Goal: Task Accomplishment & Management: Use online tool/utility

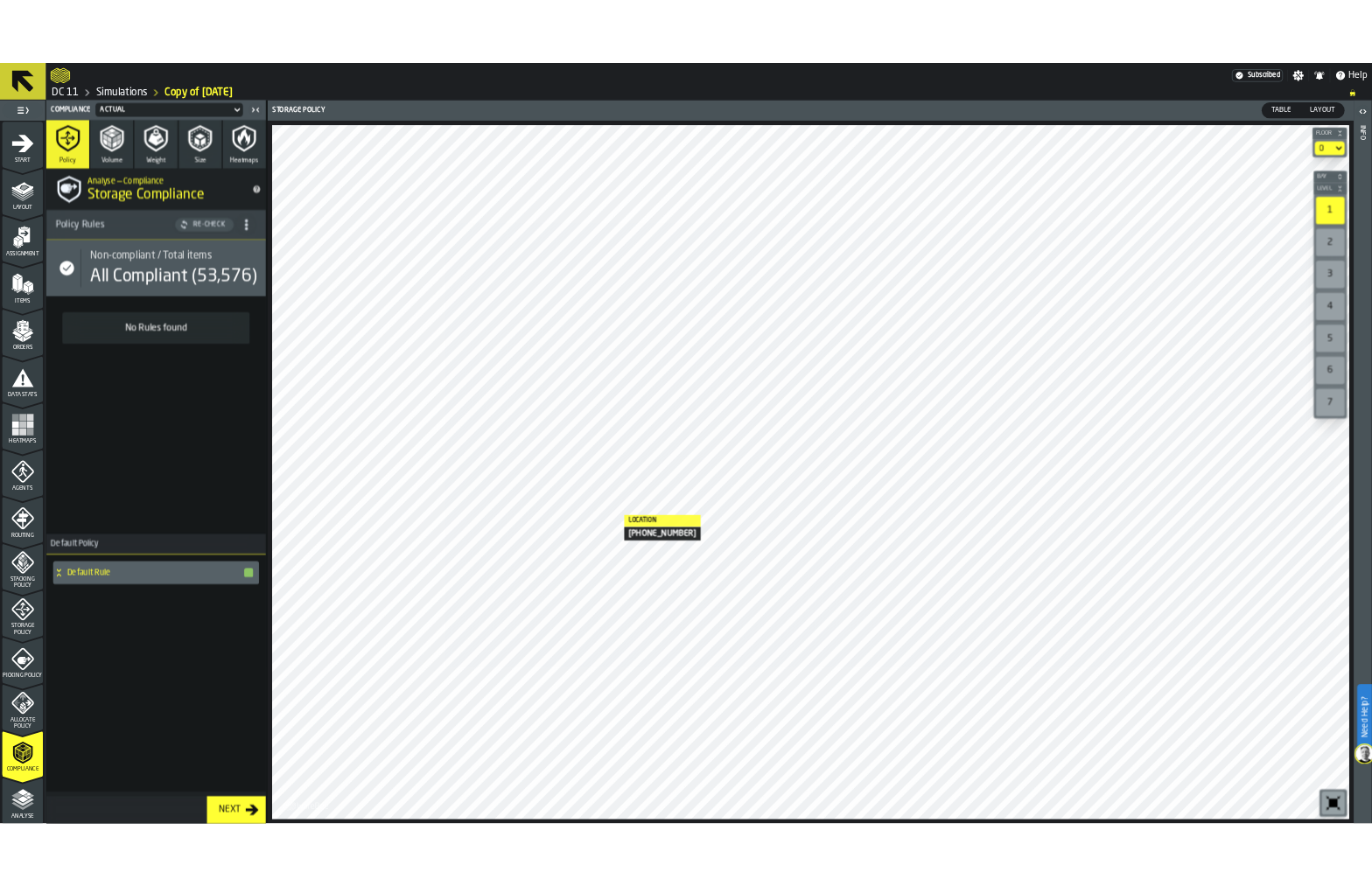
scroll to position [216, 0]
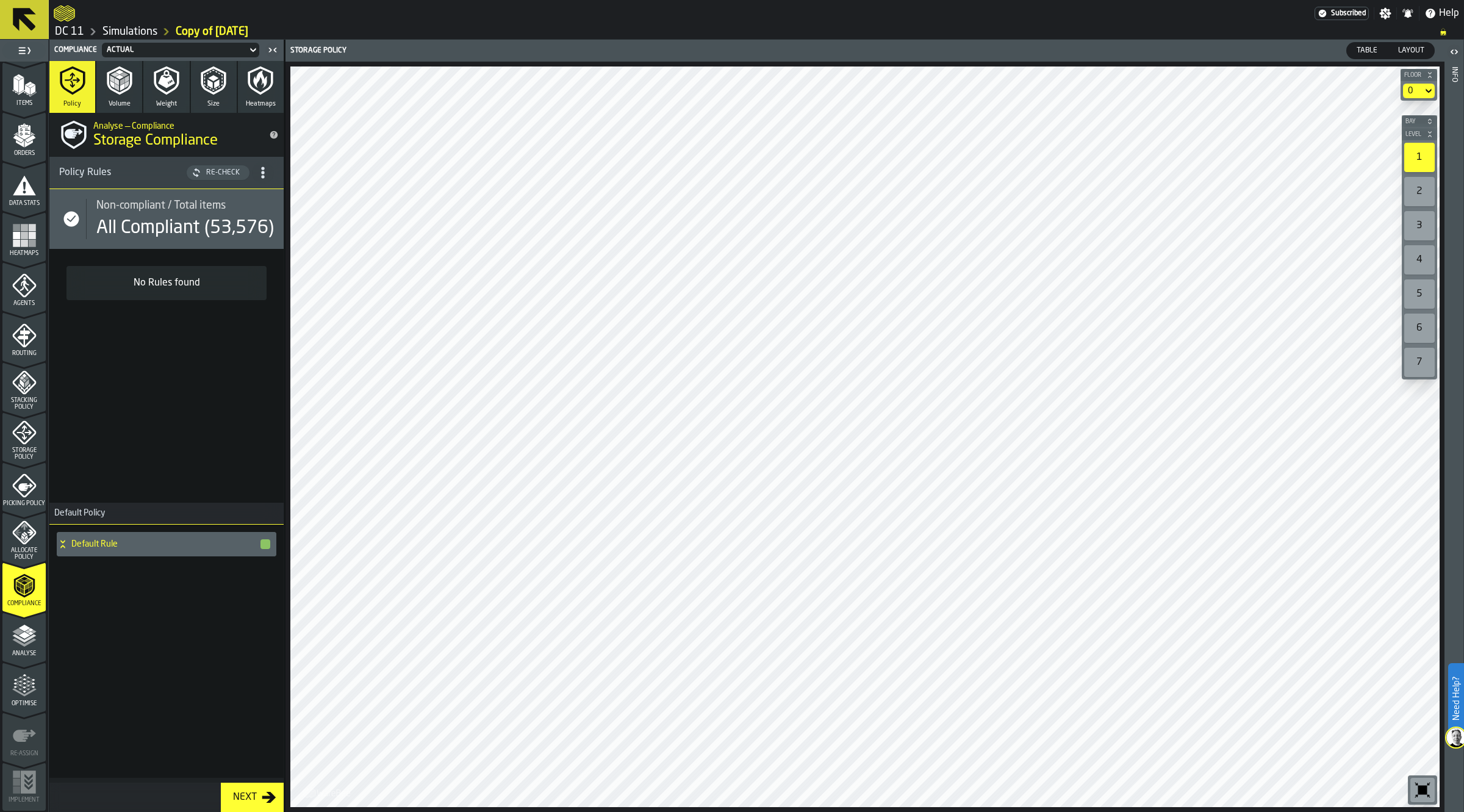
click at [1419, 790] on icon "button-toolbar-undefined" at bounding box center [1423, 790] width 9 height 9
click at [1419, 780] on icon "button-toolbar-undefined" at bounding box center [1423, 789] width 19 height 19
click at [276, 49] on icon "button-toggle-Close me" at bounding box center [272, 50] width 15 height 15
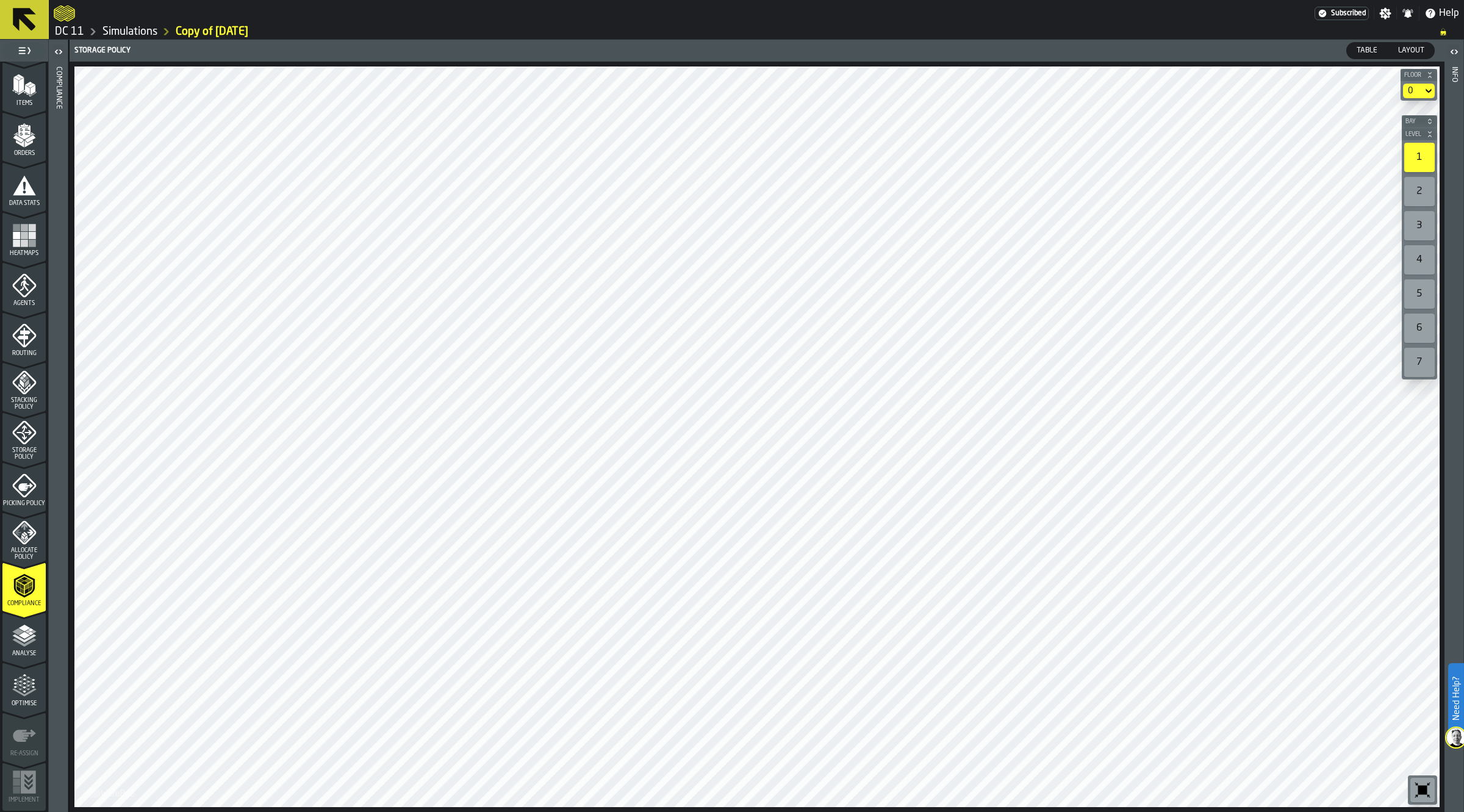
click at [1421, 786] on icon "button-toolbar-undefined" at bounding box center [1423, 790] width 9 height 9
click at [12, 632] on icon "menu Analyse" at bounding box center [25, 635] width 25 height 25
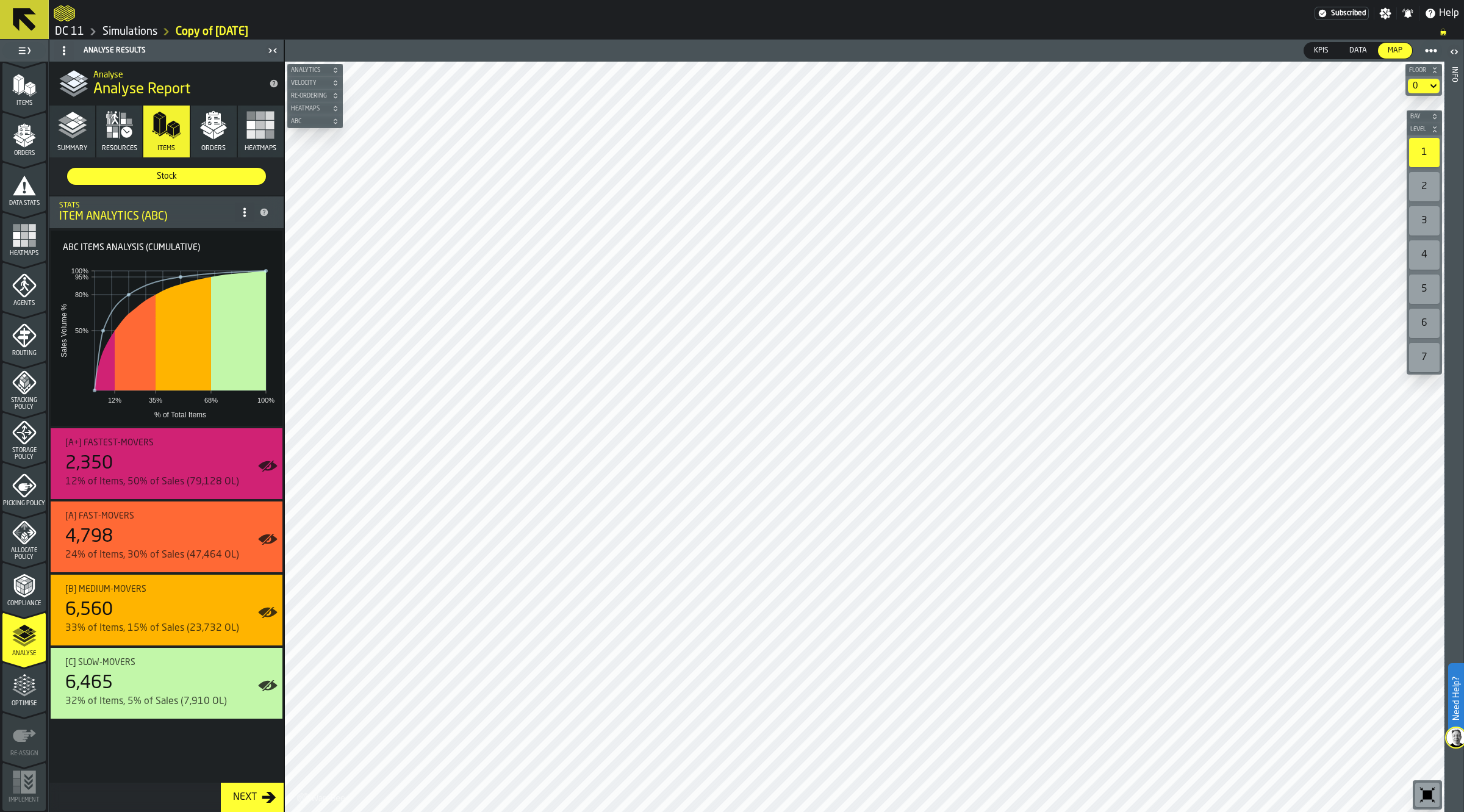
click at [23, 691] on polygon "menu Optimise" at bounding box center [24, 691] width 3 height 3
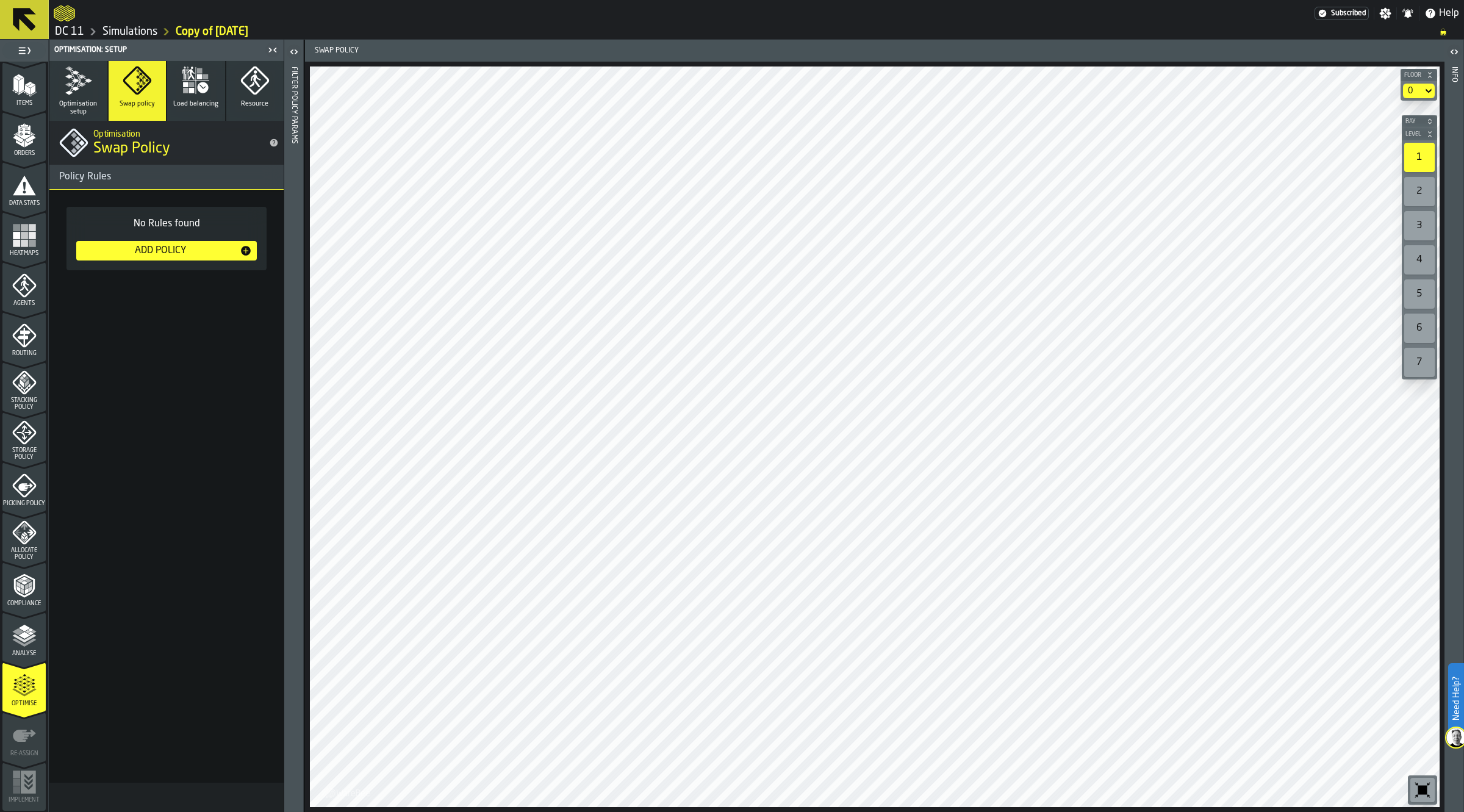
click at [21, 653] on span "Analyse" at bounding box center [24, 653] width 43 height 6
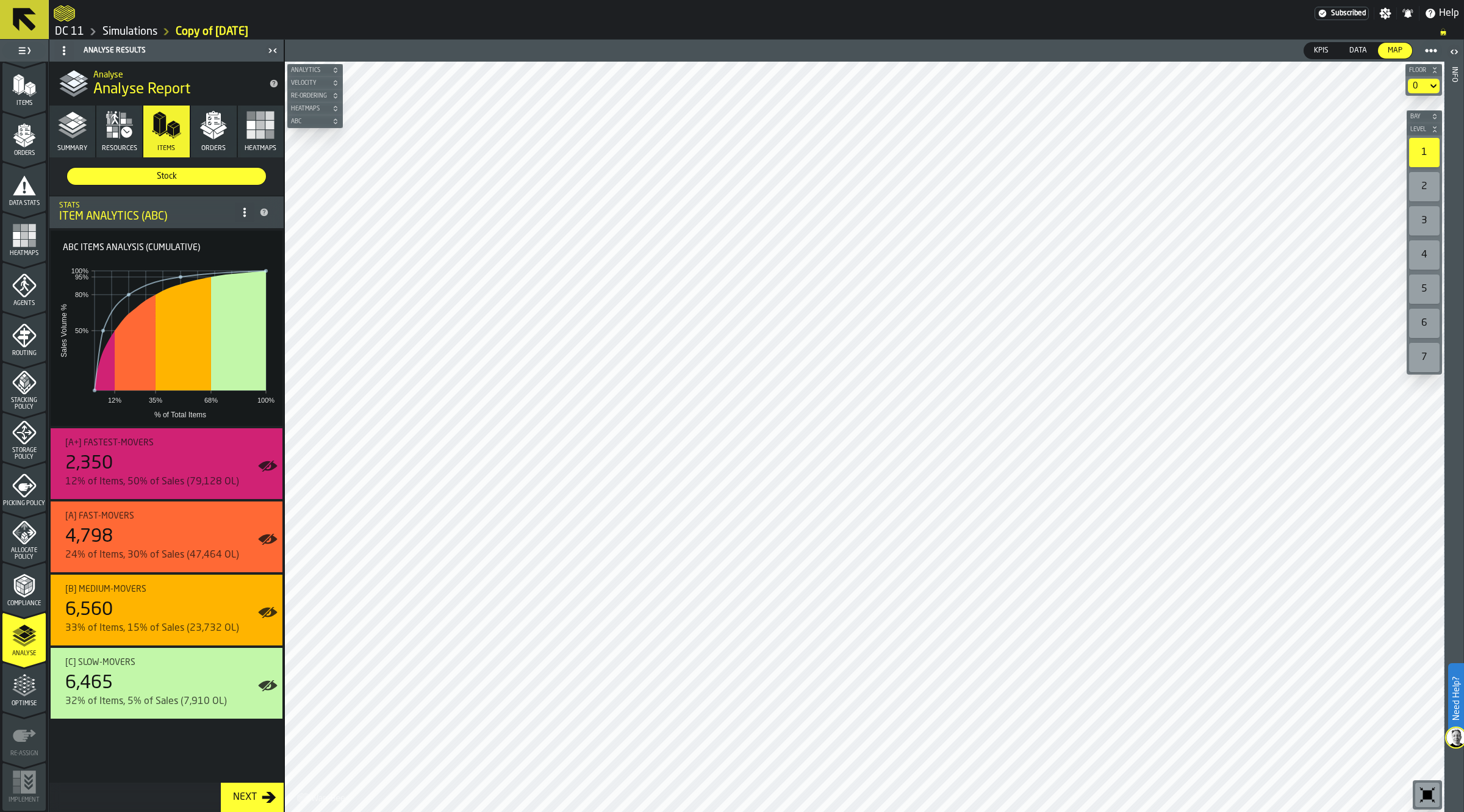
click at [103, 133] on button "Resources" at bounding box center [119, 132] width 46 height 52
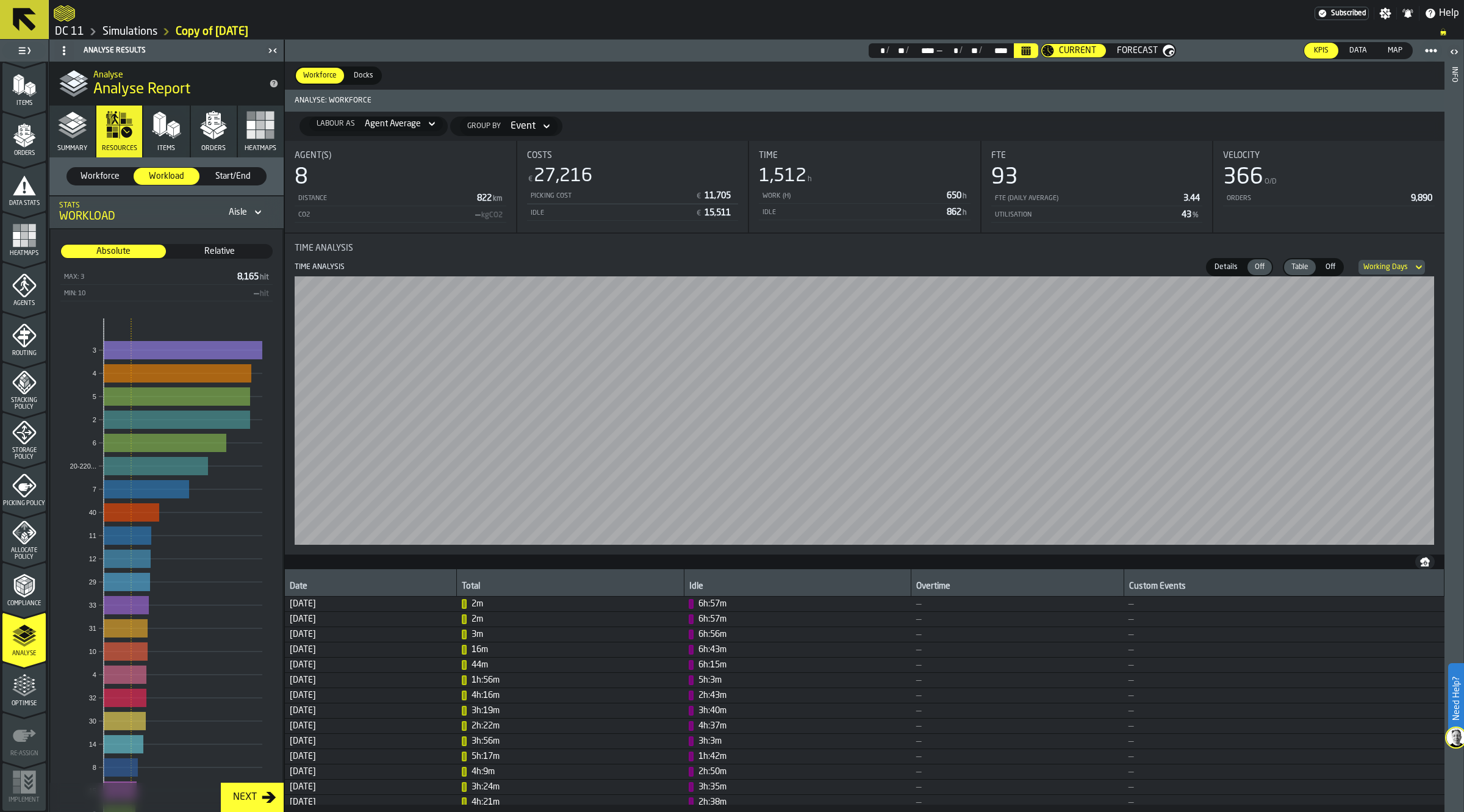
click at [61, 141] on button "Summary" at bounding box center [72, 132] width 46 height 52
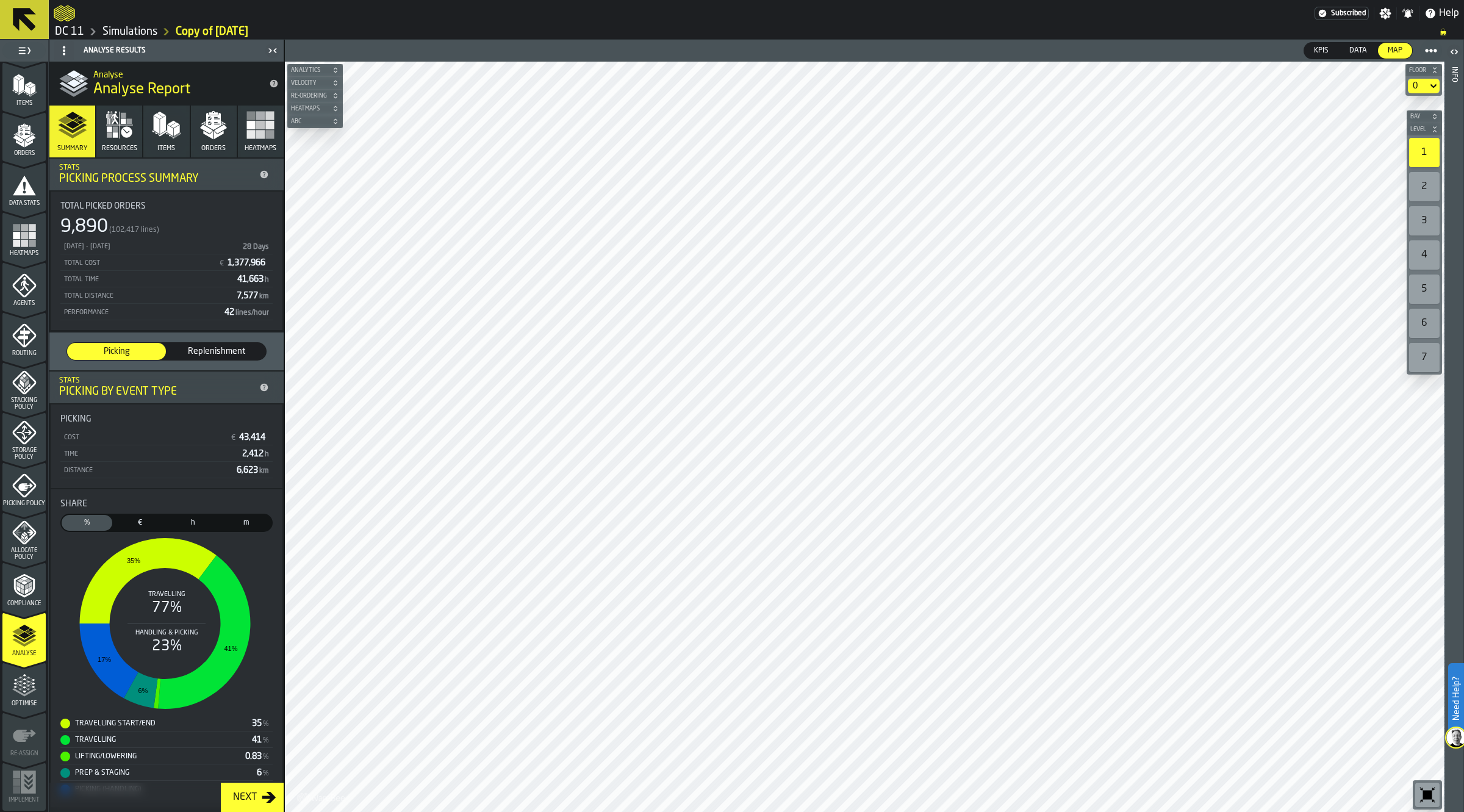
click at [198, 349] on span "Replenishment" at bounding box center [217, 351] width 89 height 12
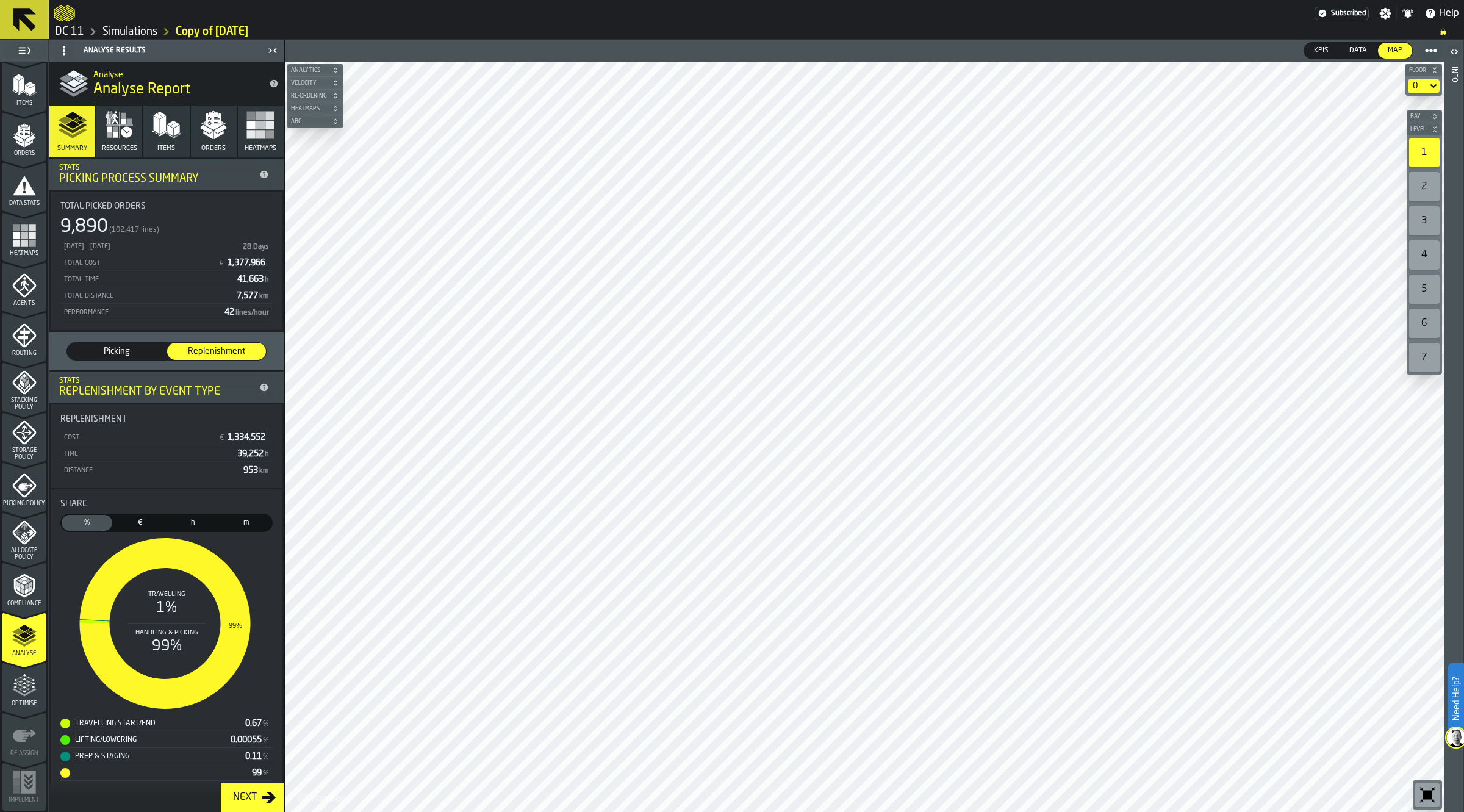
click at [128, 35] on link "Simulations" at bounding box center [130, 32] width 55 height 14
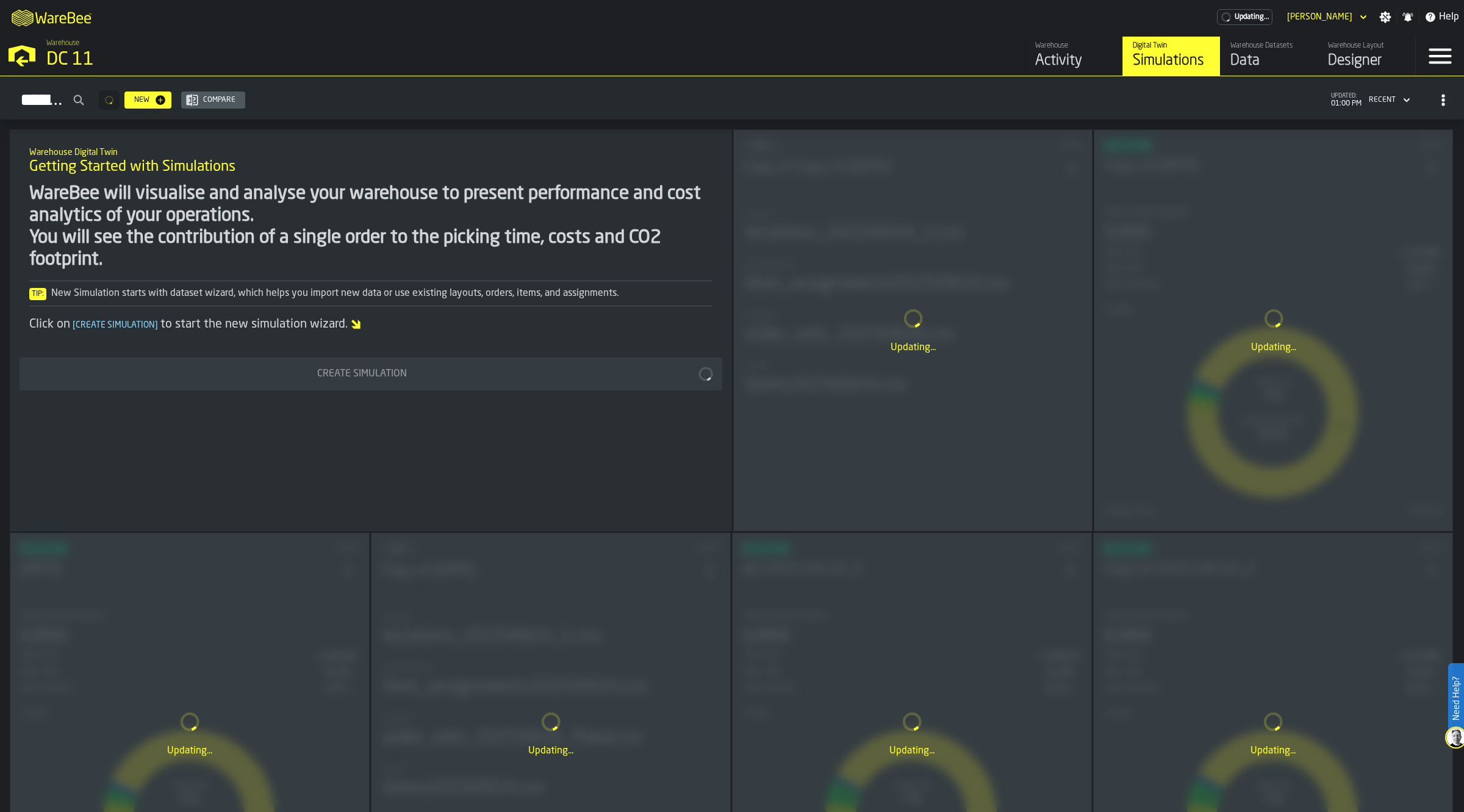
click at [1256, 60] on div "Data" at bounding box center [1269, 61] width 77 height 19
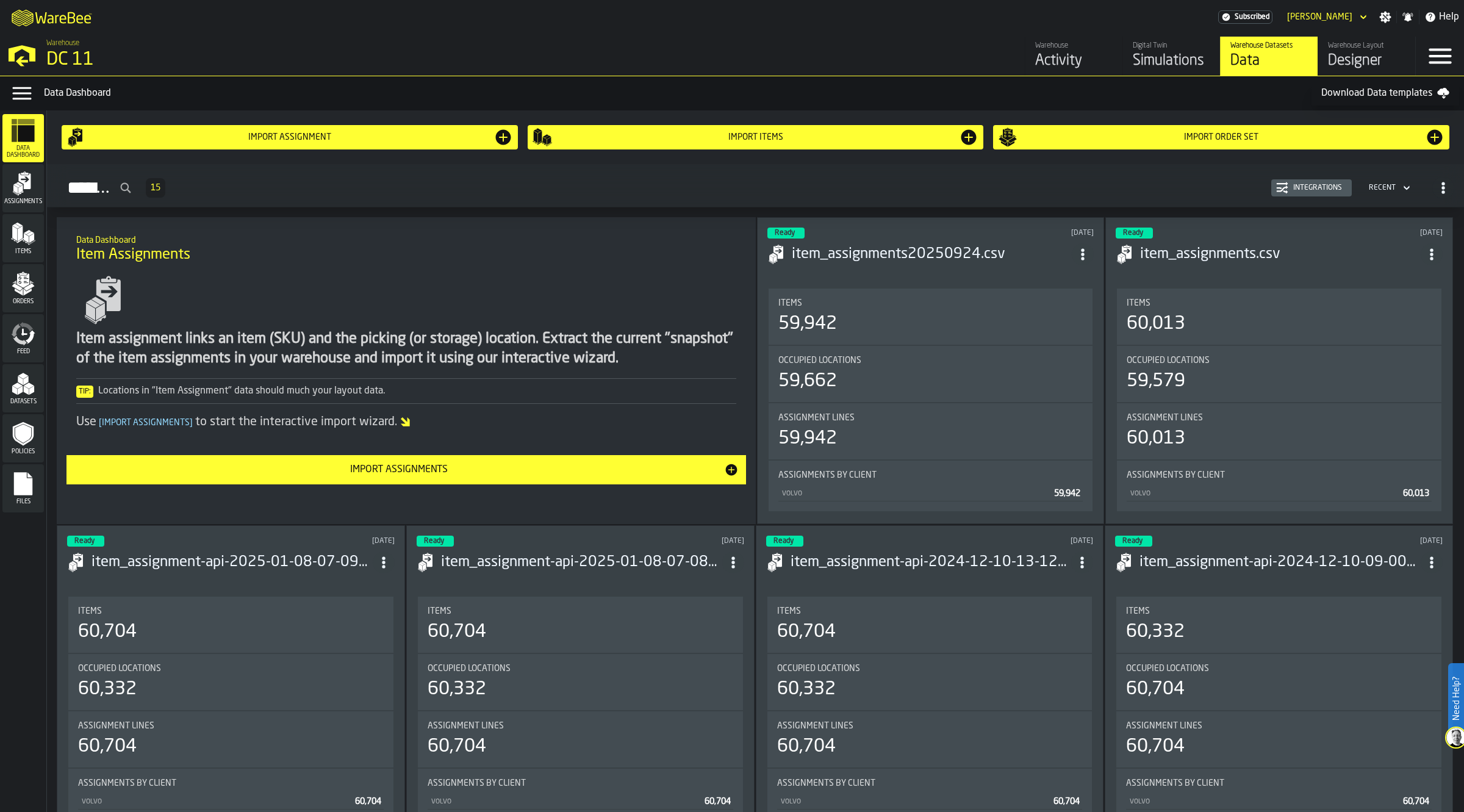
click at [32, 191] on icon "menu Assignments" at bounding box center [23, 184] width 25 height 25
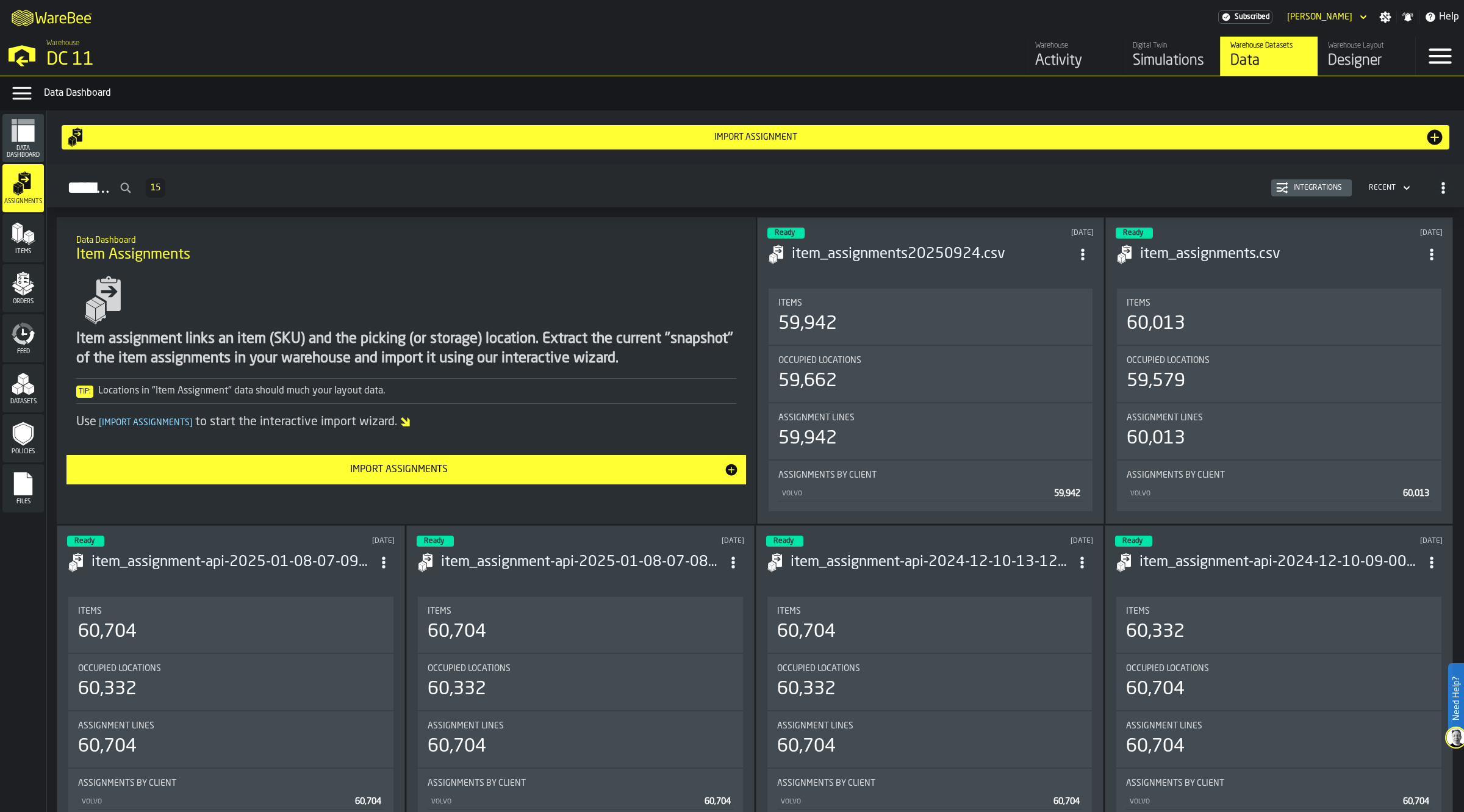
click at [633, 130] on div "Import assignment" at bounding box center [756, 137] width 1378 height 19
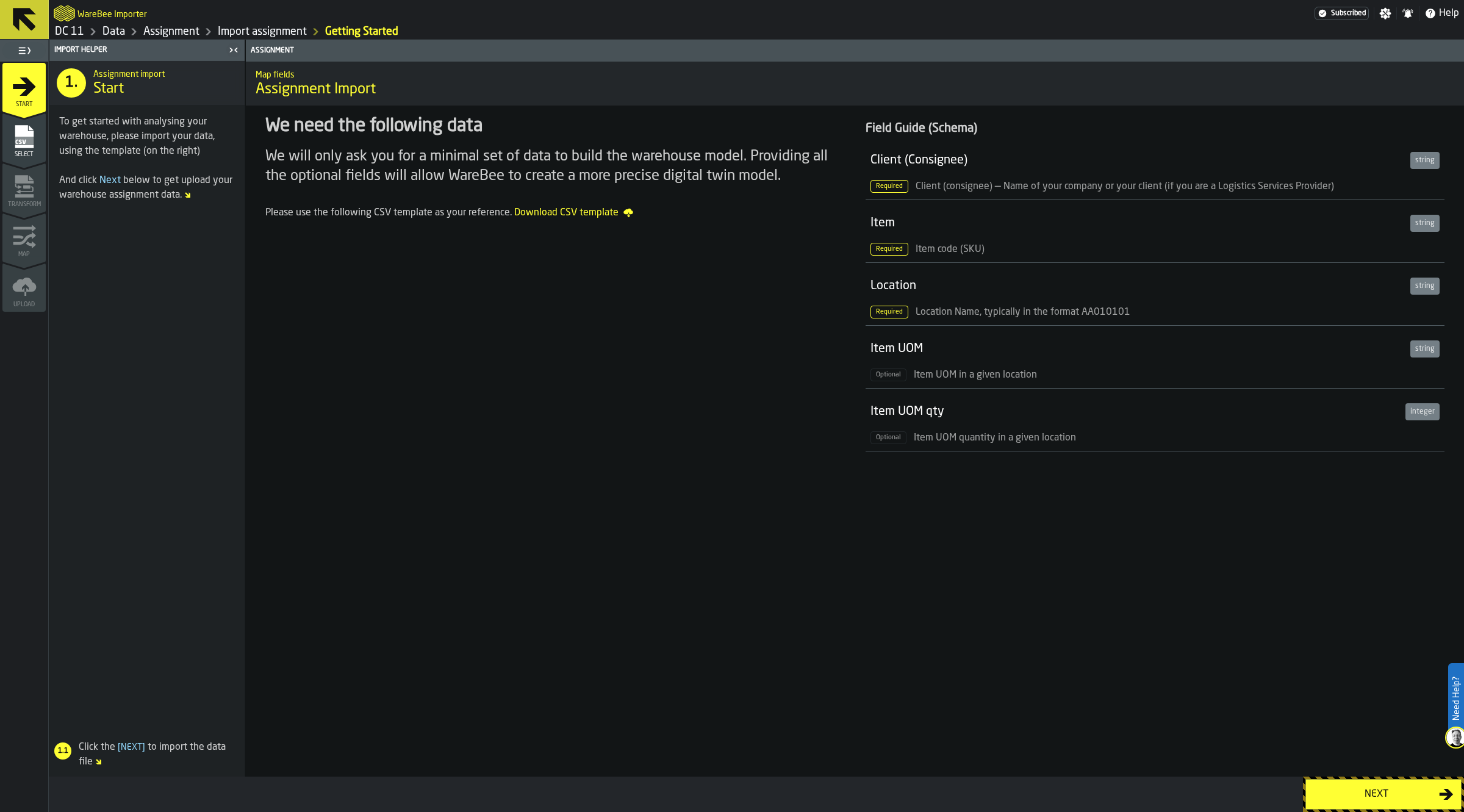
click at [1369, 776] on div "Assignment Map fields Assignment Import We need the following data We will only…" at bounding box center [854, 408] width 1219 height 737
click at [1372, 784] on button "Next" at bounding box center [1383, 793] width 156 height 30
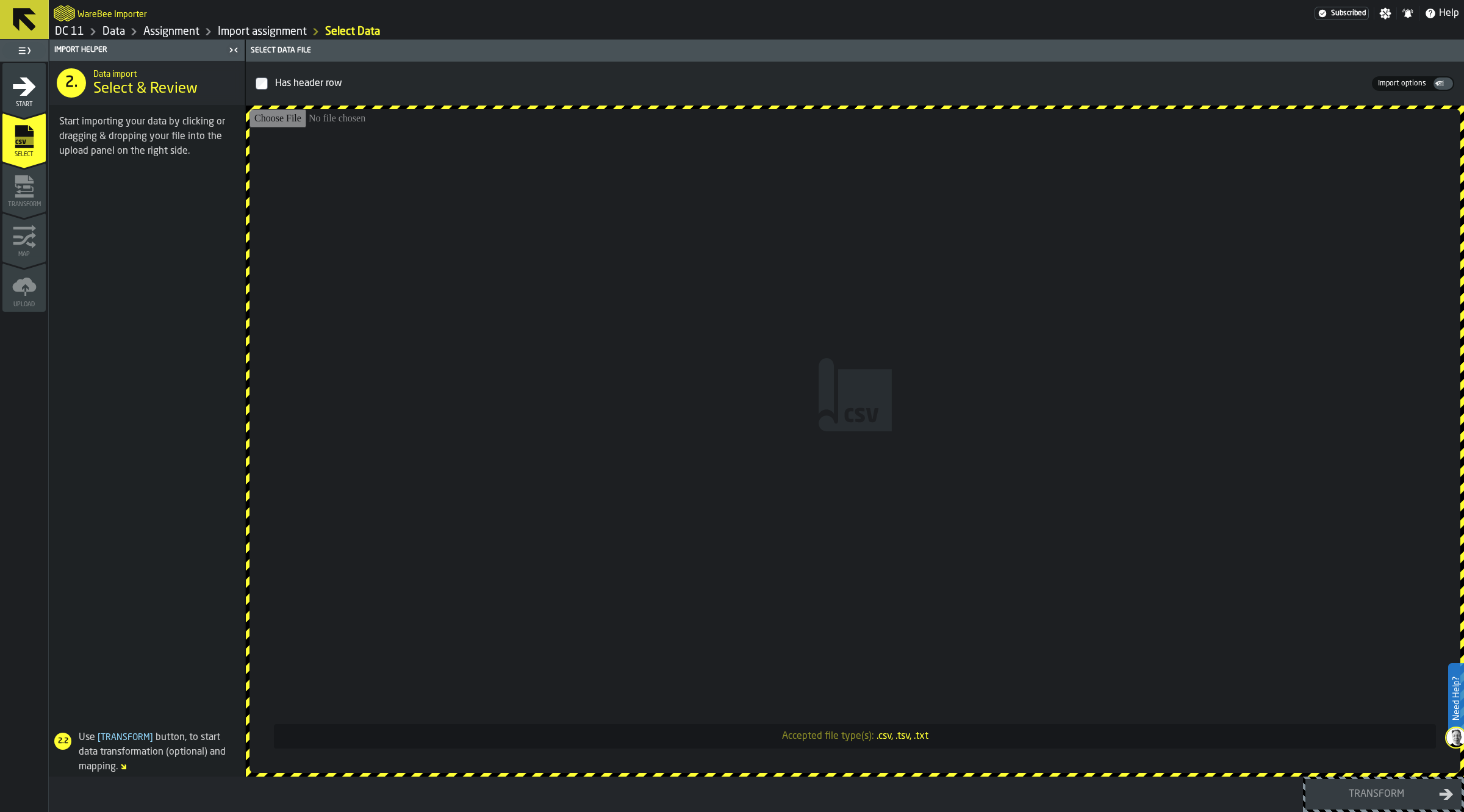
click at [896, 417] on input "Accepted file type(s): .csv, .tsv, .txt" at bounding box center [855, 441] width 1211 height 664
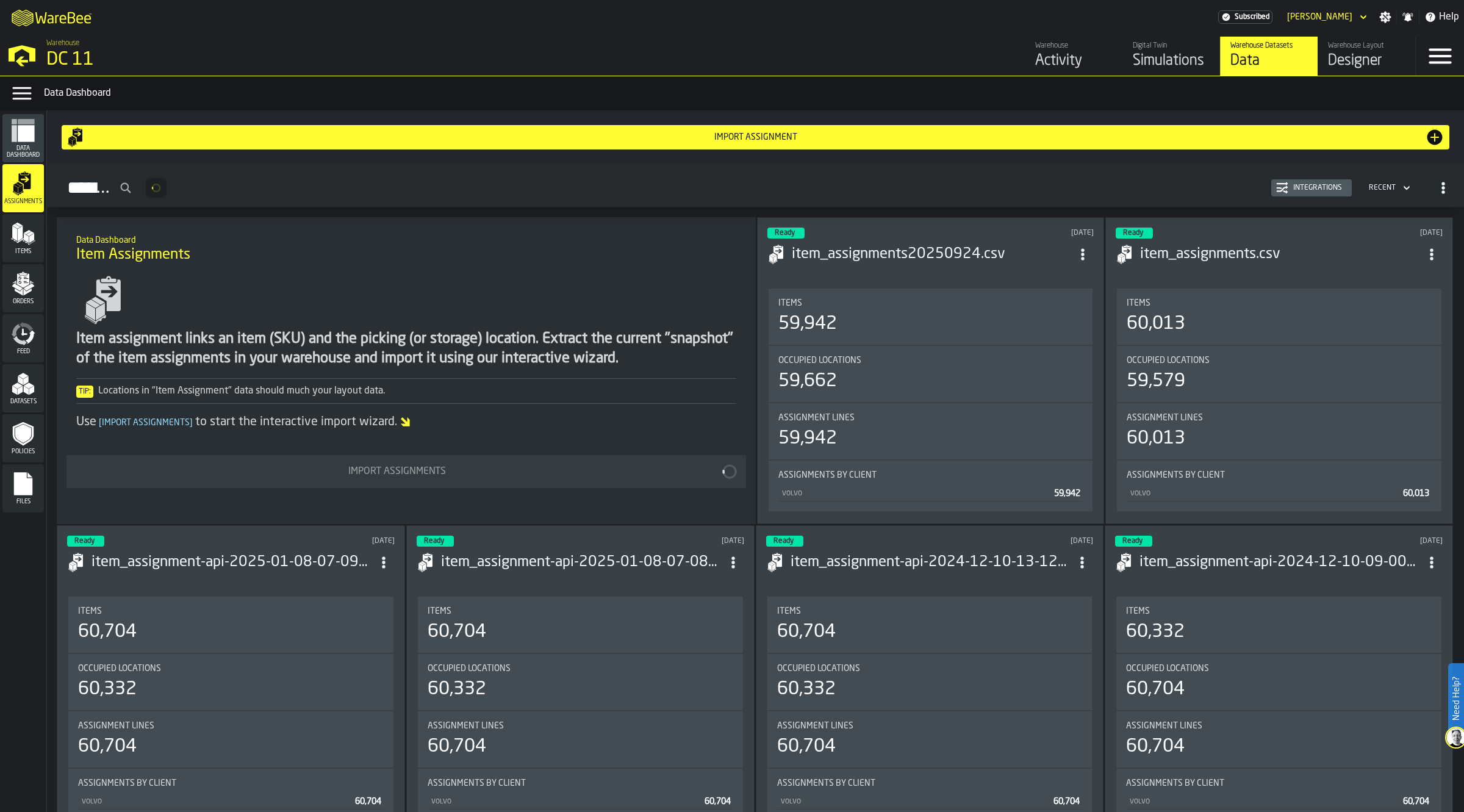
click at [1085, 257] on span "ItemListCard-DashboardItemContainer" at bounding box center [1083, 254] width 22 height 22
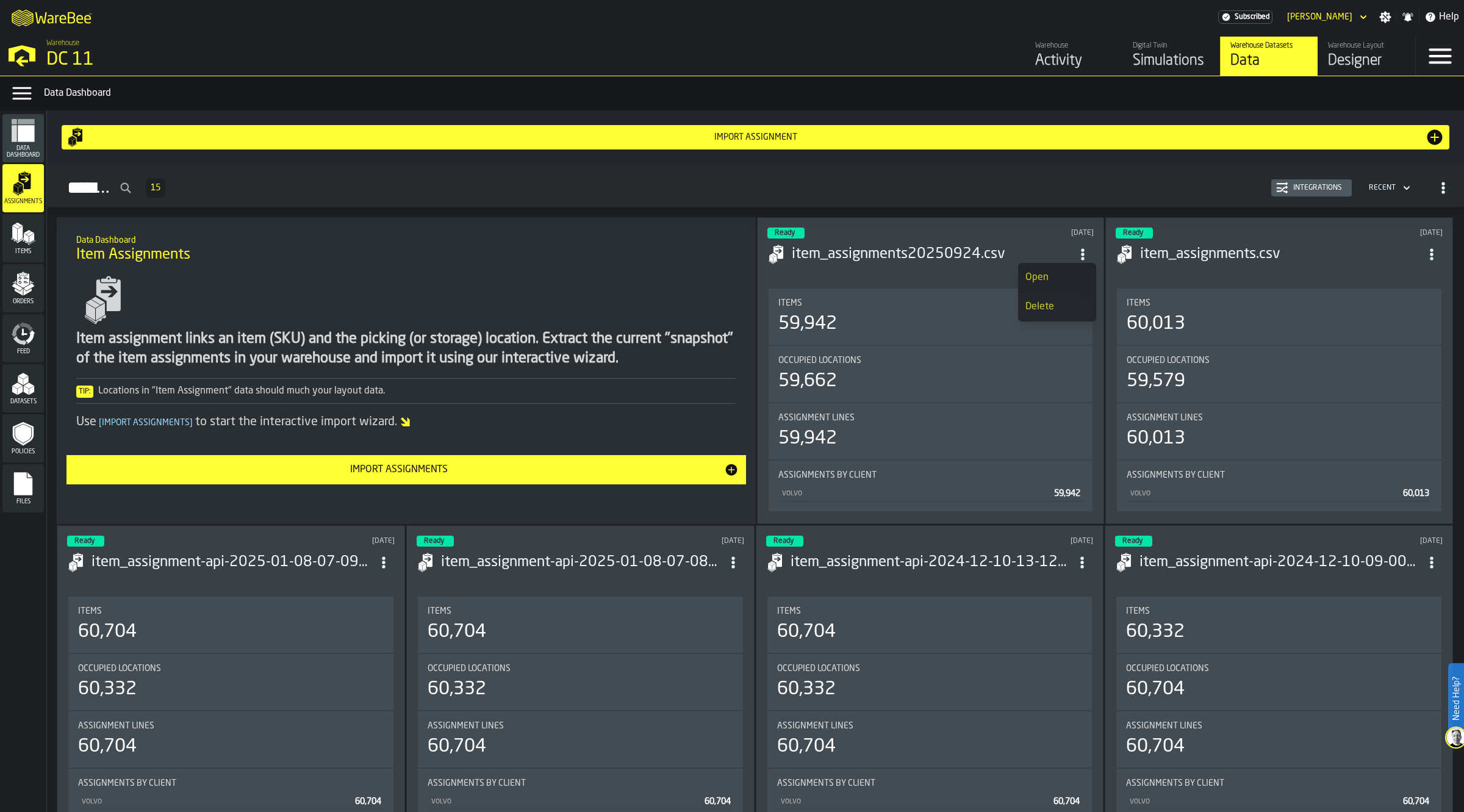
click at [484, 276] on div "Item assignment links an item (SKU) and the picking (or storage) location. Extr…" at bounding box center [406, 351] width 659 height 160
click at [474, 473] on div "Import Assignments" at bounding box center [398, 470] width 650 height 15
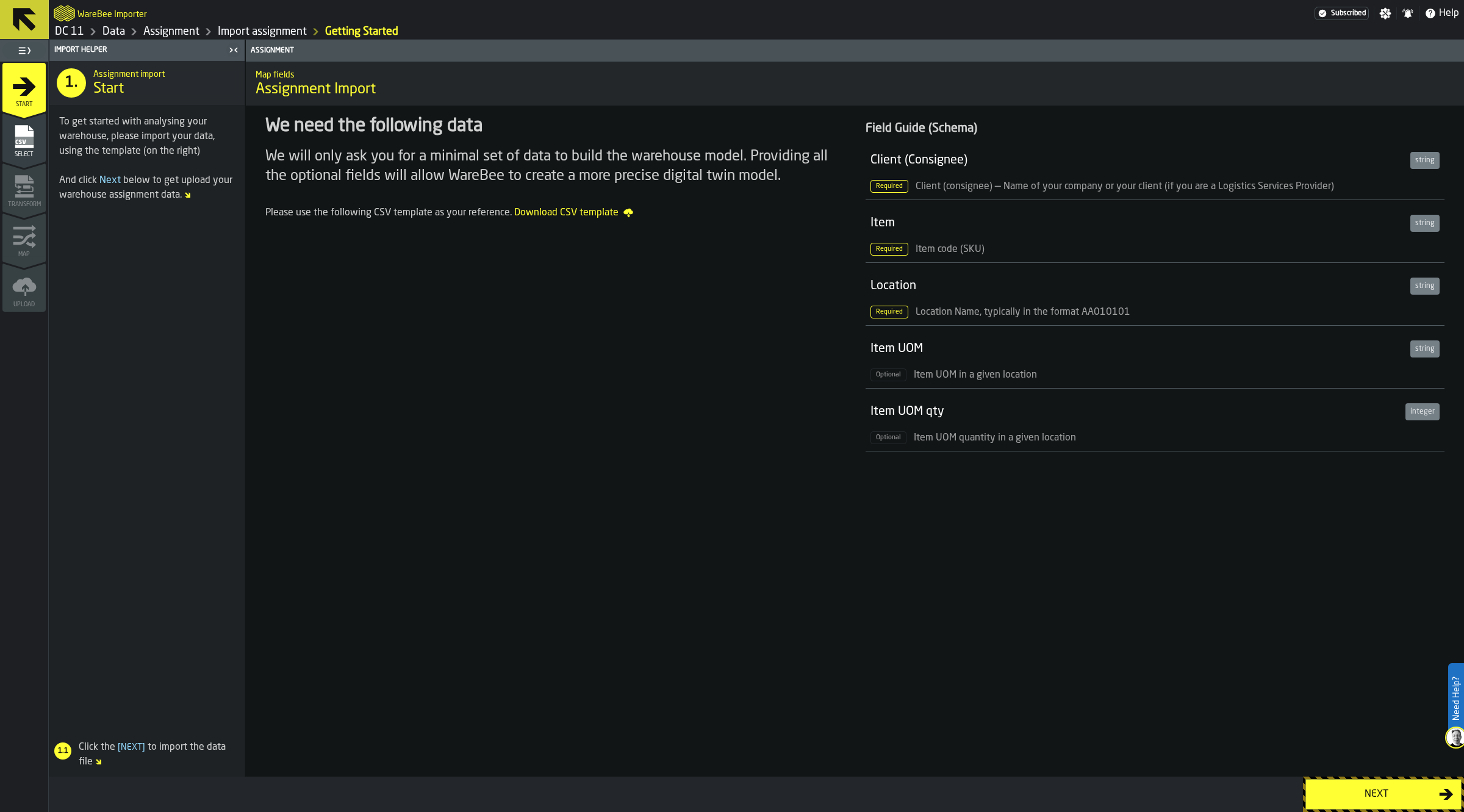
click at [1382, 791] on div "Next" at bounding box center [1376, 794] width 126 height 15
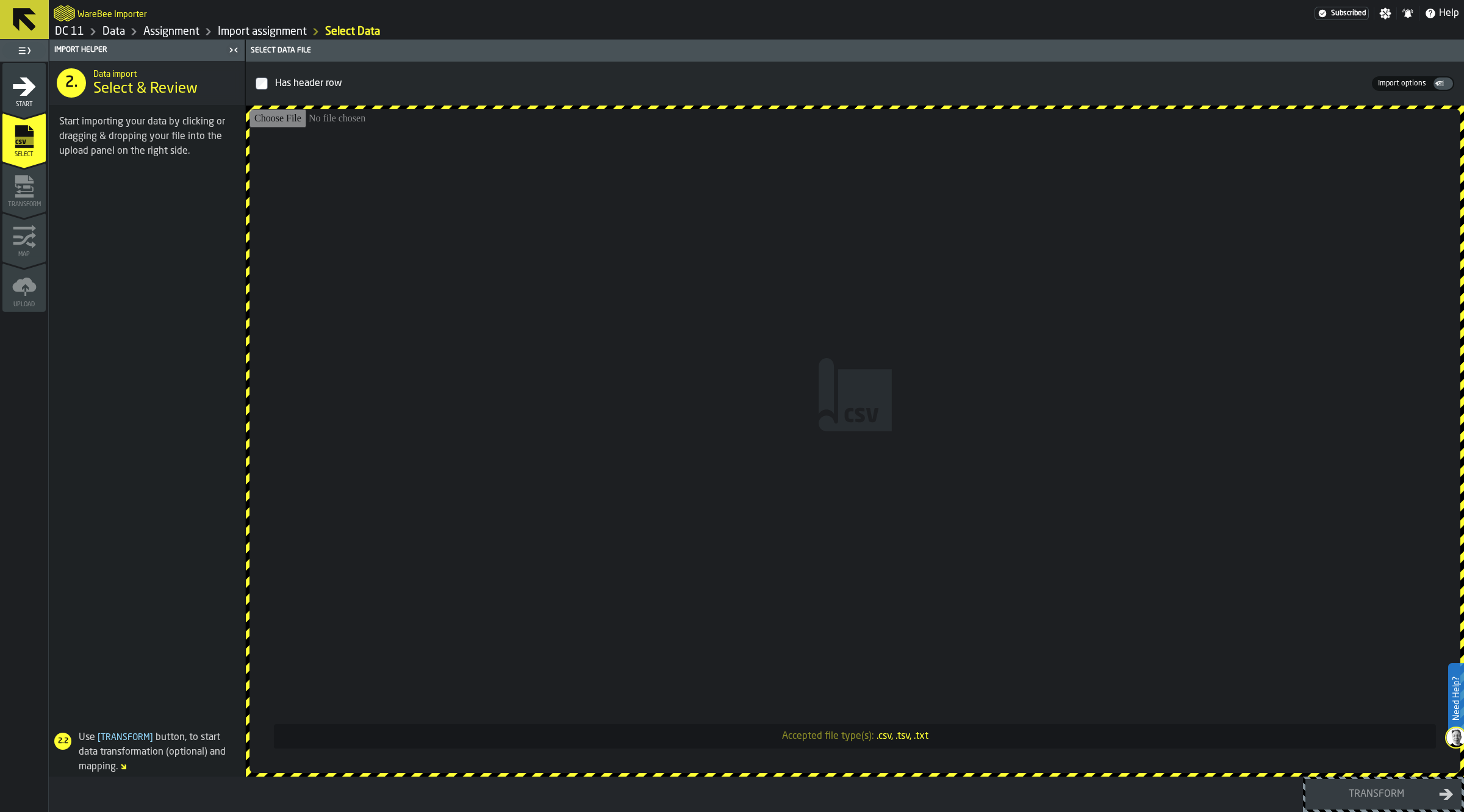
click at [677, 411] on input "Accepted file type(s): .csv, .tsv, .txt" at bounding box center [855, 441] width 1211 height 664
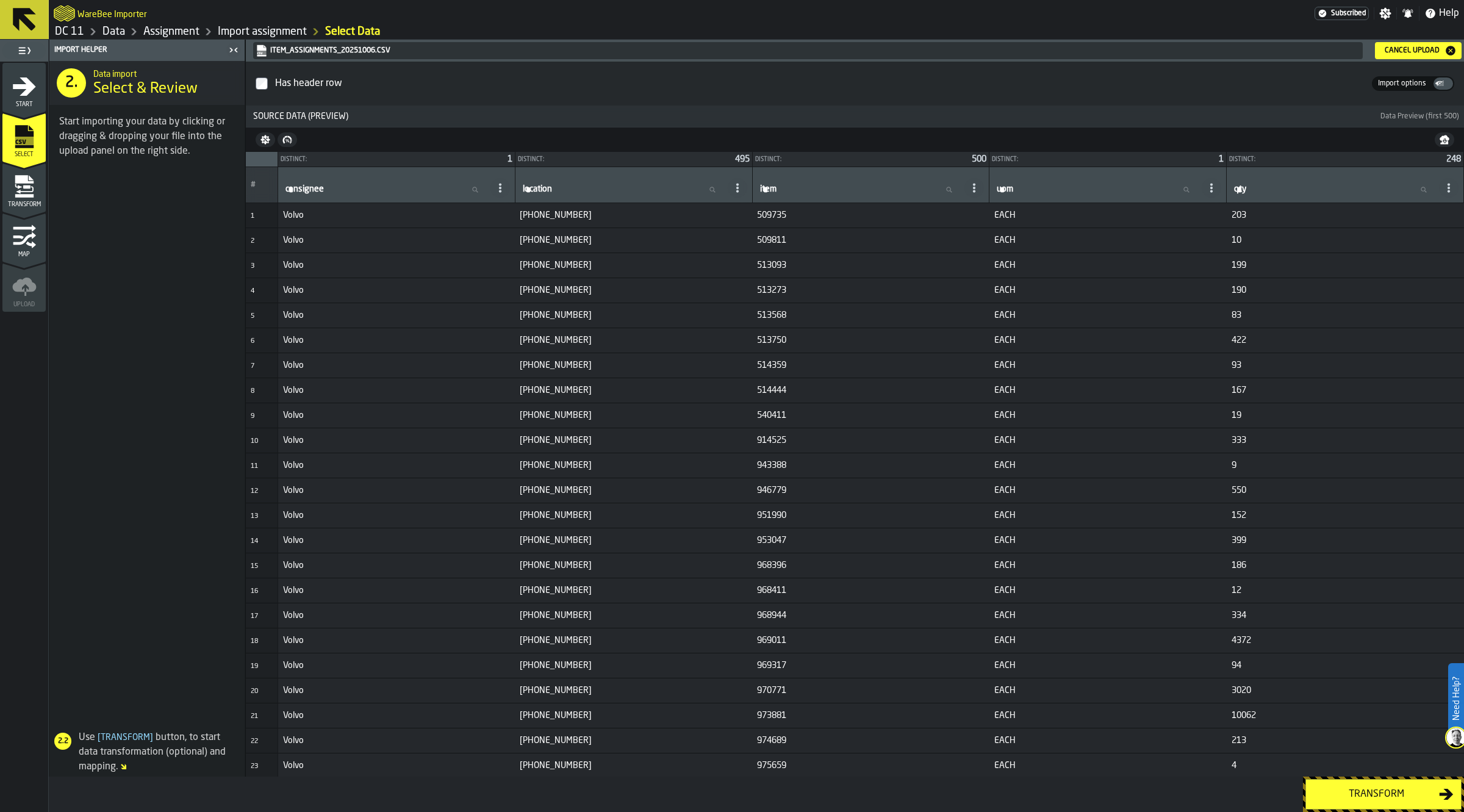
click at [1355, 791] on div "Transform" at bounding box center [1376, 794] width 126 height 15
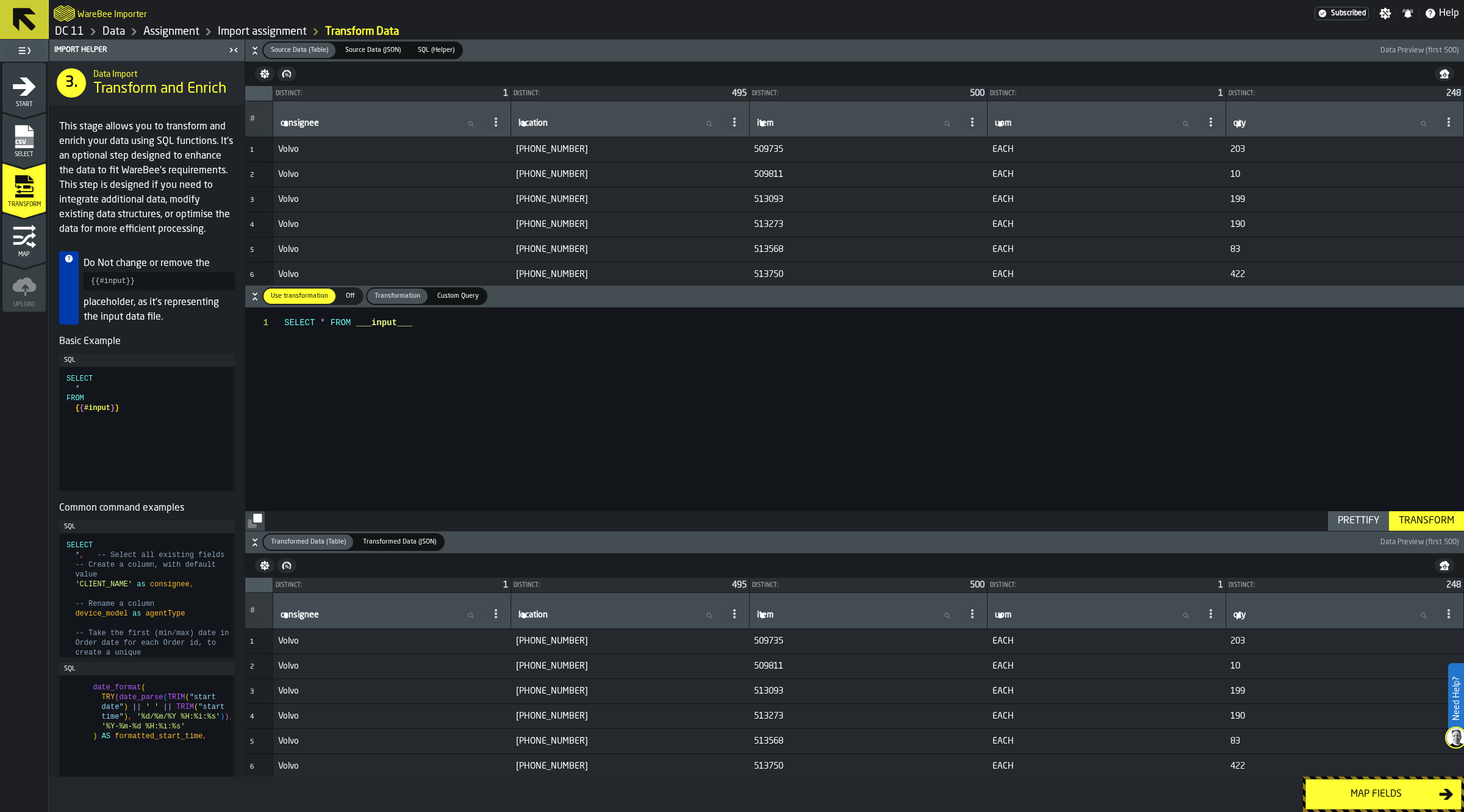
click at [1355, 791] on div "Map fields" at bounding box center [1376, 794] width 126 height 15
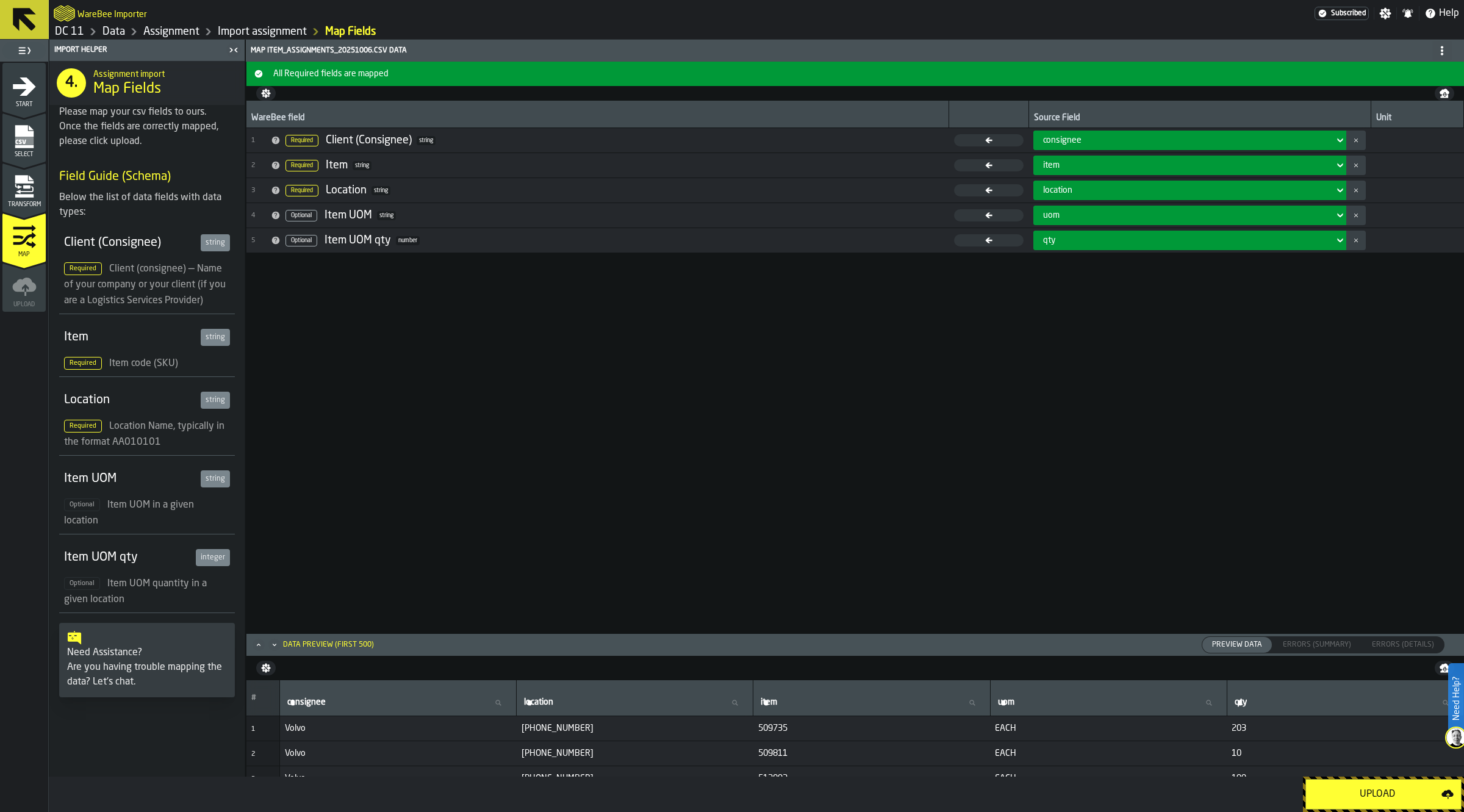
click at [1355, 791] on div "Upload" at bounding box center [1378, 794] width 128 height 15
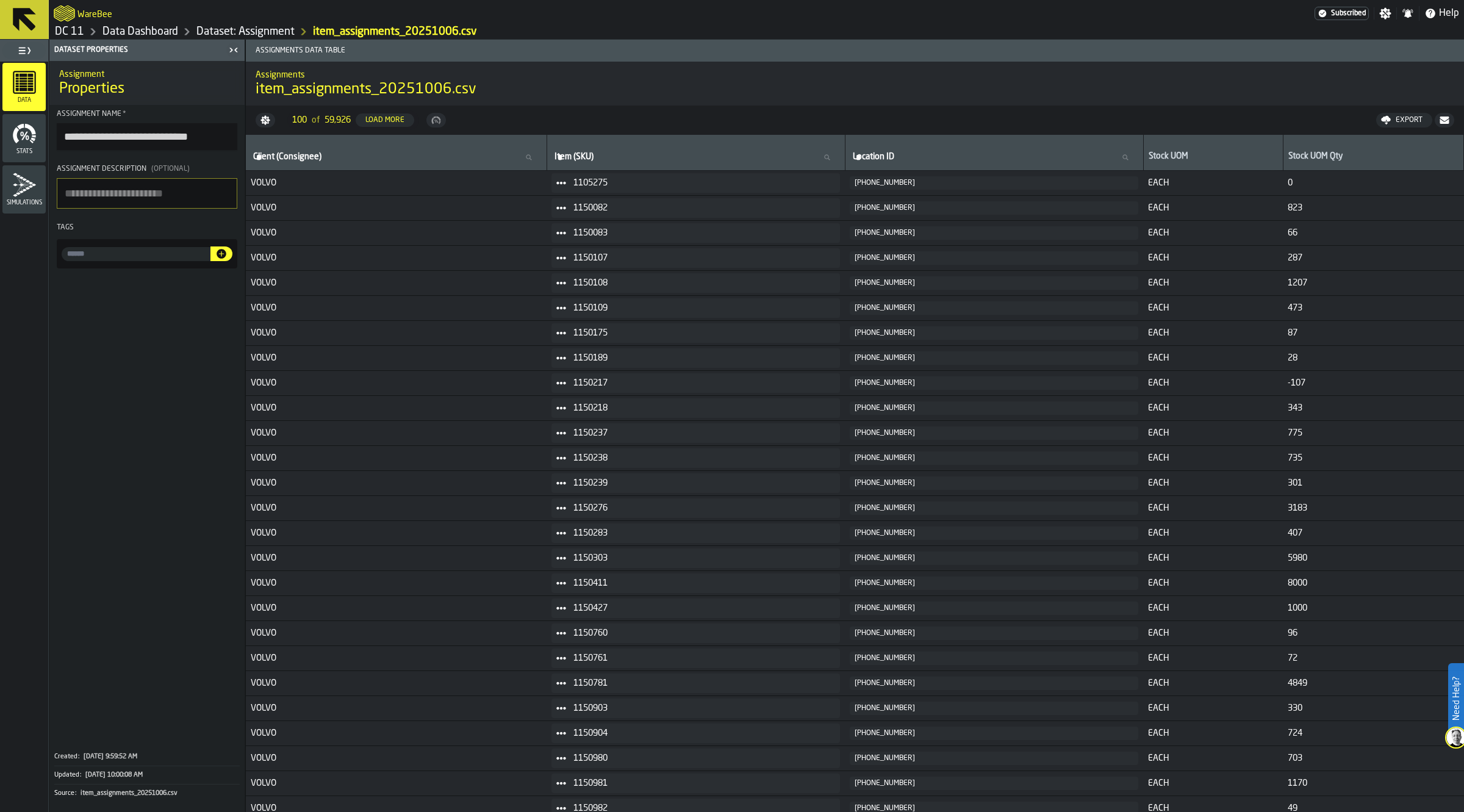
click at [238, 31] on link "Dataset: Assignment" at bounding box center [245, 32] width 98 height 14
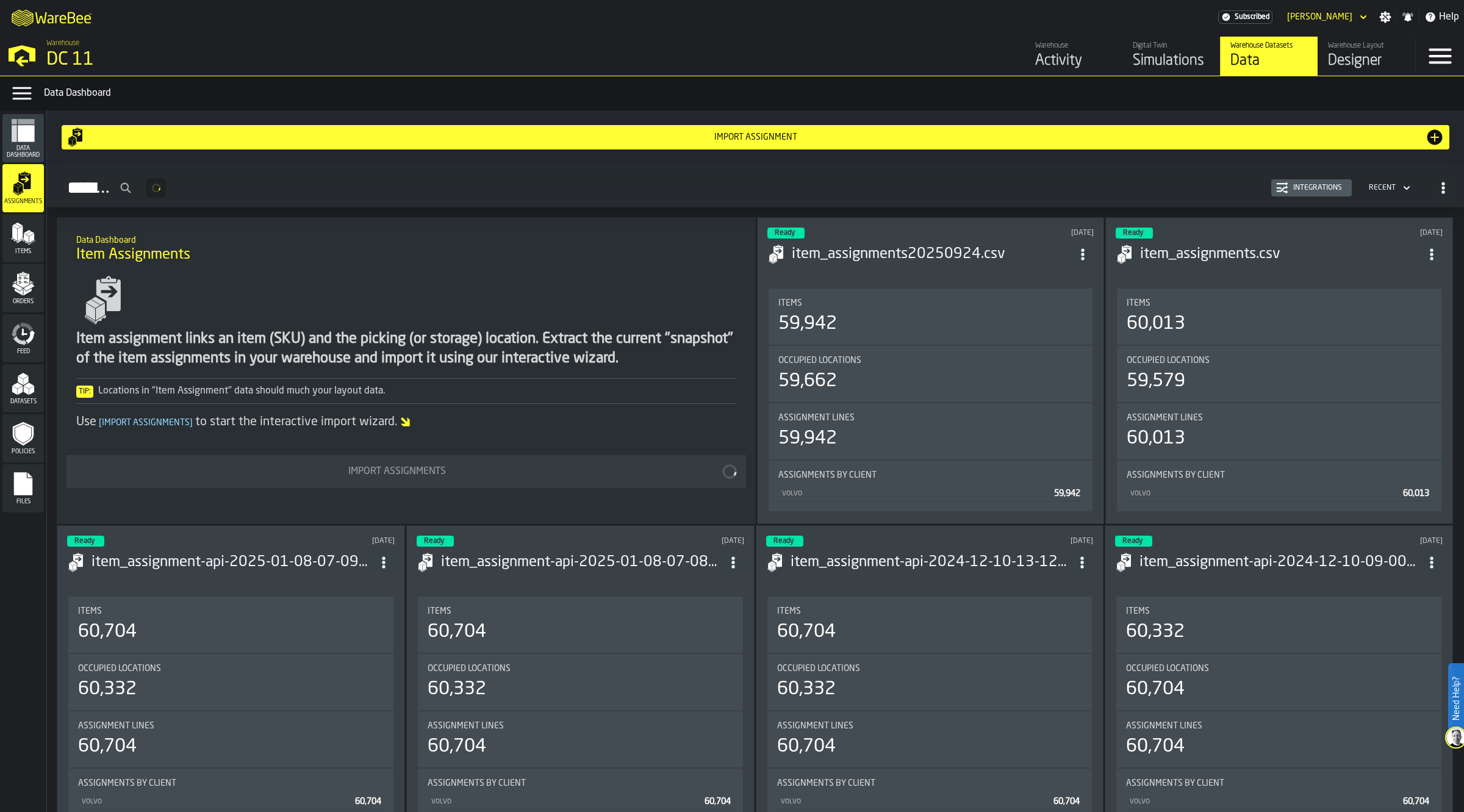
click at [23, 242] on icon "menu Items" at bounding box center [23, 233] width 25 height 25
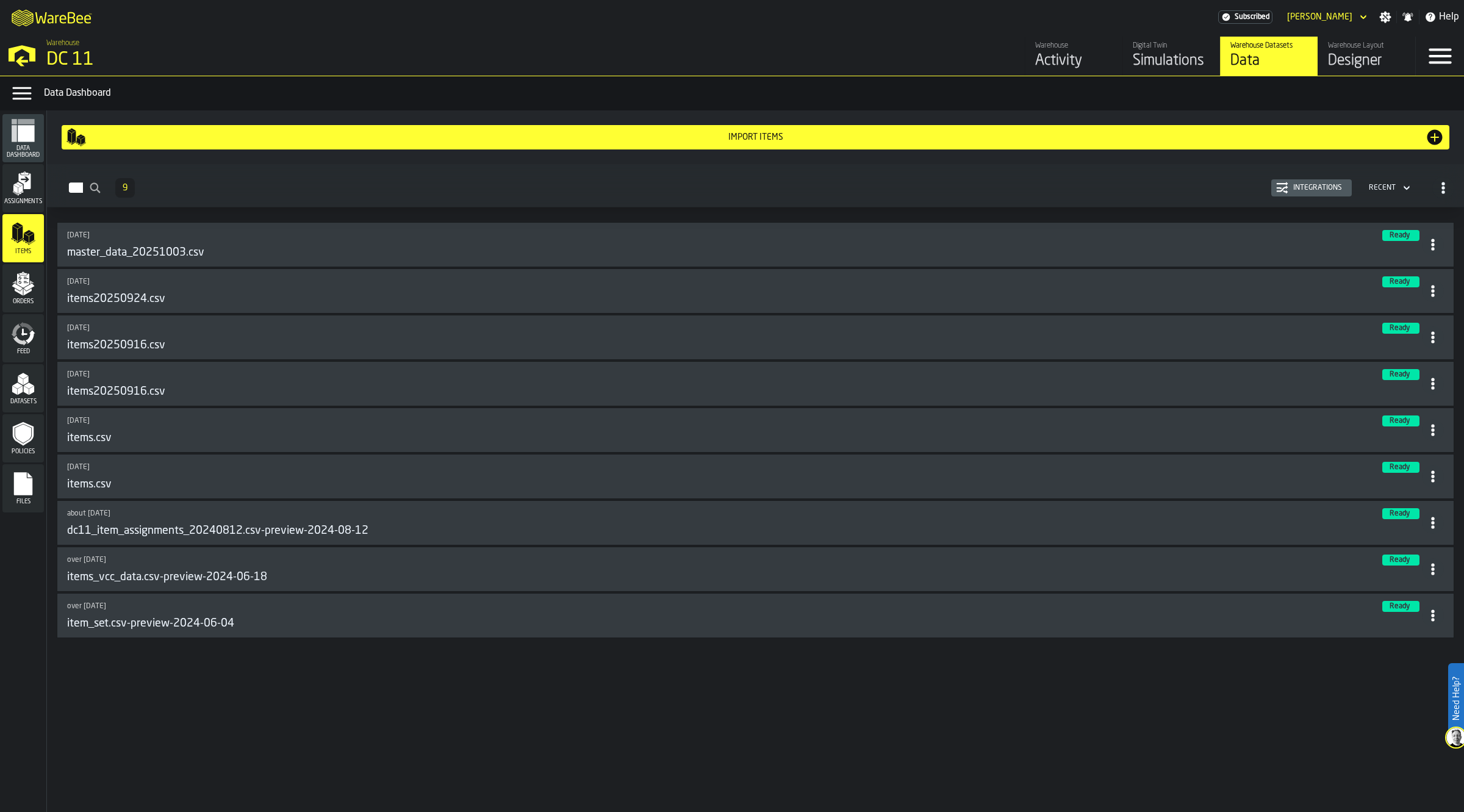
click at [284, 135] on div "Import Items" at bounding box center [755, 137] width 1339 height 10
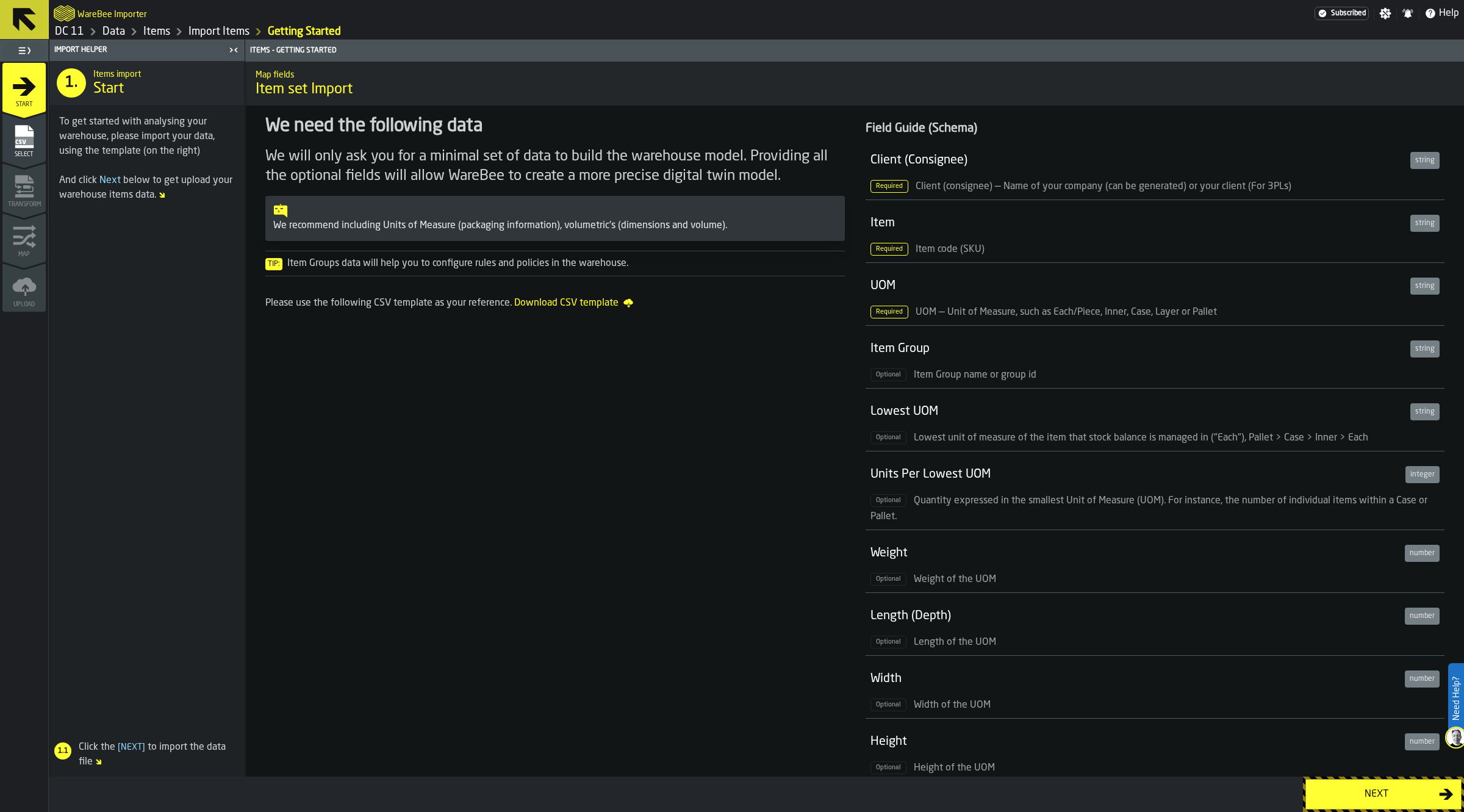
click at [1356, 790] on div "Next" at bounding box center [1376, 794] width 126 height 15
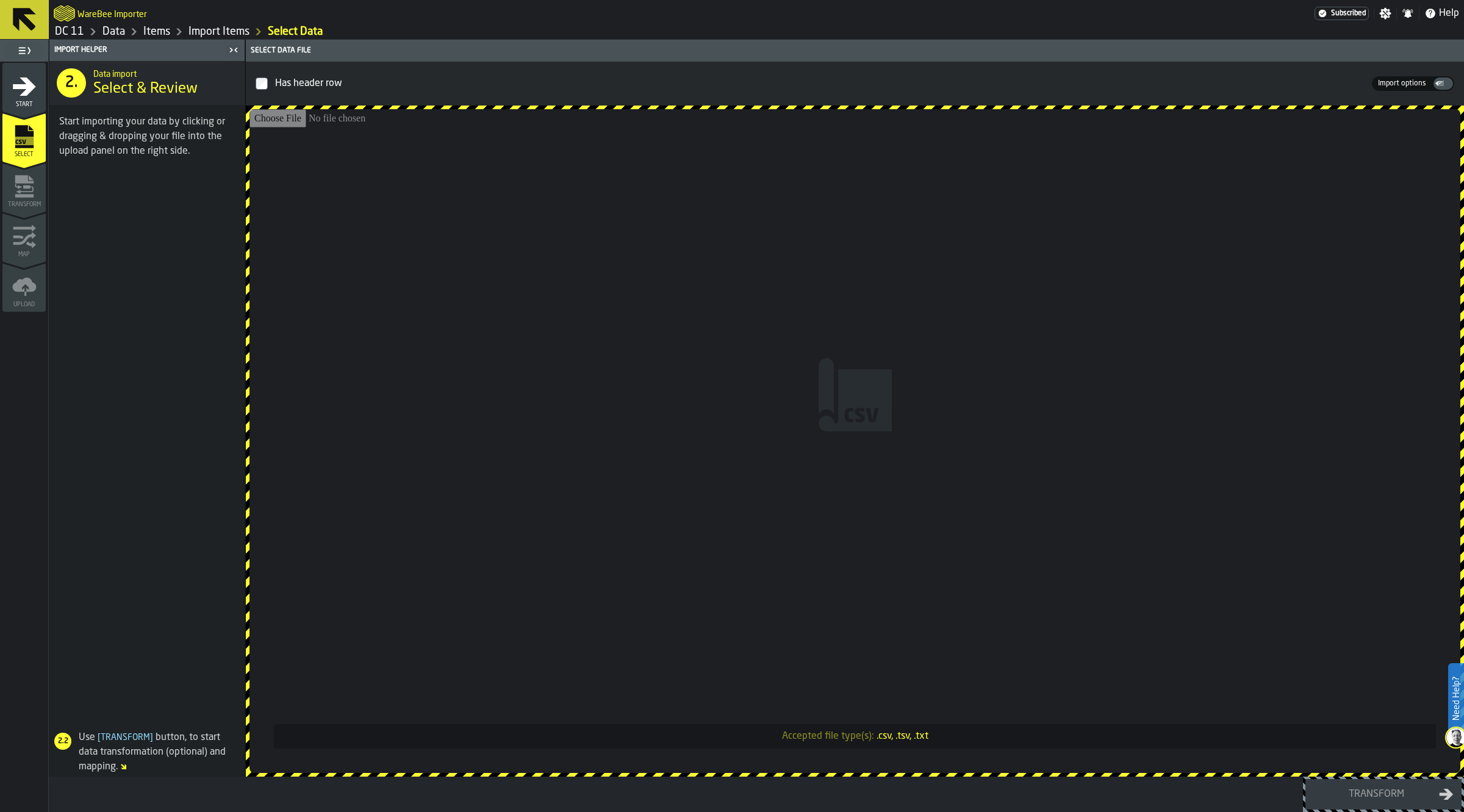
click at [836, 446] on input "Accepted file type(s): .csv, .tsv, .txt" at bounding box center [855, 441] width 1211 height 664
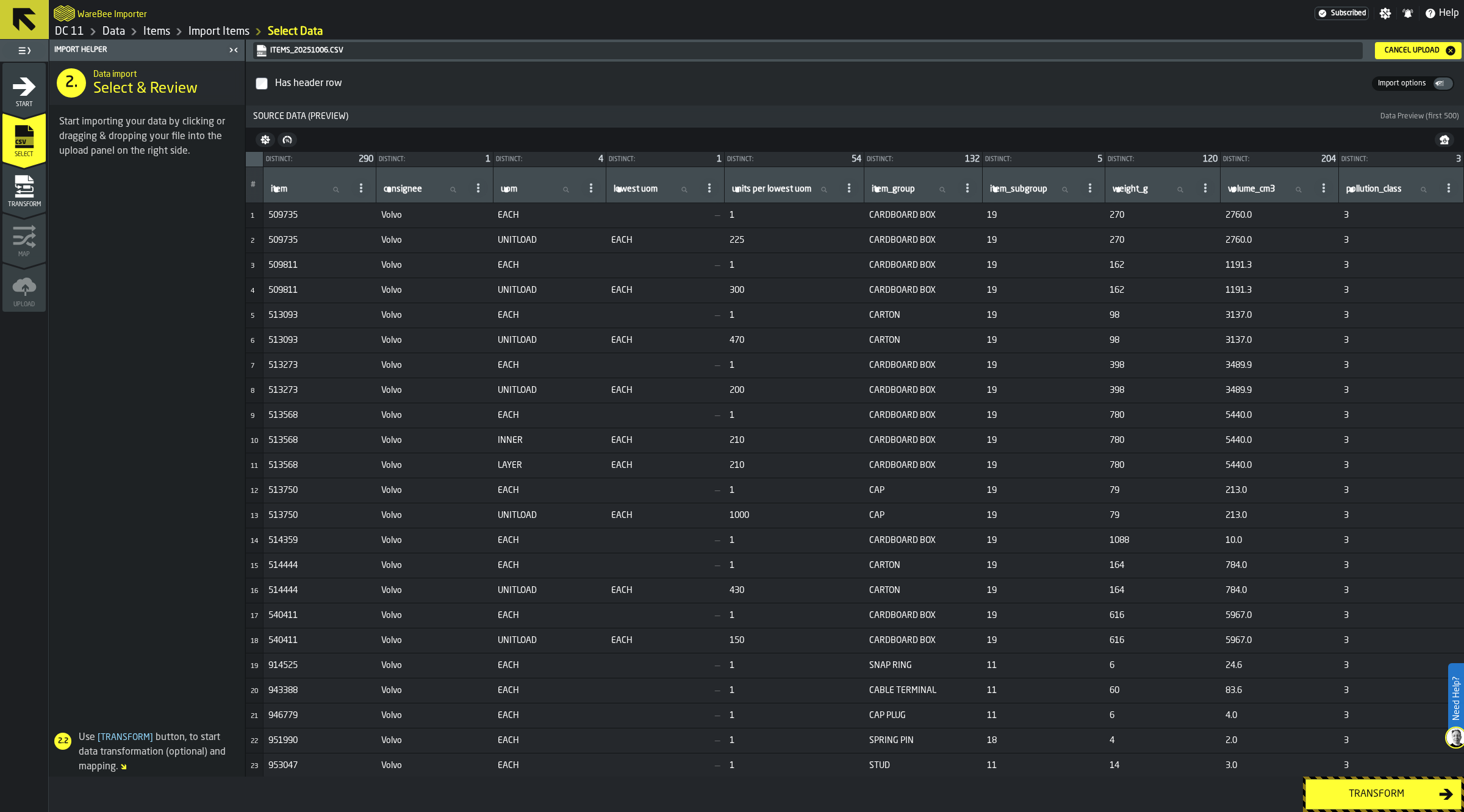
click at [1390, 791] on div "Transform" at bounding box center [1376, 794] width 126 height 15
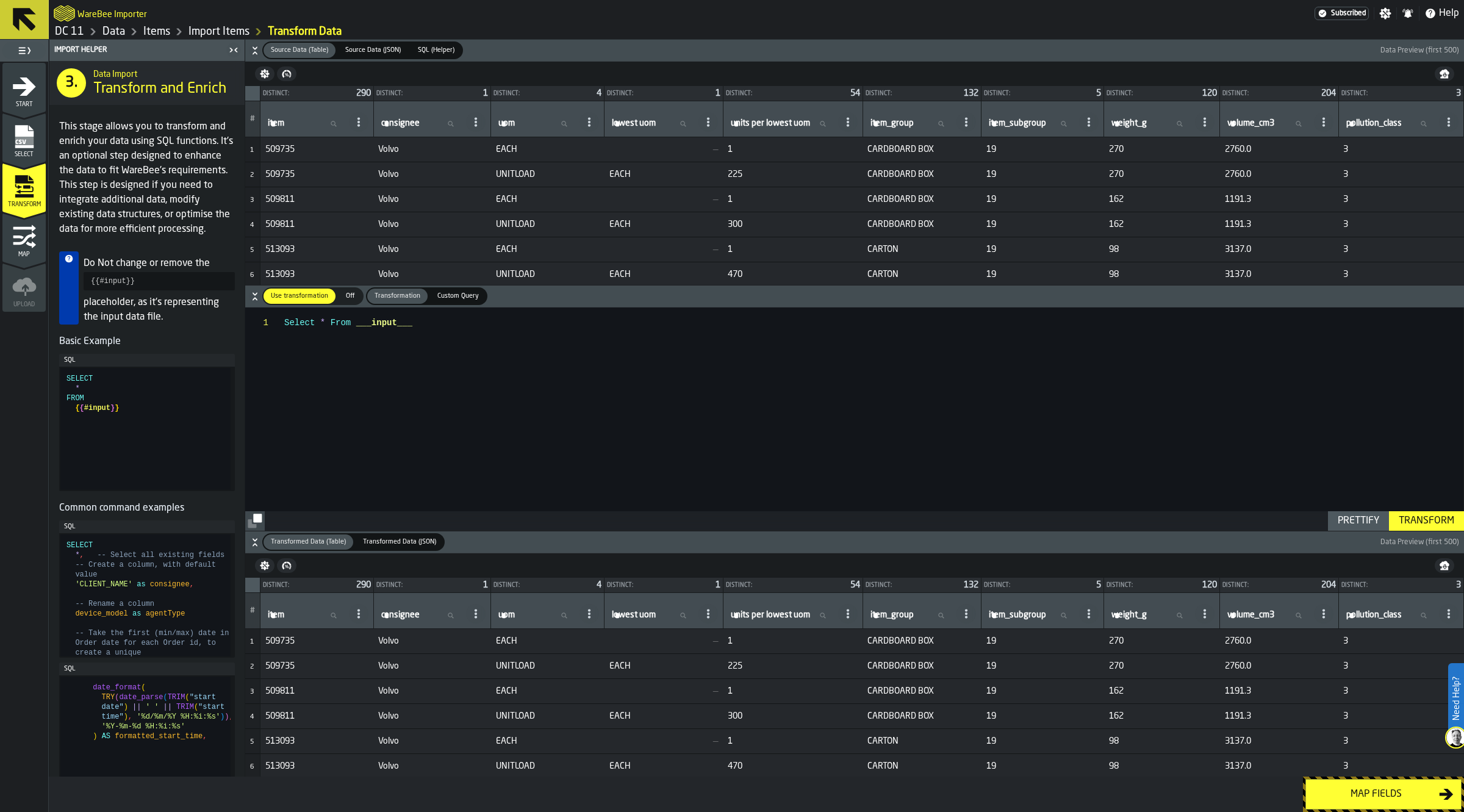
click at [1388, 791] on div "Map fields" at bounding box center [1376, 794] width 126 height 15
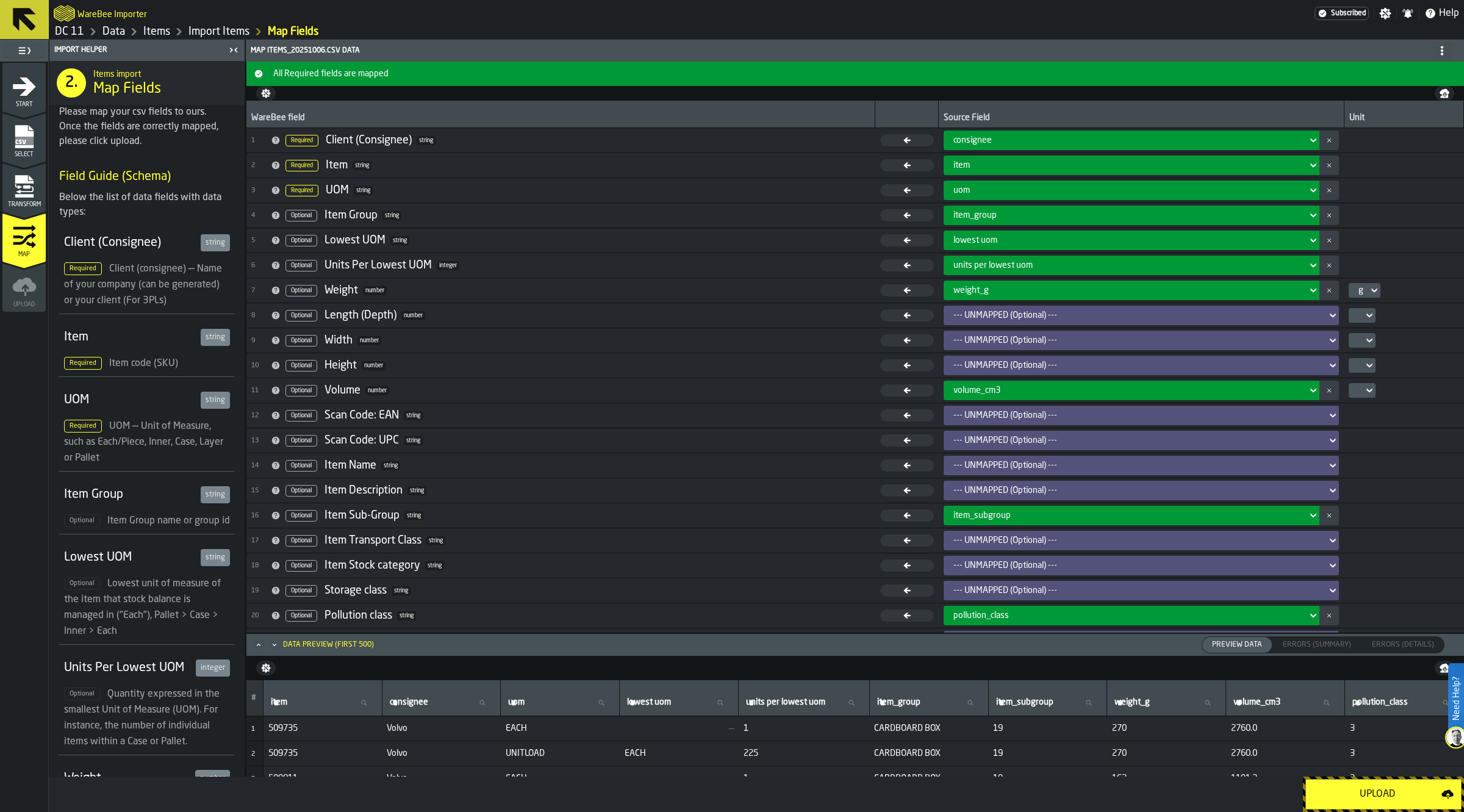
click at [1388, 791] on div "Upload" at bounding box center [1378, 794] width 128 height 15
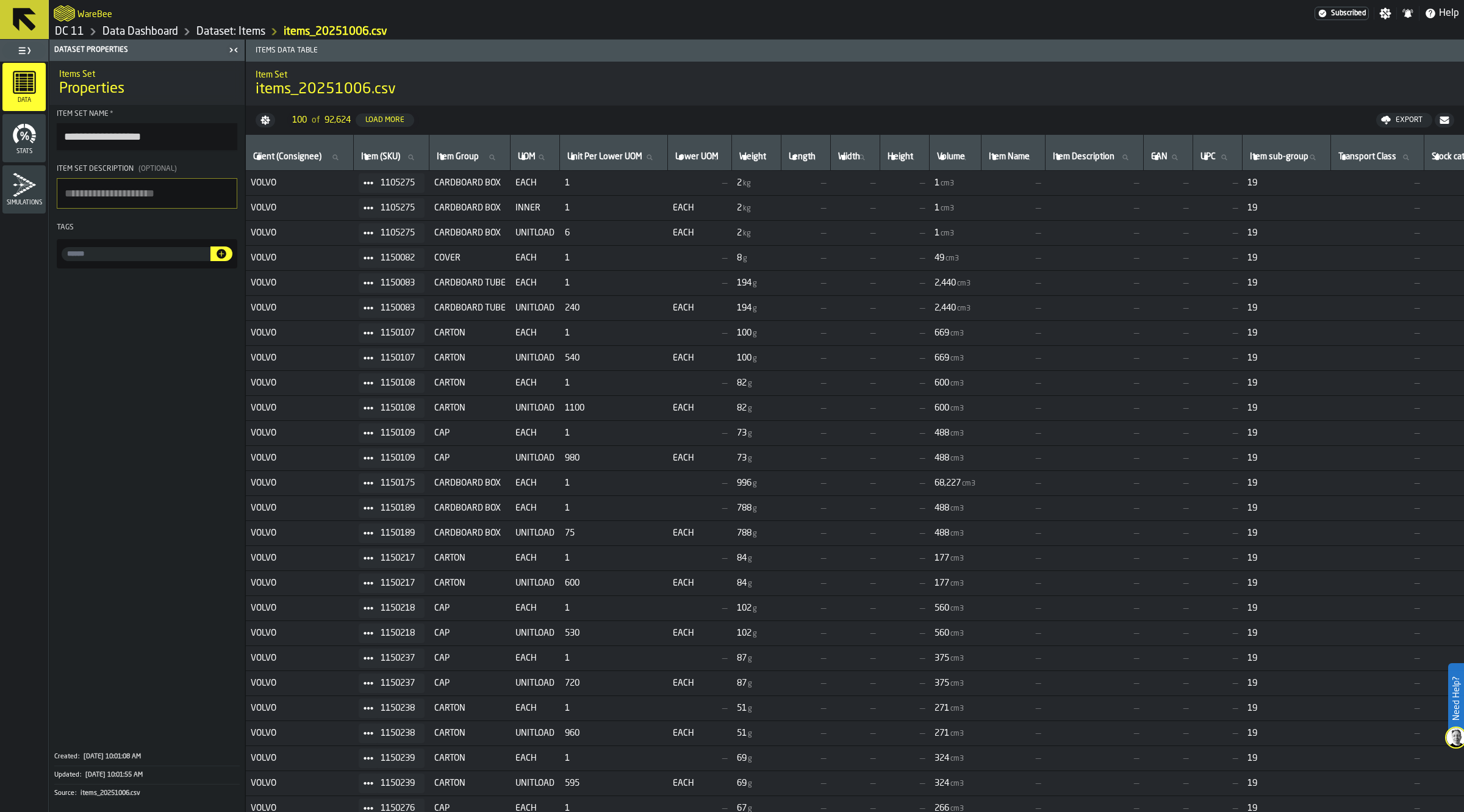
click at [545, 55] on span "Items Data Table" at bounding box center [857, 50] width 1214 height 8
click at [230, 32] on link "Dataset: Items" at bounding box center [230, 32] width 69 height 14
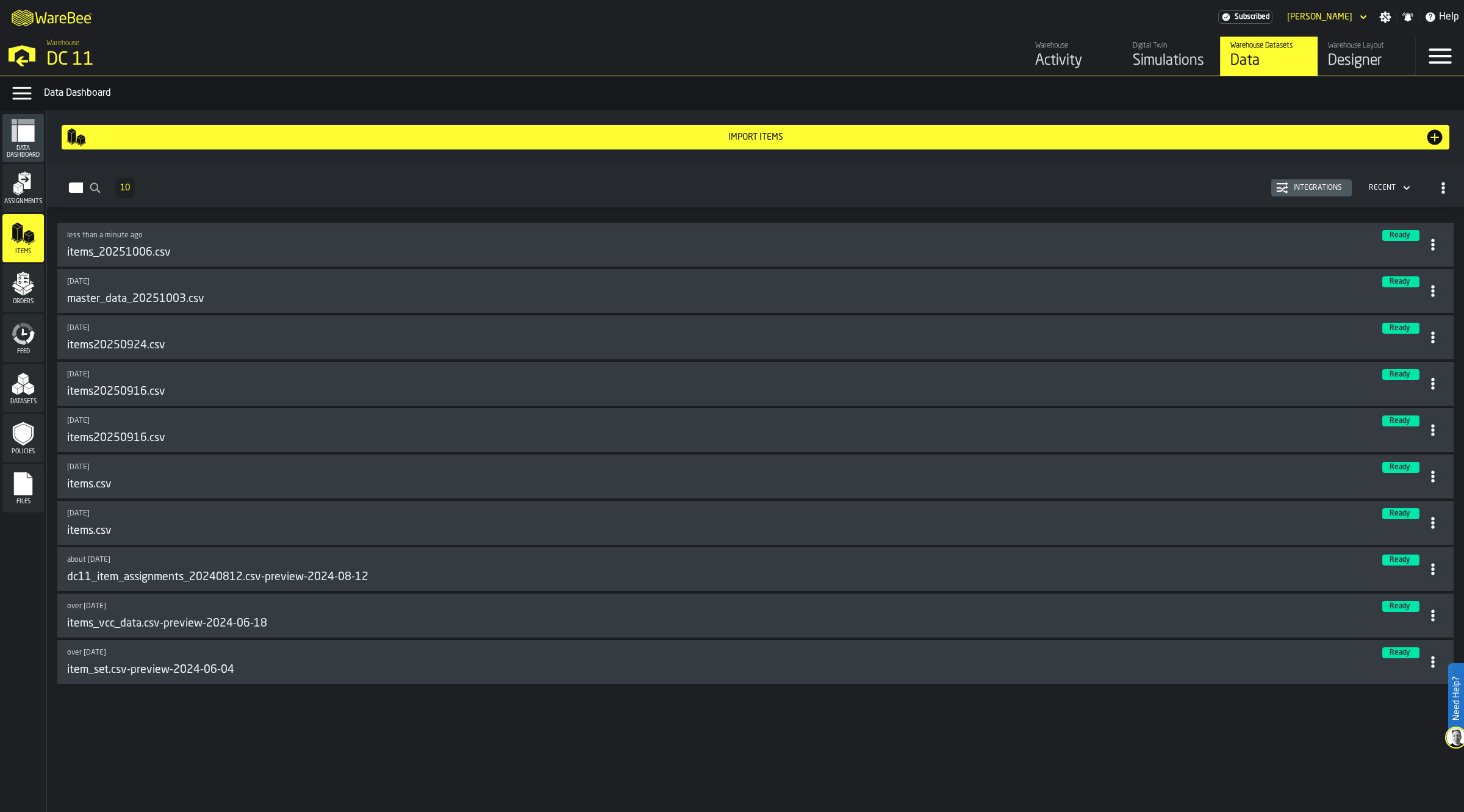
click at [37, 286] on div "Orders" at bounding box center [23, 288] width 41 height 34
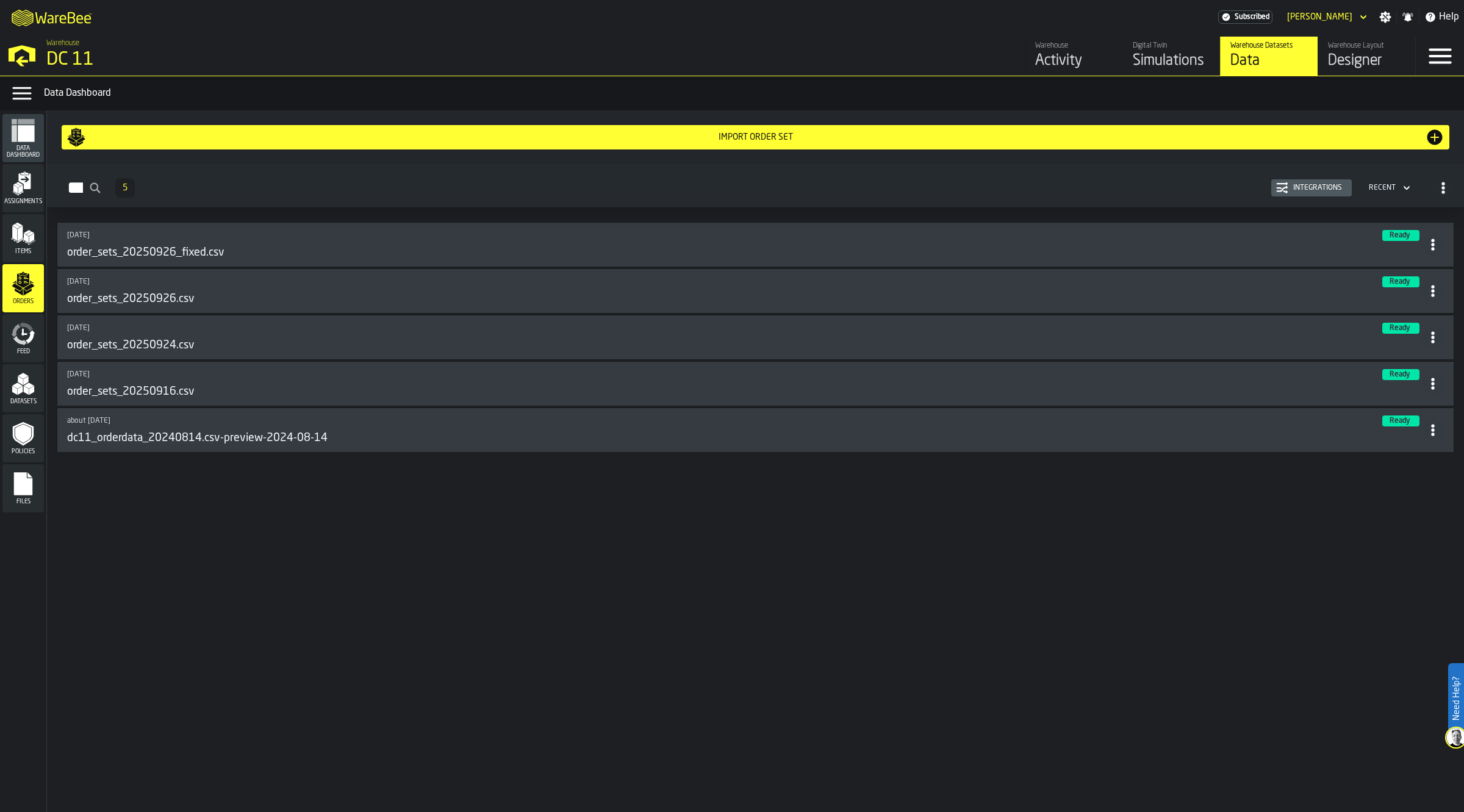
click at [590, 130] on div "Import Order Set" at bounding box center [756, 137] width 1378 height 19
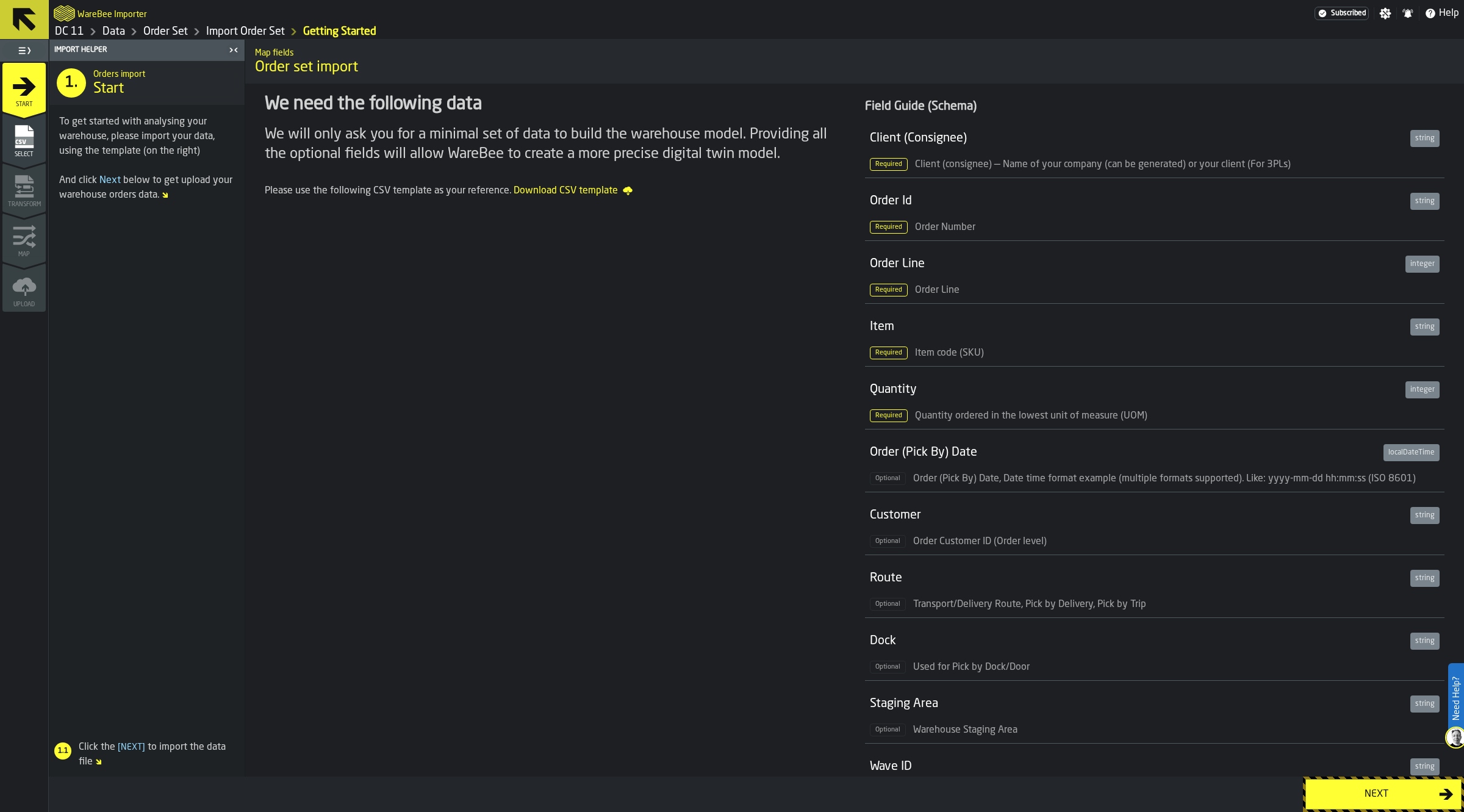
click at [1379, 787] on div "Next" at bounding box center [1376, 794] width 126 height 15
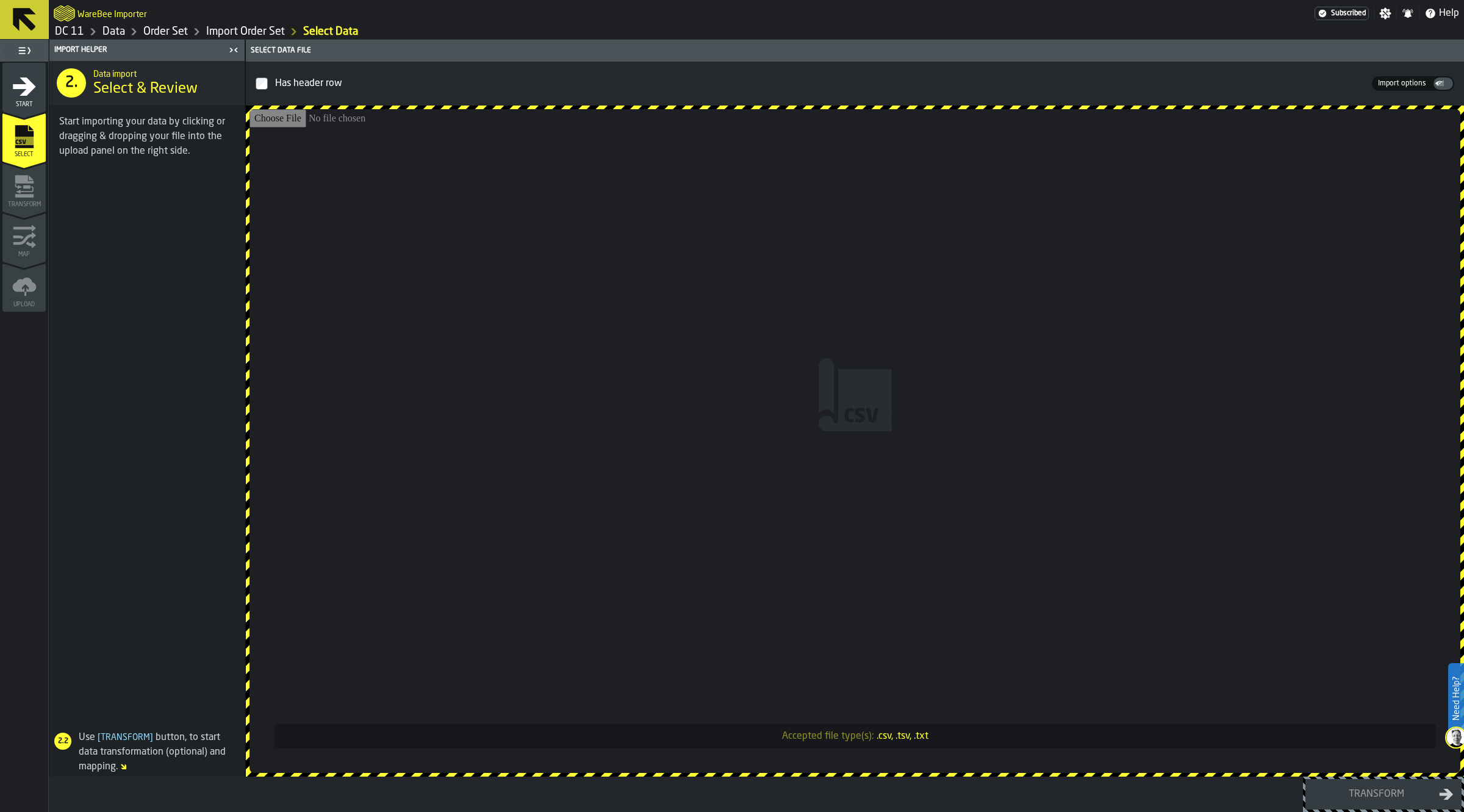
click at [859, 330] on input "Accepted file type(s): .csv, .tsv, .txt" at bounding box center [855, 441] width 1211 height 664
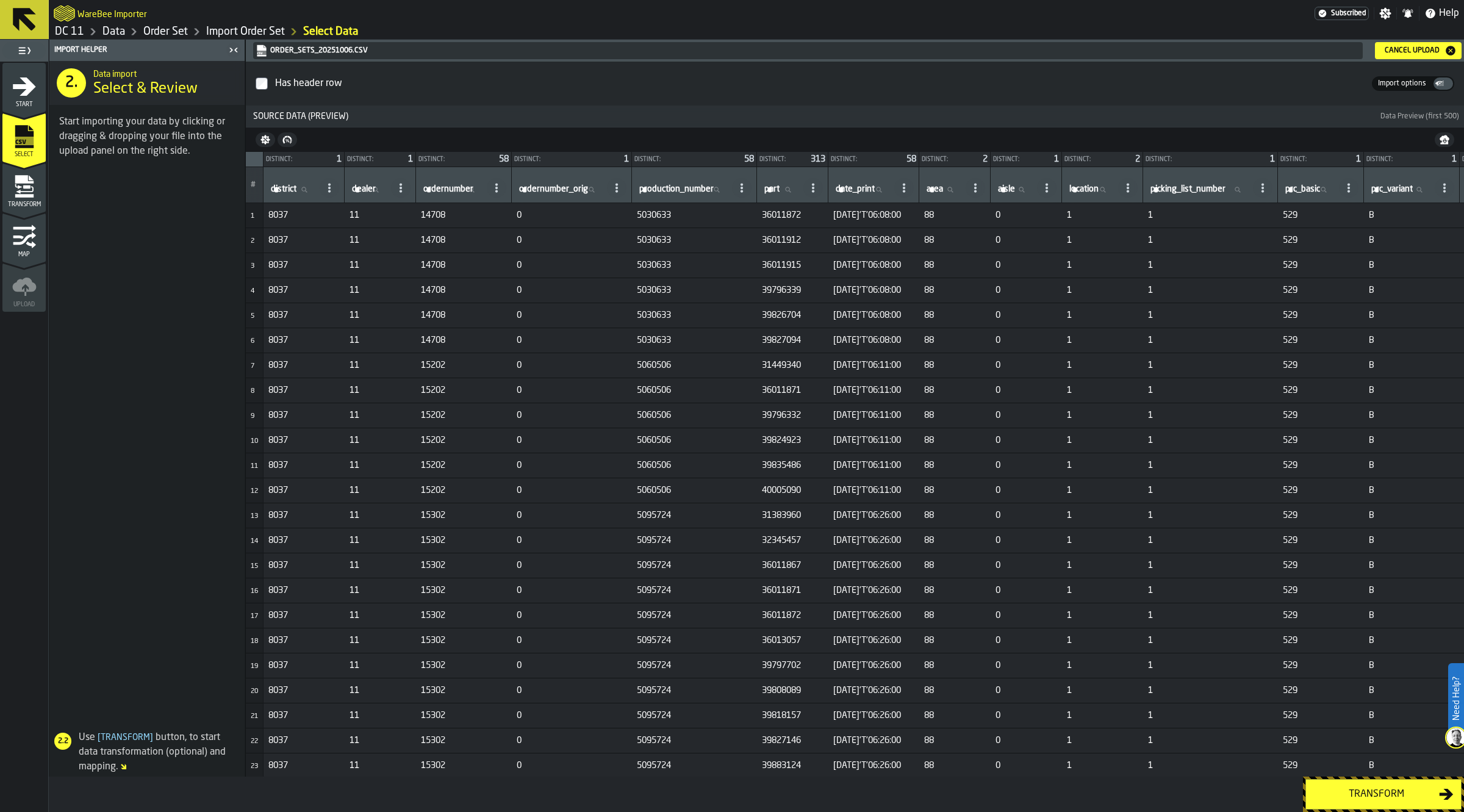
click at [1371, 800] on div "Transform" at bounding box center [1376, 794] width 126 height 15
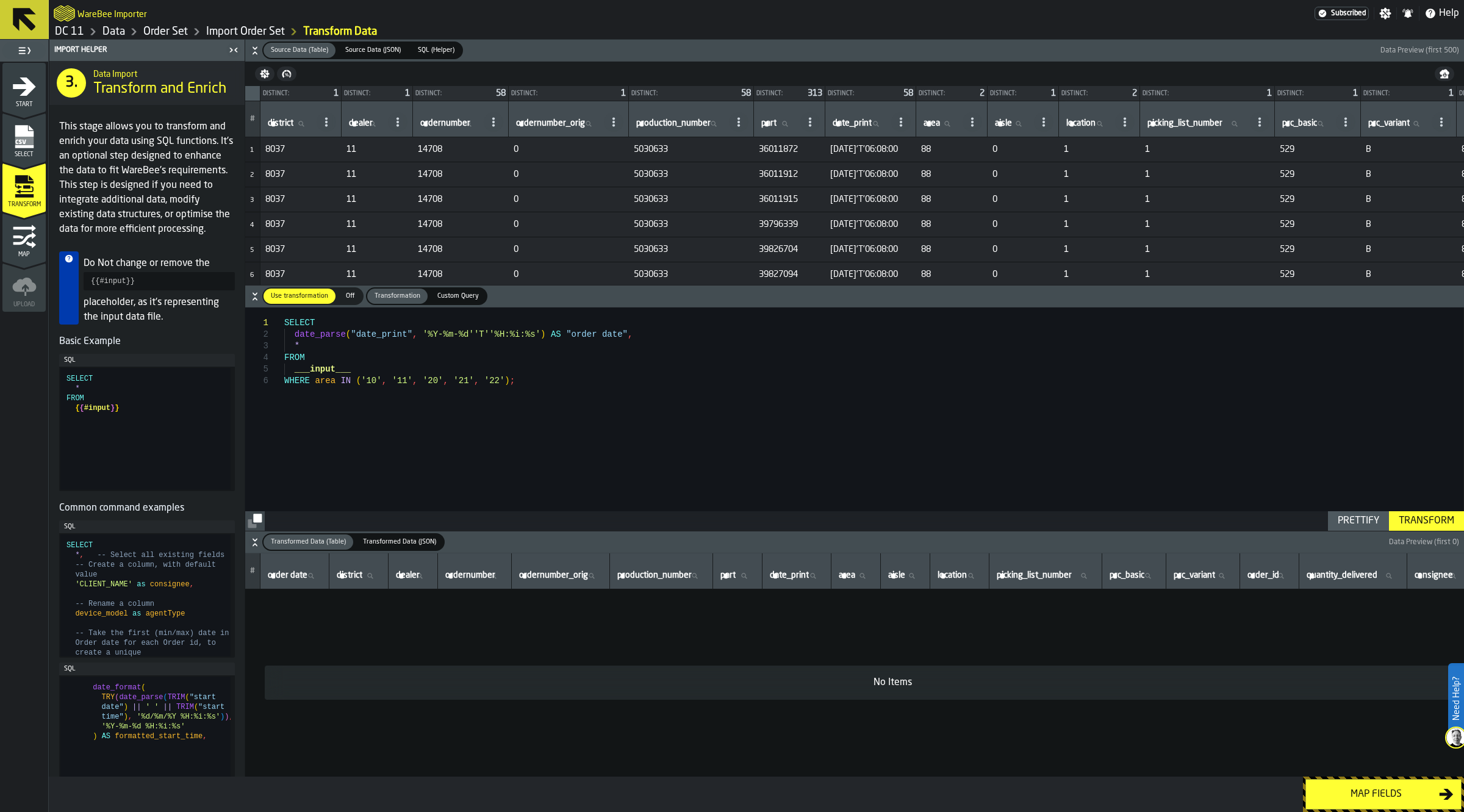
click at [482, 378] on div "SELECT date_parse ( "date_print" , '%Y-%m-%d''T''%H:%i:%s' ) AS "order date" , …" at bounding box center [874, 419] width 1179 height 223
click at [487, 383] on div "SELECT date_parse ( "date_print" , '%Y-%m-%d''T''%H:%i:%s' ) AS "order date" , …" at bounding box center [874, 419] width 1179 height 223
type textarea "**********"
click at [1381, 795] on div "Map fields" at bounding box center [1376, 794] width 126 height 15
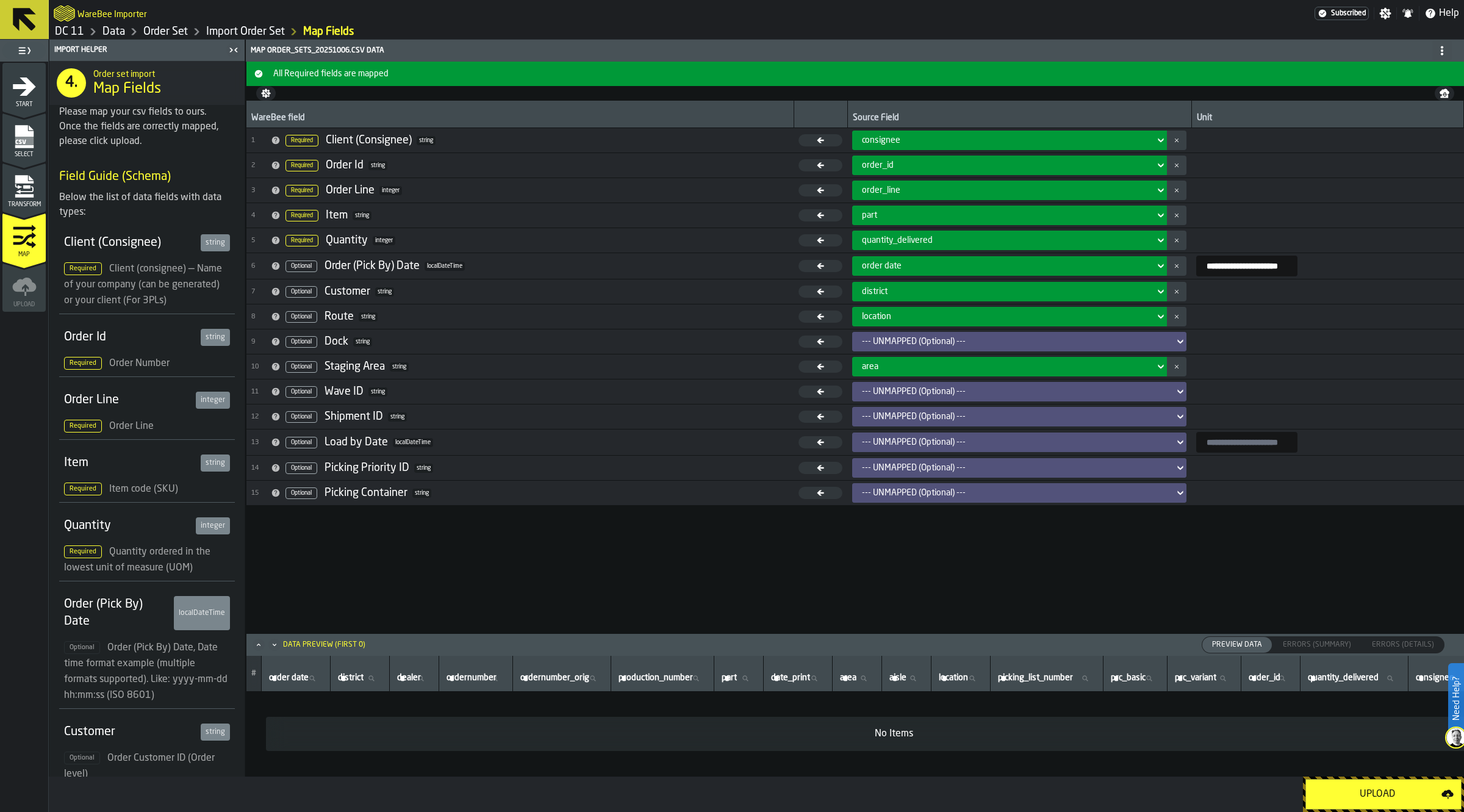
click at [35, 183] on icon "menu Transform" at bounding box center [25, 186] width 25 height 25
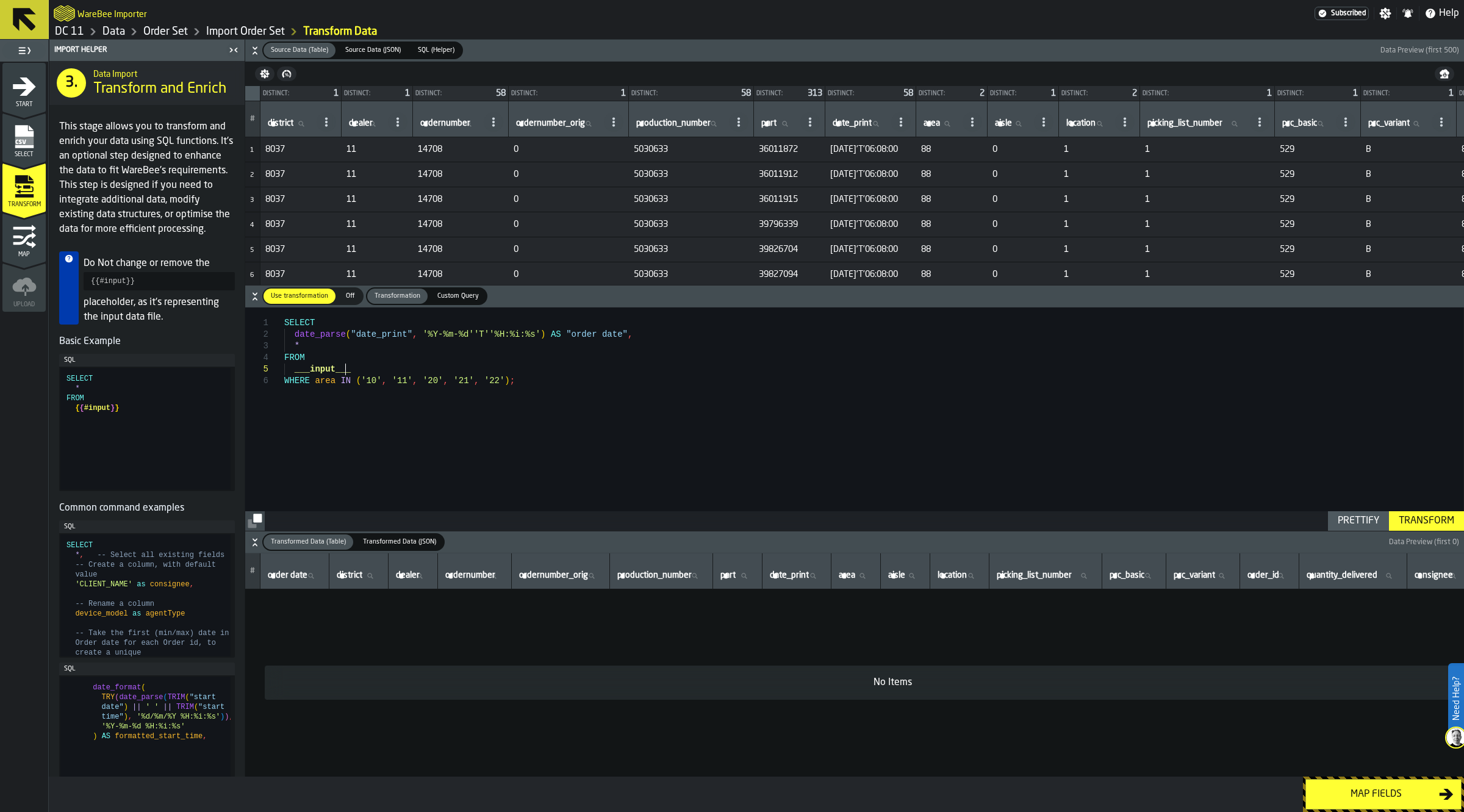
click at [485, 375] on div "SELECT date_parse ( "date_print" , '%Y-%m-%d''T''%H:%i:%s' ) AS "order date" , …" at bounding box center [874, 419] width 1179 height 223
click at [489, 381] on div "SELECT date_parse ( "date_print" , '%Y-%m-%d''T''%H:%i:%s' ) AS "order date" , …" at bounding box center [874, 419] width 1179 height 223
type textarea "**********"
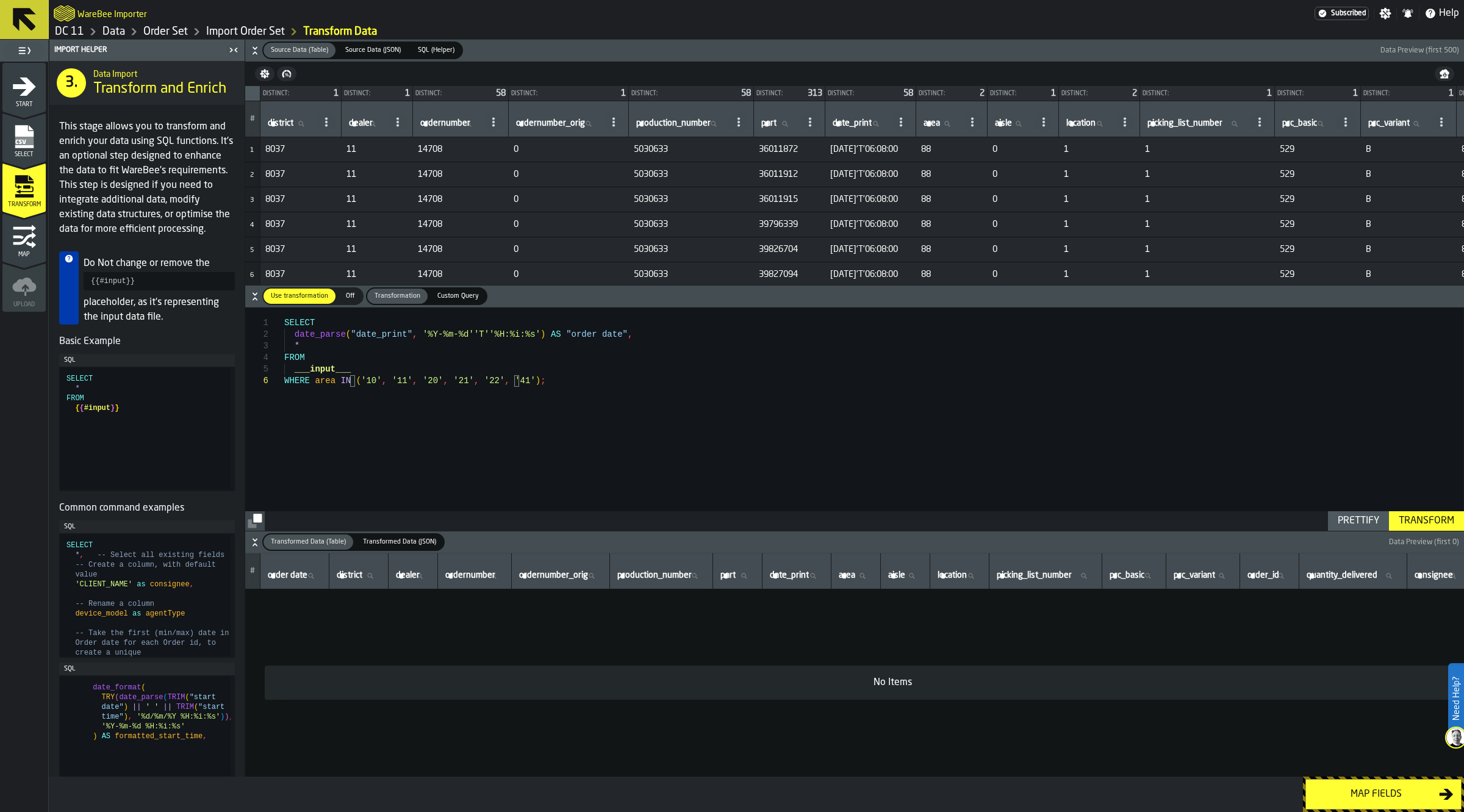
click at [1440, 528] on div "Transform" at bounding box center [1427, 520] width 65 height 15
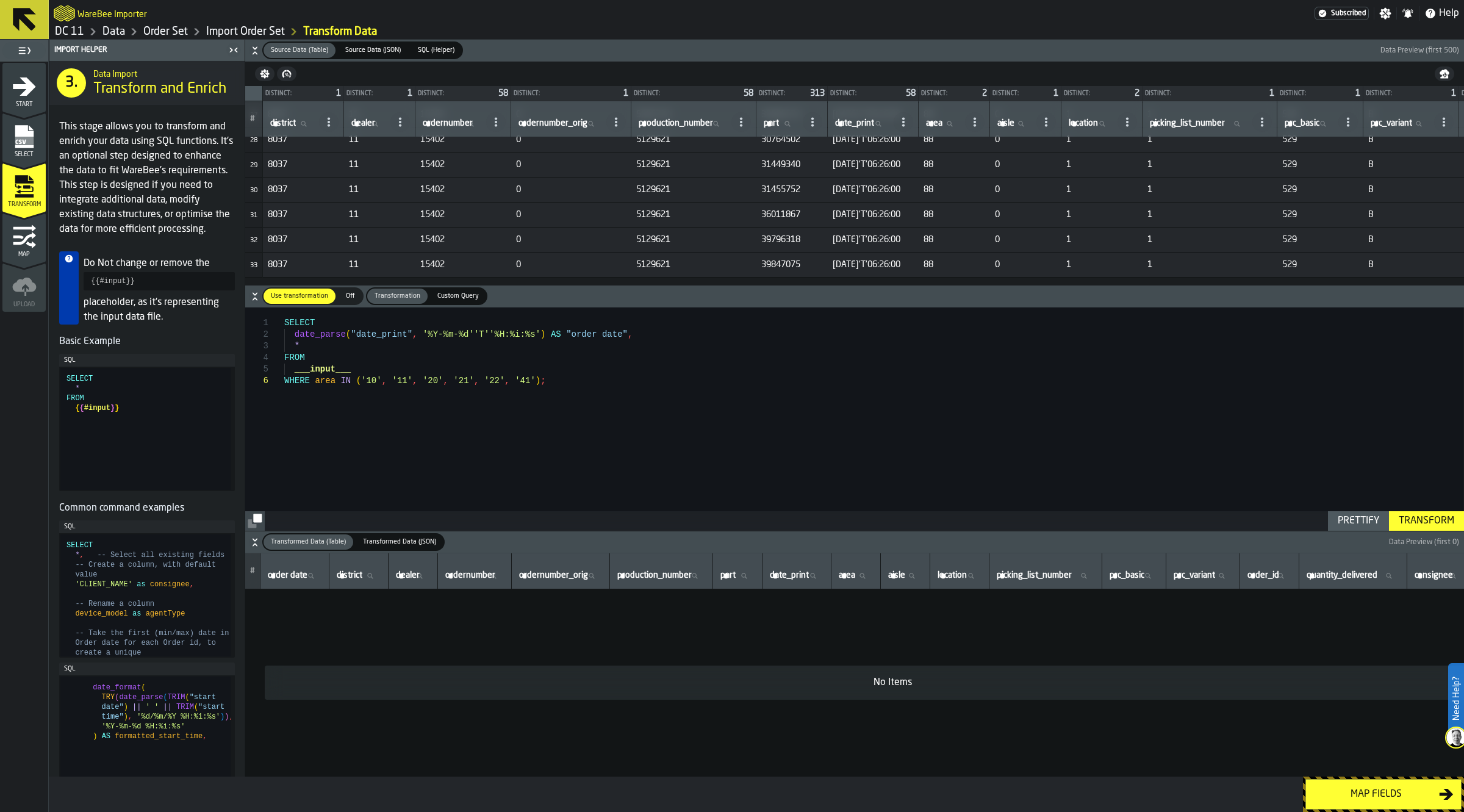
scroll to position [686, 0]
click at [1428, 513] on div "Transform" at bounding box center [1427, 520] width 65 height 15
click at [356, 532] on button "Transformed Data (Table) Transformed Data (Table) Transformed Data (JSON) Trans…" at bounding box center [854, 542] width 1219 height 22
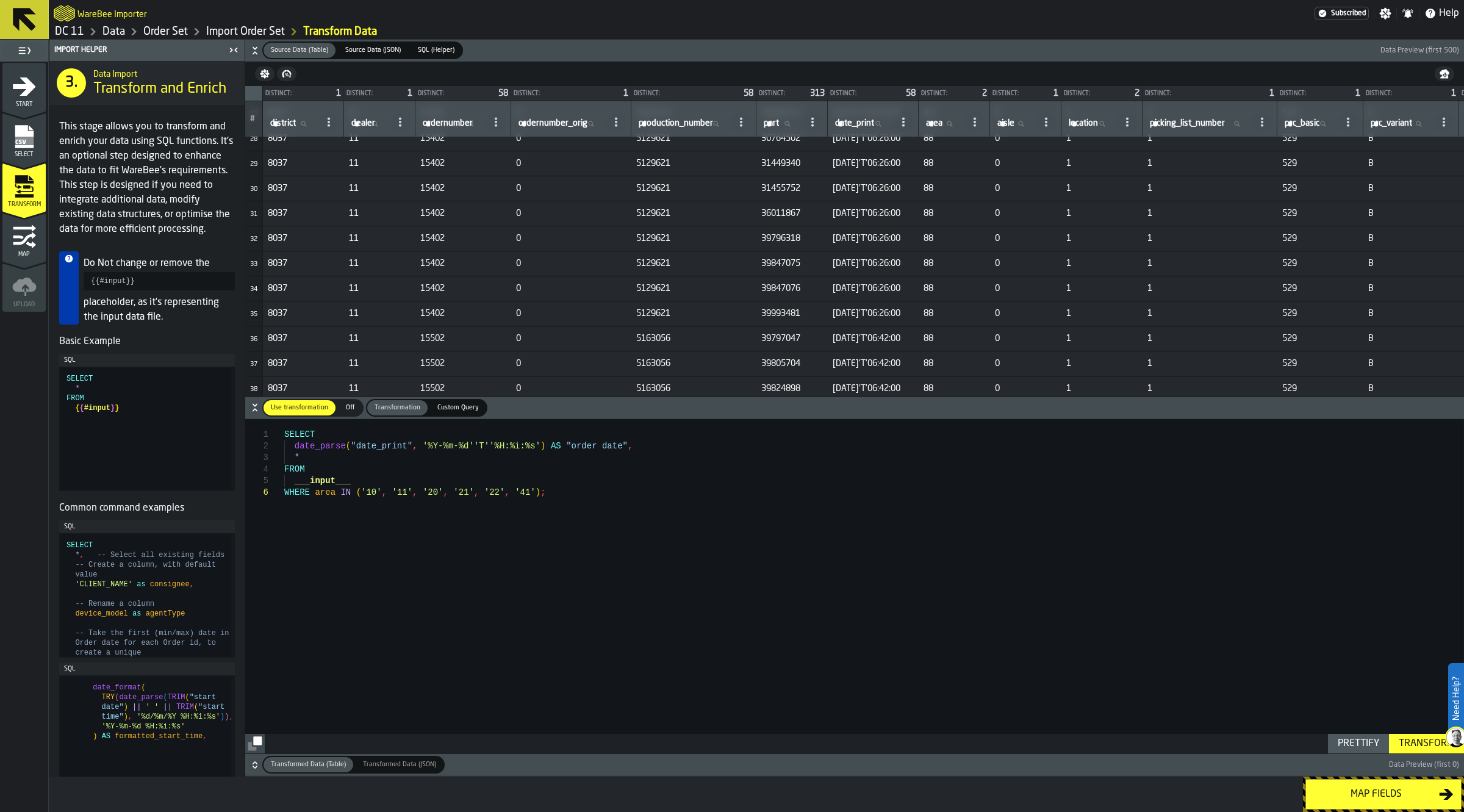
click at [316, 761] on span "Transformed Data (Table)" at bounding box center [308, 764] width 85 height 10
click at [371, 761] on span "Transformed Data (JSON)" at bounding box center [399, 764] width 83 height 10
click at [321, 760] on span "Transformed Data (Table)" at bounding box center [308, 764] width 85 height 10
click at [258, 741] on icon "button-" at bounding box center [257, 740] width 8 height 8
click at [258, 764] on icon "button-" at bounding box center [255, 764] width 12 height 12
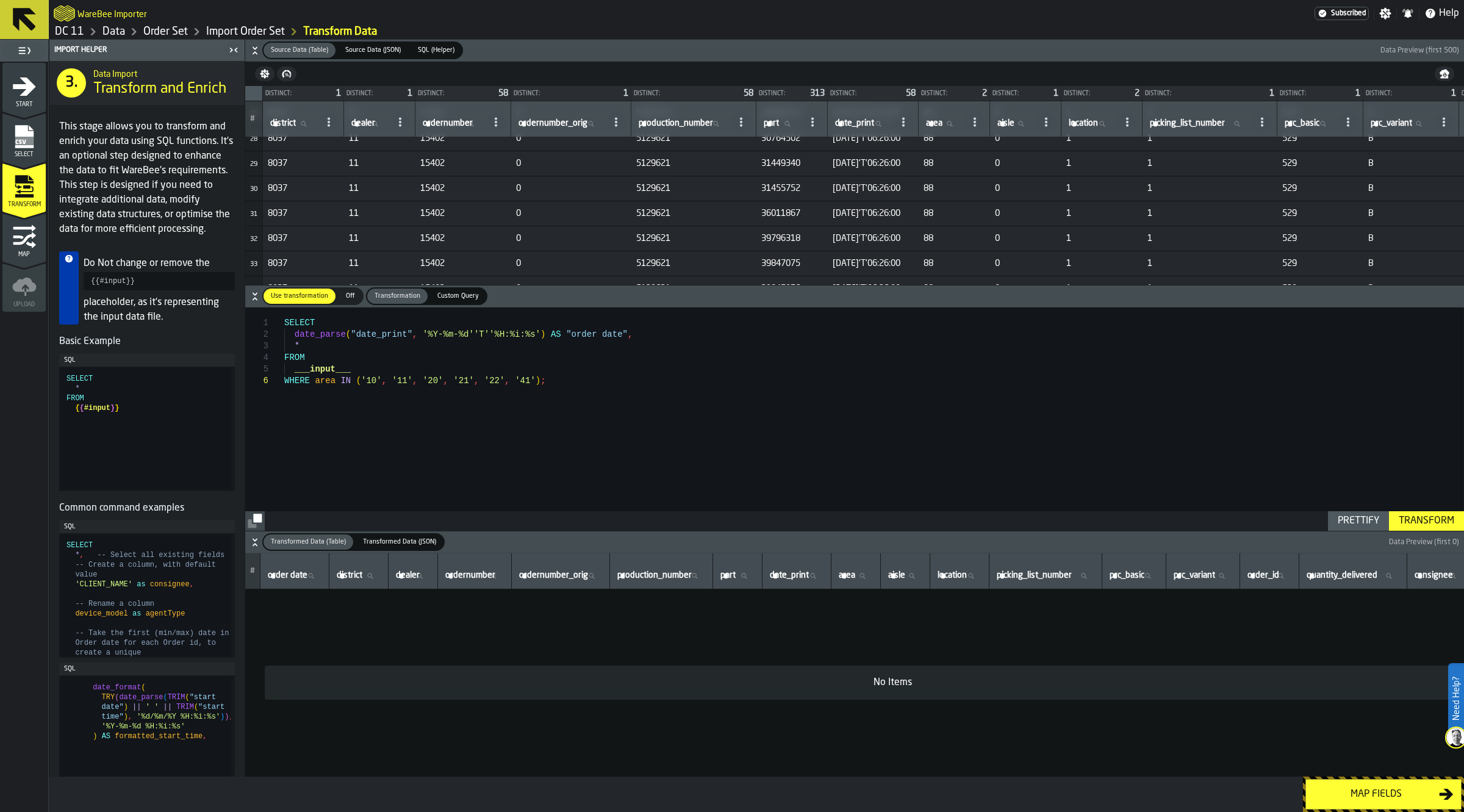
click at [1414, 794] on div "Map fields" at bounding box center [1376, 794] width 126 height 15
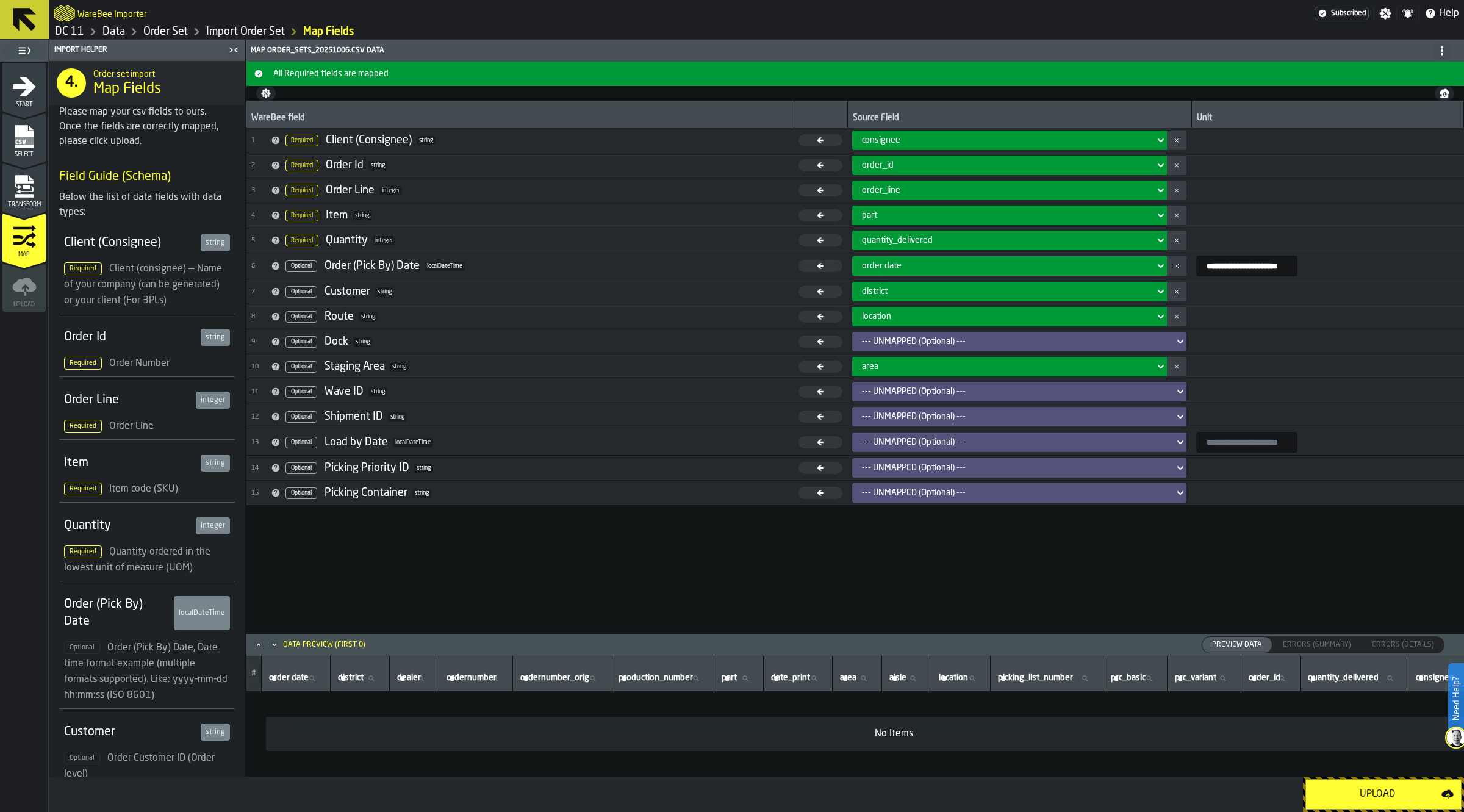
click at [263, 644] on icon "Maximize" at bounding box center [258, 644] width 12 height 12
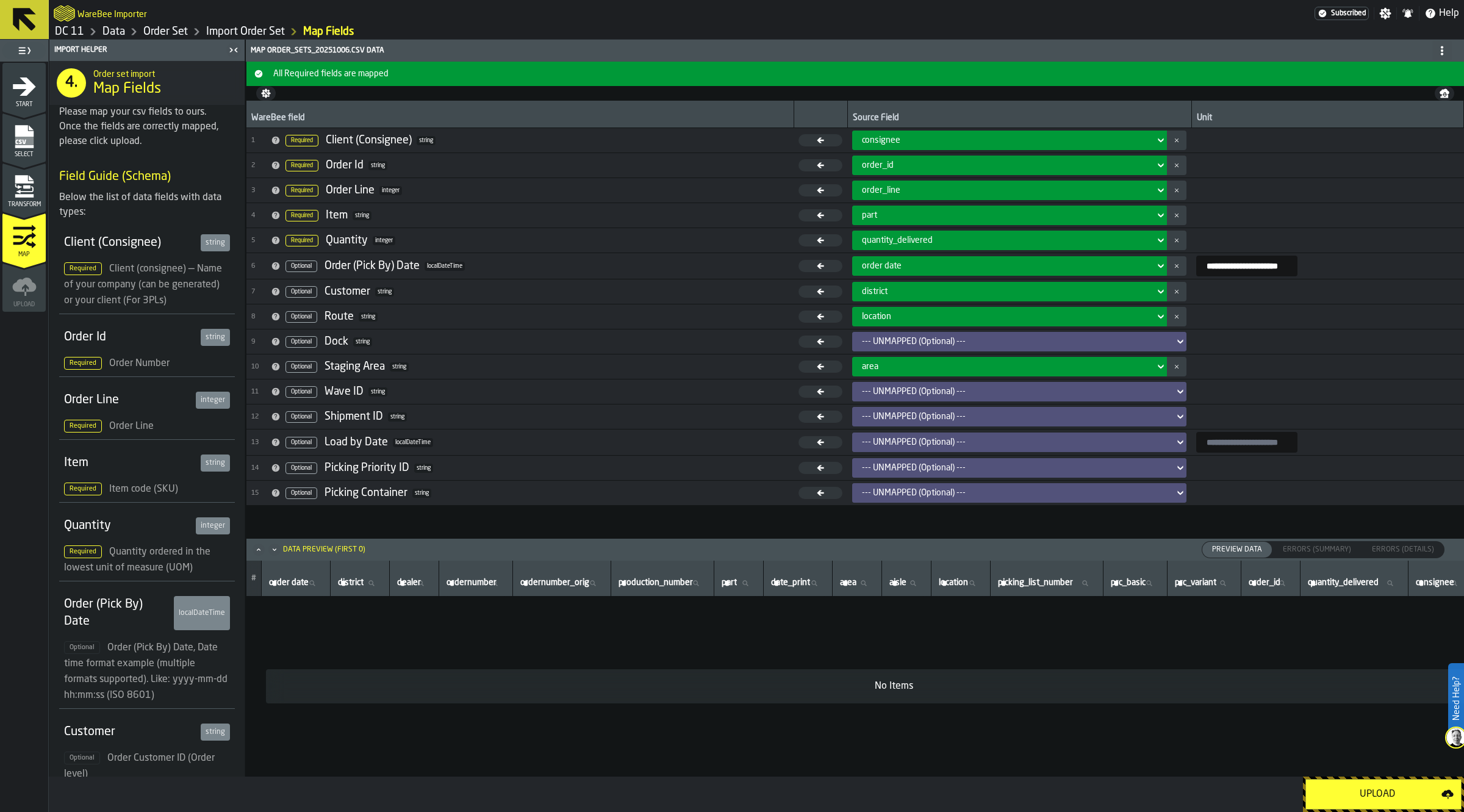
click at [505, 644] on td "No Items" at bounding box center [894, 686] width 1295 height 180
click at [35, 190] on icon "menu Transform" at bounding box center [25, 186] width 25 height 25
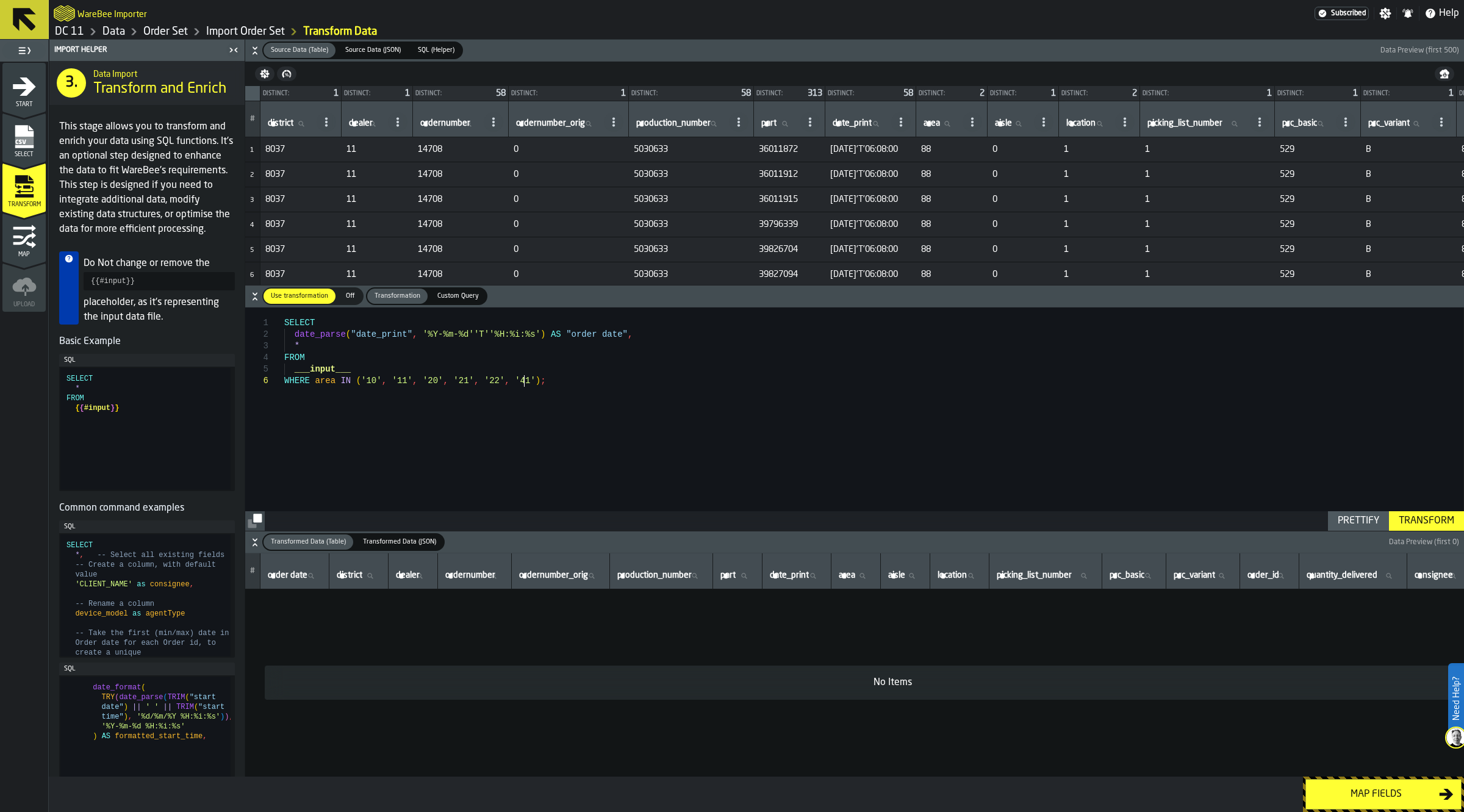
scroll to position [0, 0]
click at [563, 381] on div "SELECT date_parse ( "date_print" , '%Y-%m-%d''T''%H:%i:%s' ) AS "order date" , …" at bounding box center [874, 419] width 1179 height 223
drag, startPoint x: 555, startPoint y: 379, endPoint x: 256, endPoint y: 379, distance: 299.0
click at [285, 379] on div "SELECT date_parse ( "date_print" , '%Y-%m-%d''T''%H:%i:%s' ) AS "order date" , …" at bounding box center [874, 419] width 1179 height 223
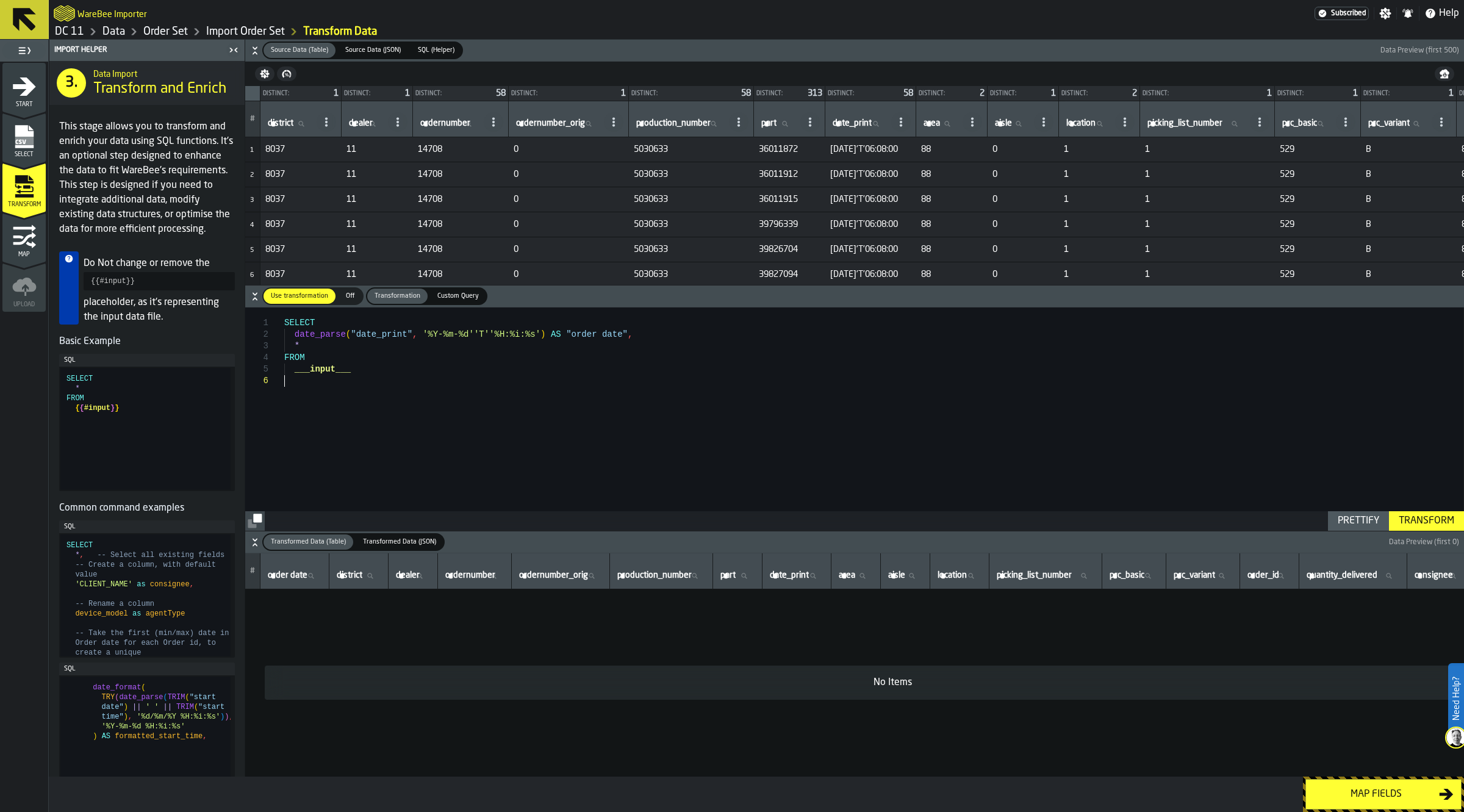
click at [1423, 516] on div "Transform" at bounding box center [1427, 520] width 65 height 15
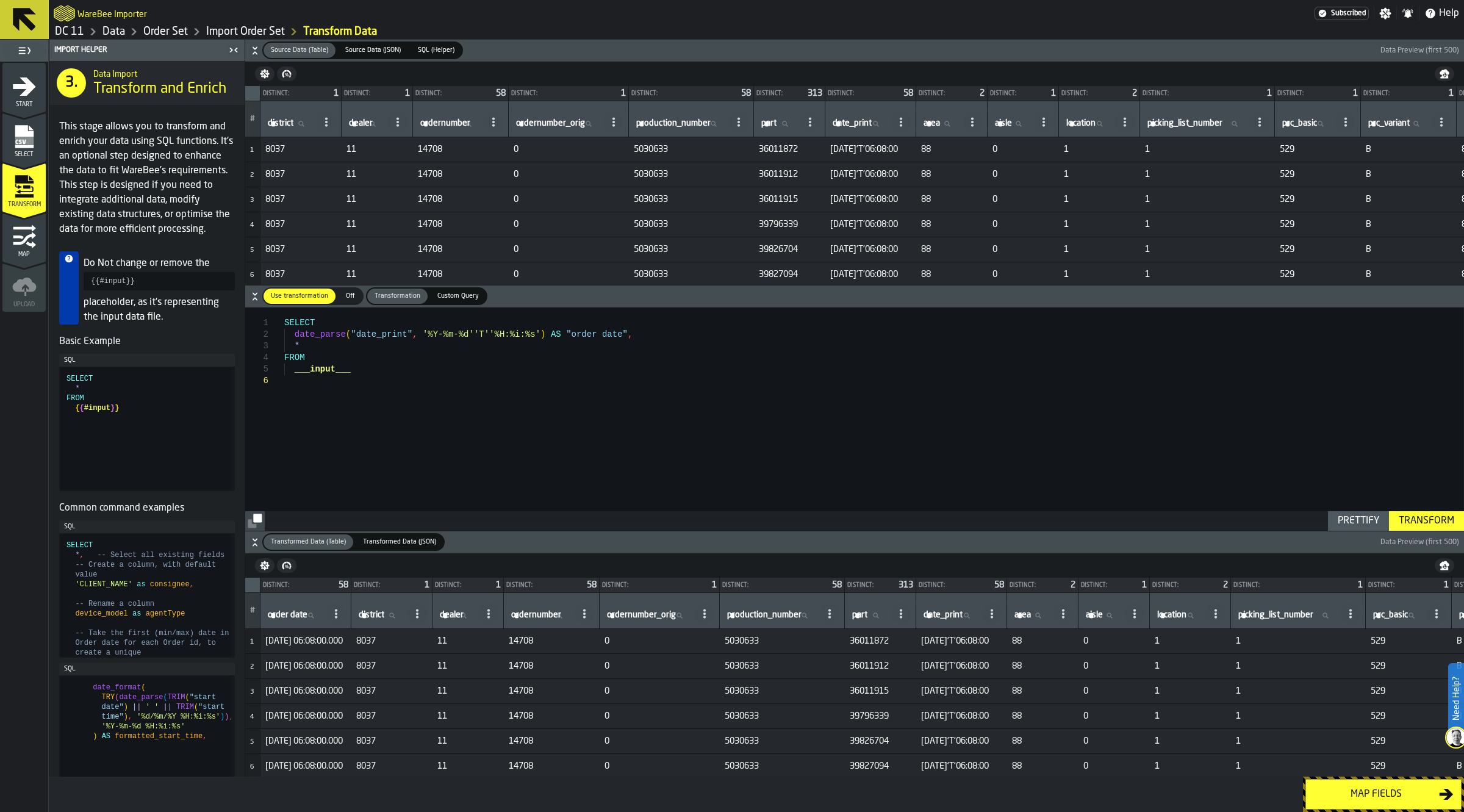
click at [292, 381] on div "SELECT date_parse ( "date_print" , '%Y-%m-%d''T''%H:%i:%s' ) AS "order date" , …" at bounding box center [874, 419] width 1179 height 223
click at [1406, 525] on div "Transform" at bounding box center [1427, 520] width 65 height 15
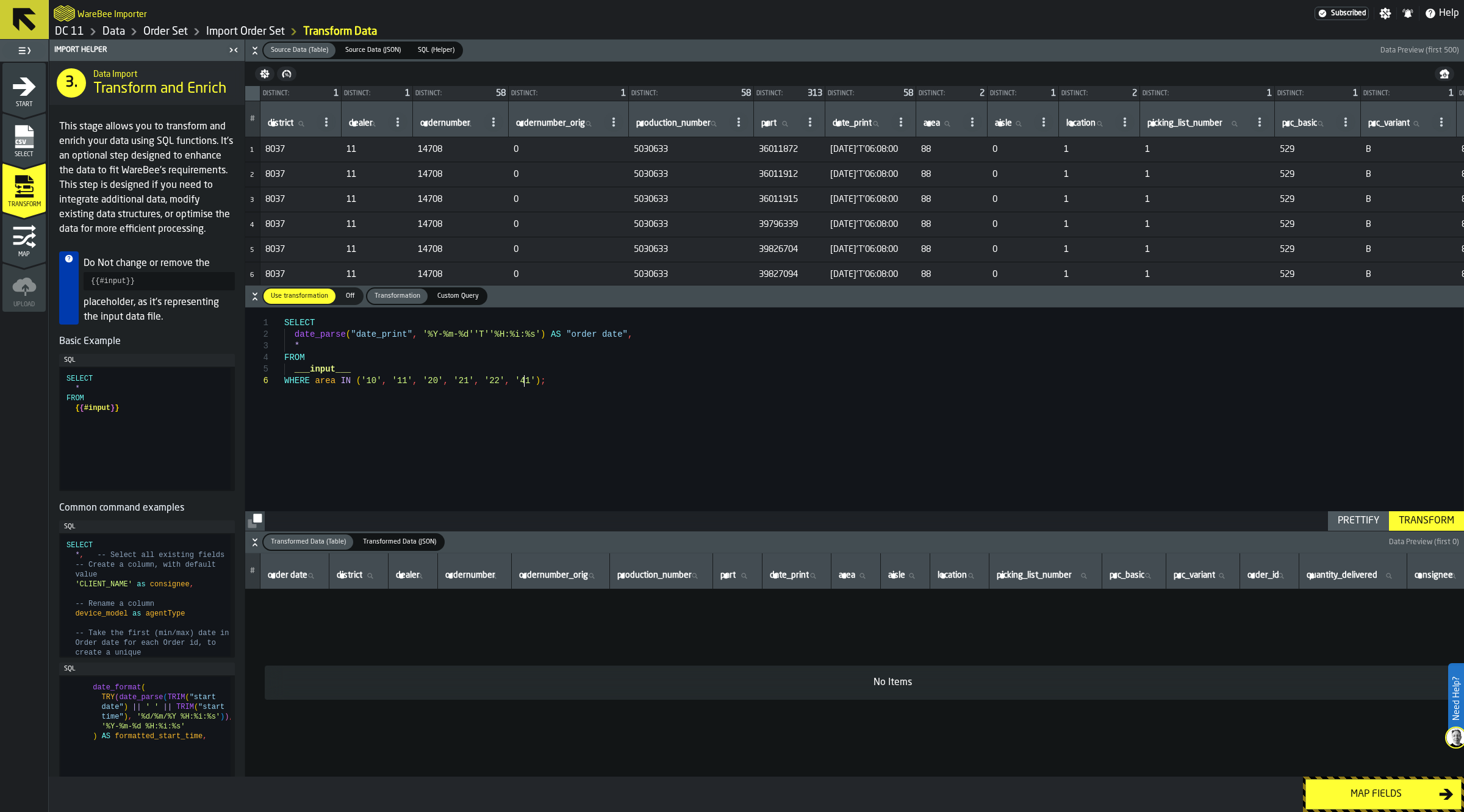
click at [650, 415] on div "SELECT date_parse ( "date_print" , '%Y-%m-%d''T''%H:%i:%s' ) AS "order date" , …" at bounding box center [874, 419] width 1179 height 223
click at [596, 401] on div "SELECT date_parse ( "date_print" , '%Y-%m-%d''T''%H:%i:%s' ) AS "order date" , …" at bounding box center [874, 419] width 1179 height 223
click at [516, 375] on div "SELECT date_parse ( "date_print" , '%Y-%m-%d''T''%H:%i:%s' ) AS "order date" , …" at bounding box center [874, 419] width 1179 height 223
click at [1427, 522] on div "Transform" at bounding box center [1427, 520] width 65 height 15
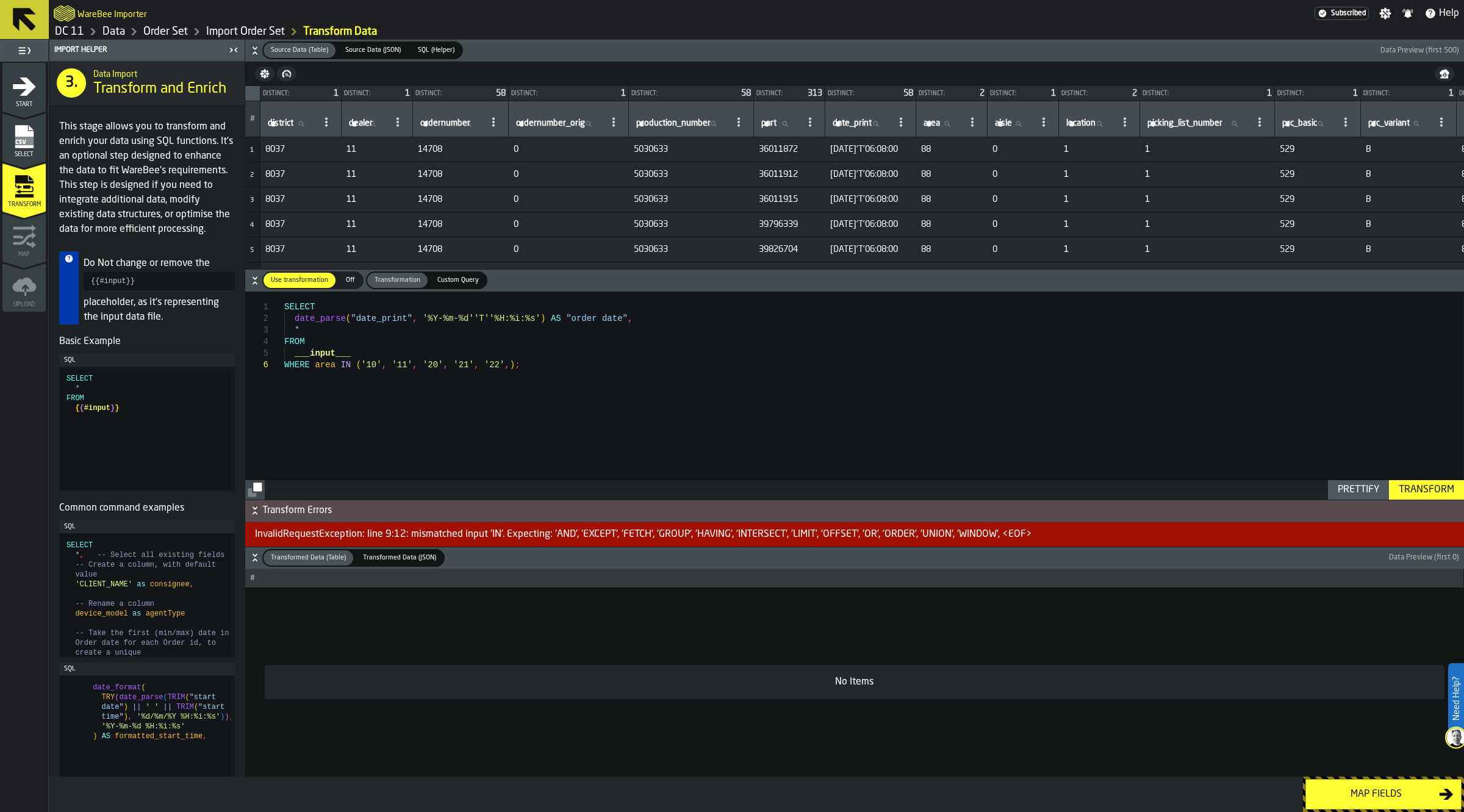
click at [491, 364] on div "SELECT date_parse ( "date_print" , '%Y-%m-%d''T''%H:%i:%s' ) AS "order date" , …" at bounding box center [874, 395] width 1179 height 207
click at [1406, 490] on div "Transform" at bounding box center [1427, 490] width 65 height 15
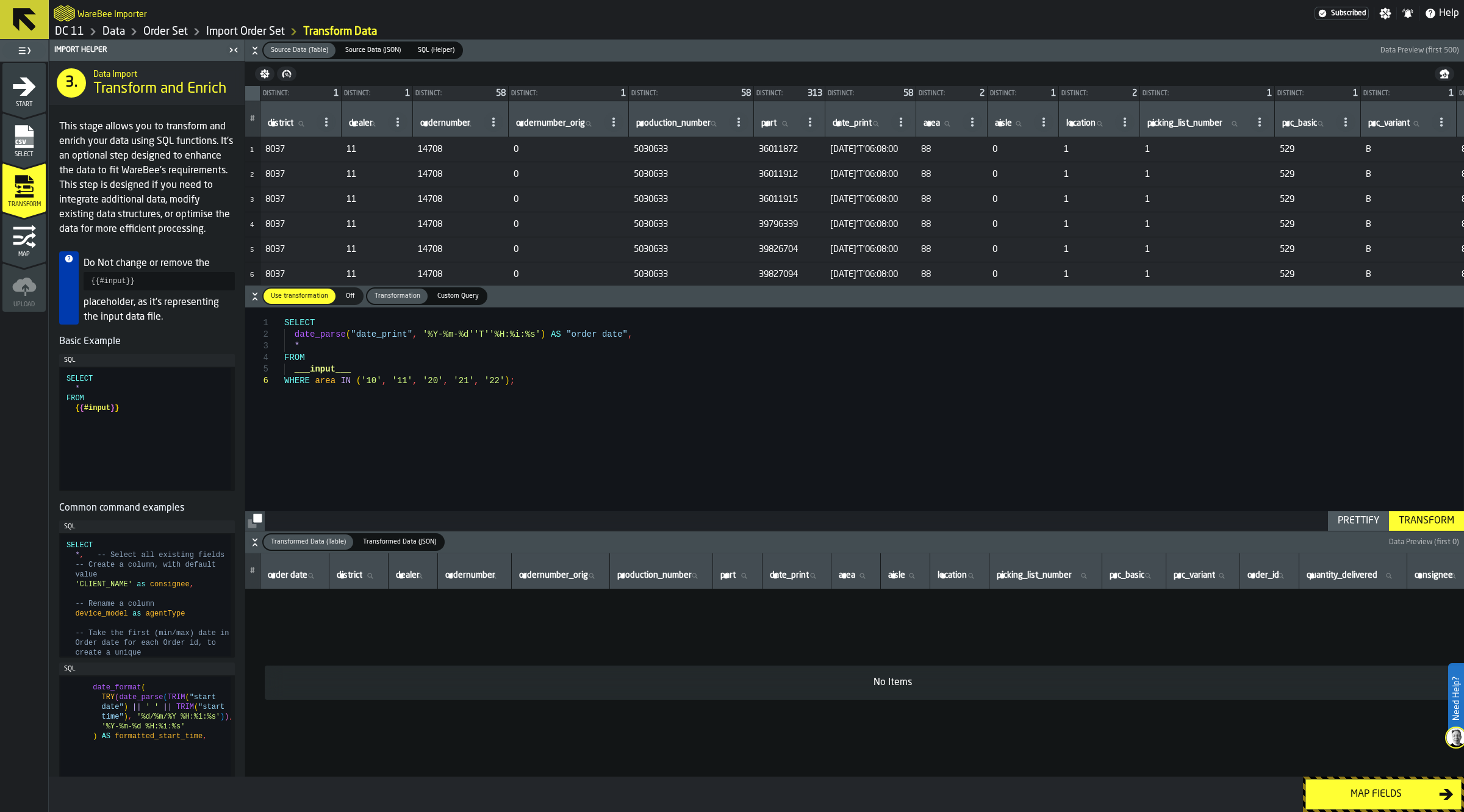
click at [532, 380] on div "SELECT date_parse ( "date_print" , '%Y-%m-%d''T''%H:%i:%s' ) AS "order date" , …" at bounding box center [874, 419] width 1179 height 223
click at [1400, 525] on div "Transform" at bounding box center [1427, 520] width 65 height 15
click at [756, 459] on div "SELECT date_parse ( "date_print" , '%Y-%m-%d''T''%H:%i:%s' ) AS "order date" , …" at bounding box center [874, 419] width 1179 height 223
drag, startPoint x: 570, startPoint y: 378, endPoint x: 210, endPoint y: 380, distance: 360.0
click at [285, 380] on div "SELECT date_parse ( "date_print" , '%Y-%m-%d''T''%H:%i:%s' ) AS "order date" , …" at bounding box center [874, 419] width 1179 height 223
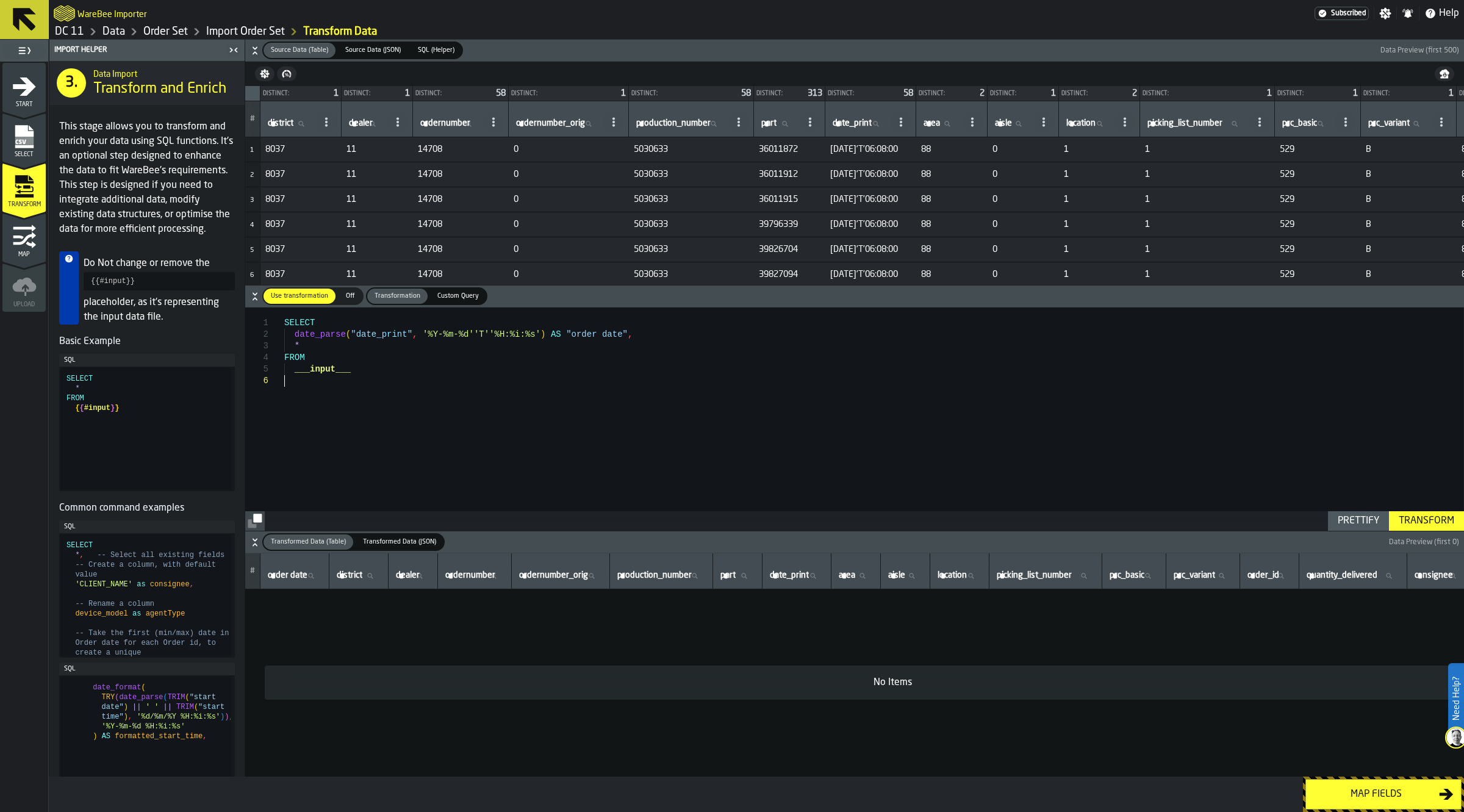
type textarea "**********"
click at [1434, 526] on div "Transform" at bounding box center [1427, 520] width 65 height 15
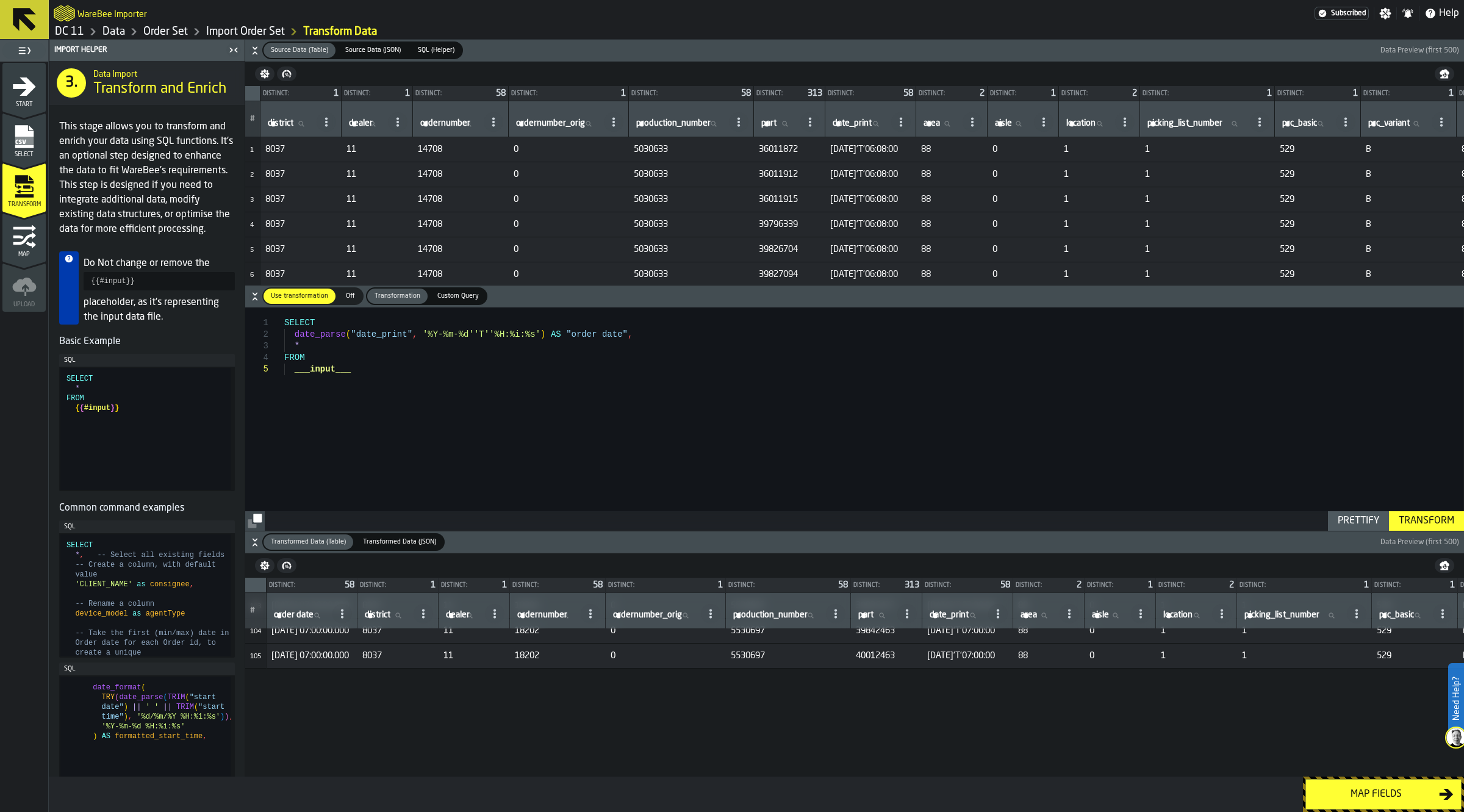
scroll to position [2592, 0]
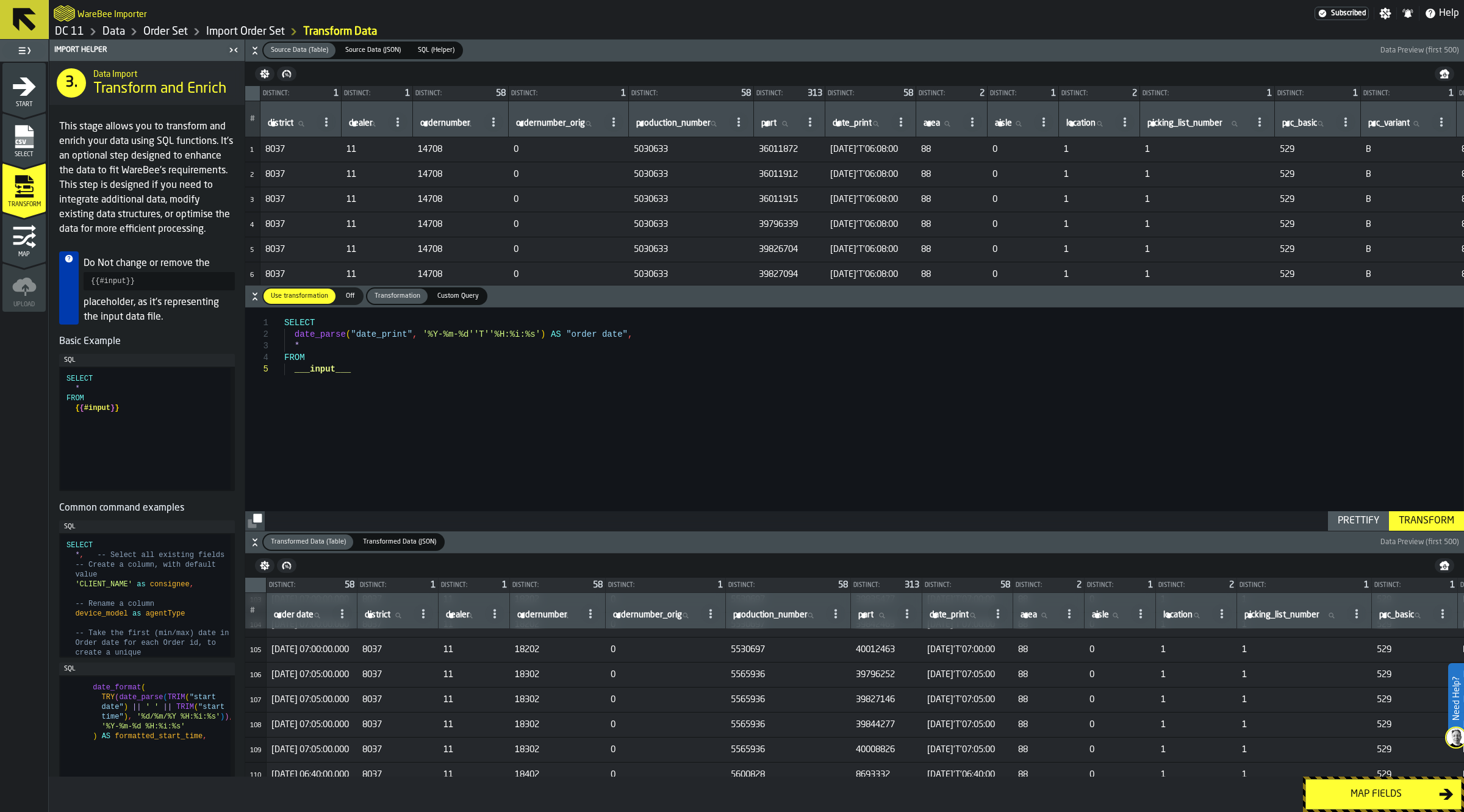
click at [1374, 791] on div "Map fields" at bounding box center [1376, 794] width 126 height 15
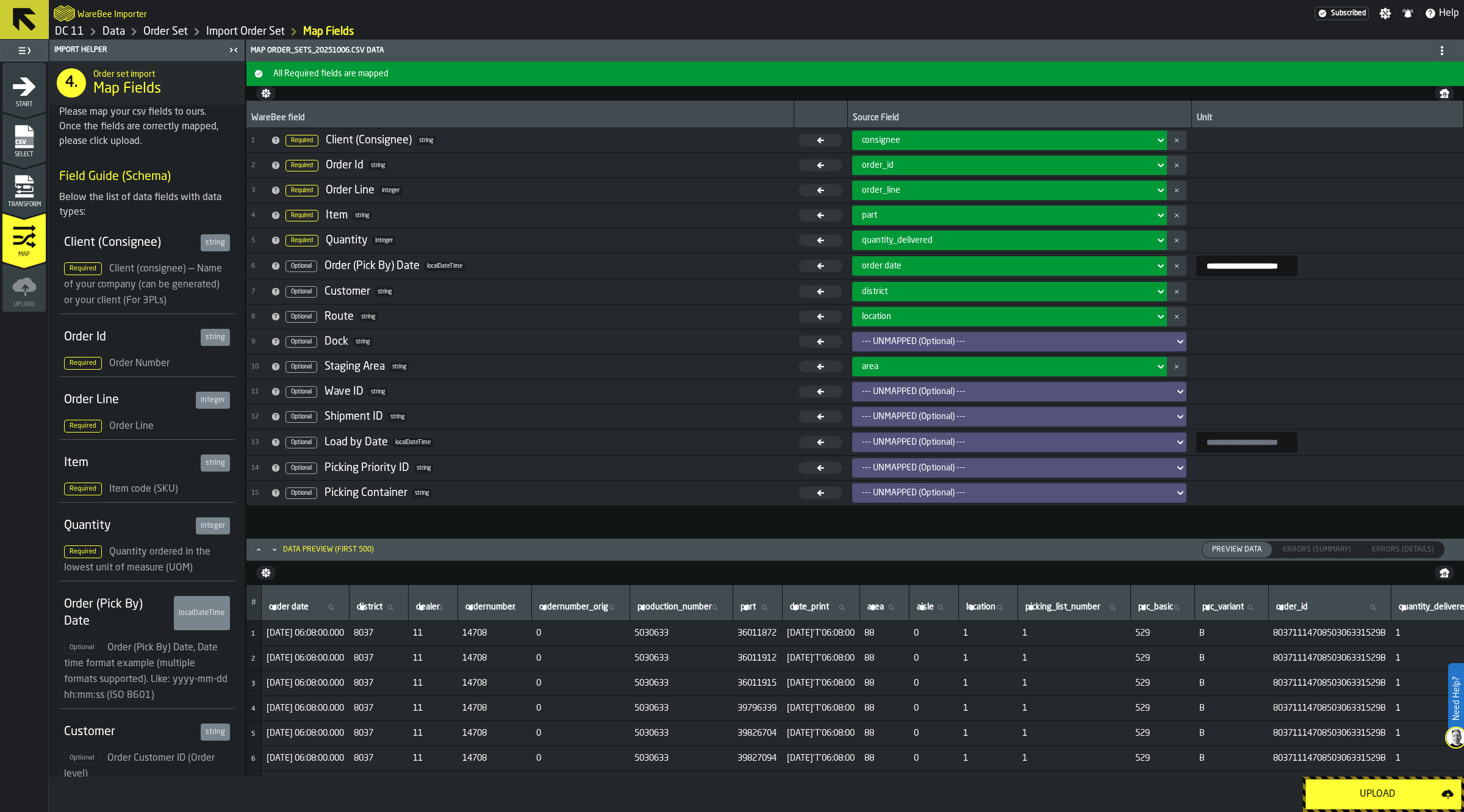
click at [26, 182] on icon "menu Transform" at bounding box center [24, 179] width 18 height 8
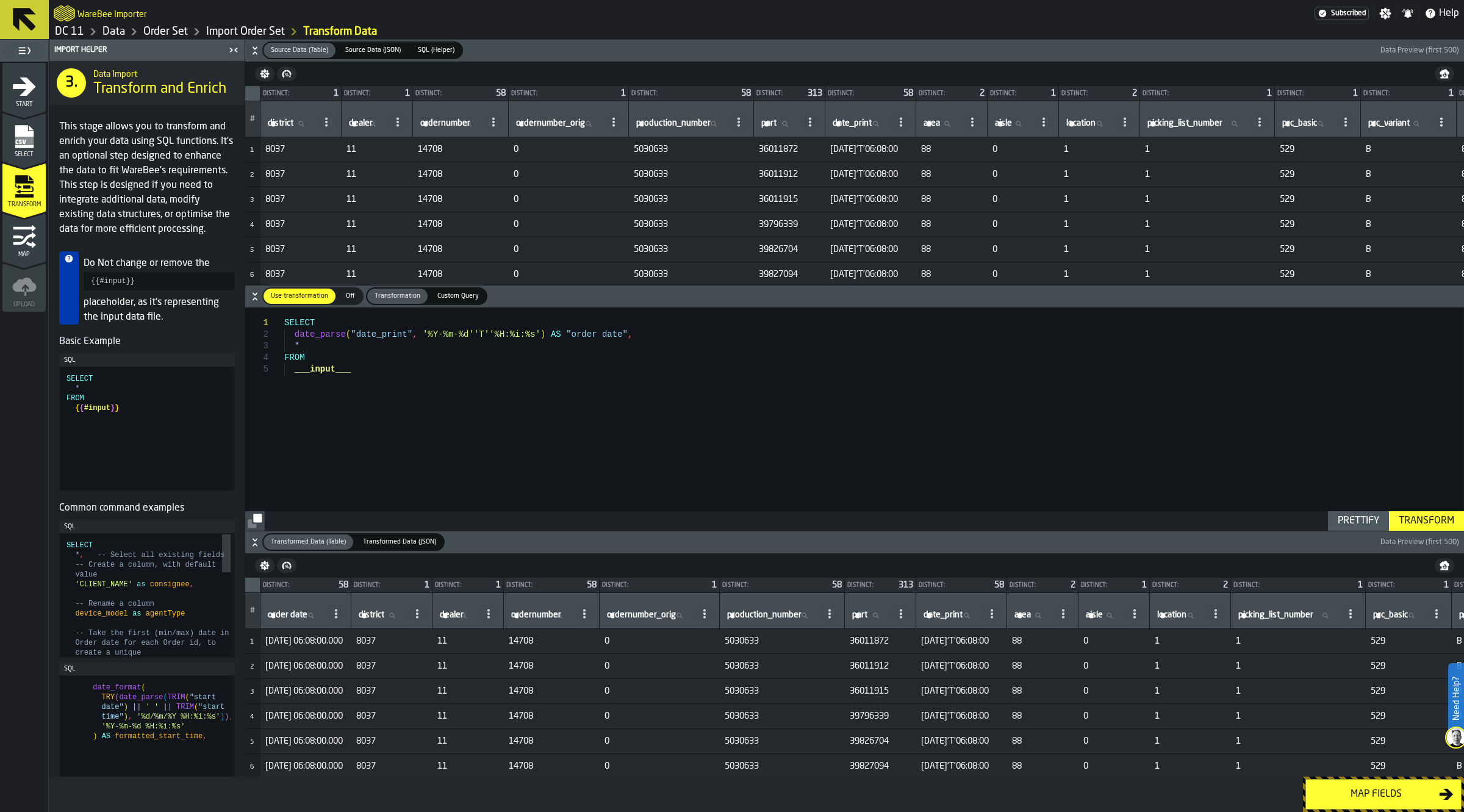
scroll to position [0, 0]
click at [430, 409] on div "SELECT date_parse ( "date_print" , '%Y-%m-%d''T''%H:%i:%s' ) AS "order date" , …" at bounding box center [874, 419] width 1179 height 223
click at [294, 378] on div "SELECT date_parse ( "date_print" , '%Y-%m-%d''T''%H:%i:%s' ) AS "order date" , …" at bounding box center [874, 419] width 1179 height 223
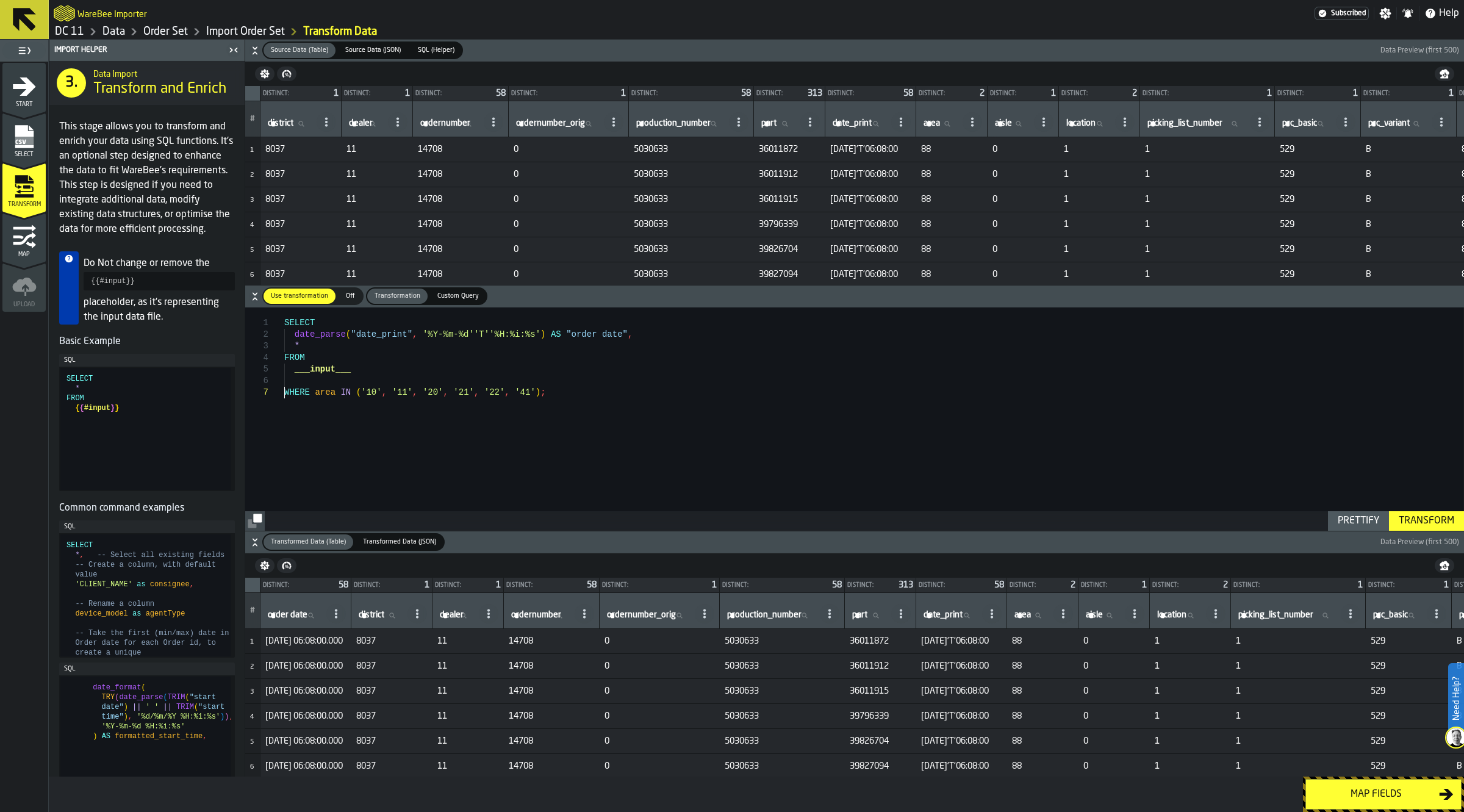
type textarea "**********"
click at [1437, 524] on div "Transform" at bounding box center [1427, 520] width 65 height 15
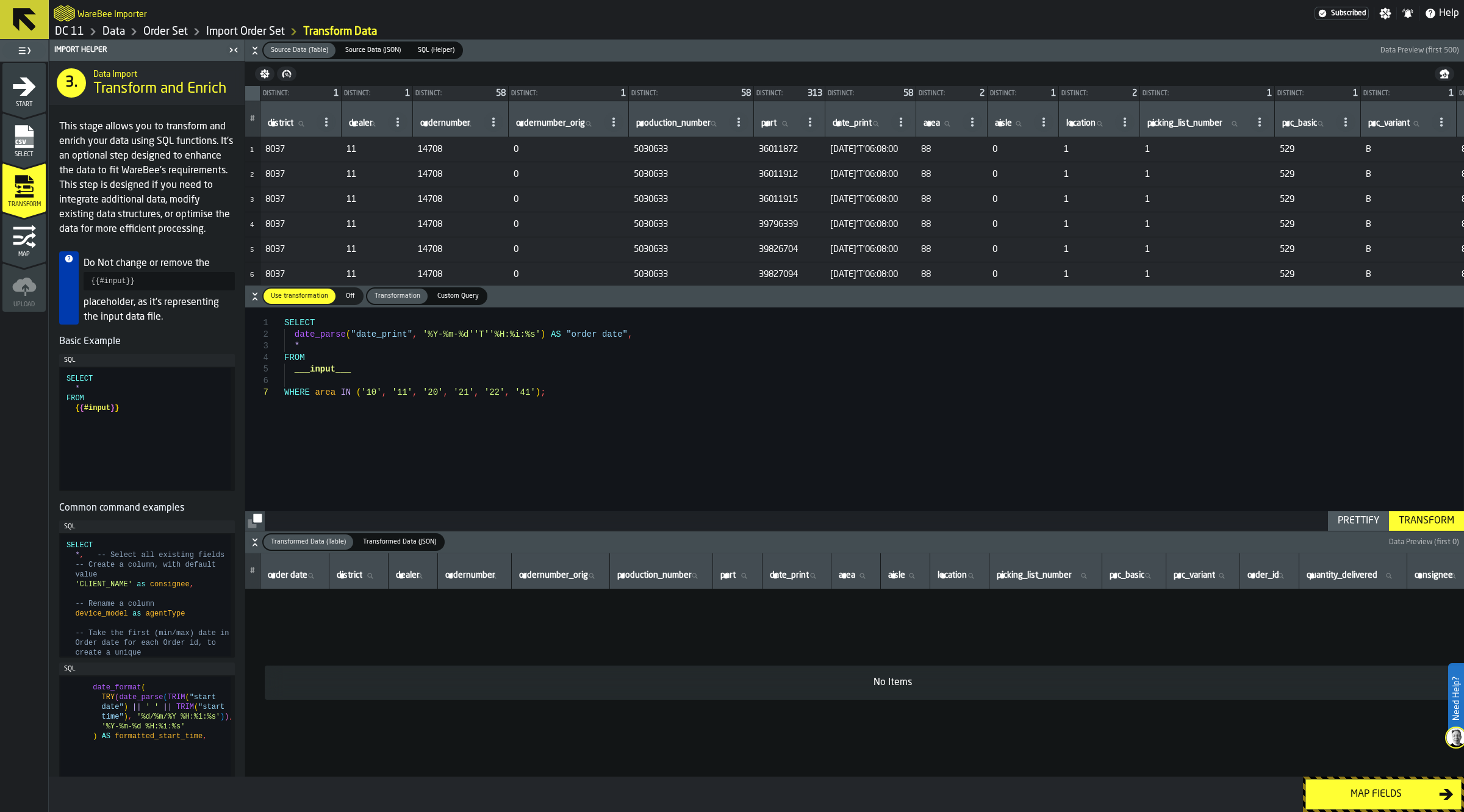
click at [249, 28] on link "Import Order Set" at bounding box center [246, 32] width 79 height 14
click at [166, 28] on link "Order Set" at bounding box center [165, 32] width 45 height 14
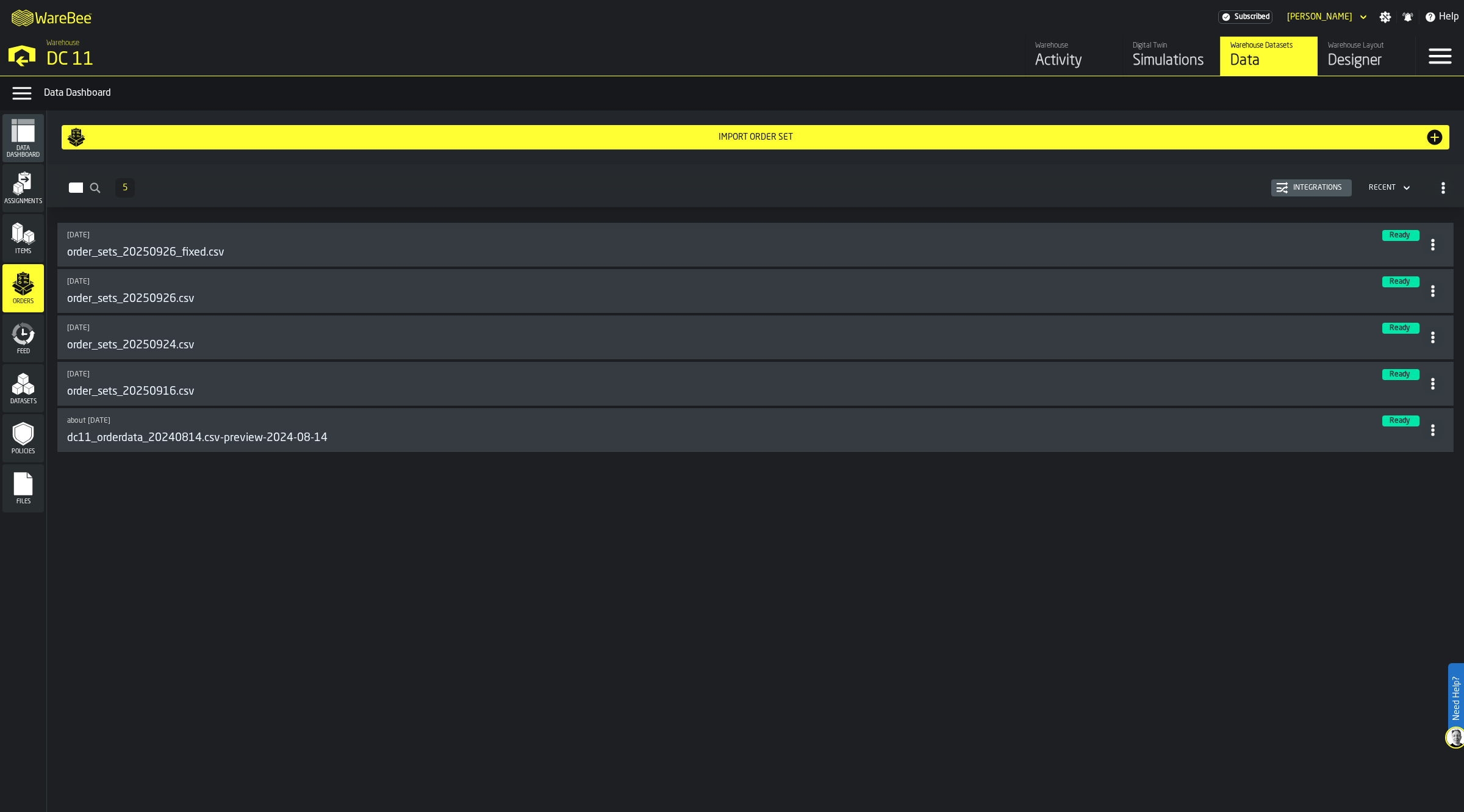
click at [237, 239] on div "[DATE]" at bounding box center [396, 235] width 657 height 8
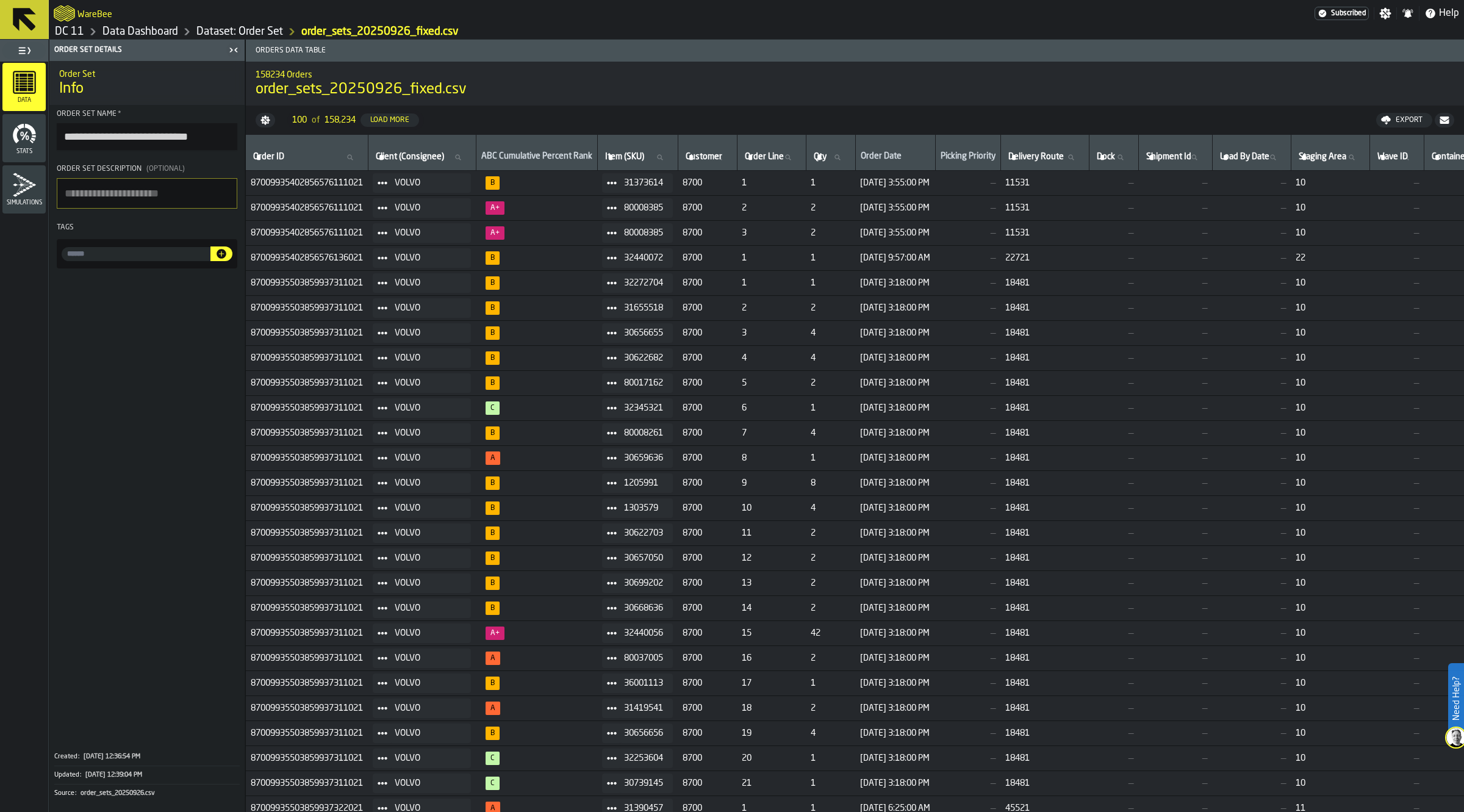
click at [270, 25] on div "Dataset: Order Set" at bounding box center [230, 32] width 105 height 15
click at [269, 28] on link "Dataset: Order Set" at bounding box center [239, 32] width 86 height 14
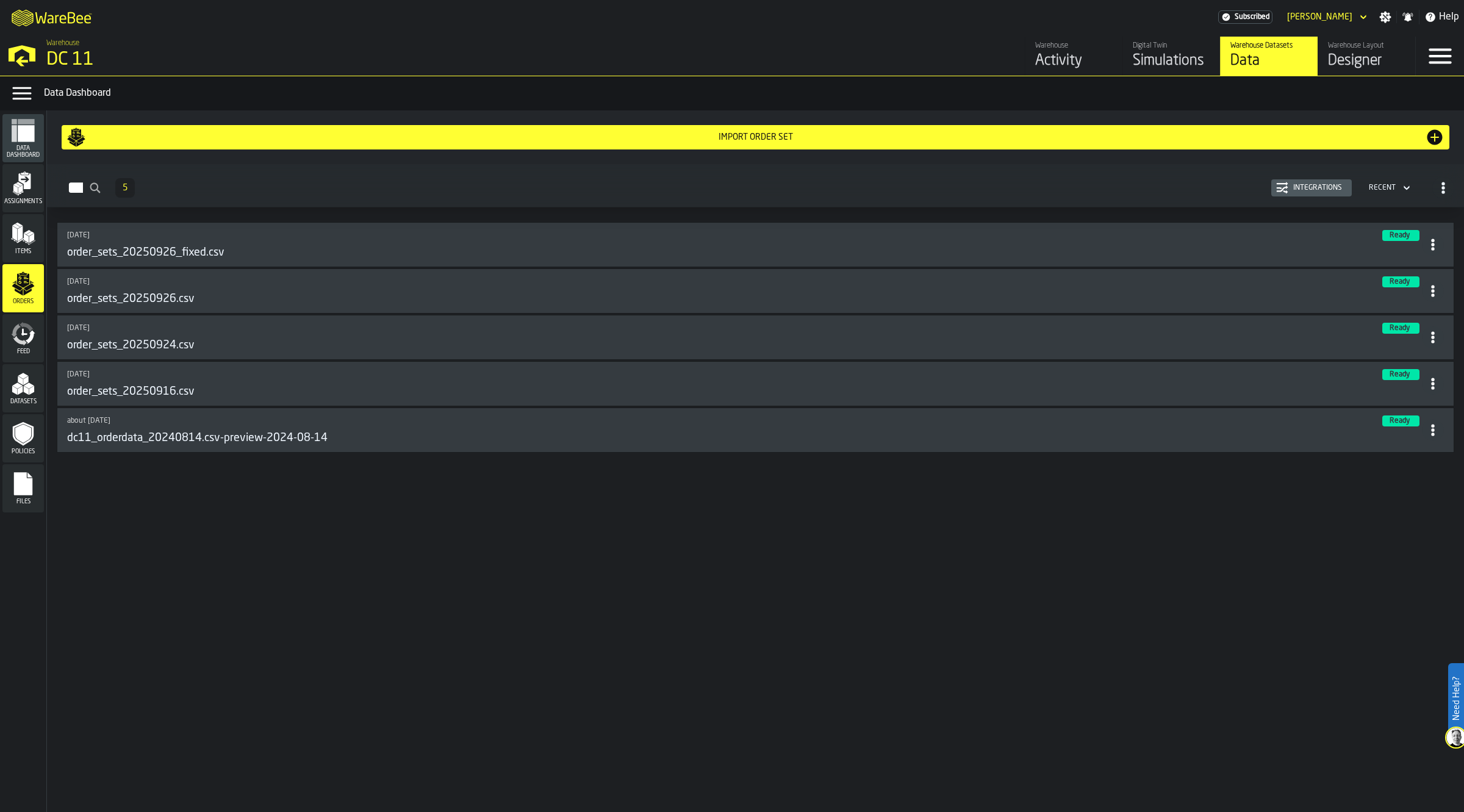
click at [1434, 253] on span at bounding box center [1433, 244] width 22 height 22
click at [1421, 277] on div "Open" at bounding box center [1405, 270] width 63 height 15
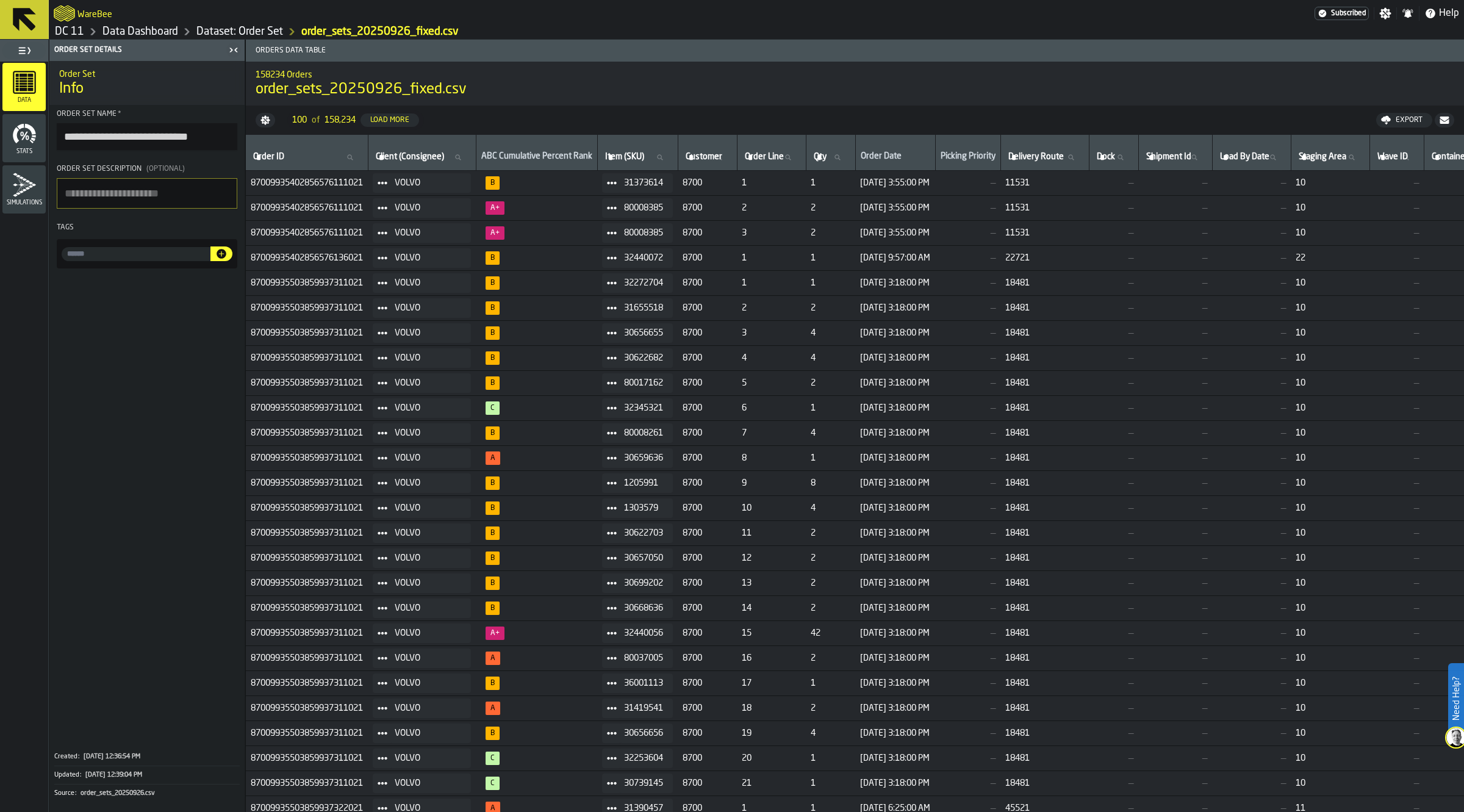
click at [151, 138] on input "**********" at bounding box center [147, 137] width 181 height 27
click at [25, 146] on div "Stats" at bounding box center [24, 138] width 43 height 34
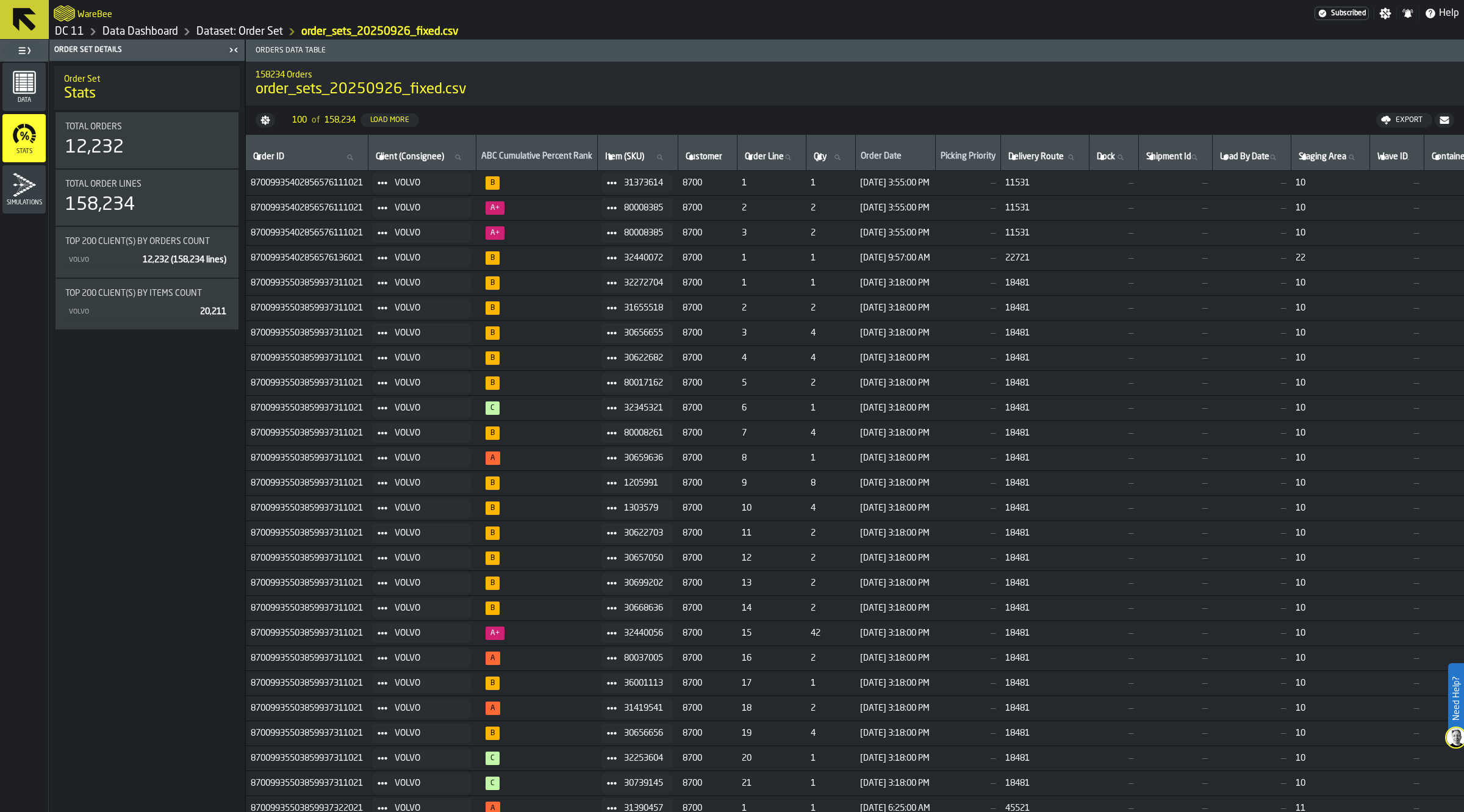
click at [23, 193] on icon "menu Simulations" at bounding box center [25, 185] width 25 height 25
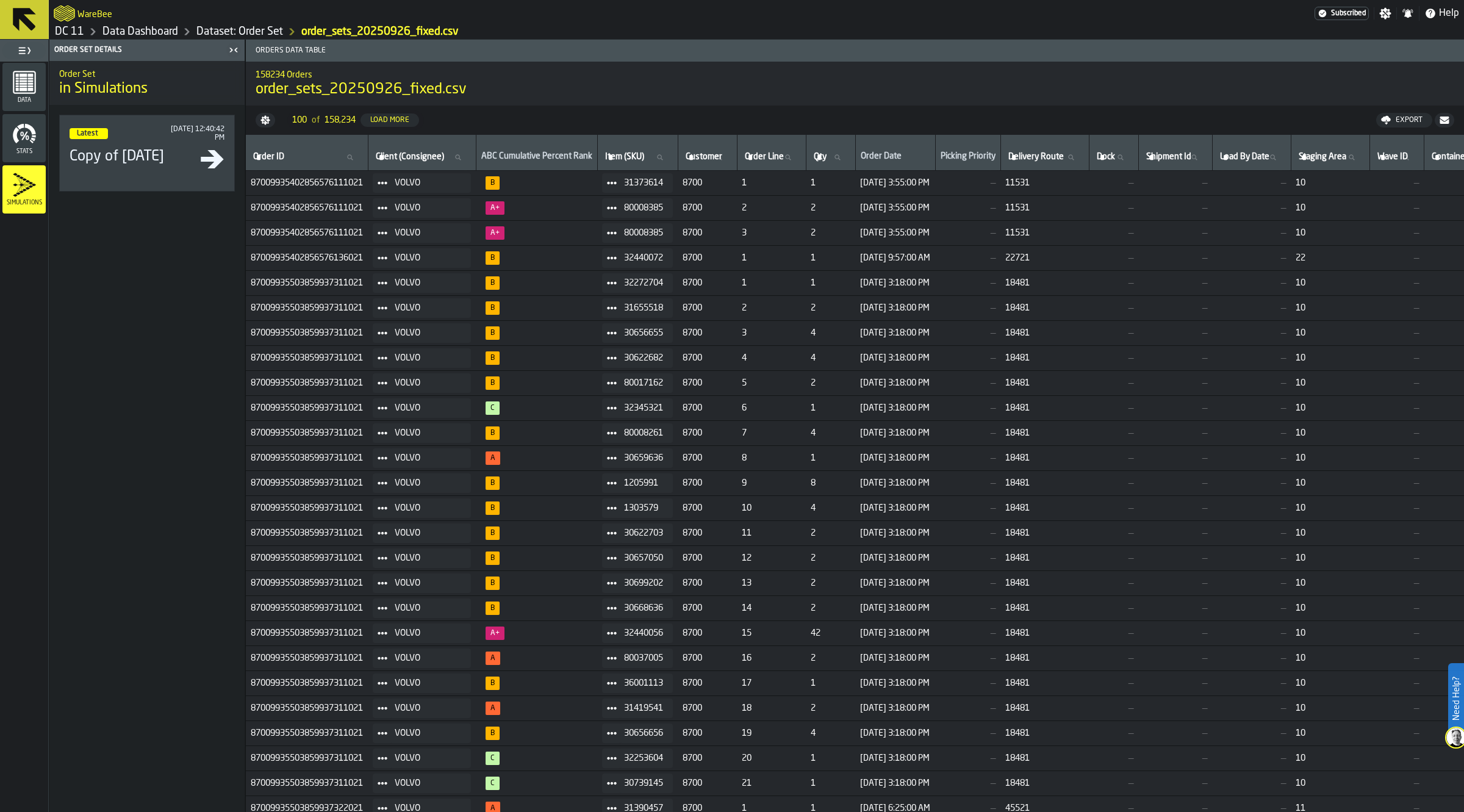
click at [40, 94] on div "Data" at bounding box center [24, 87] width 43 height 34
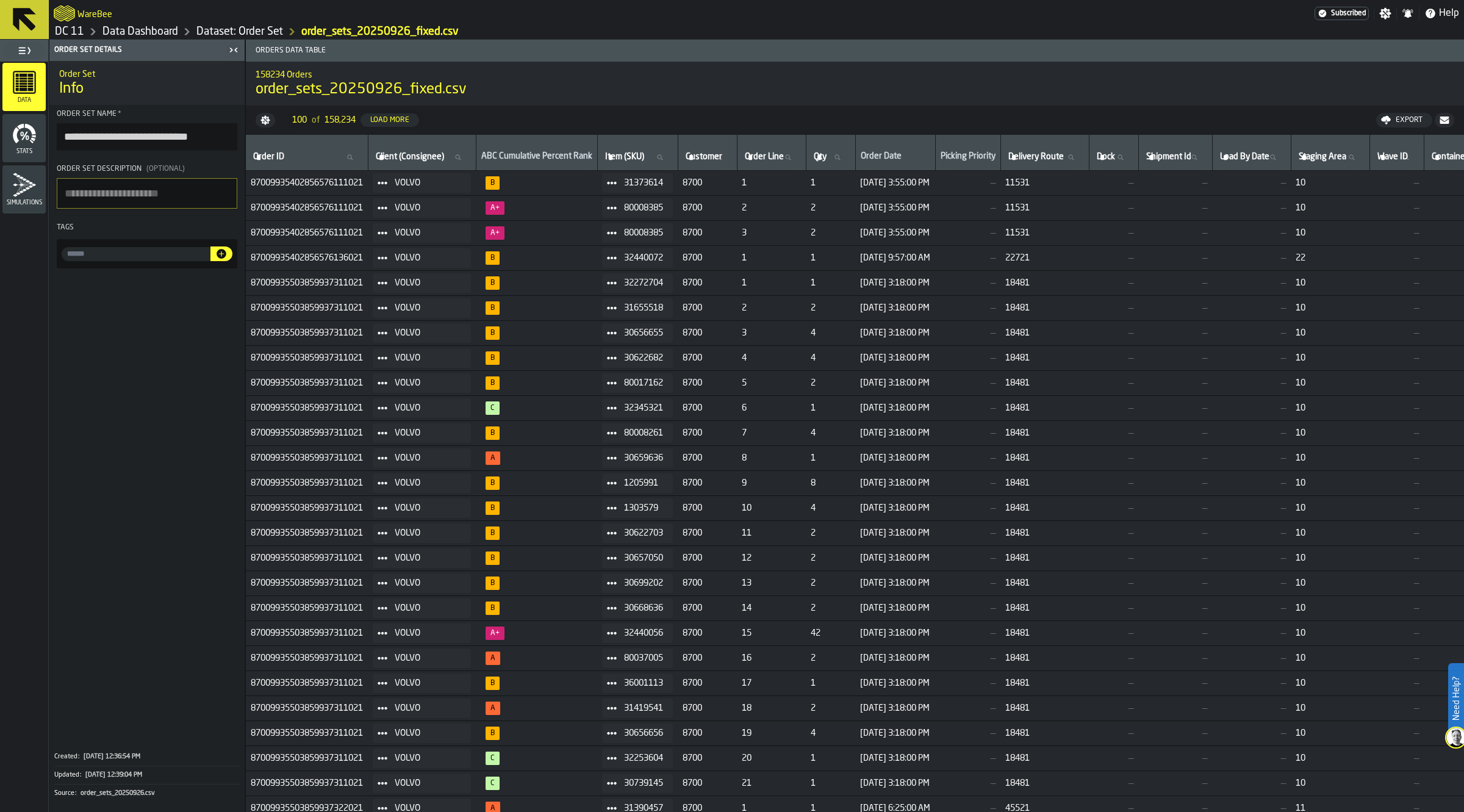
click at [263, 120] on icon "button-" at bounding box center [265, 121] width 9 height 9
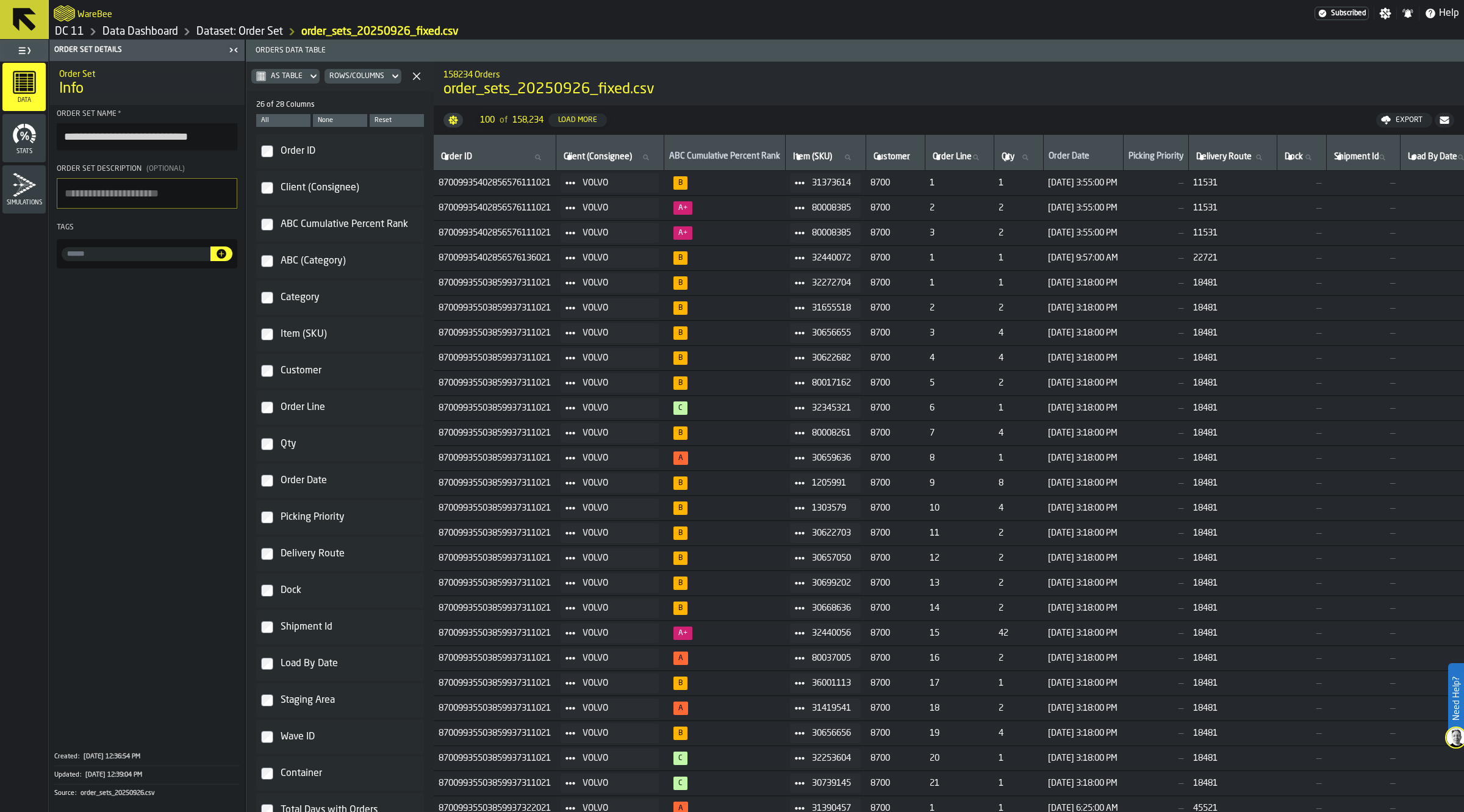
click at [225, 35] on link "Dataset: Order Set" at bounding box center [239, 32] width 86 height 14
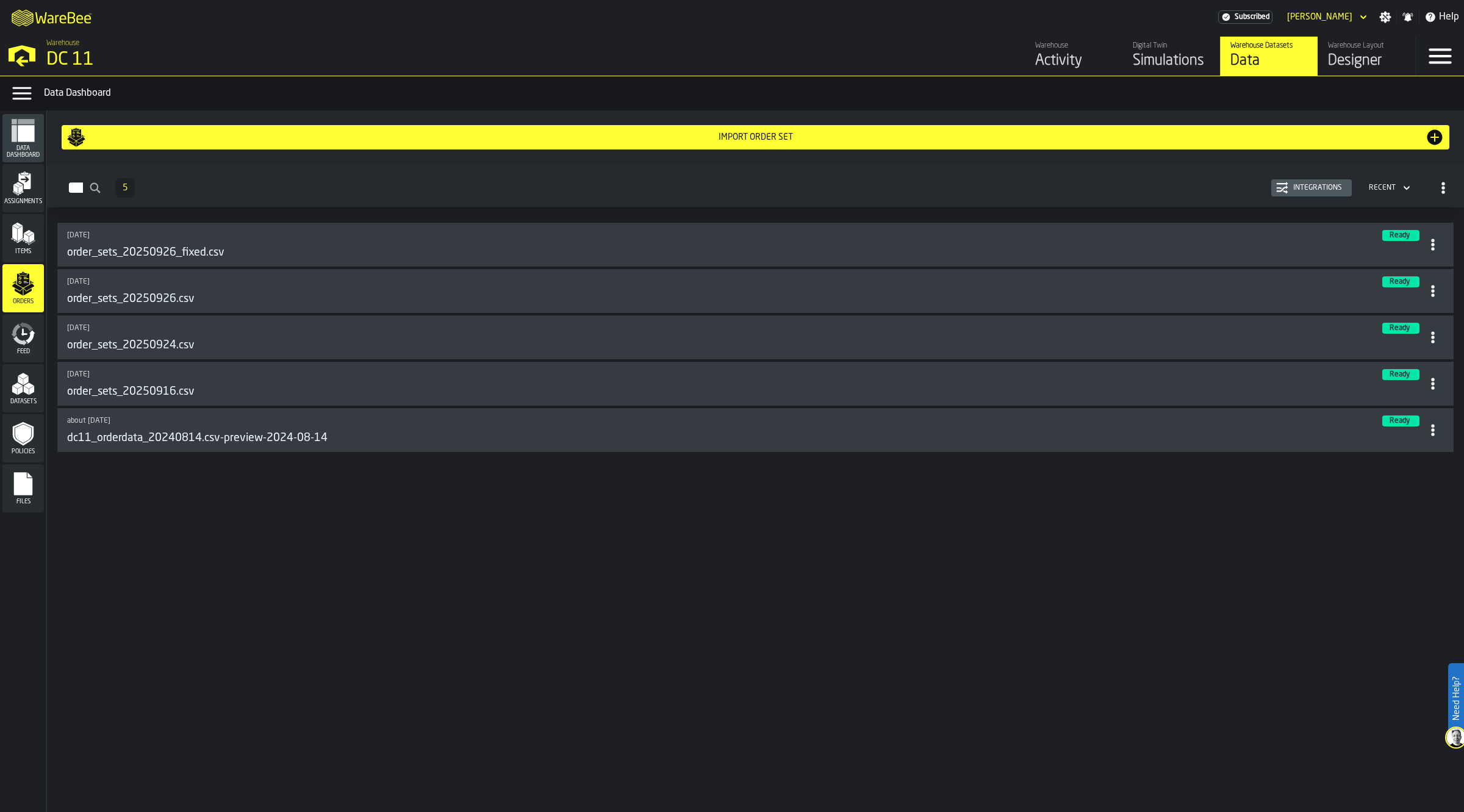
click at [1440, 193] on icon "button-Orders" at bounding box center [1443, 188] width 12 height 12
click at [974, 159] on div "Import Order Set" at bounding box center [756, 137] width 1418 height 54
click at [958, 146] on div "Import Order Set" at bounding box center [756, 137] width 1378 height 19
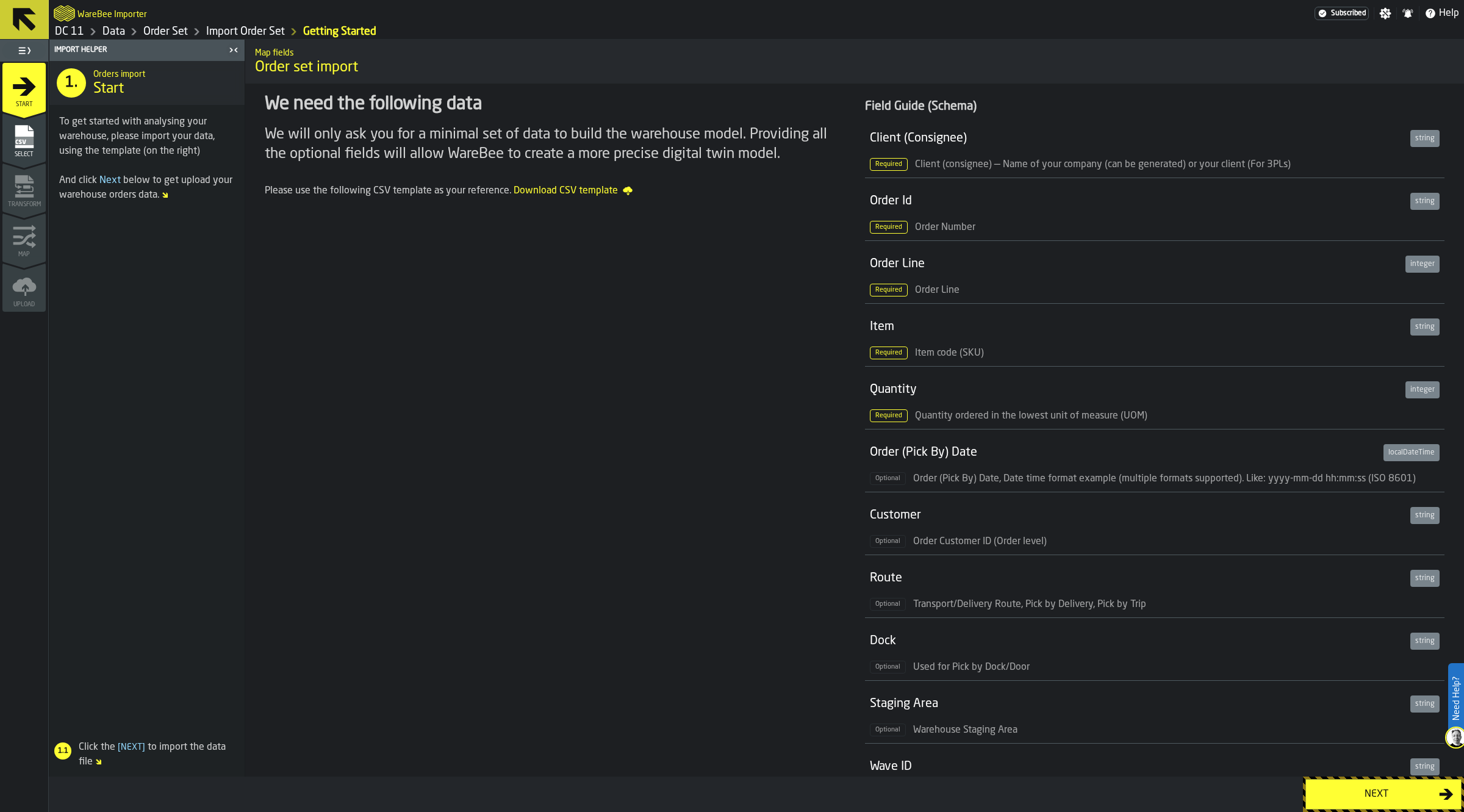
click at [34, 151] on span "Select" at bounding box center [24, 154] width 43 height 6
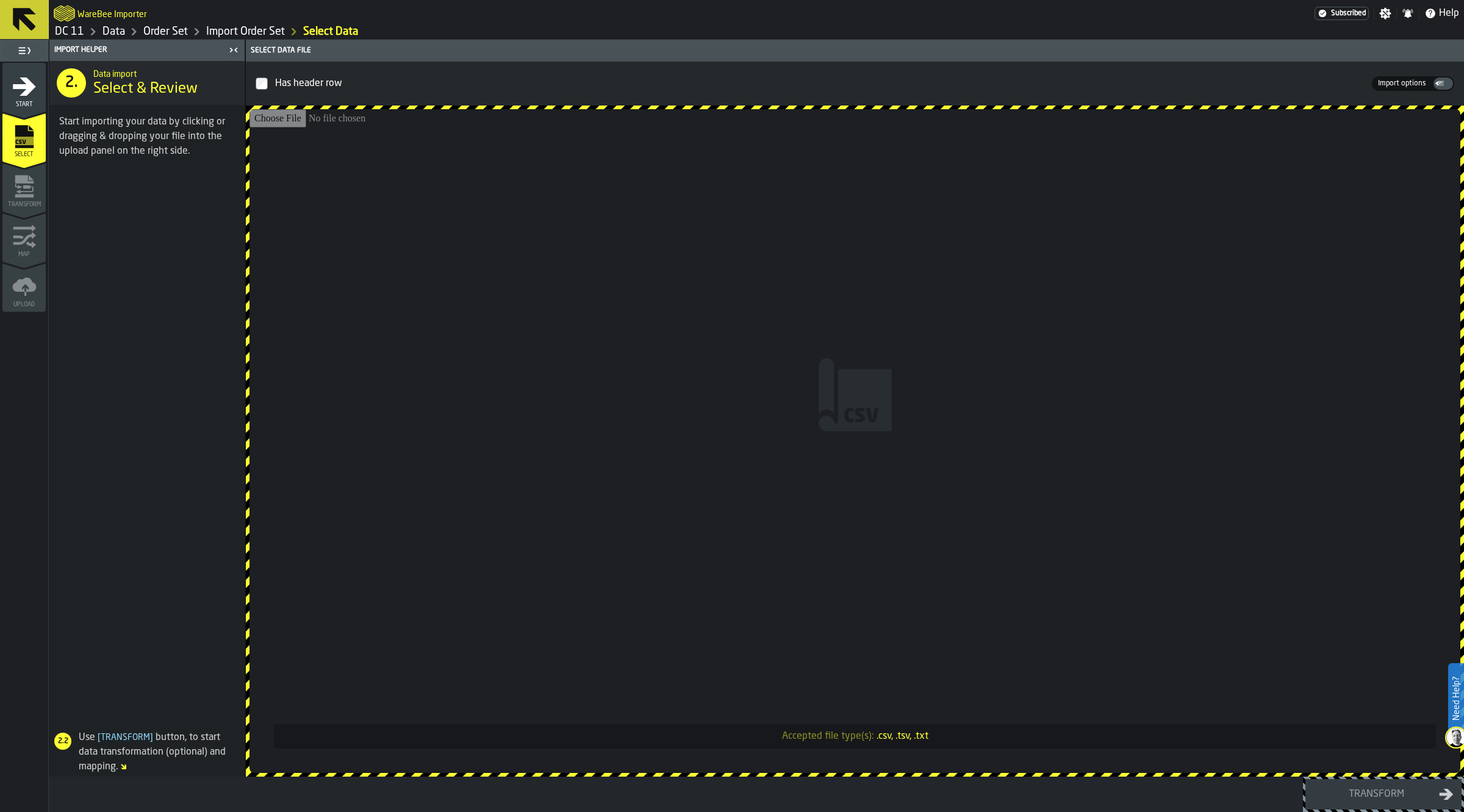
click at [501, 484] on input "Accepted file type(s): .csv, .tsv, .txt" at bounding box center [855, 441] width 1211 height 664
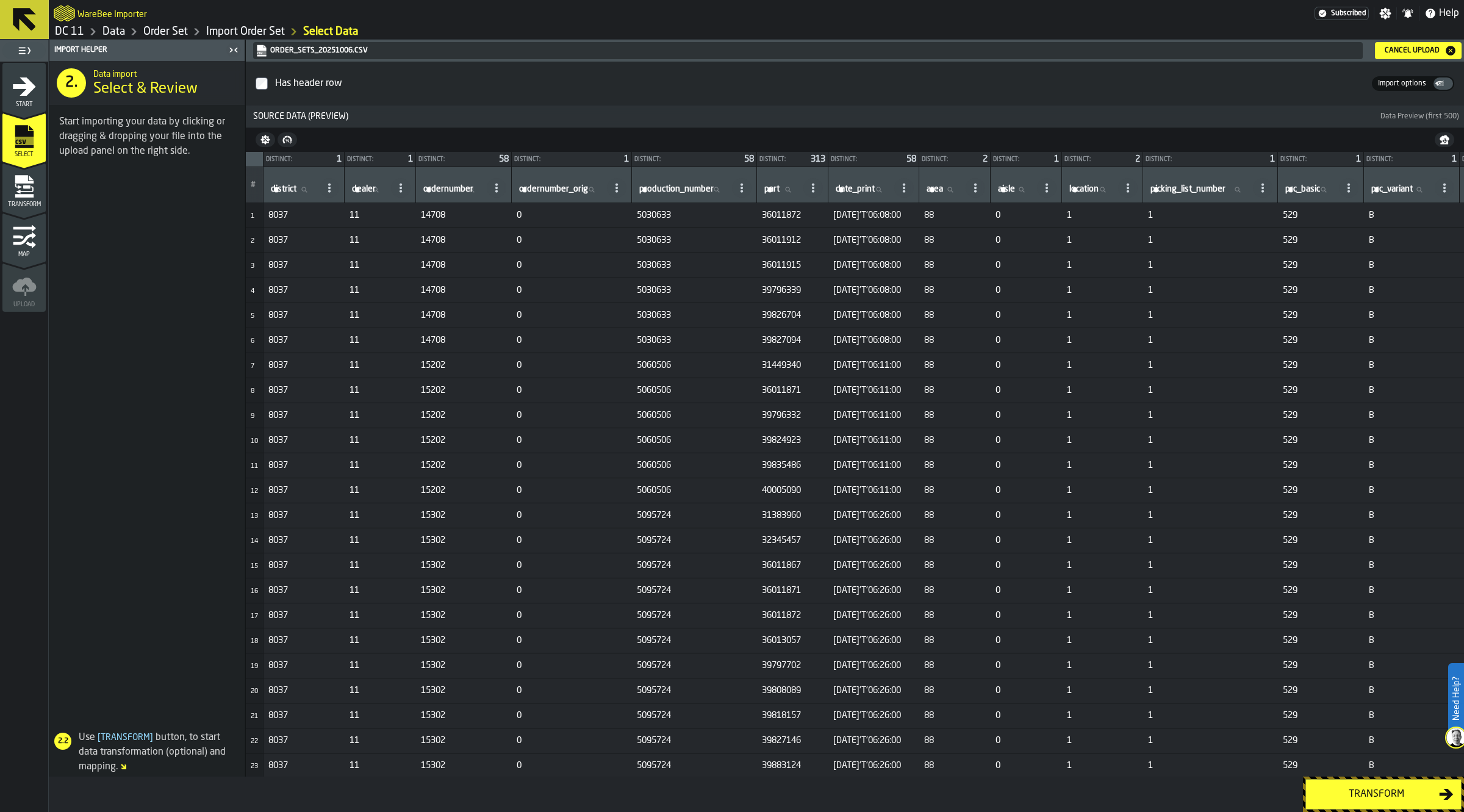
scroll to position [0, 500]
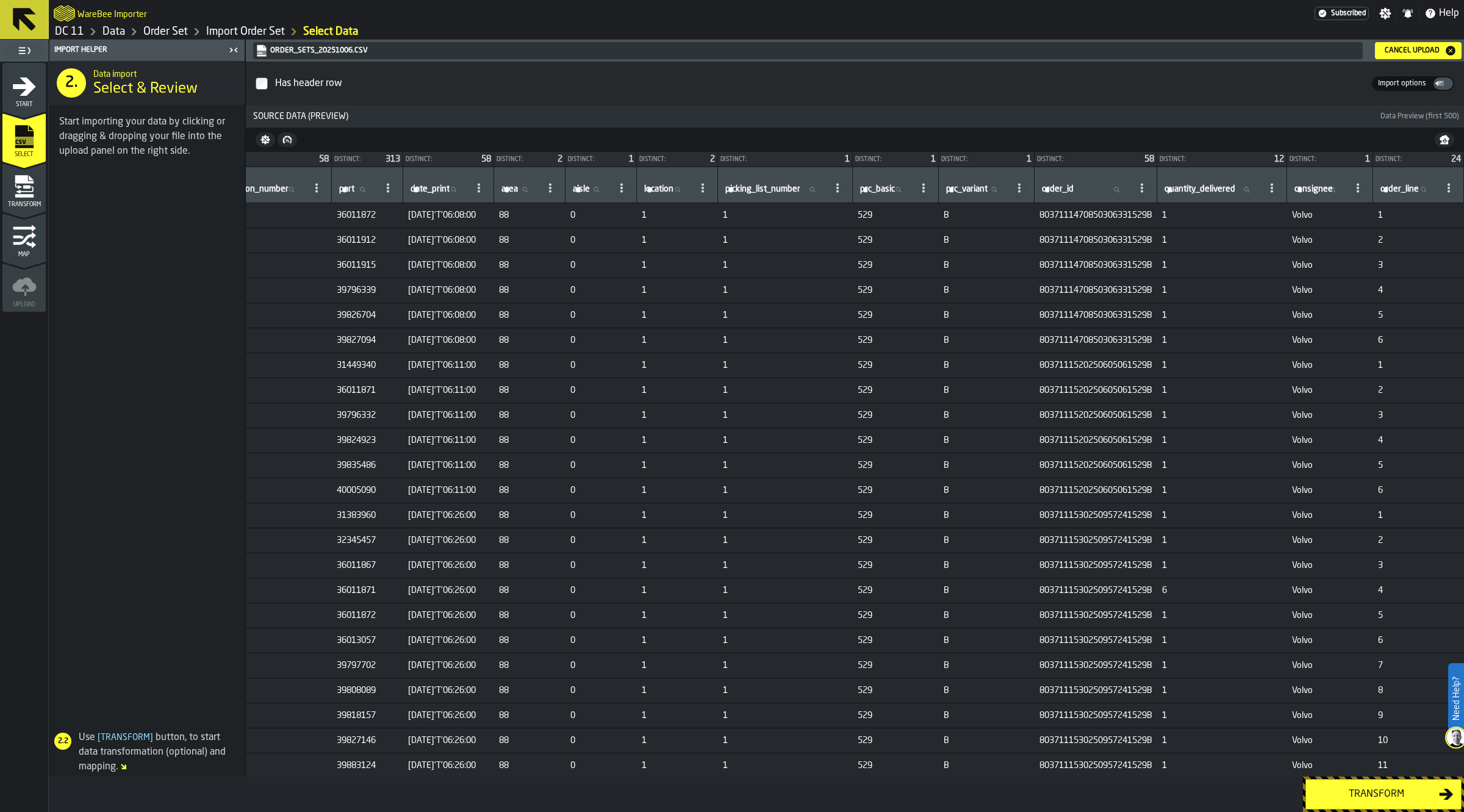
click at [1392, 787] on div "Transform" at bounding box center [1376, 794] width 126 height 15
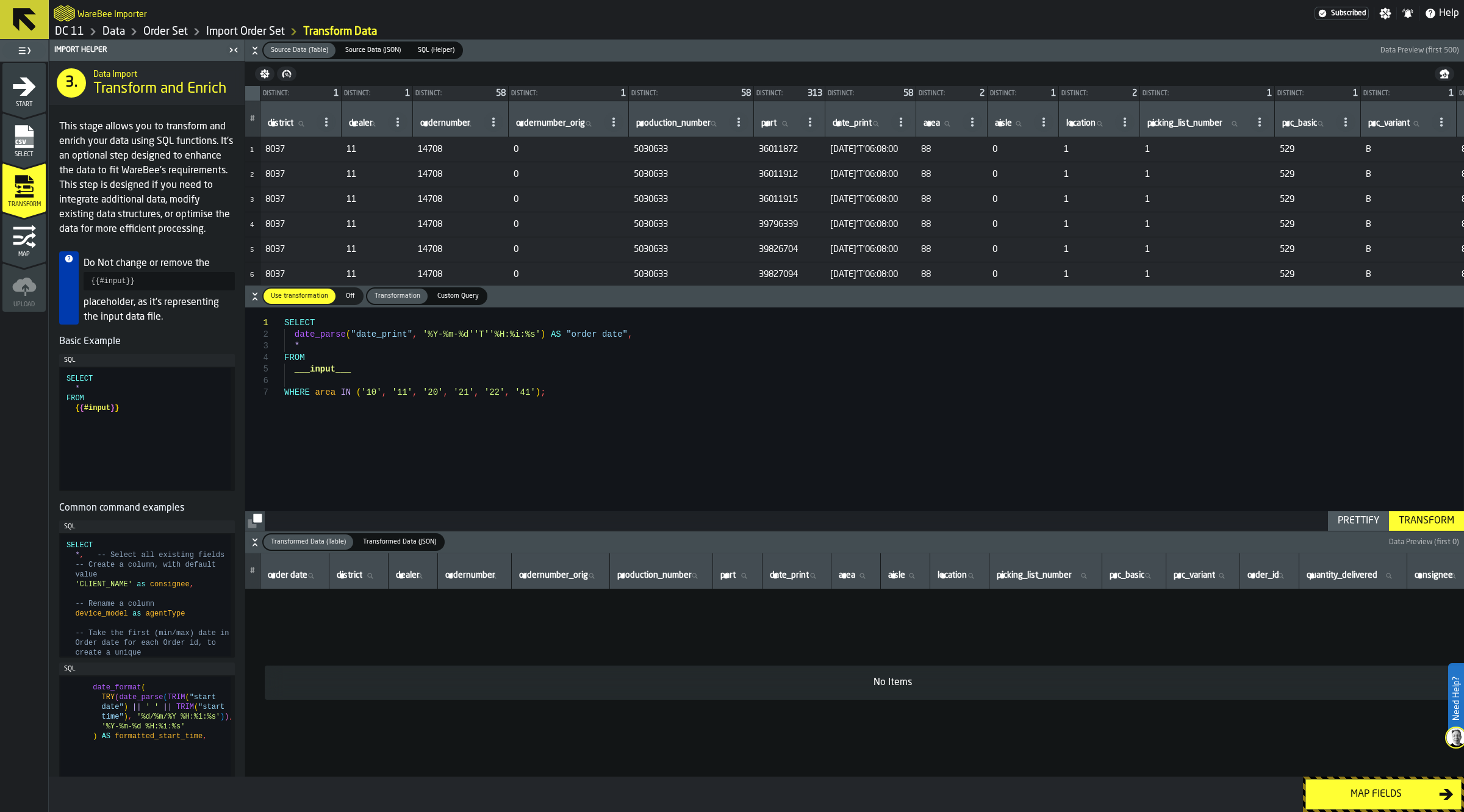
type textarea "**********"
click at [694, 409] on div "SELECT date_parse ( "date_print" , '%Y-%m-%d''T''%H:%i:%s' ) AS "order date" , …" at bounding box center [874, 419] width 1179 height 223
click at [1407, 517] on div "Transform" at bounding box center [1427, 520] width 65 height 15
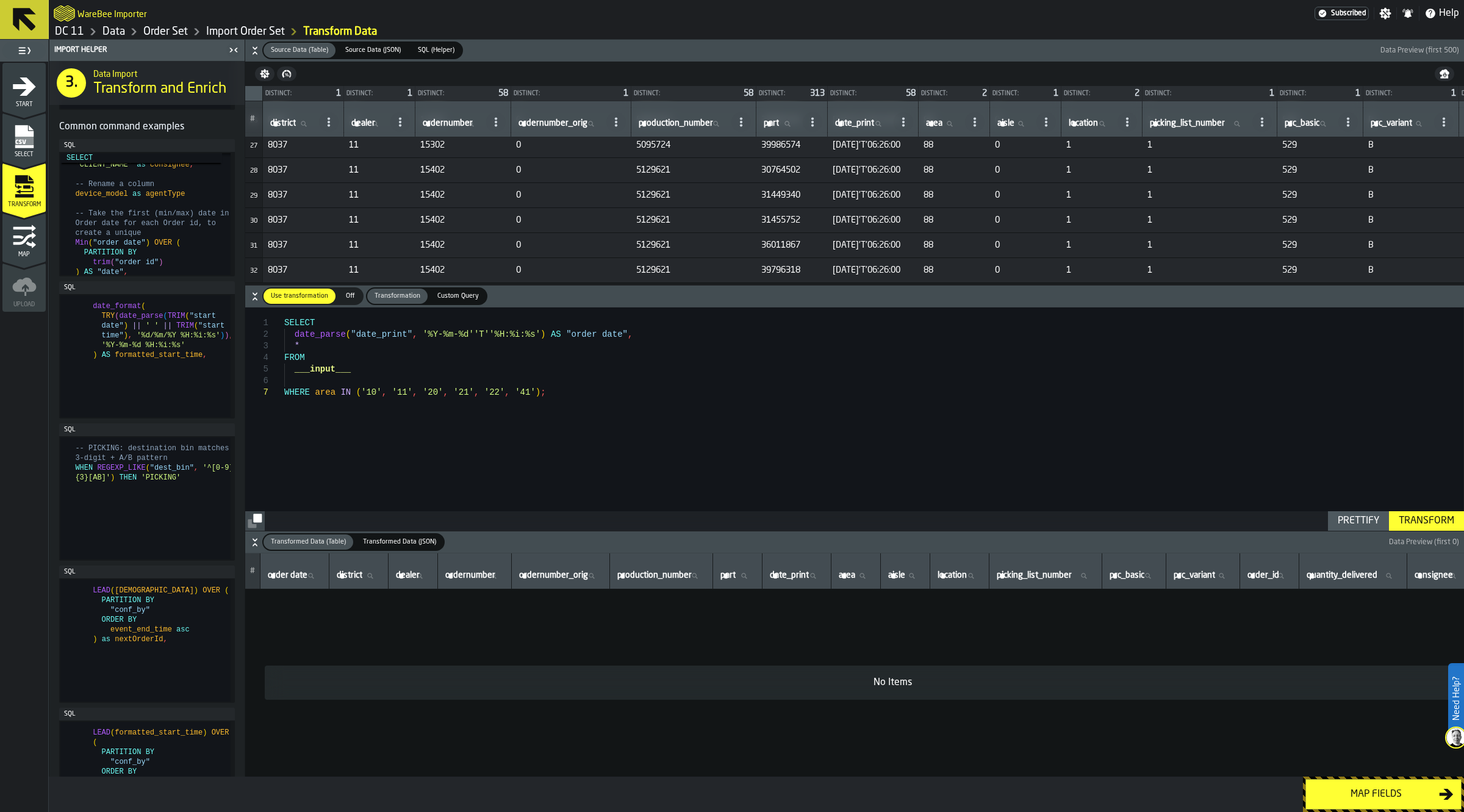
scroll to position [686, 0]
click at [429, 297] on label "Custom Query Custom Query" at bounding box center [458, 295] width 59 height 17
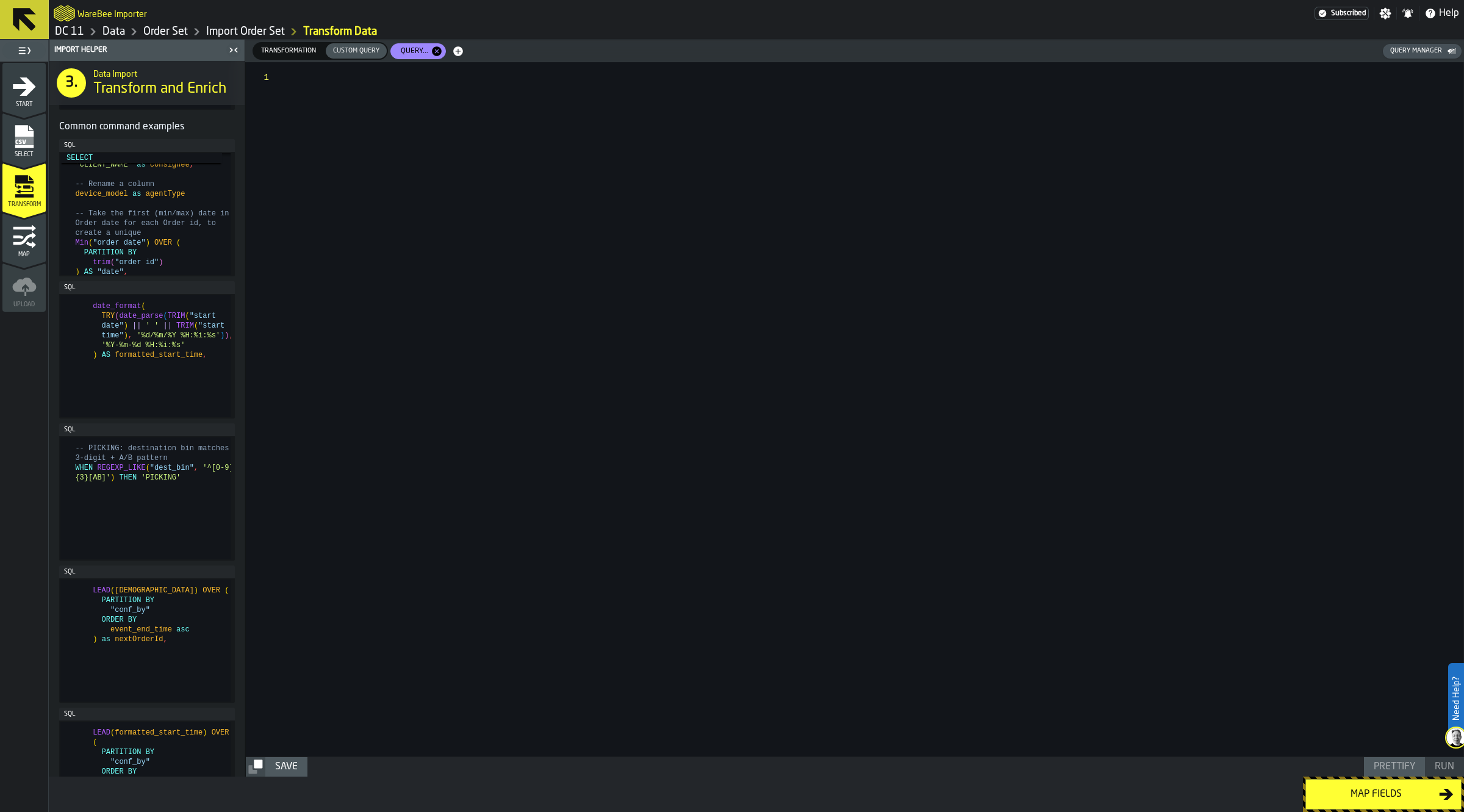
click at [302, 54] on span "Transformation" at bounding box center [288, 51] width 65 height 10
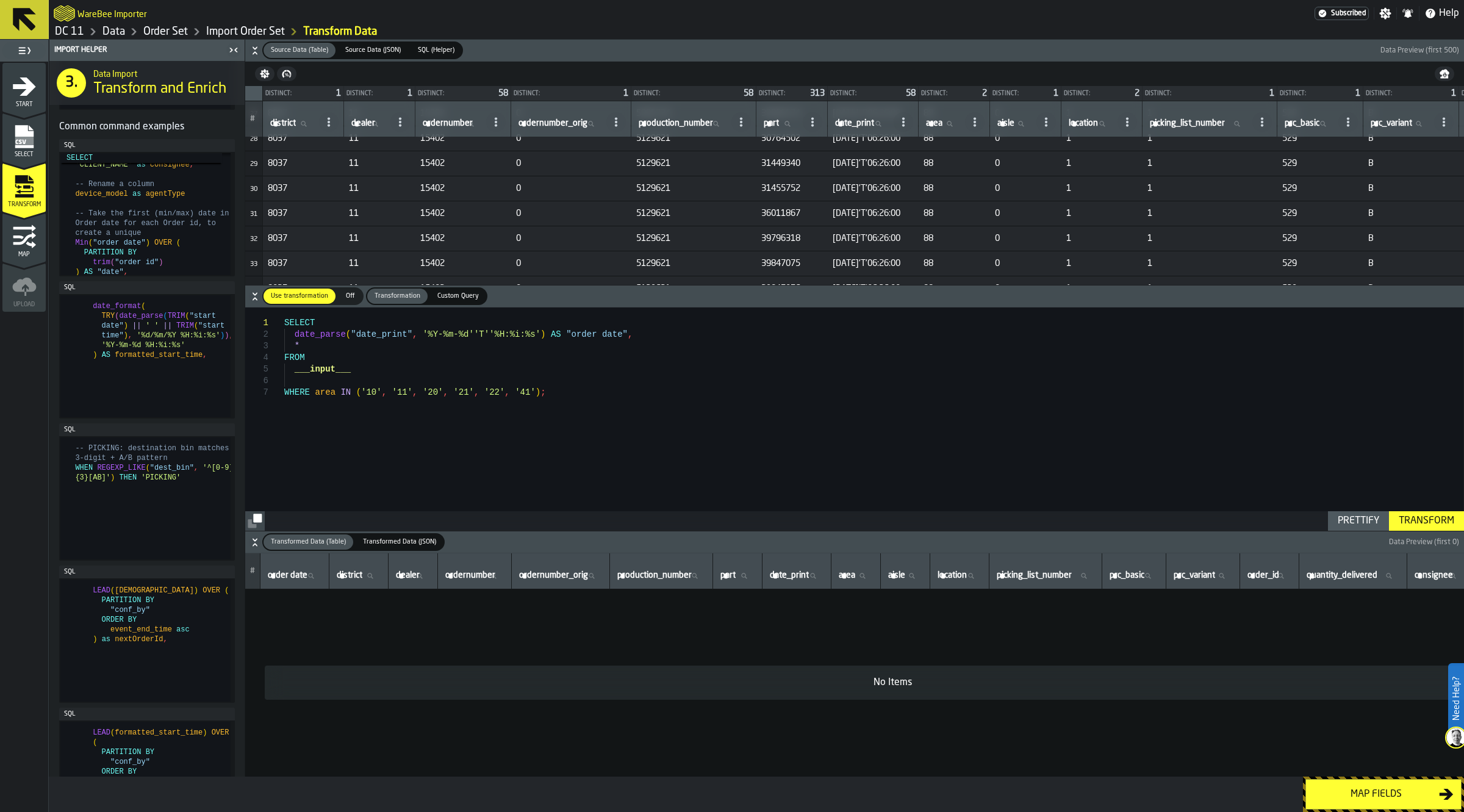
click at [413, 47] on span "SQL (Helper)" at bounding box center [436, 50] width 46 height 10
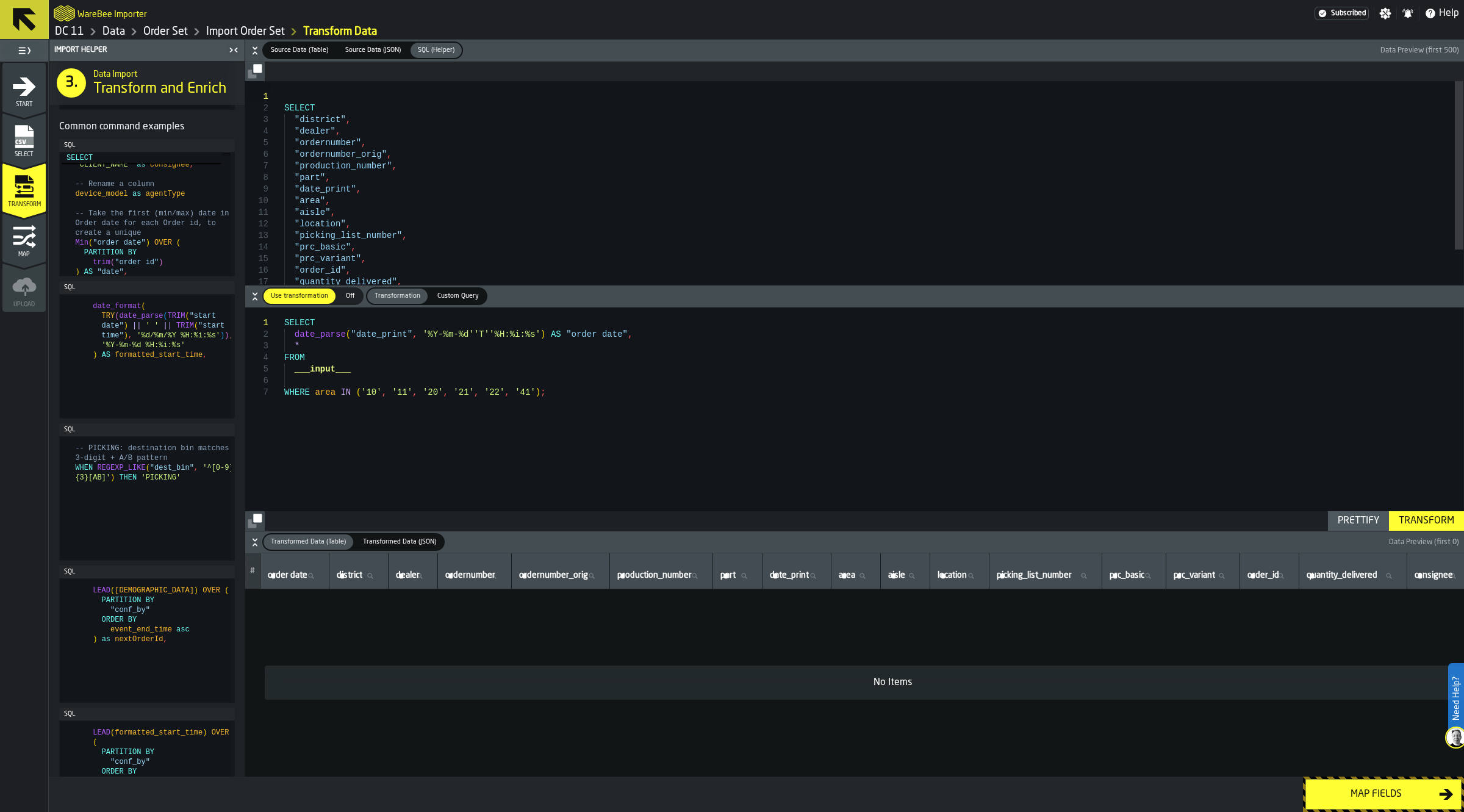
type textarea "**********"
click at [431, 175] on div "SELECT "district" , "dealer" , "ordernumber" , "ordernumber_orig" , "production…" at bounding box center [874, 228] width 1179 height 294
click at [312, 52] on span "Source Data (Table)" at bounding box center [299, 50] width 67 height 10
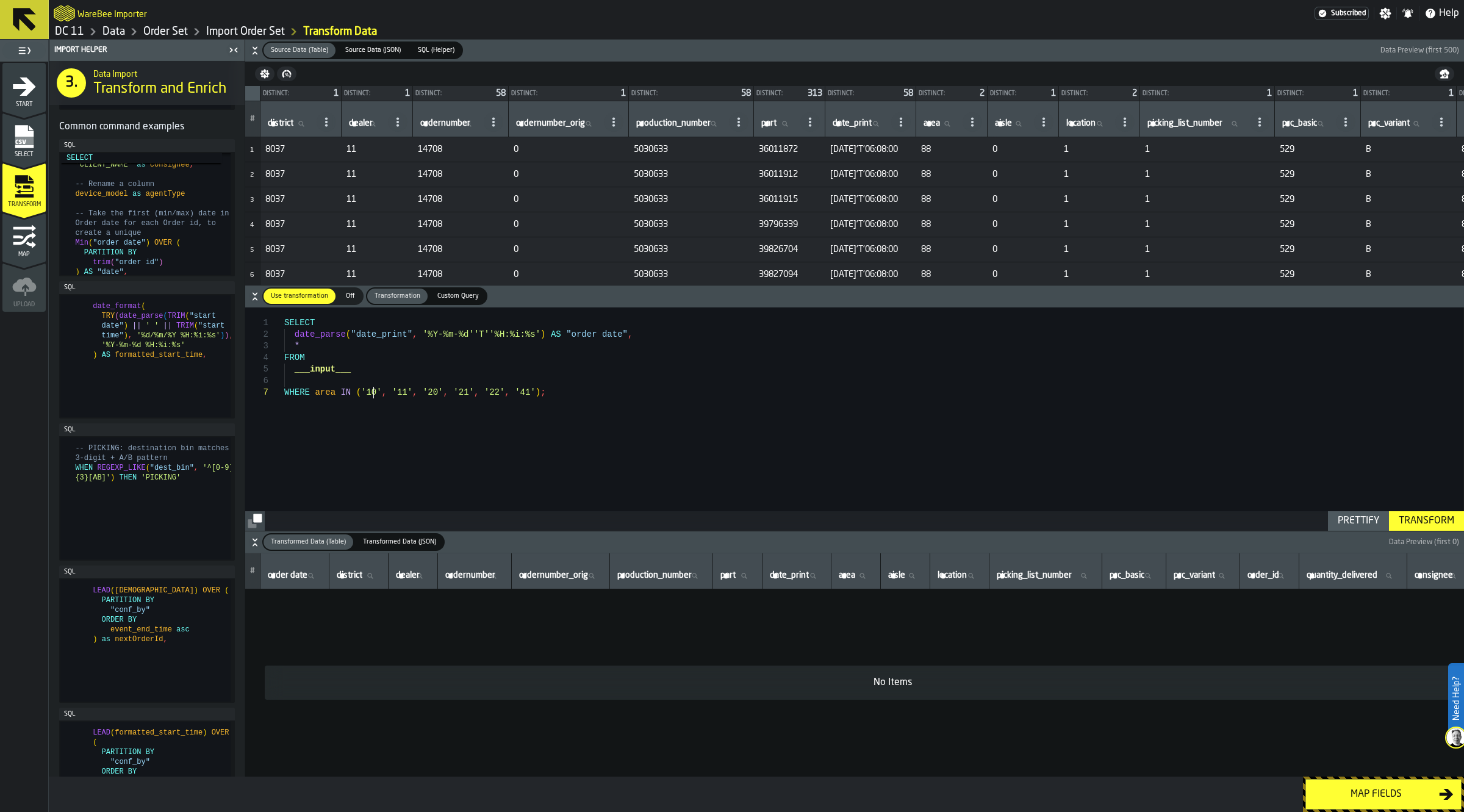
click at [372, 391] on div "SELECT date_parse ( "date_print" , '%Y-%m-%d''T''%H:%i:%s' ) AS "order date" , …" at bounding box center [874, 419] width 1179 height 223
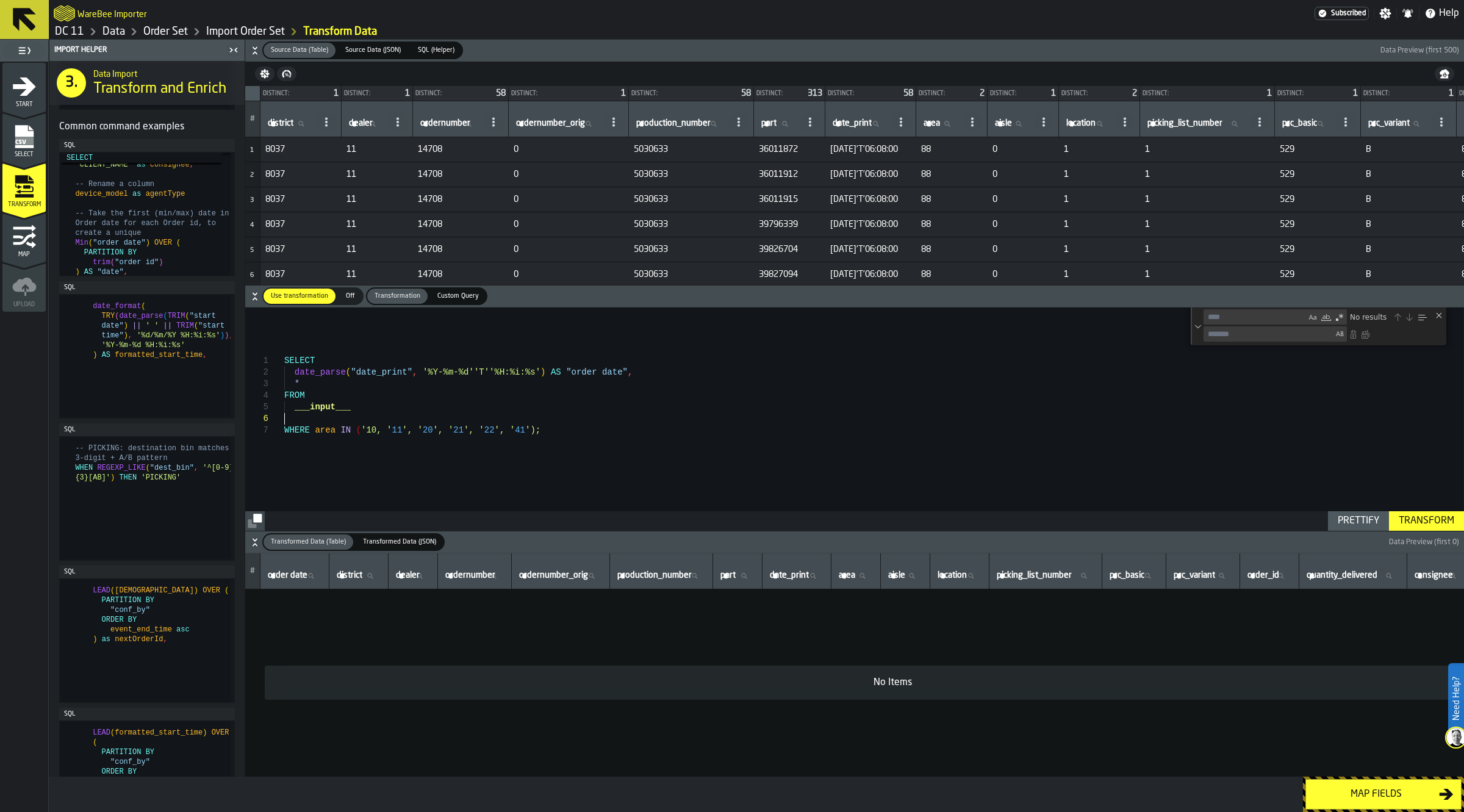
click at [659, 424] on div "SELECT date_parse ( "date_print" , '%Y-%m-%d''T''%H:%i:%s' ) AS "order date" , …" at bounding box center [874, 419] width 1179 height 223
click at [1435, 311] on div "Close (Escape)" at bounding box center [1439, 315] width 10 height 10
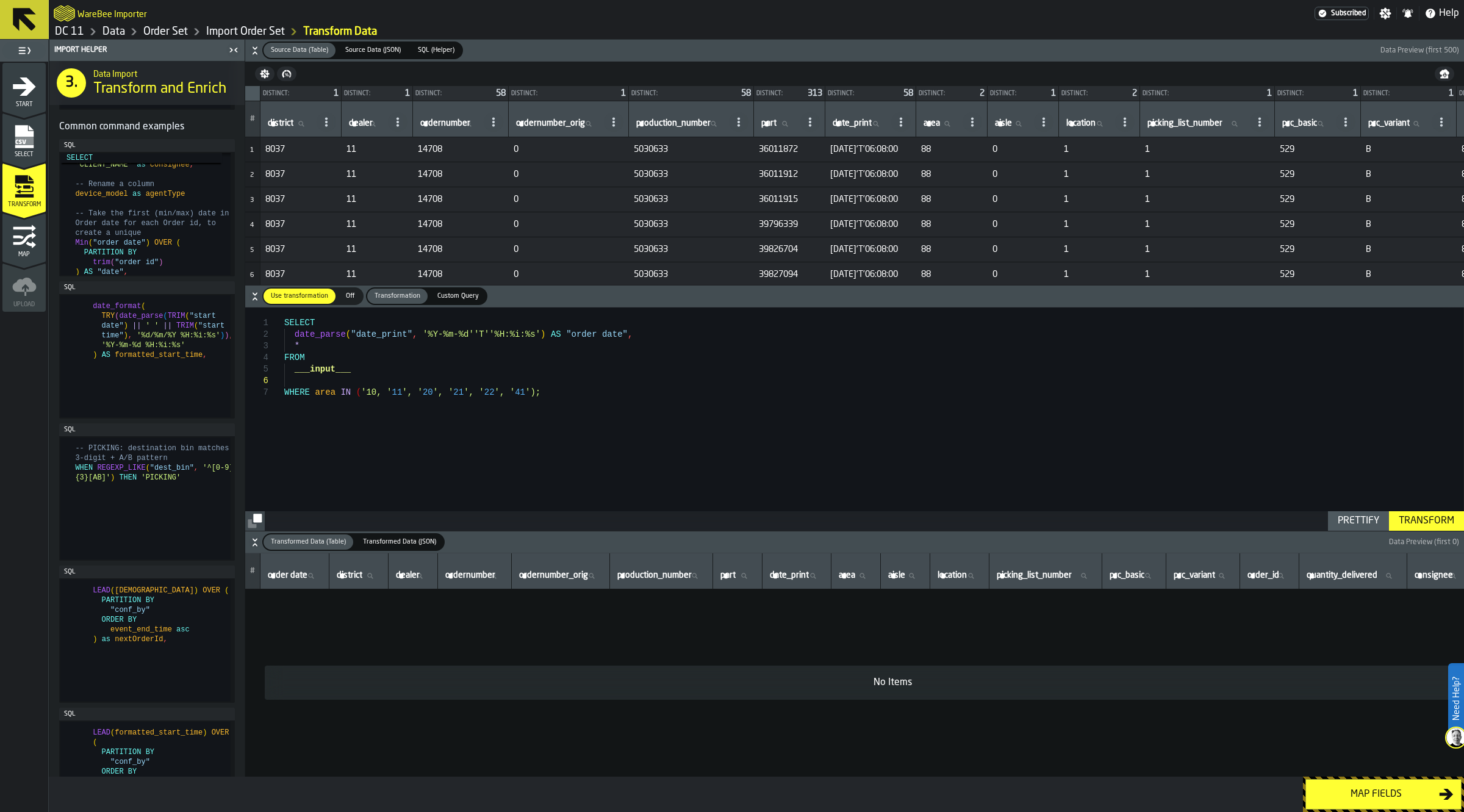
click at [361, 389] on div "SELECT date_parse ( "date_print" , '%Y-%m-%d''T''%H:%i:%s' ) AS "order date" , …" at bounding box center [874, 419] width 1179 height 223
click at [1412, 520] on div "Transform" at bounding box center [1427, 520] width 65 height 15
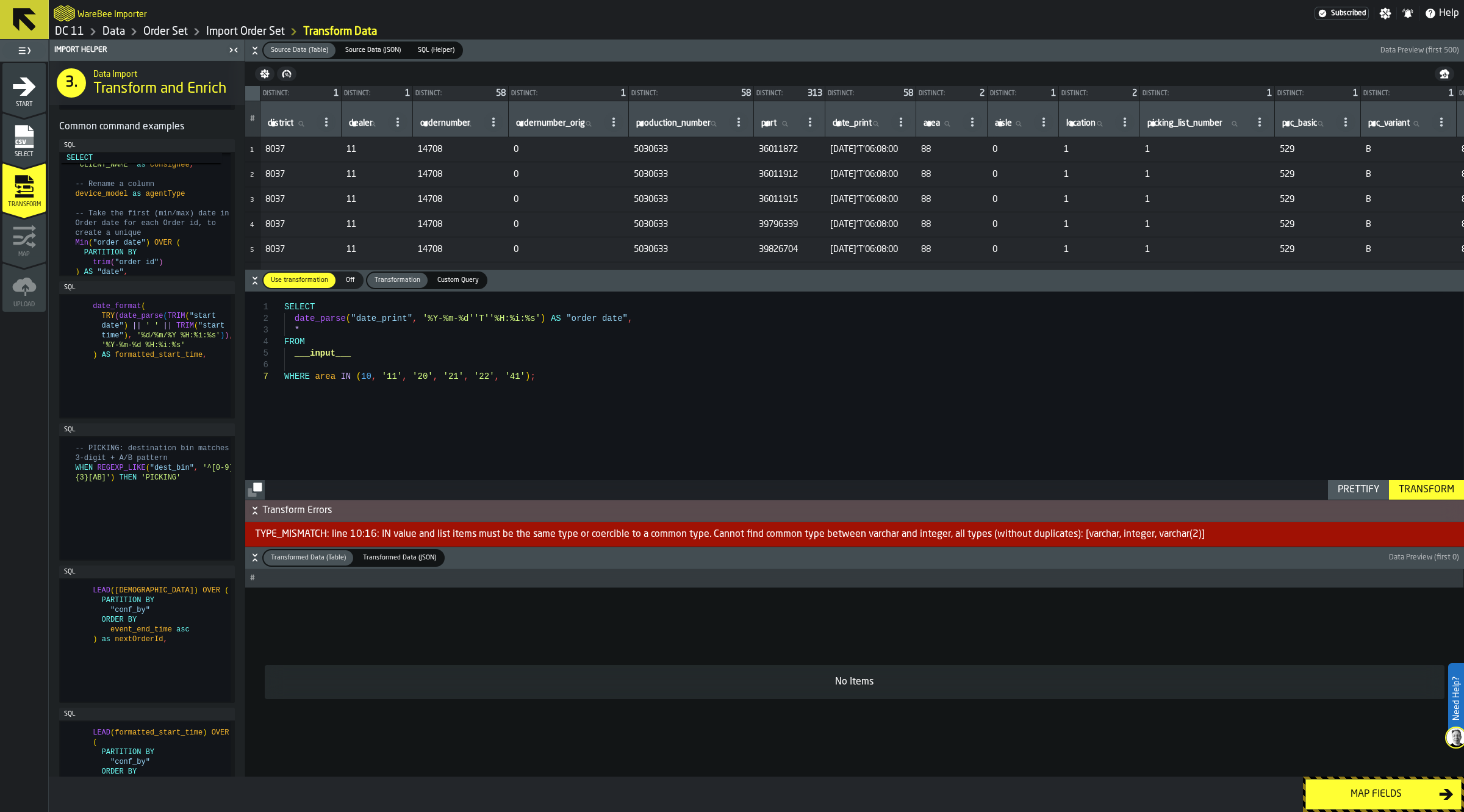
click at [445, 440] on div "SELECT date_parse ( "date_print" , '%Y-%m-%d''T''%H:%i:%s' ) AS "order date" , …" at bounding box center [874, 395] width 1179 height 207
click at [290, 77] on icon "button-" at bounding box center [286, 74] width 10 height 10
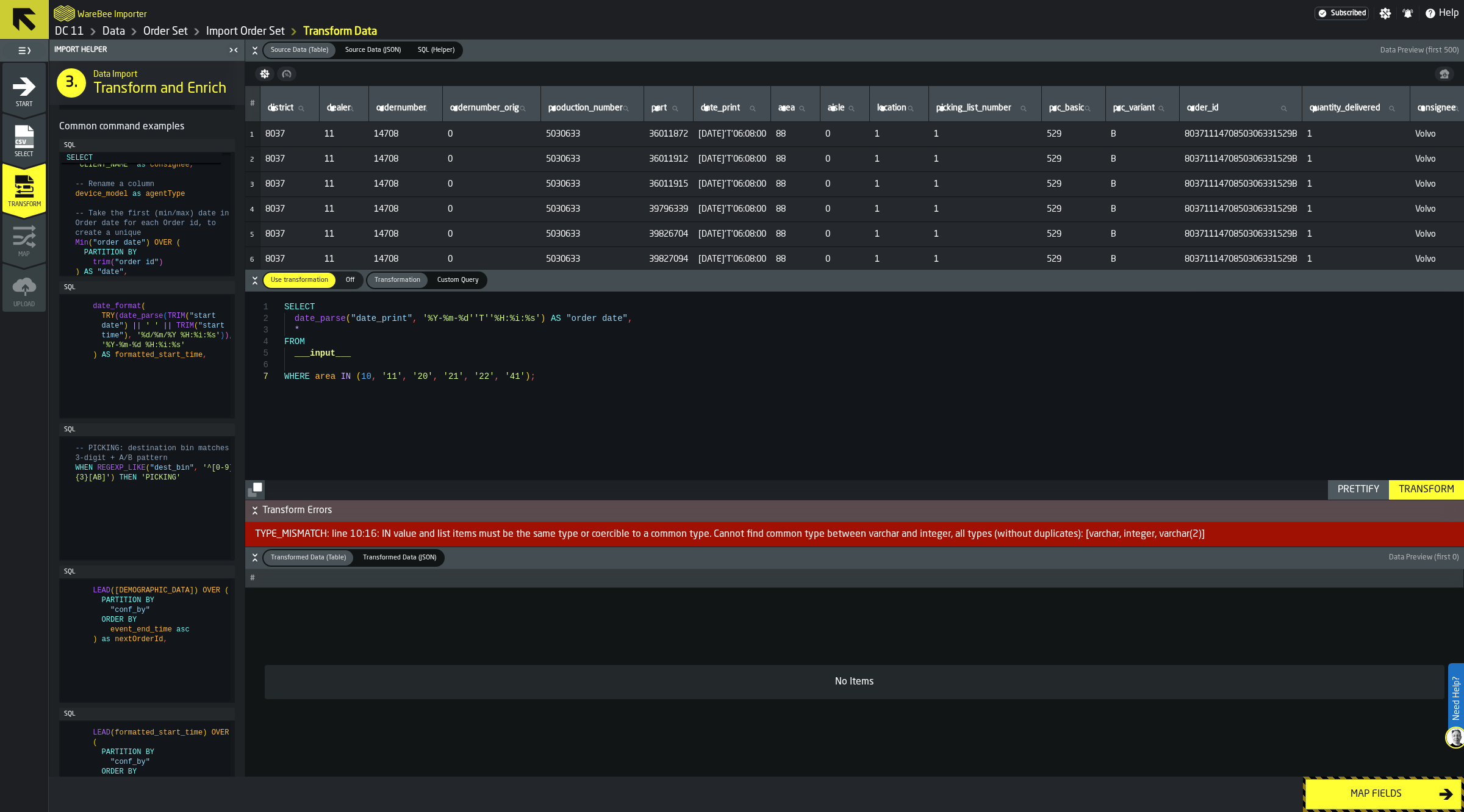
click at [290, 77] on icon "button-" at bounding box center [286, 74] width 10 height 10
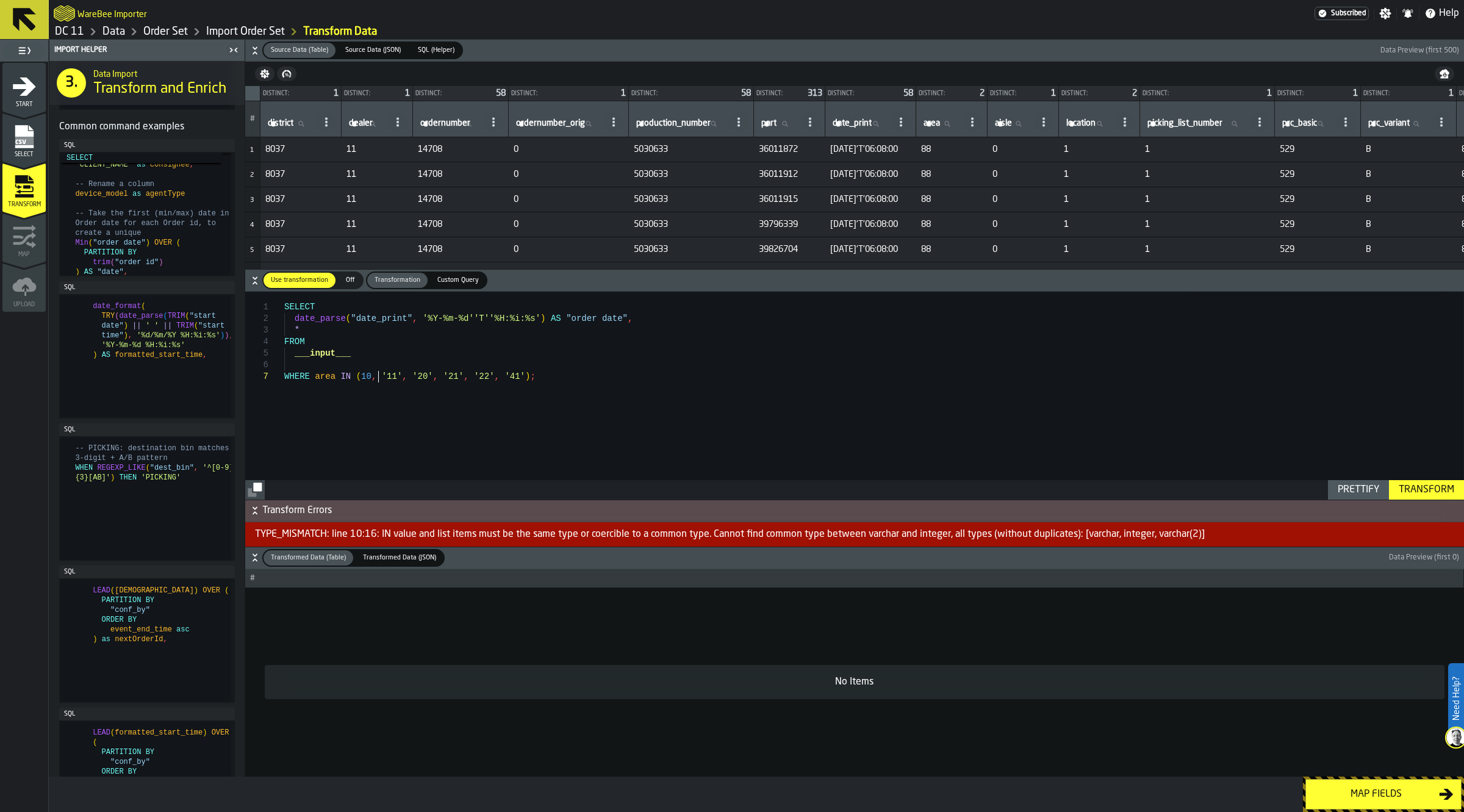
click at [376, 378] on div "SELECT date_parse ( "date_print" , '%Y-%m-%d''T''%H:%i:%s' ) AS "order date" , …" at bounding box center [874, 395] width 1179 height 207
click at [371, 375] on div "SELECT date_parse ( "date_print" , '%Y-%m-%d''T''%H:%i:%s' ) AS "order date" , …" at bounding box center [874, 395] width 1179 height 207
click at [374, 375] on div "SELECT date_parse ( "date_print" , '%Y-%m-%d''T''%H:%i:%s' ) AS "order date" , …" at bounding box center [874, 395] width 1179 height 207
click at [385, 373] on div "SELECT date_parse ( "date_print" , '%Y-%m-%d''T''%H:%i:%s' ) AS "order date" , …" at bounding box center [874, 395] width 1179 height 207
click at [394, 374] on div "SELECT date_parse ( "date_print" , '%Y-%m-%d''T''%H:%i:%s' ) AS "order date" , …" at bounding box center [874, 395] width 1179 height 207
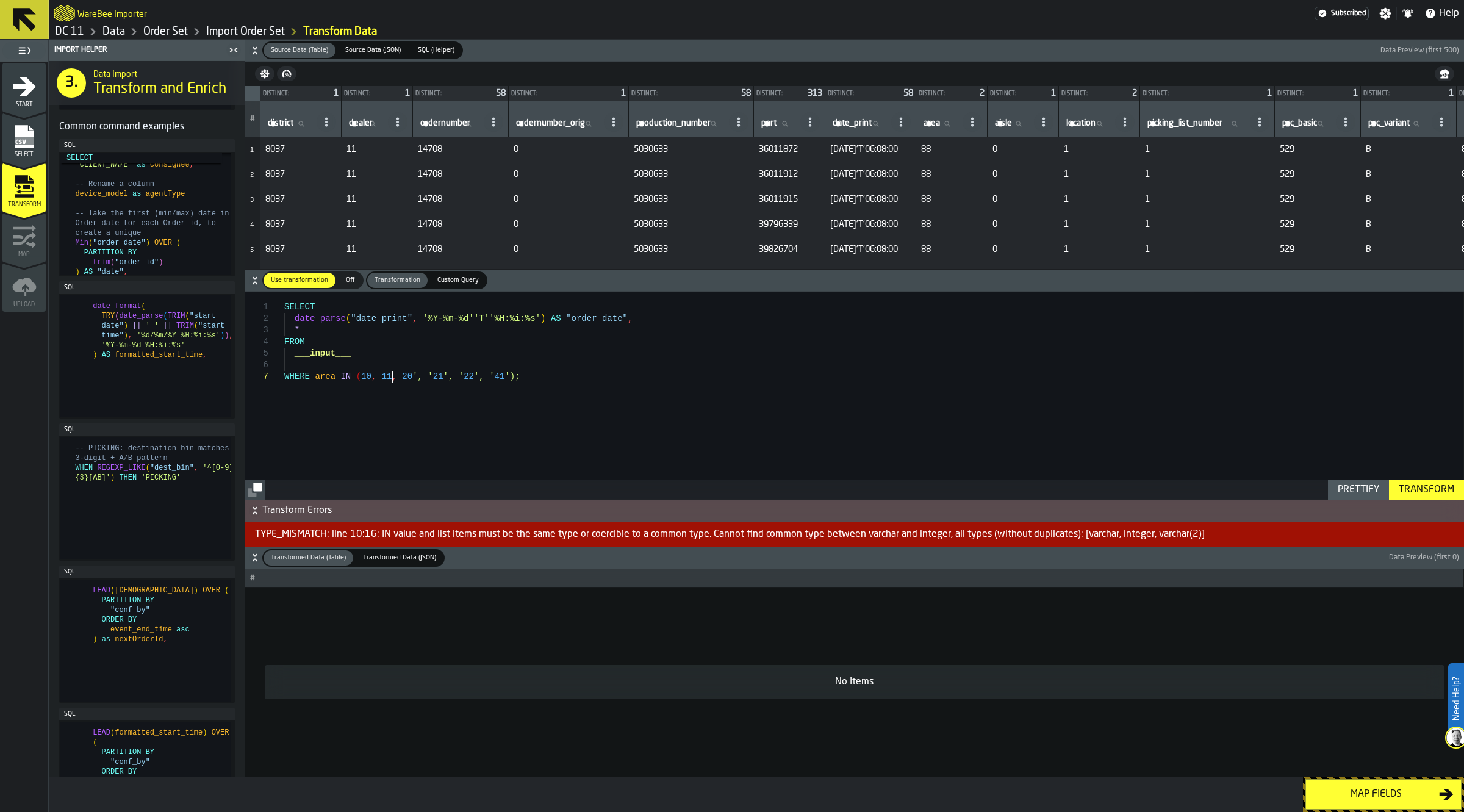
click at [401, 373] on div "SELECT date_parse ( "date_print" , '%Y-%m-%d''T''%H:%i:%s' ) AS "order date" , …" at bounding box center [874, 395] width 1179 height 207
click at [410, 373] on div "SELECT date_parse ( "date_print" , '%Y-%m-%d''T''%H:%i:%s' ) AS "order date" , …" at bounding box center [874, 395] width 1179 height 207
click at [419, 375] on div "SELECT date_parse ( "date_print" , '%Y-%m-%d''T''%H:%i:%s' ) AS "order date" , …" at bounding box center [874, 395] width 1179 height 207
click at [420, 375] on div "SELECT date_parse ( "date_print" , '%Y-%m-%d''T''%H:%i:%s' ) AS "order date" , …" at bounding box center [874, 395] width 1179 height 207
click at [429, 375] on div "SELECT date_parse ( "date_print" , '%Y-%m-%d''T''%H:%i:%s' ) AS "order date" , …" at bounding box center [874, 395] width 1179 height 207
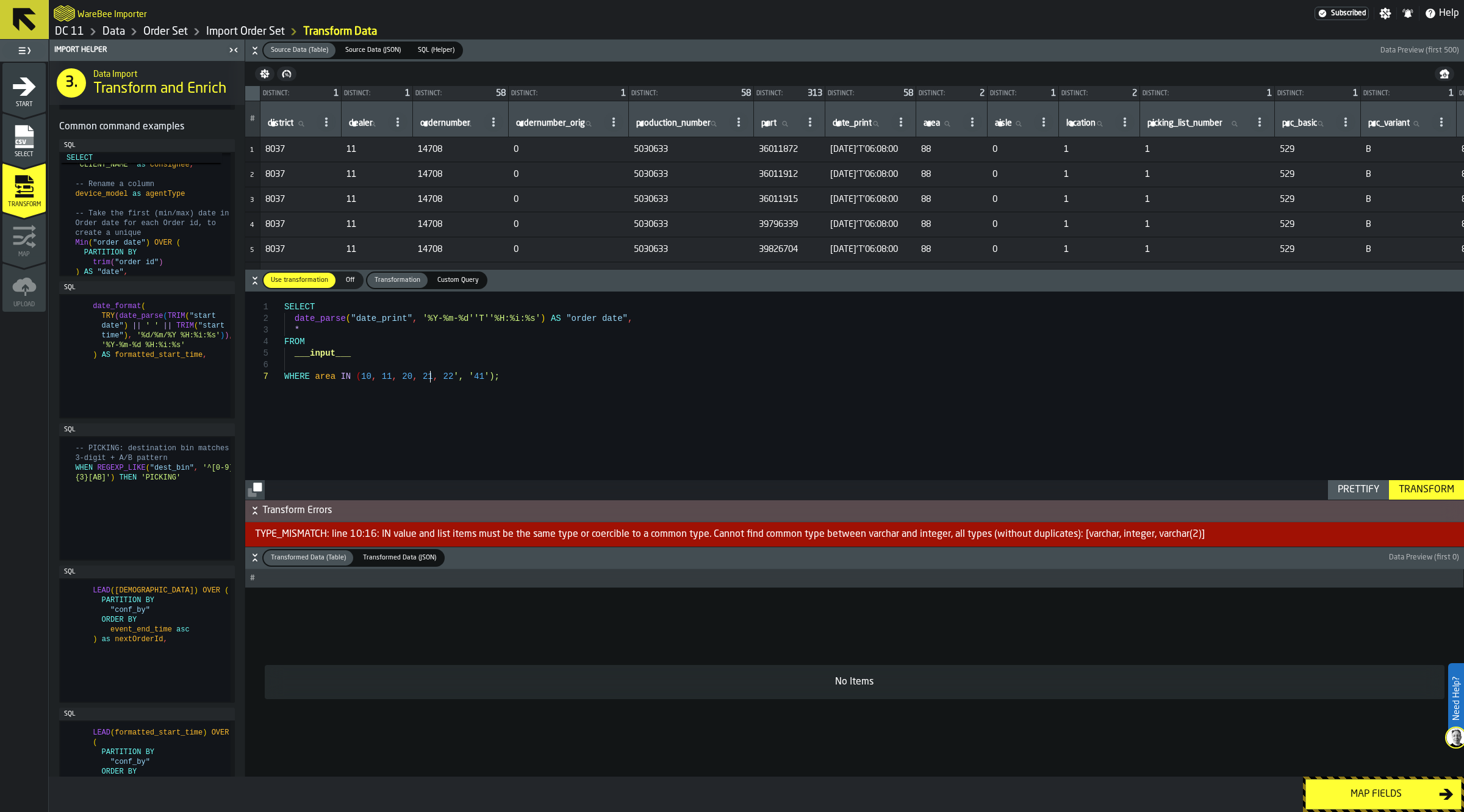
click at [441, 376] on div "SELECT date_parse ( "date_print" , '%Y-%m-%d''T''%H:%i:%s' ) AS "order date" , …" at bounding box center [874, 395] width 1179 height 207
click at [449, 375] on div "SELECT date_parse ( "date_print" , '%Y-%m-%d''T''%H:%i:%s' ) AS "order date" , …" at bounding box center [874, 395] width 1179 height 207
click at [459, 375] on div "SELECT date_parse ( "date_print" , '%Y-%m-%d''T''%H:%i:%s' ) AS "order date" , …" at bounding box center [874, 395] width 1179 height 207
click at [521, 387] on div "SELECT date_parse ( "date_print" , '%Y-%m-%d''T''%H:%i:%s' ) AS "order date" , …" at bounding box center [874, 395] width 1179 height 207
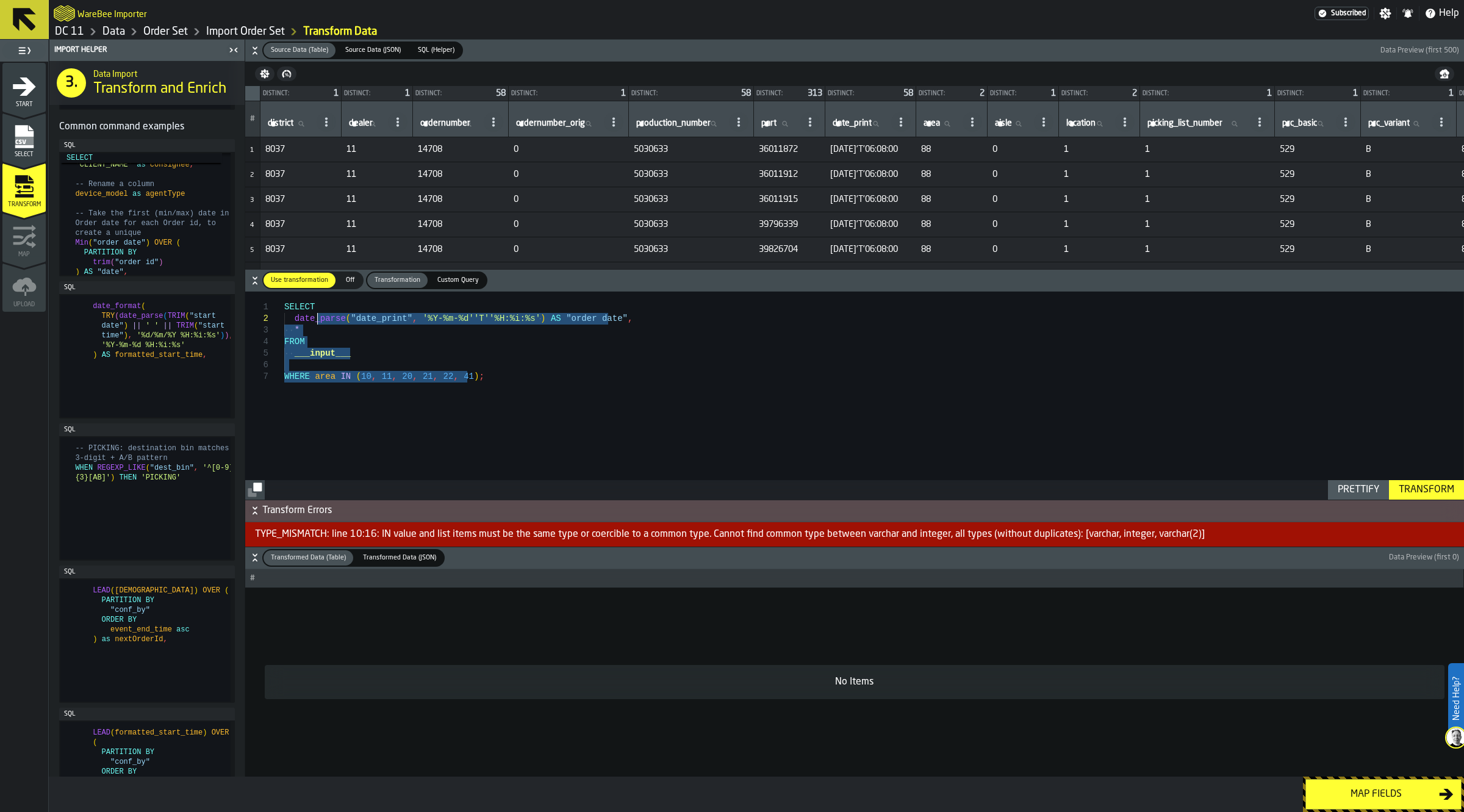
drag, startPoint x: 528, startPoint y: 384, endPoint x: 161, endPoint y: 273, distance: 383.4
click at [285, 292] on div "SELECT date_parse ( "date_print" , '%Y-%m-%d''T''%H:%i:%s' ) AS "order date" , …" at bounding box center [874, 395] width 1179 height 207
click at [1410, 486] on div "Transform" at bounding box center [1427, 490] width 65 height 15
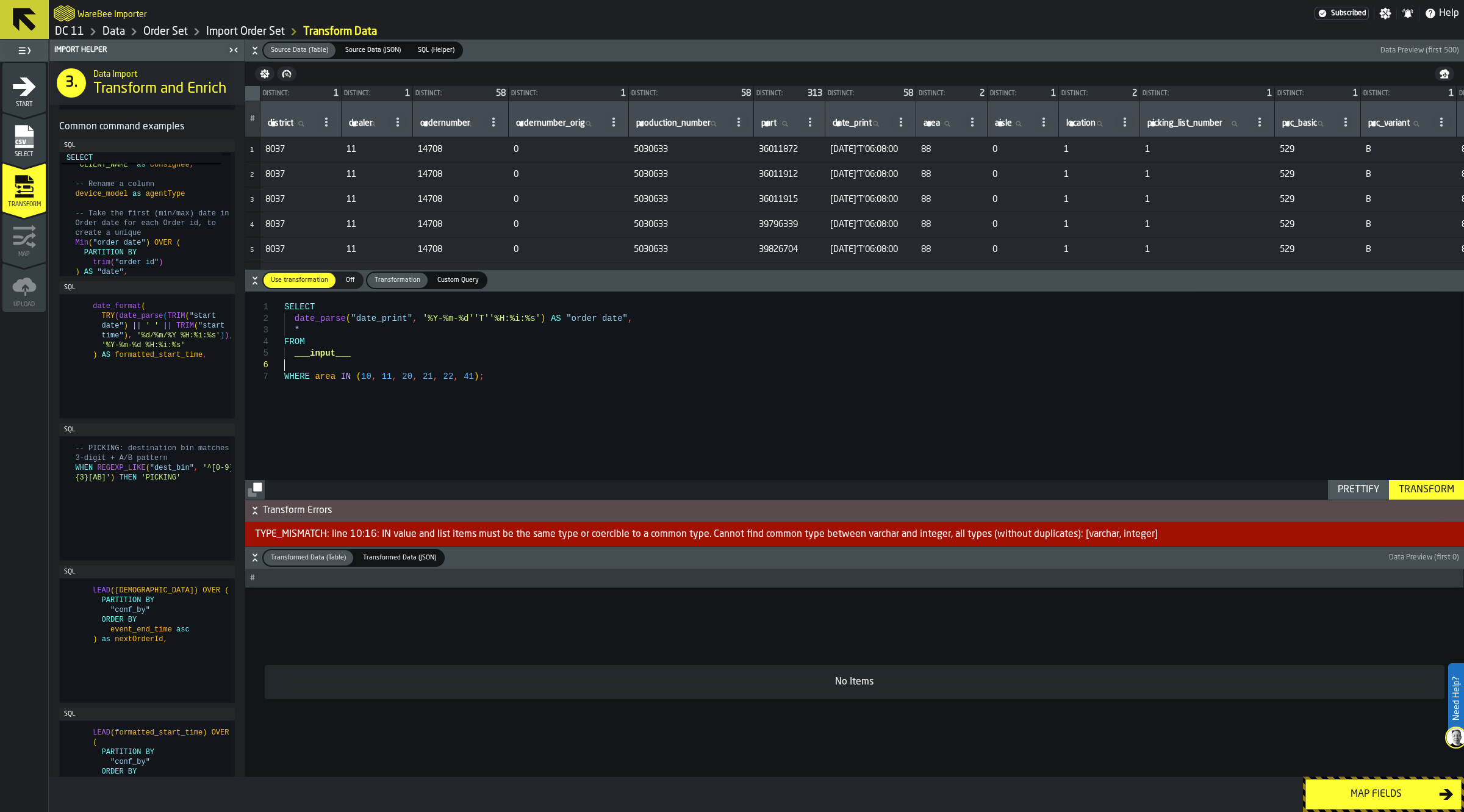
click at [680, 364] on div "SELECT date_parse ( "date_print" , '%Y-%m-%d''T''%H:%i:%s' ) AS "order date" , …" at bounding box center [874, 395] width 1179 height 207
click at [756, 406] on div "SELECT date_parse ( "date_print" , '%Y-%m-%d''T''%H:%i:%s' ) AS "order date" , …" at bounding box center [874, 395] width 1179 height 207
type textarea "**********"
click at [1414, 483] on div "Transform" at bounding box center [1427, 490] width 65 height 15
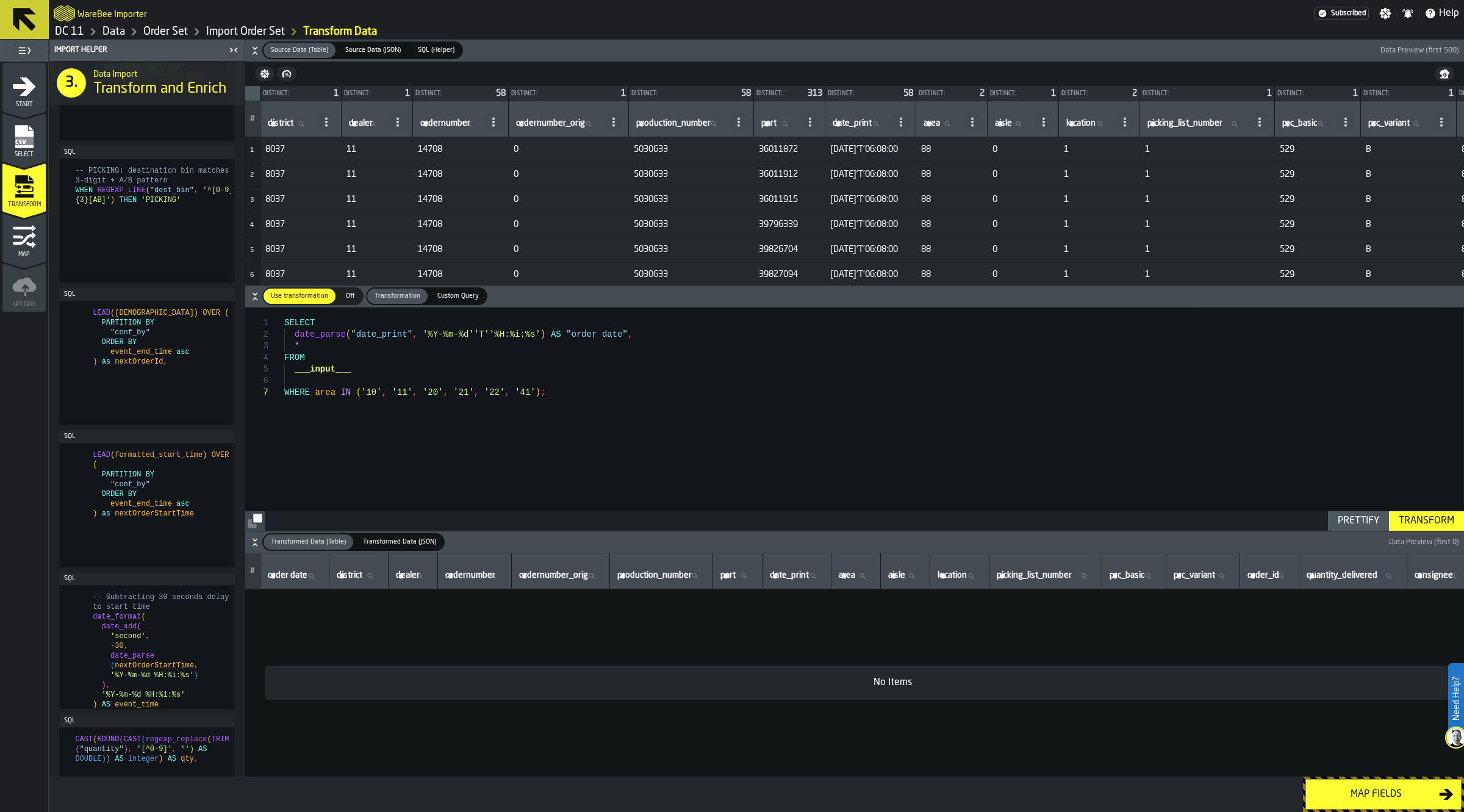
scroll to position [762, 0]
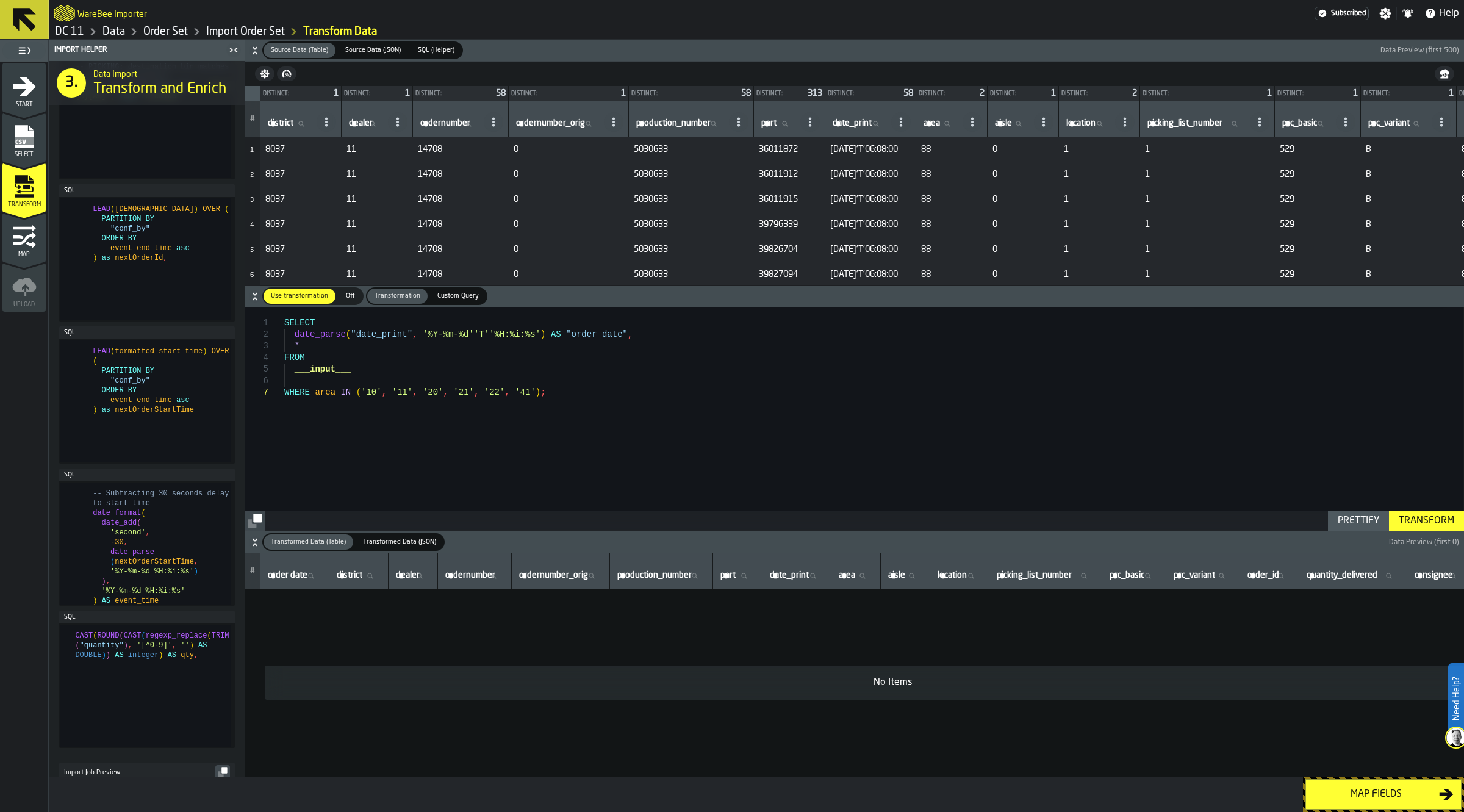
type textarea "**********"
click at [72, 274] on div "LEAD ( whse_order ) OVER ( PARTITION BY "conf_by" ORDER BY event_end_time asc )…" at bounding box center [148, 259] width 164 height 122
click at [137, 320] on div "LEAD ( whse_order ) OVER ( PARTITION BY "conf_by" ORDER BY event_end_time asc )…" at bounding box center [148, 259] width 164 height 122
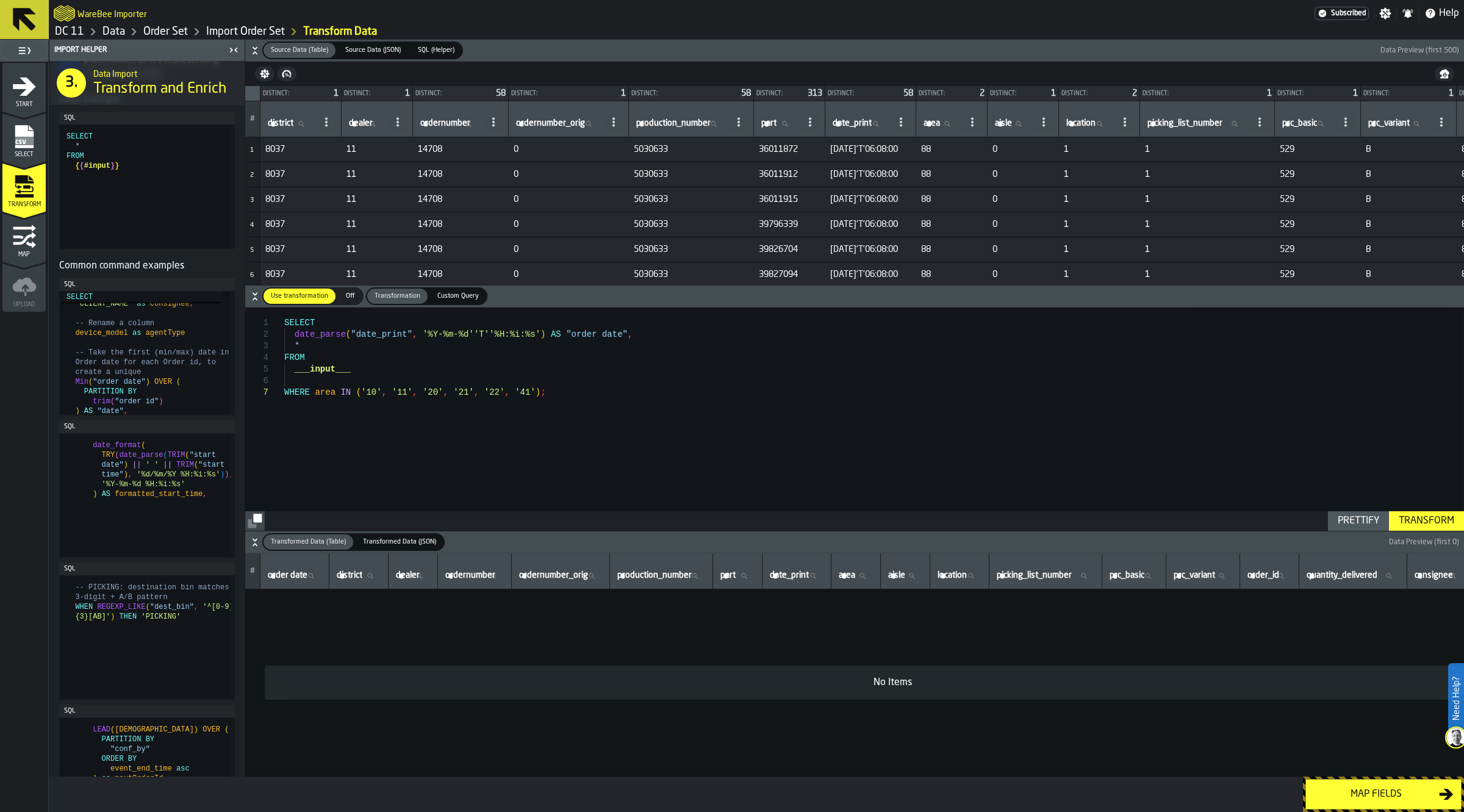
scroll to position [229, 0]
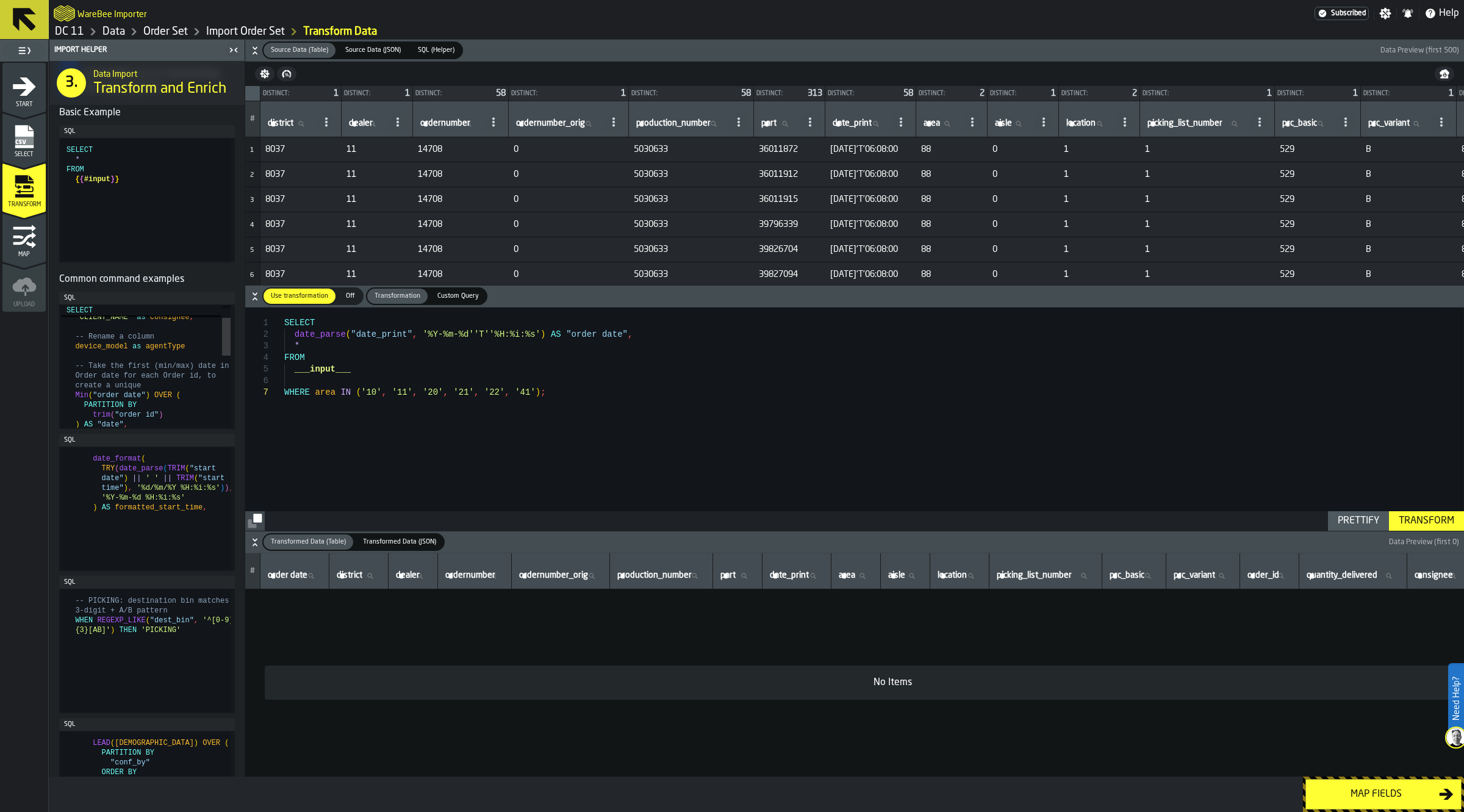
type textarea "**********"
click at [154, 411] on div "value 'CLIENT_NAME' as consignee , -- Rename a column device_model as agentType…" at bounding box center [148, 463] width 164 height 393
click at [372, 50] on span "Source Data (JSON)" at bounding box center [373, 50] width 65 height 10
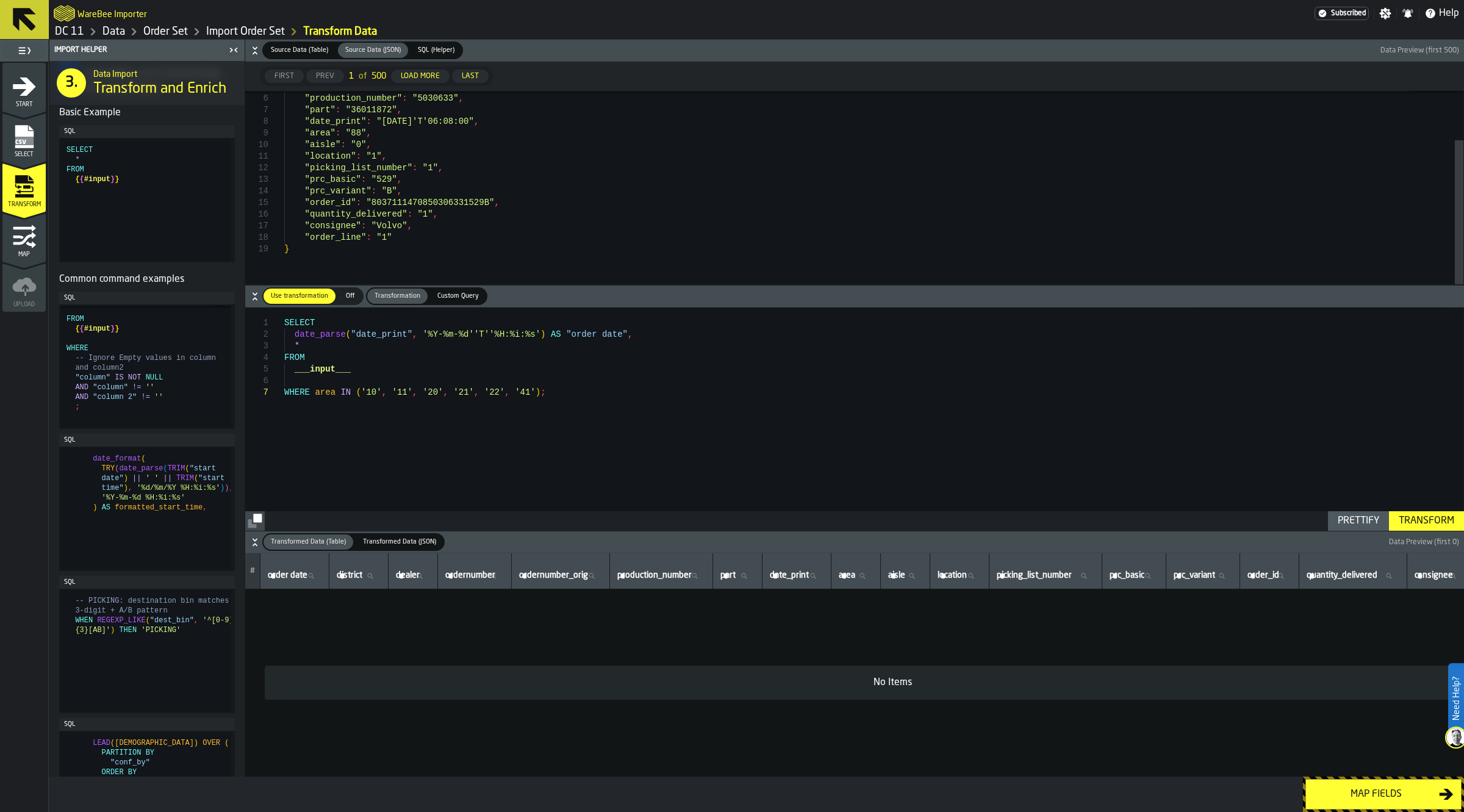
click at [282, 297] on span "Use transformation" at bounding box center [299, 296] width 67 height 10
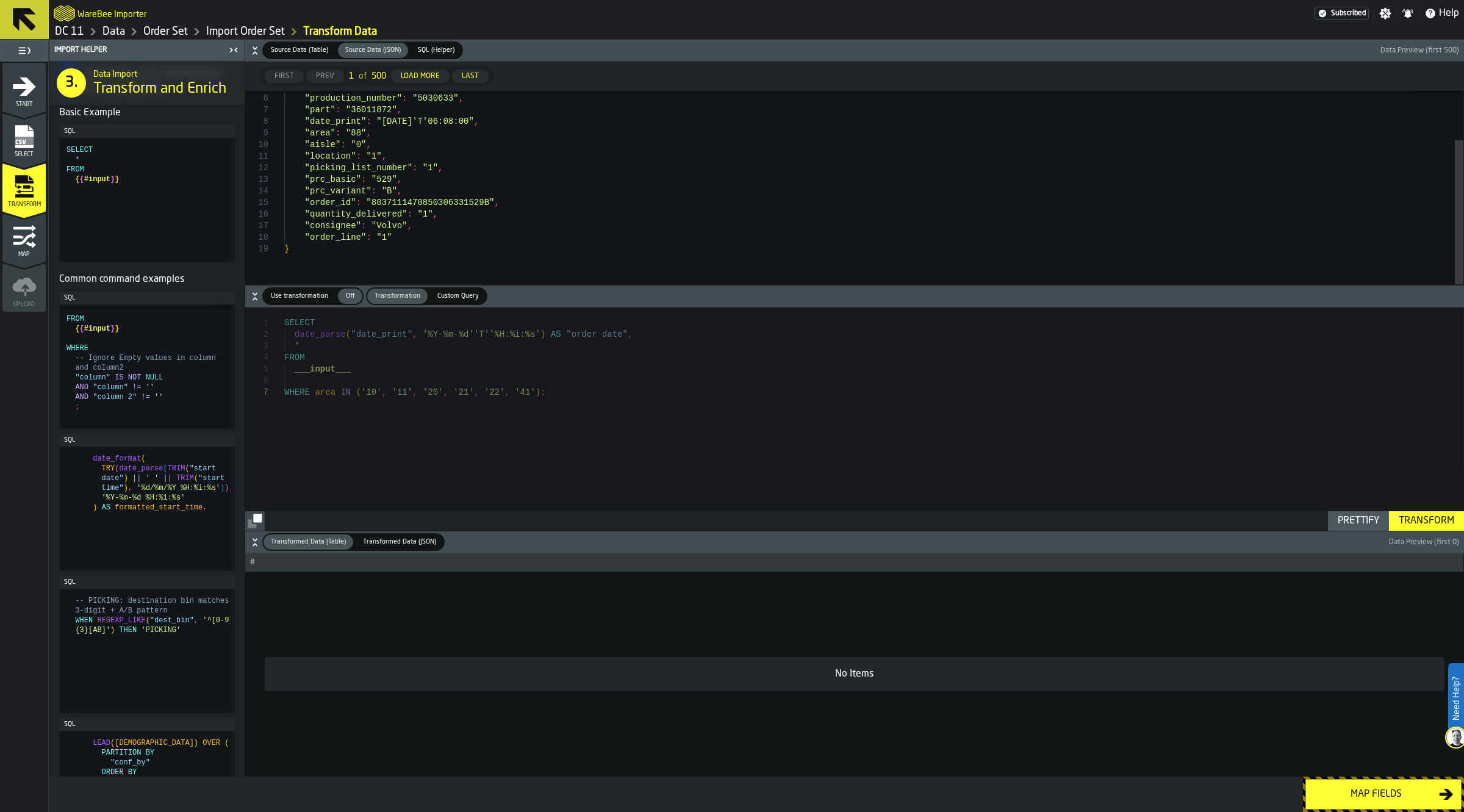
click at [299, 294] on span "Use transformation" at bounding box center [299, 296] width 67 height 10
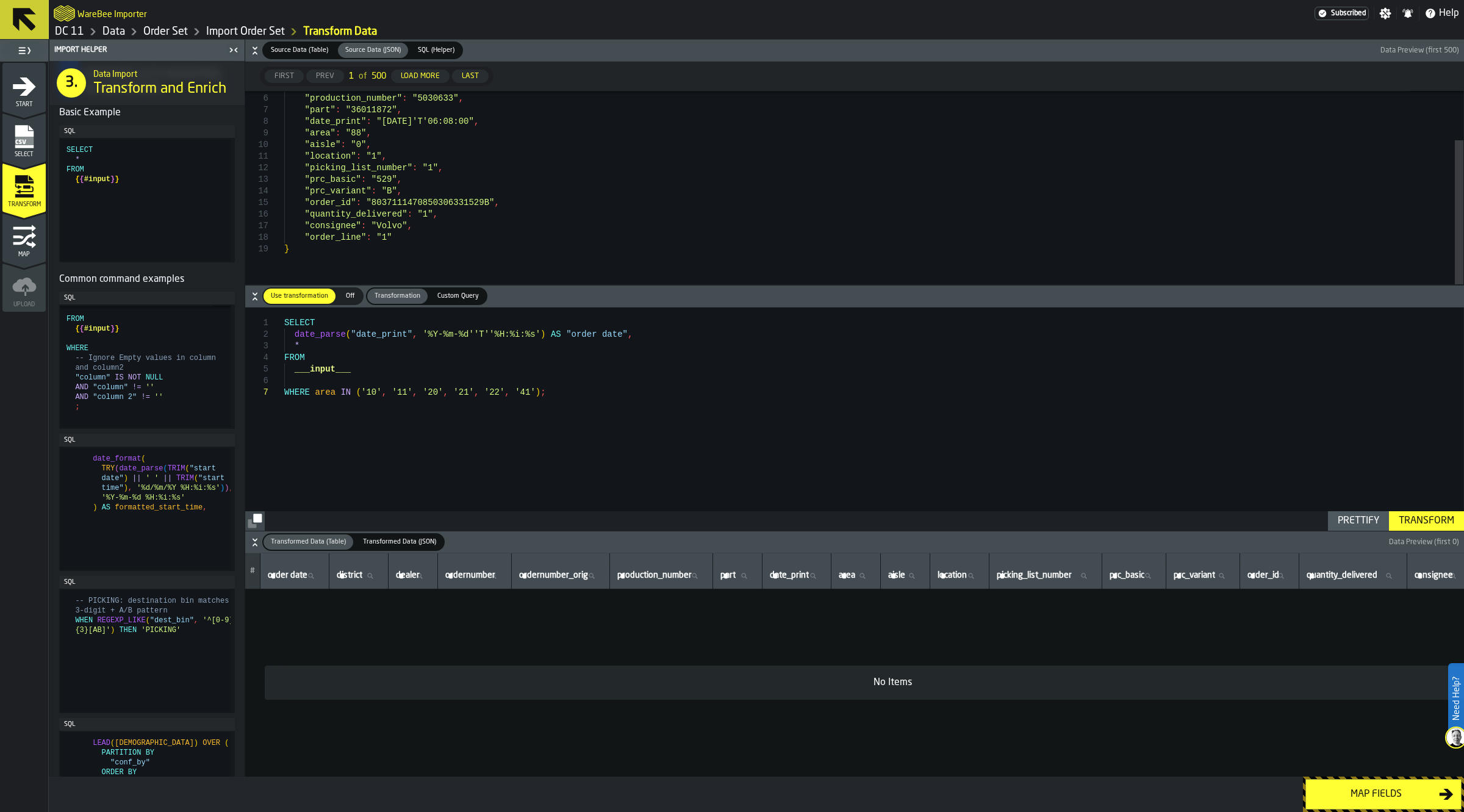
click at [1371, 530] on button "Prettify" at bounding box center [1358, 520] width 61 height 19
type textarea "**********"
click at [1371, 525] on div "Prettify" at bounding box center [1358, 520] width 51 height 15
click at [1414, 521] on div "Transform" at bounding box center [1427, 520] width 65 height 15
click at [1390, 800] on div "Map fields" at bounding box center [1376, 794] width 126 height 15
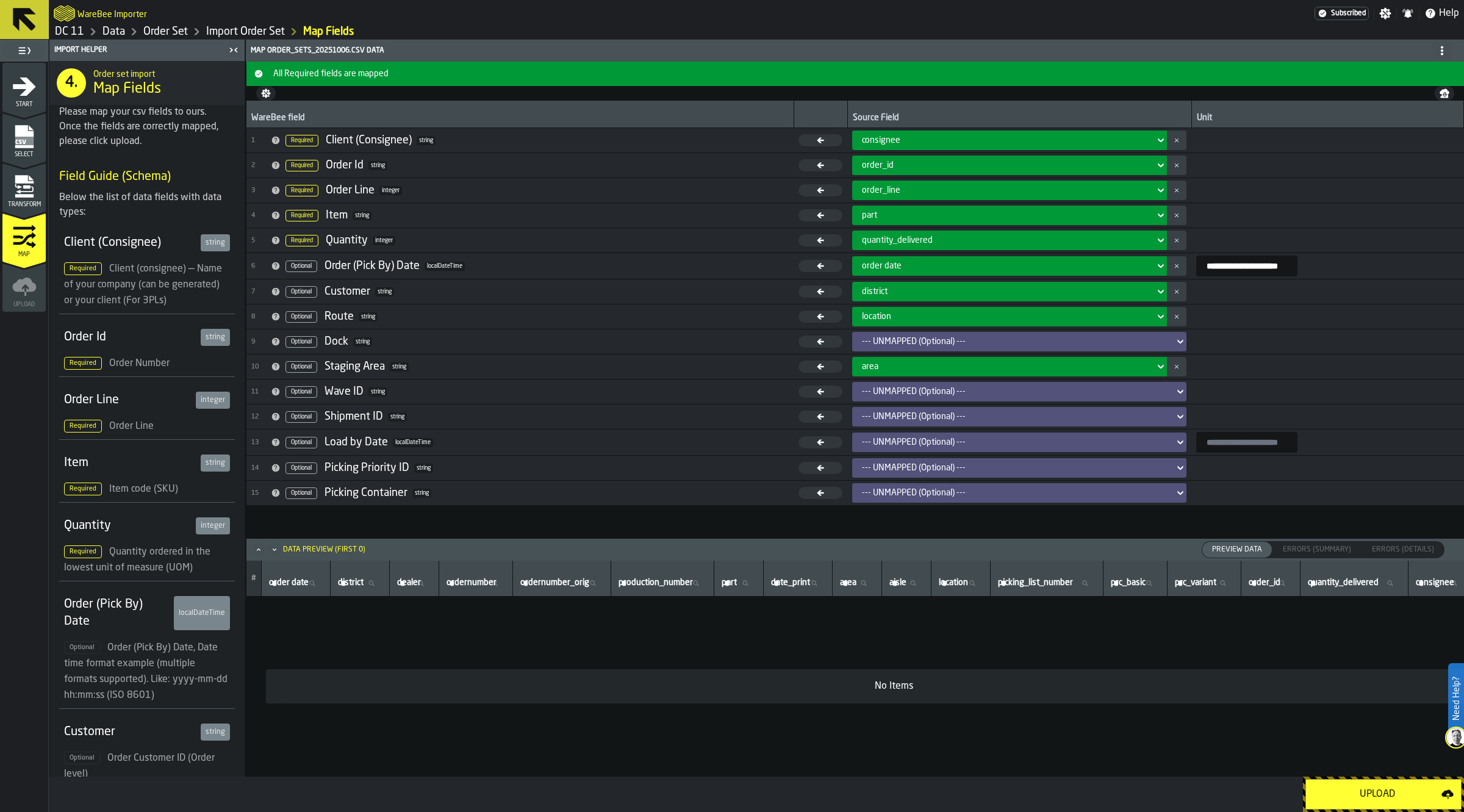
click at [1358, 789] on div "Upload" at bounding box center [1378, 794] width 128 height 15
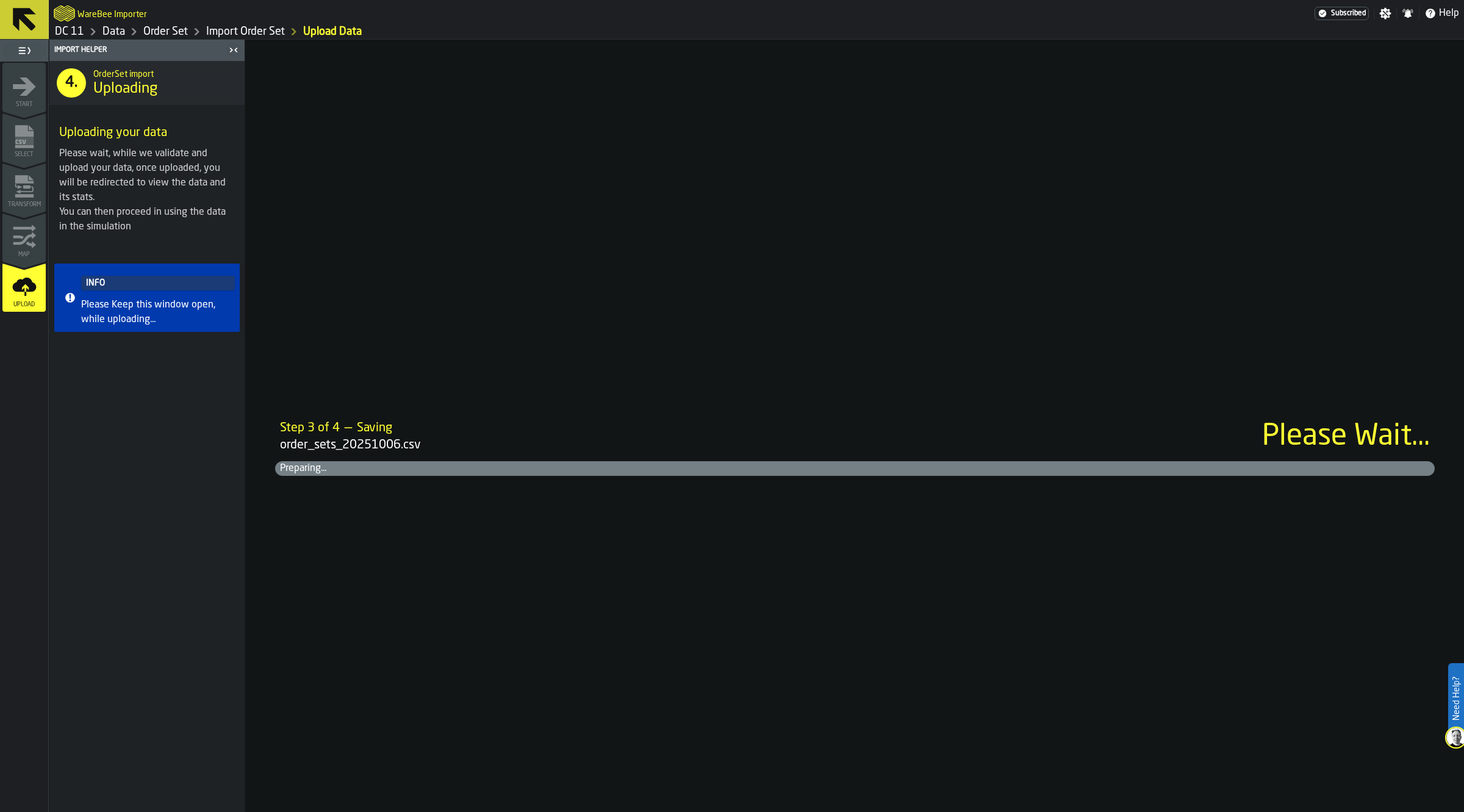
click at [81, 464] on div "4. OrderSet import Uploading Uploading your data Please wait, while we validate…" at bounding box center [147, 437] width 196 height 751
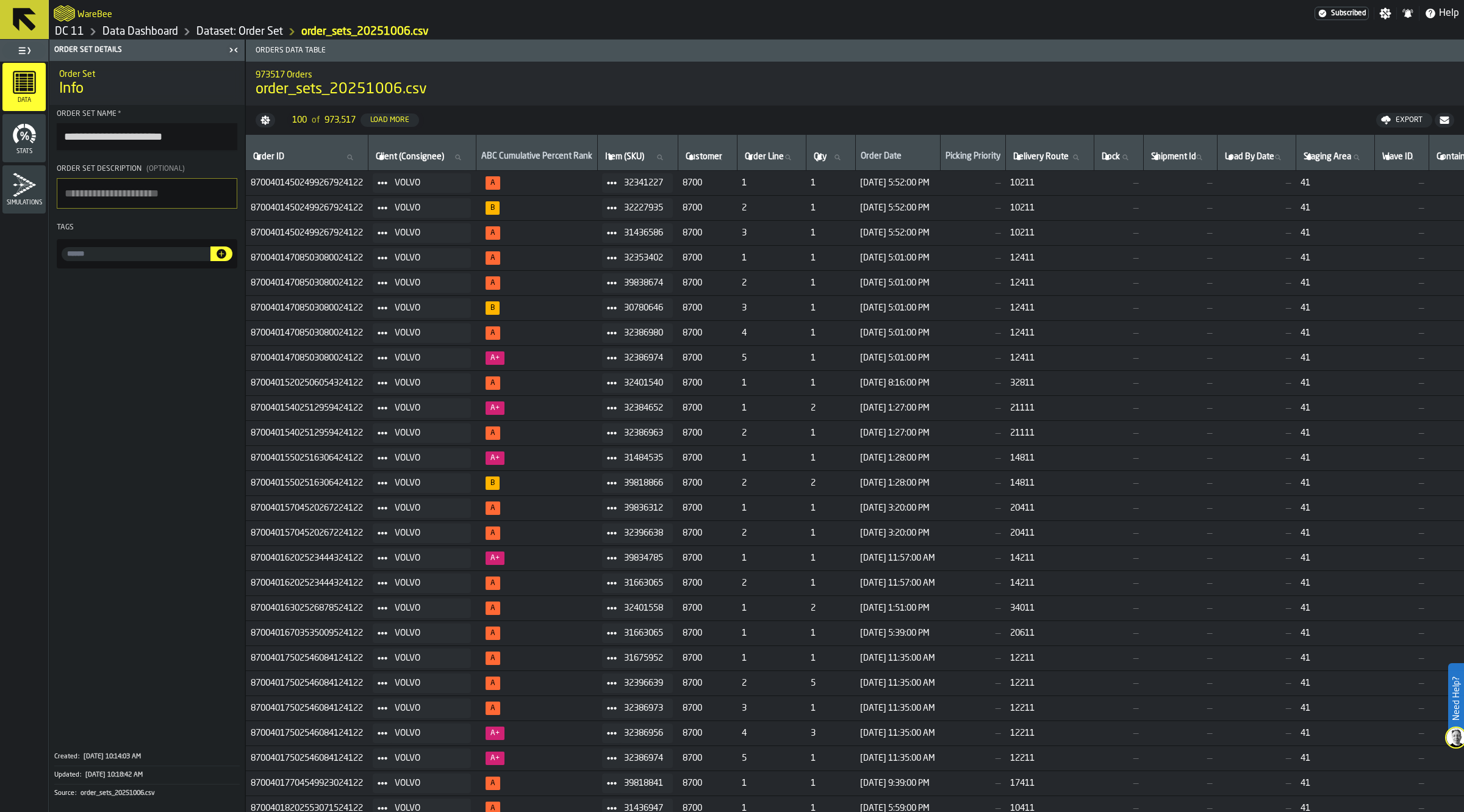
click at [105, 420] on span at bounding box center [147, 508] width 196 height 470
click at [126, 32] on link "Data Dashboard" at bounding box center [140, 32] width 75 height 14
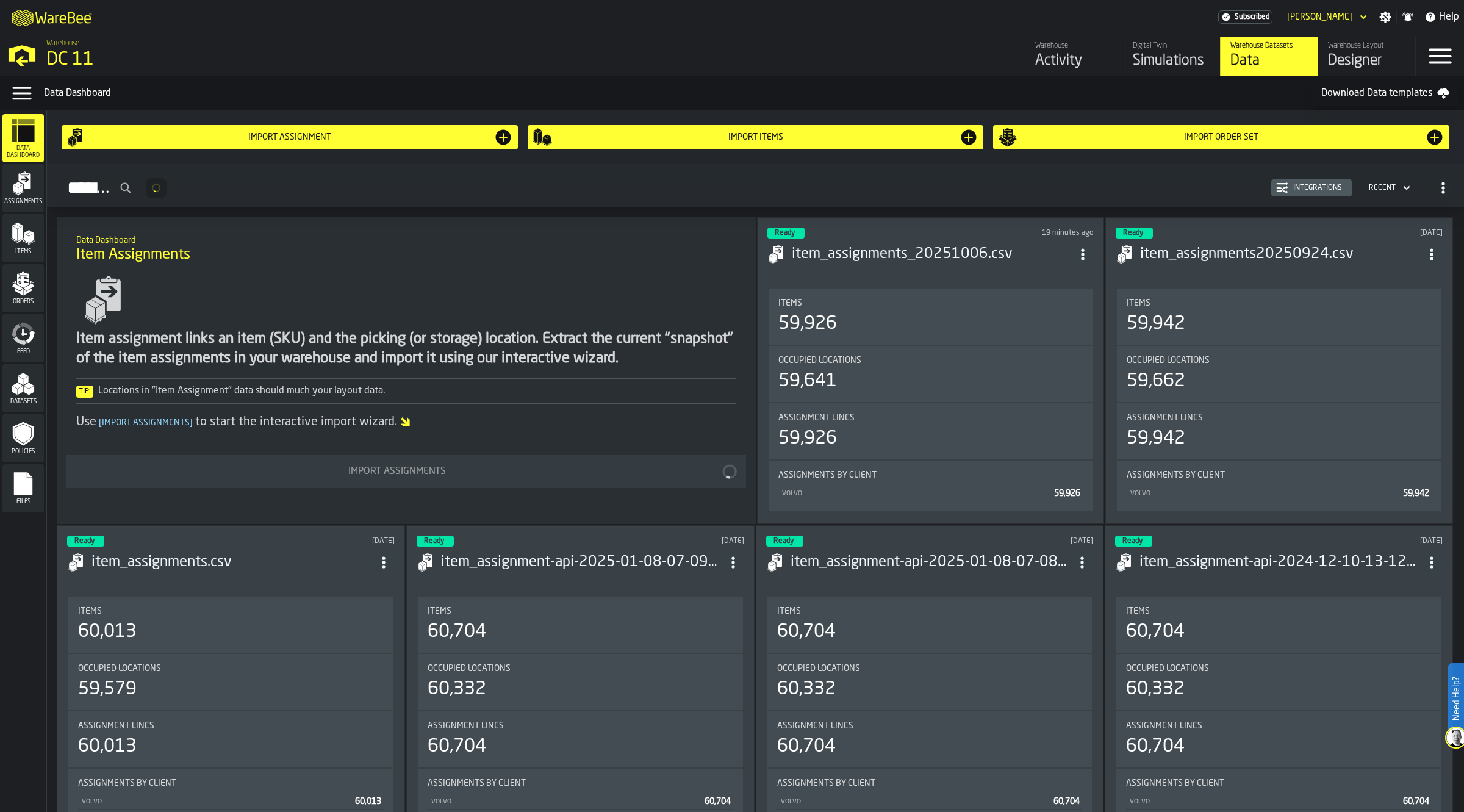
click at [1148, 43] on div "Digital Twin" at bounding box center [1172, 45] width 77 height 8
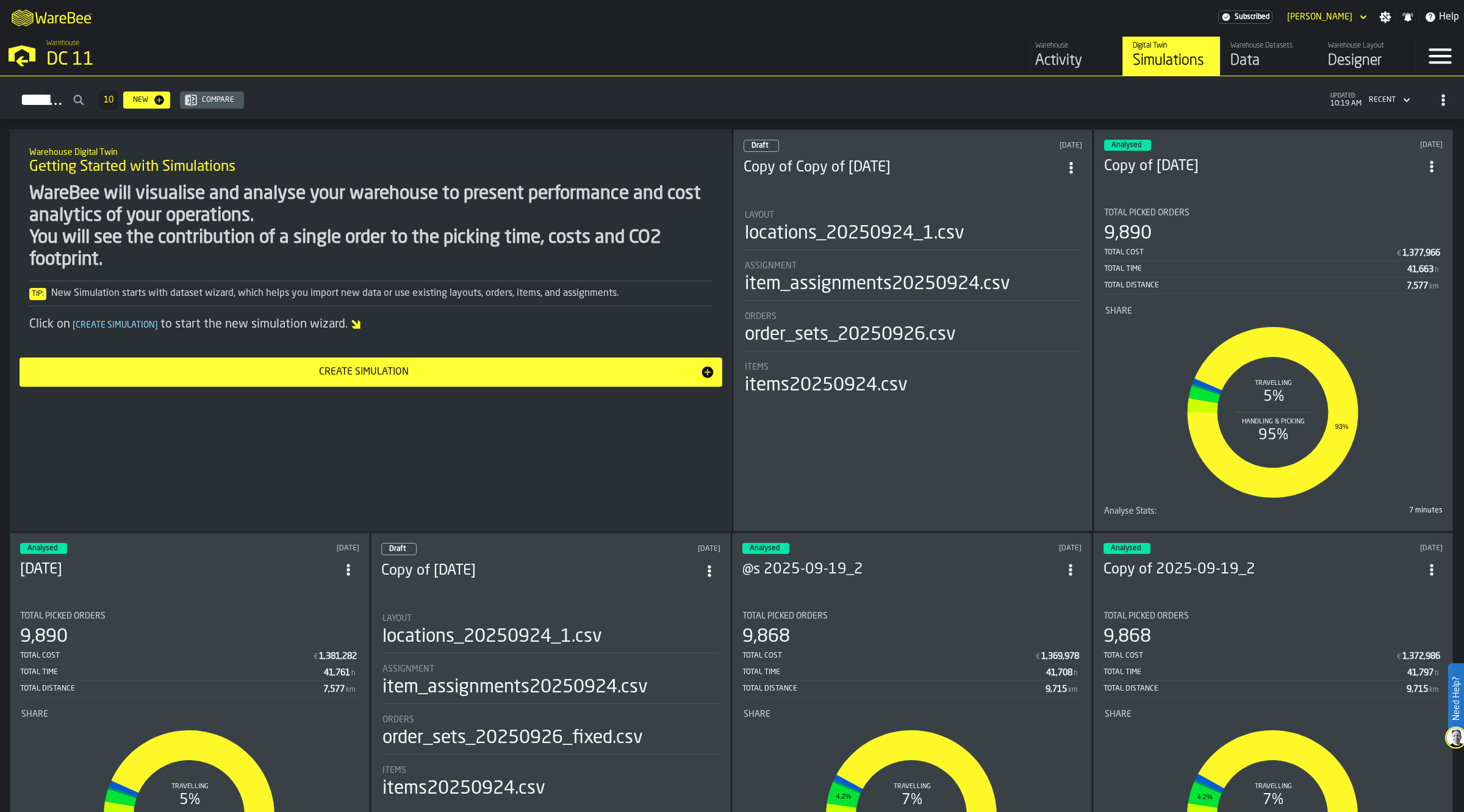
click at [843, 203] on li "Layout locations_20250924_1.csv Assignment item_assignments20250924.csv Orders …" at bounding box center [913, 298] width 339 height 198
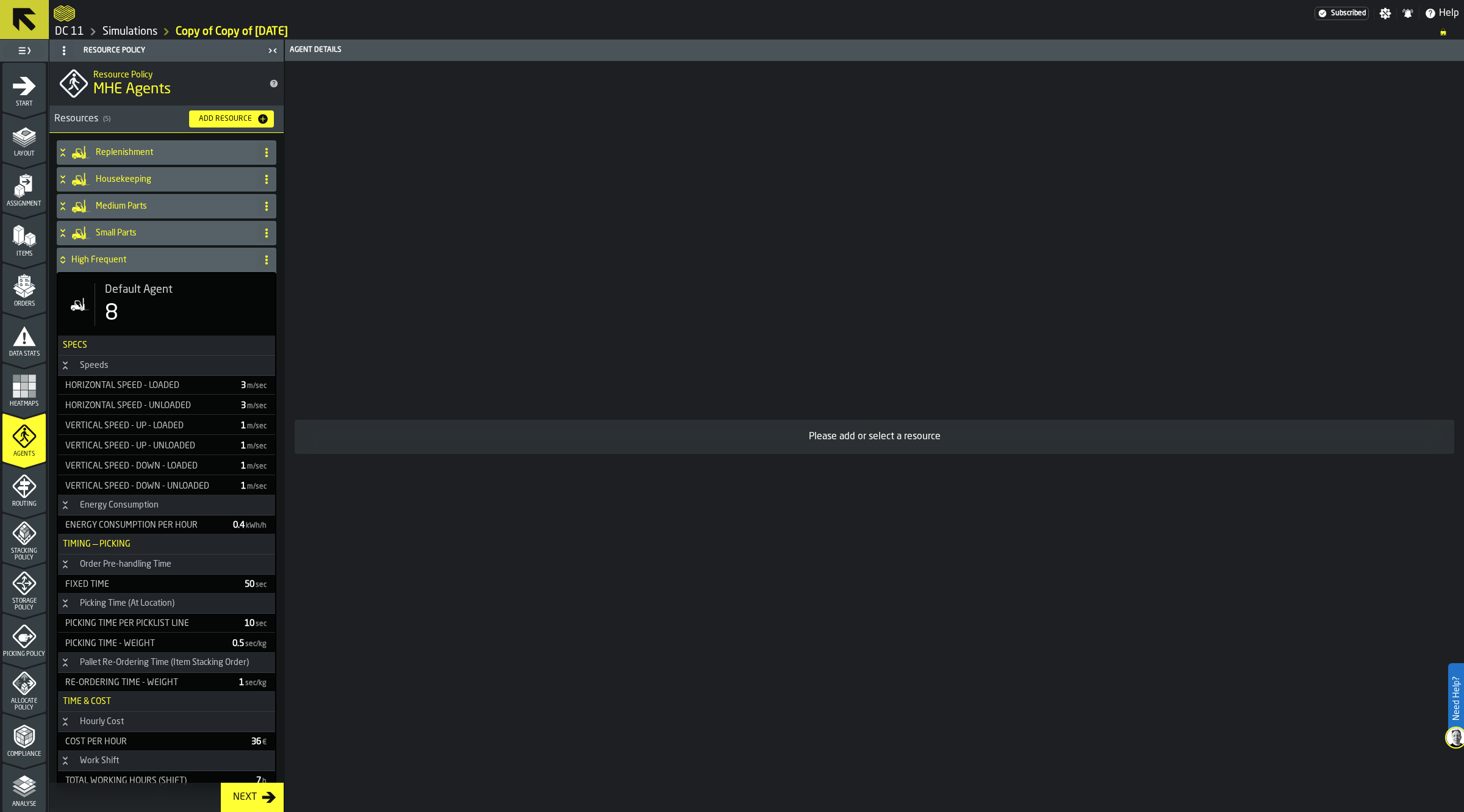
click at [25, 192] on icon "menu Assignment" at bounding box center [25, 186] width 25 height 25
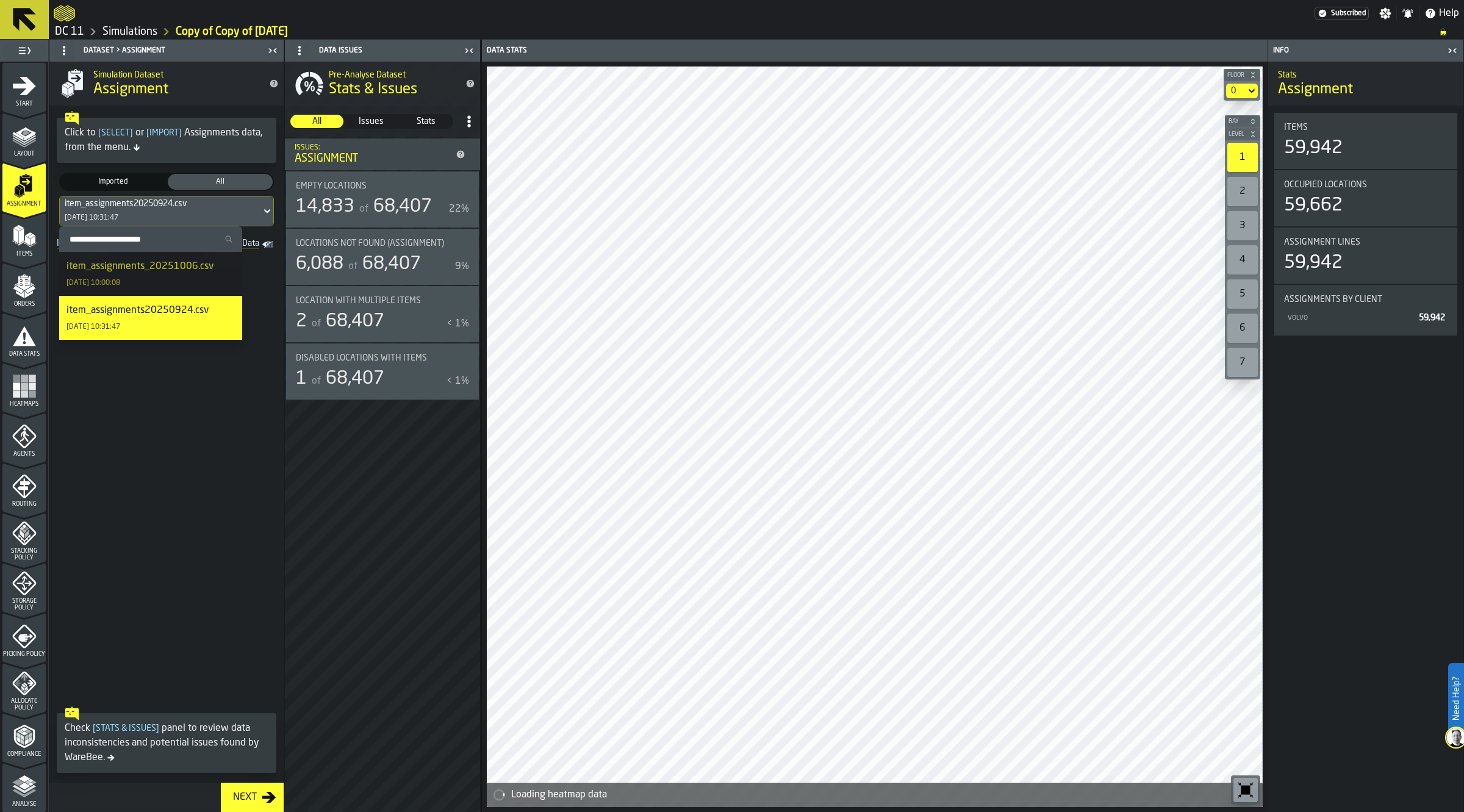
drag, startPoint x: 264, startPoint y: 290, endPoint x: 203, endPoint y: 215, distance: 96.7
click at [203, 215] on div "item_assignments20250924.csv 24/09/2025, 10:31:47" at bounding box center [161, 210] width 201 height 29
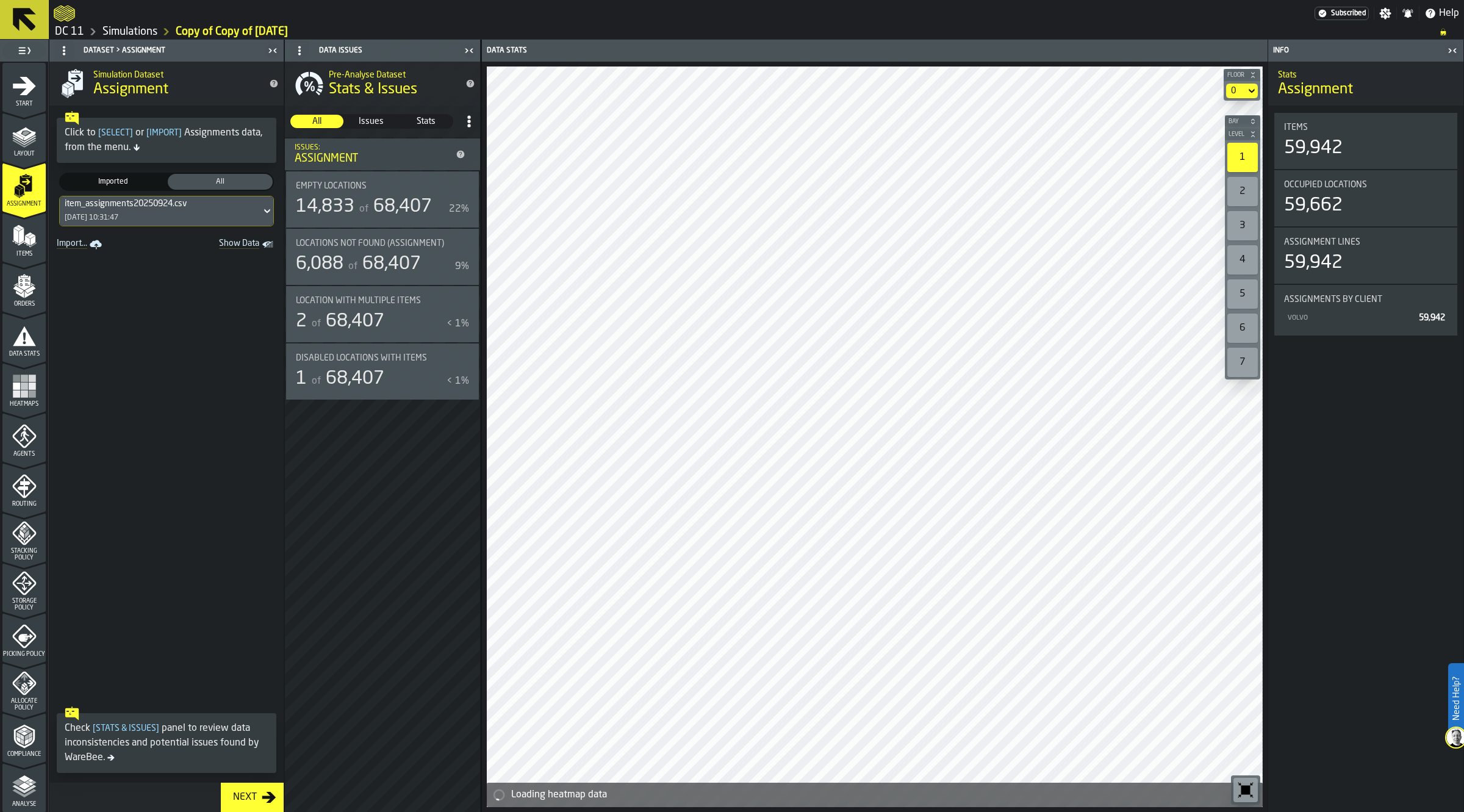
click at [203, 215] on div "item_assignments20250924.csv 24/09/2025, 10:31:47" at bounding box center [161, 210] width 201 height 29
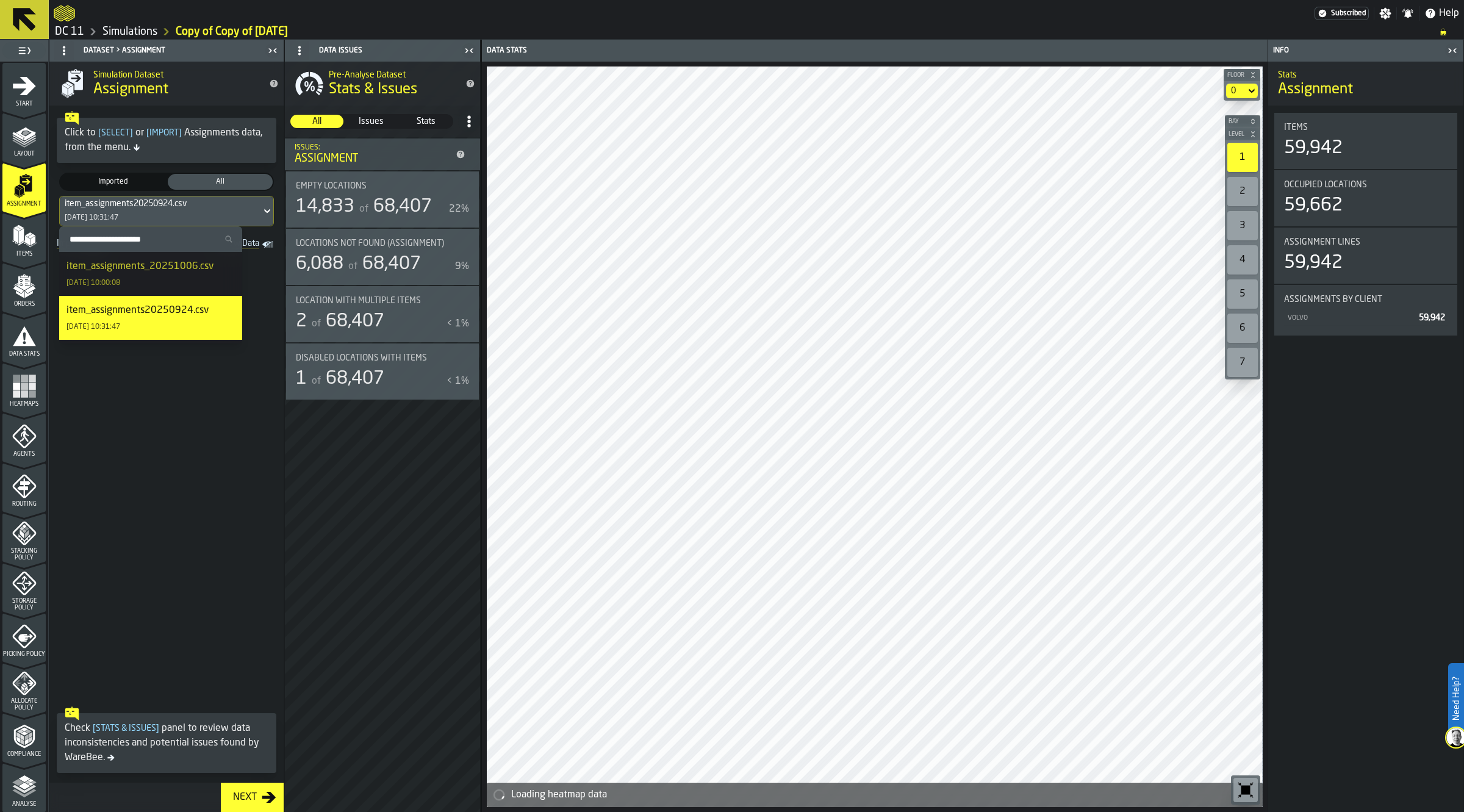
click at [200, 281] on div "item_assignments_20251006.csv [DATE] 10:00:08" at bounding box center [150, 273] width 168 height 29
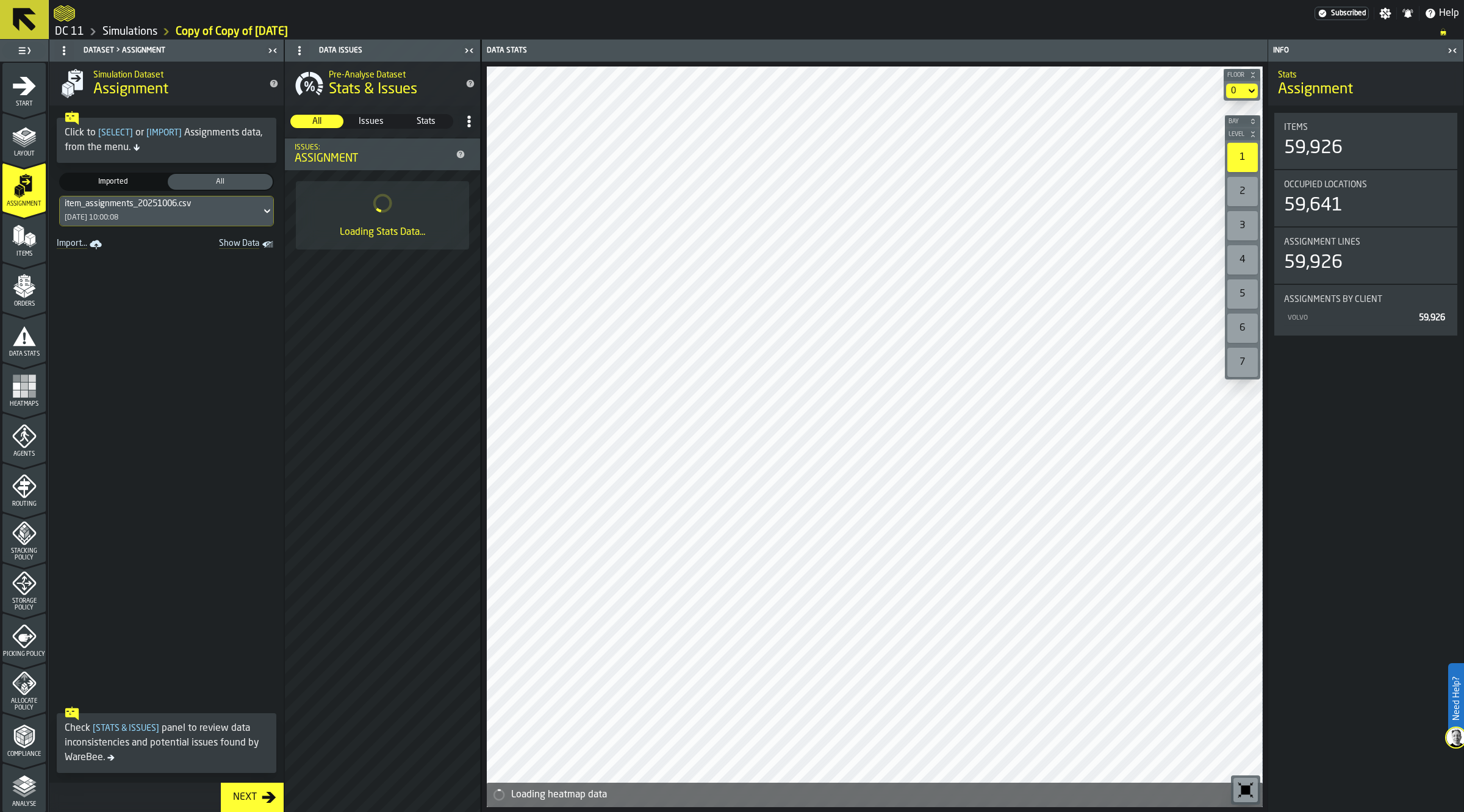
click at [28, 247] on icon "menu Items" at bounding box center [25, 236] width 25 height 25
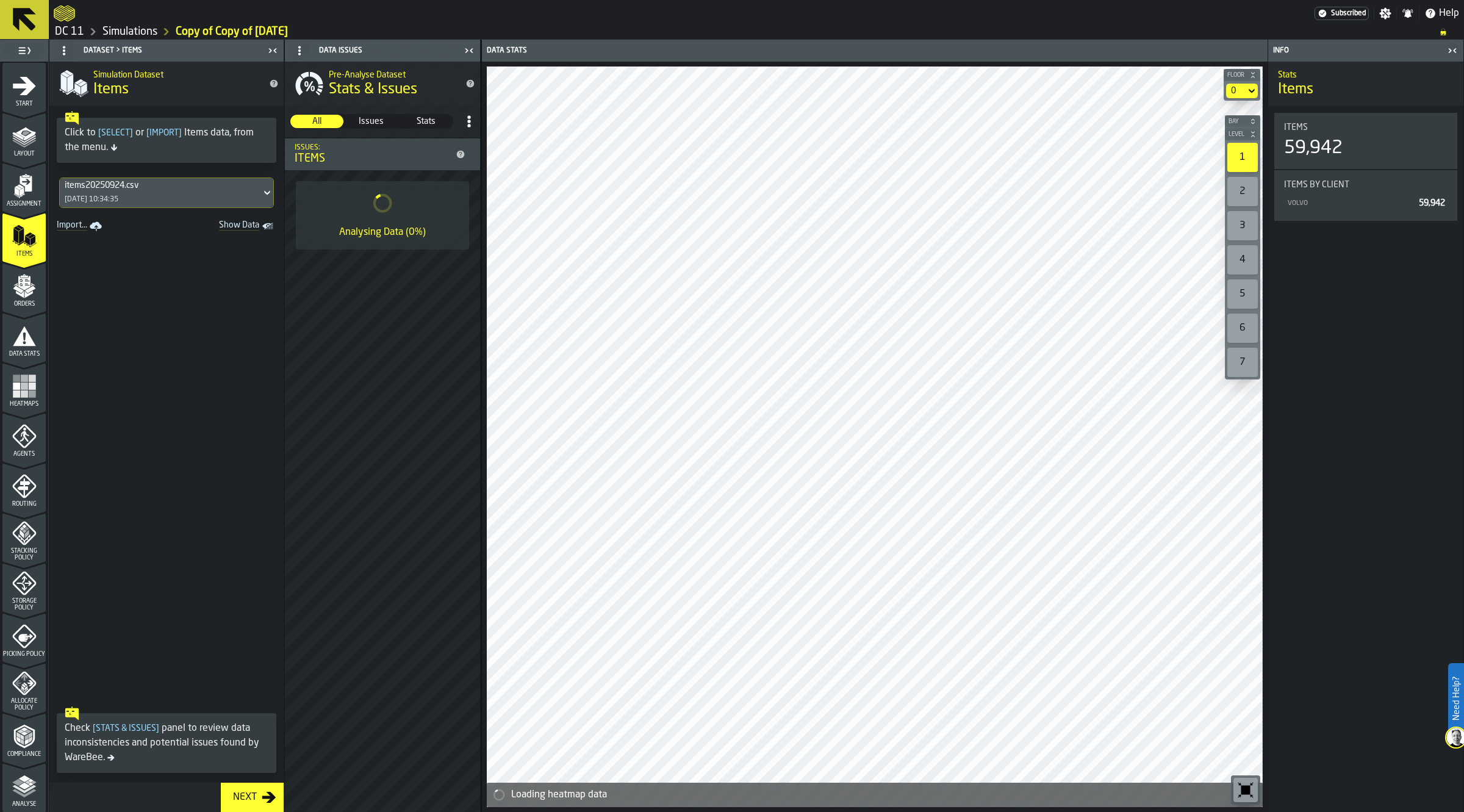
click at [186, 208] on div "items20250924.csv 24/09/2025, 10:34:35" at bounding box center [166, 193] width 234 height 40
click at [185, 200] on div "items20250924.csv 24/09/2025, 10:34:35" at bounding box center [161, 192] width 201 height 29
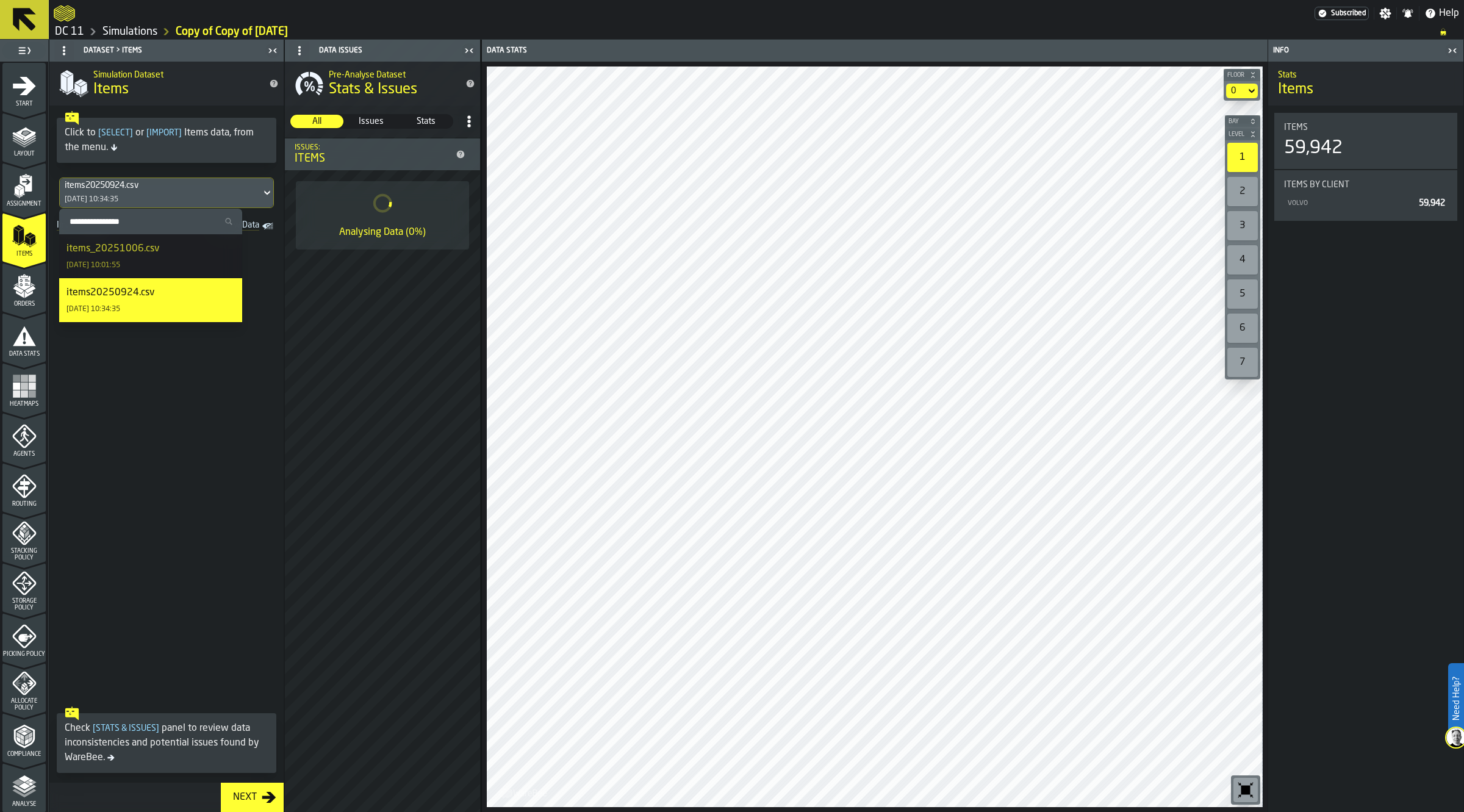
click at [175, 252] on div "items_20251006.csv 06/10/2025, 10:01:55" at bounding box center [150, 255] width 168 height 29
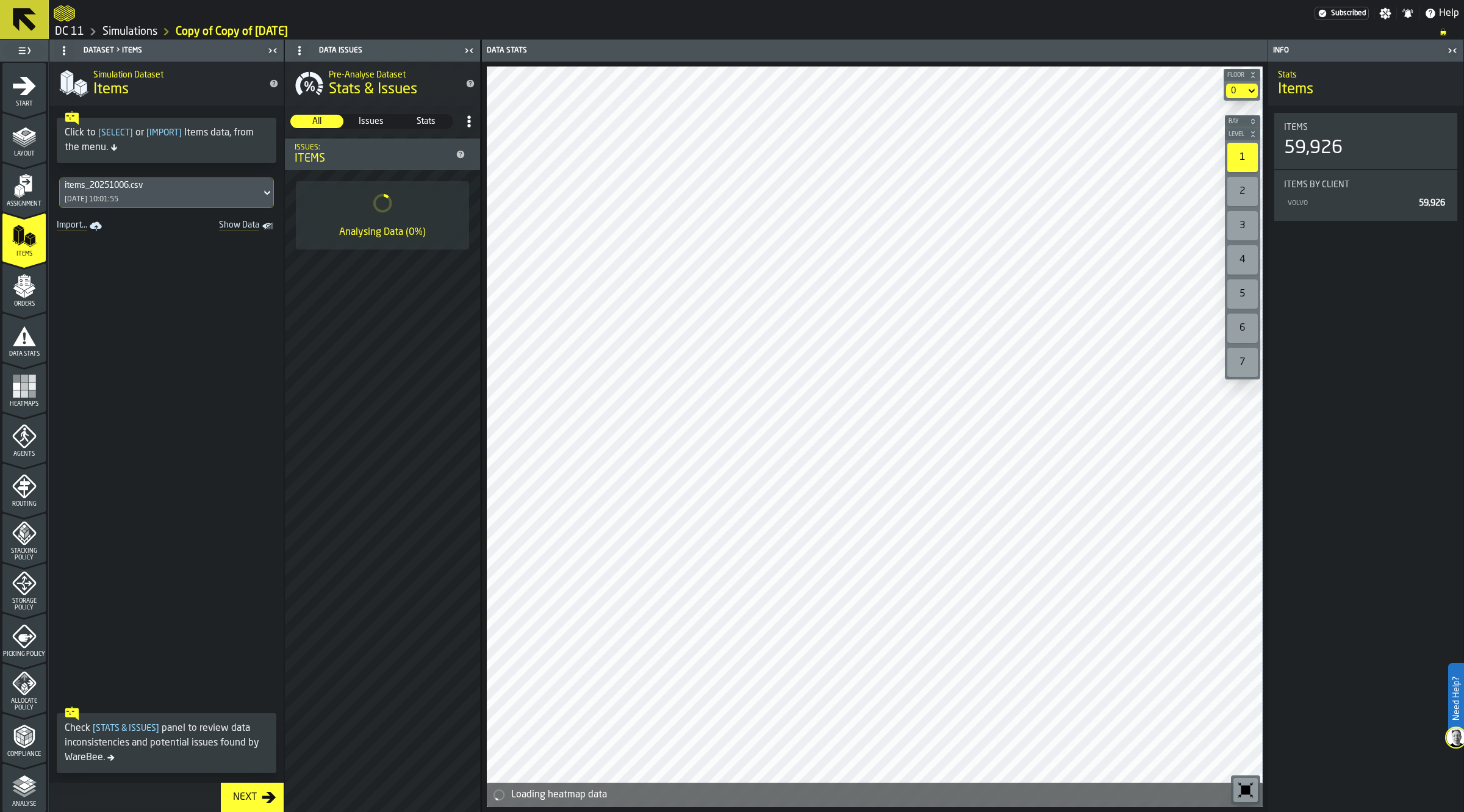
click at [23, 299] on div "Orders" at bounding box center [24, 291] width 43 height 34
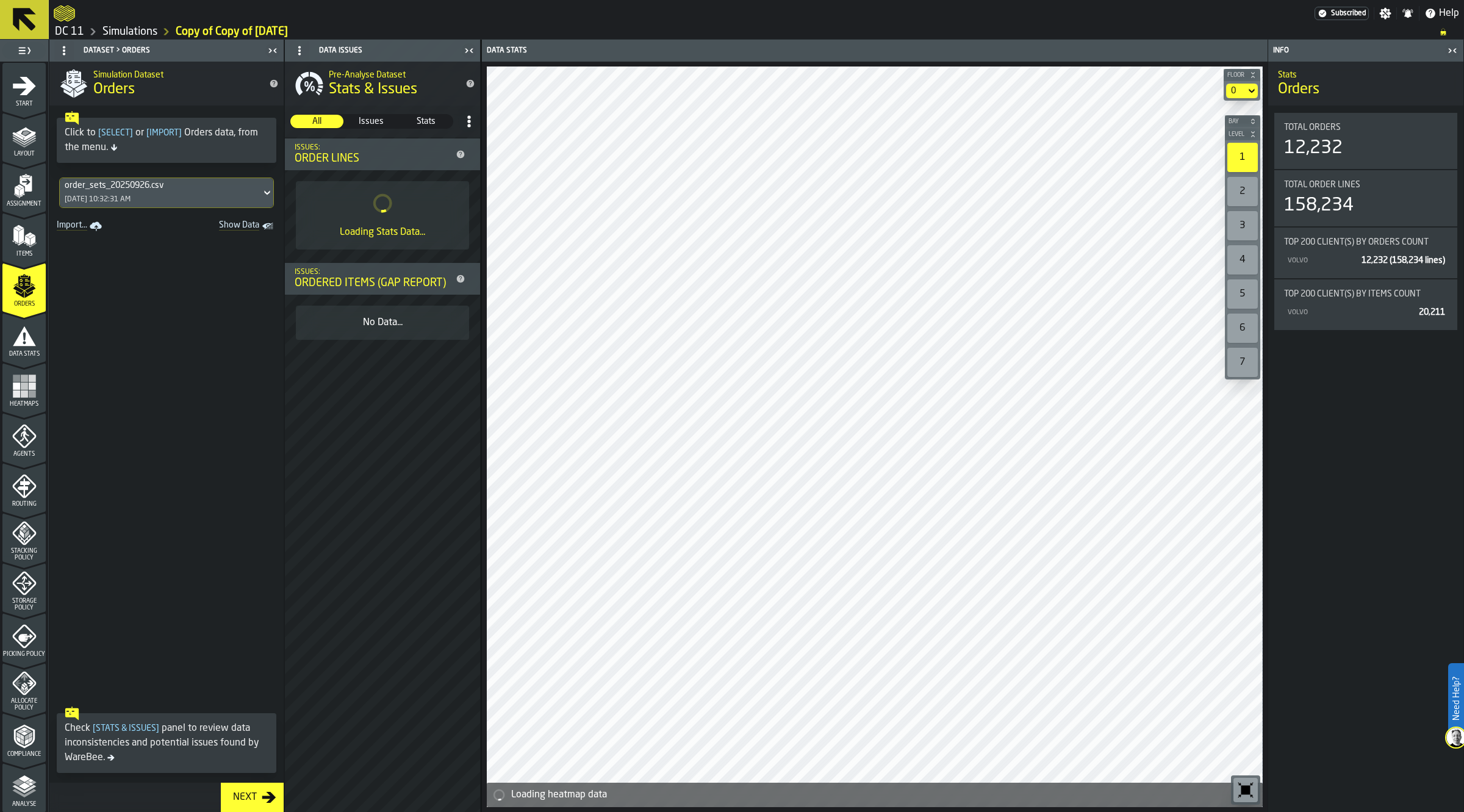
click at [174, 187] on div "order_sets_20250926.csv" at bounding box center [160, 185] width 192 height 10
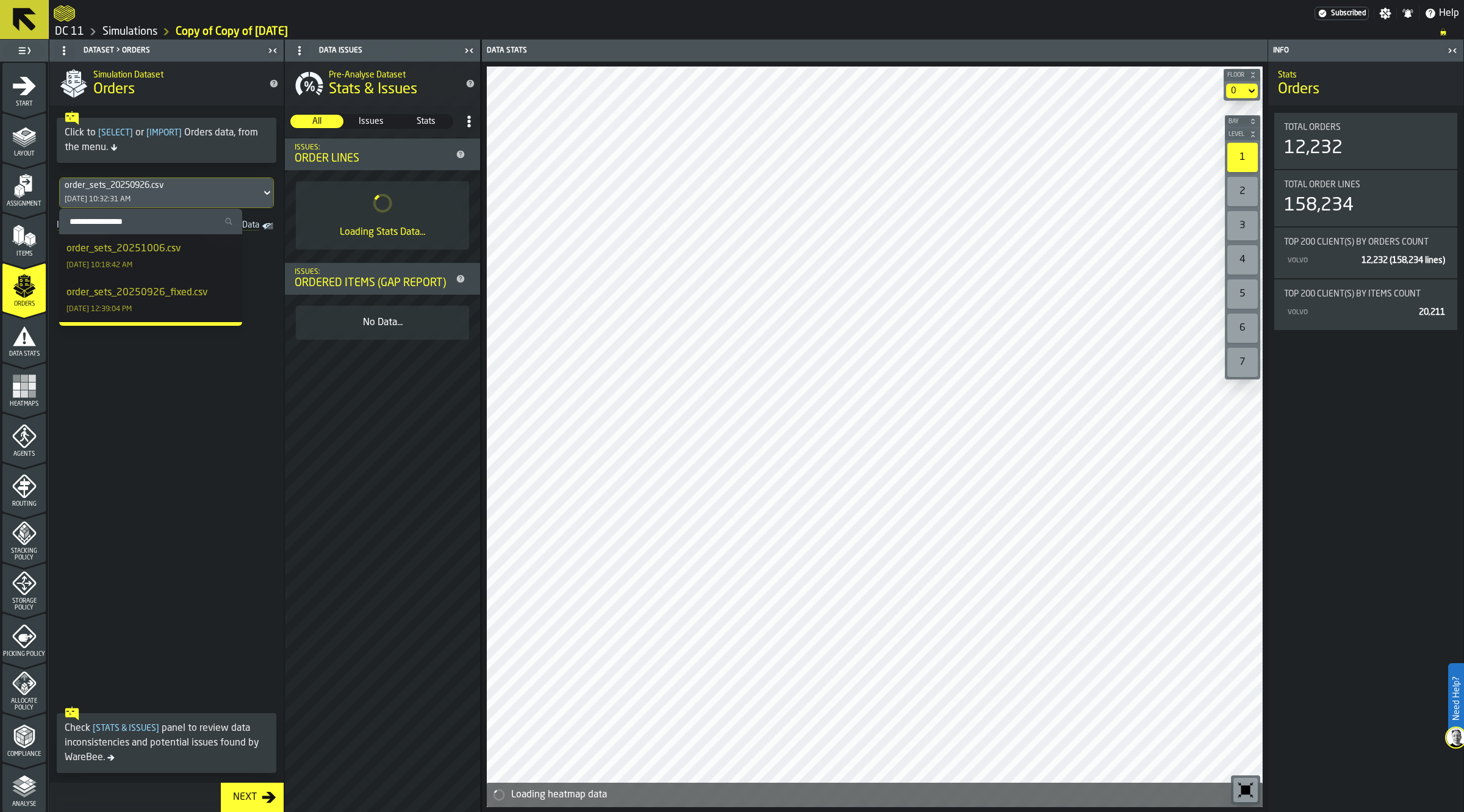
click at [168, 253] on div "order_sets_20251006.csv" at bounding box center [123, 248] width 114 height 15
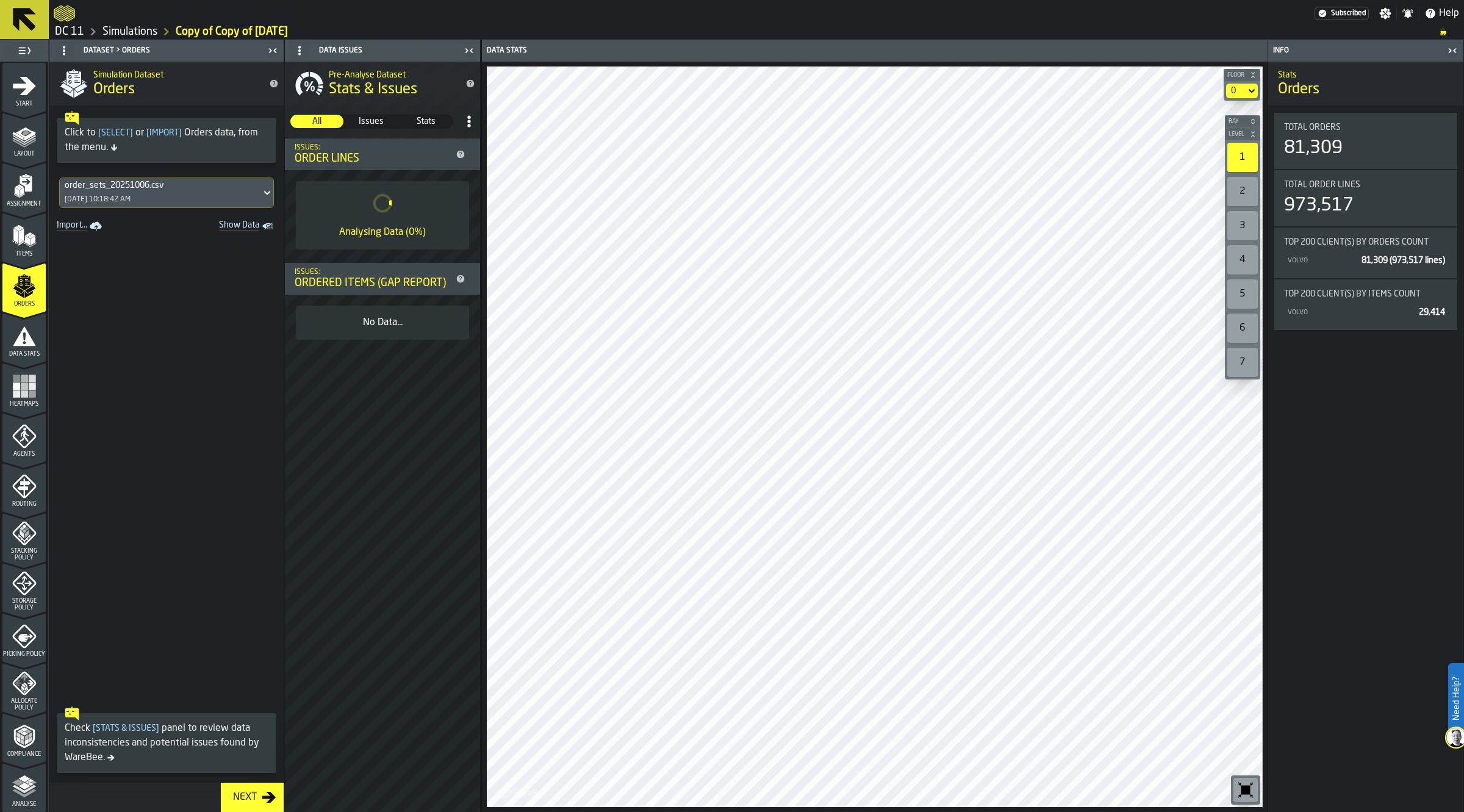
click at [38, 344] on div "Data Stats" at bounding box center [24, 341] width 43 height 34
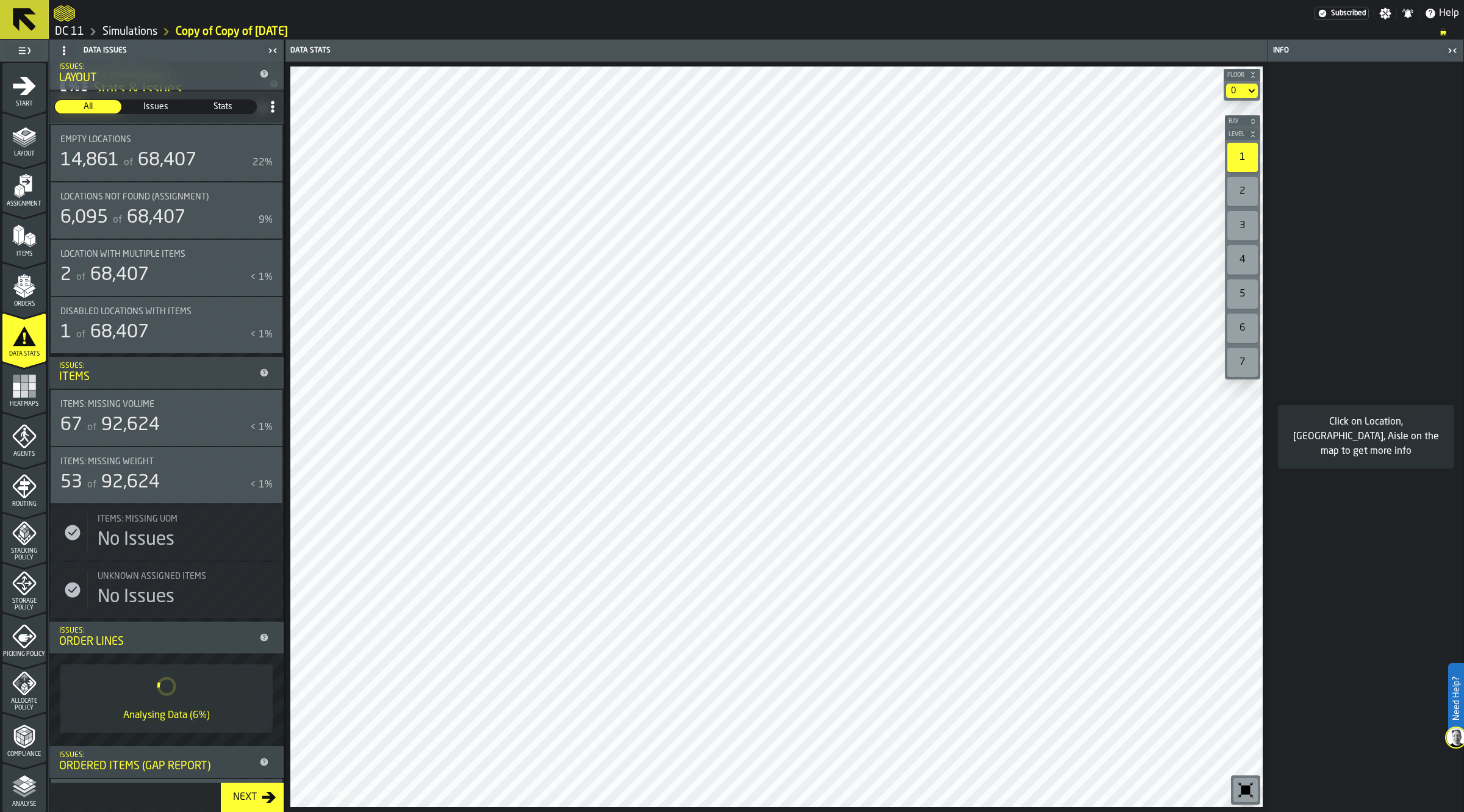
scroll to position [305, 0]
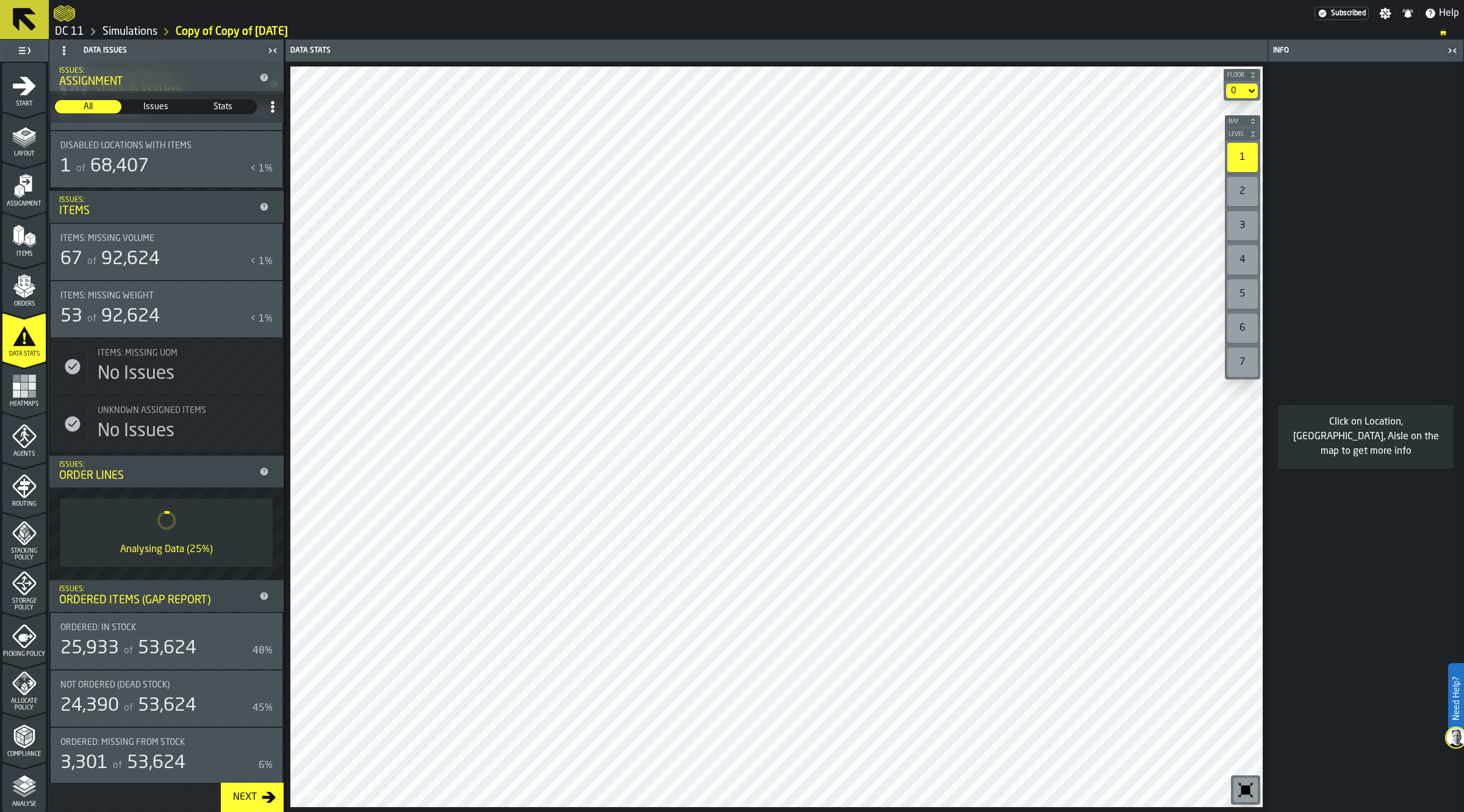
drag, startPoint x: 41, startPoint y: 401, endPoint x: 29, endPoint y: 453, distance: 53.4
click at [41, 401] on span "Heatmaps" at bounding box center [24, 404] width 43 height 6
click at [29, 453] on span "Agents" at bounding box center [24, 454] width 43 height 6
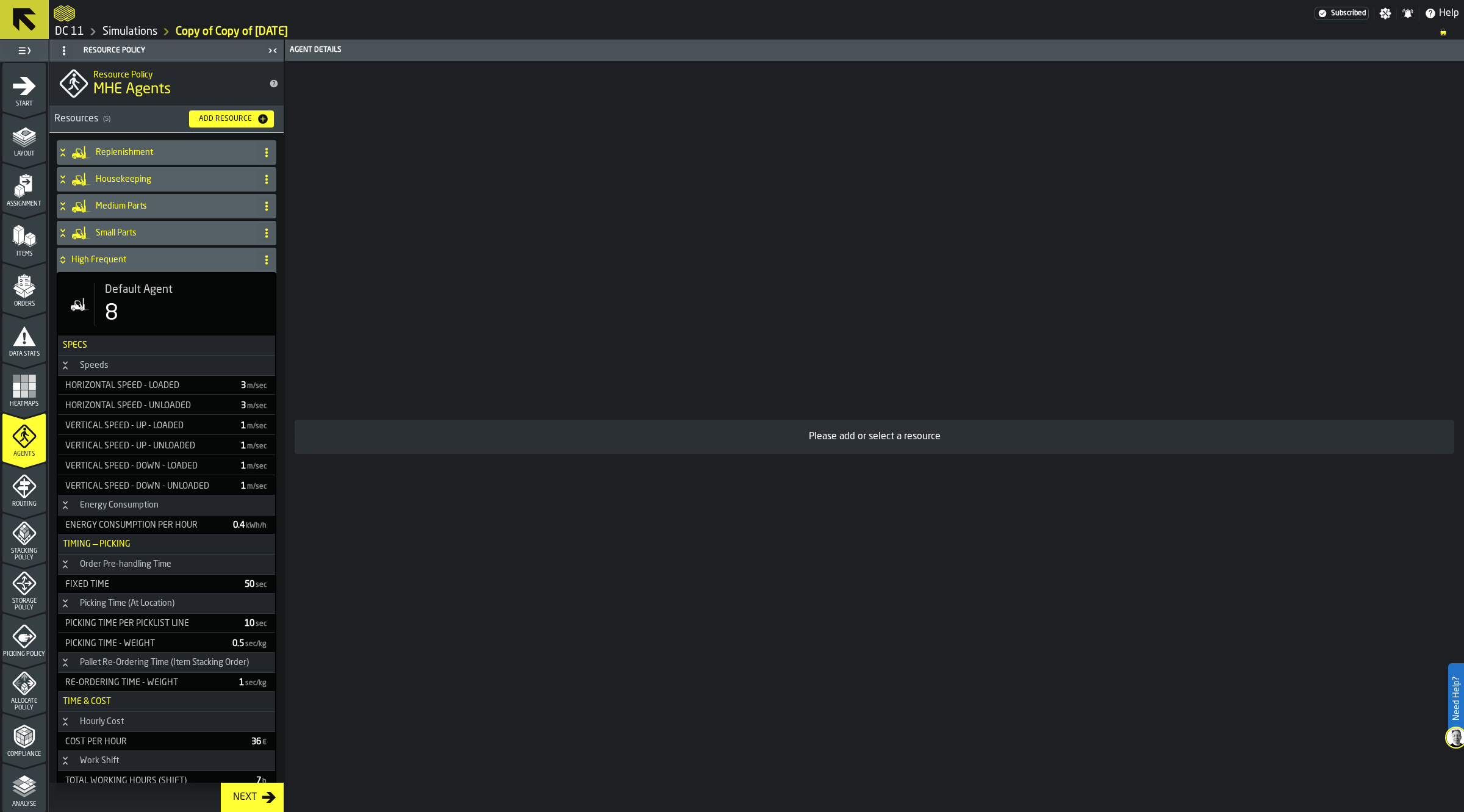
click at [20, 80] on icon "menu Start" at bounding box center [25, 86] width 25 height 25
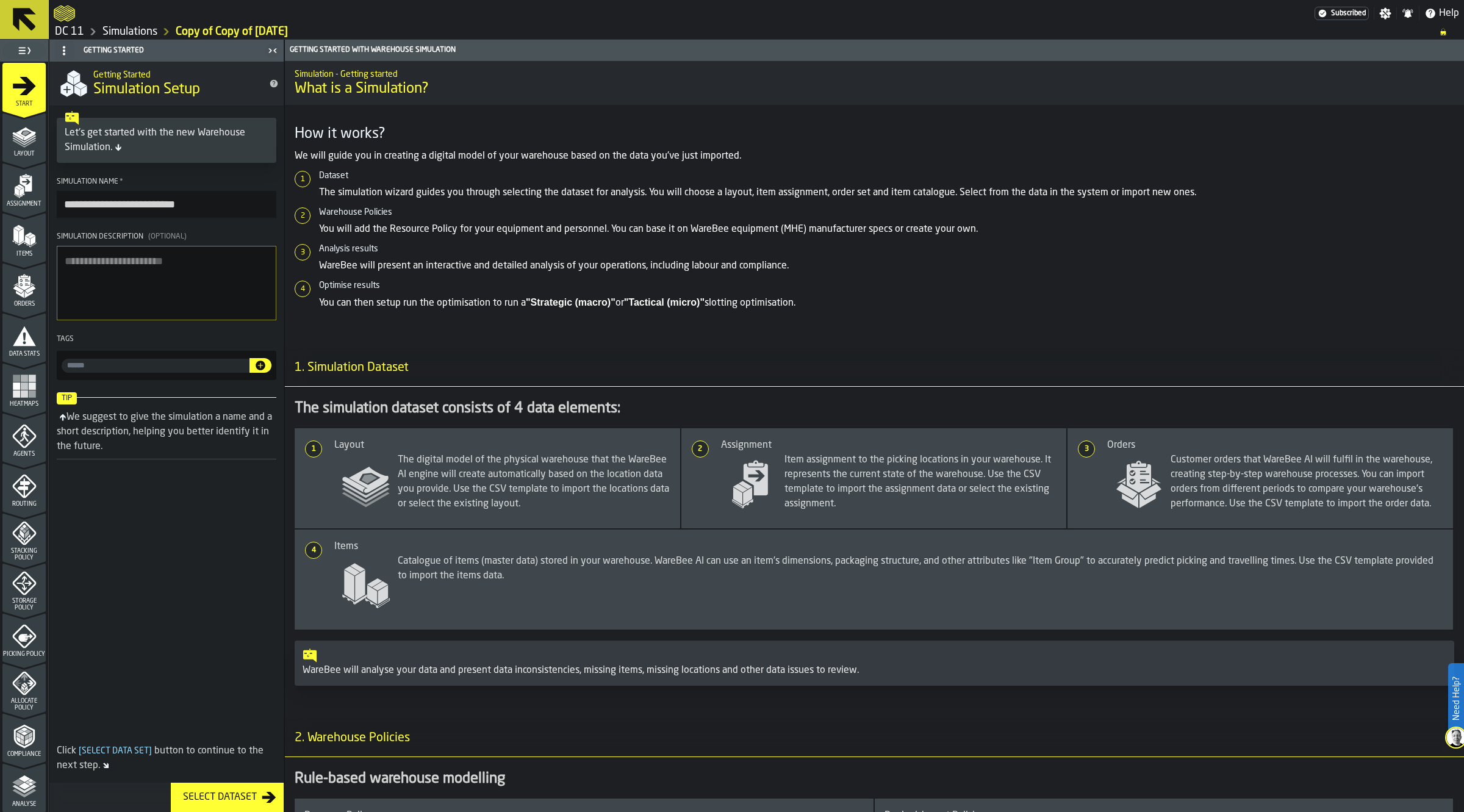
drag, startPoint x: 219, startPoint y: 201, endPoint x: 40, endPoint y: 204, distance: 179.0
click at [40, 204] on aside "**********" at bounding box center [142, 425] width 285 height 772
type input "**********"
click at [192, 288] on textarea "Simulation Description (Optional)" at bounding box center [166, 282] width 219 height 74
click at [32, 308] on icon "menu Orders" at bounding box center [24, 312] width 43 height 12
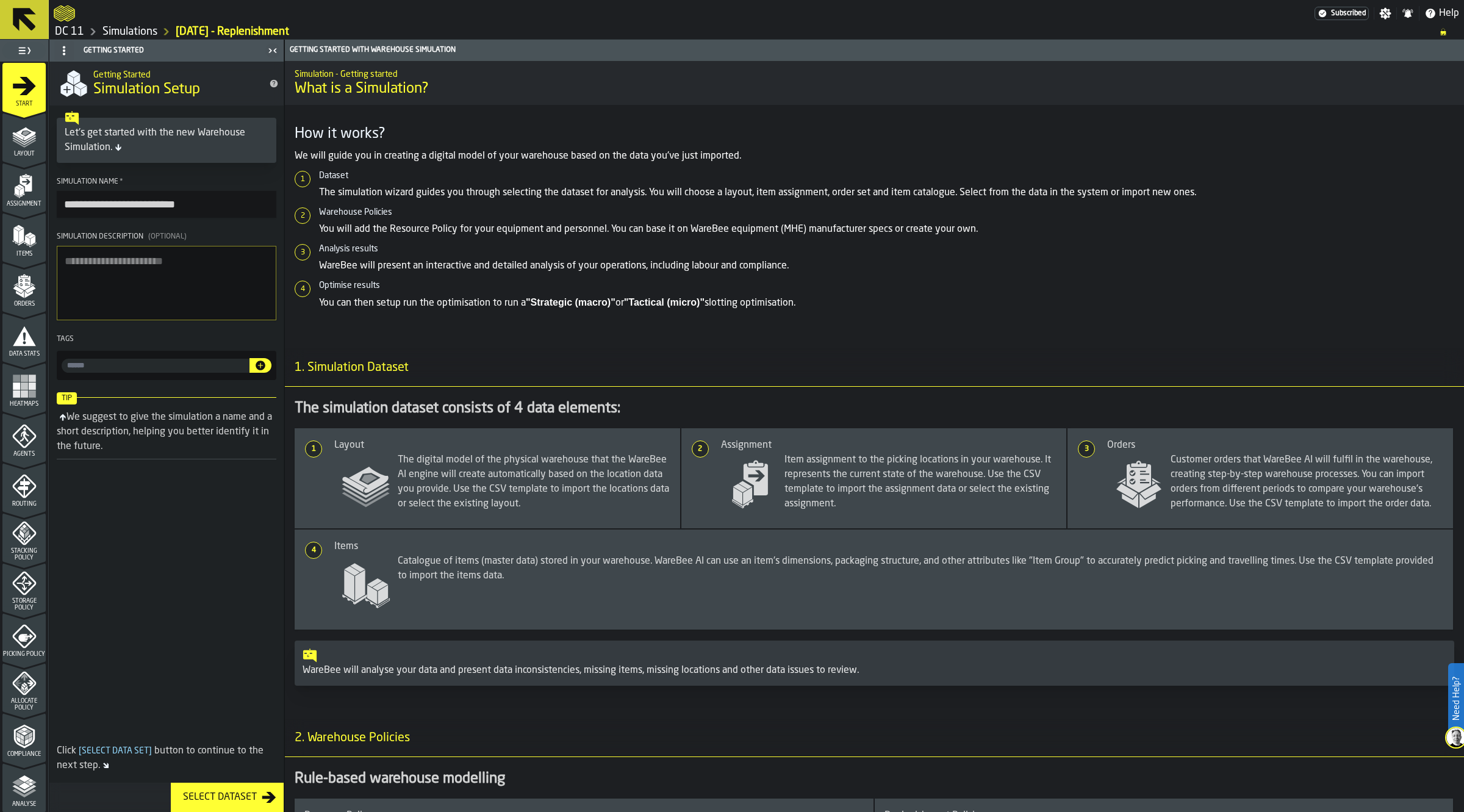
click at [26, 353] on span "Data Stats" at bounding box center [24, 354] width 43 height 6
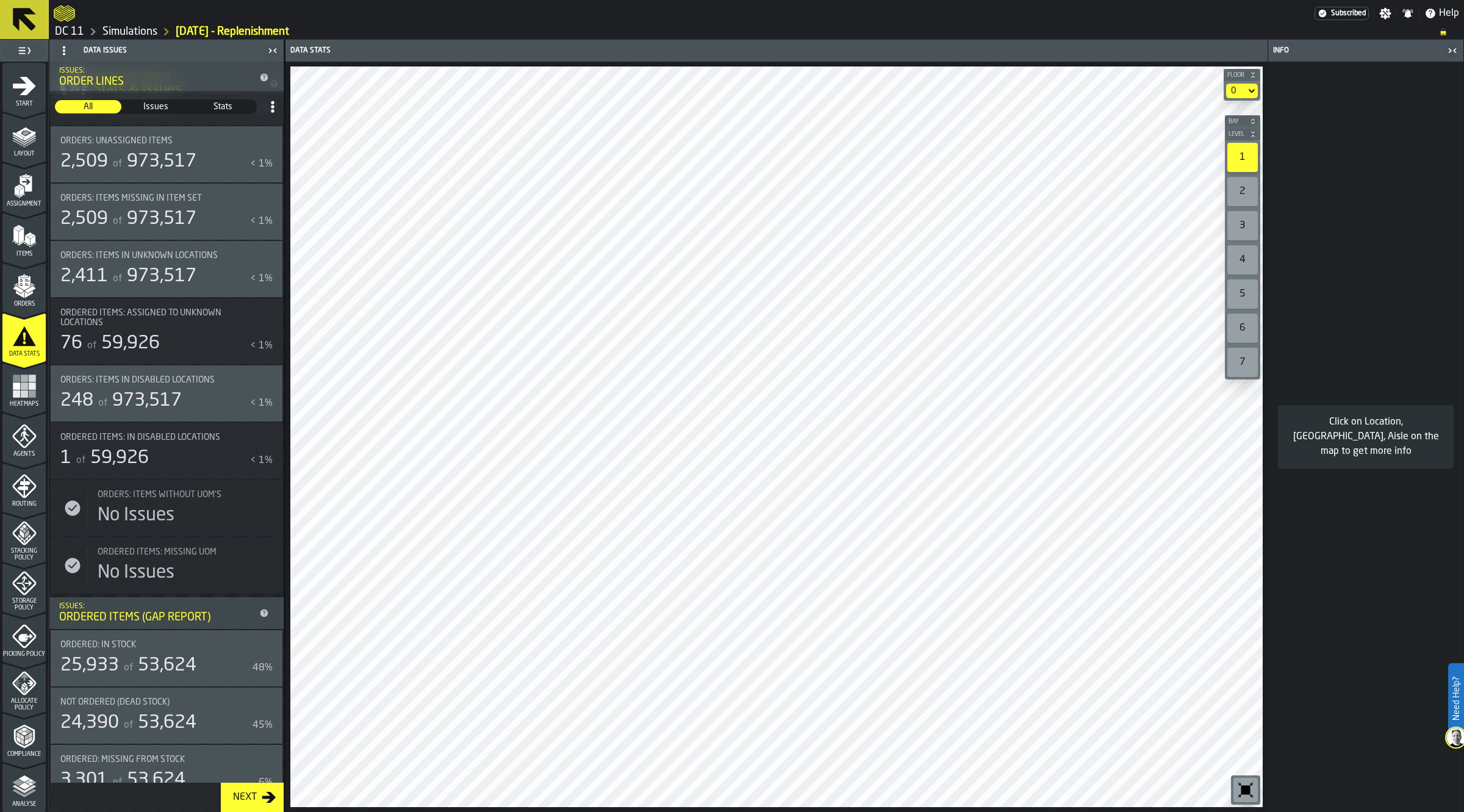
scroll to position [798, 0]
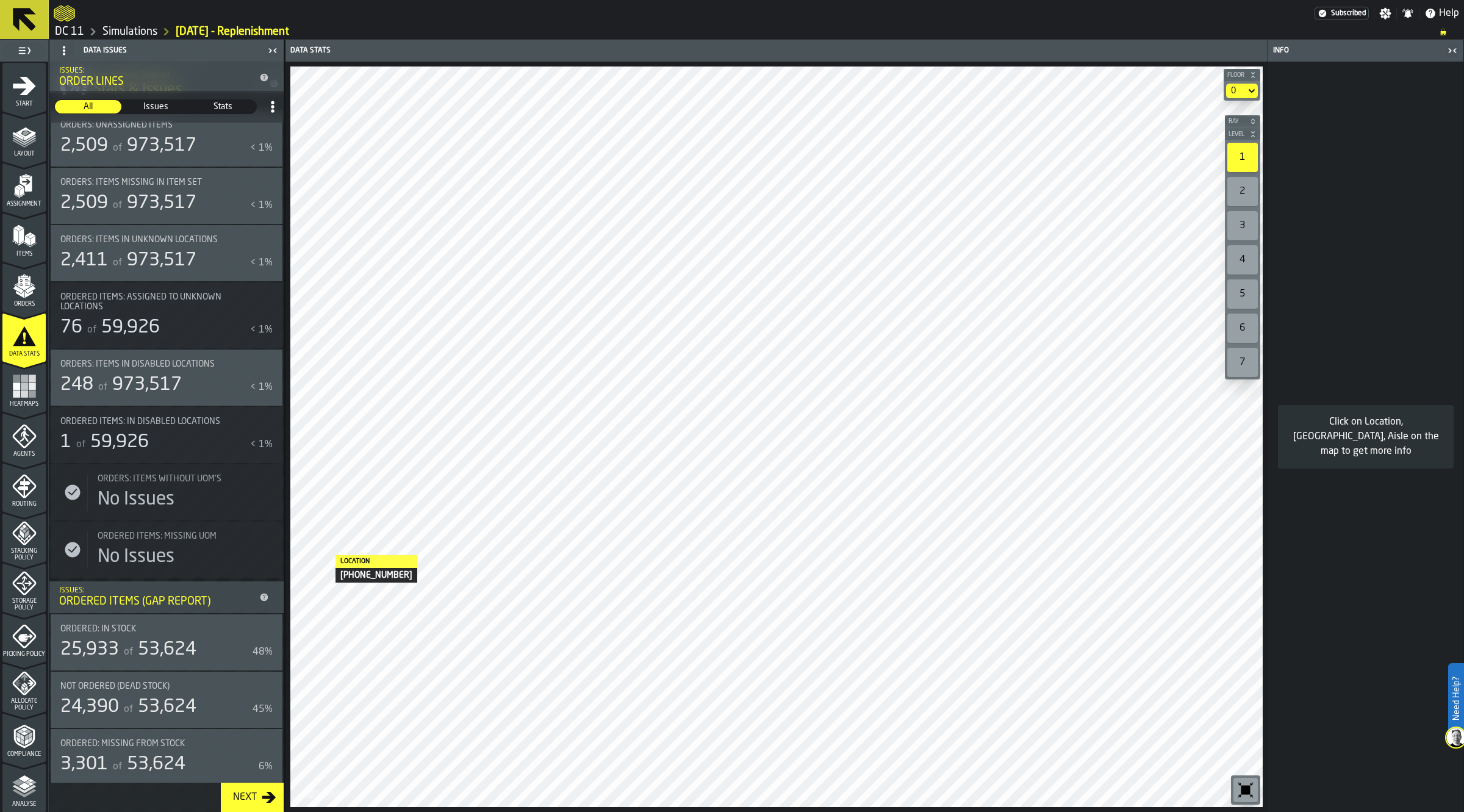
click at [266, 799] on icon "button-Next" at bounding box center [269, 797] width 15 height 15
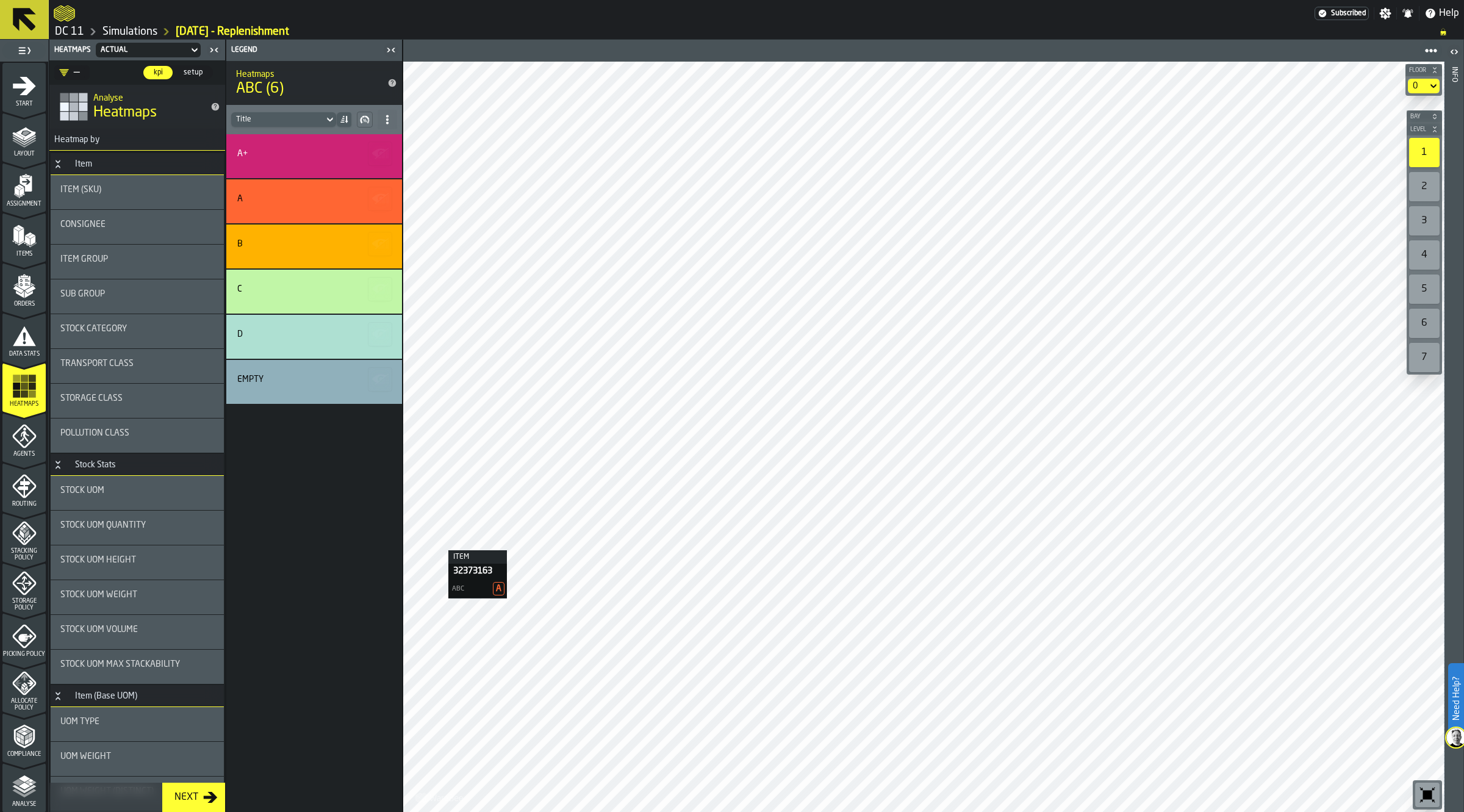
click at [22, 441] on icon "menu Agents" at bounding box center [25, 436] width 25 height 25
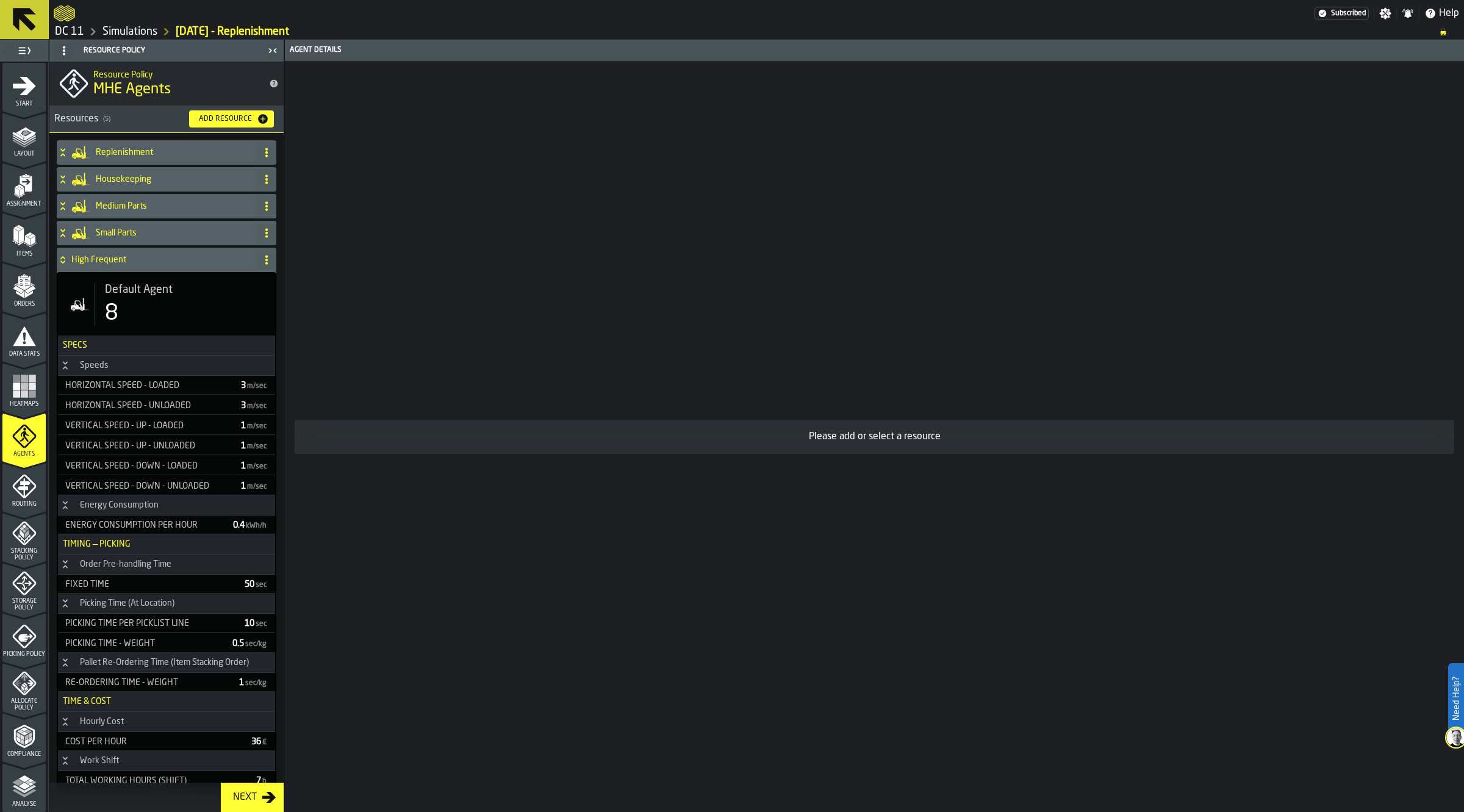
click at [135, 253] on div "High Frequent" at bounding box center [154, 260] width 196 height 25
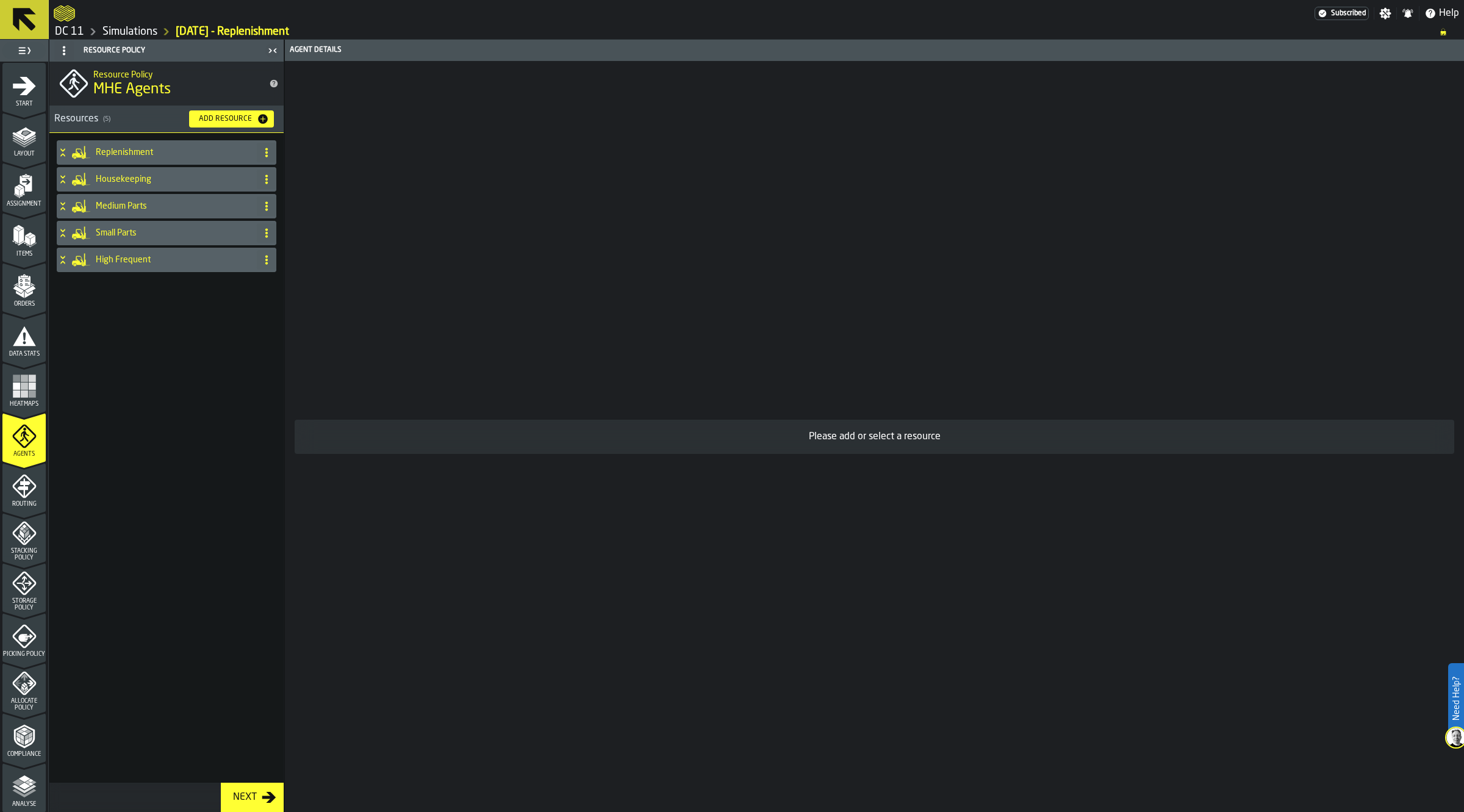
click at [138, 151] on h4 "Replenishment" at bounding box center [174, 152] width 156 height 10
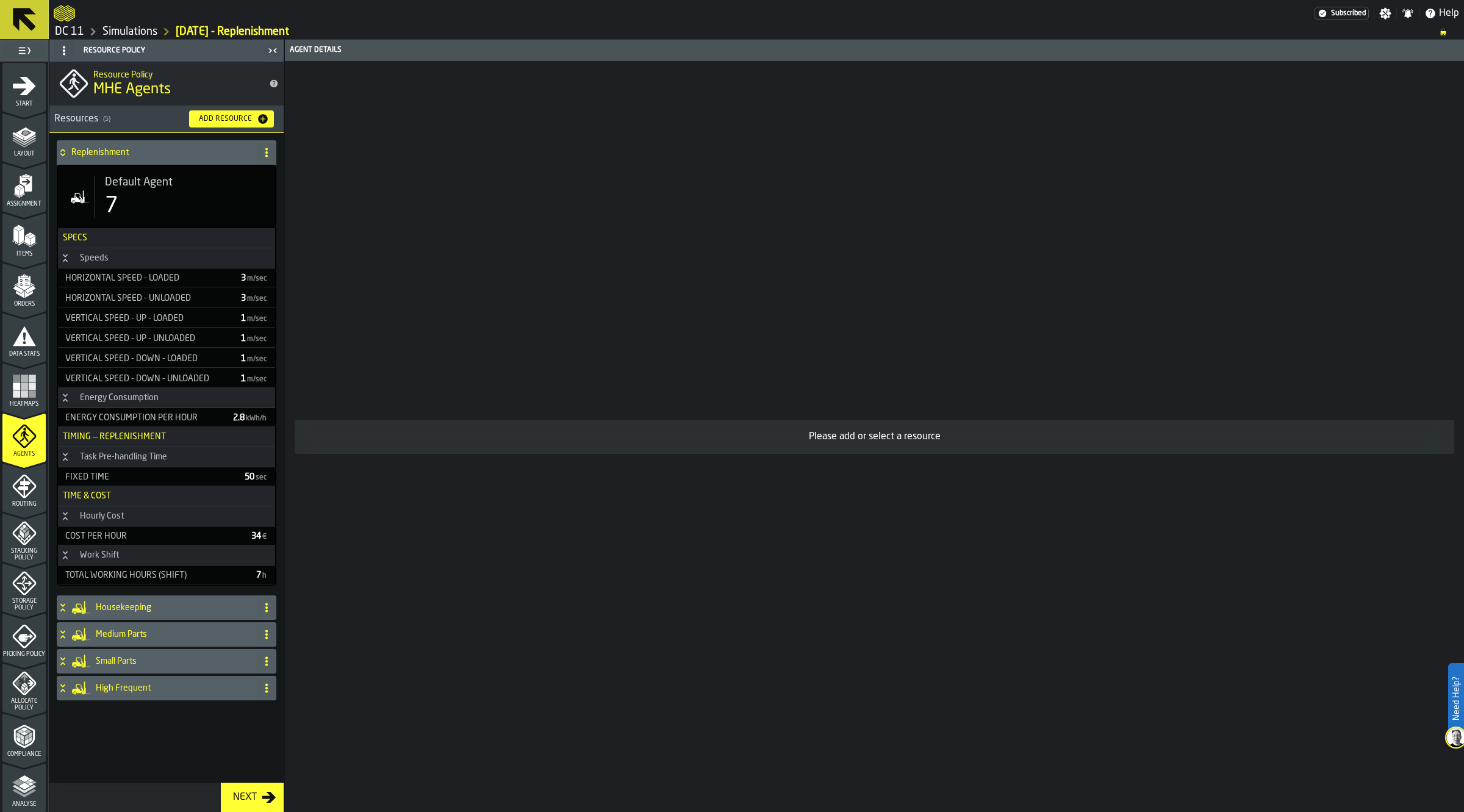
click at [138, 191] on div "Default Agent 7" at bounding box center [180, 197] width 171 height 43
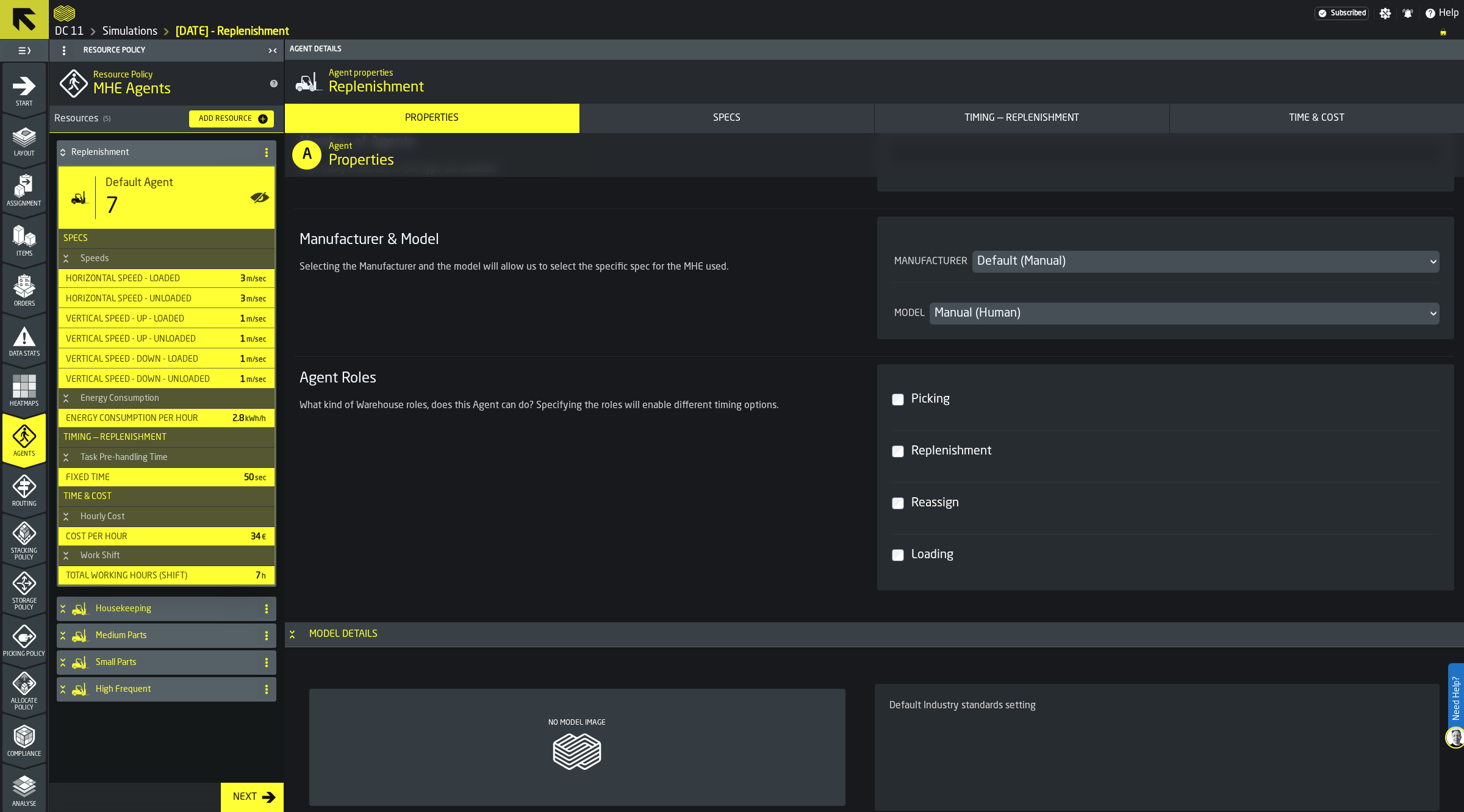
scroll to position [381, 0]
click at [151, 155] on h4 "Replenishment" at bounding box center [162, 152] width 181 height 10
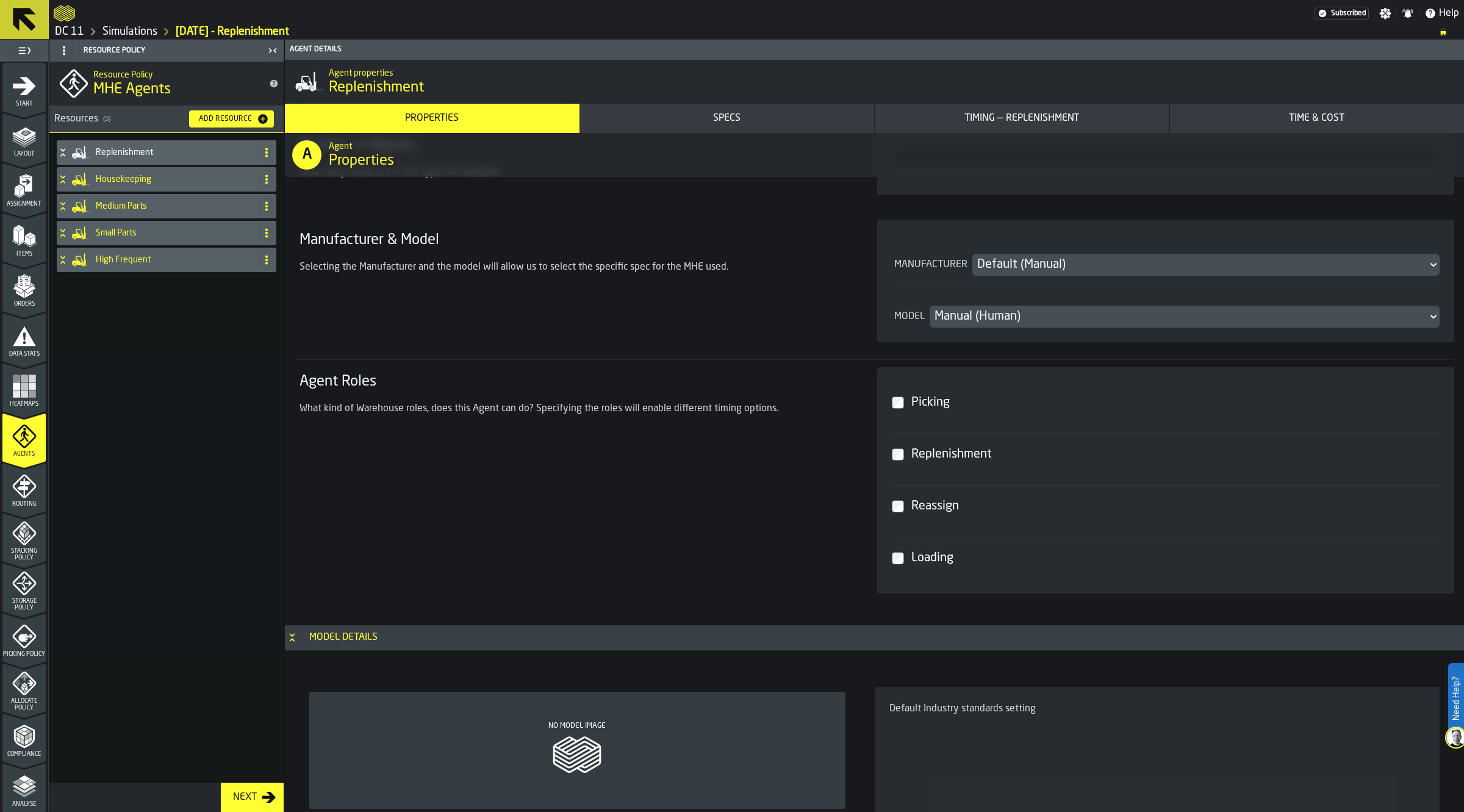
click at [1, 493] on ul "1 Start 2 Layout 3 Assignment 4 Items 5 Orders 6 Data Stats 7 Heatmaps 8 Agents…" at bounding box center [24, 513] width 48 height 902
click at [14, 499] on div "Routing" at bounding box center [24, 491] width 43 height 34
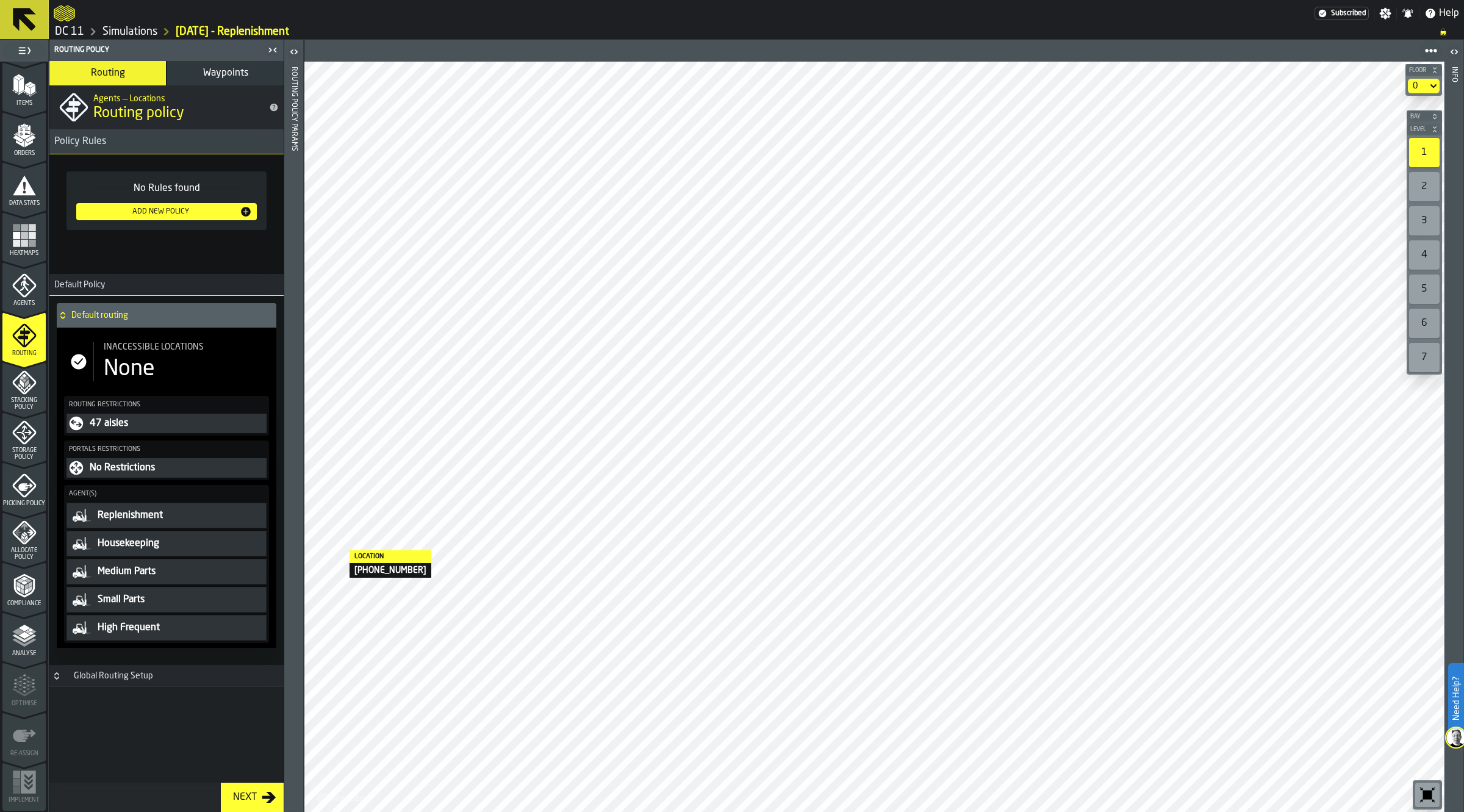
click at [21, 641] on icon "menu Analyse" at bounding box center [25, 635] width 25 height 25
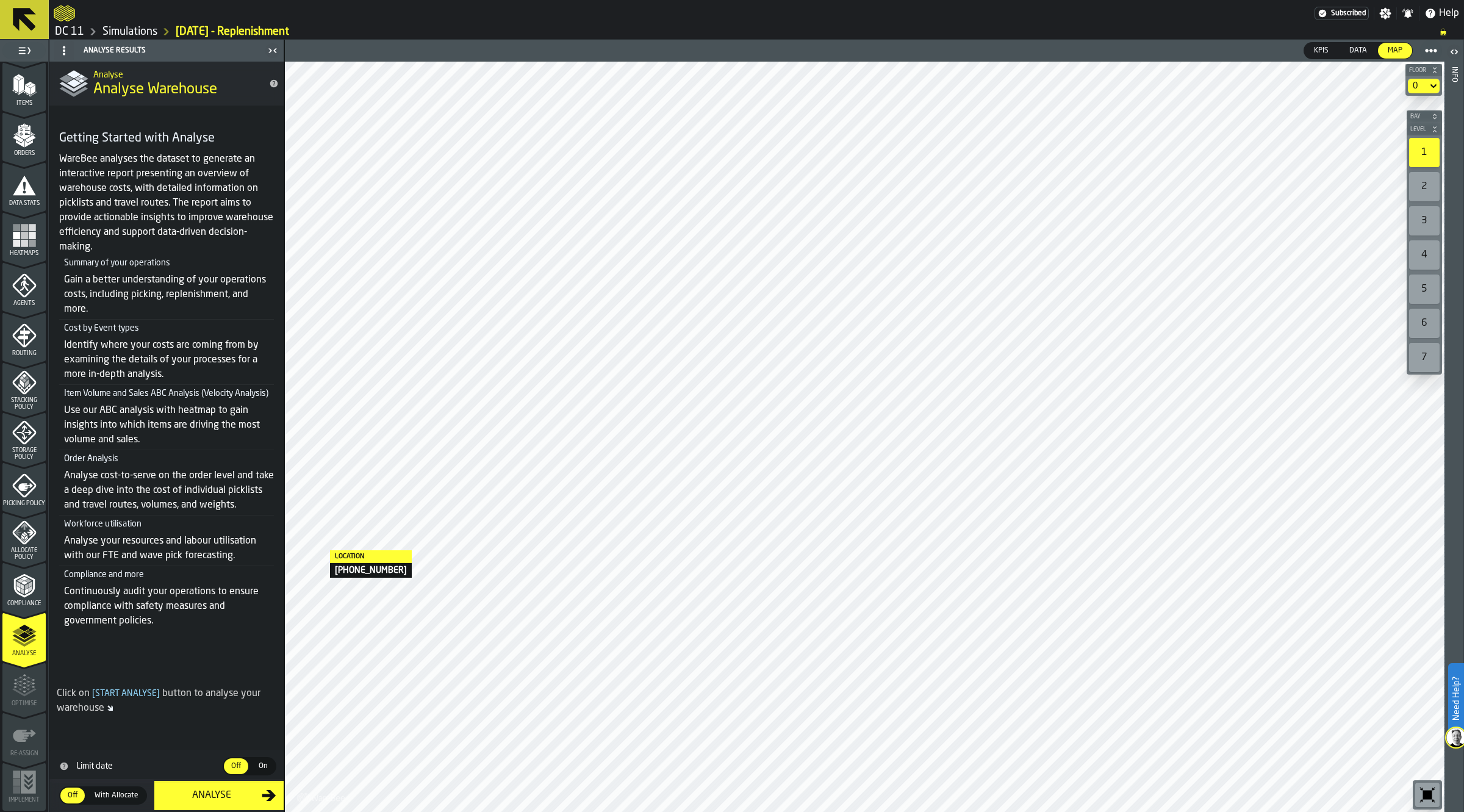
click at [196, 793] on div "Analyse" at bounding box center [212, 795] width 100 height 15
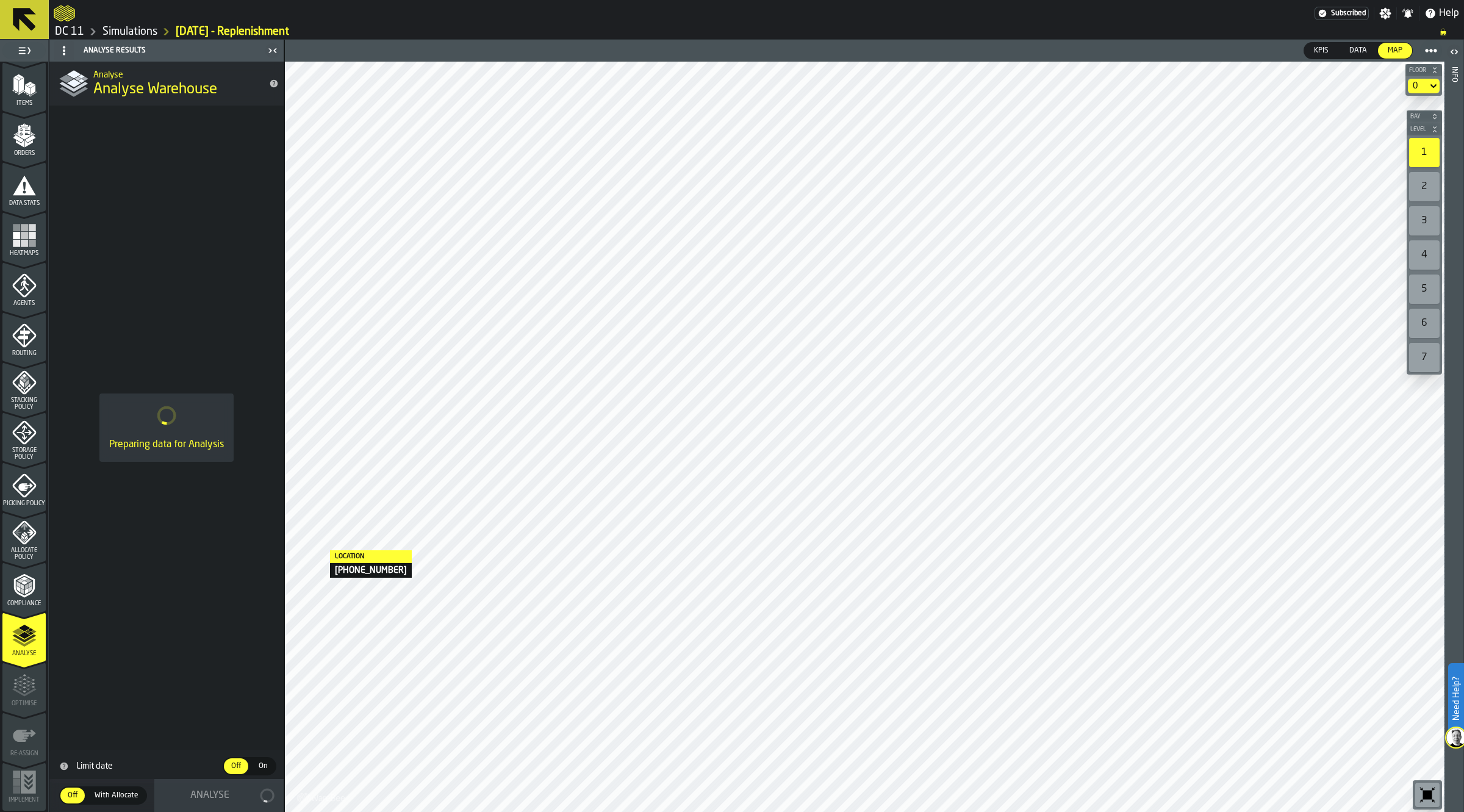
click at [138, 32] on link "Simulations" at bounding box center [130, 32] width 55 height 14
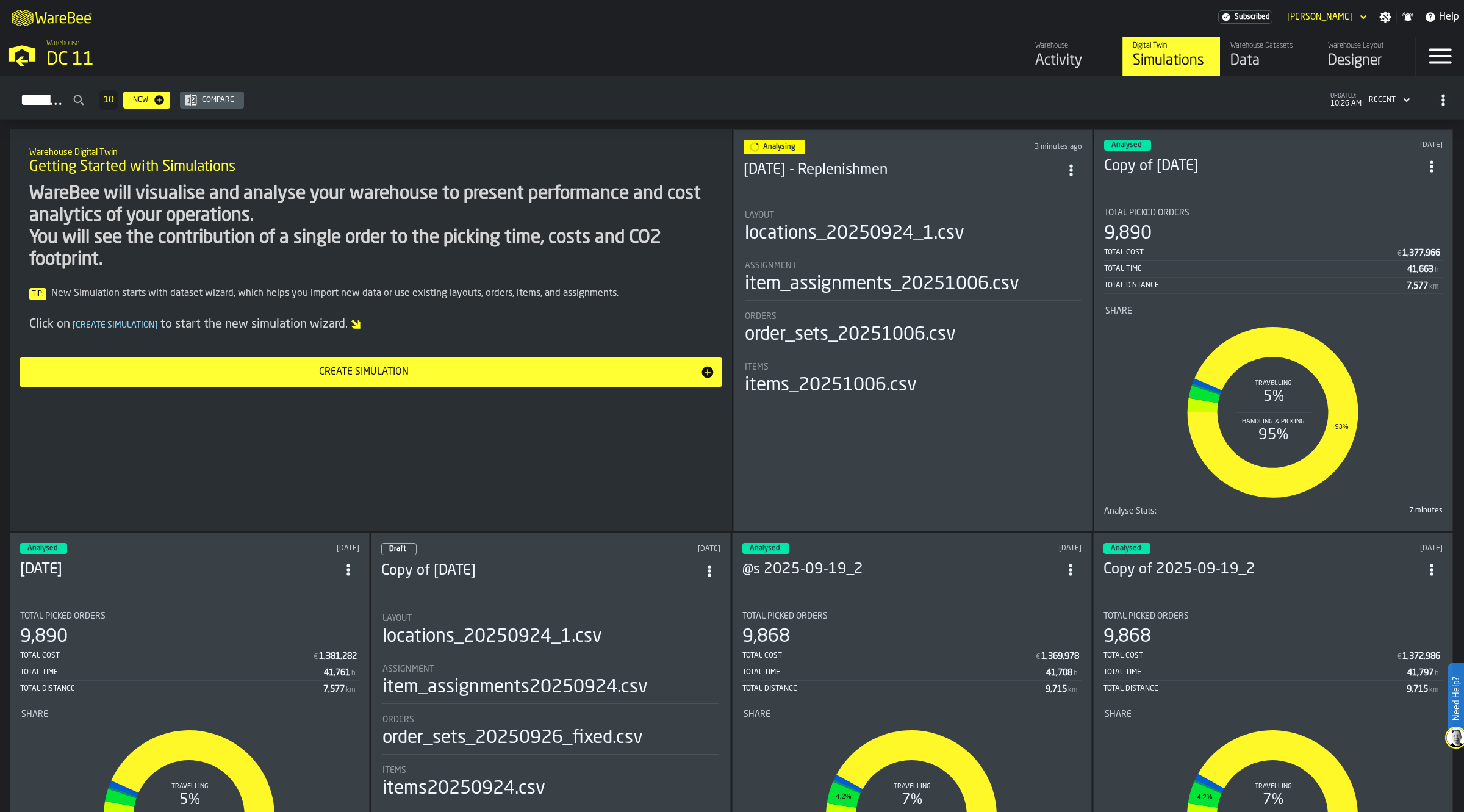
click at [1078, 165] on icon "ItemListCard-DashboardItemContainer" at bounding box center [1071, 170] width 12 height 12
click at [1054, 253] on div "Duplicate" at bounding box center [1046, 250] width 63 height 15
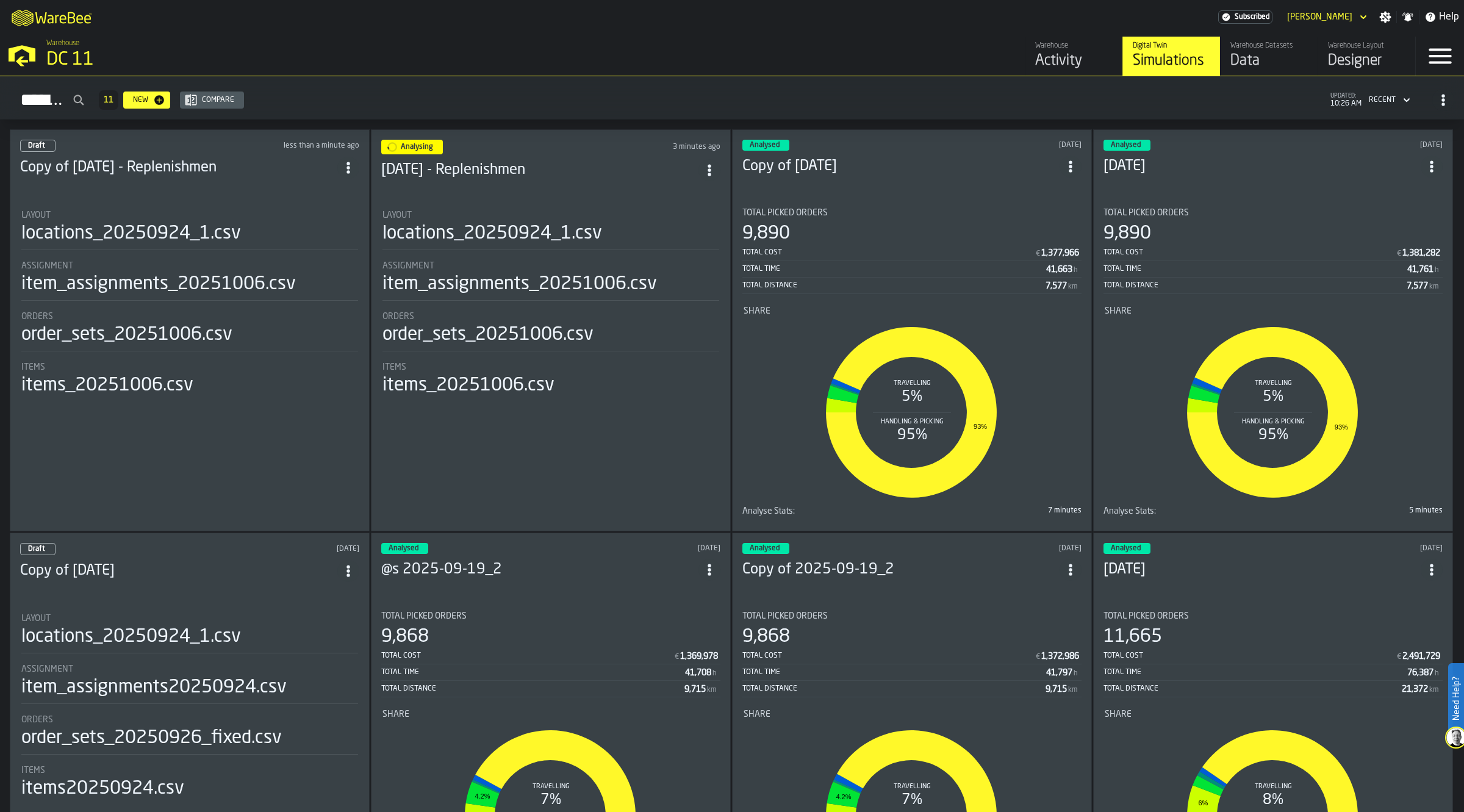
click at [122, 183] on header "Draft less than a minute ago Copy of [DATE] - Replenishmen" at bounding box center [190, 164] width 339 height 49
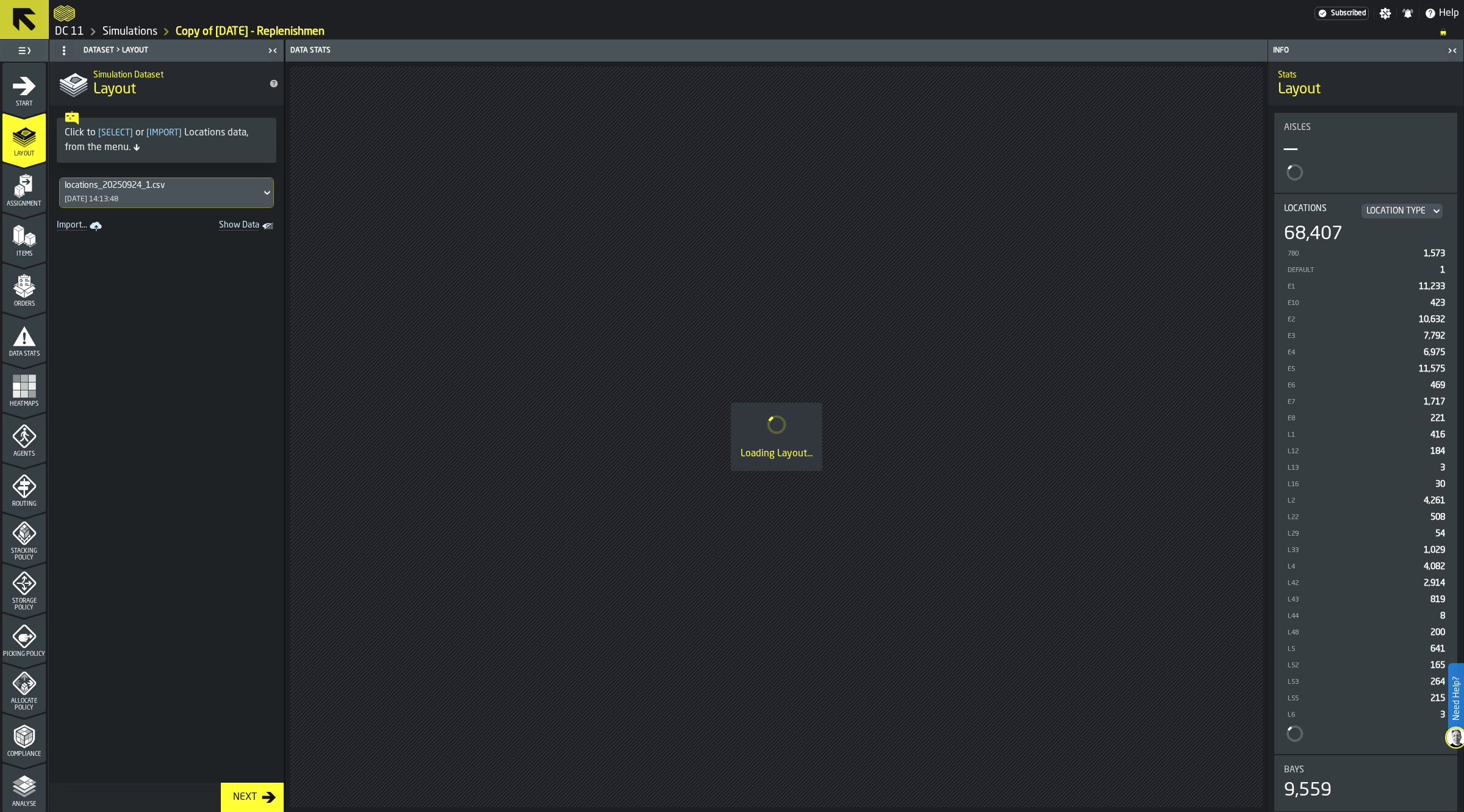
click at [29, 188] on icon "menu Assignment" at bounding box center [25, 183] width 12 height 16
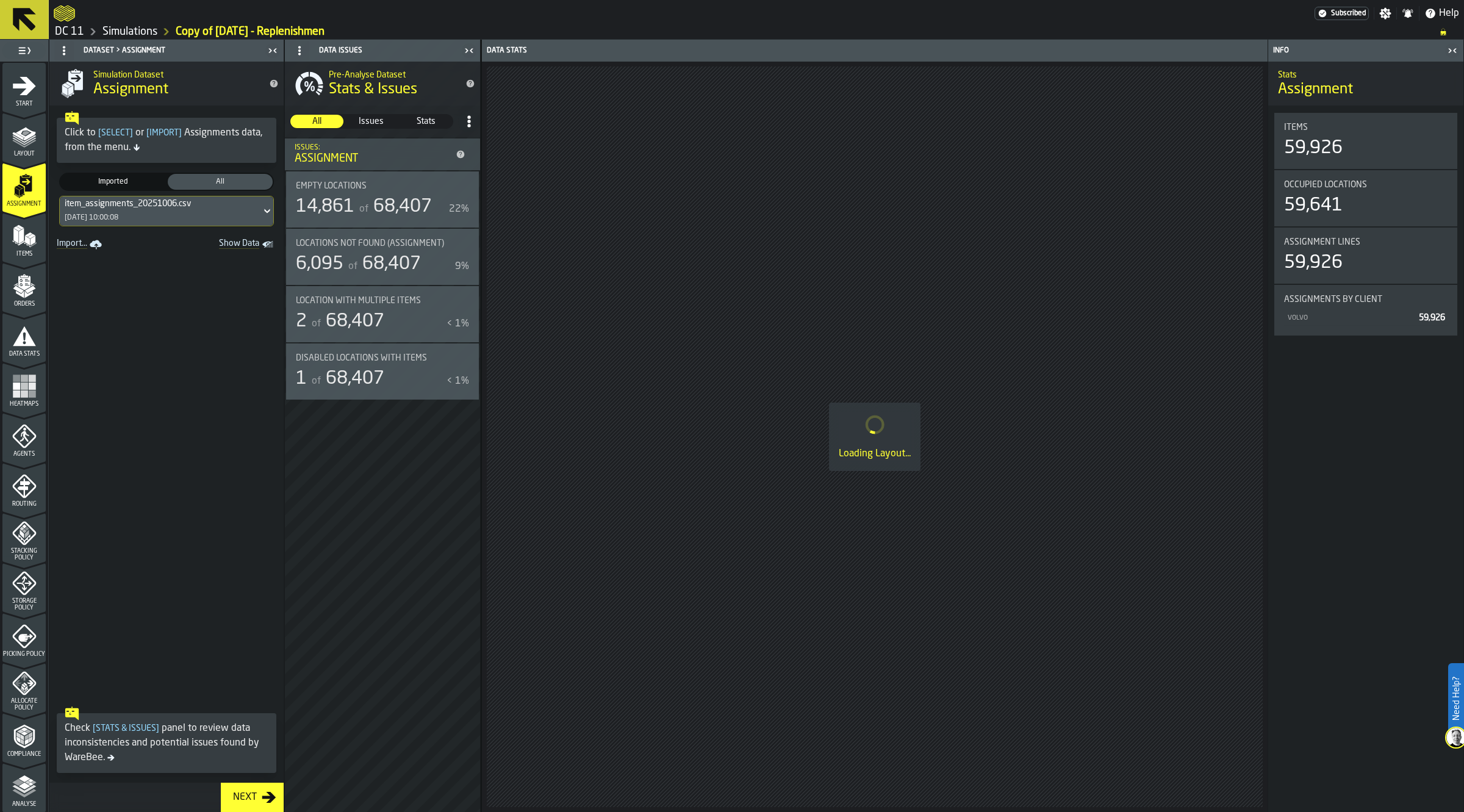
click at [12, 95] on icon "menu Start" at bounding box center [25, 86] width 25 height 25
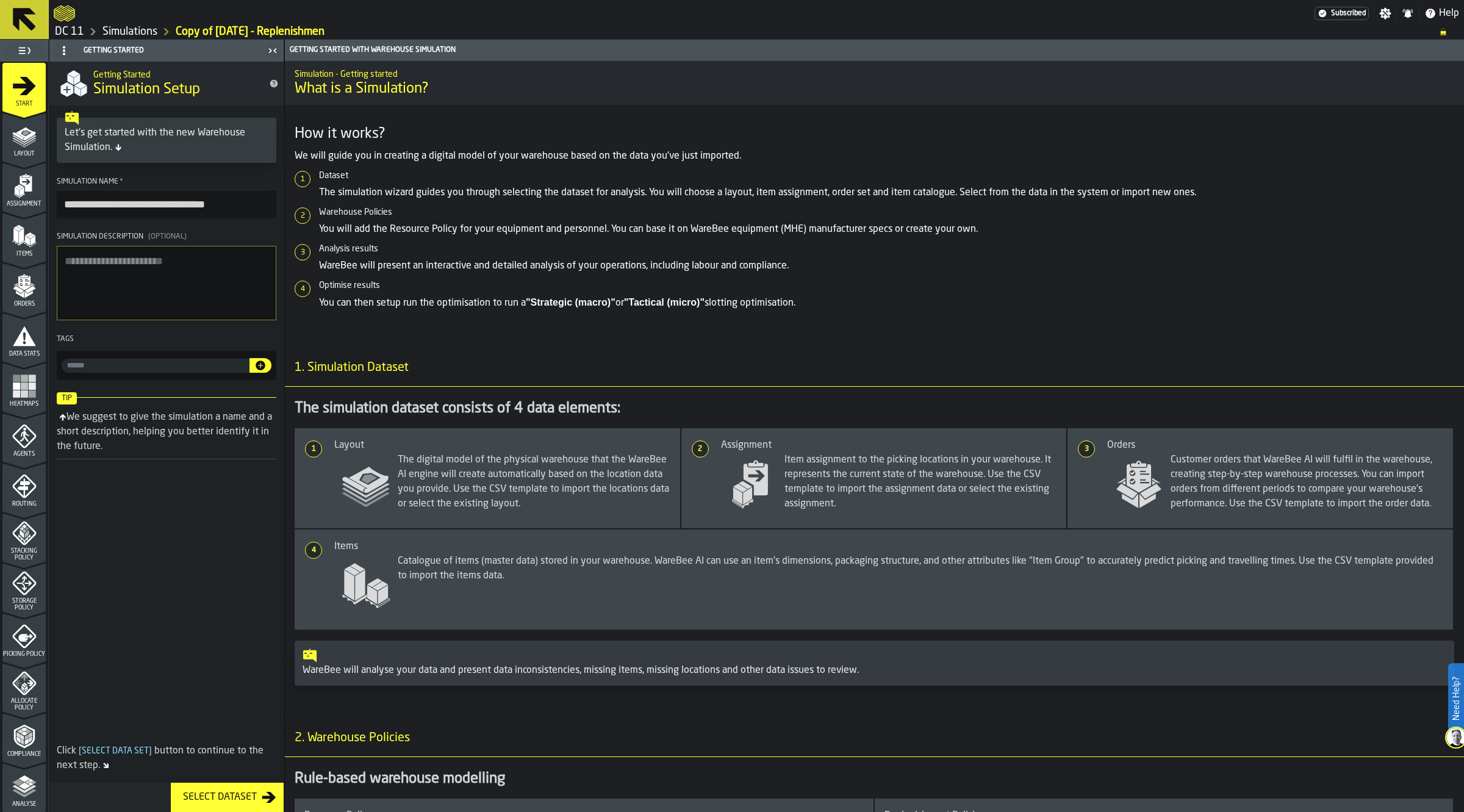
drag, startPoint x: 104, startPoint y: 196, endPoint x: -8, endPoint y: 206, distance: 112.4
click at [0, 206] on html "**********" at bounding box center [732, 406] width 1464 height 812
click at [128, 205] on input "**********" at bounding box center [166, 204] width 219 height 27
drag, startPoint x: 132, startPoint y: 205, endPoint x: 141, endPoint y: 208, distance: 9.5
click at [132, 205] on input "**********" at bounding box center [166, 204] width 219 height 27
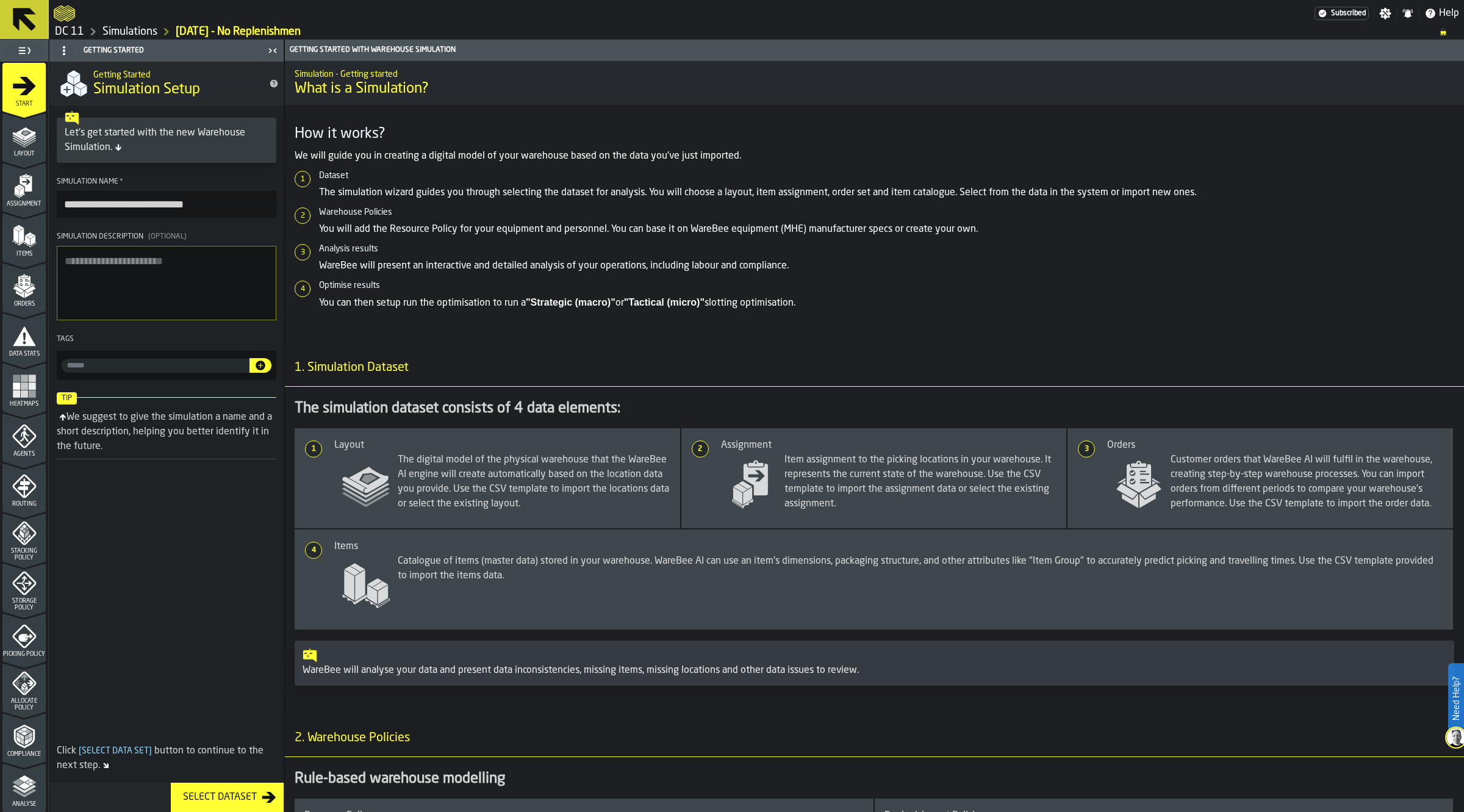
click at [274, 190] on label "**********" at bounding box center [166, 197] width 219 height 40
click at [274, 191] on input "**********" at bounding box center [166, 204] width 219 height 27
click at [248, 206] on input "**********" at bounding box center [166, 204] width 219 height 27
click at [154, 197] on input "**********" at bounding box center [166, 204] width 219 height 27
type input "**********"
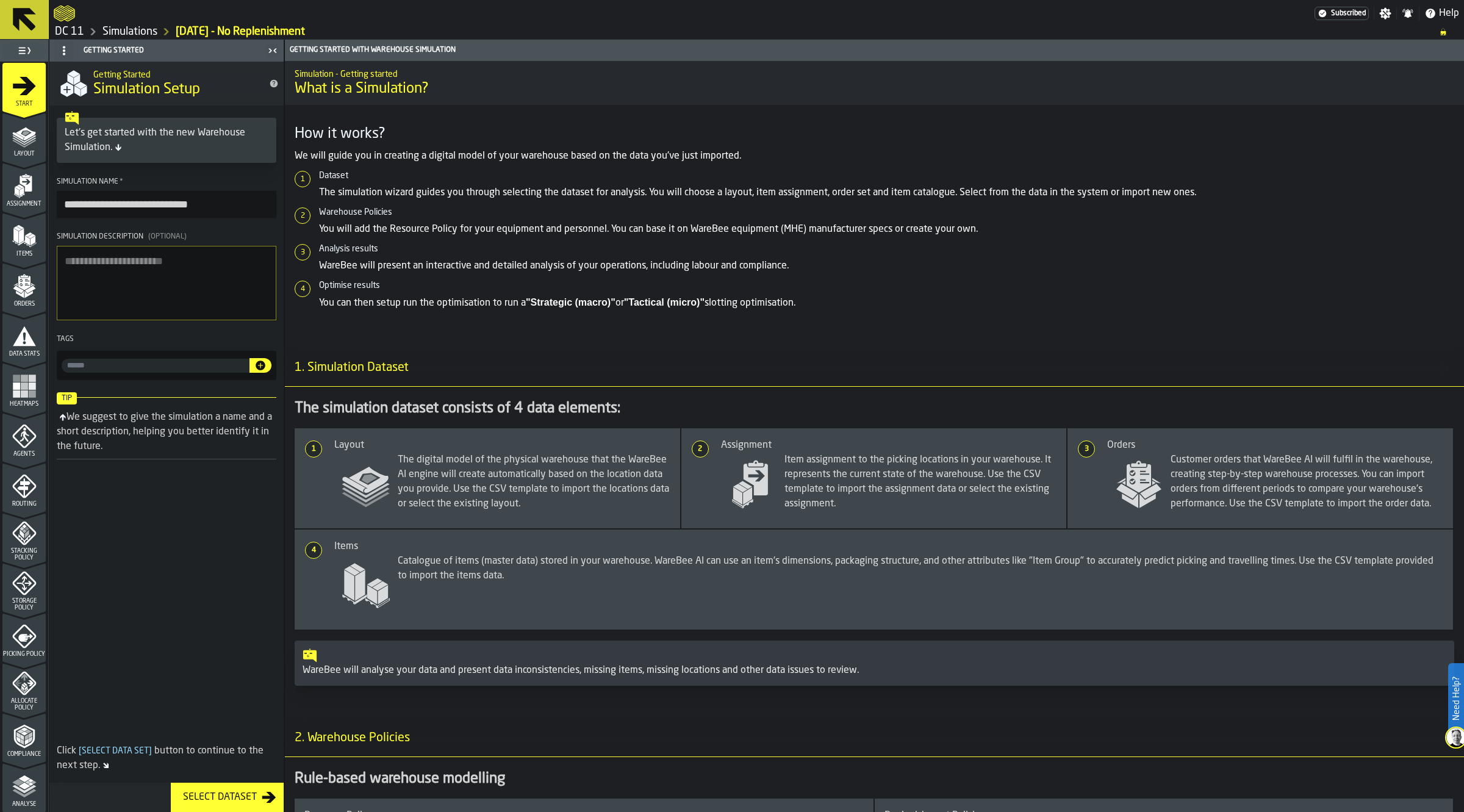
click at [17, 435] on icon "menu Agents" at bounding box center [25, 436] width 25 height 25
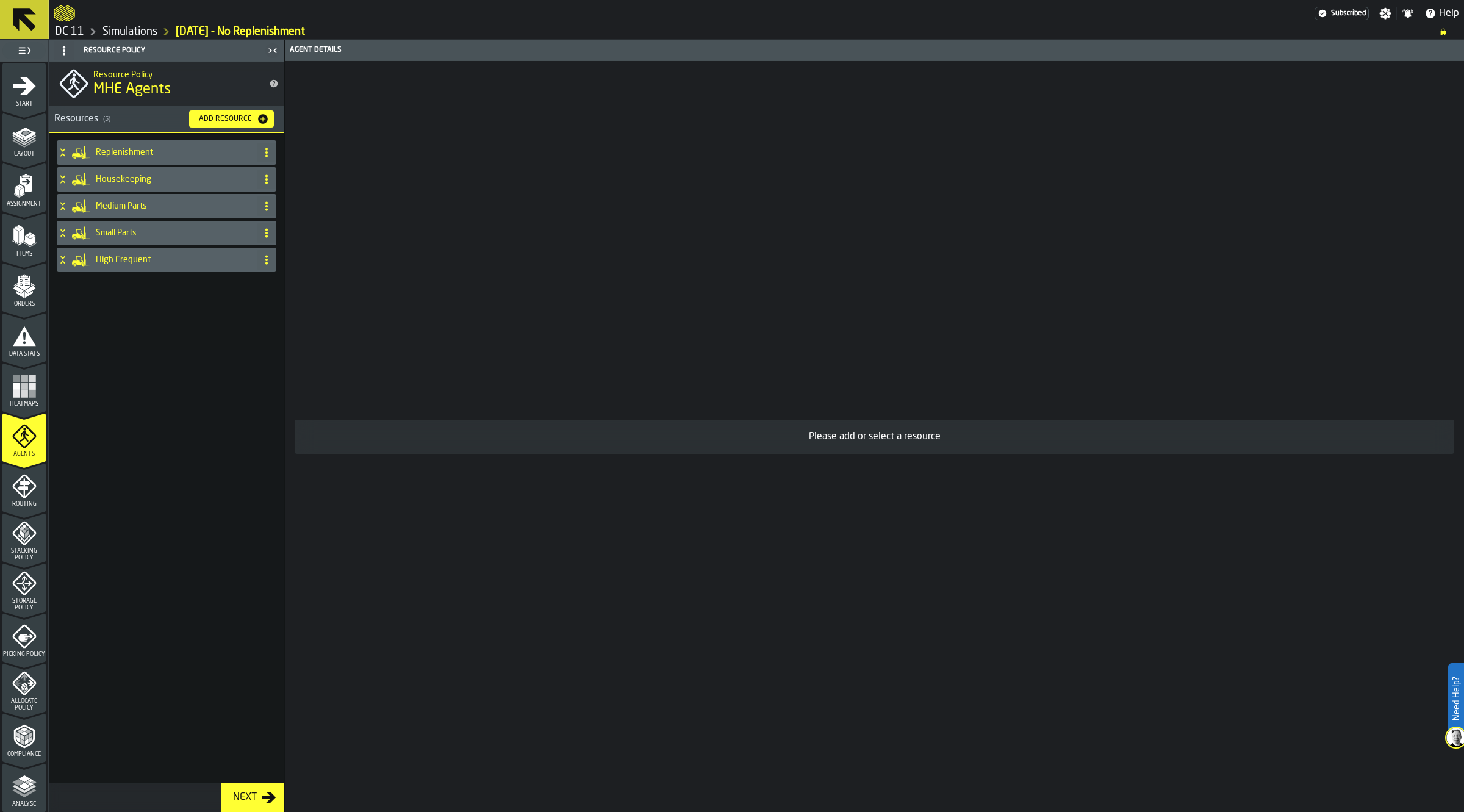
click at [135, 159] on div "Replenishment" at bounding box center [154, 152] width 196 height 25
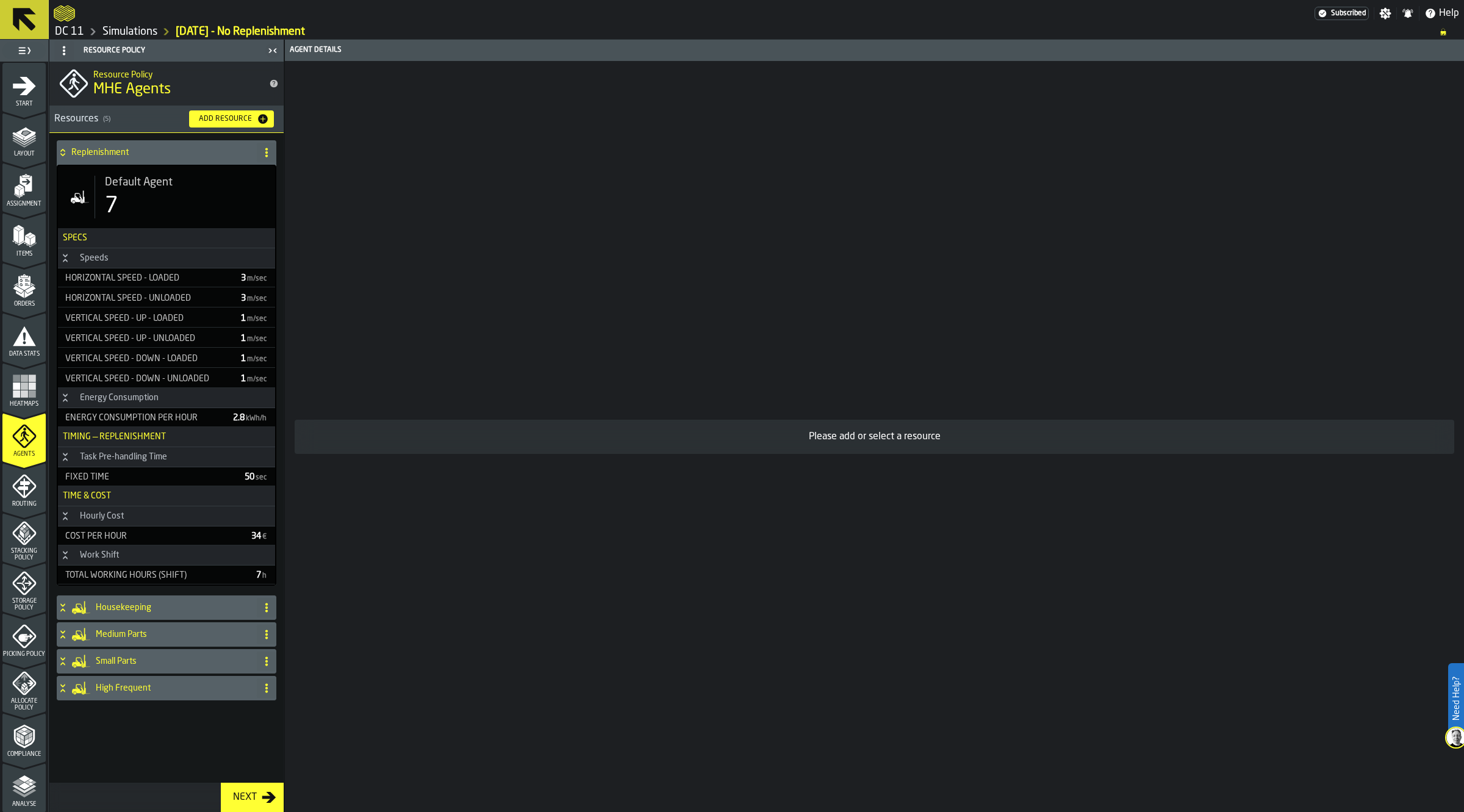
click at [264, 150] on icon at bounding box center [266, 152] width 10 height 10
click at [214, 211] on div "Delete" at bounding box center [217, 206] width 103 height 15
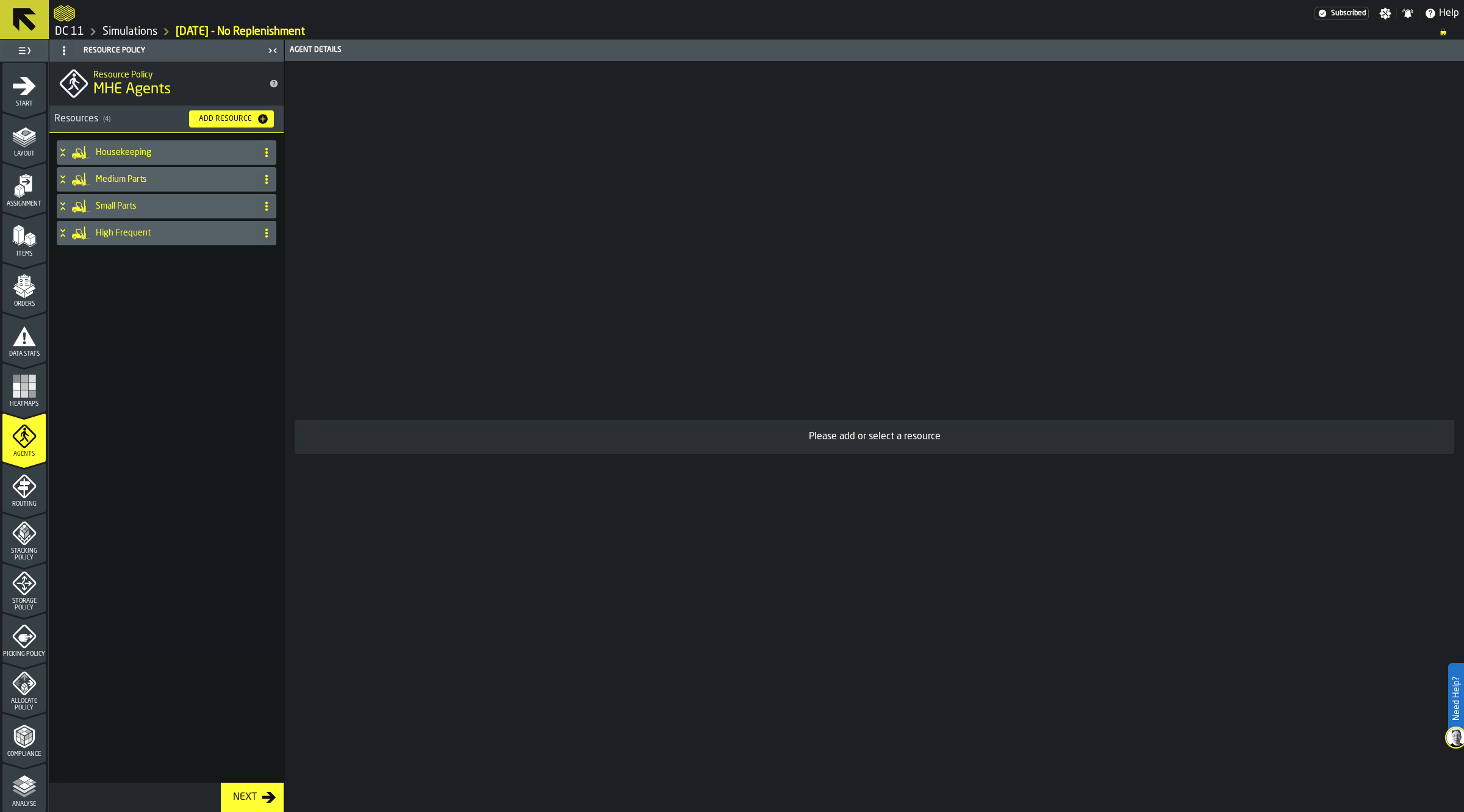
click at [22, 492] on icon "menu Routing" at bounding box center [23, 487] width 13 height 19
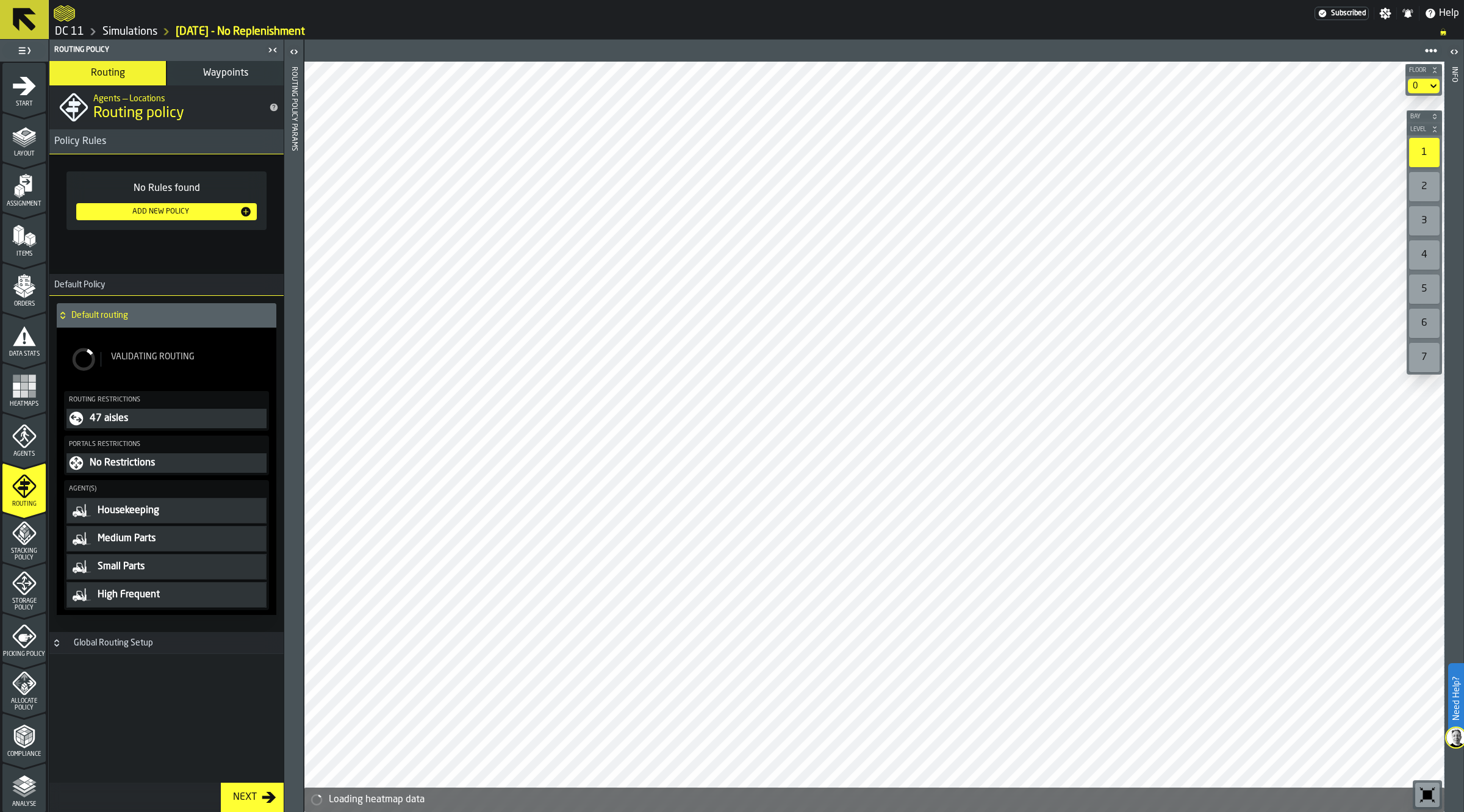
click at [30, 556] on span "Stacking Policy" at bounding box center [24, 554] width 43 height 14
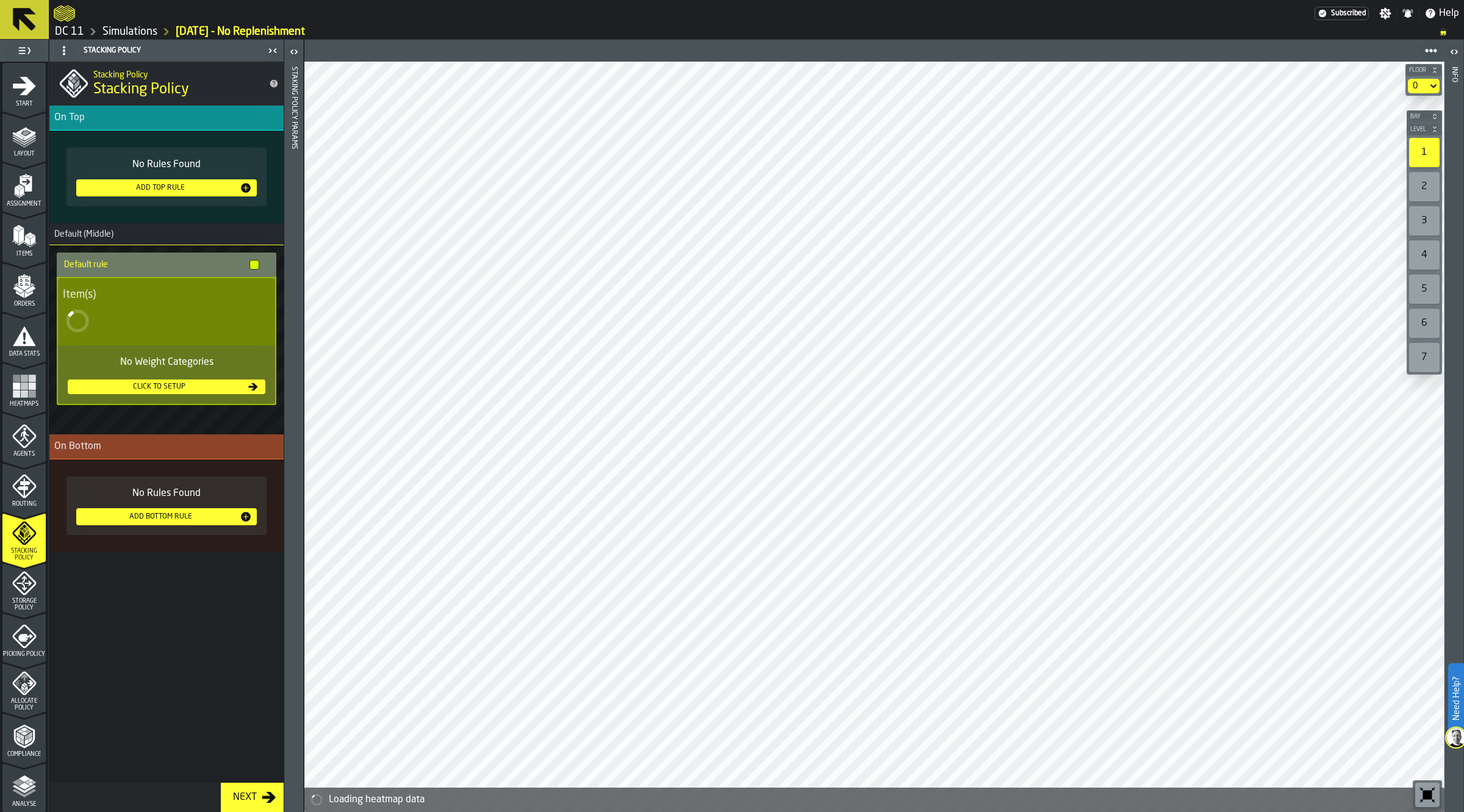
click at [20, 592] on icon "menu Storage Policy" at bounding box center [24, 582] width 24 height 24
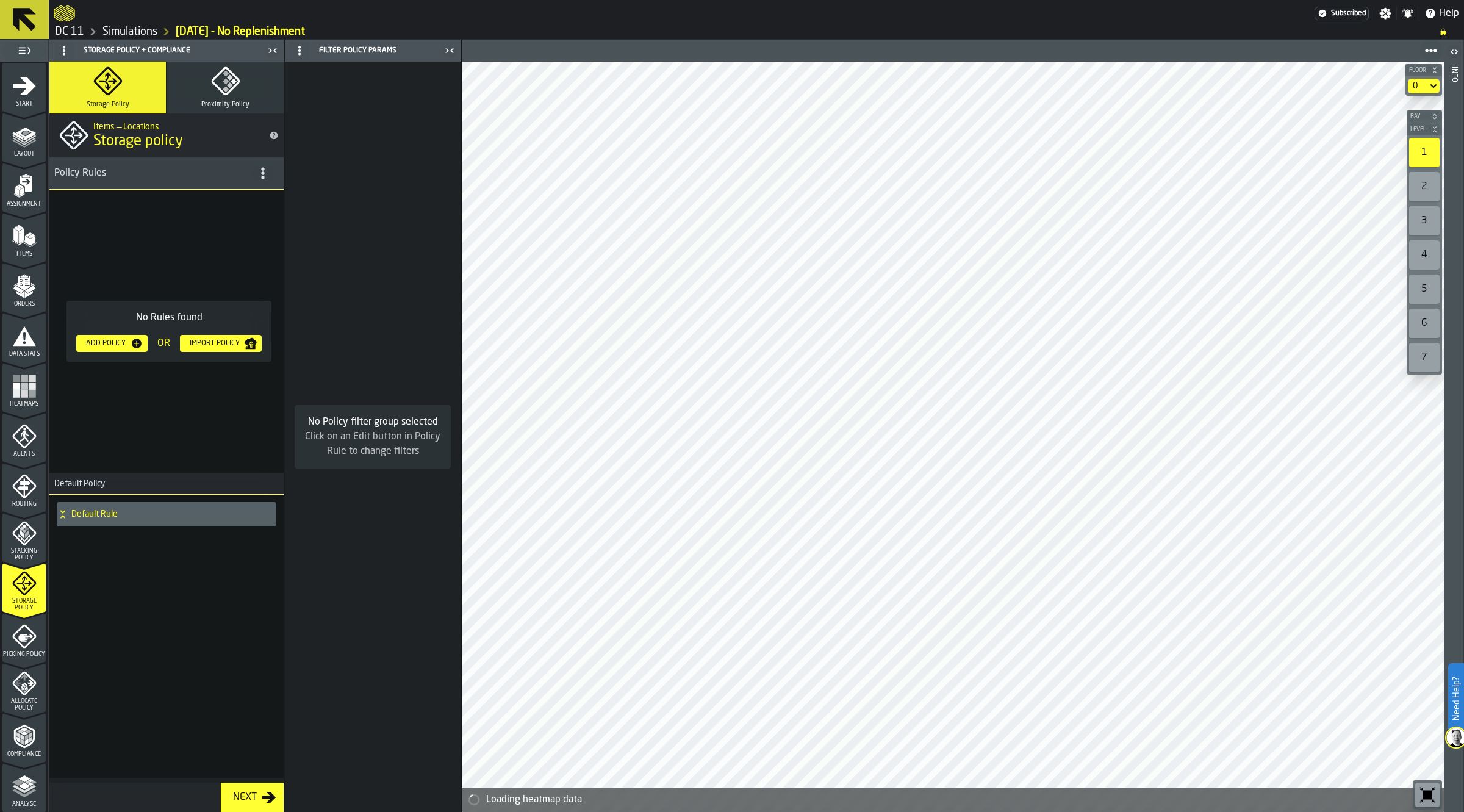
click at [19, 635] on icon "menu Picking Policy" at bounding box center [25, 637] width 15 height 8
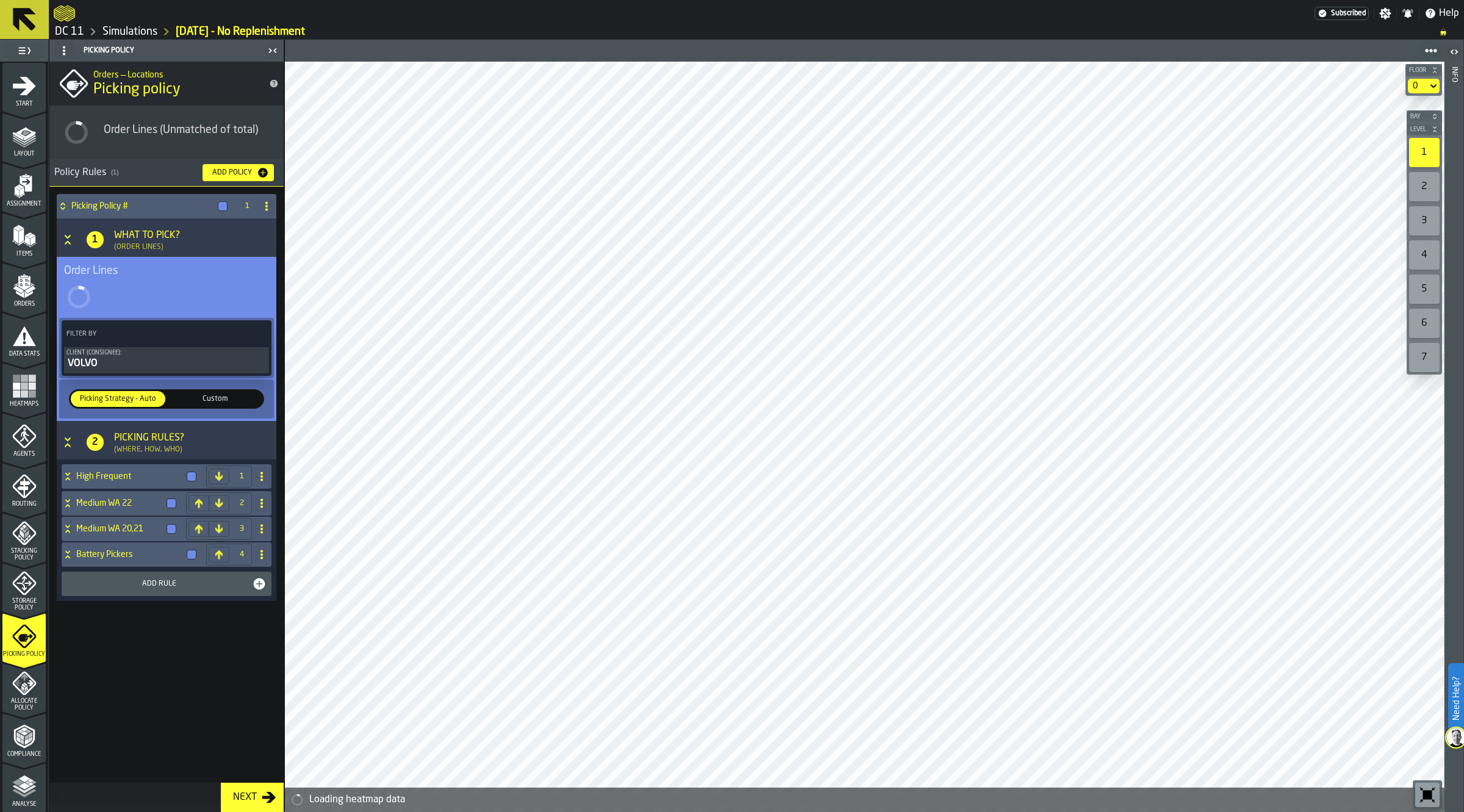
click at [28, 491] on icon "menu Routing" at bounding box center [24, 486] width 24 height 24
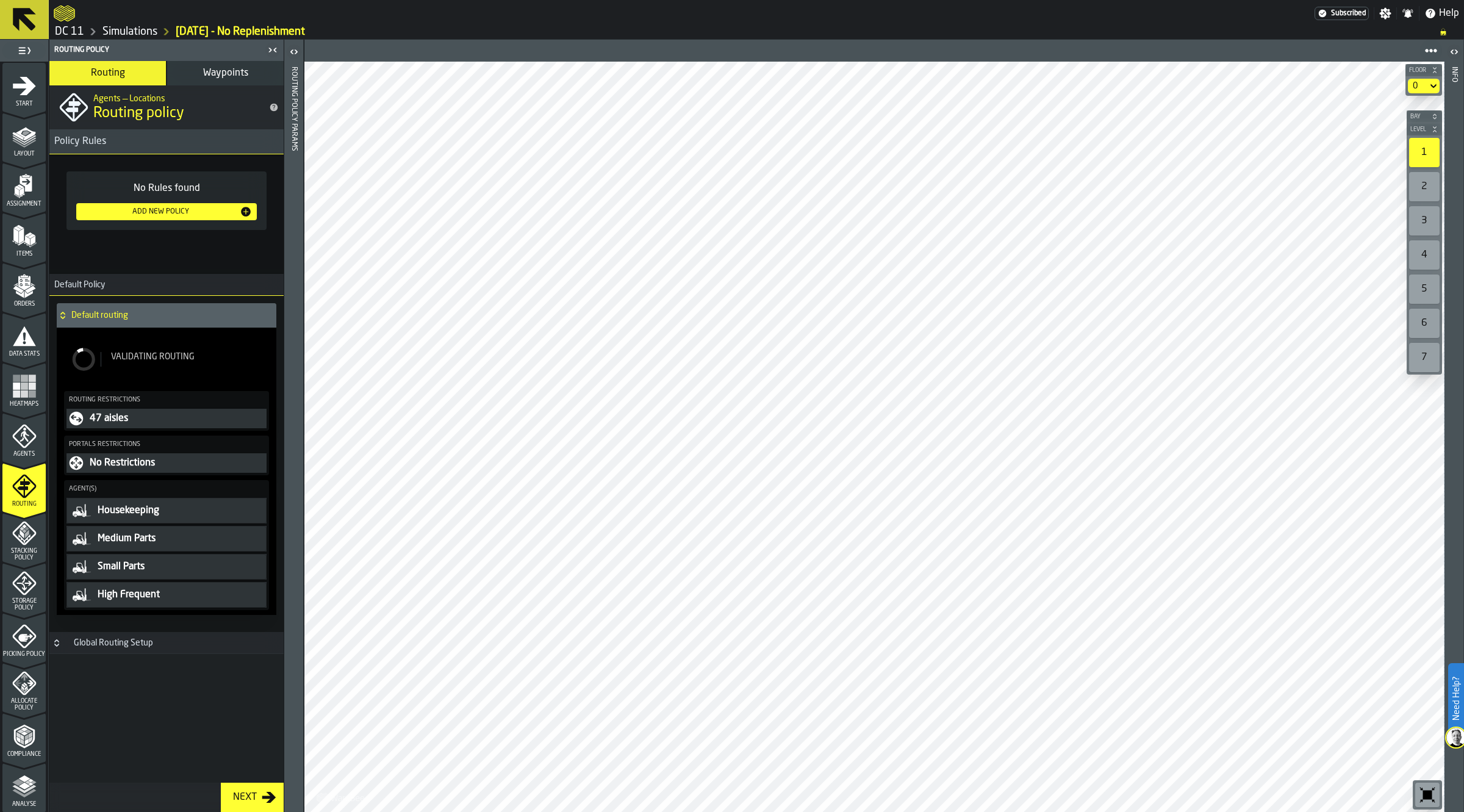
scroll to position [151, 0]
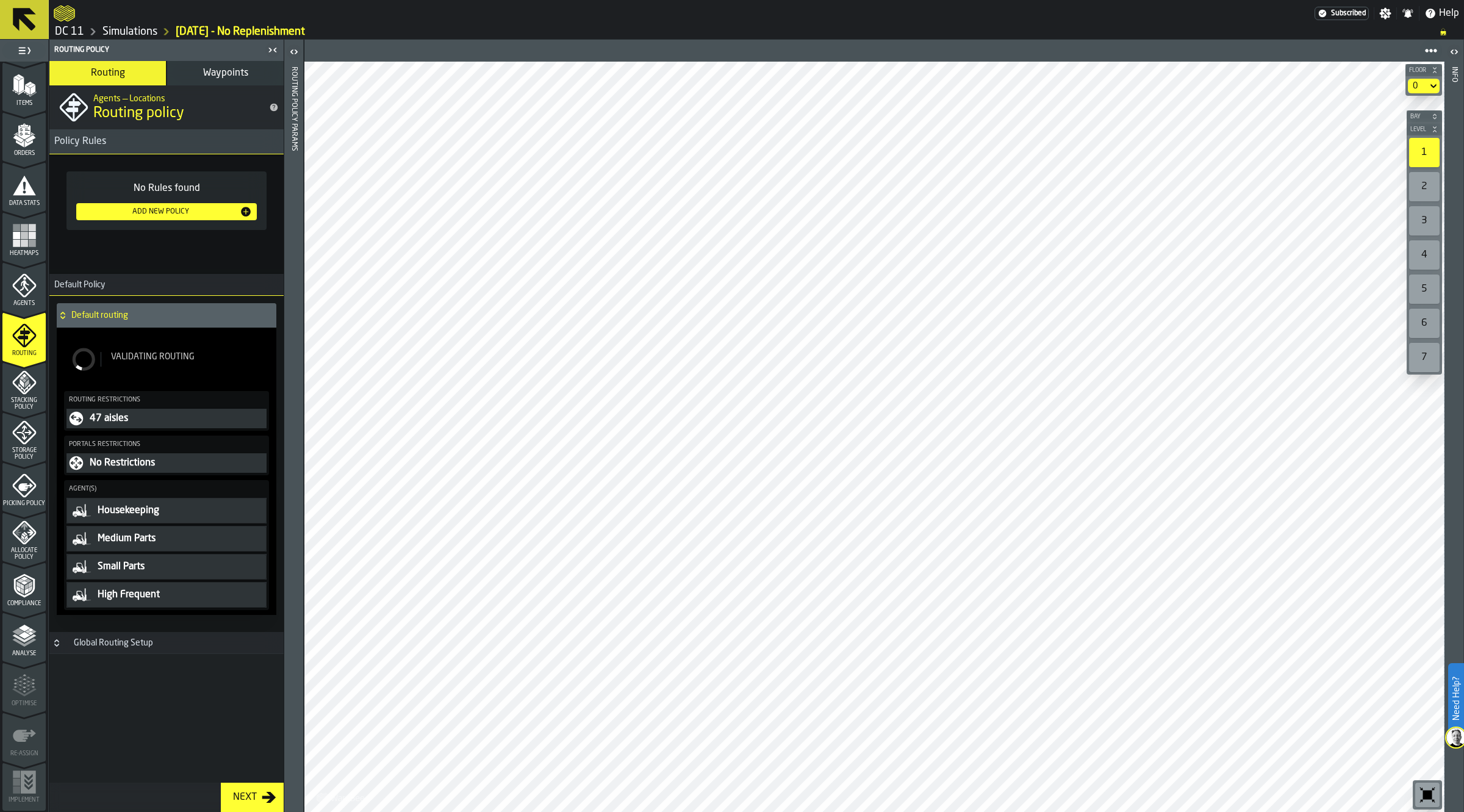
click at [28, 654] on span "Analyse" at bounding box center [24, 653] width 43 height 6
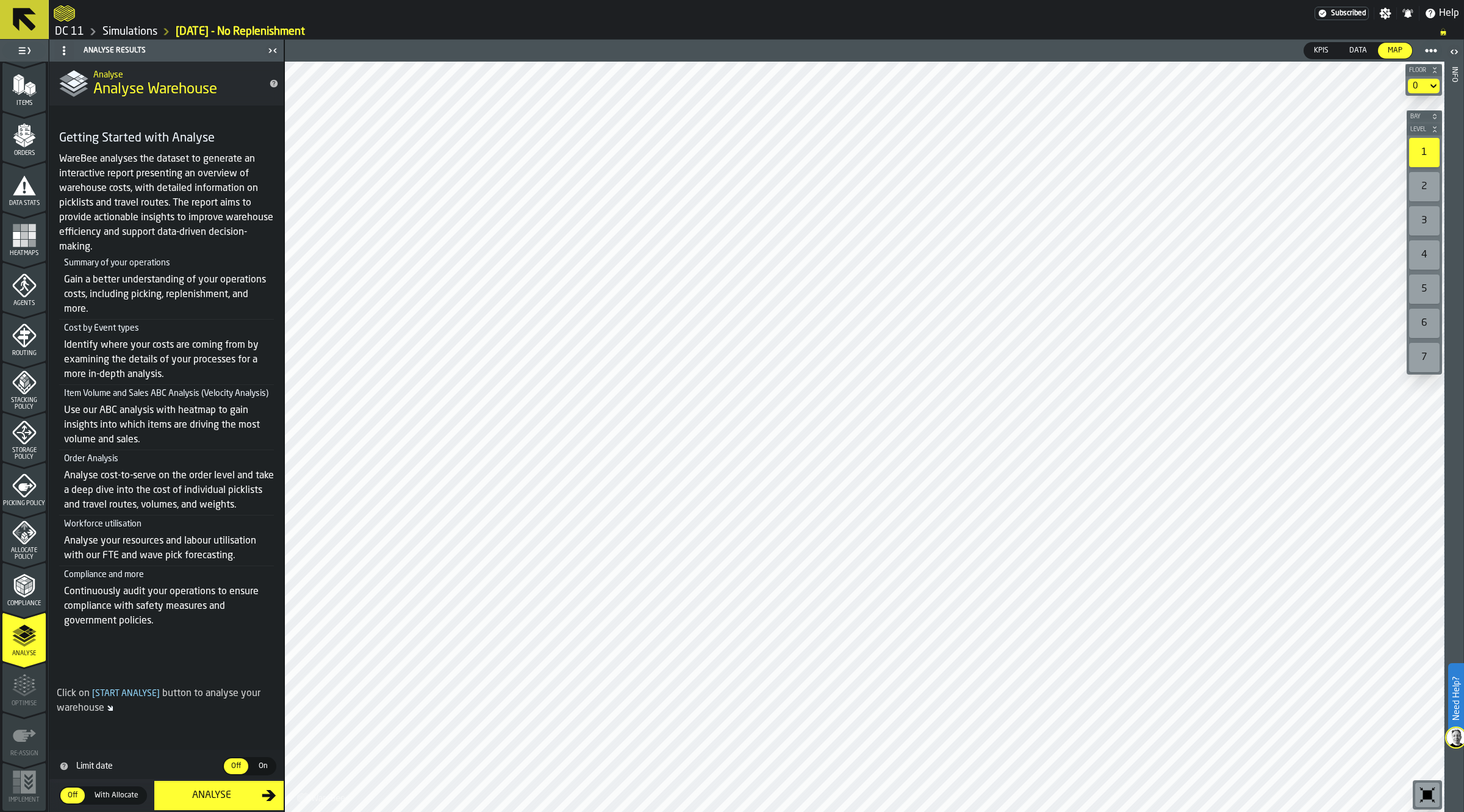
click at [211, 798] on div "Analyse" at bounding box center [212, 795] width 100 height 15
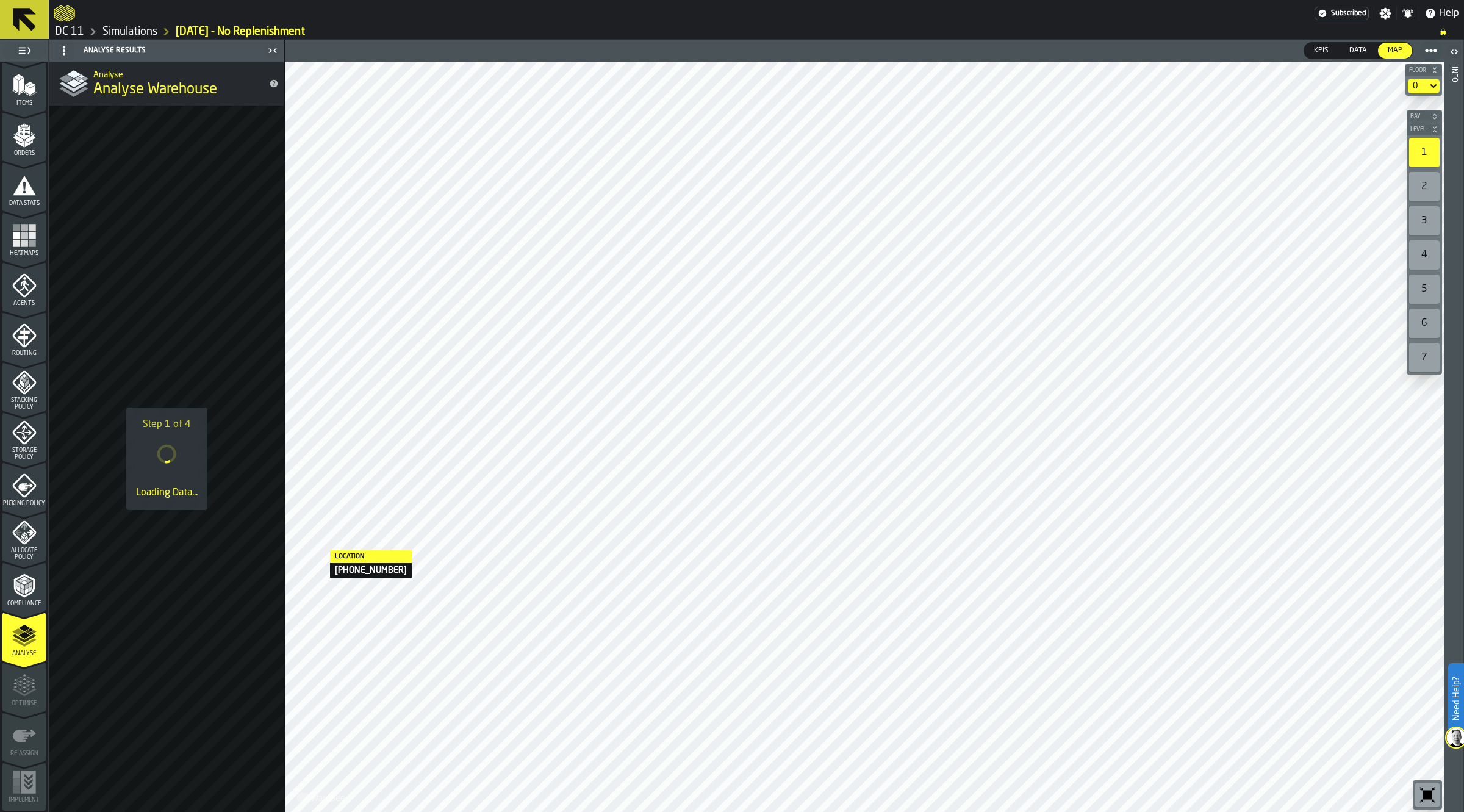
click at [132, 26] on link "Simulations" at bounding box center [130, 32] width 55 height 14
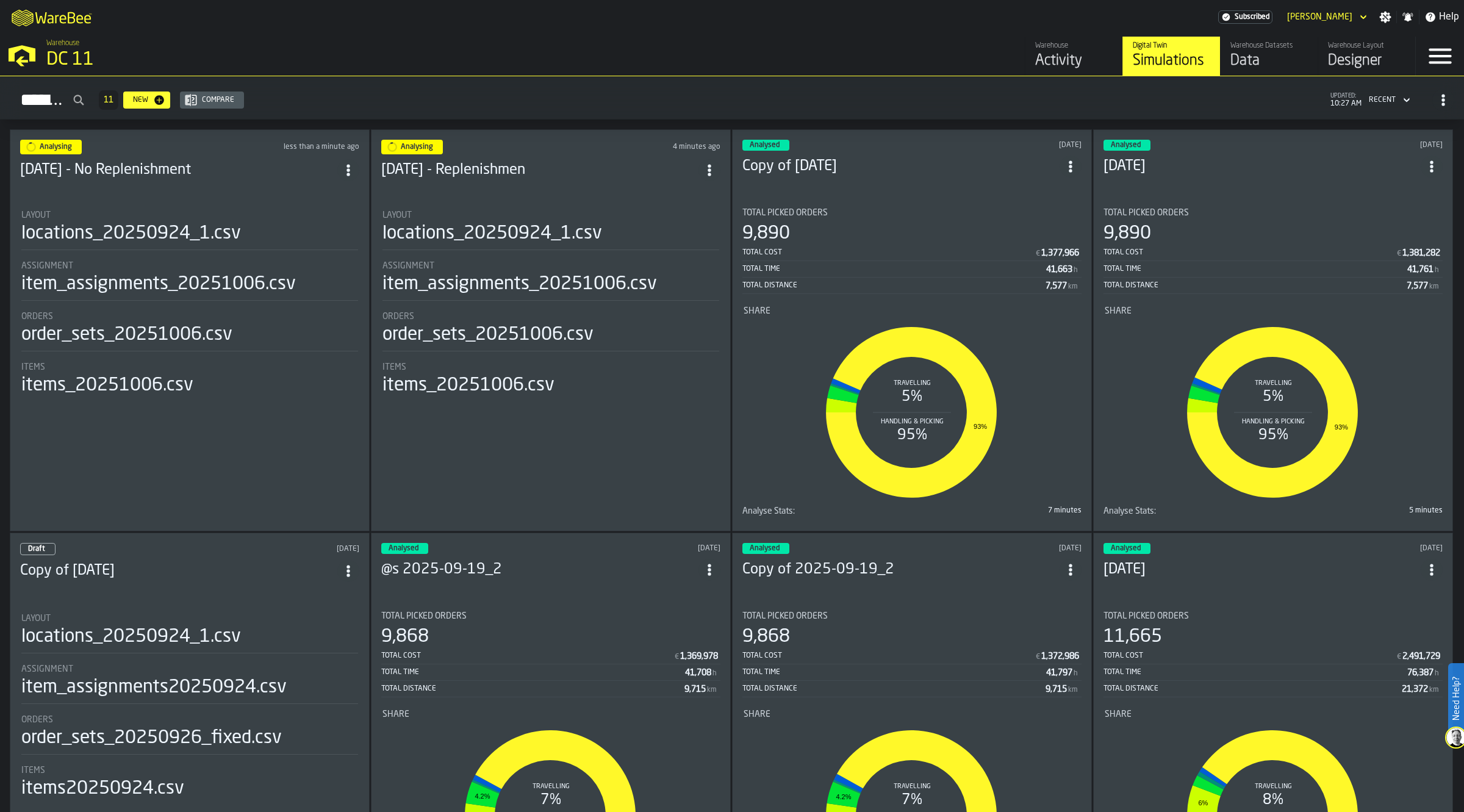
click at [563, 187] on div "Analysing 4 minutes ago [DATE] - Replenishmen Layout locations_20250924_1.csv A…" at bounding box center [551, 330] width 360 height 402
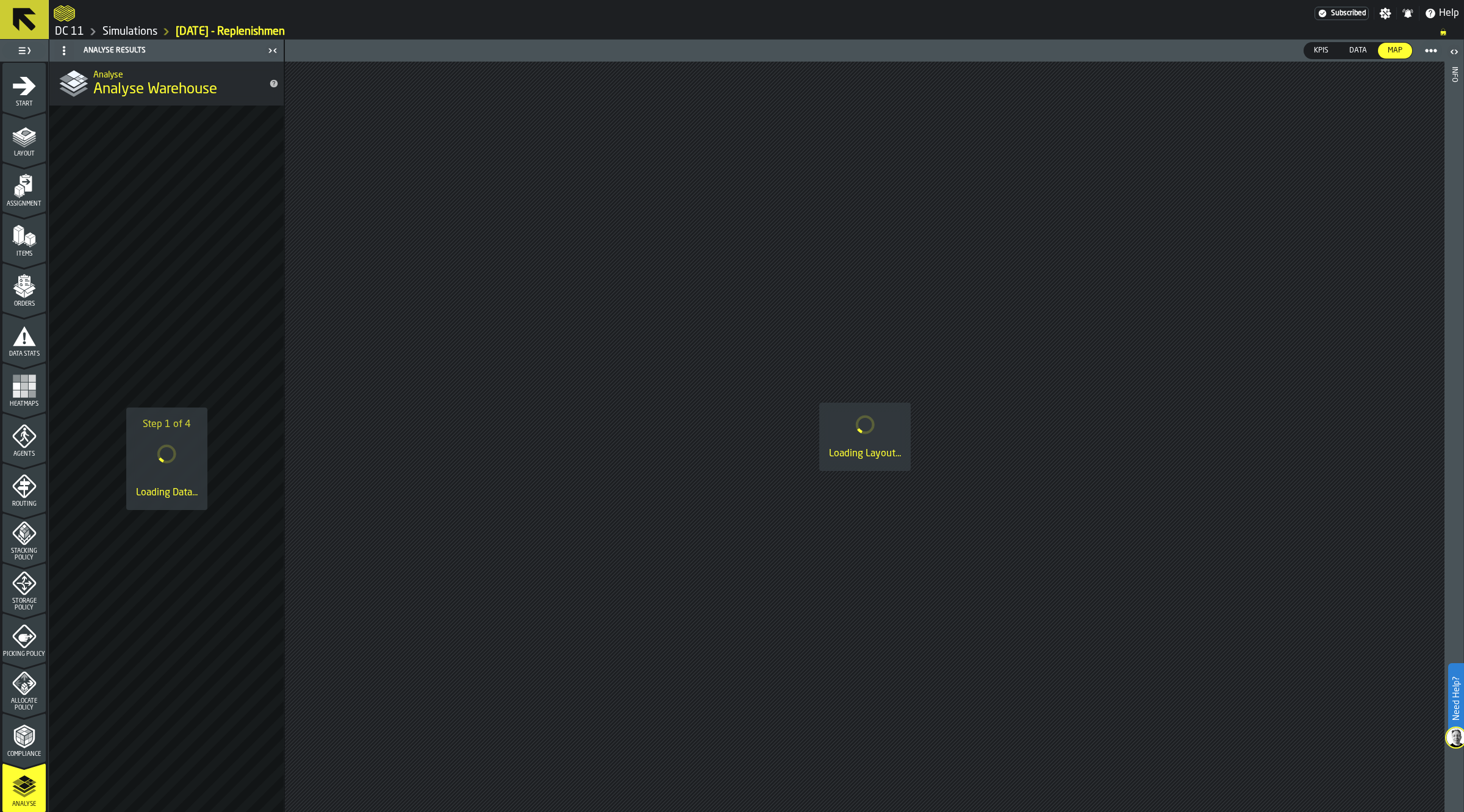
click at [22, 101] on span "Start" at bounding box center [24, 104] width 43 height 6
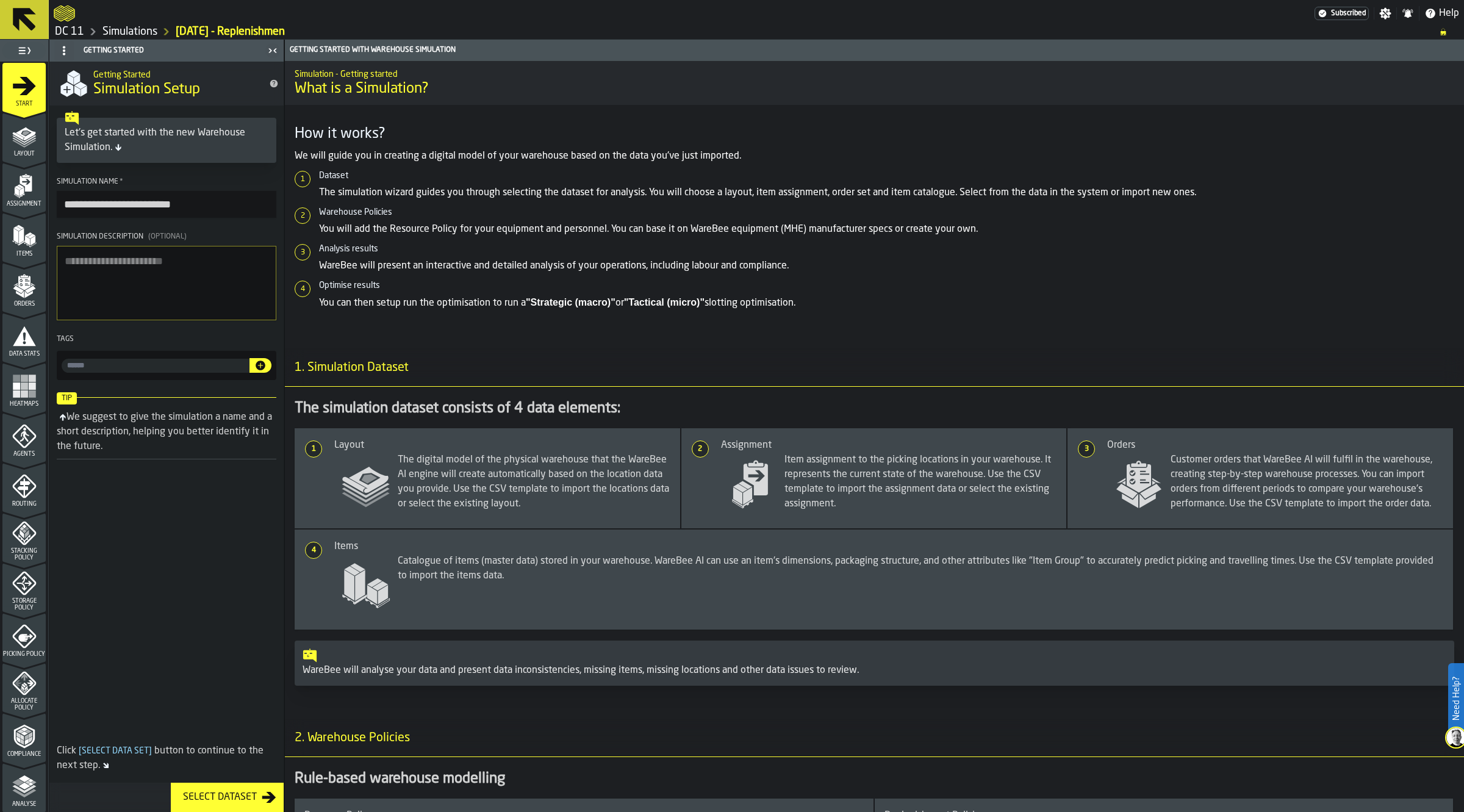
click at [215, 208] on input "**********" at bounding box center [166, 204] width 219 height 27
type input "**********"
click at [145, 29] on link "Simulations" at bounding box center [130, 32] width 55 height 14
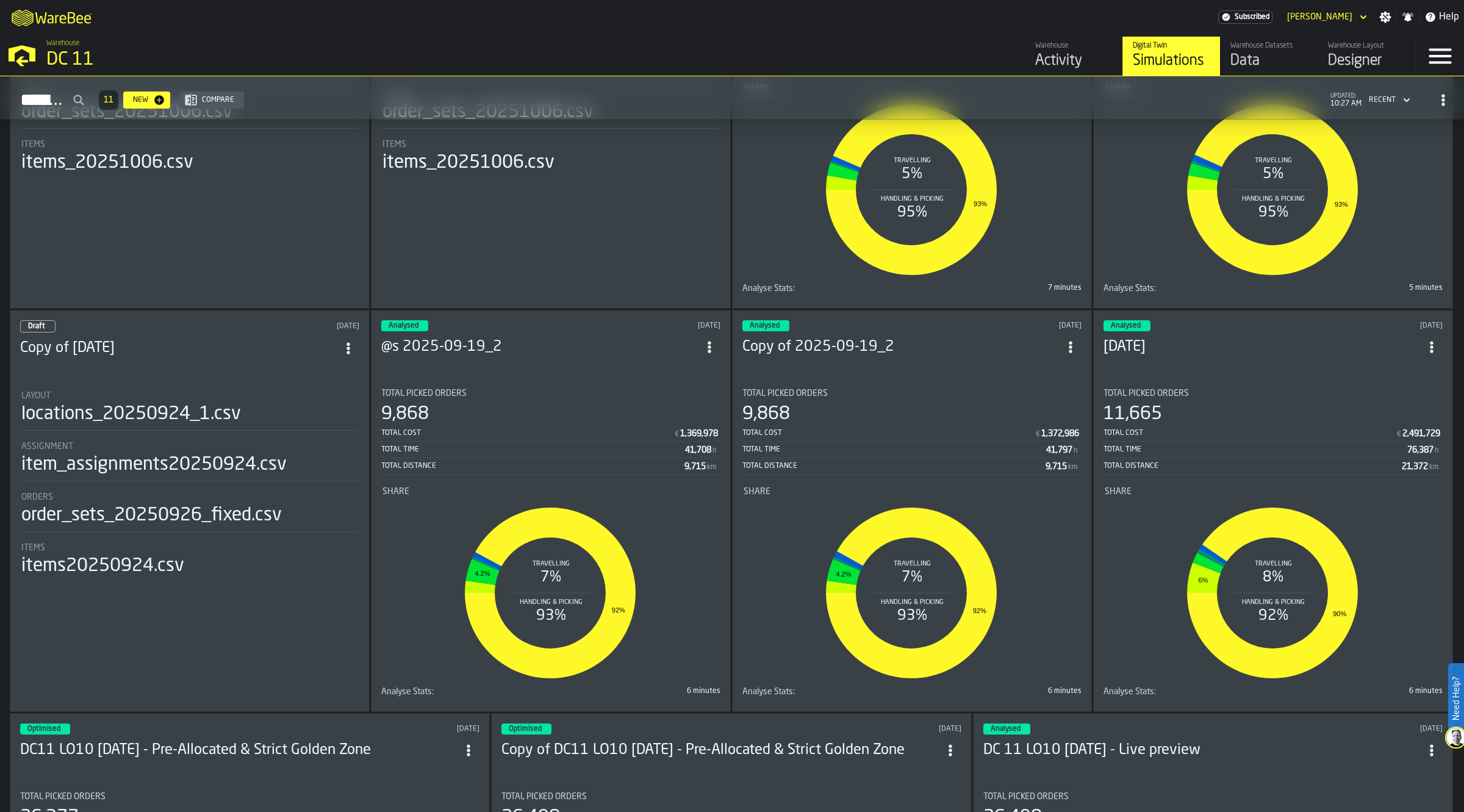
scroll to position [137, 0]
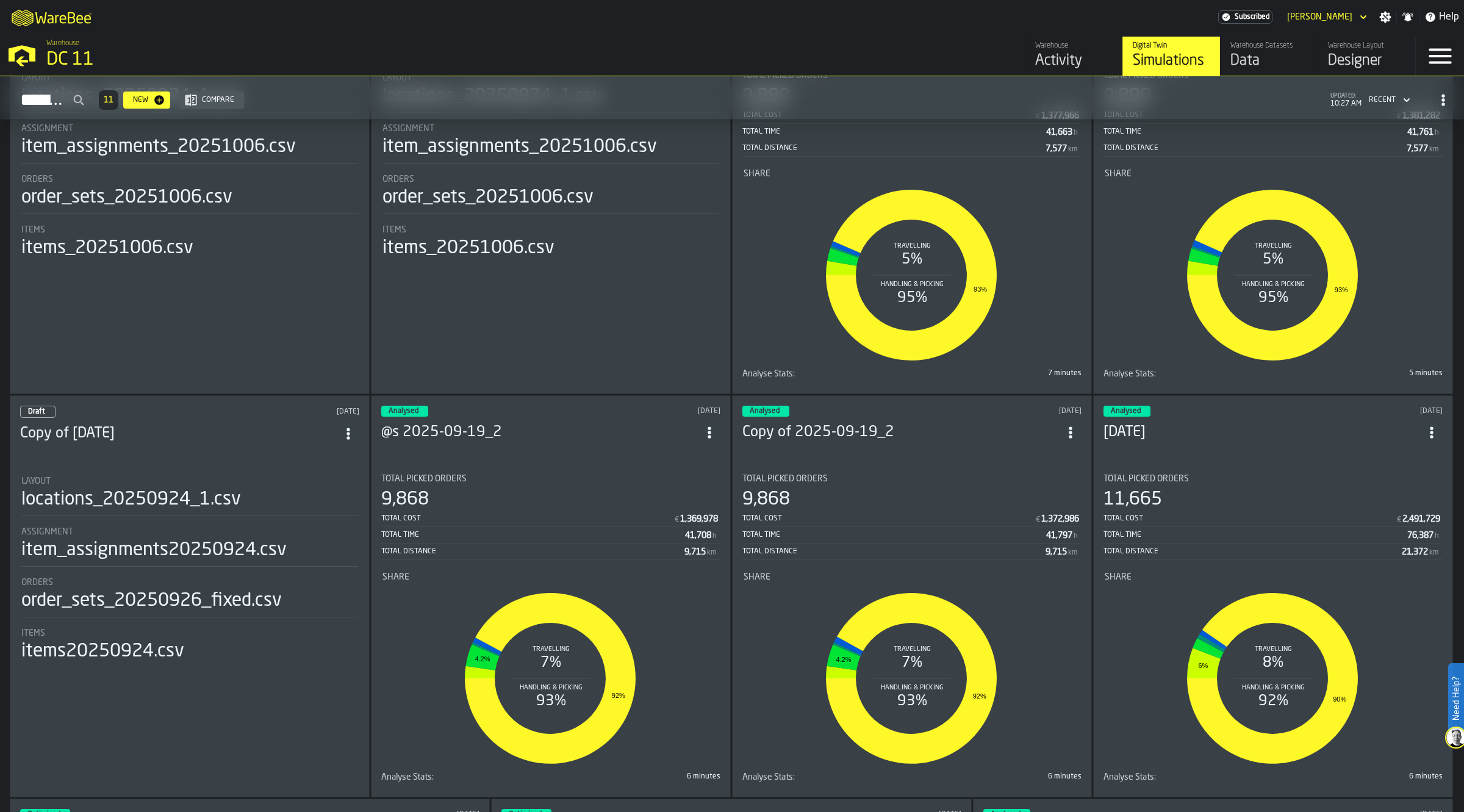
click at [1434, 431] on icon "ItemListCard-DashboardItemContainer" at bounding box center [1432, 432] width 12 height 12
click at [1425, 483] on div "Delete" at bounding box center [1405, 483] width 63 height 15
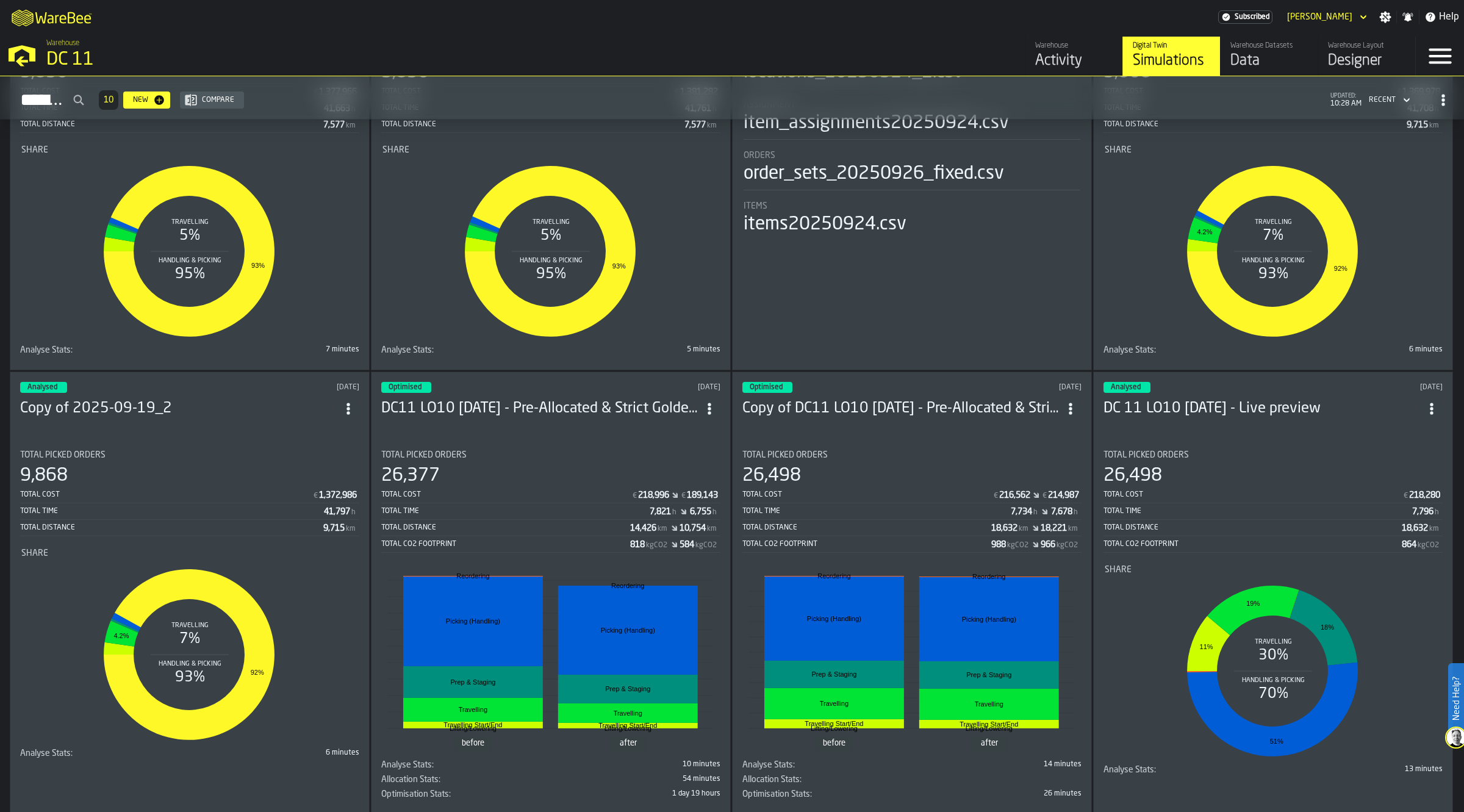
scroll to position [366, 0]
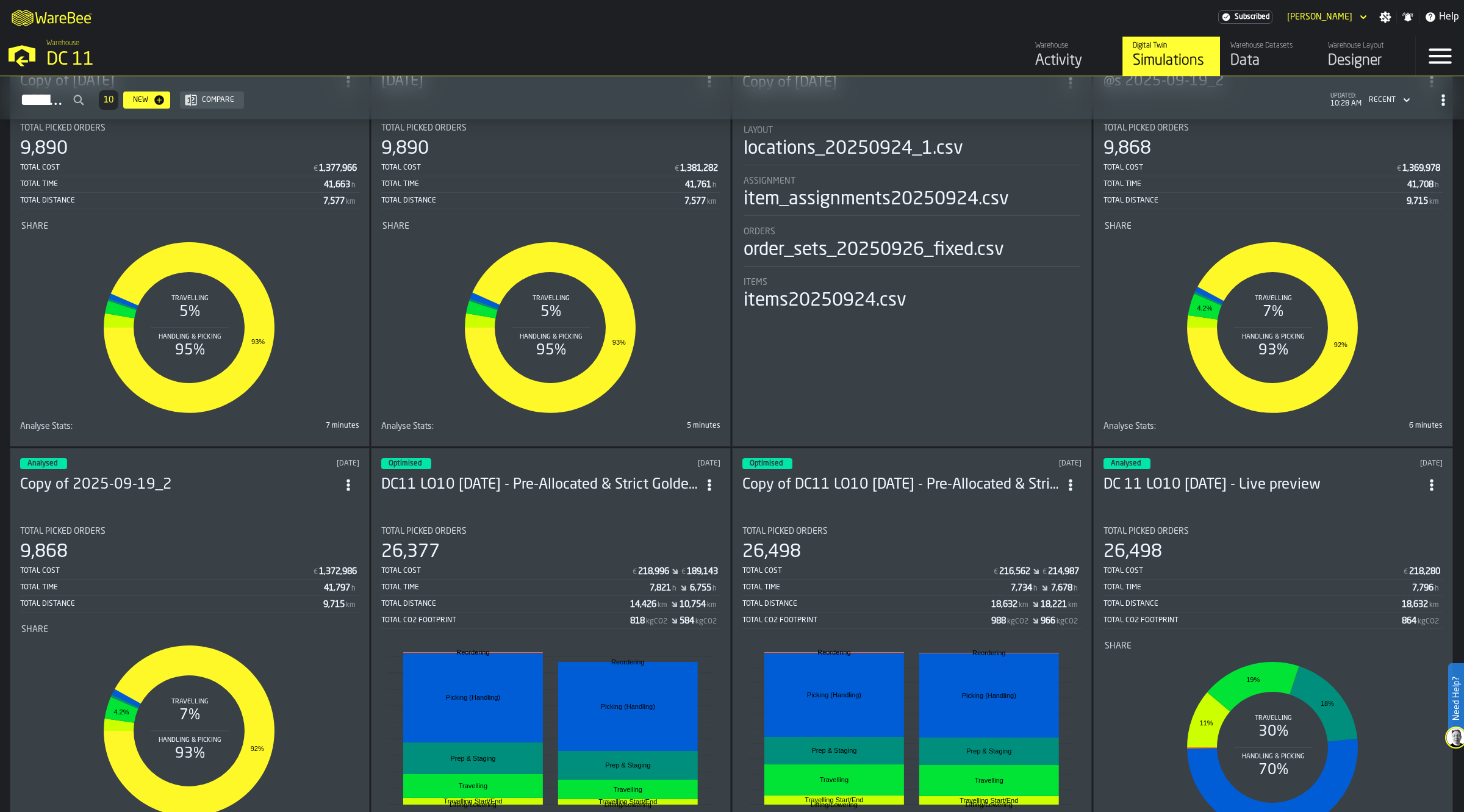
click at [350, 487] on circle "ItemListCard-DashboardItemContainer" at bounding box center [348, 488] width 3 height 3
click at [334, 529] on div "Delete" at bounding box center [325, 536] width 63 height 15
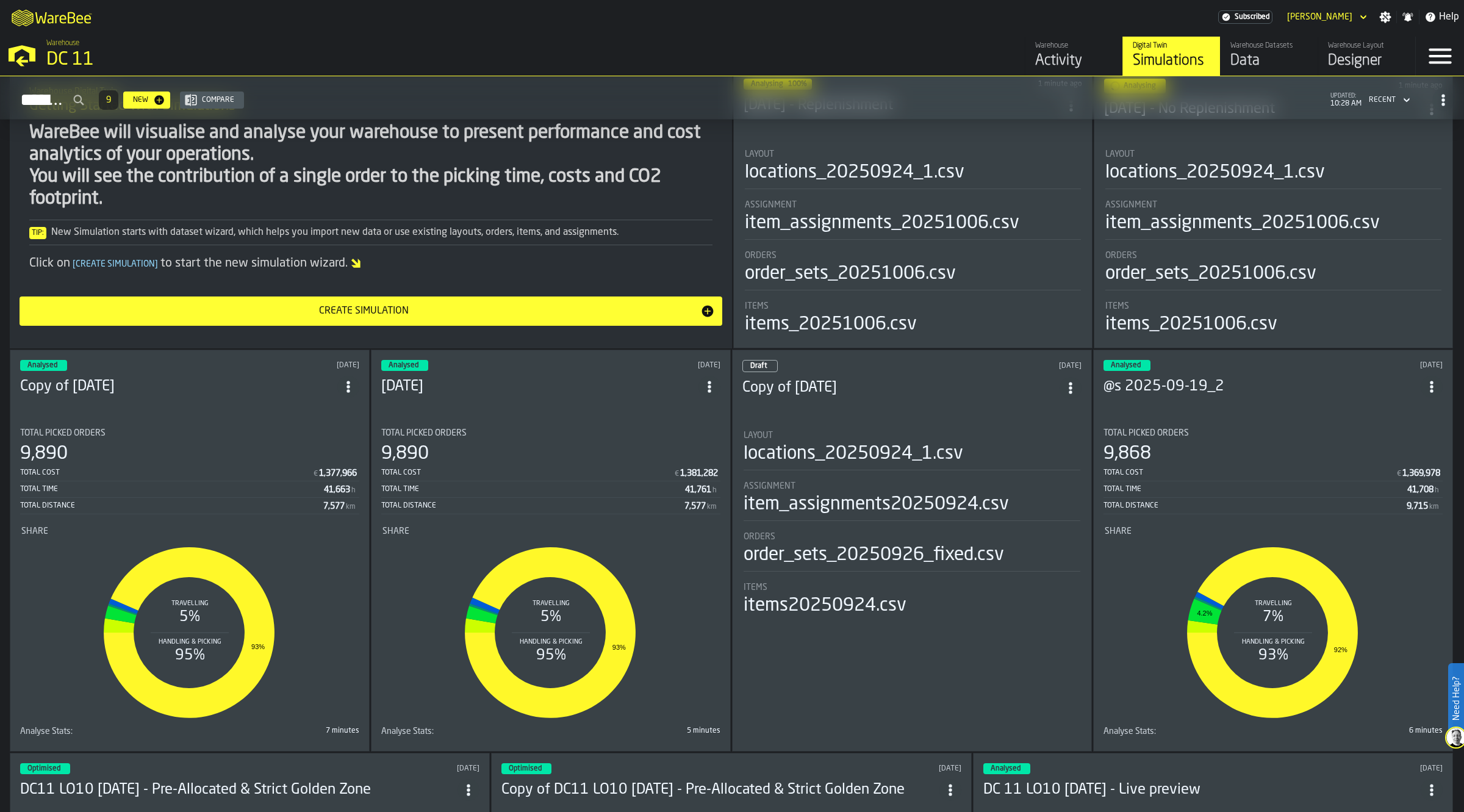
scroll to position [0, 0]
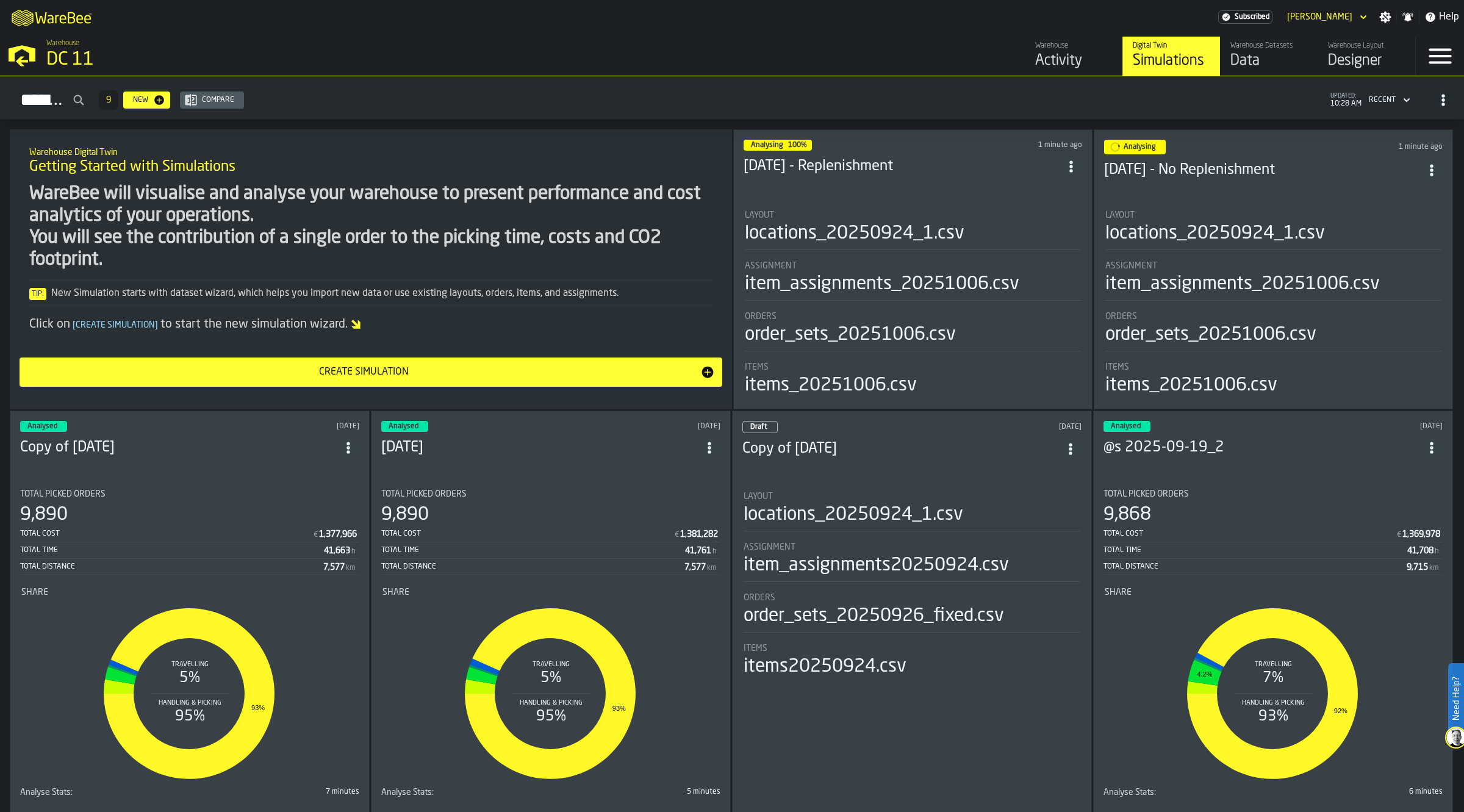
click at [1076, 449] on icon "ItemListCard-DashboardItemContainer" at bounding box center [1070, 448] width 12 height 12
click at [1041, 502] on div "Delete" at bounding box center [1045, 500] width 63 height 15
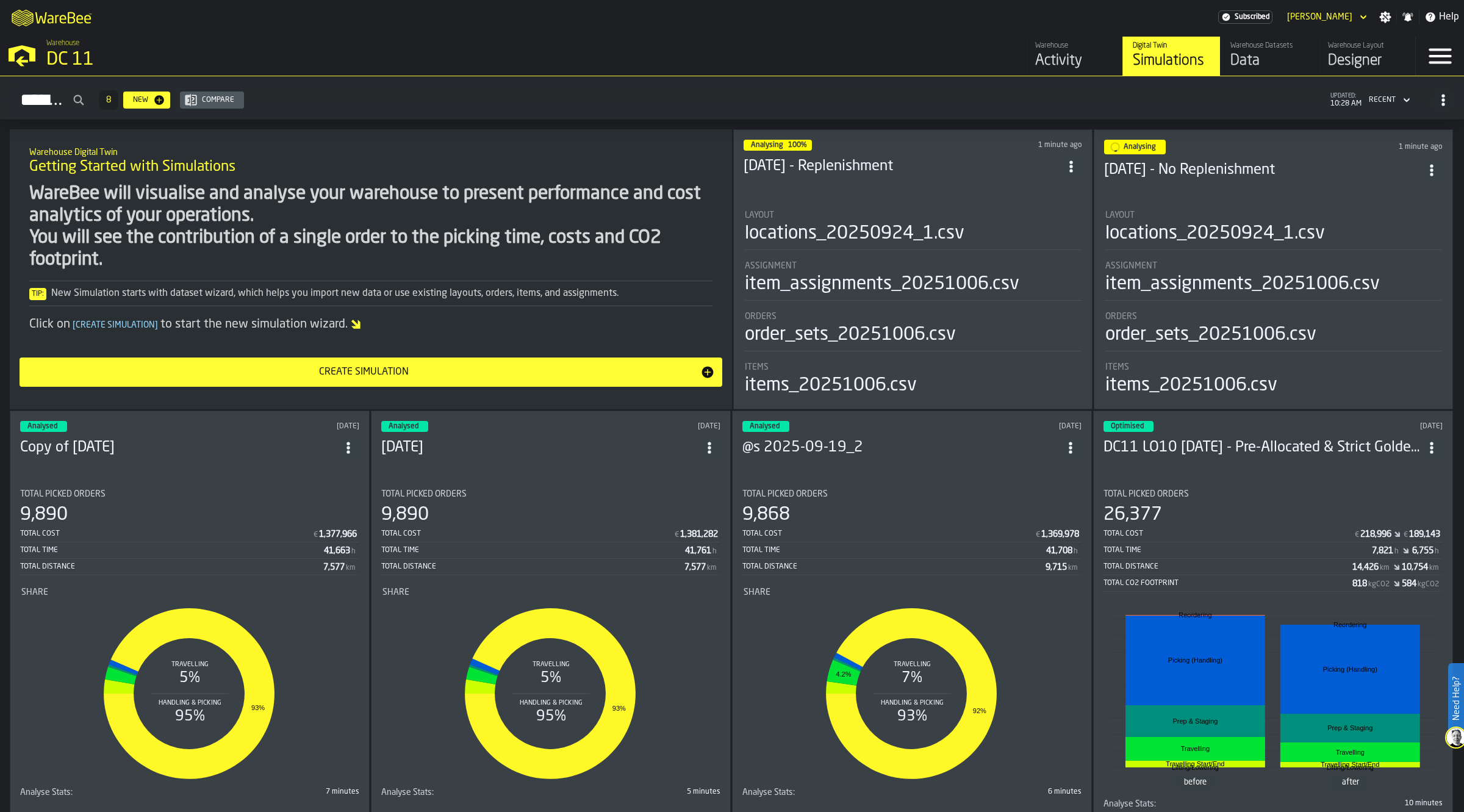
scroll to position [229, 0]
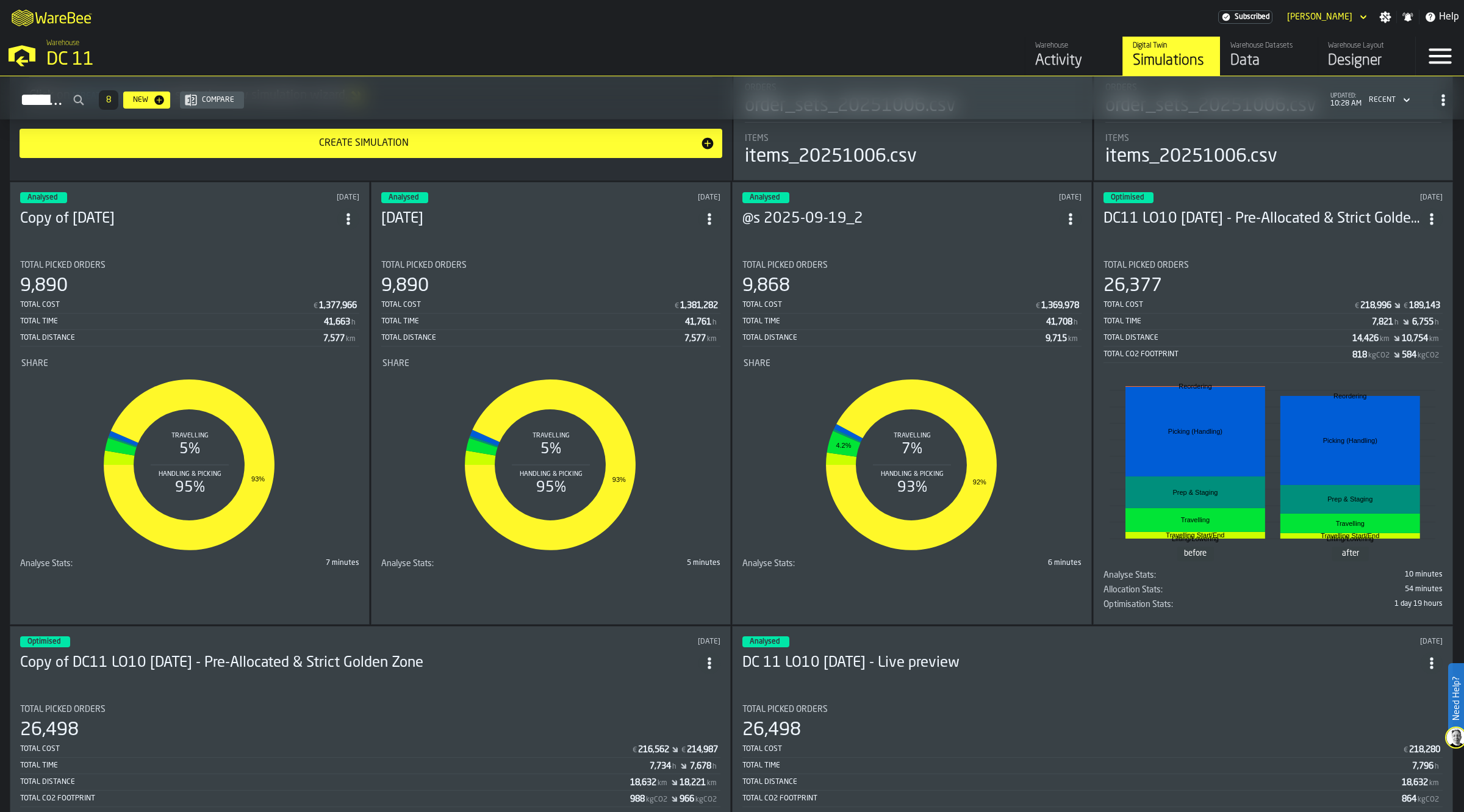
click at [1072, 213] on circle "ItemListCard-DashboardItemContainer" at bounding box center [1070, 214] width 3 height 3
click at [1050, 261] on li "Delete" at bounding box center [1045, 269] width 78 height 29
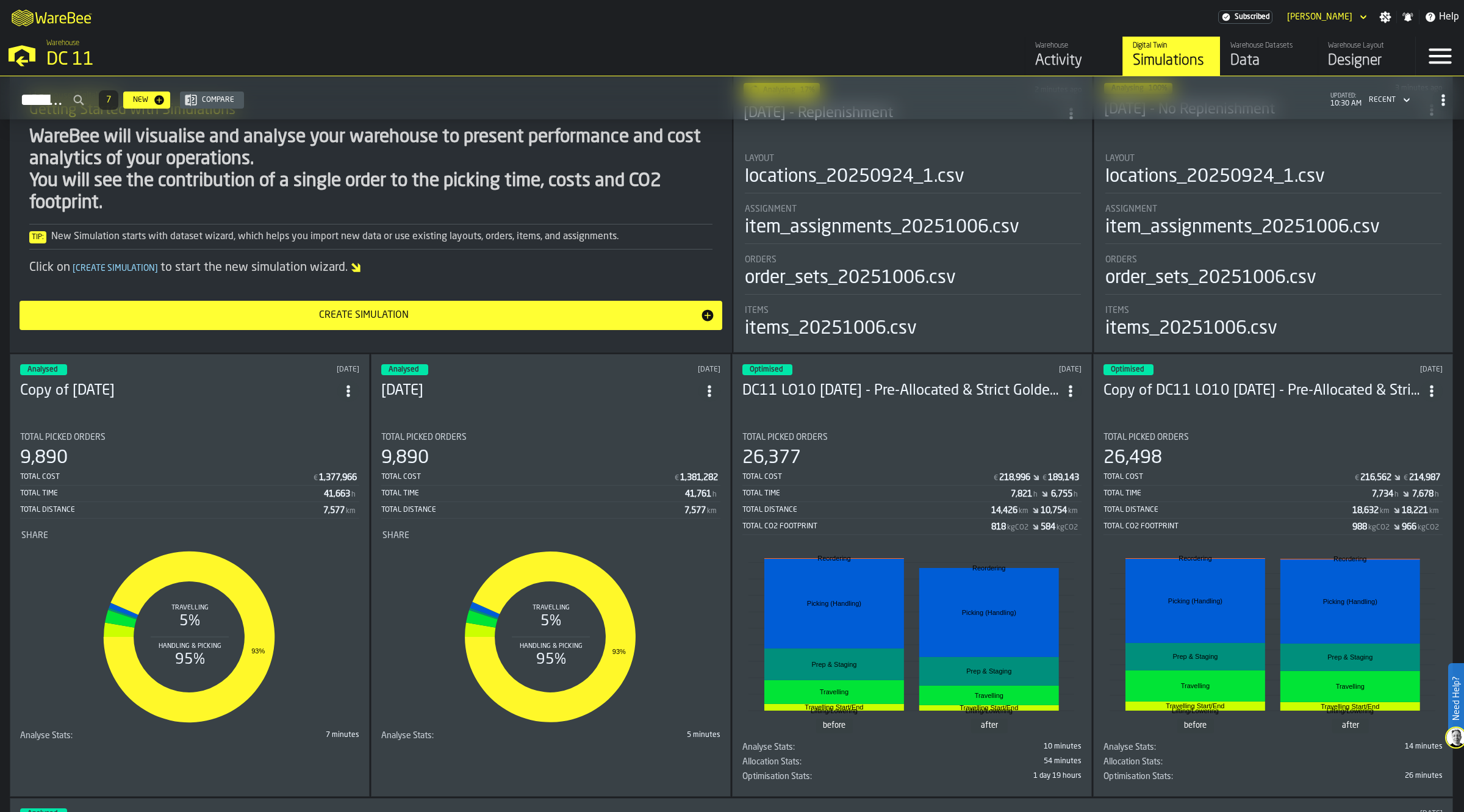
scroll to position [0, 0]
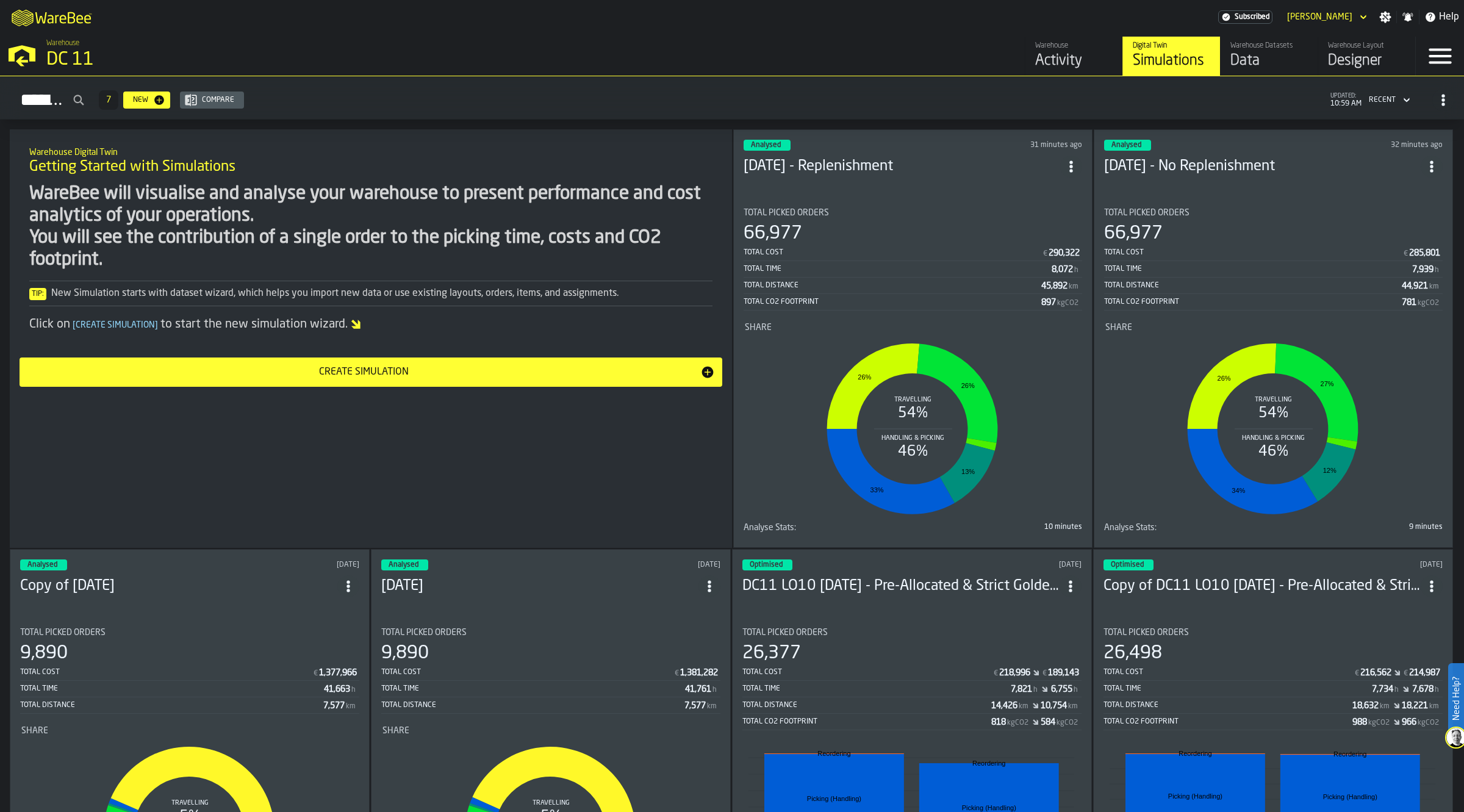
click at [965, 226] on div "66,977" at bounding box center [913, 233] width 339 height 22
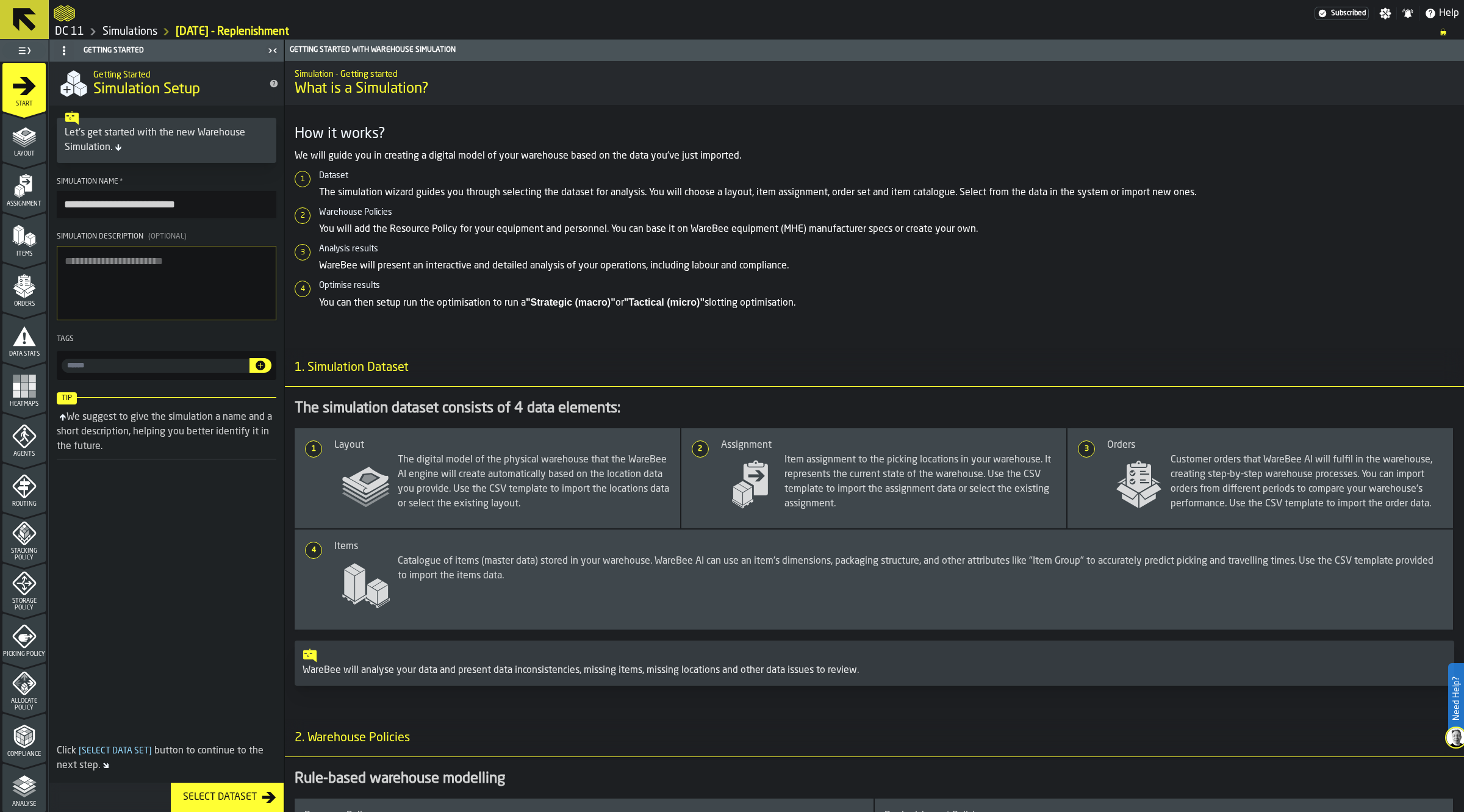
scroll to position [151, 0]
click at [16, 635] on icon "menu Analyse" at bounding box center [25, 635] width 25 height 25
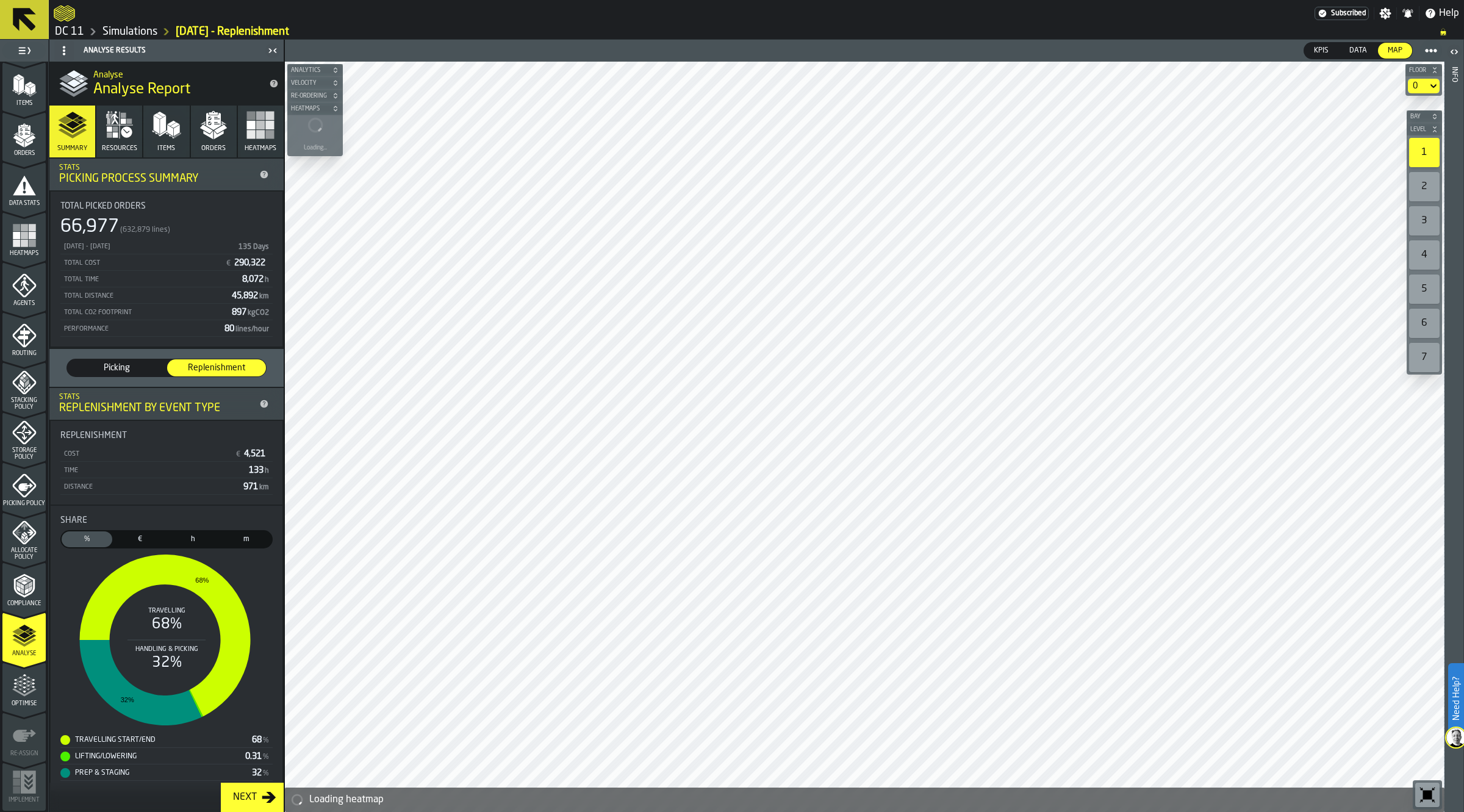
click at [1361, 46] on span "Data" at bounding box center [1358, 50] width 28 height 11
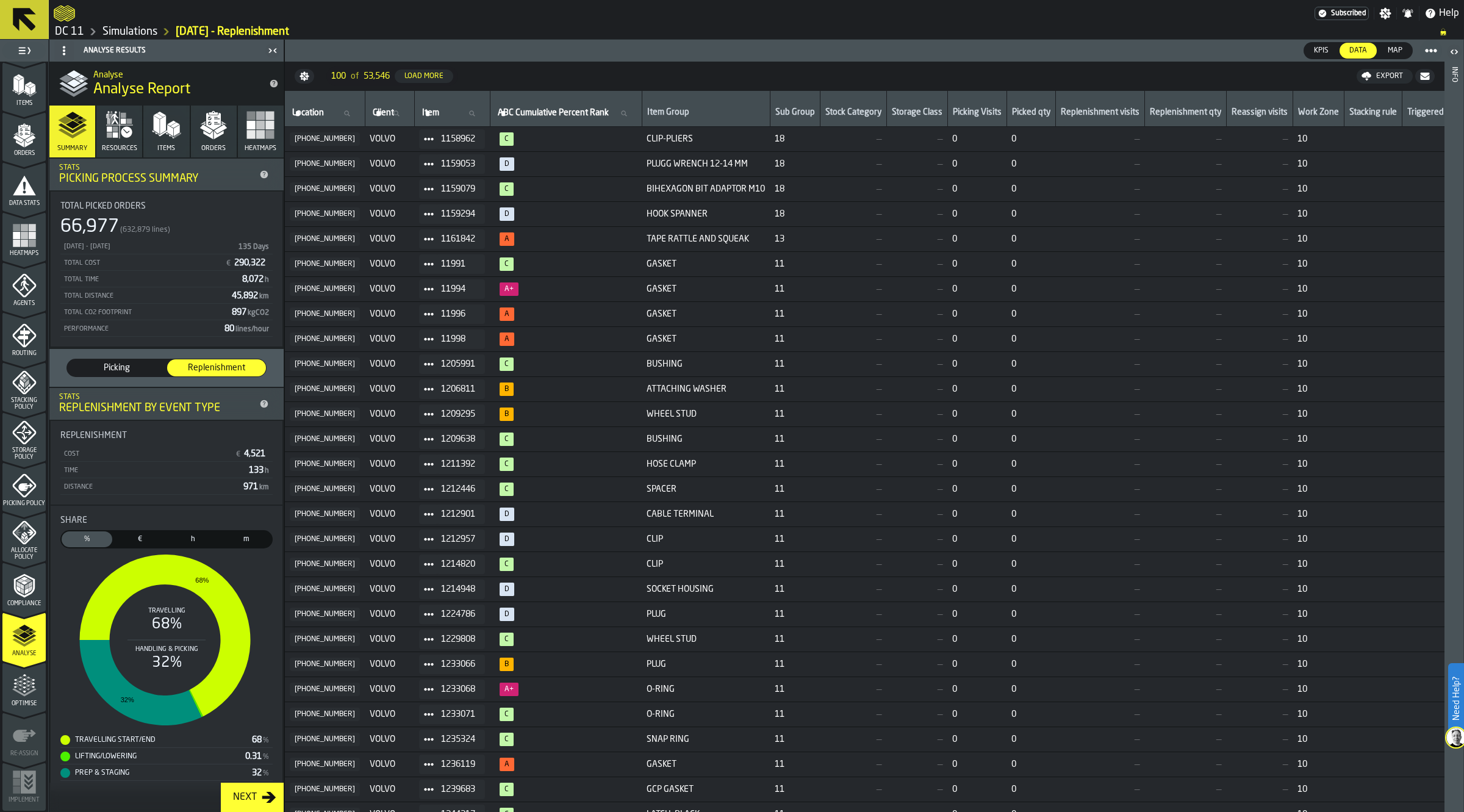
click at [1383, 74] on div "Export" at bounding box center [1390, 76] width 37 height 8
click at [1370, 75] on span "Download (csv)" at bounding box center [1379, 76] width 57 height 10
click at [18, 648] on div "Analyse" at bounding box center [24, 640] width 43 height 34
click at [122, 359] on label "Picking Picking" at bounding box center [116, 368] width 100 height 18
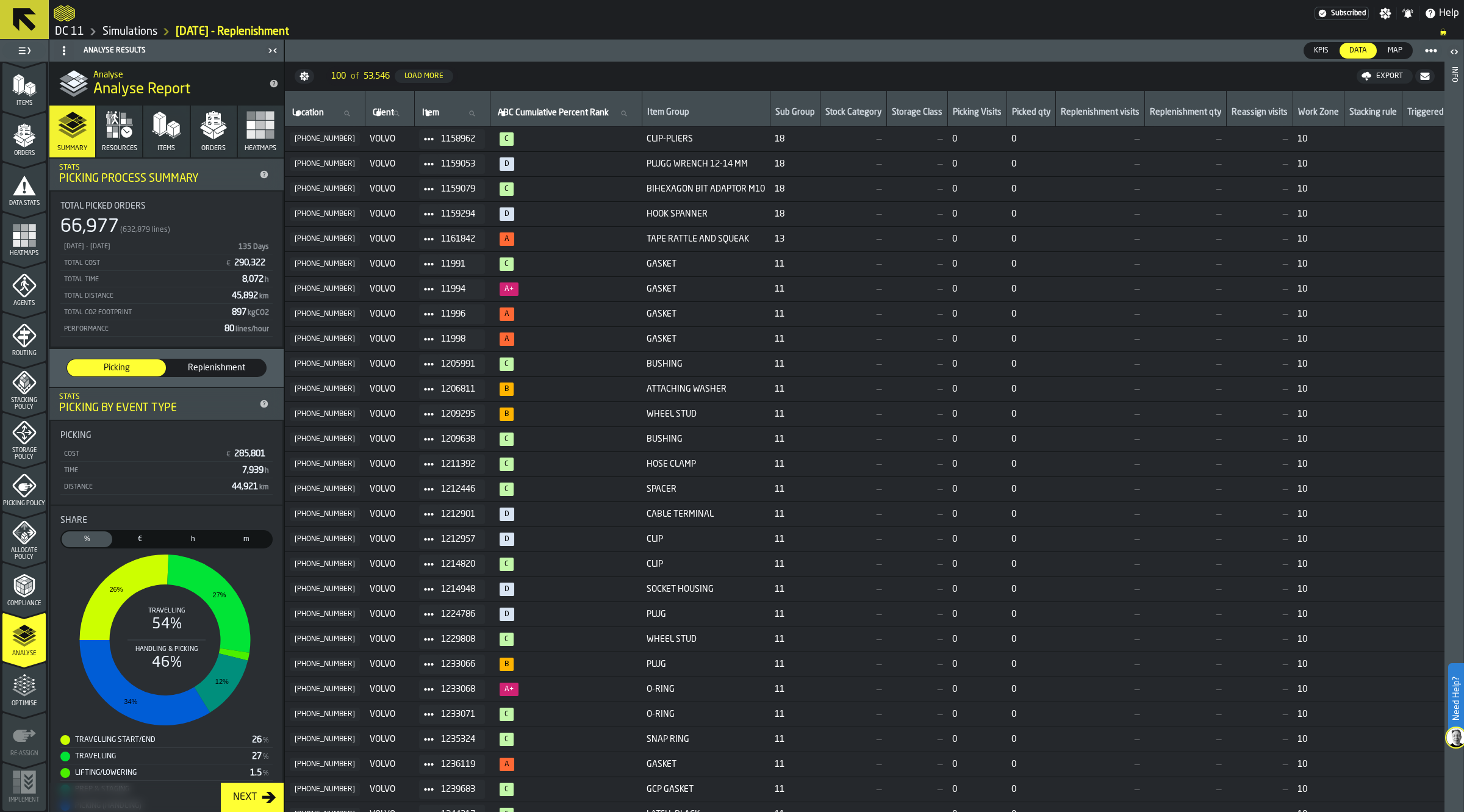
click at [199, 131] on icon "button" at bounding box center [213, 124] width 29 height 29
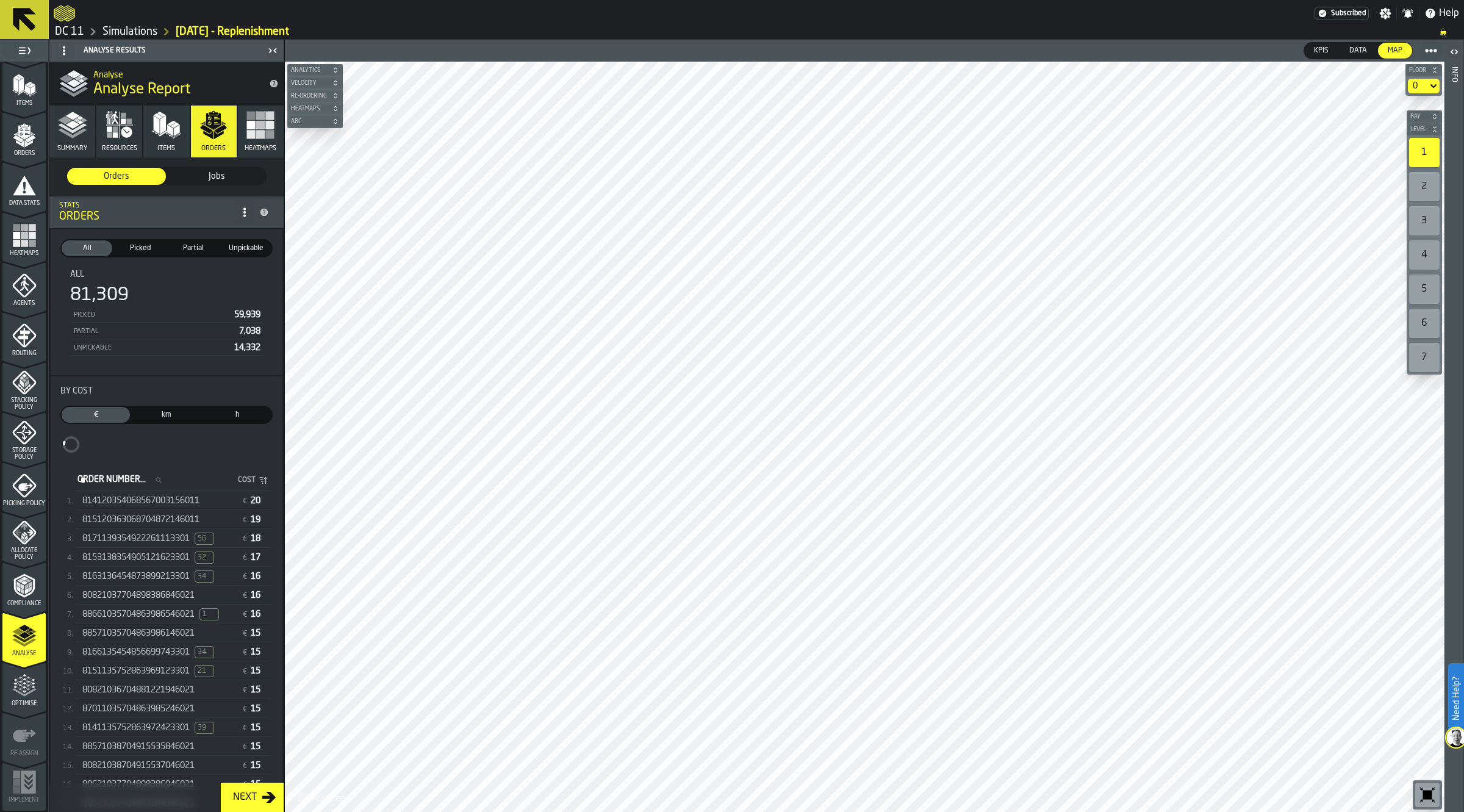
click at [156, 507] on div "814120354068567003156011 € 20" at bounding box center [174, 500] width 197 height 17
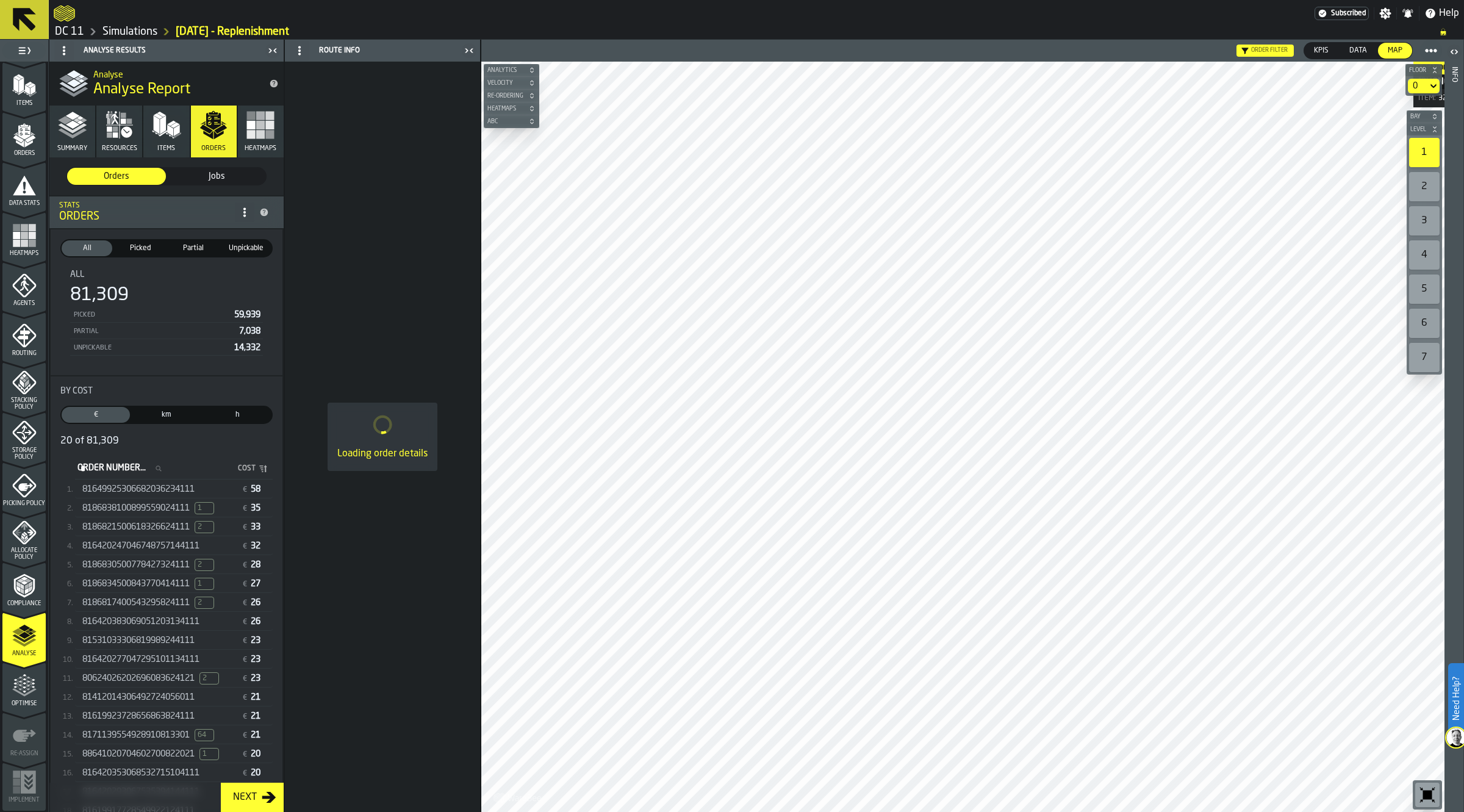
click at [157, 485] on span "81649925306682036234111" at bounding box center [139, 489] width 112 height 10
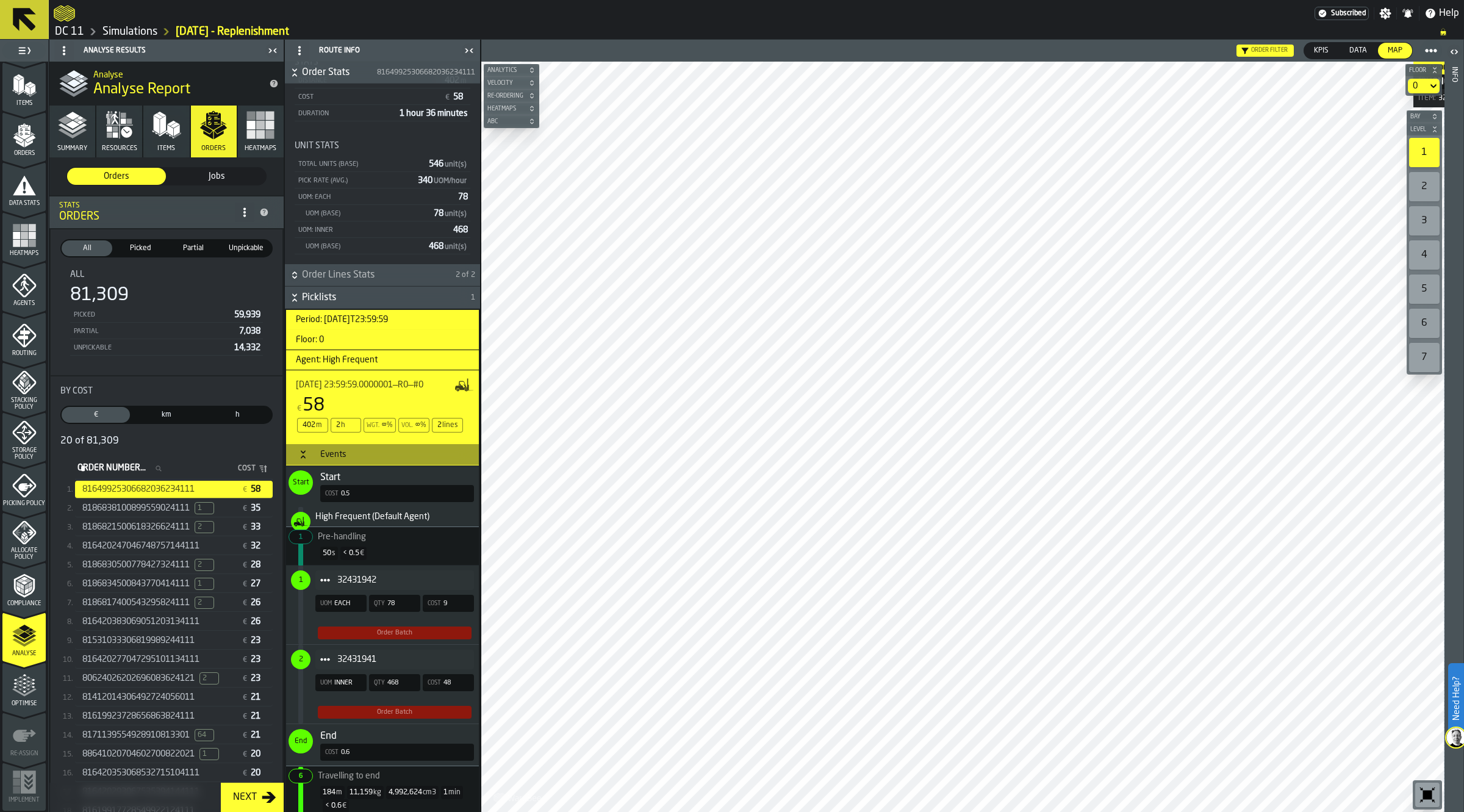
scroll to position [165, 0]
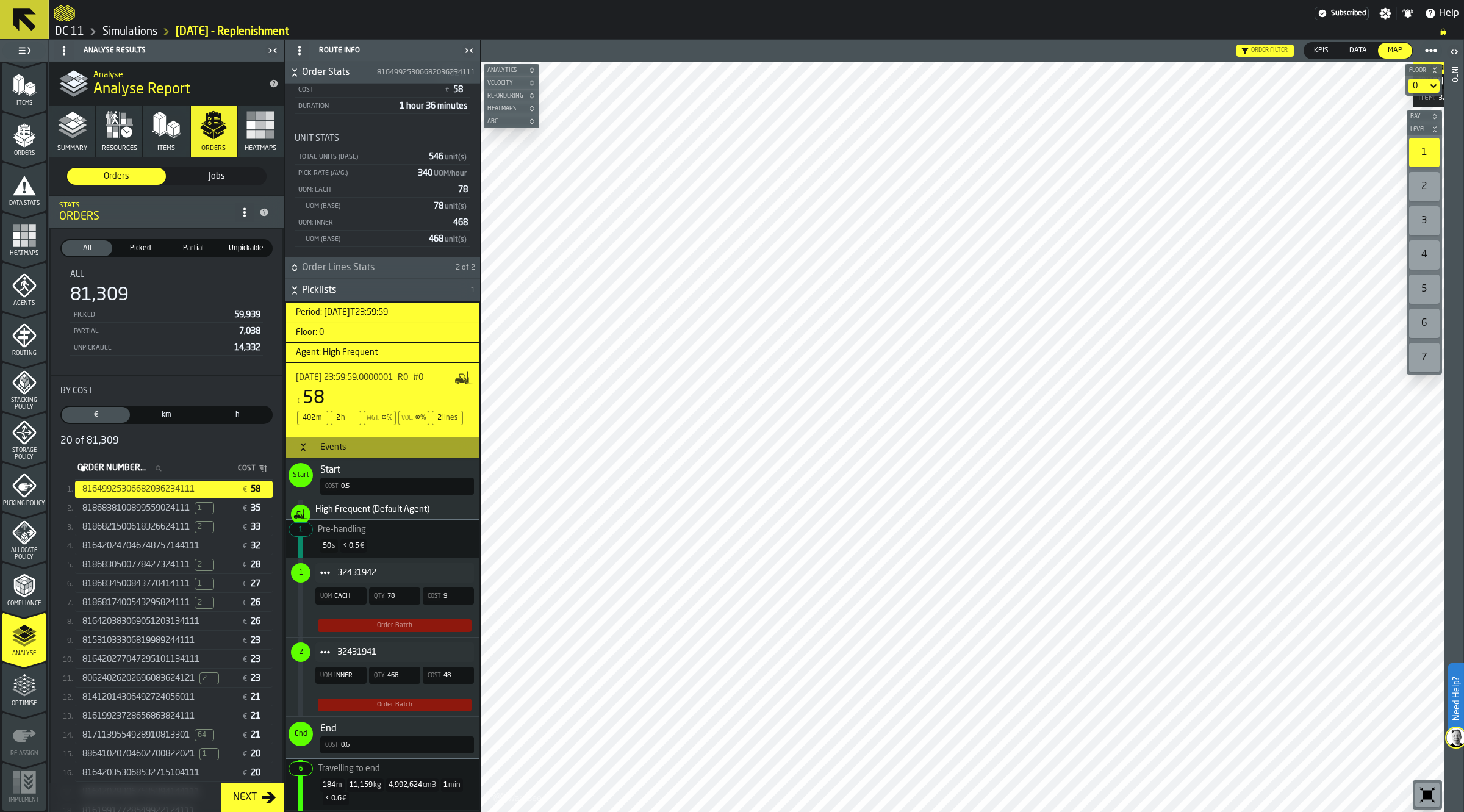
click at [23, 500] on span "Picking Policy" at bounding box center [24, 503] width 43 height 6
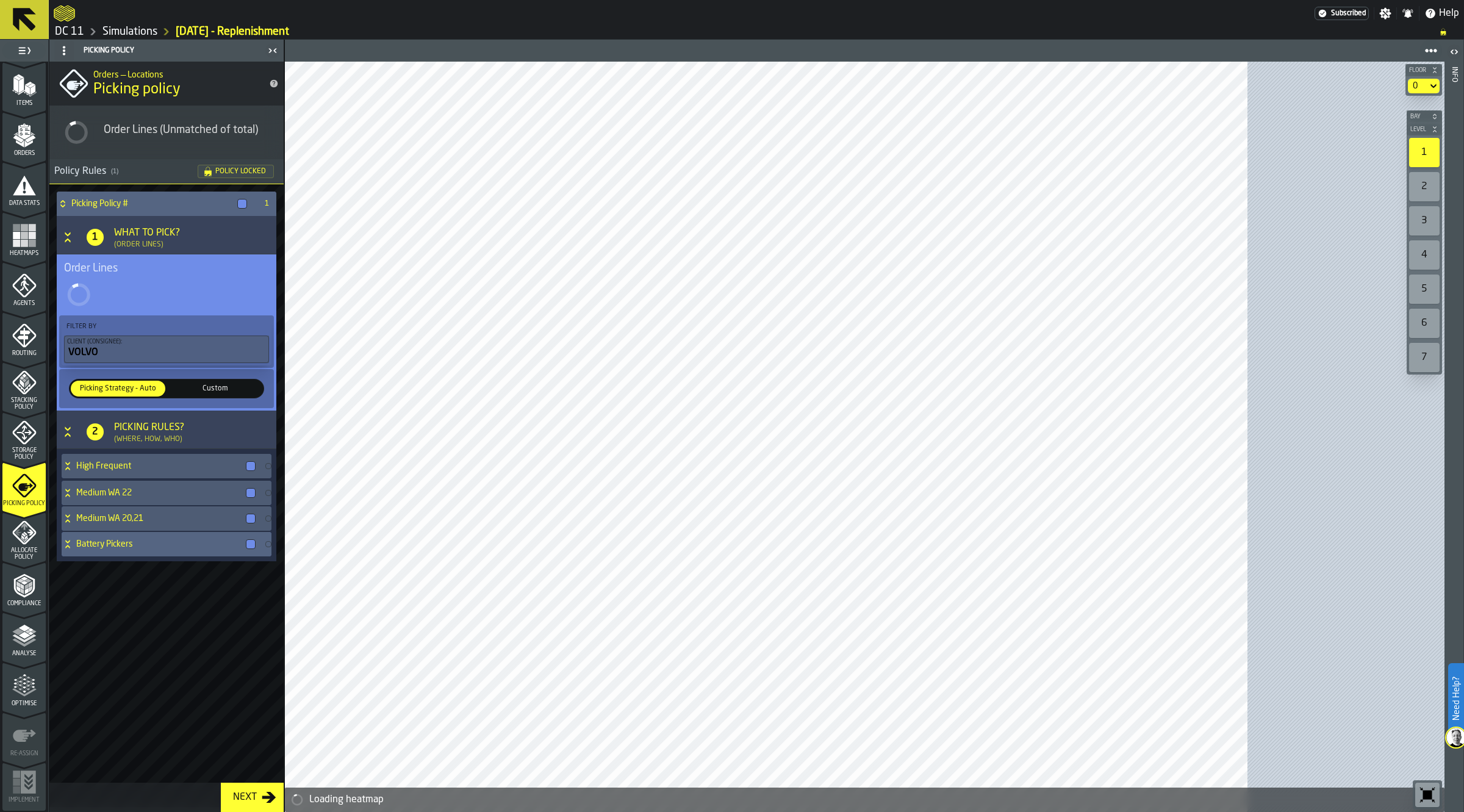
click at [157, 495] on h4 "Medium WA 22" at bounding box center [158, 492] width 165 height 10
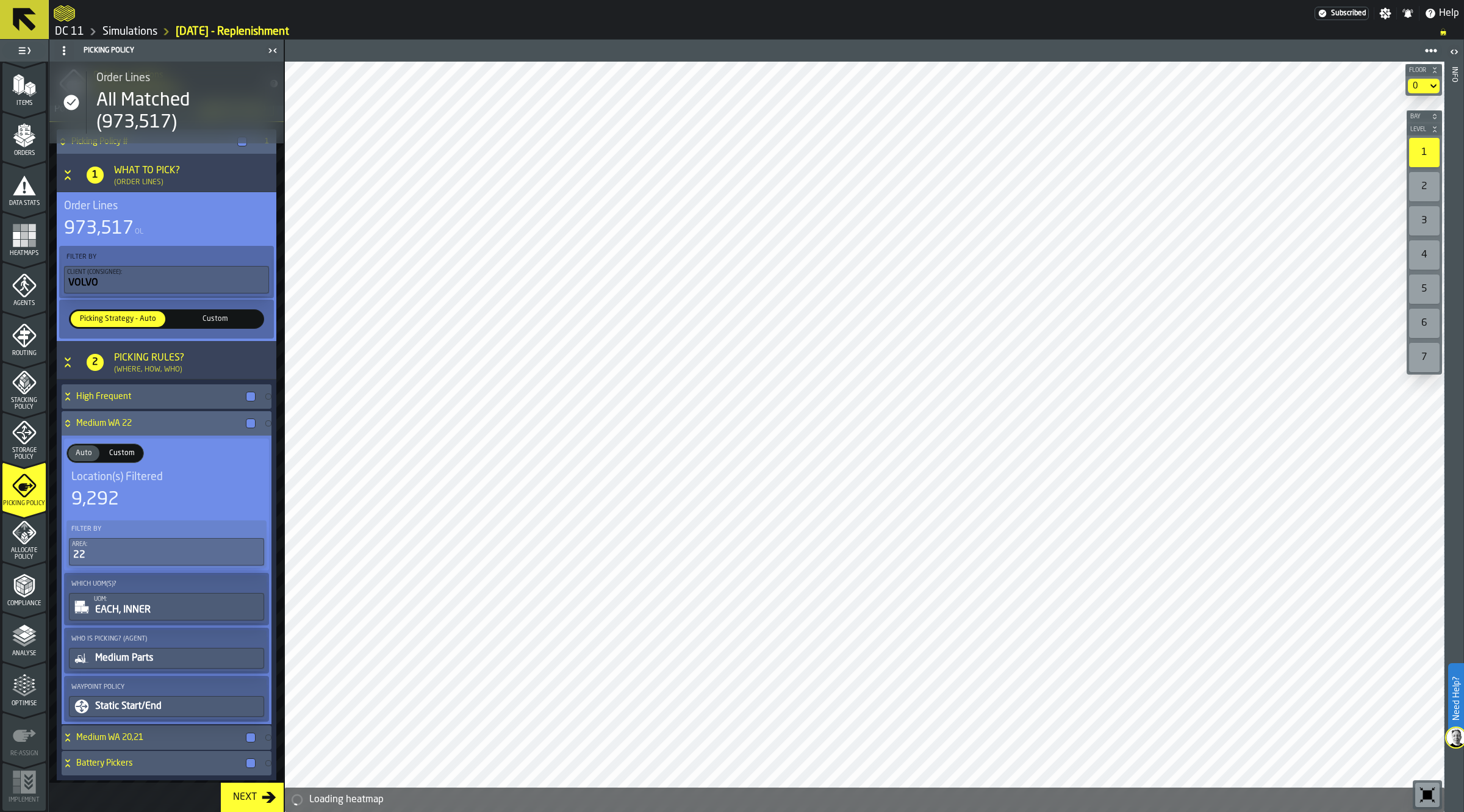
scroll to position [104, 0]
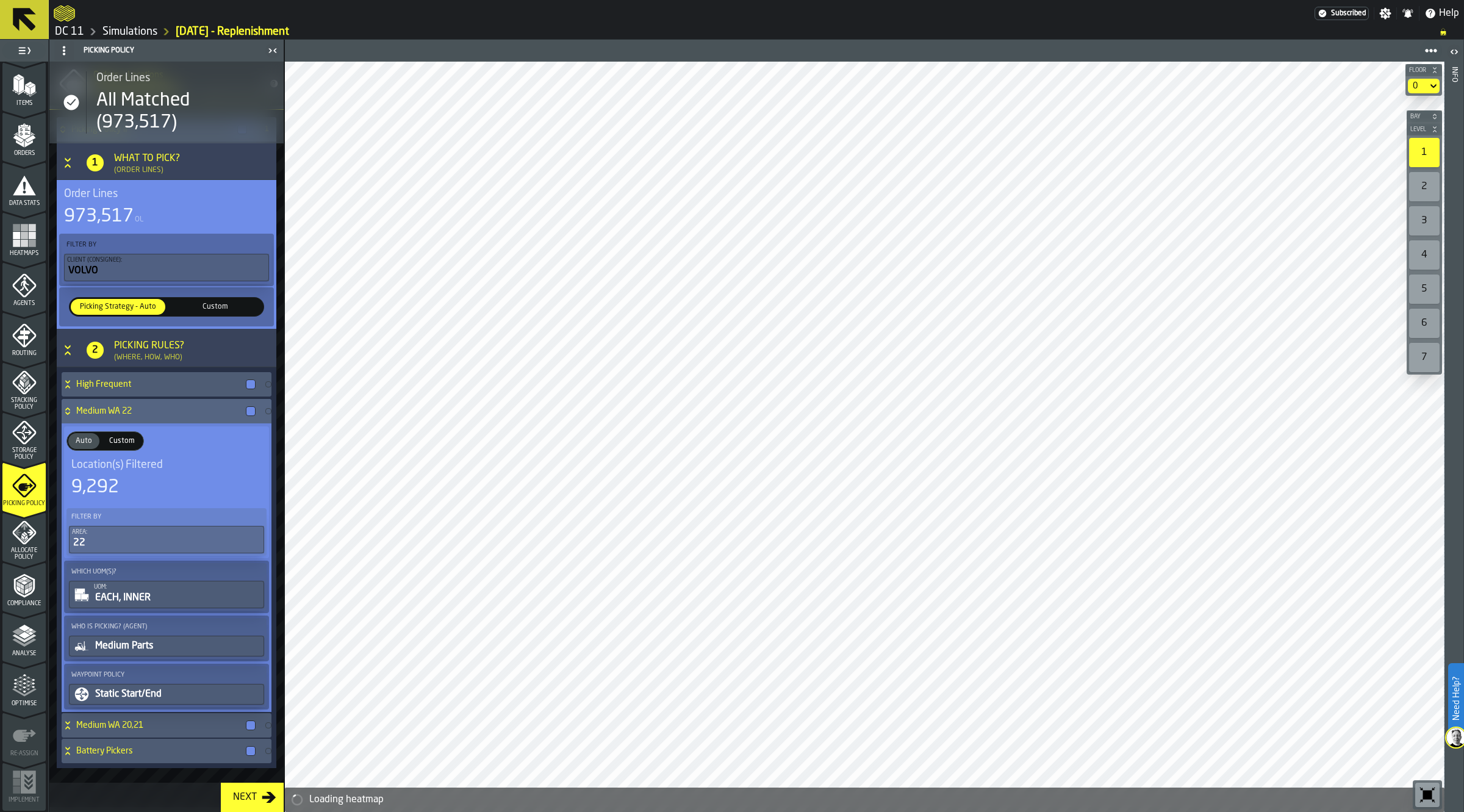
click at [119, 410] on h4 "Medium WA 22" at bounding box center [158, 411] width 165 height 10
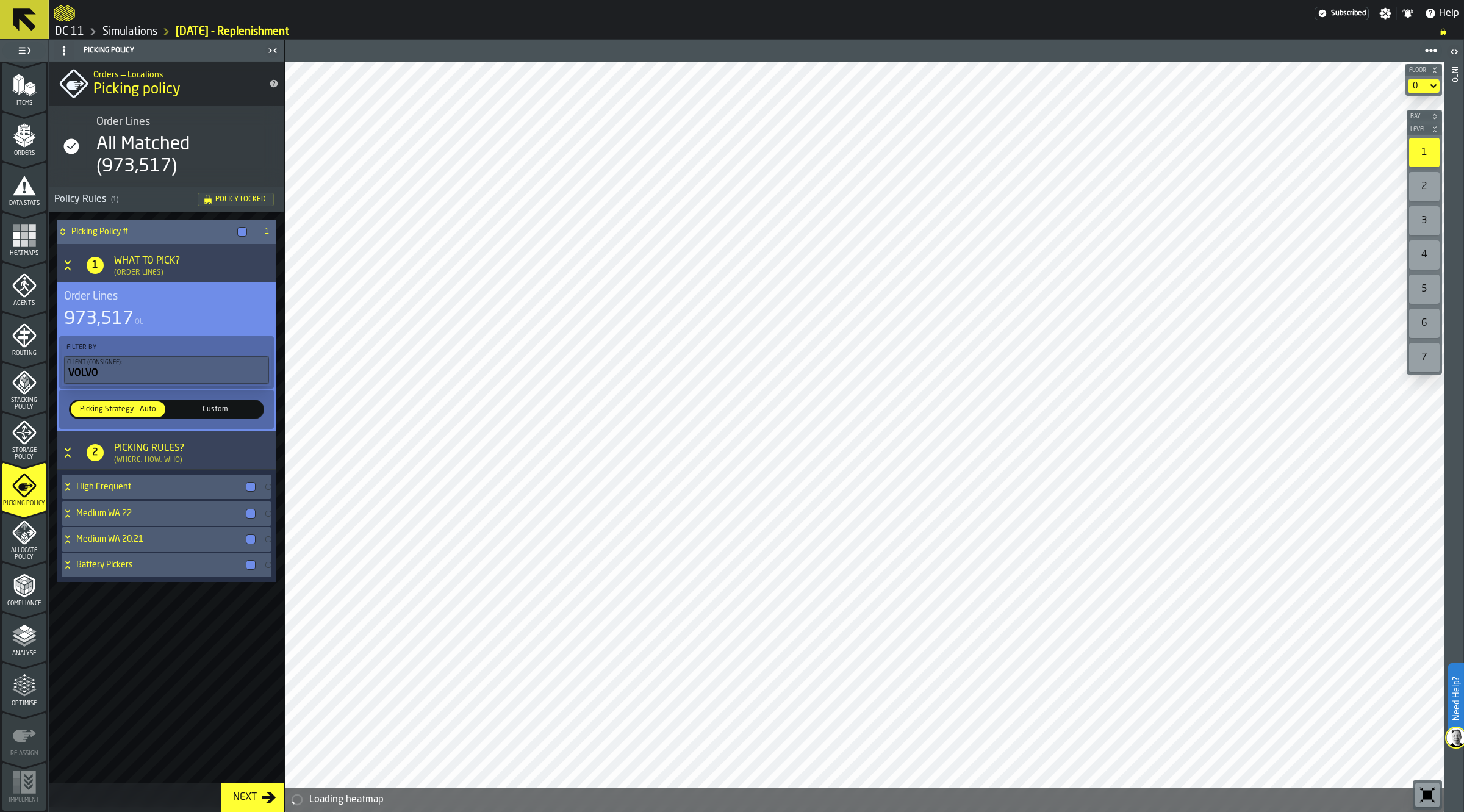
scroll to position [0, 0]
click at [119, 488] on h4 "High Frequent" at bounding box center [158, 486] width 165 height 10
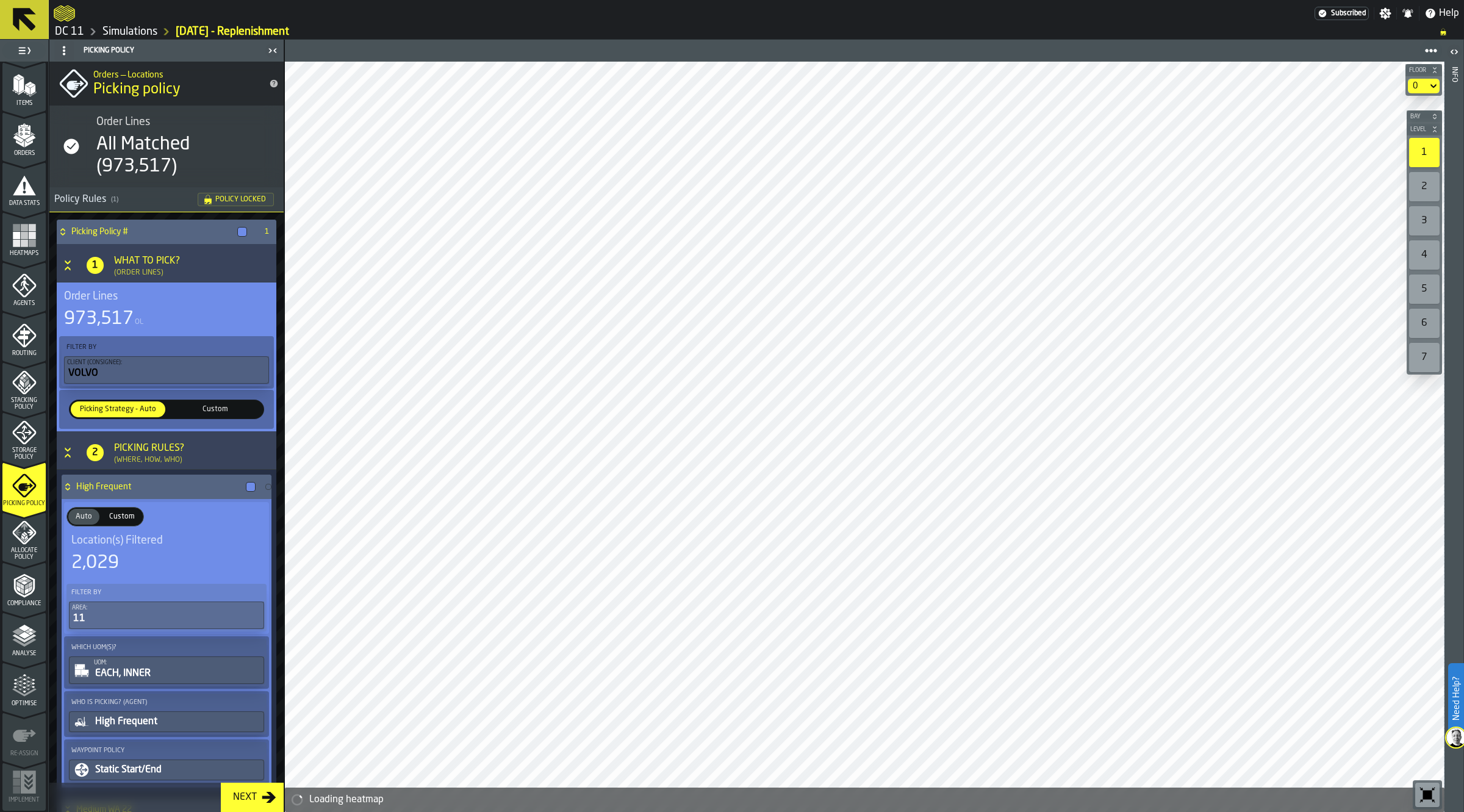
click at [119, 488] on h4 "High Frequent" at bounding box center [158, 486] width 165 height 10
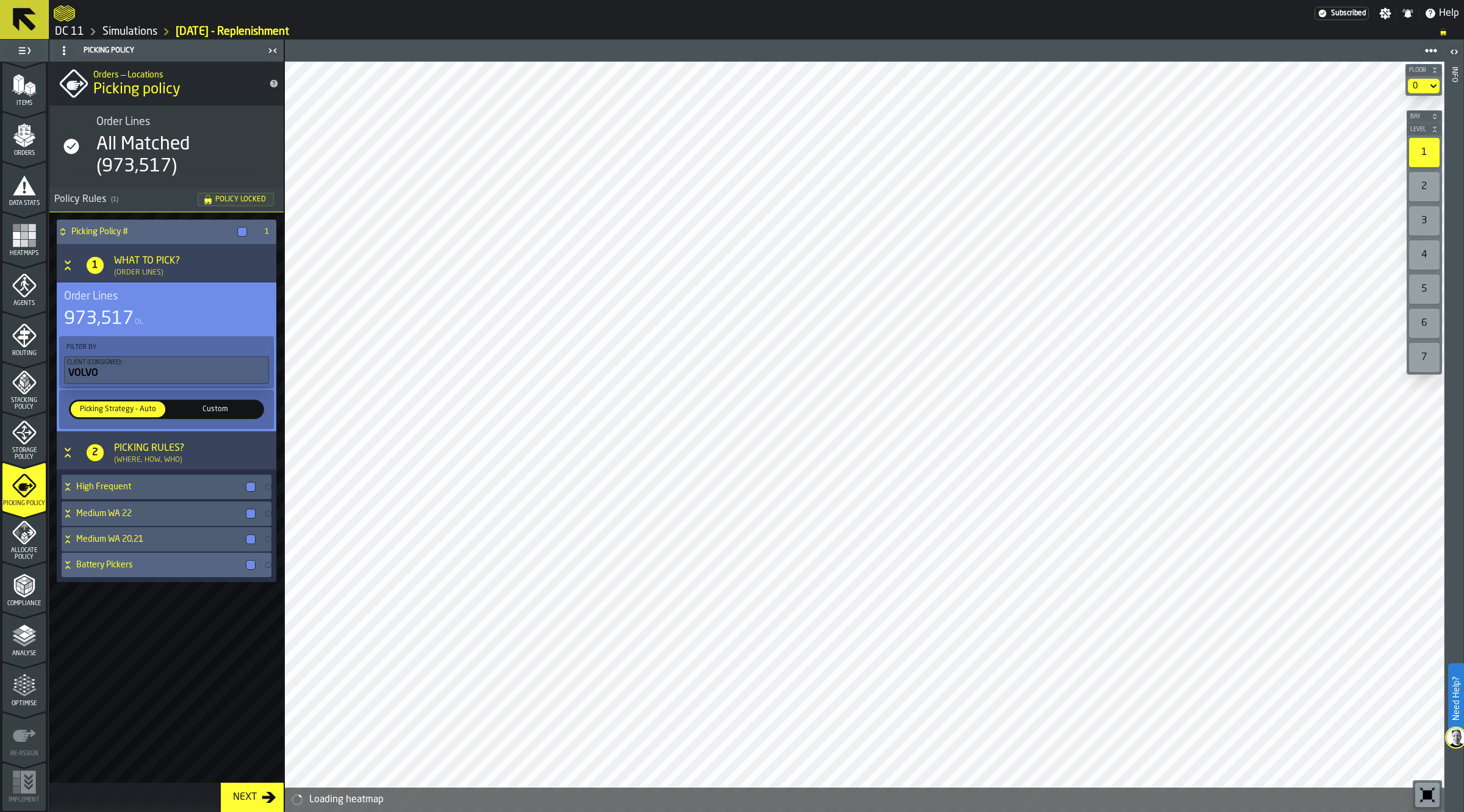
click at [125, 553] on div "Battery Pickers" at bounding box center [161, 565] width 199 height 25
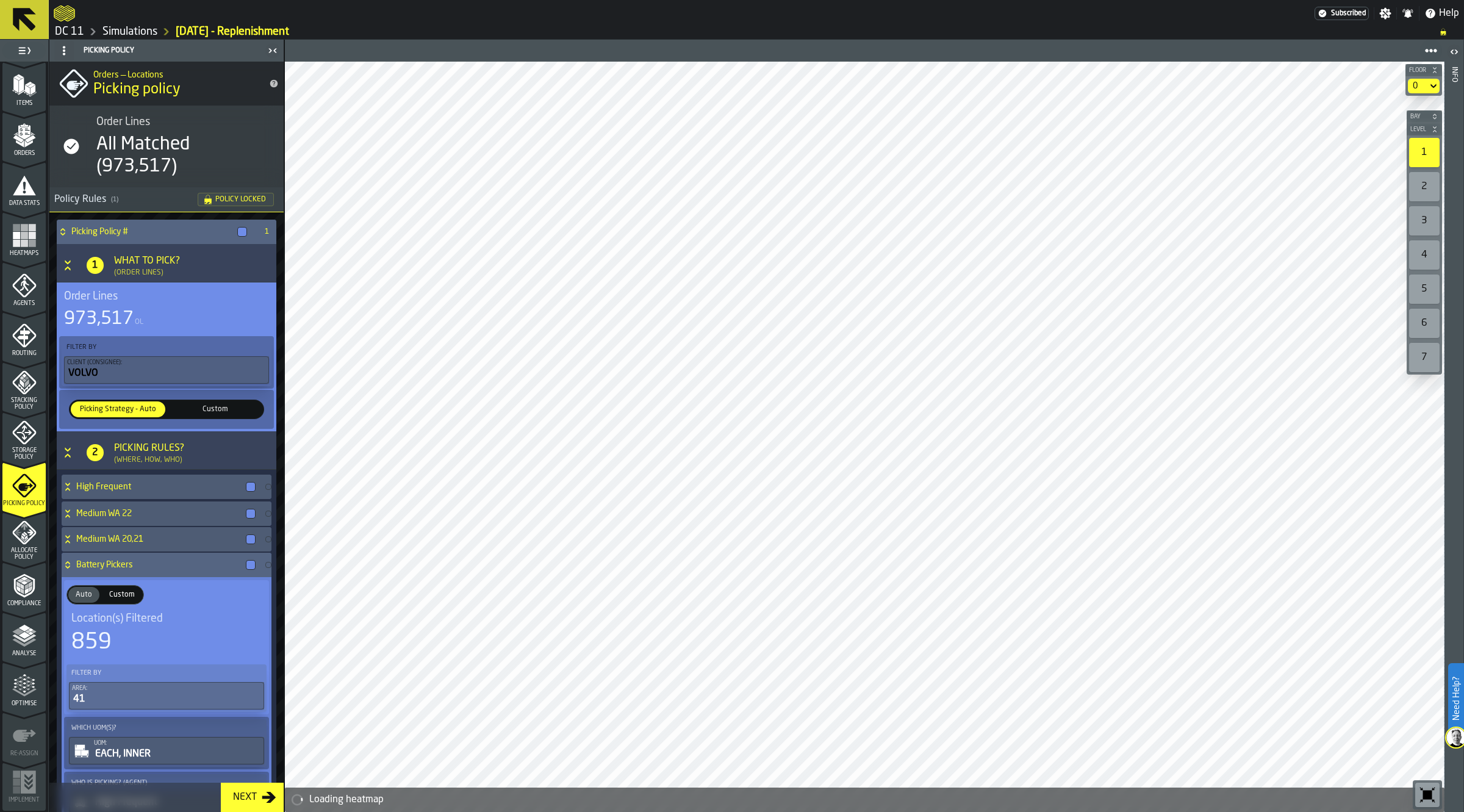
click at [125, 553] on div "Battery Pickers" at bounding box center [161, 565] width 199 height 25
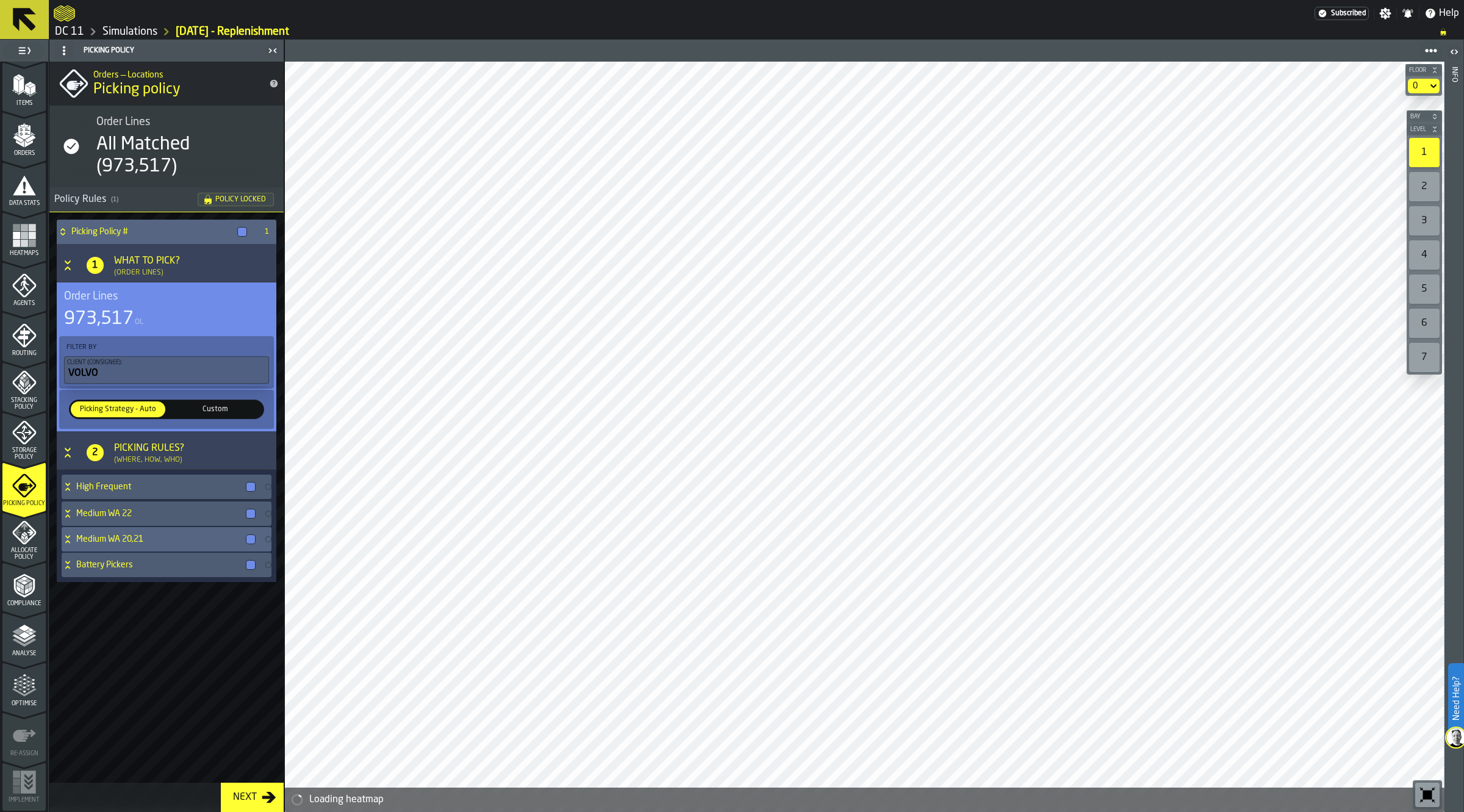
click at [131, 535] on h4 "Medium WA 20,21" at bounding box center [158, 539] width 165 height 10
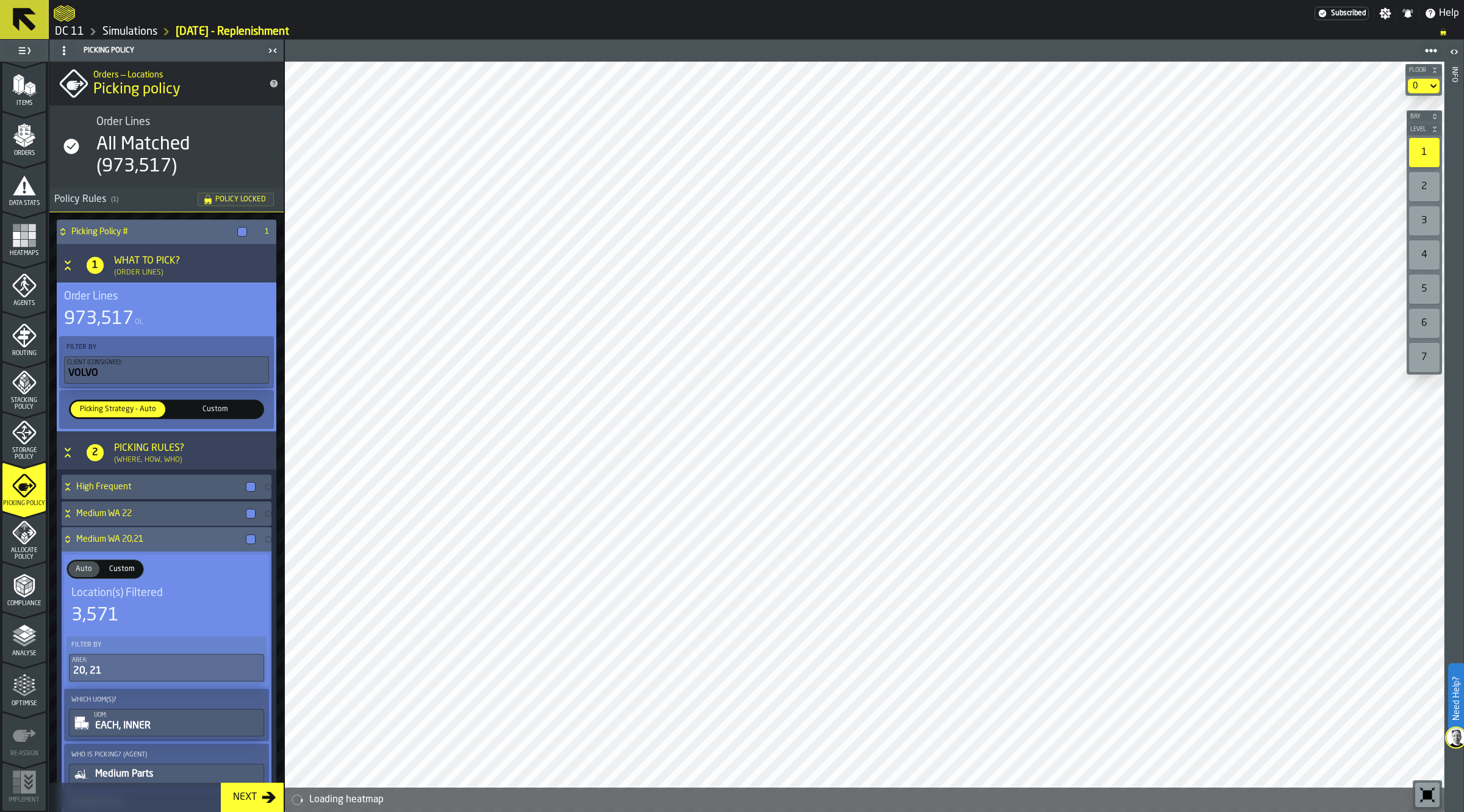
click at [131, 535] on h4 "Medium WA 20,21" at bounding box center [158, 539] width 165 height 10
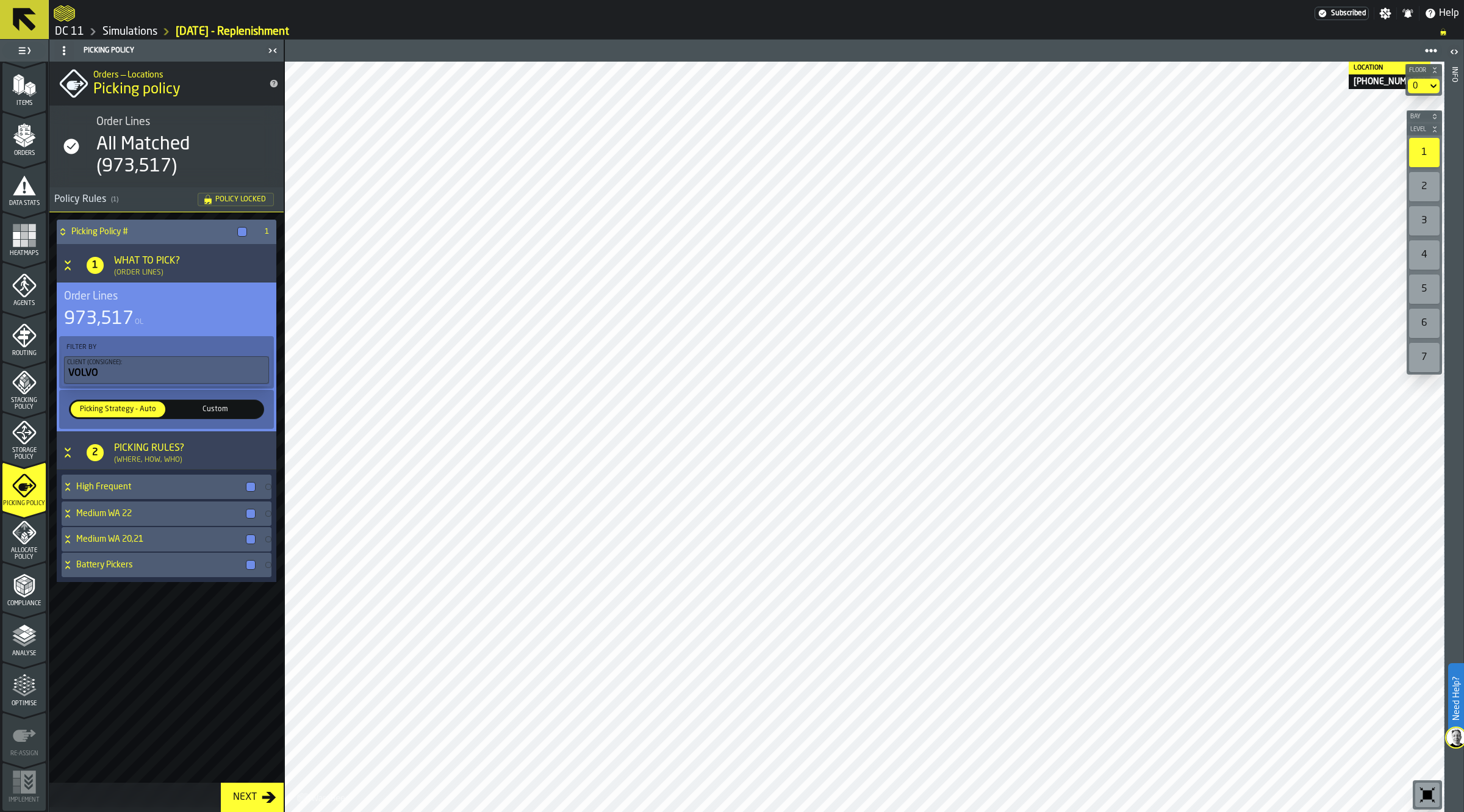
click at [154, 450] on div "Picking Rules?" at bounding box center [149, 448] width 70 height 15
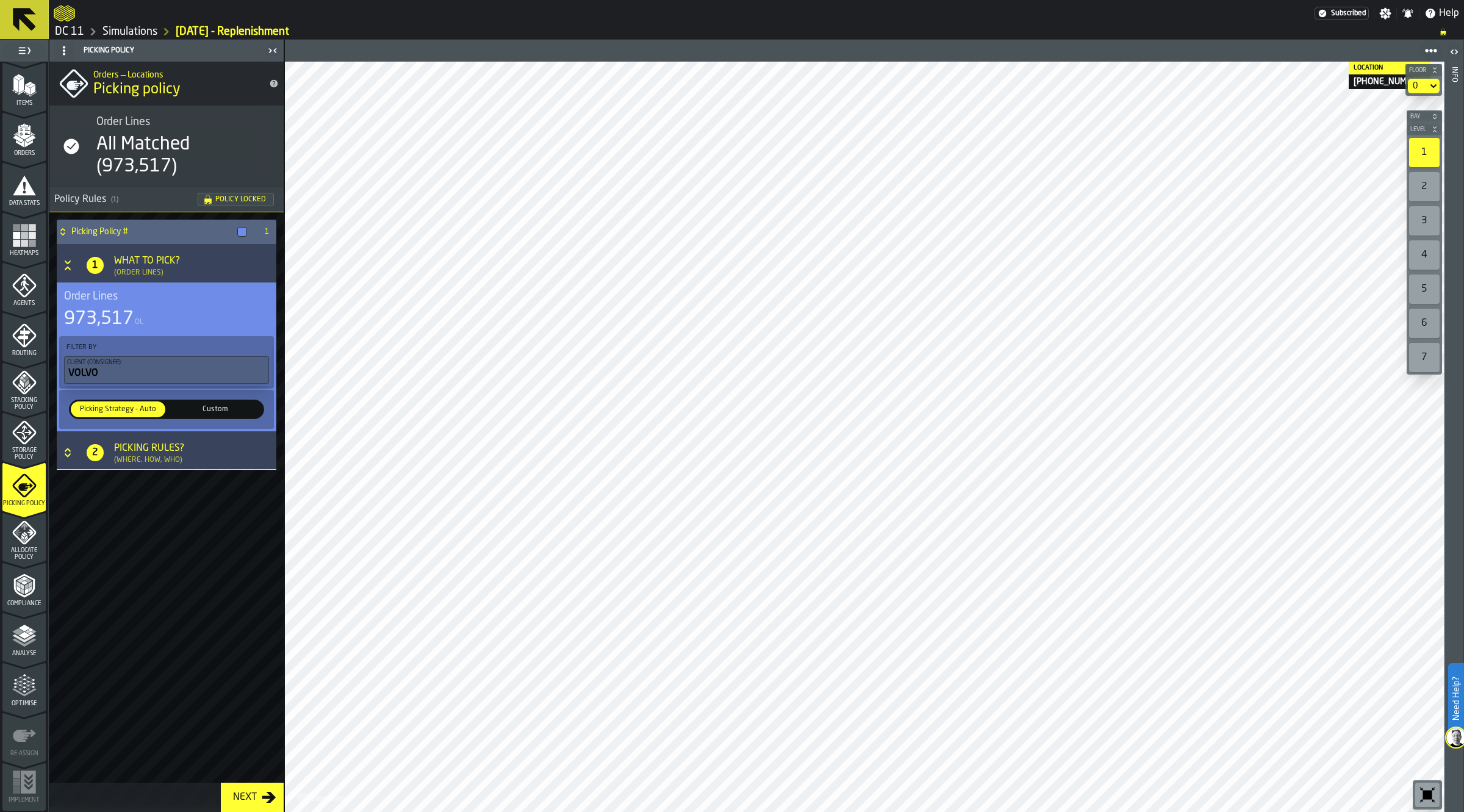
click at [136, 261] on div "What to Pick?" at bounding box center [147, 261] width 66 height 15
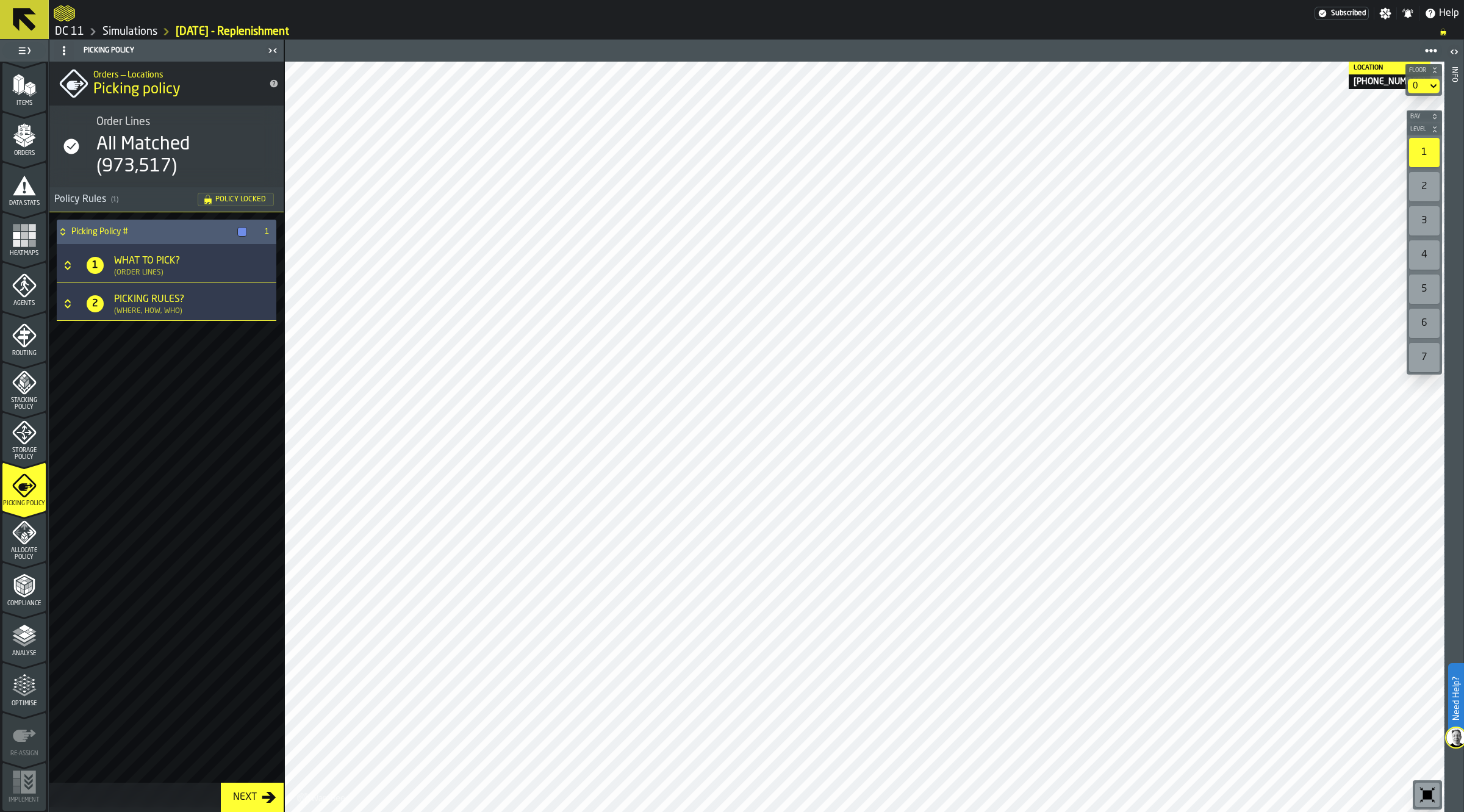
click at [25, 551] on span "Allocate Policy" at bounding box center [24, 553] width 43 height 14
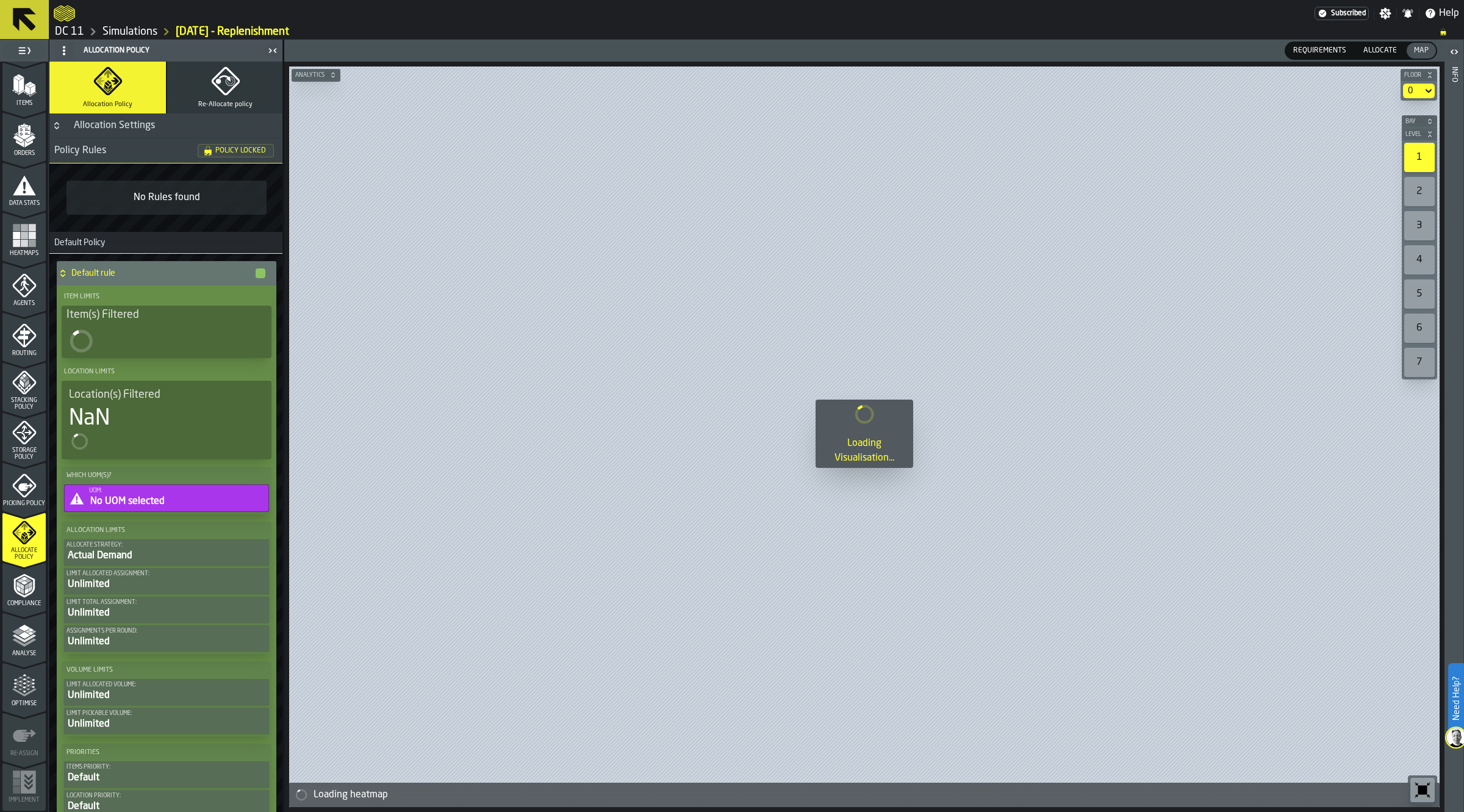
click at [28, 640] on polyline "menu Analyse" at bounding box center [24, 642] width 24 height 8
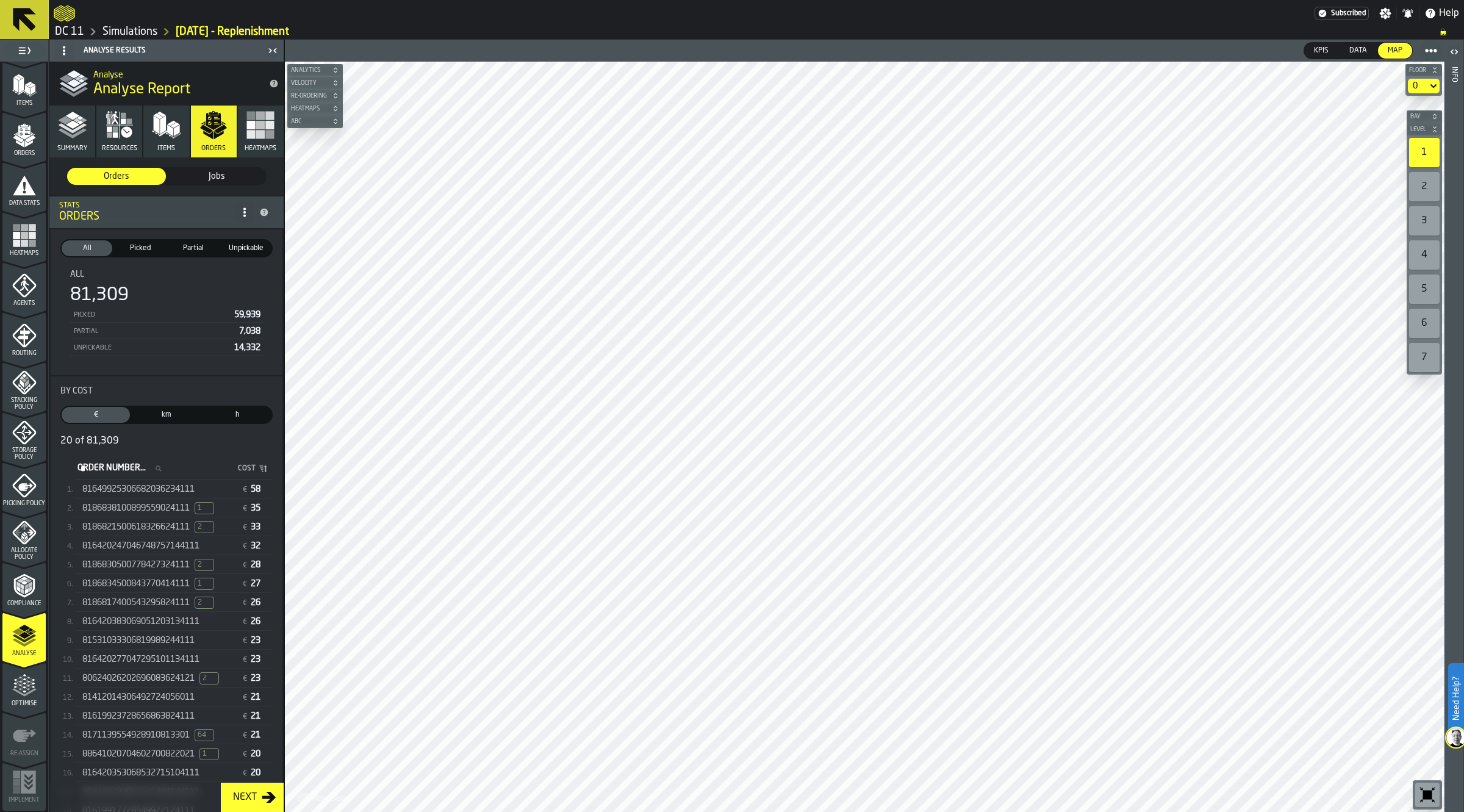
click at [208, 491] on div "81649925306682036234111" at bounding box center [159, 489] width 154 height 10
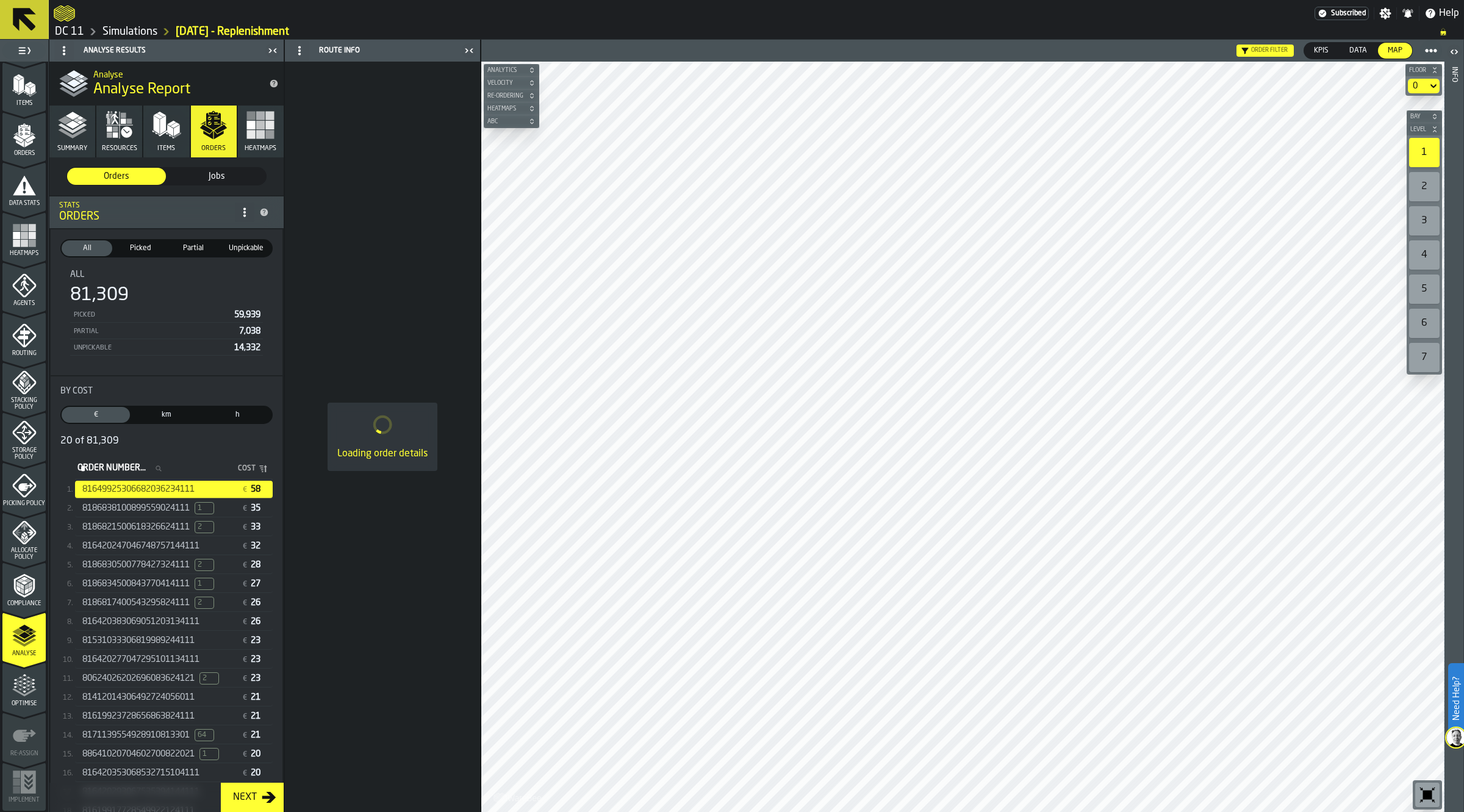
click at [1418, 791] on icon "button-toolbar-undefined" at bounding box center [1427, 795] width 19 height 19
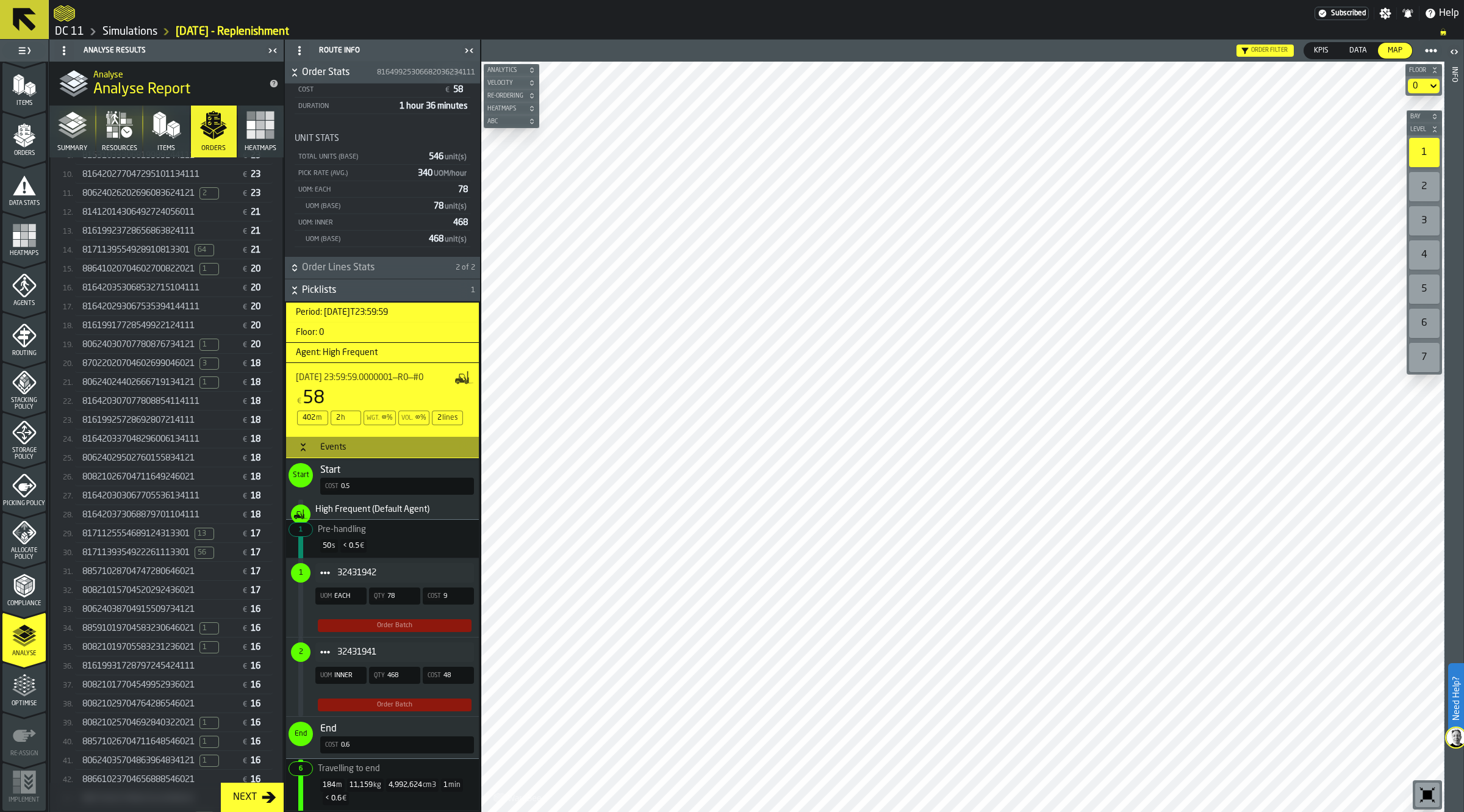
scroll to position [473, 0]
click at [210, 490] on div "80821026704711649246021" at bounding box center [159, 489] width 154 height 10
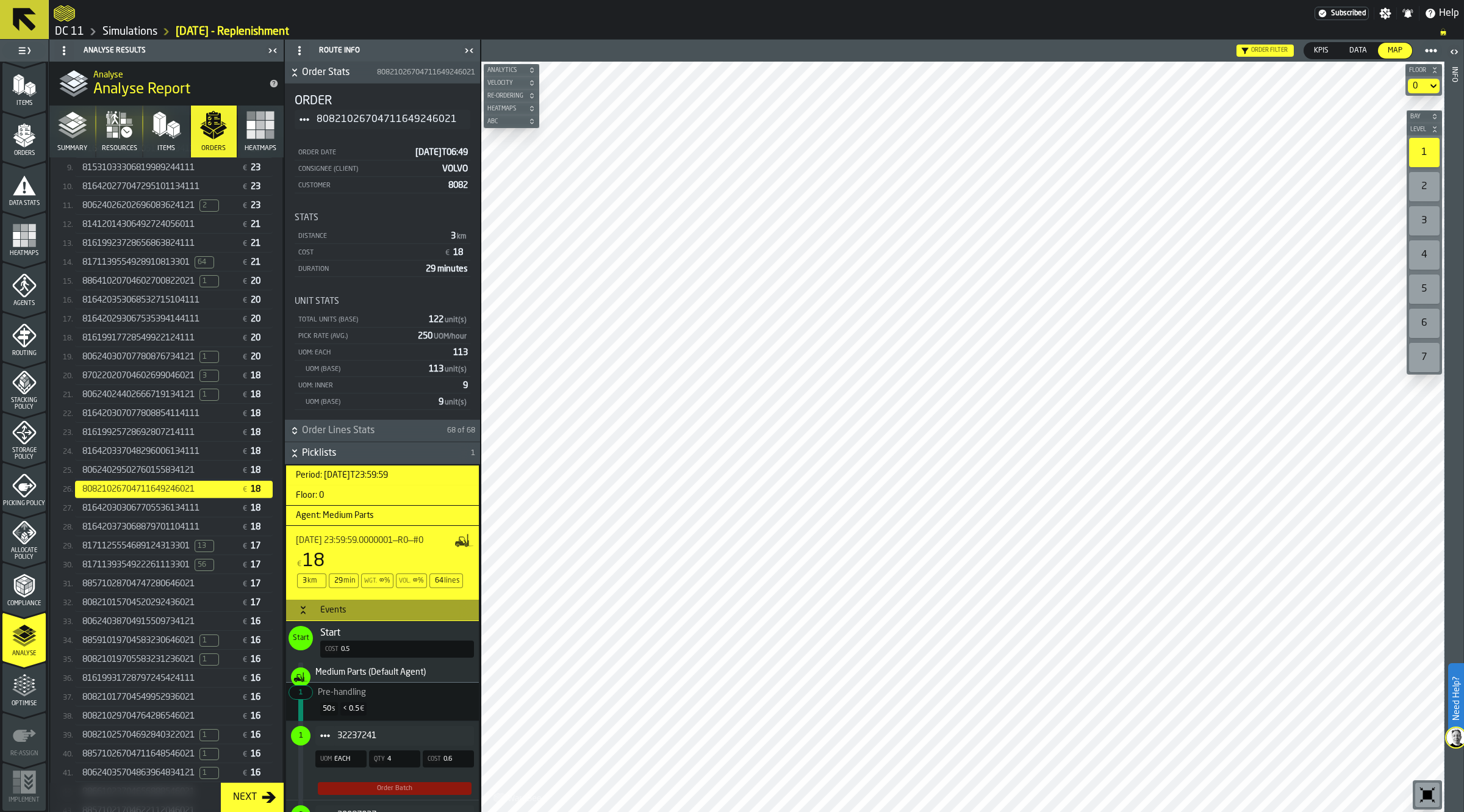
scroll to position [0, 0]
click at [1010, 811] on html "Need Help? Subscribed Settings Notifications Help DC 11 Simulations [DATE] - Re…" at bounding box center [732, 406] width 1464 height 812
click at [293, 564] on main "1 Start 2 Layout 3 Assignment 4 Items 5 Orders 6 Data Stats 7 Heatmaps 8 Agents…" at bounding box center [732, 425] width 1464 height 772
click at [206, 584] on div "80621028302736091246021" at bounding box center [159, 580] width 154 height 10
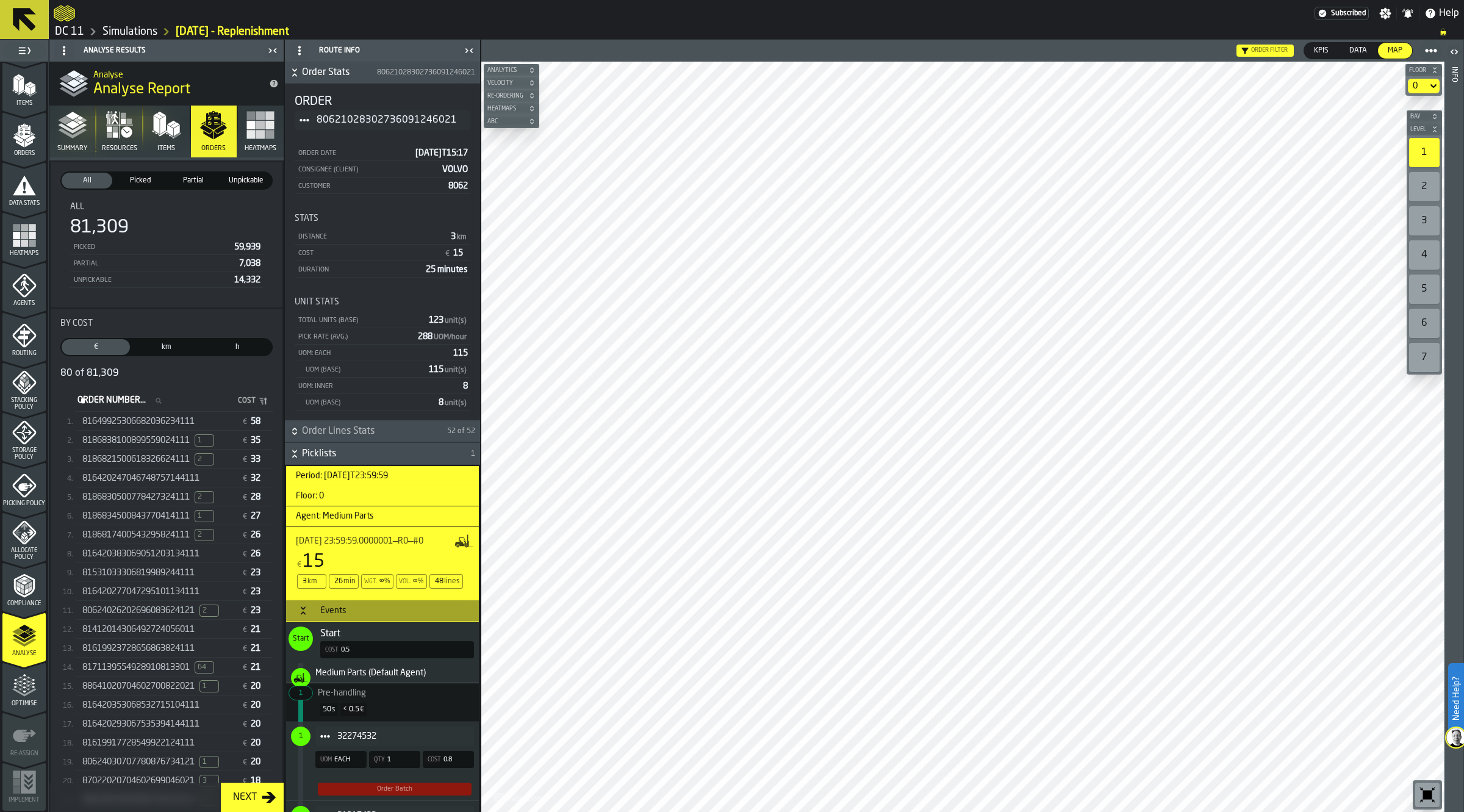
scroll to position [0, 0]
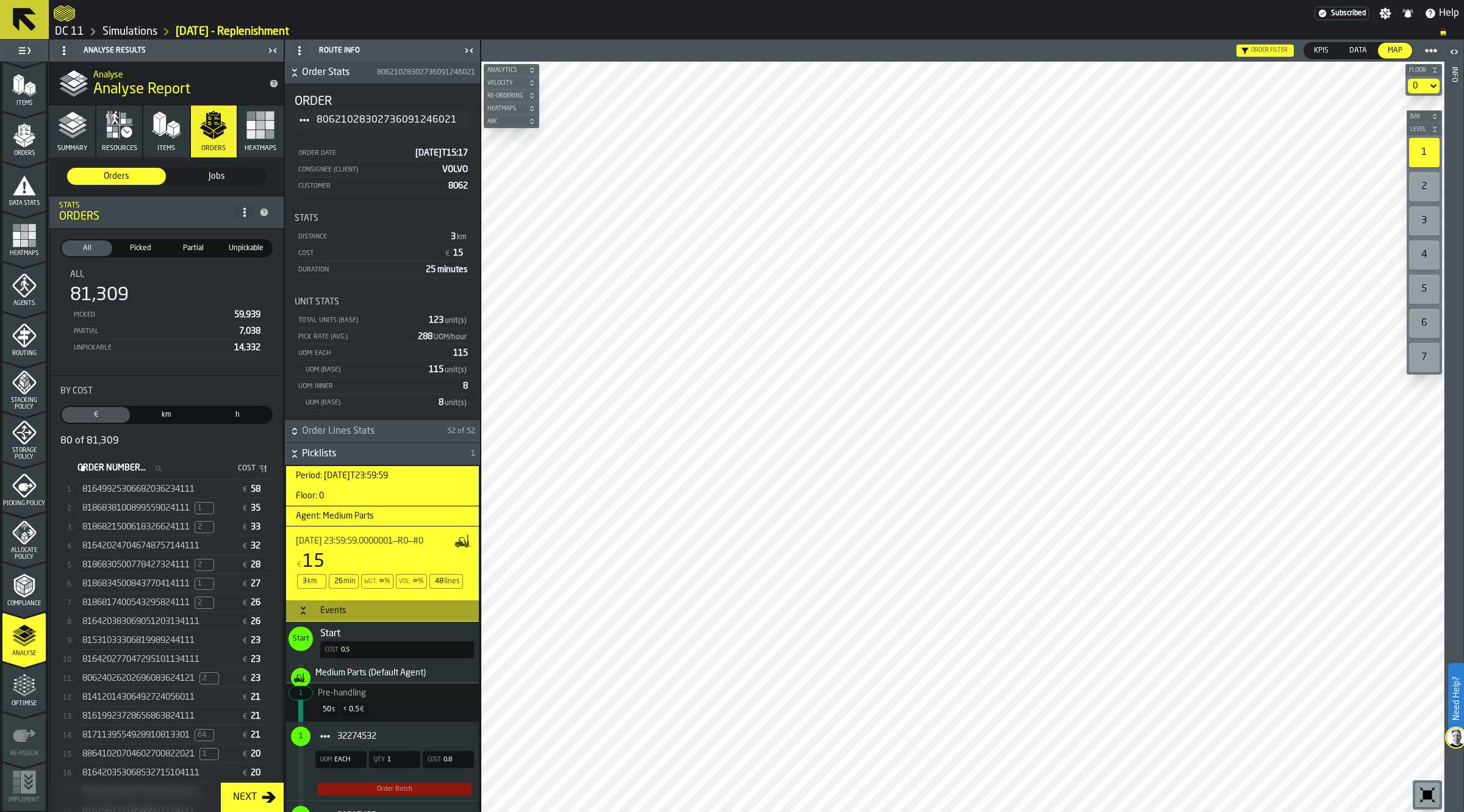
click at [161, 468] on icon "stat-By Cost" at bounding box center [158, 468] width 6 height 6
click at [172, 468] on input "Order Number... Order Number..." at bounding box center [123, 468] width 96 height 16
click at [155, 468] on input "Order Number... Order Number..." at bounding box center [123, 468] width 96 height 16
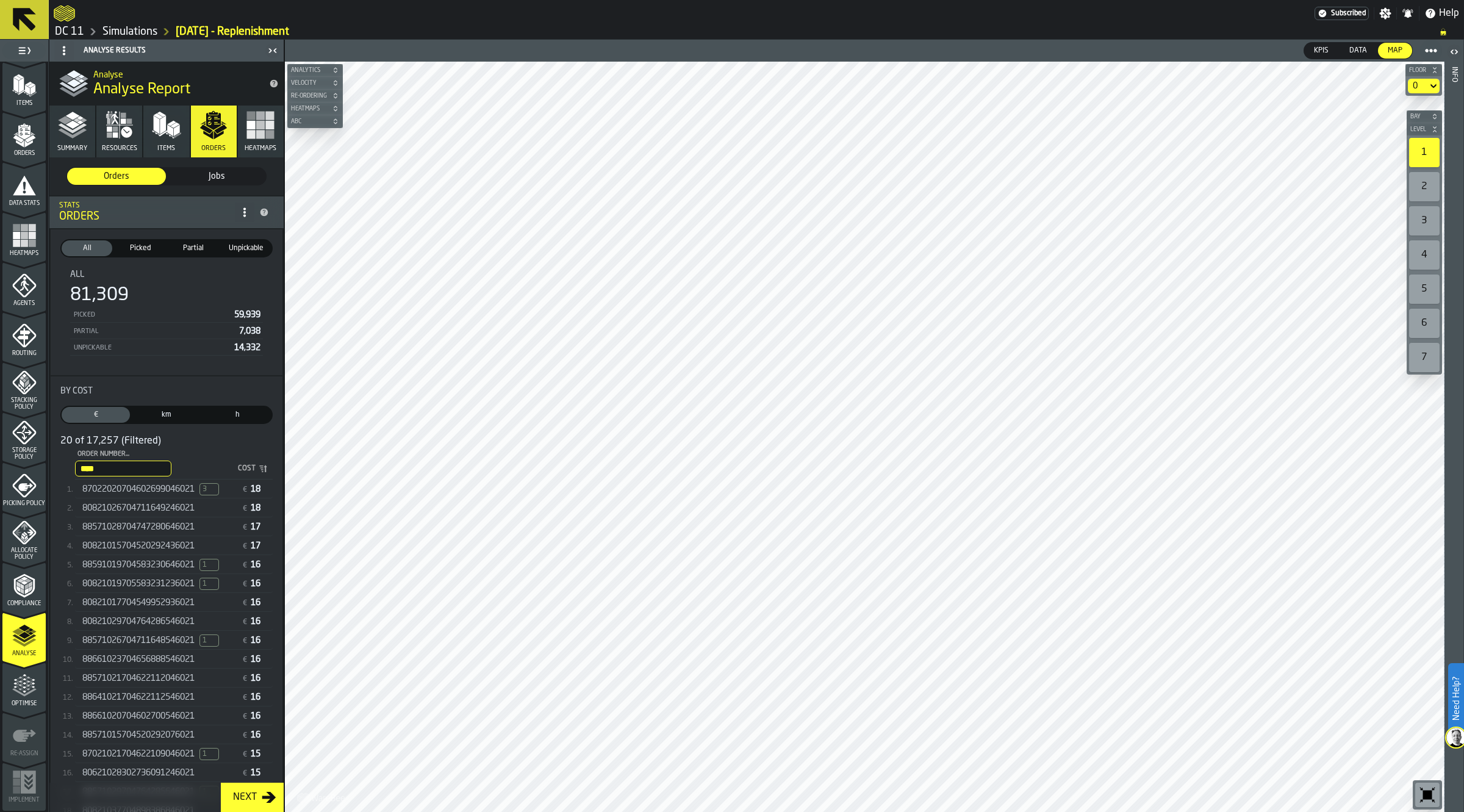
click at [194, 494] on div "87022020704602699046021 3" at bounding box center [159, 489] width 154 height 12
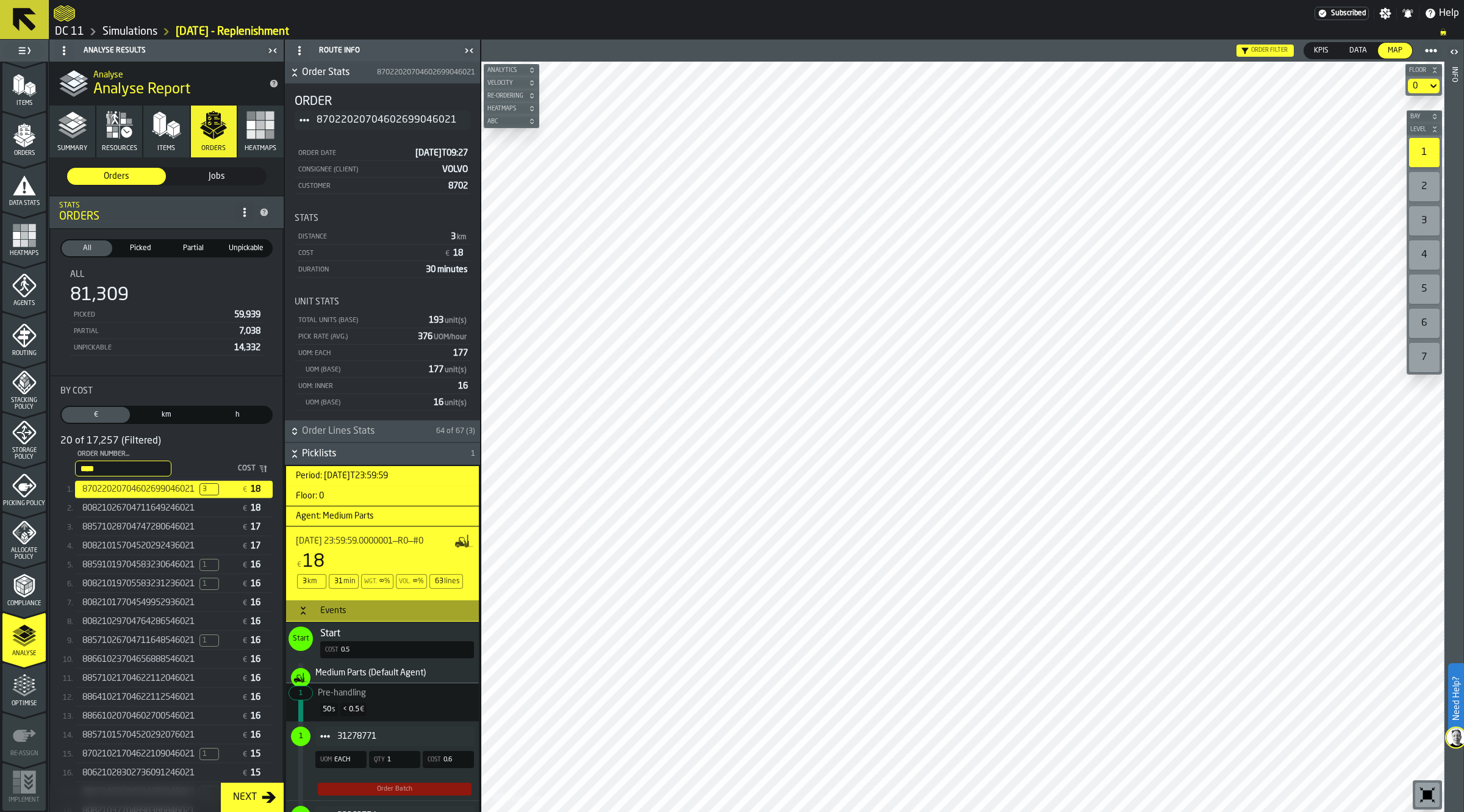
click at [655, 811] on html "Need Help? Subscribed Settings Notifications Help DC 11 Simulations [DATE] - Re…" at bounding box center [732, 406] width 1464 height 812
click at [195, 510] on span "80821026704711649246021" at bounding box center [139, 508] width 112 height 10
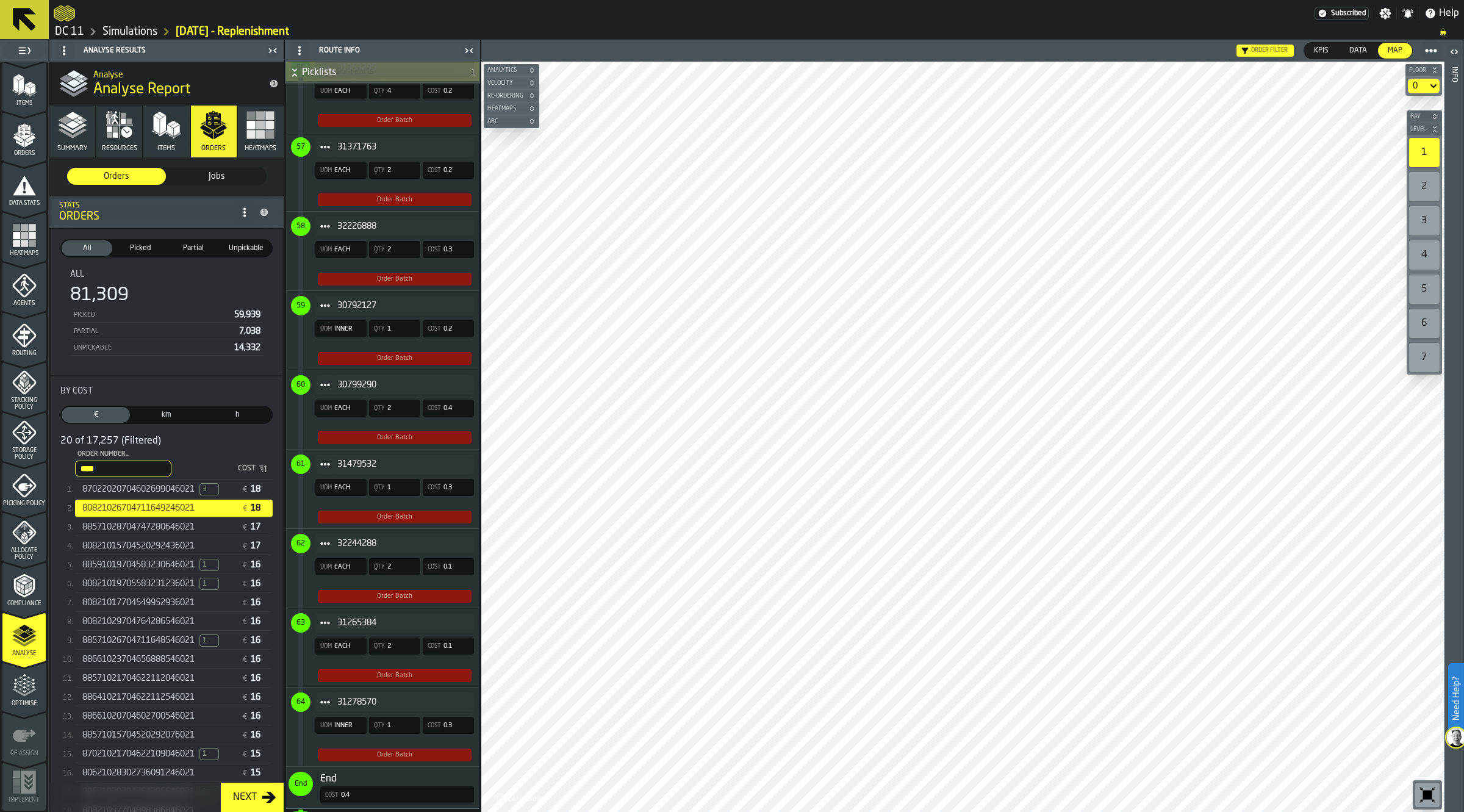
scroll to position [5066, 0]
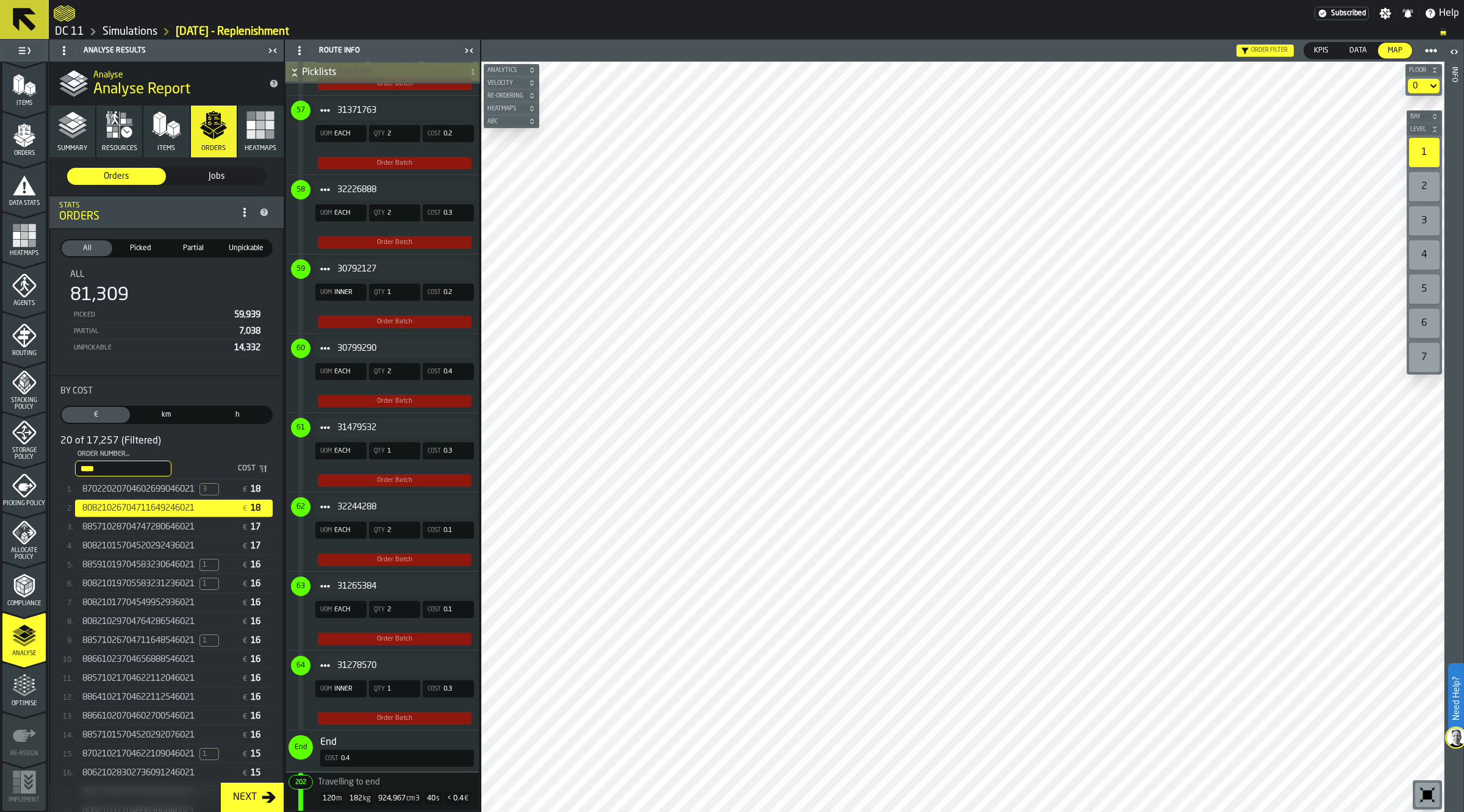
click at [397, 660] on span "31278570" at bounding box center [401, 665] width 127 height 10
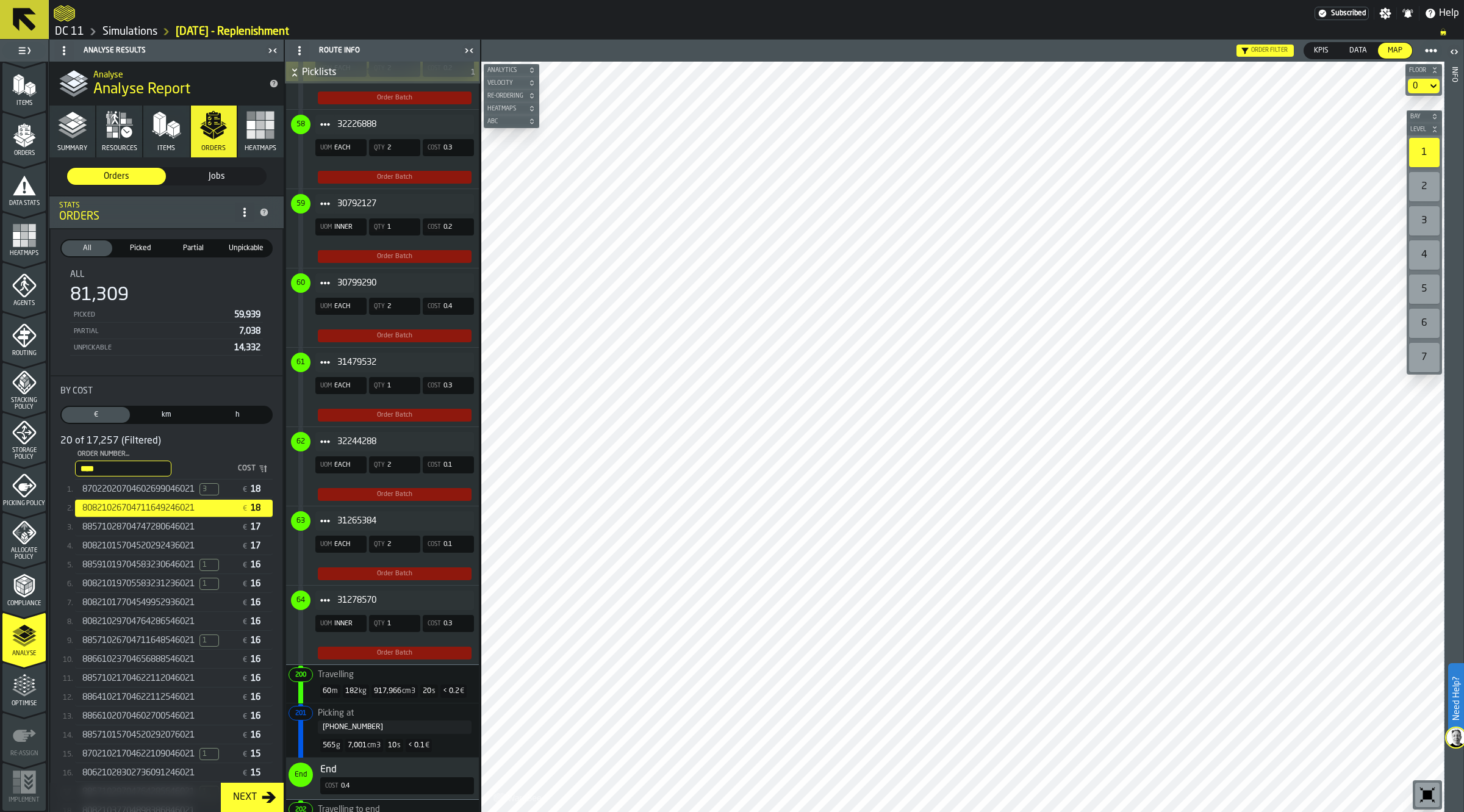
scroll to position [5158, 0]
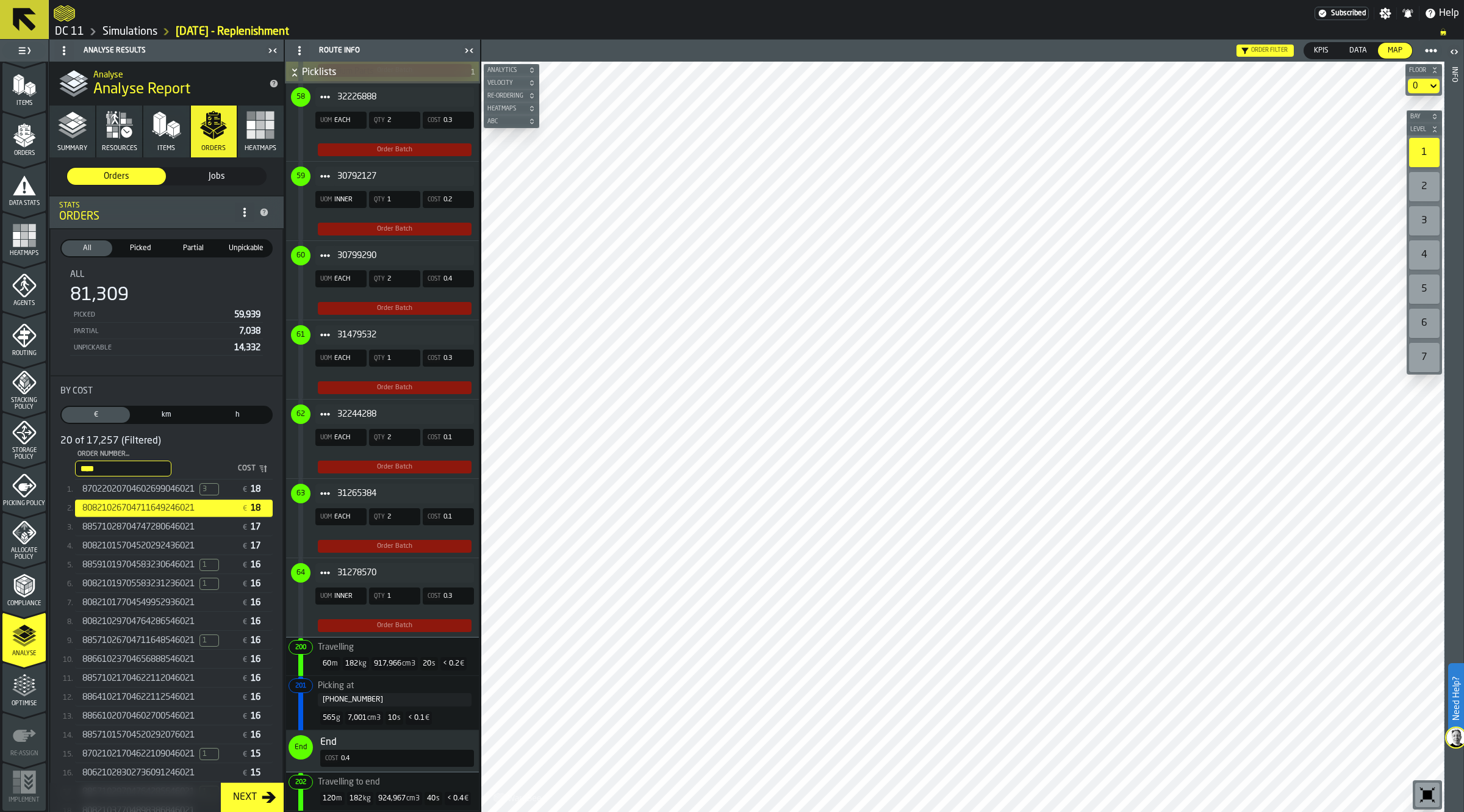
click at [403, 676] on span "Picking at [PHONE_NUMBER]" at bounding box center [380, 691] width 183 height 30
click at [356, 568] on span "31278570" at bounding box center [401, 572] width 127 height 10
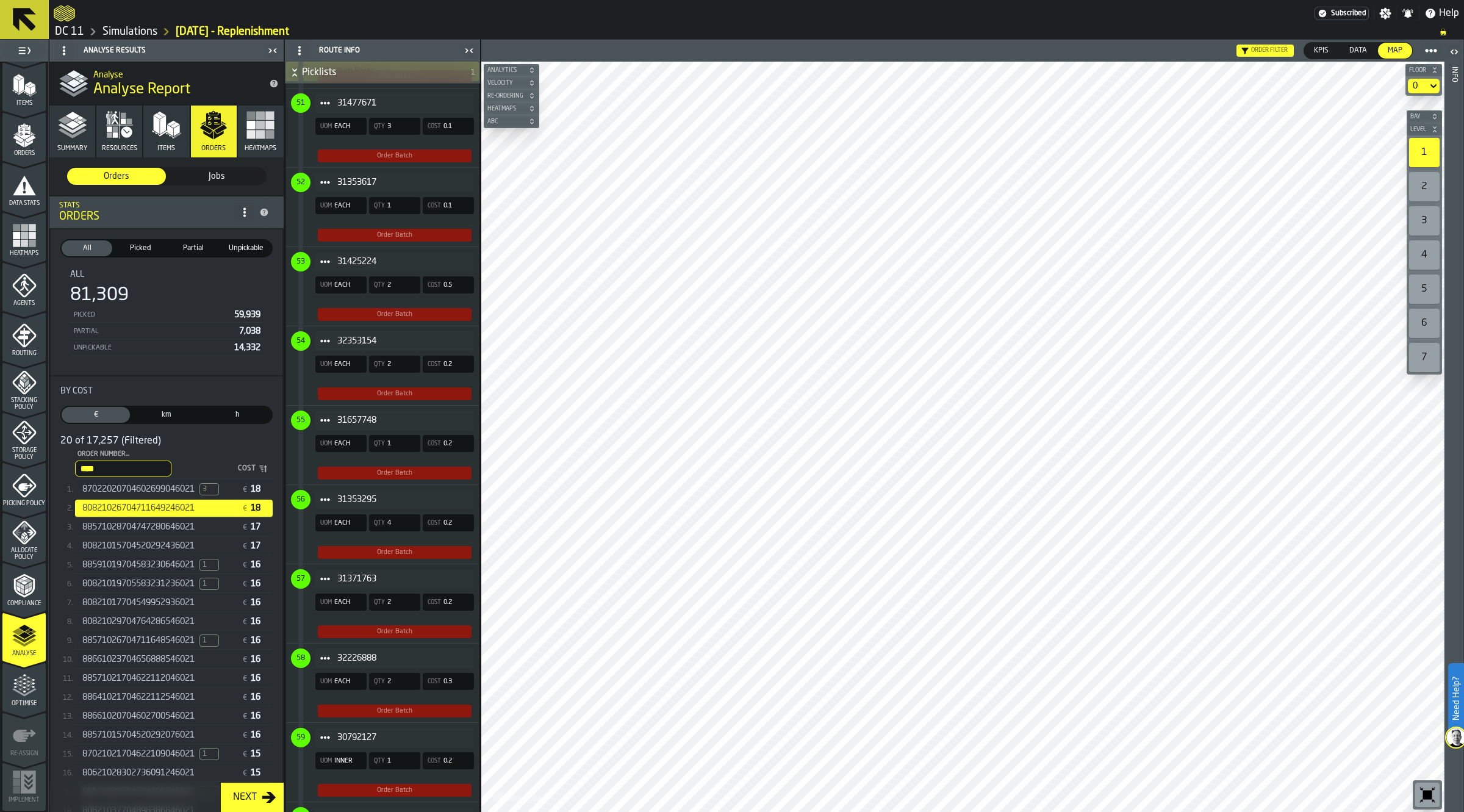
scroll to position [4456, 0]
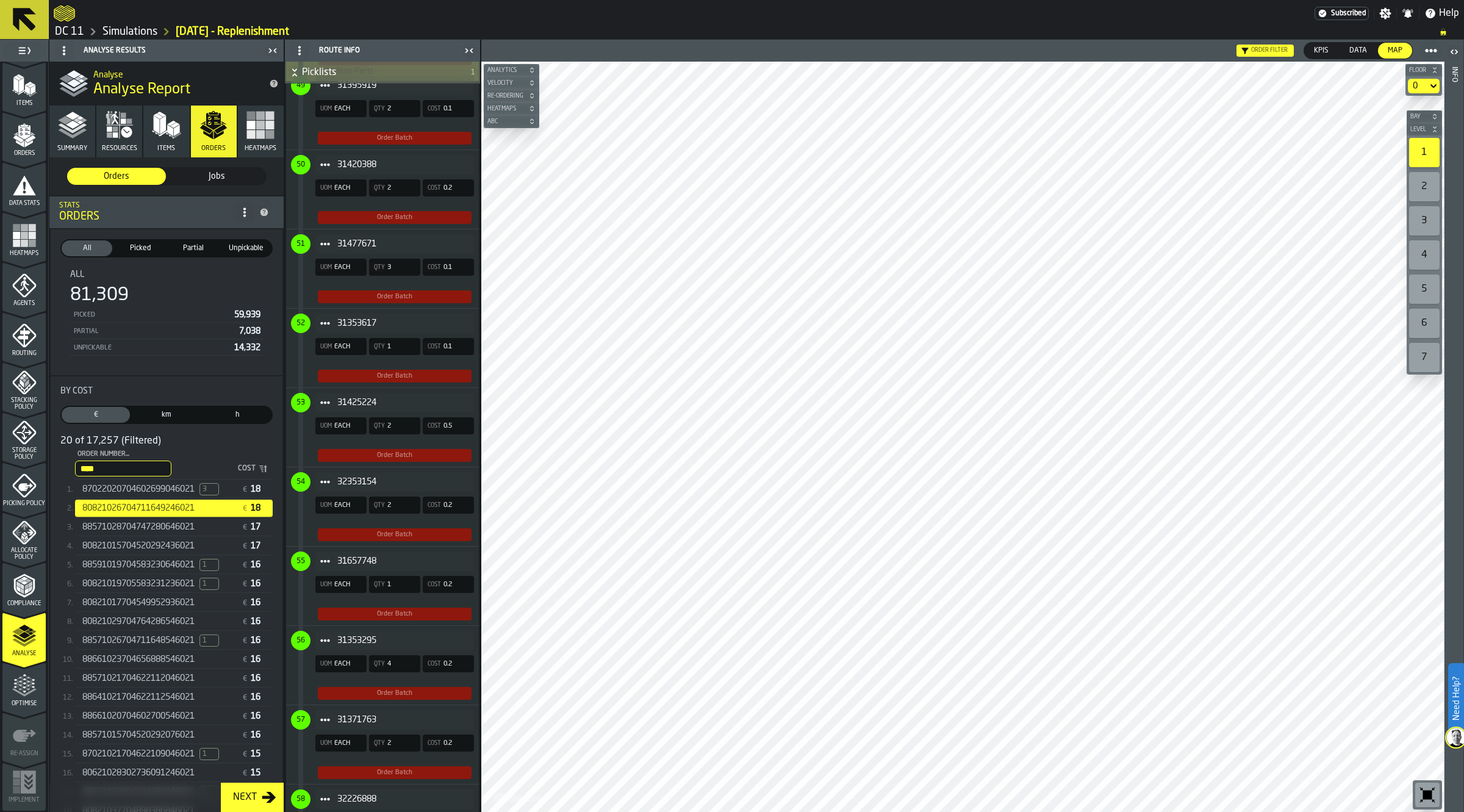
click at [131, 464] on input "****" at bounding box center [123, 468] width 96 height 16
type input "****"
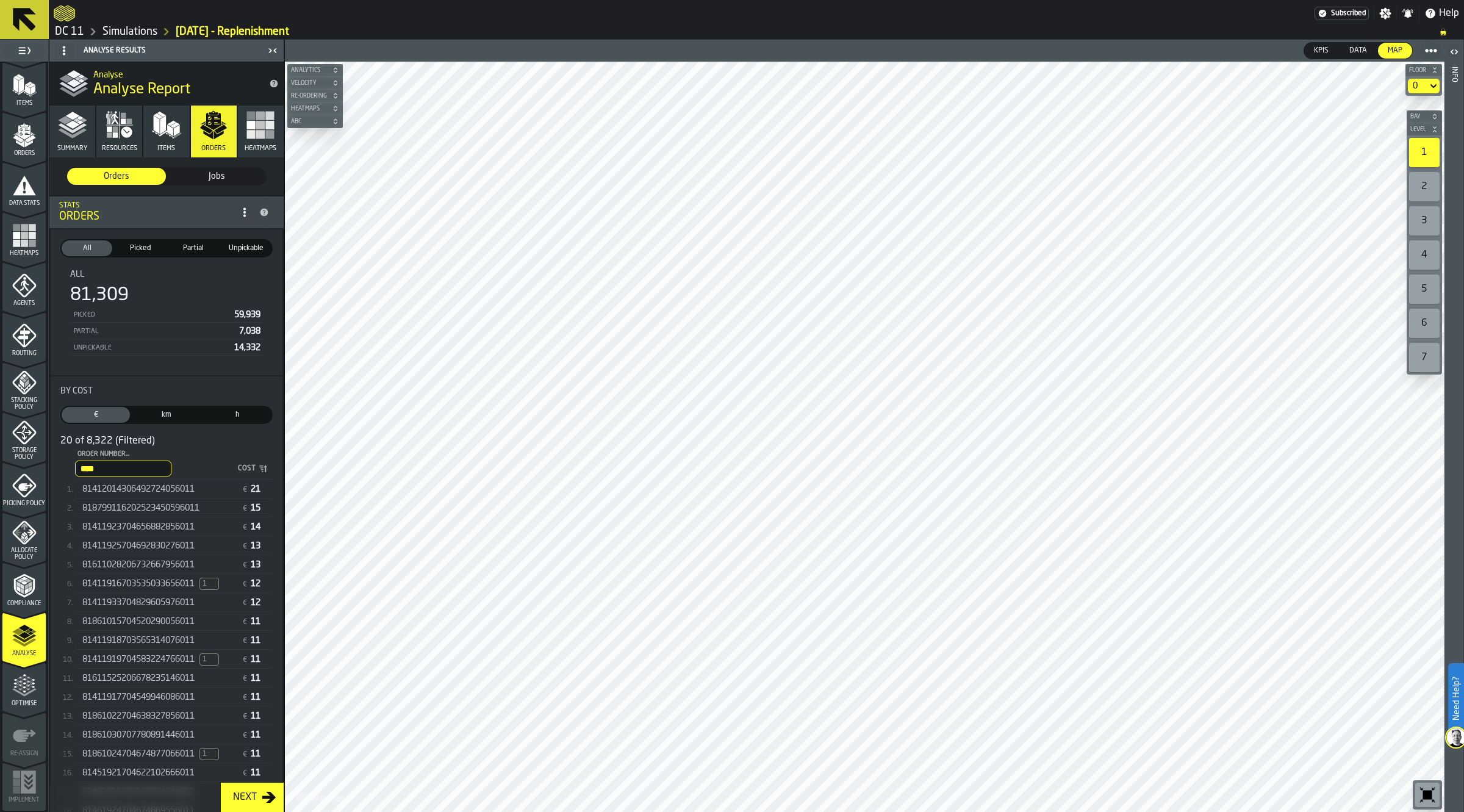
click at [110, 484] on span "81412014306492724056011" at bounding box center [139, 489] width 112 height 10
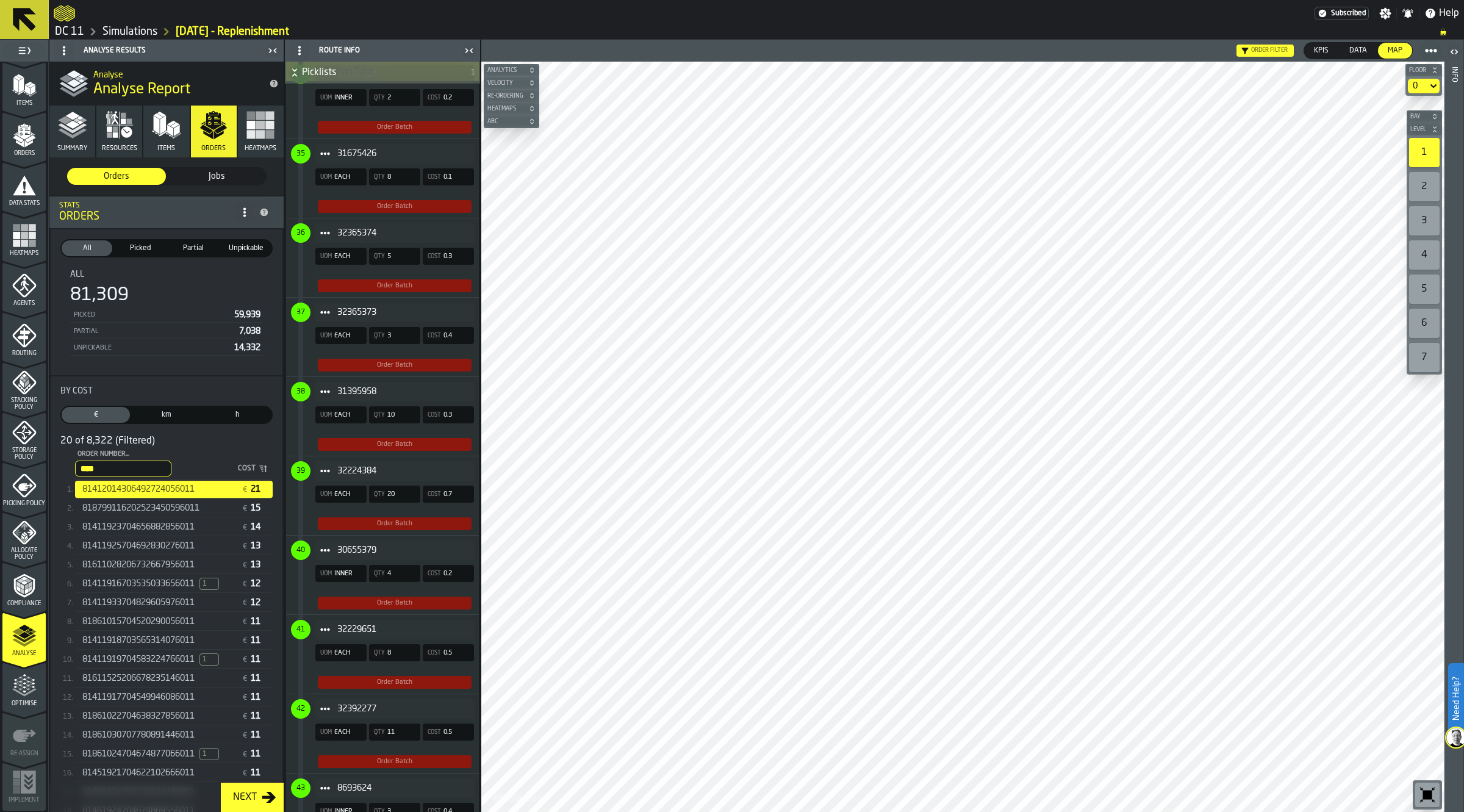
scroll to position [3565, 0]
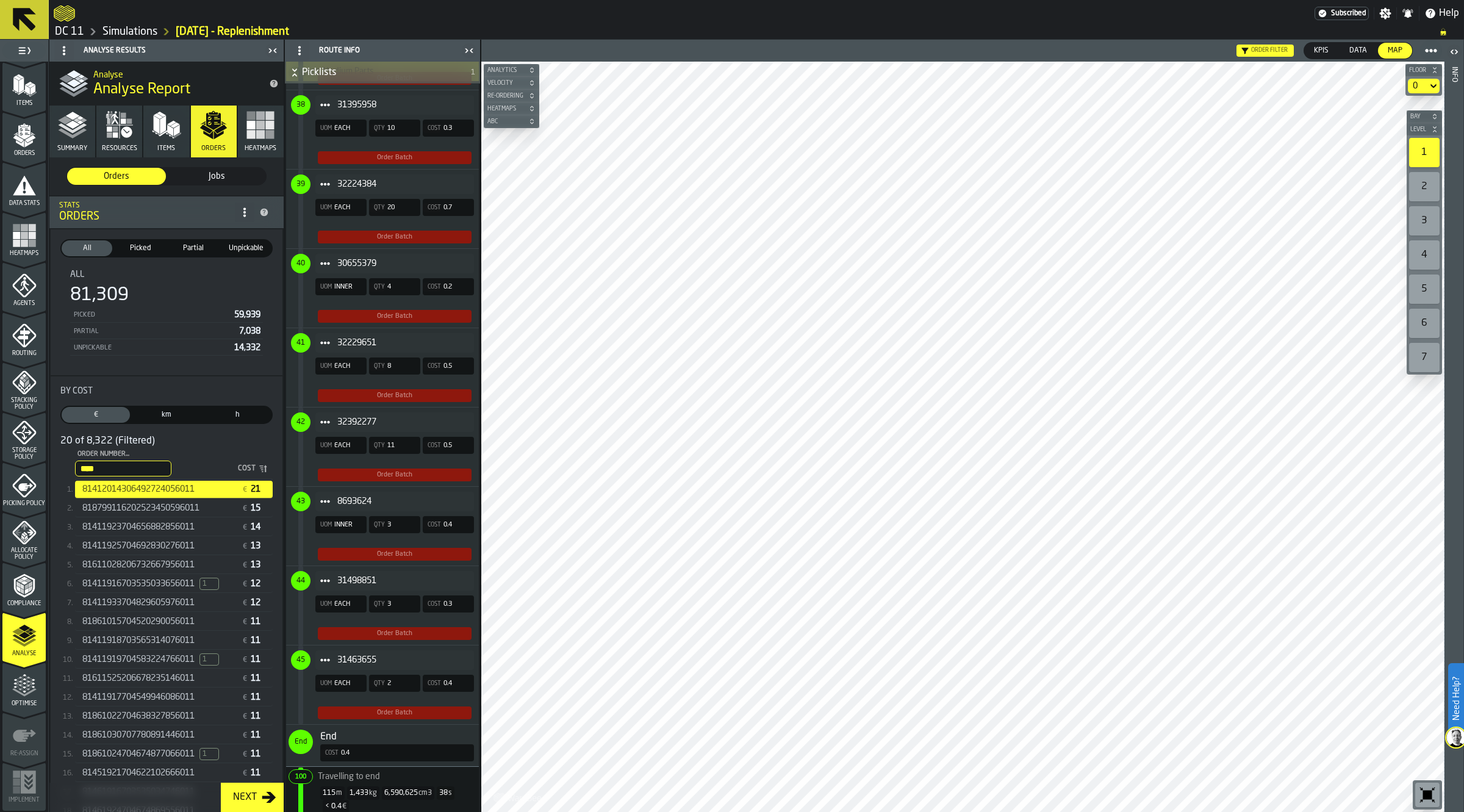
click at [397, 497] on span "8693624" at bounding box center [401, 501] width 127 height 10
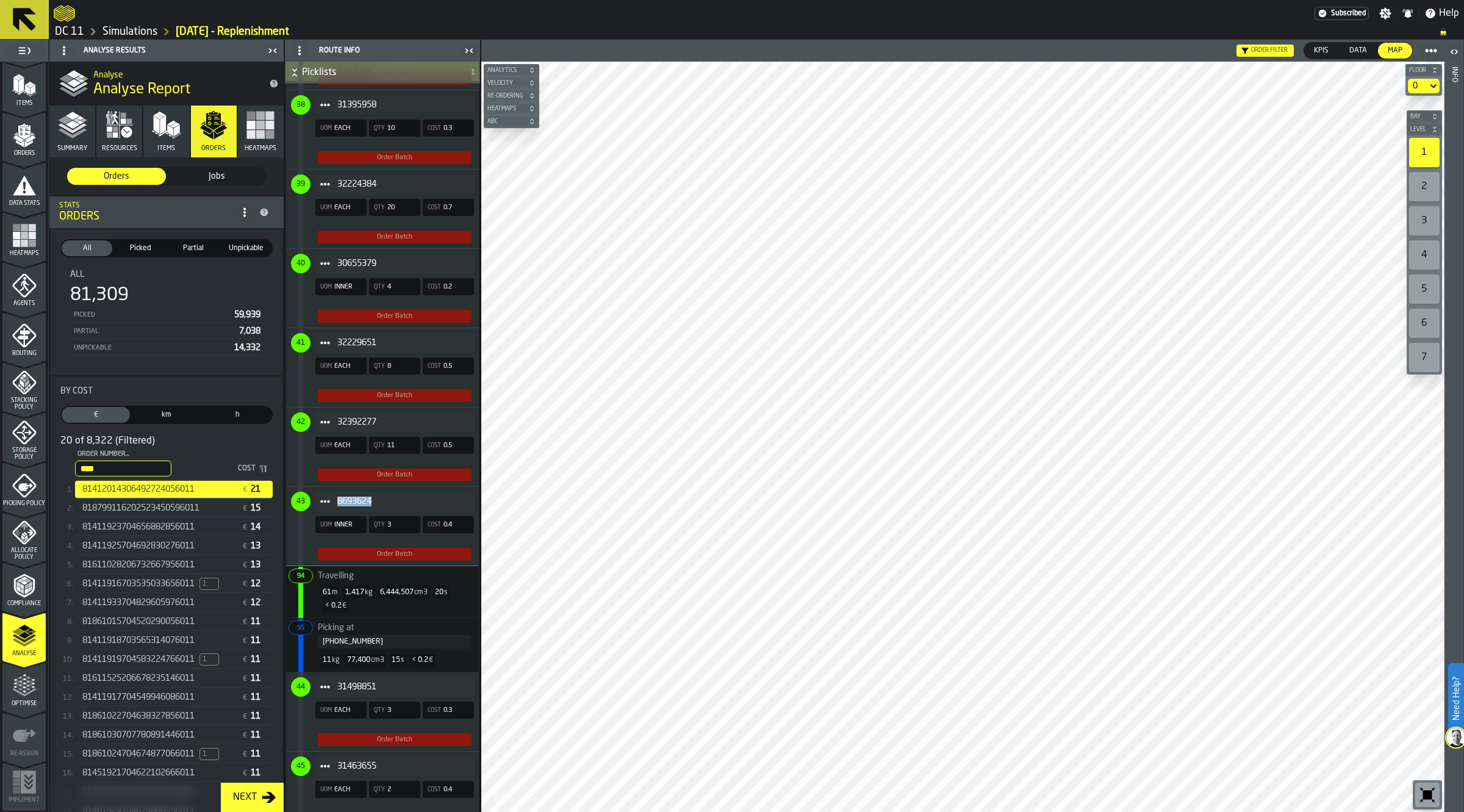
drag, startPoint x: 374, startPoint y: 495, endPoint x: 337, endPoint y: 495, distance: 37.0
click at [337, 497] on span "8693624" at bounding box center [401, 501] width 127 height 10
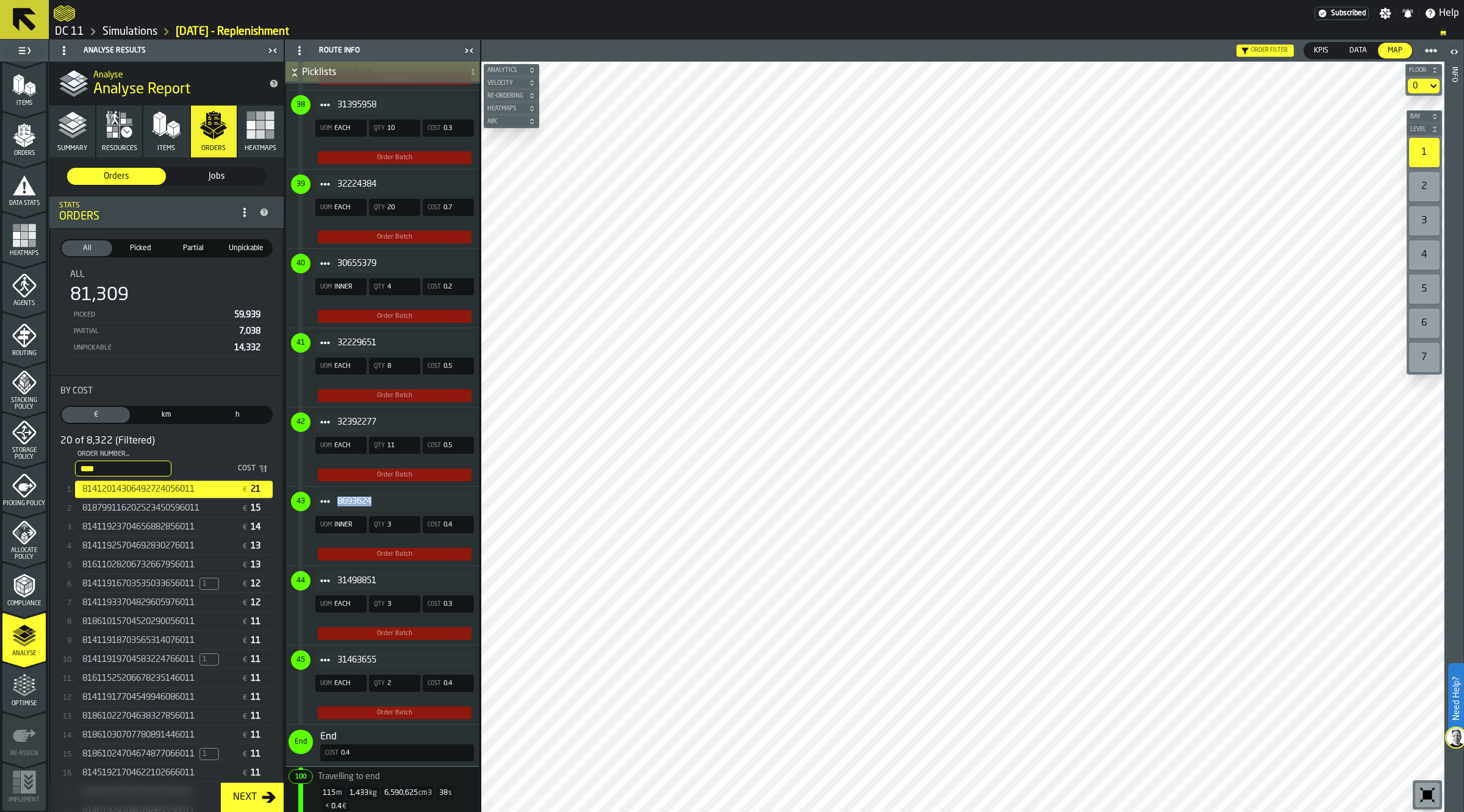
copy span "8693624"
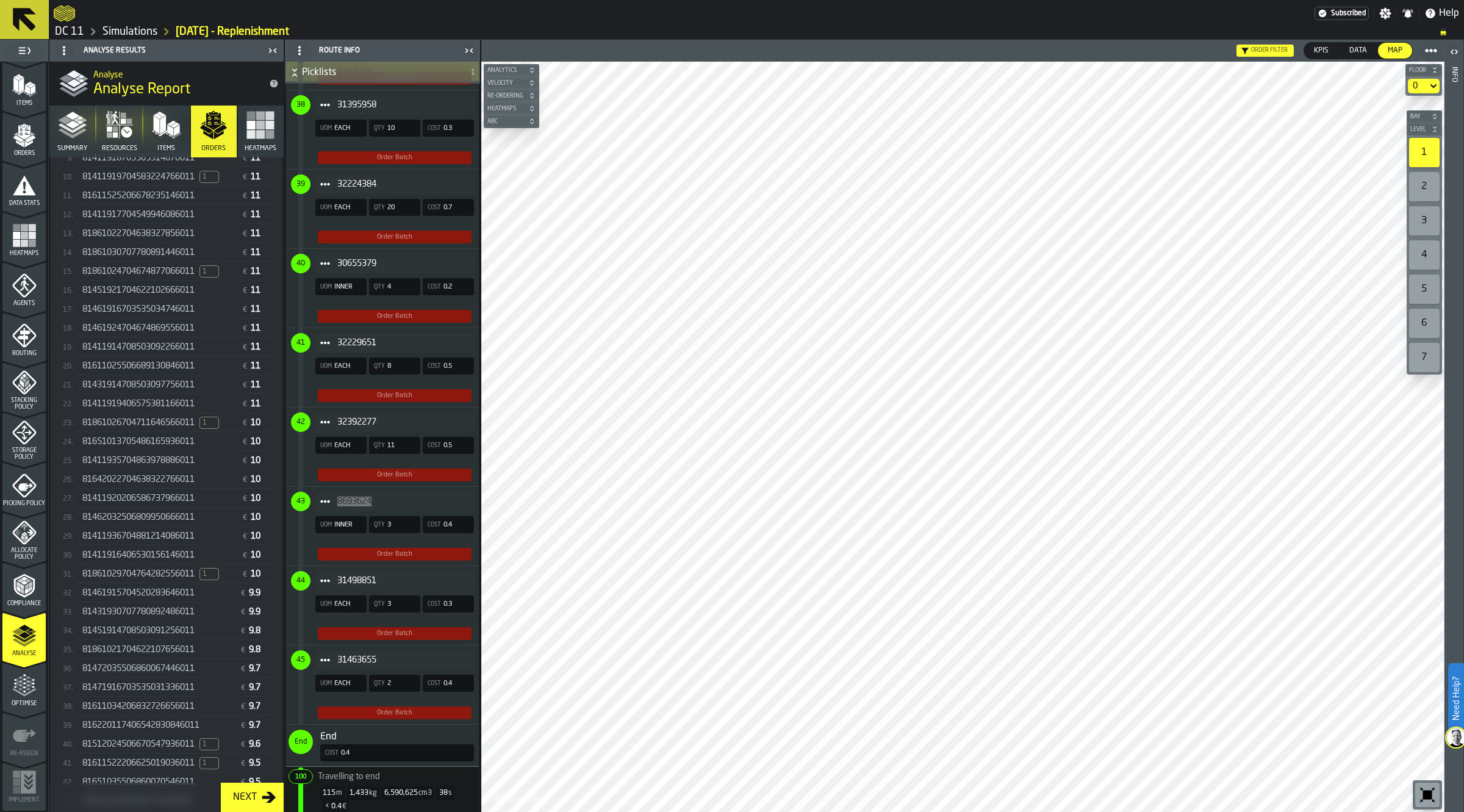
scroll to position [471, 0]
click at [17, 288] on icon "menu Agents" at bounding box center [25, 286] width 25 height 25
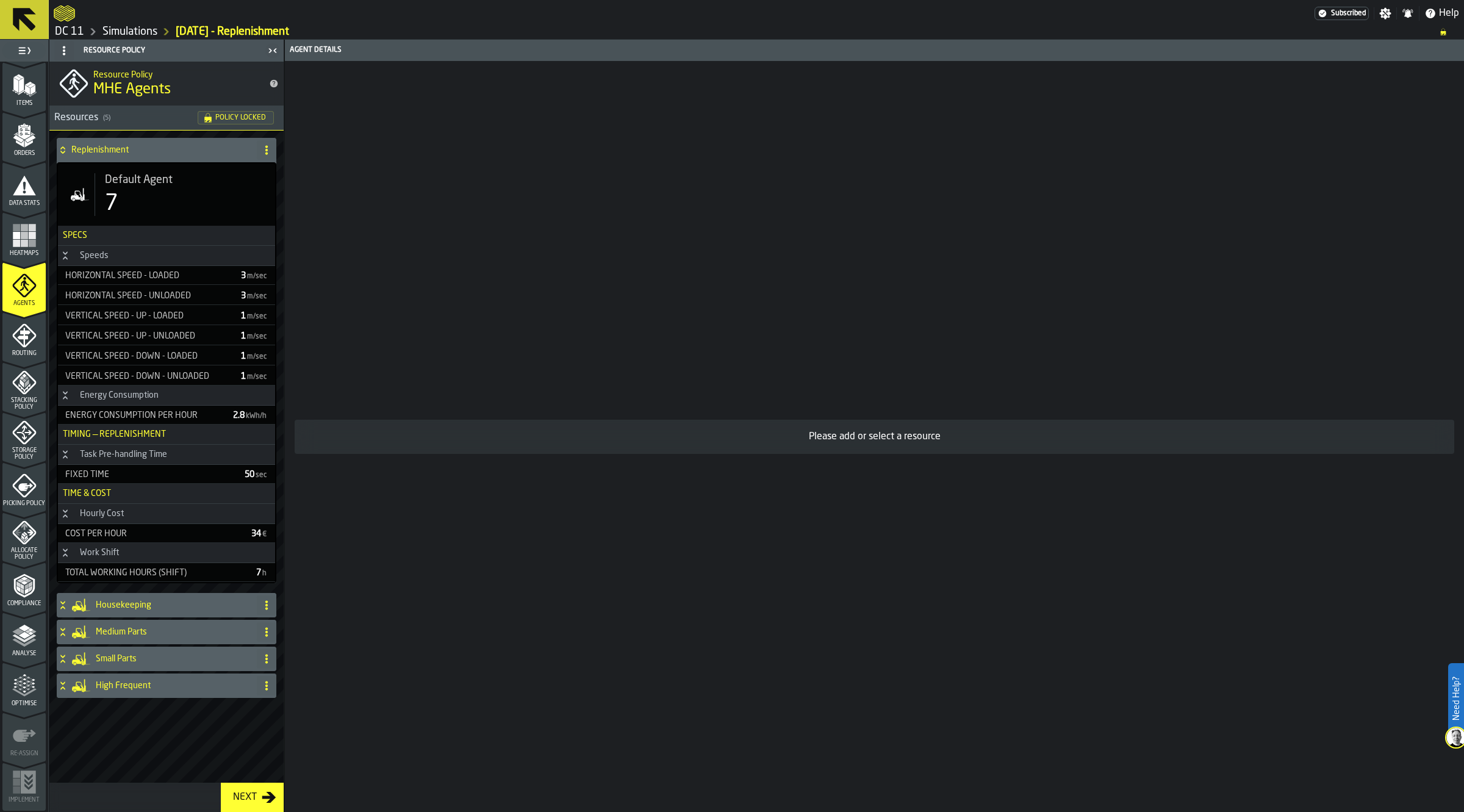
click at [146, 150] on h4 "Replenishment" at bounding box center [162, 150] width 181 height 10
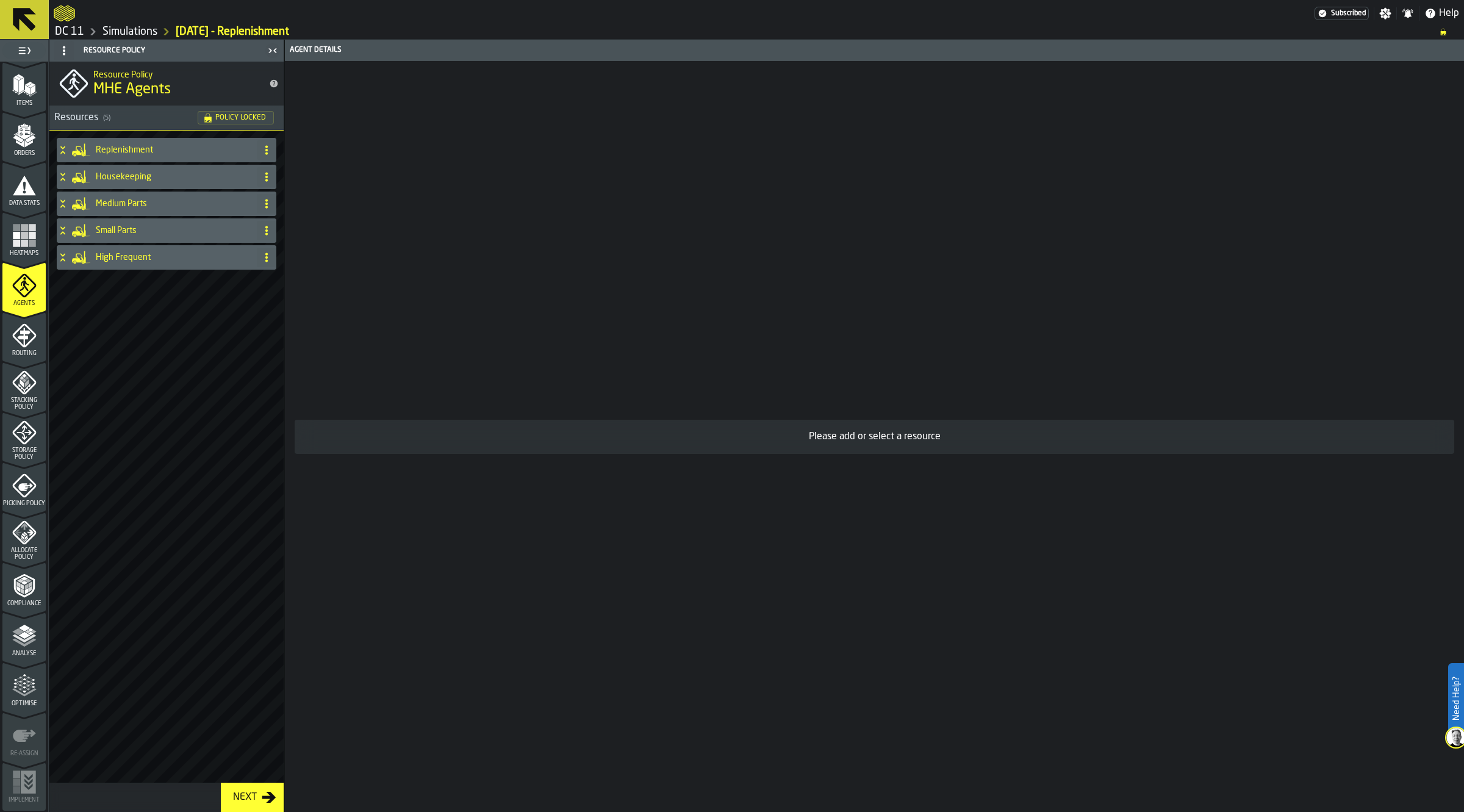
click at [144, 26] on link "Simulations" at bounding box center [130, 32] width 55 height 14
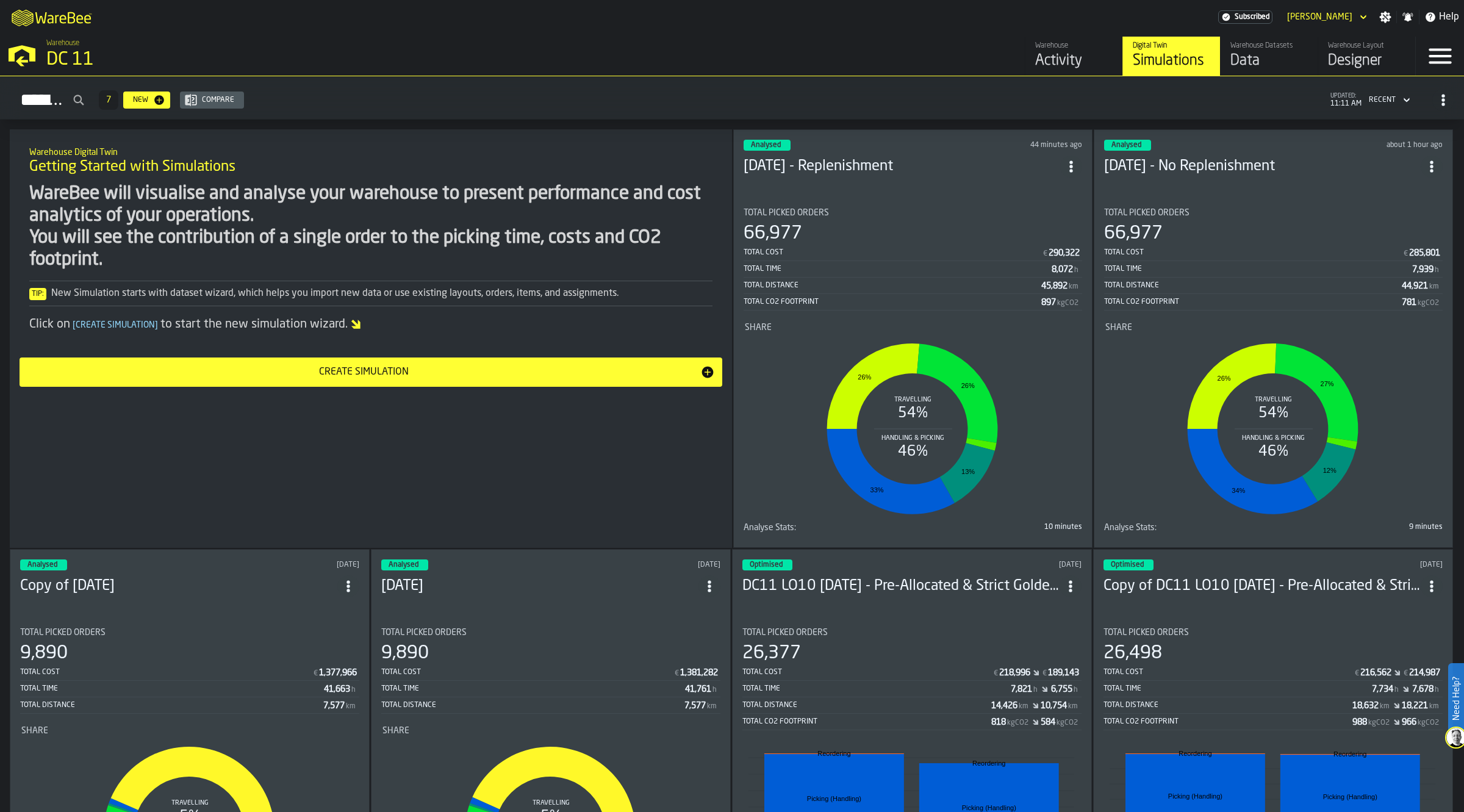
click at [1078, 166] on icon "ItemListCard-DashboardItemContainer" at bounding box center [1071, 166] width 12 height 12
click at [1068, 235] on li "Duplicate" at bounding box center [1045, 246] width 78 height 29
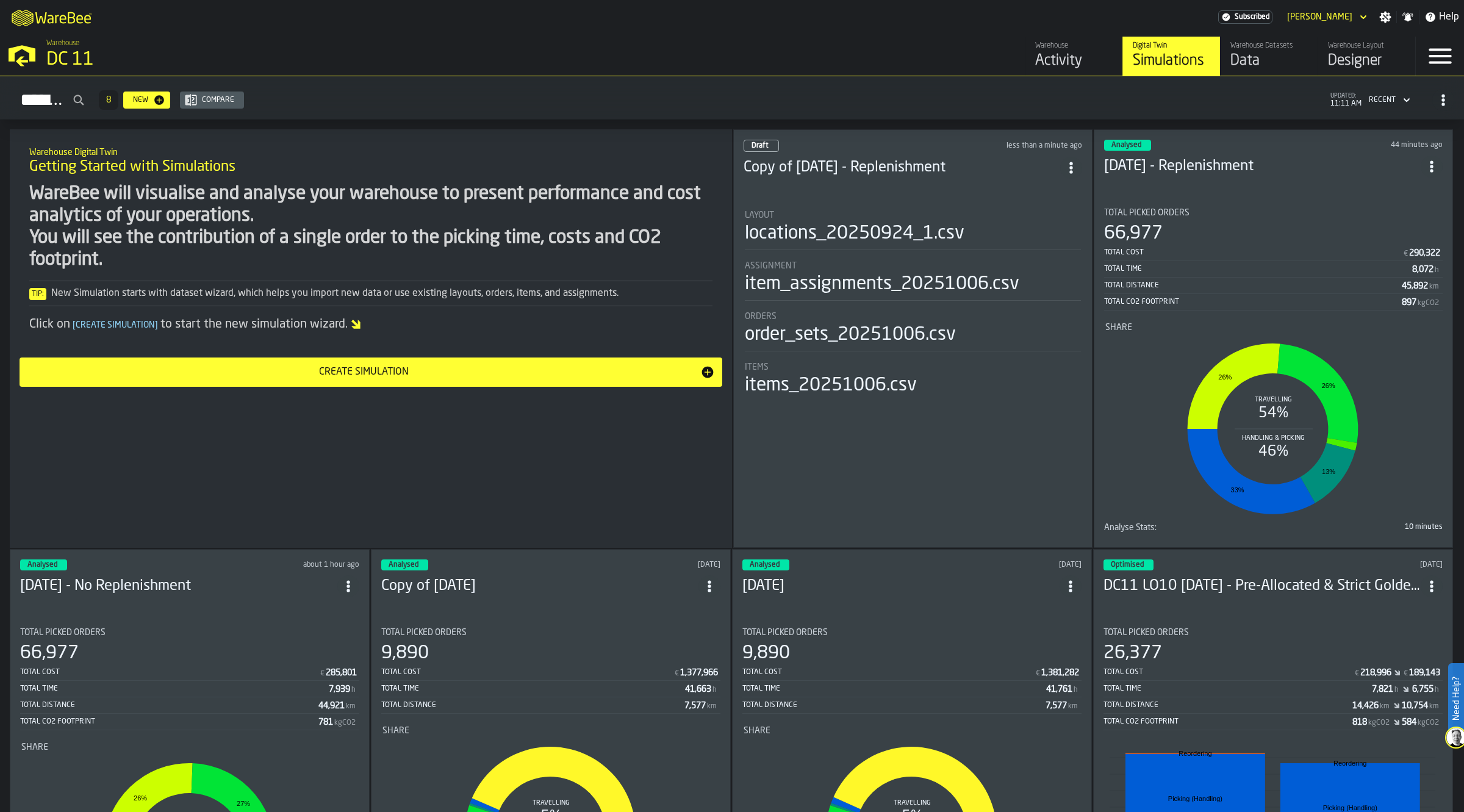
click at [830, 132] on div "Draft less than a minute ago Copy of [DATE] - Replenishment Layout locations_20…" at bounding box center [913, 338] width 359 height 419
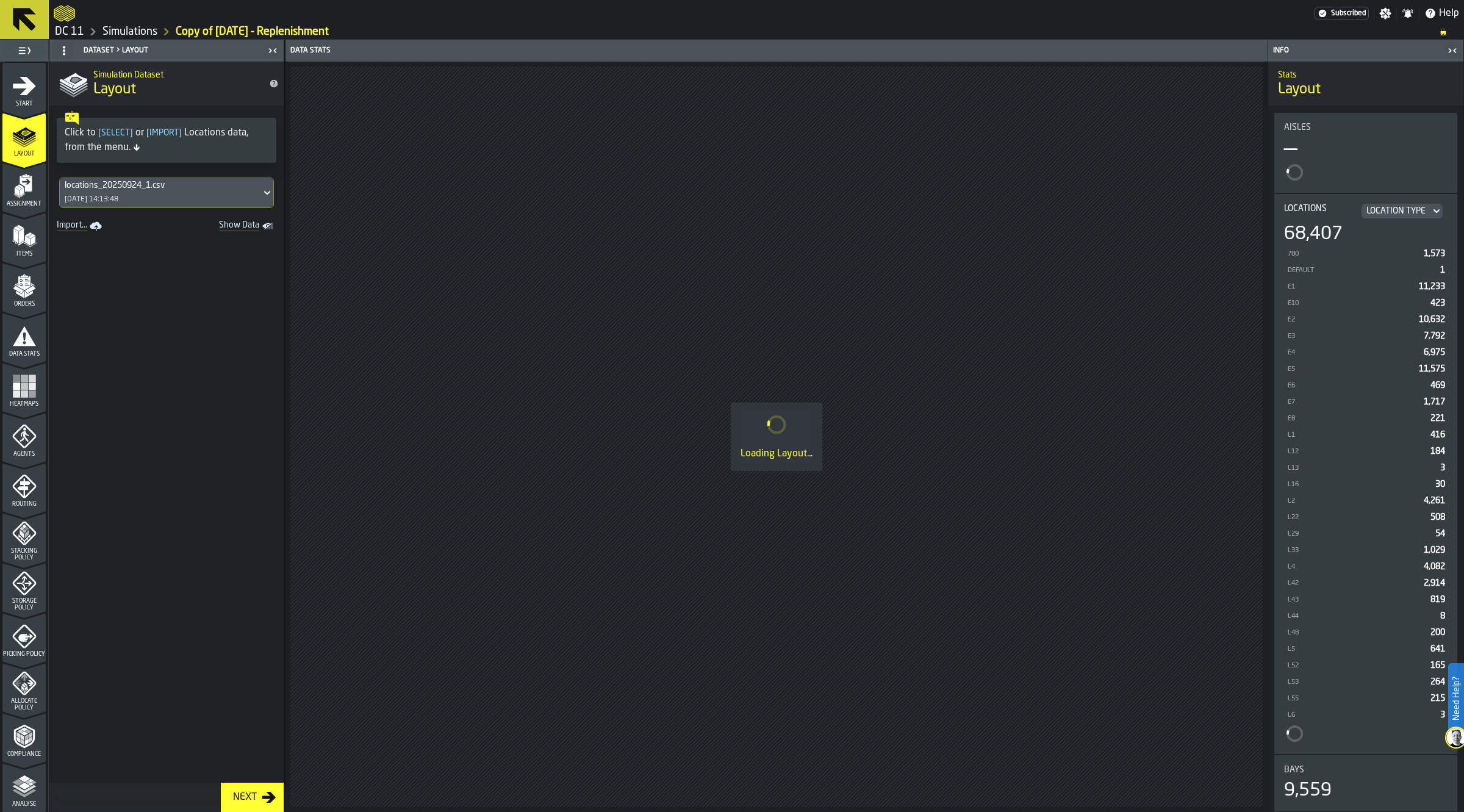
click at [26, 442] on icon "menu Agents" at bounding box center [24, 436] width 24 height 24
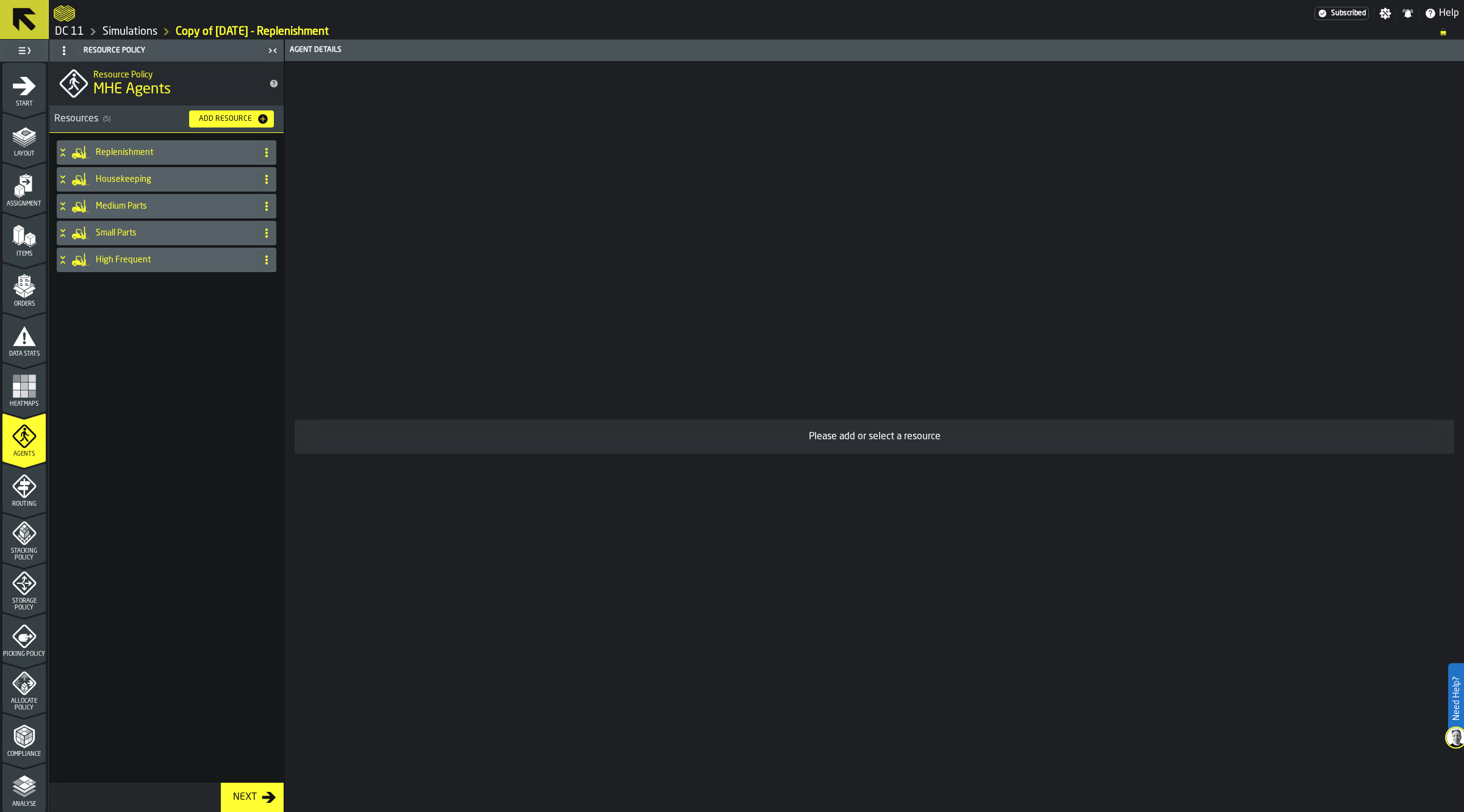
click at [266, 205] on icon at bounding box center [266, 206] width 10 height 10
click at [203, 290] on div "Clone" at bounding box center [217, 289] width 103 height 15
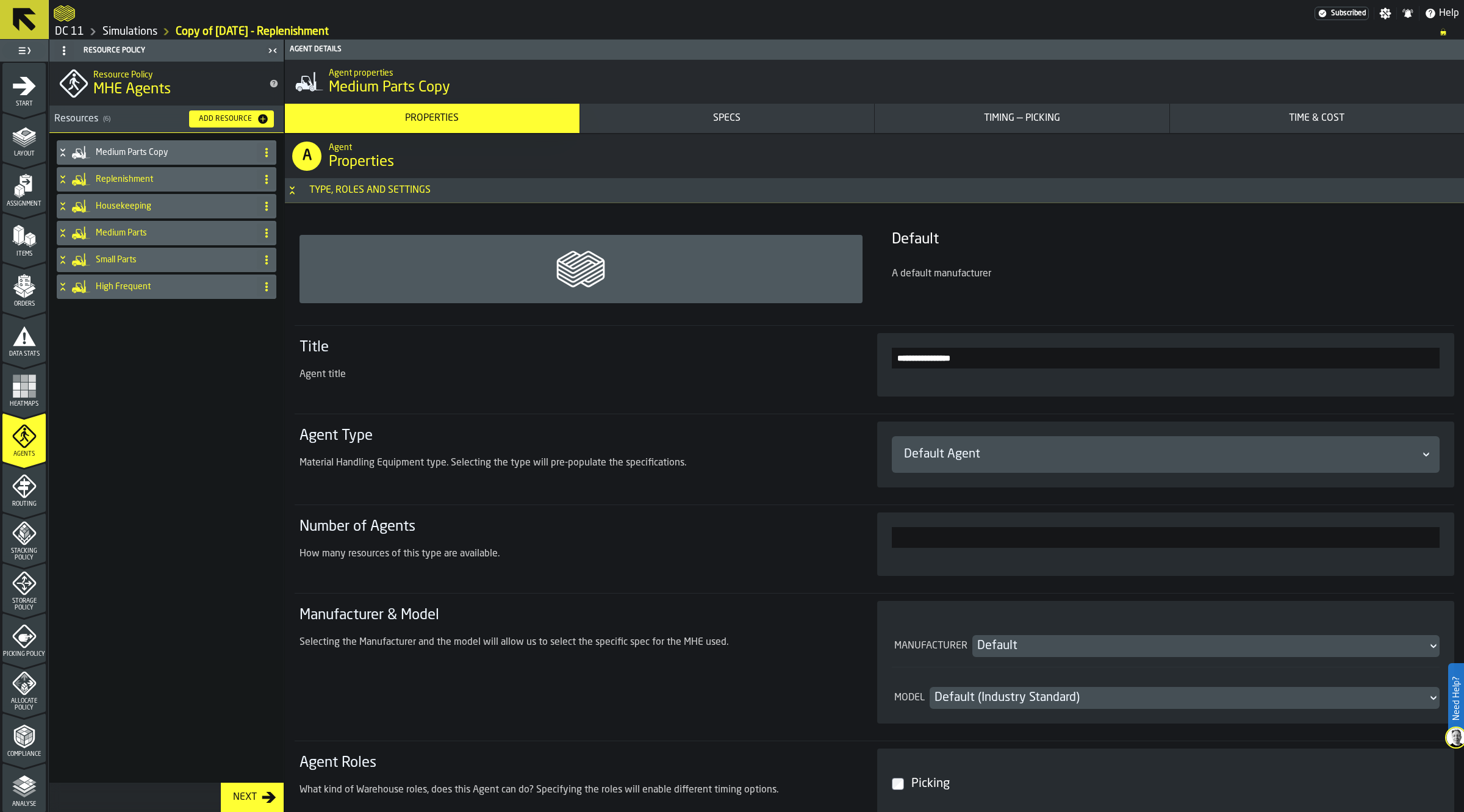
drag, startPoint x: 992, startPoint y: 354, endPoint x: 946, endPoint y: 355, distance: 46.0
click at [946, 355] on input "**********" at bounding box center [1166, 358] width 548 height 21
type input "**********"
click at [19, 486] on icon "menu Routing" at bounding box center [25, 486] width 25 height 25
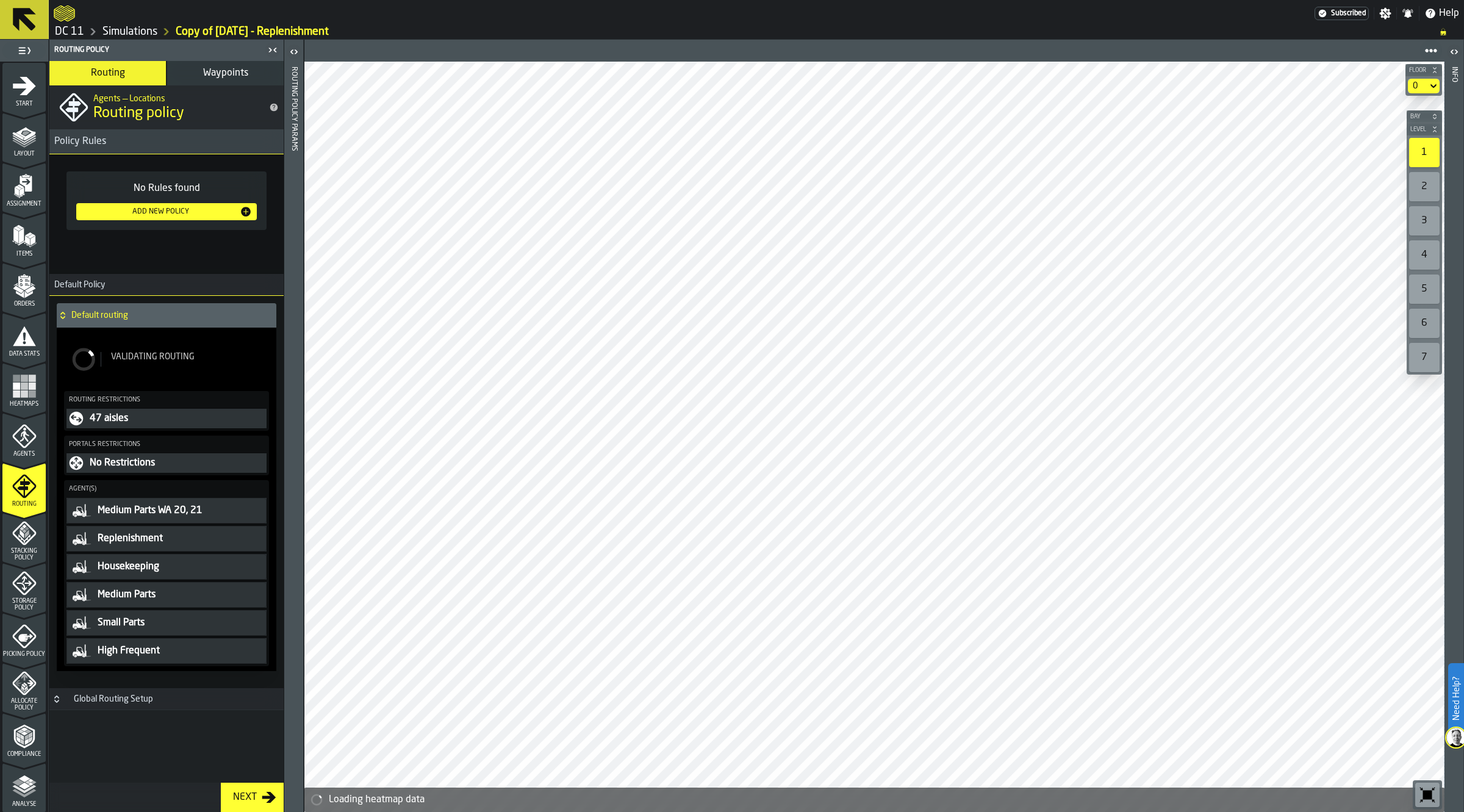
click at [23, 644] on div "Picking Policy" at bounding box center [24, 640] width 43 height 34
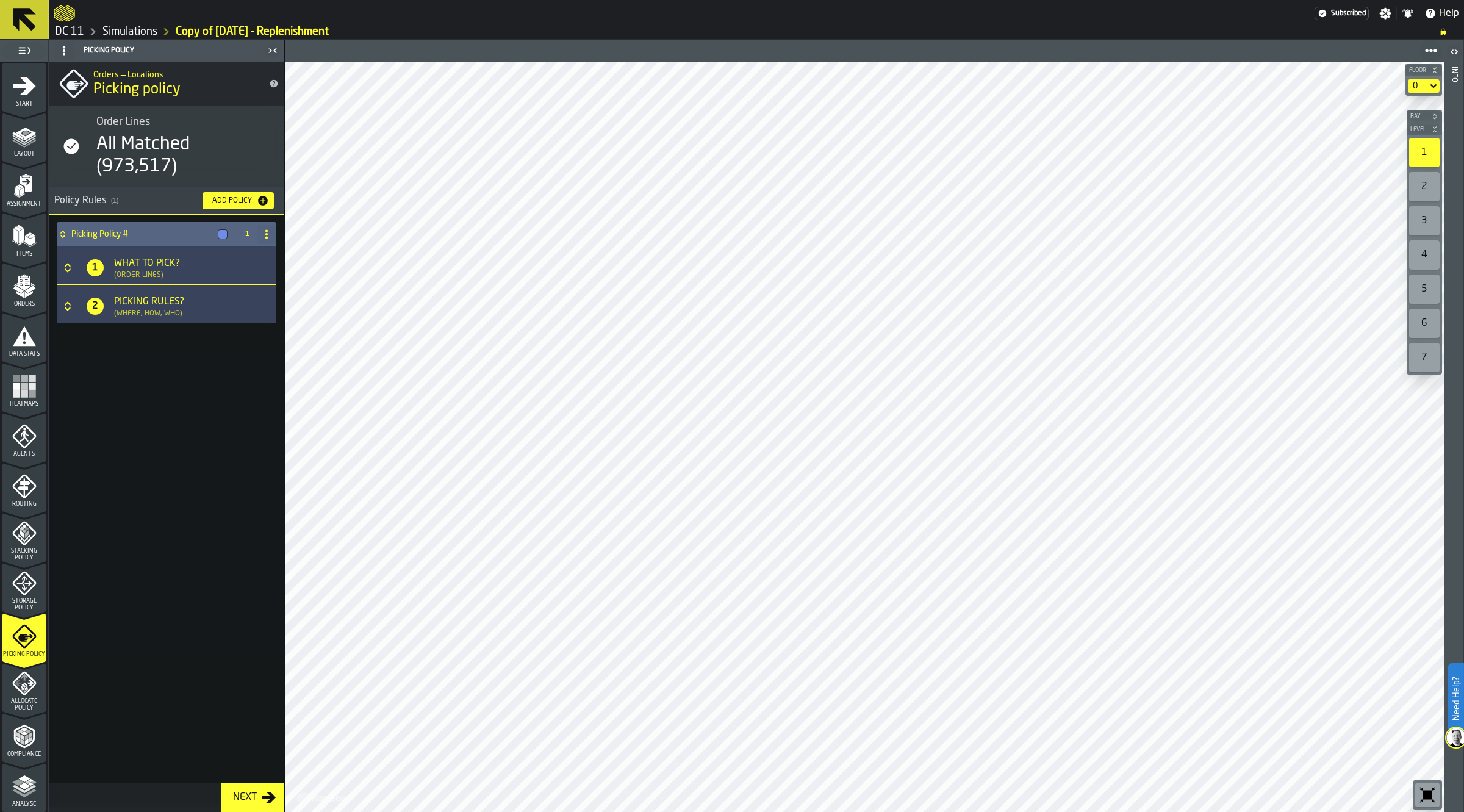
click at [175, 281] on h3 "1 What to Pick? (Order Lines)" at bounding box center [166, 266] width 219 height 39
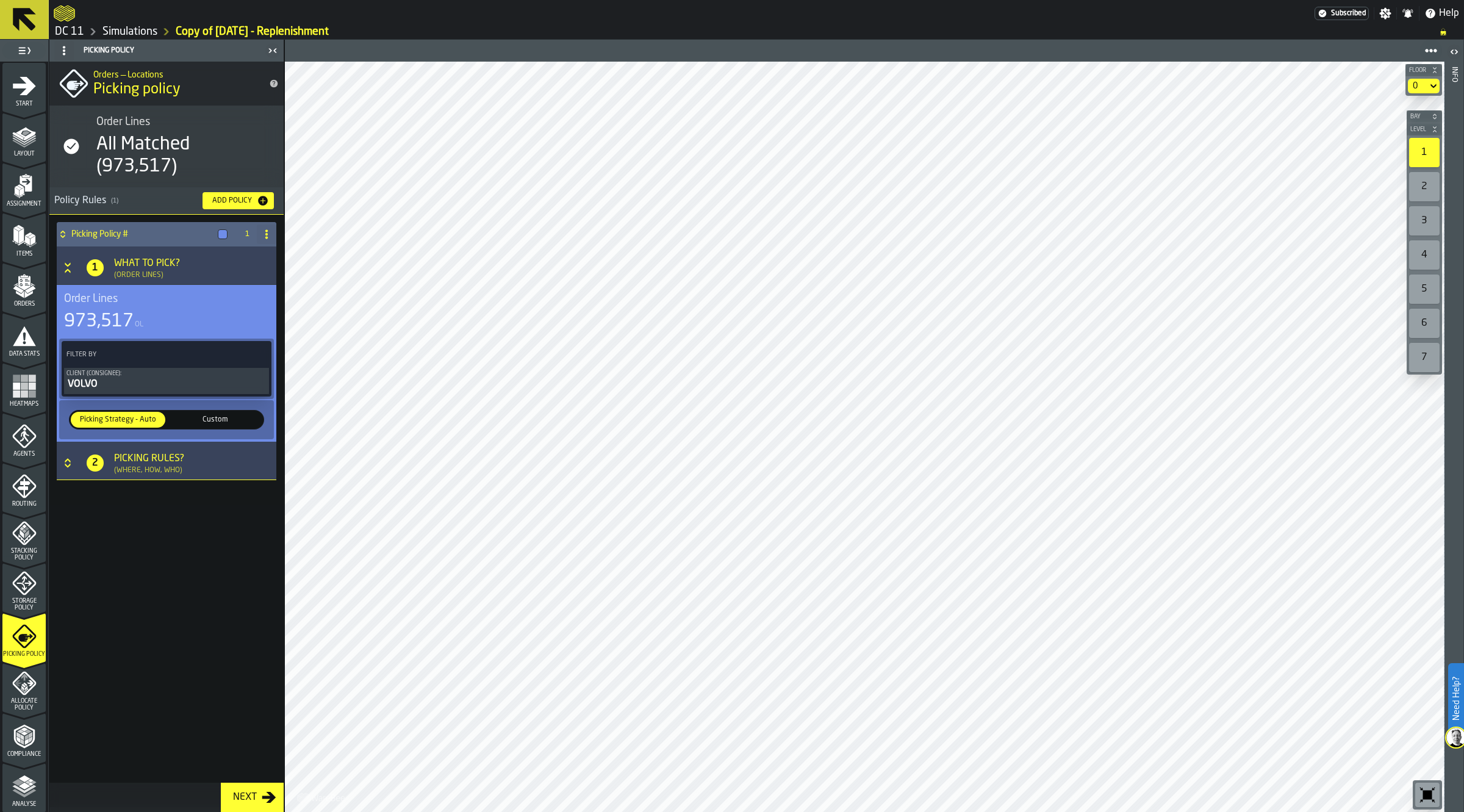
click at [170, 275] on div "What to Pick? (Order Lines)" at bounding box center [142, 268] width 66 height 23
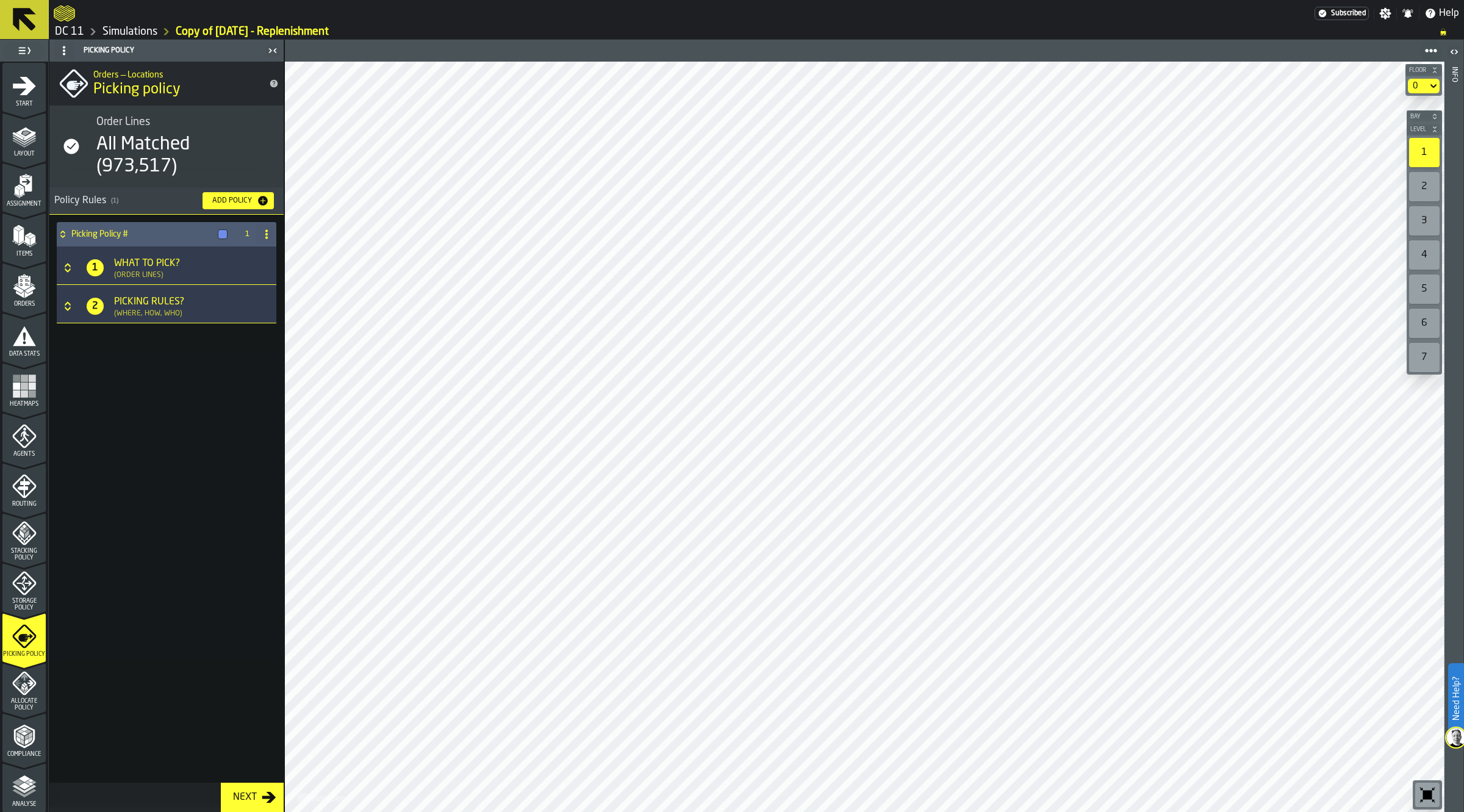
click at [136, 324] on div "Picking Policy # 1 1 What to Pick? (Order Lines) 2 Picking Rules? (Where, How, …" at bounding box center [166, 288] width 225 height 138
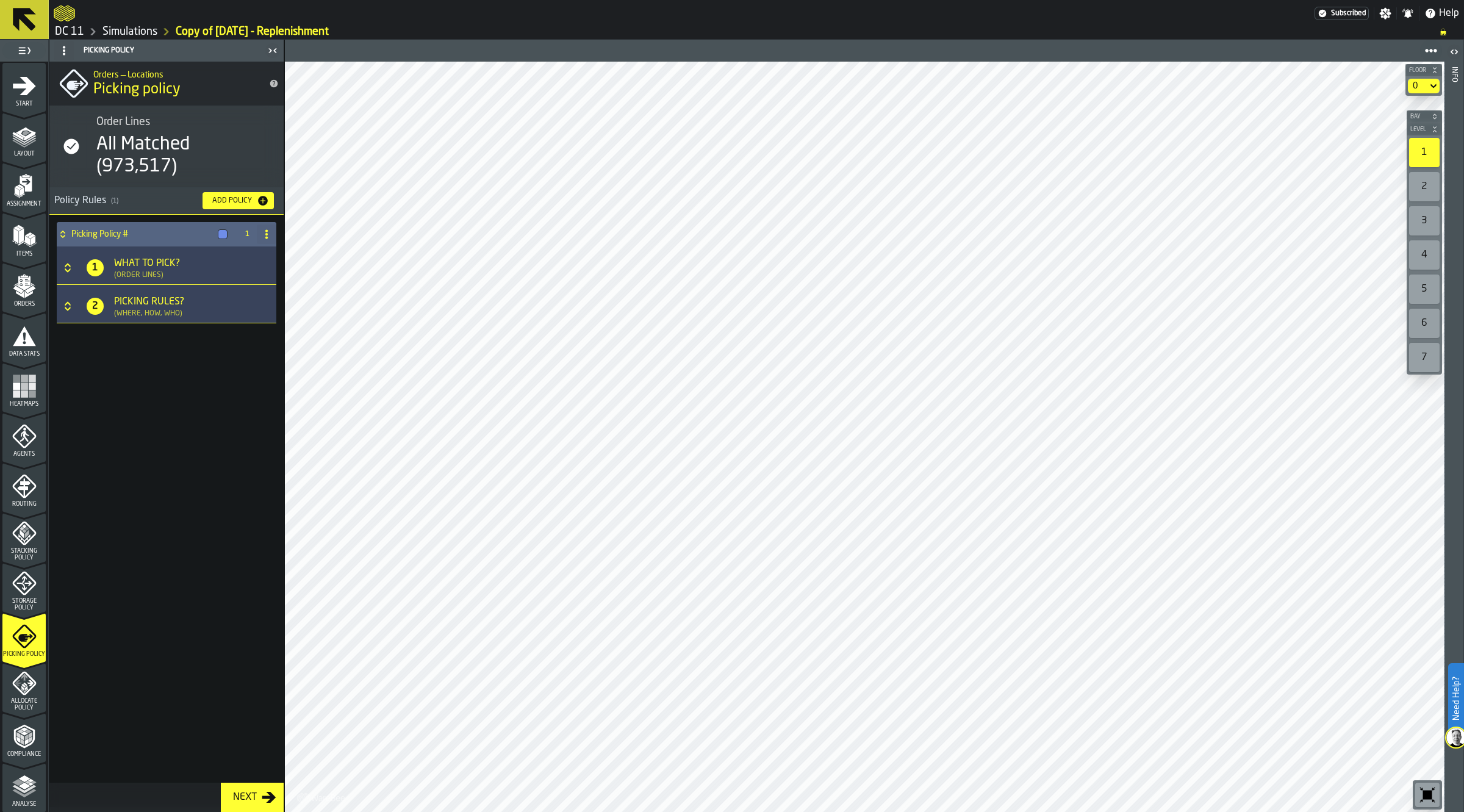
click at [145, 313] on div "(Where, How, Who)" at bounding box center [148, 313] width 68 height 8
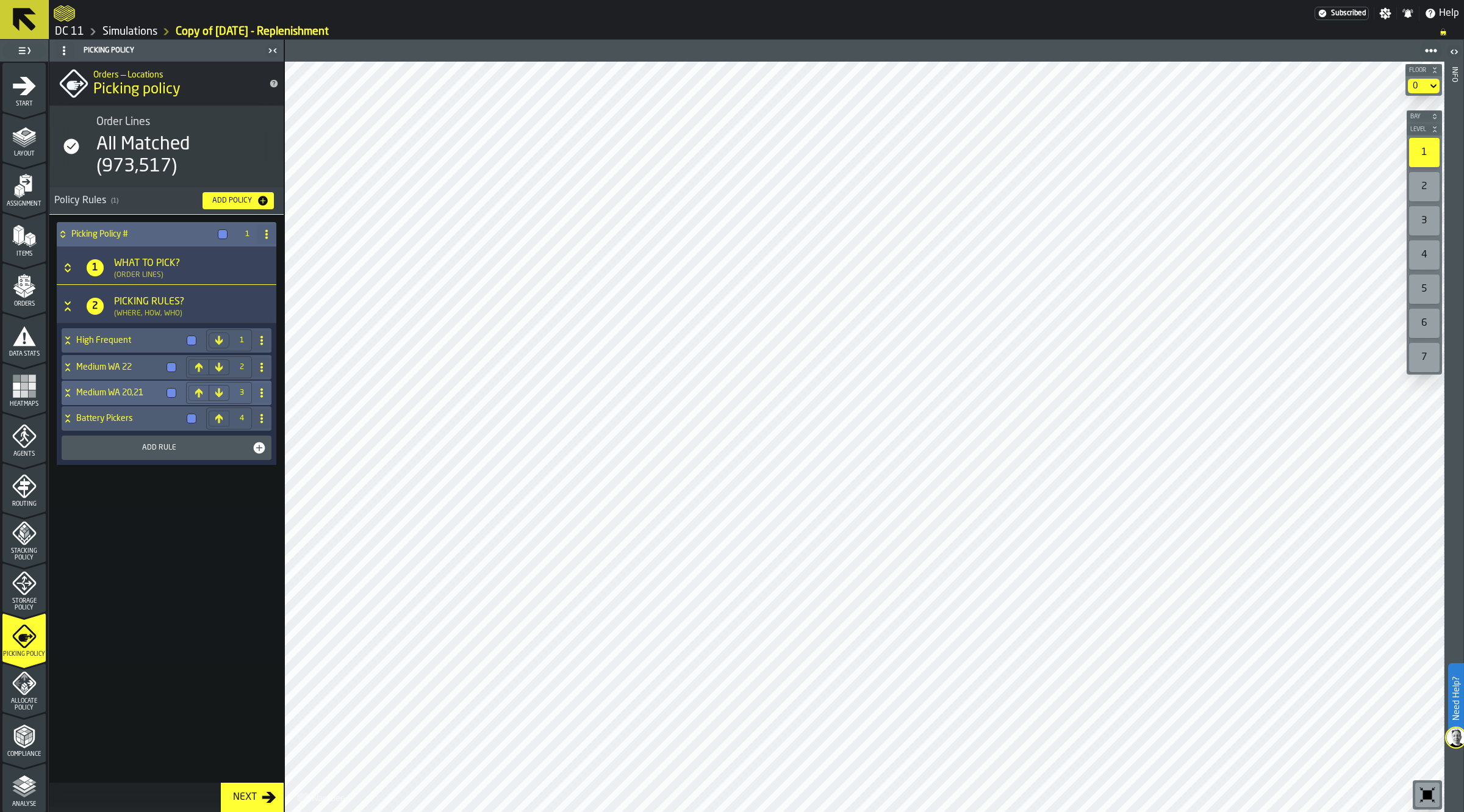
click at [110, 391] on h4 "Medium WA 20,21" at bounding box center [119, 392] width 85 height 10
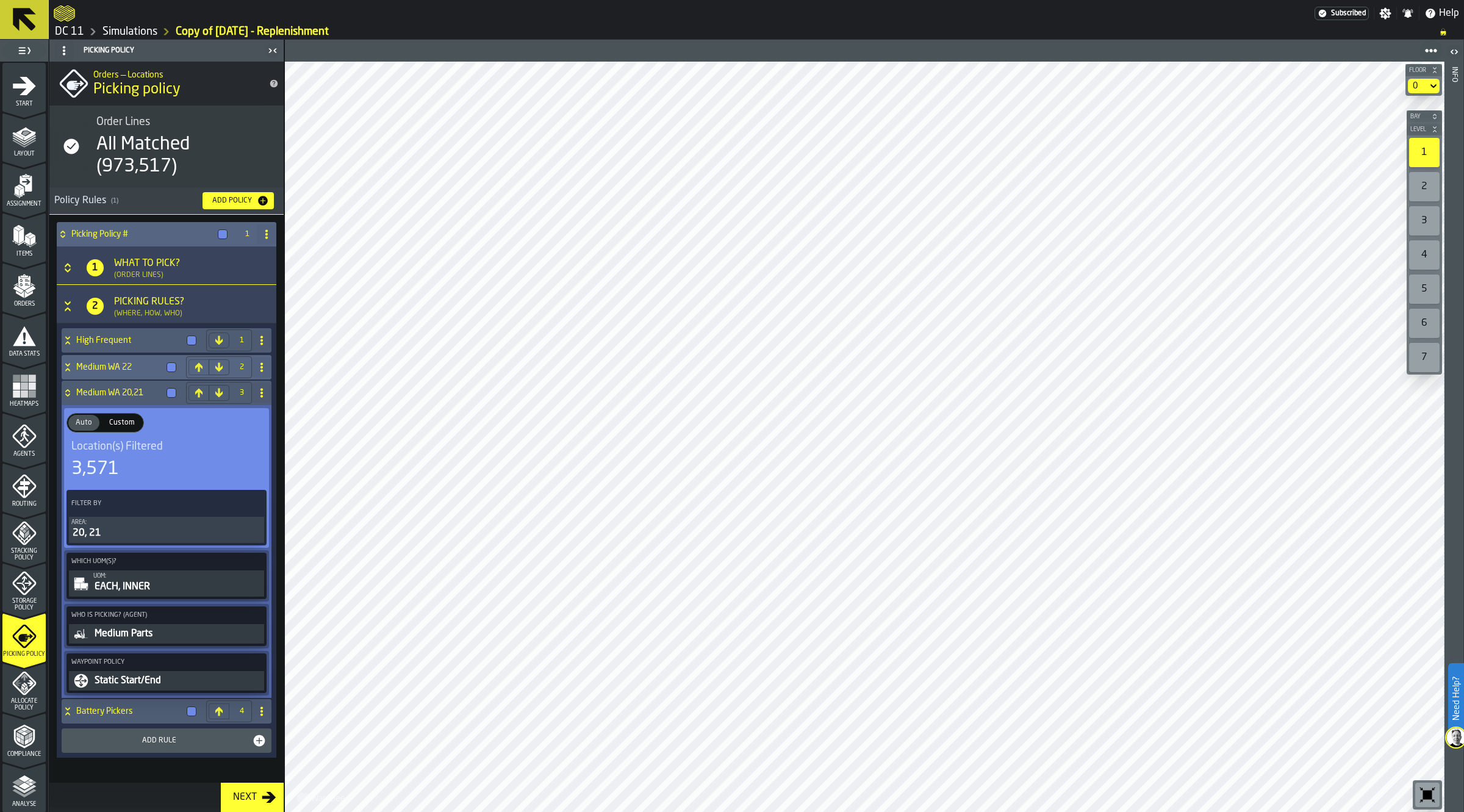
click at [134, 363] on h4 "Medium WA 22" at bounding box center [119, 367] width 85 height 10
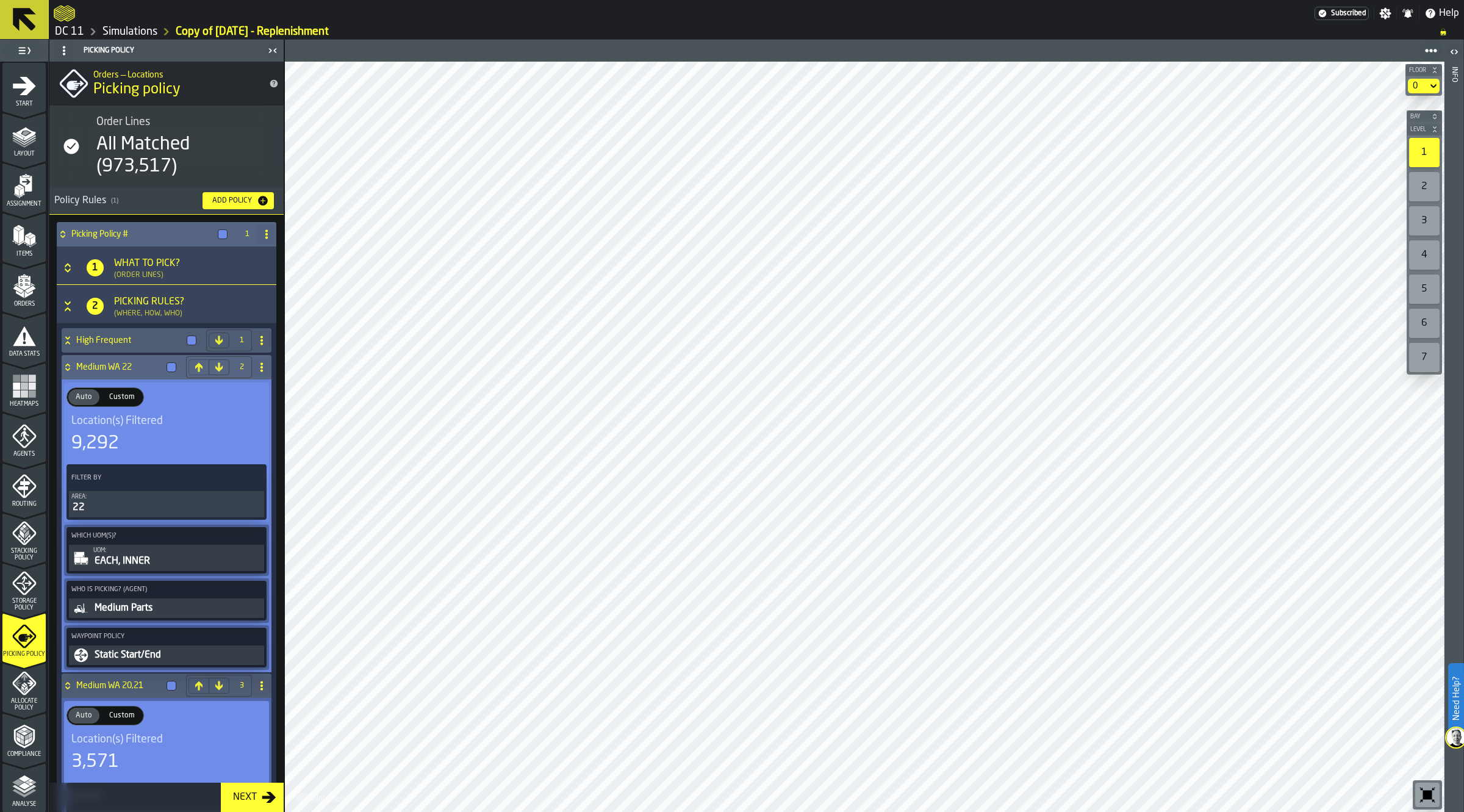
scroll to position [282, 0]
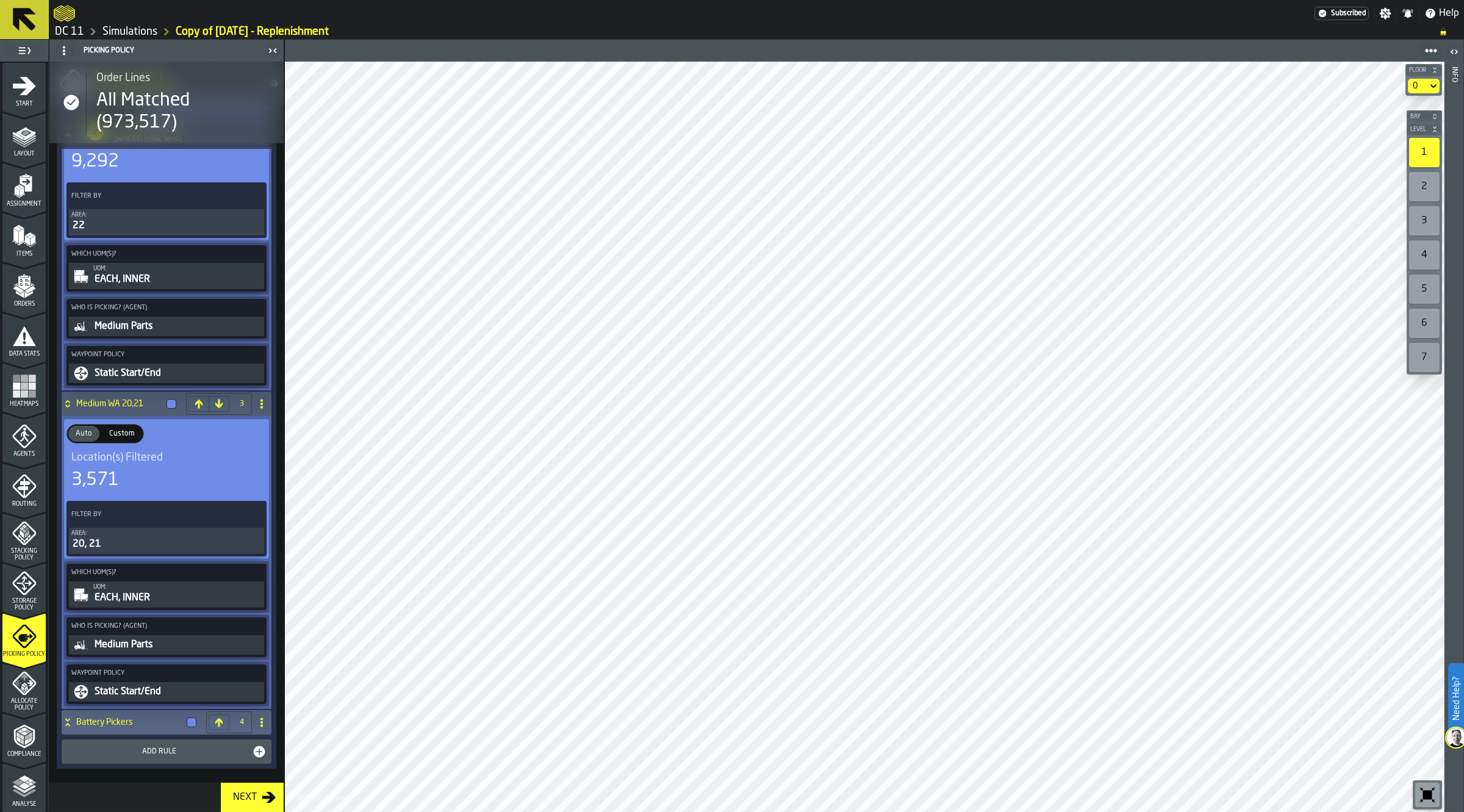
click at [121, 720] on h4 "Battery Pickers" at bounding box center [129, 722] width 106 height 10
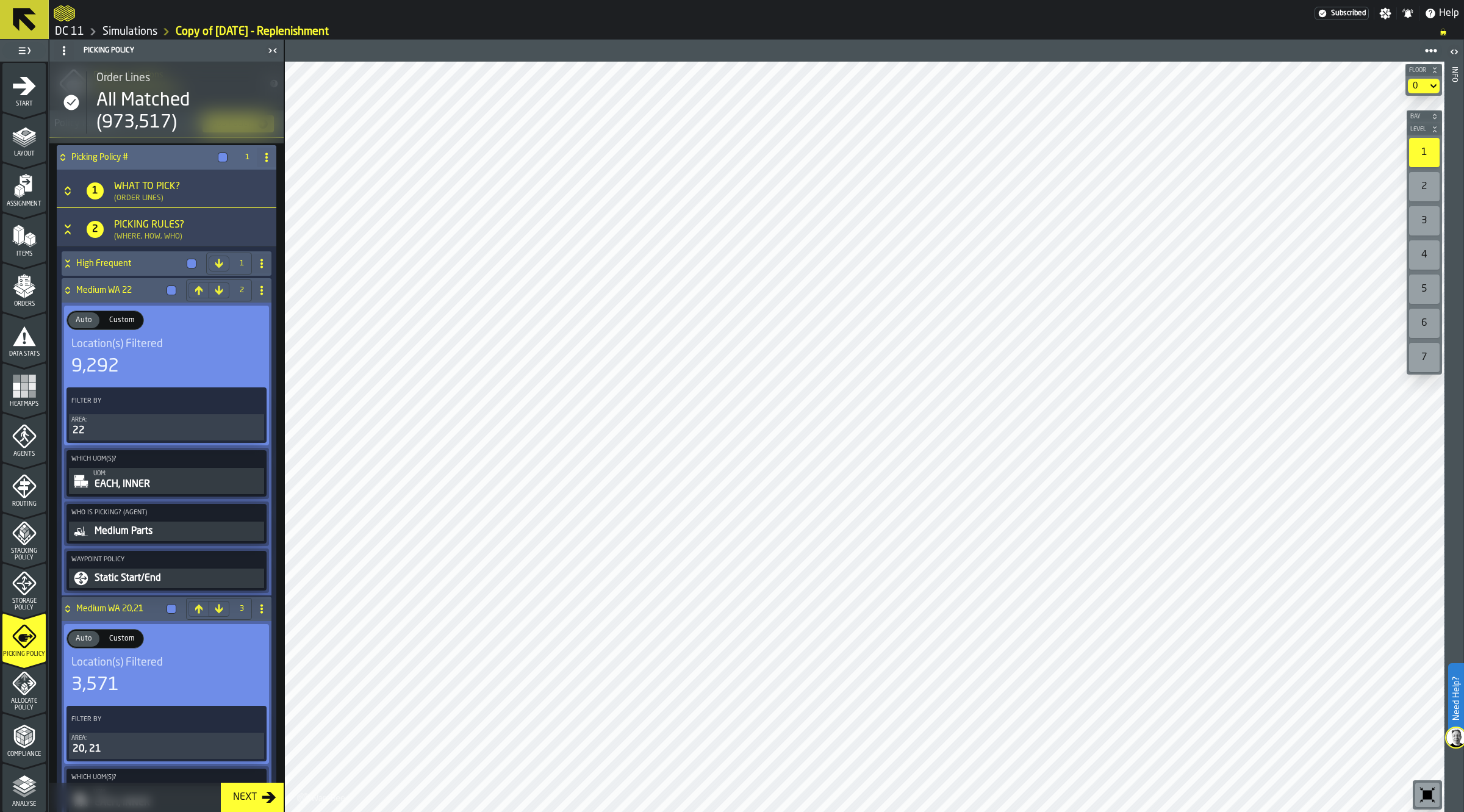
scroll to position [0, 0]
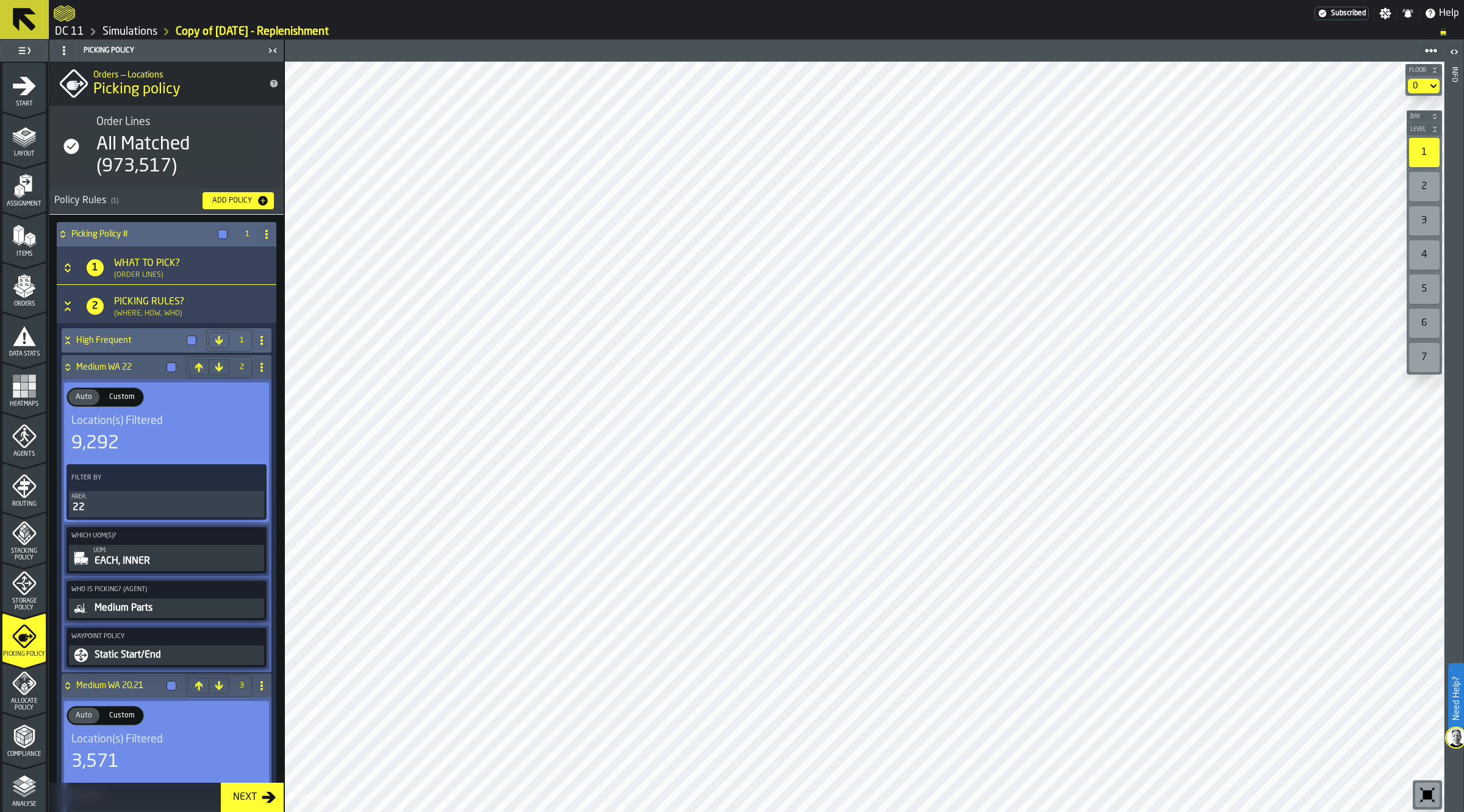
click at [119, 330] on div "High Frequent" at bounding box center [132, 341] width 140 height 25
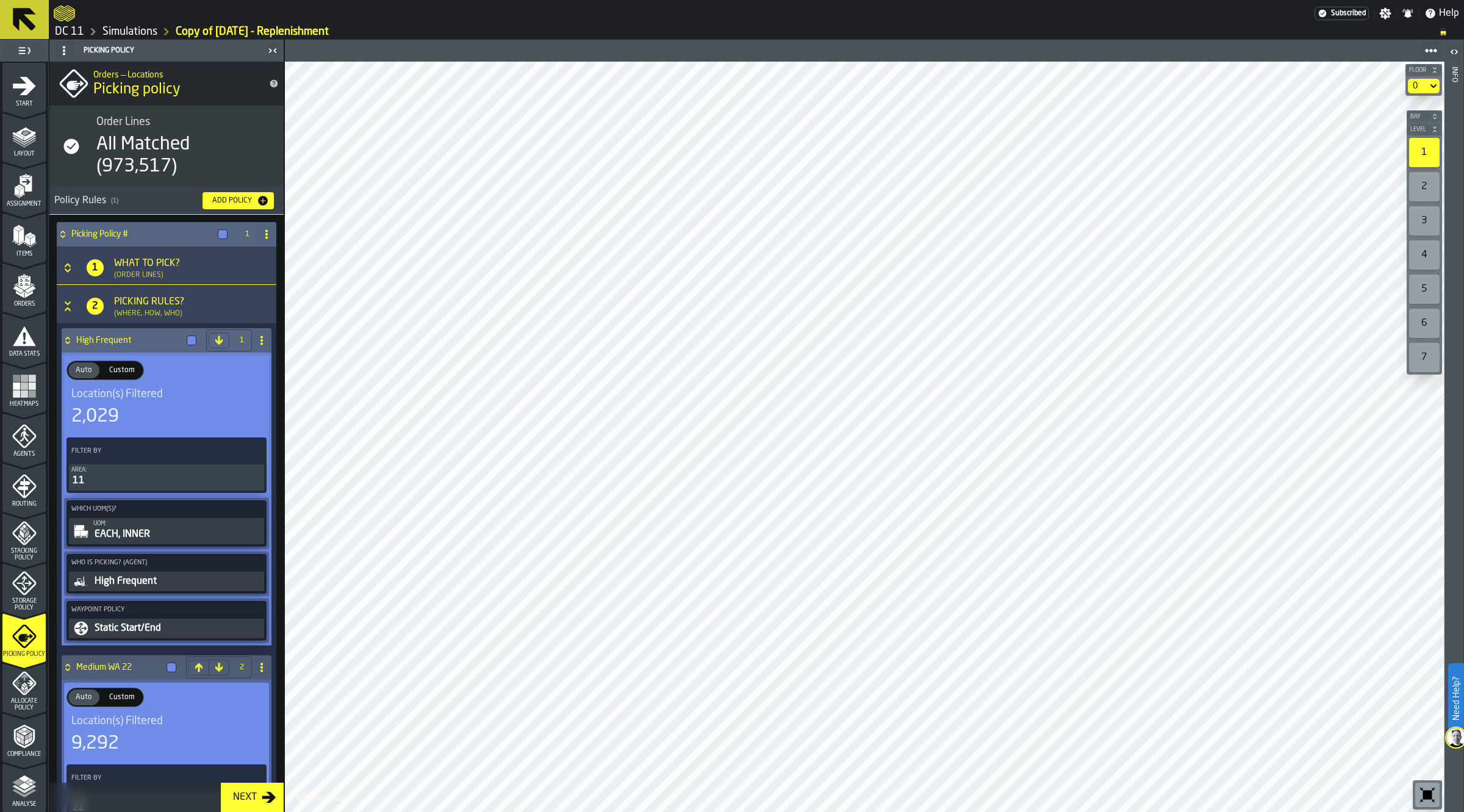
click at [122, 539] on div "EACH, INNER" at bounding box center [177, 534] width 168 height 15
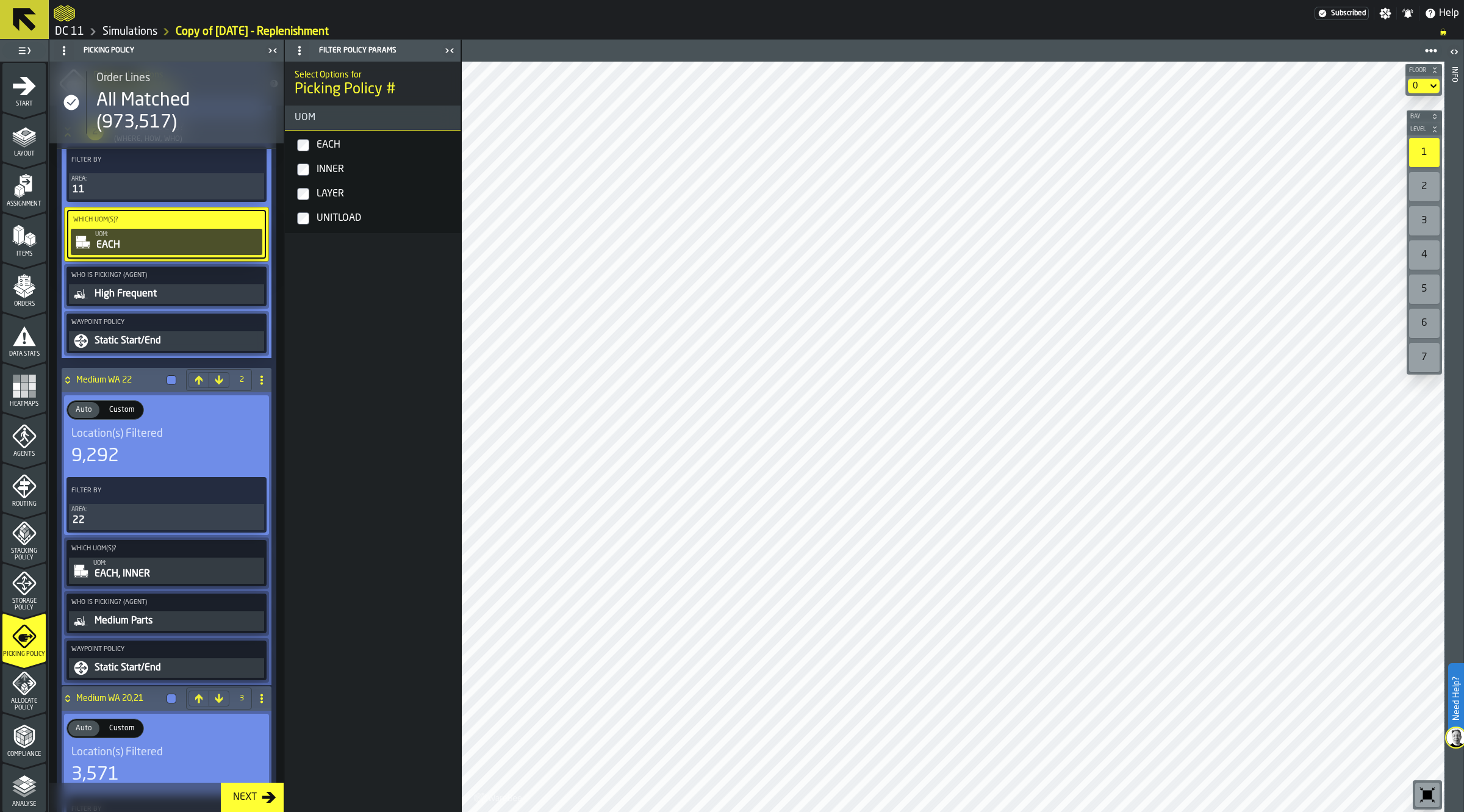
scroll to position [305, 0]
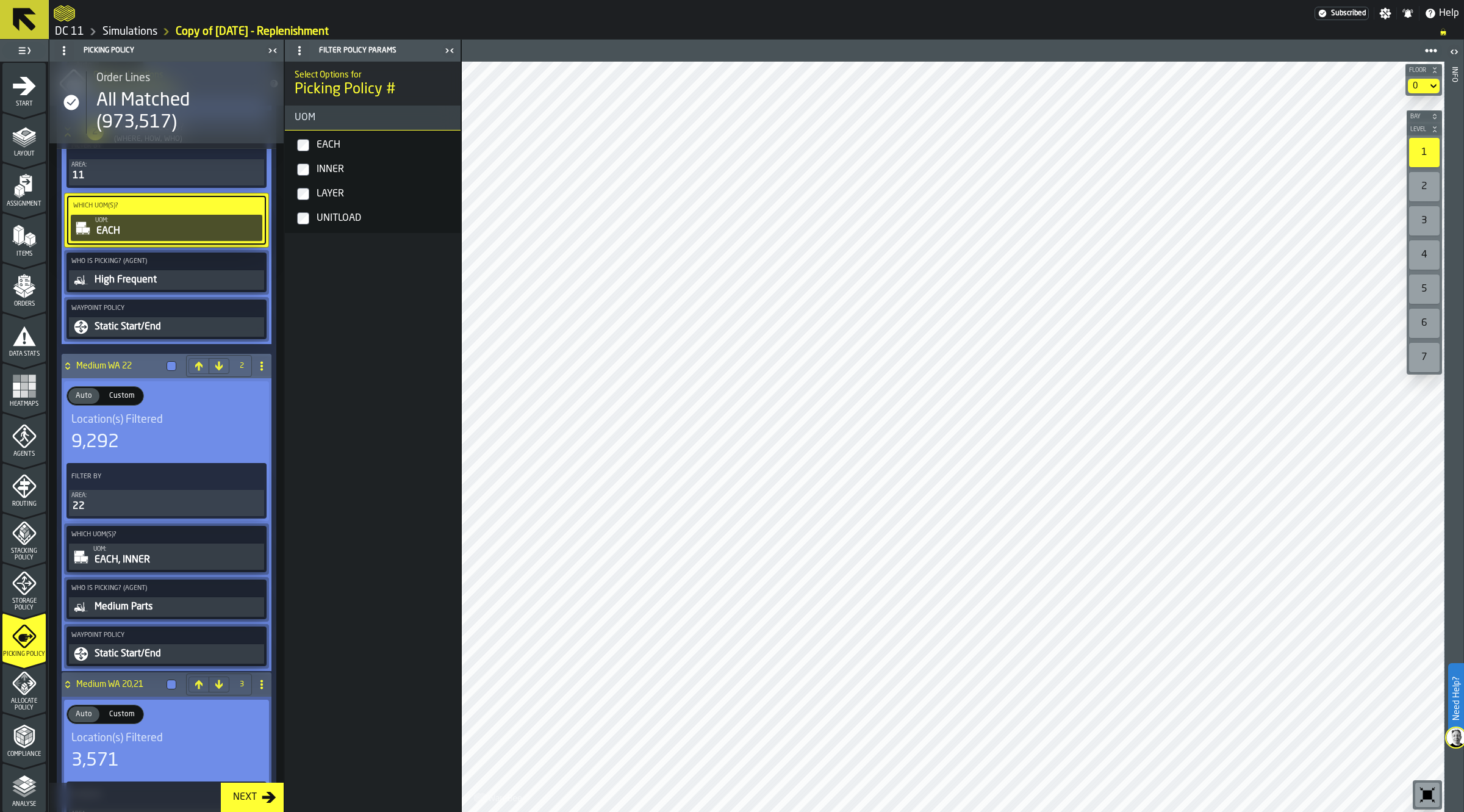
click at [135, 563] on div "EACH, INNER" at bounding box center [177, 560] width 168 height 15
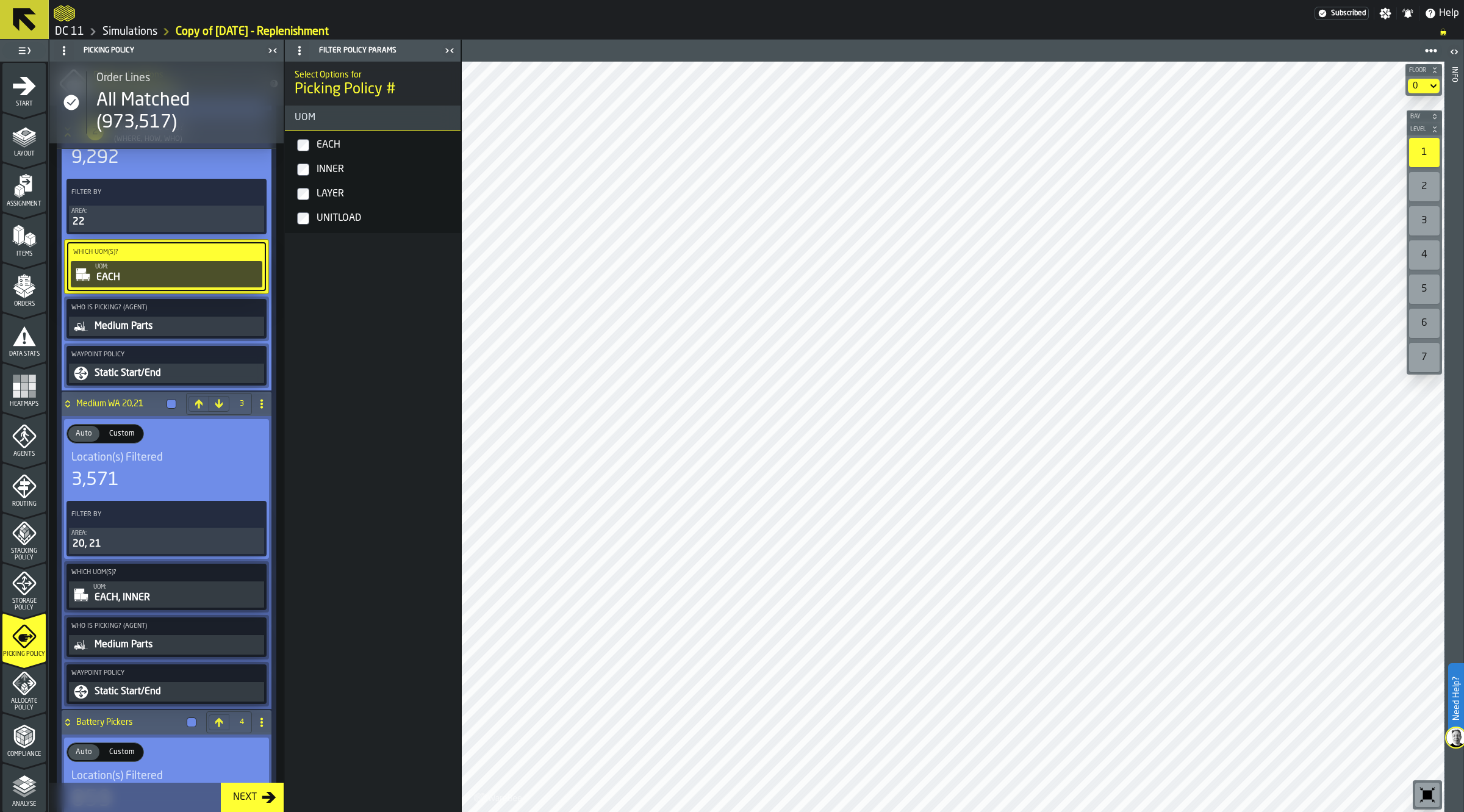
scroll to position [610, 0]
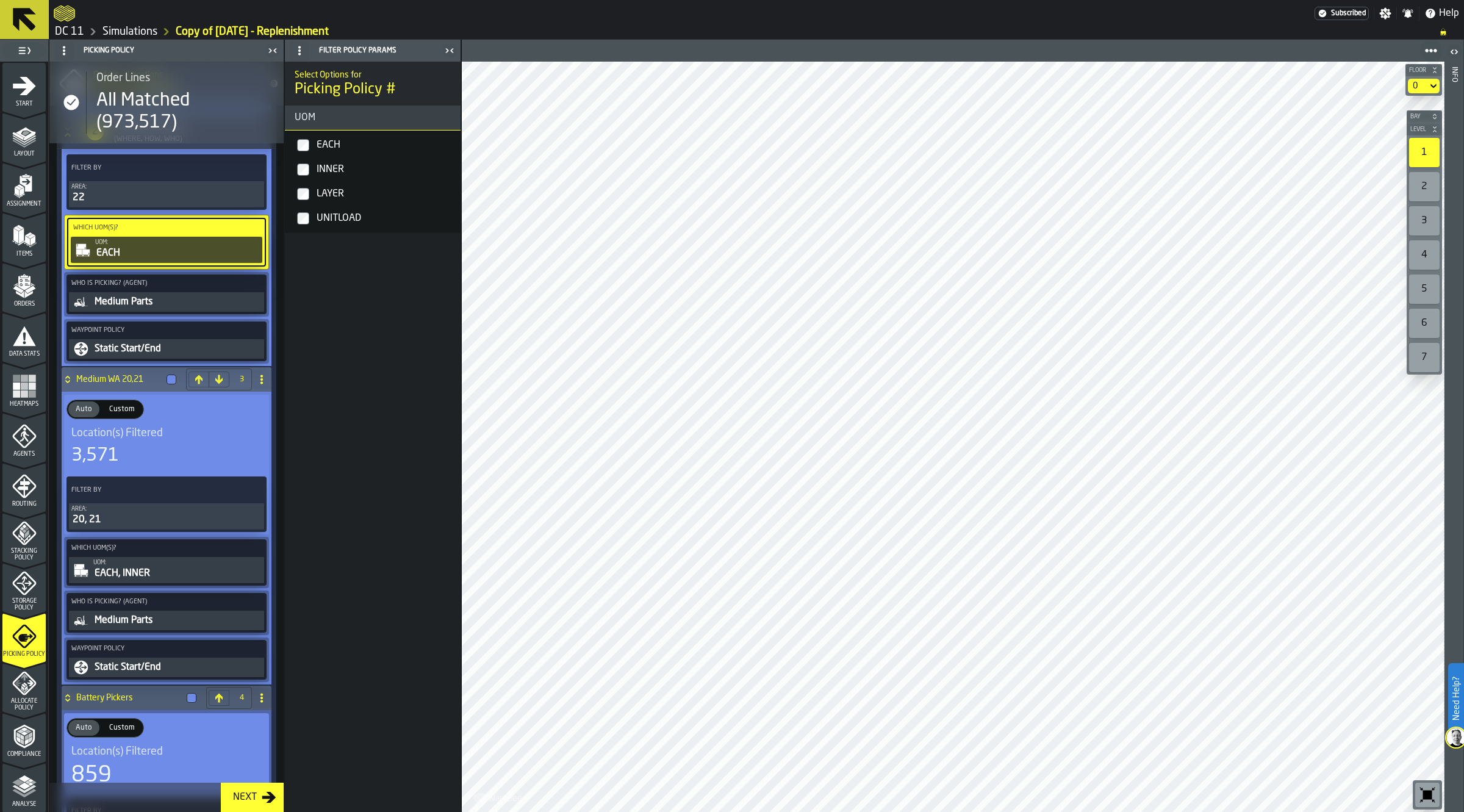
click at [145, 577] on div "EACH, INNER" at bounding box center [177, 573] width 168 height 15
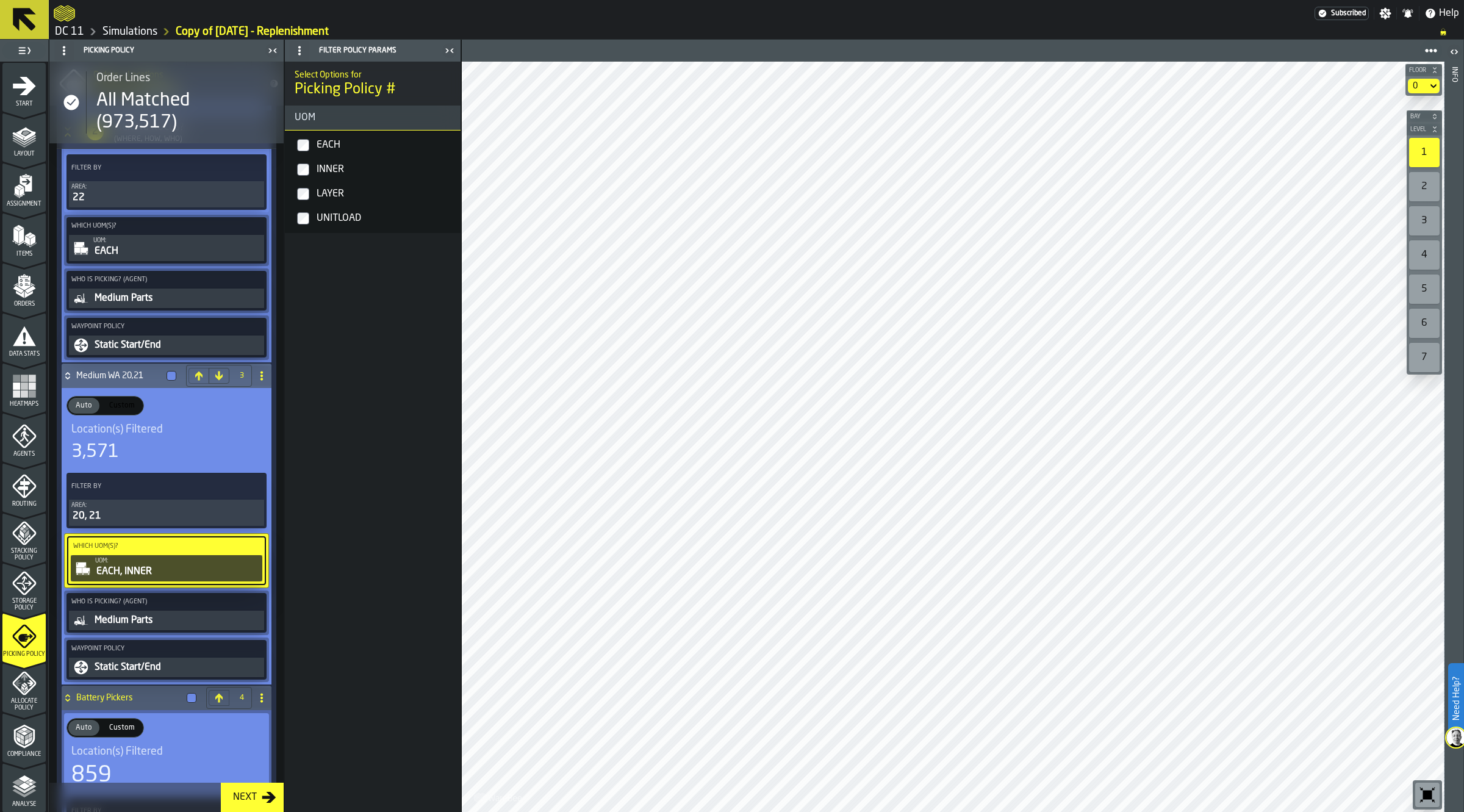
click at [157, 243] on div "UOM:" at bounding box center [177, 241] width 168 height 6
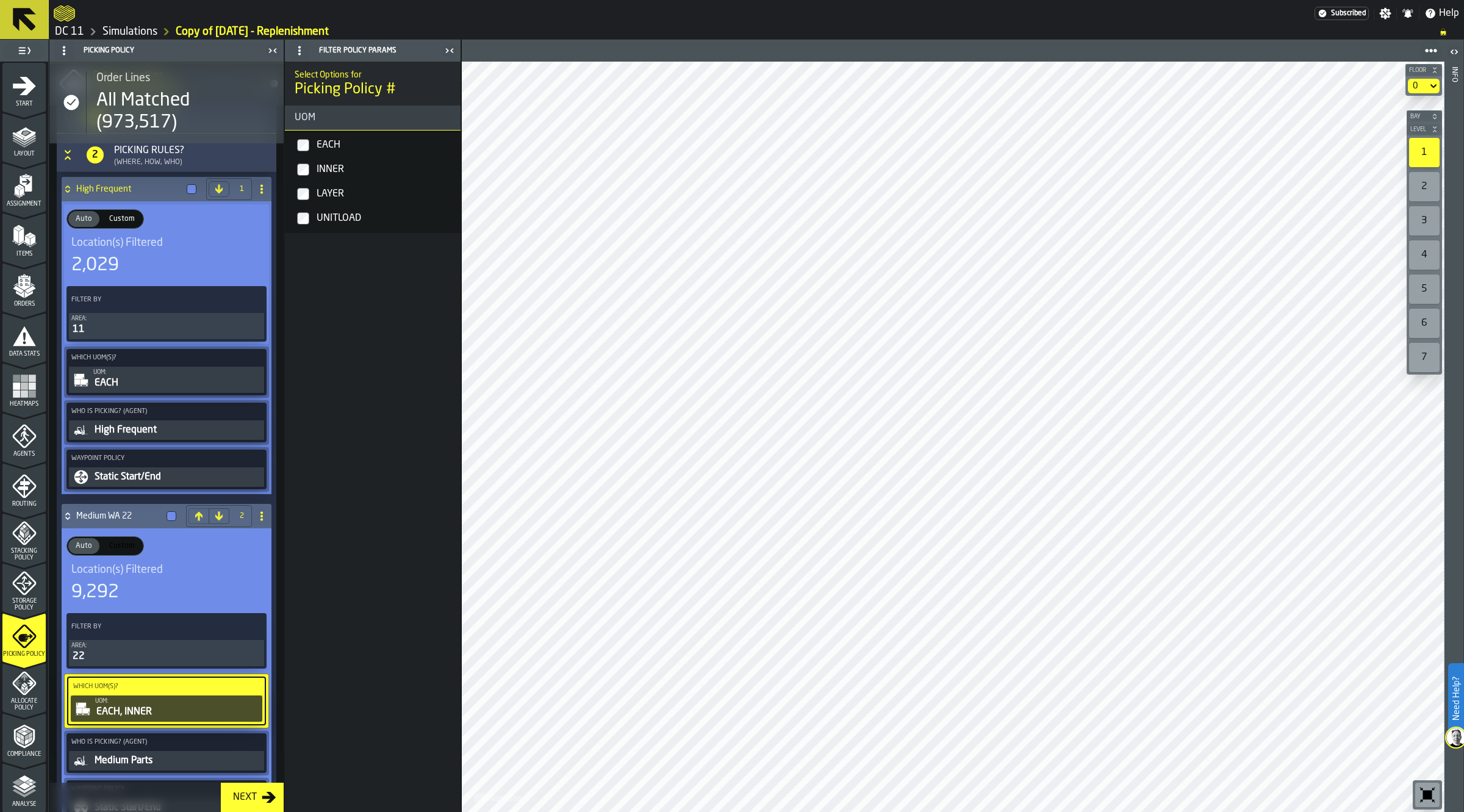
scroll to position [0, 0]
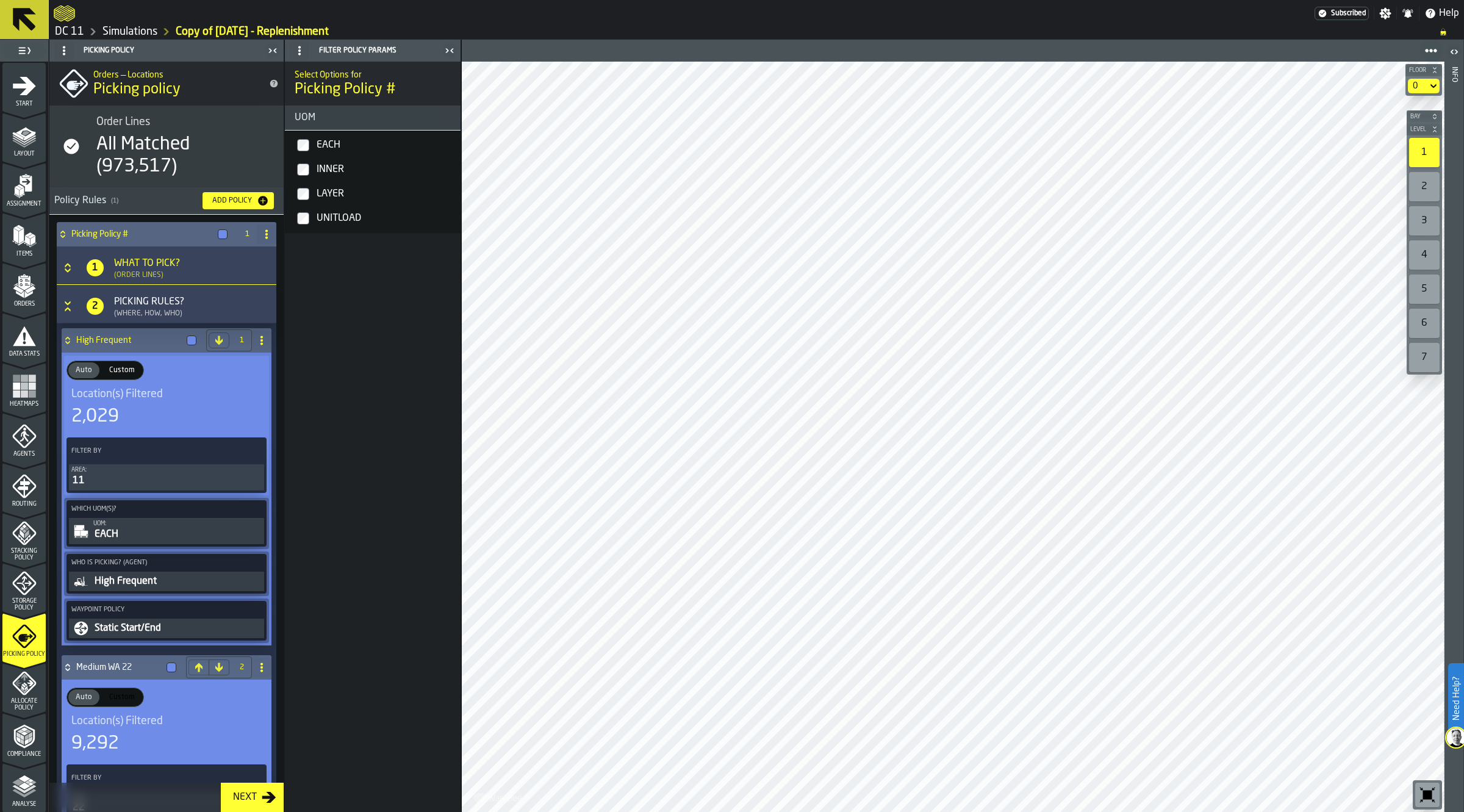
click at [119, 534] on div "EACH" at bounding box center [177, 534] width 168 height 15
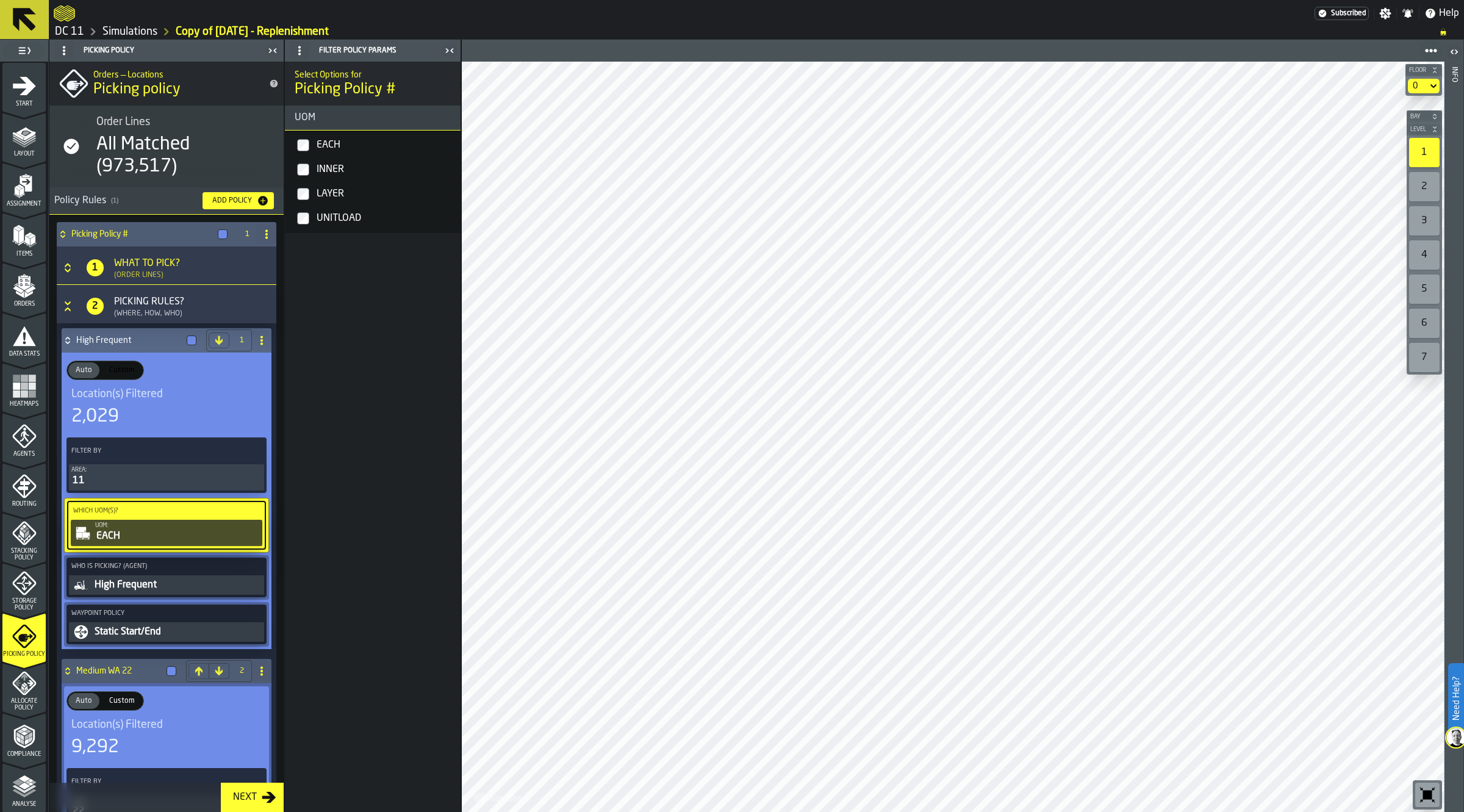
click at [312, 173] on label "INNER" at bounding box center [372, 170] width 171 height 25
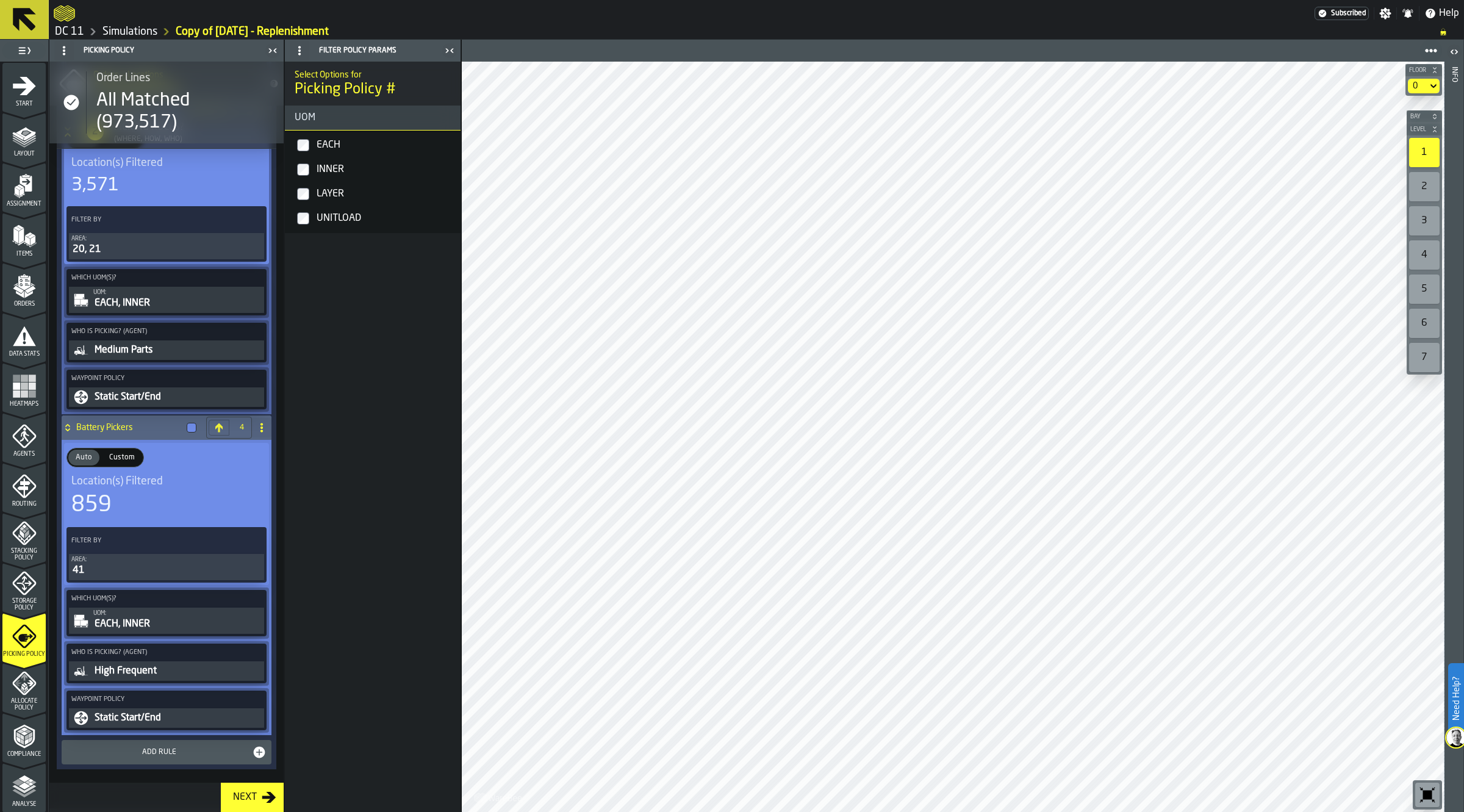
scroll to position [728, 0]
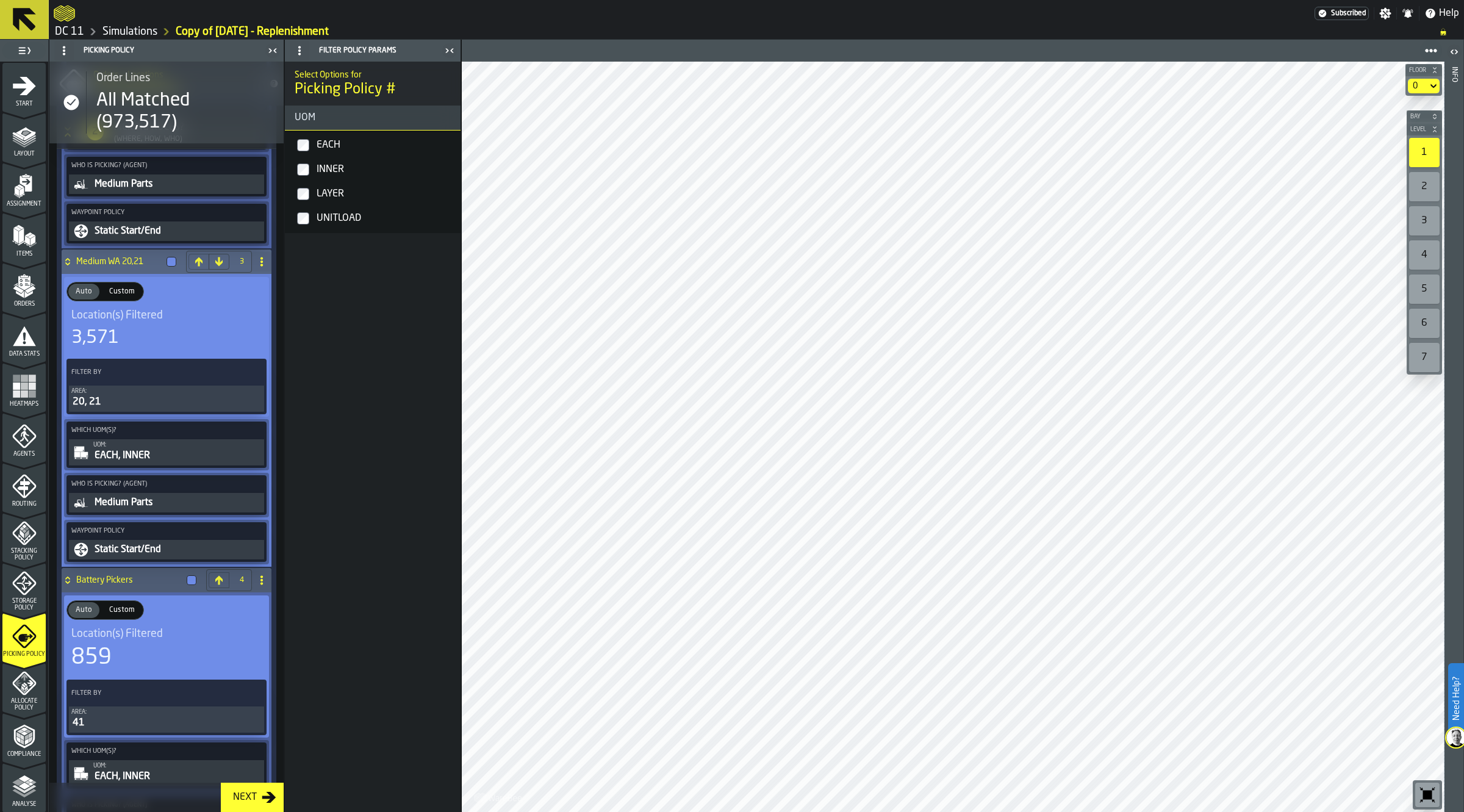
click at [141, 397] on div "20, 21" at bounding box center [166, 402] width 190 height 15
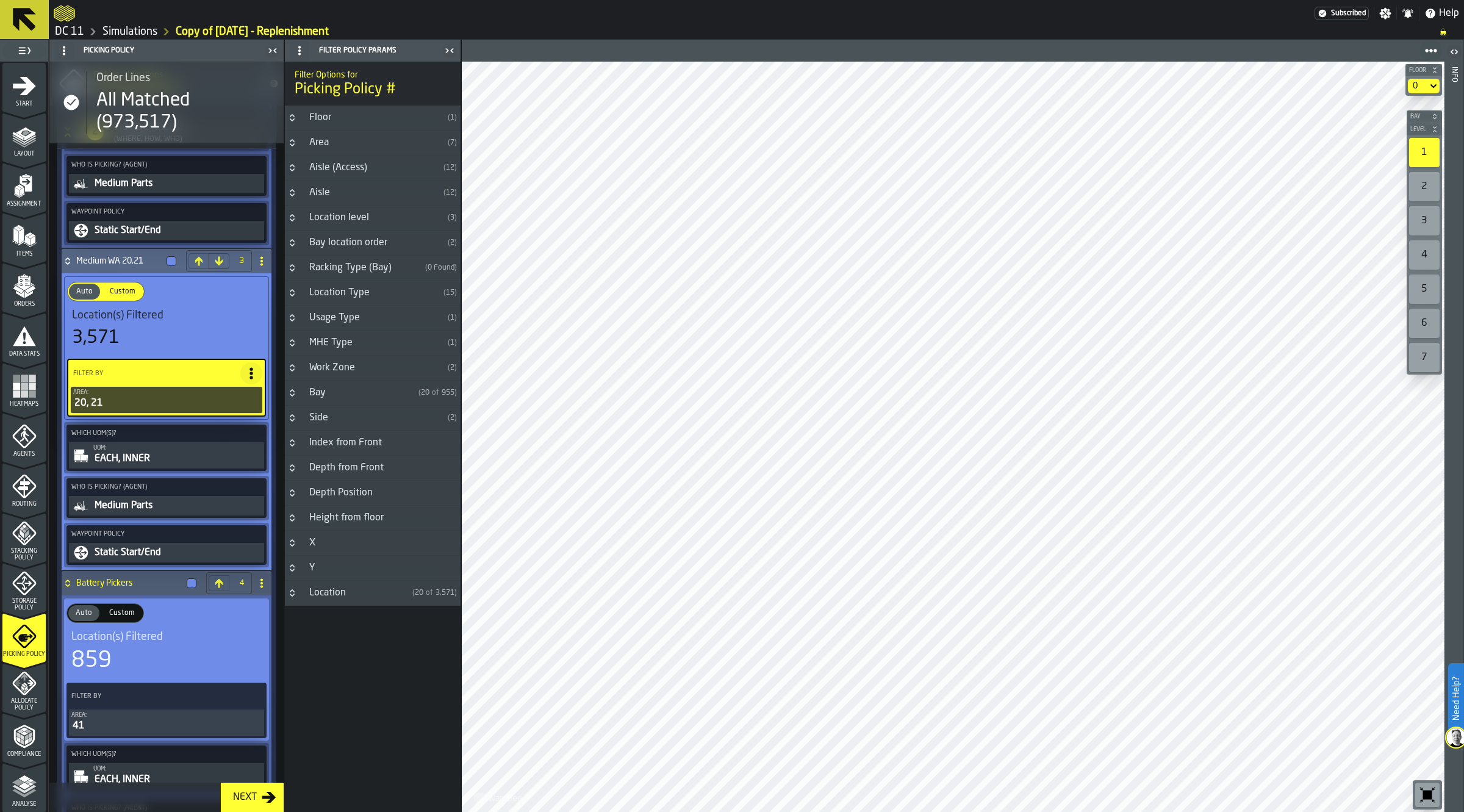
scroll to position [496, 0]
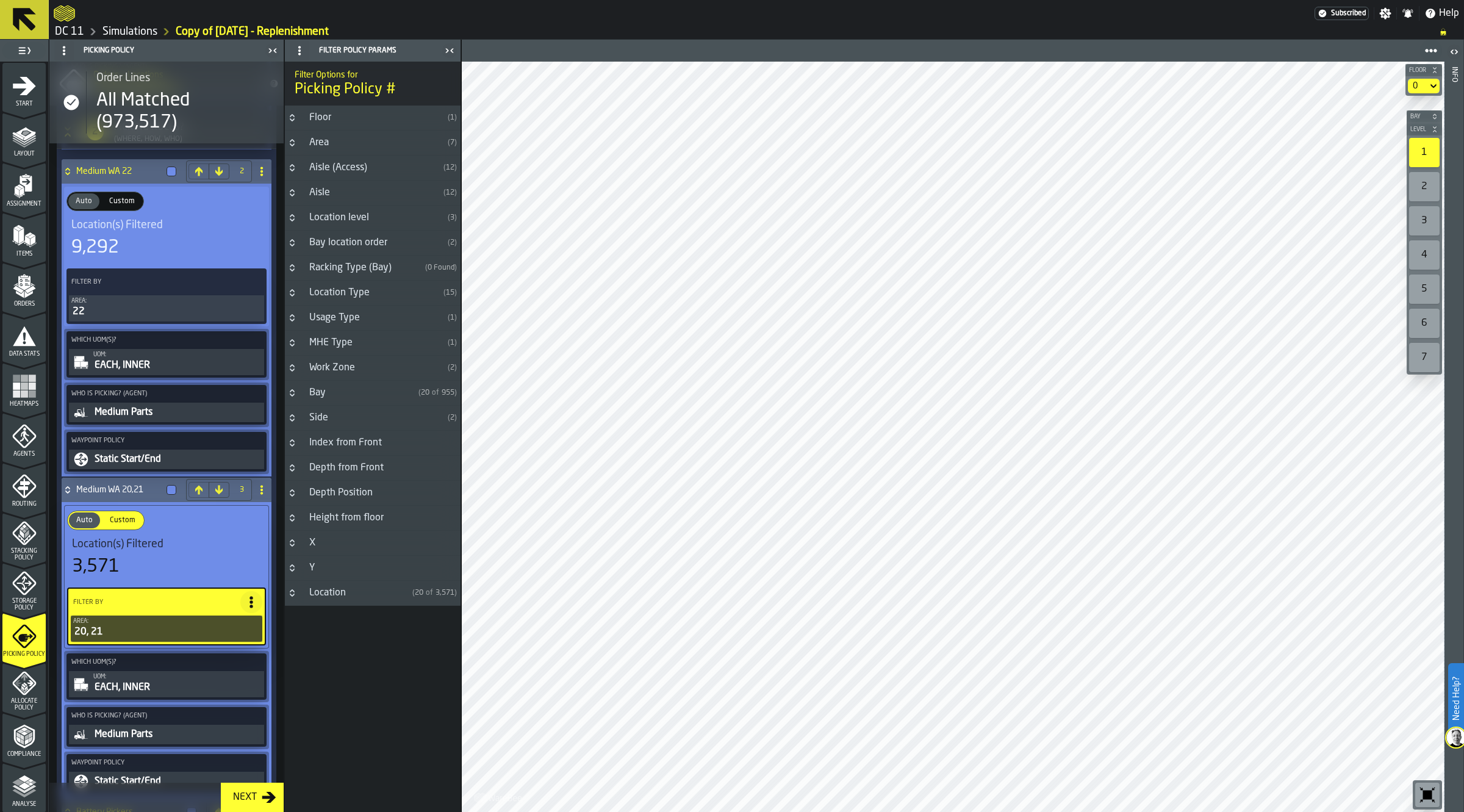
click at [135, 307] on div "22" at bounding box center [166, 312] width 190 height 15
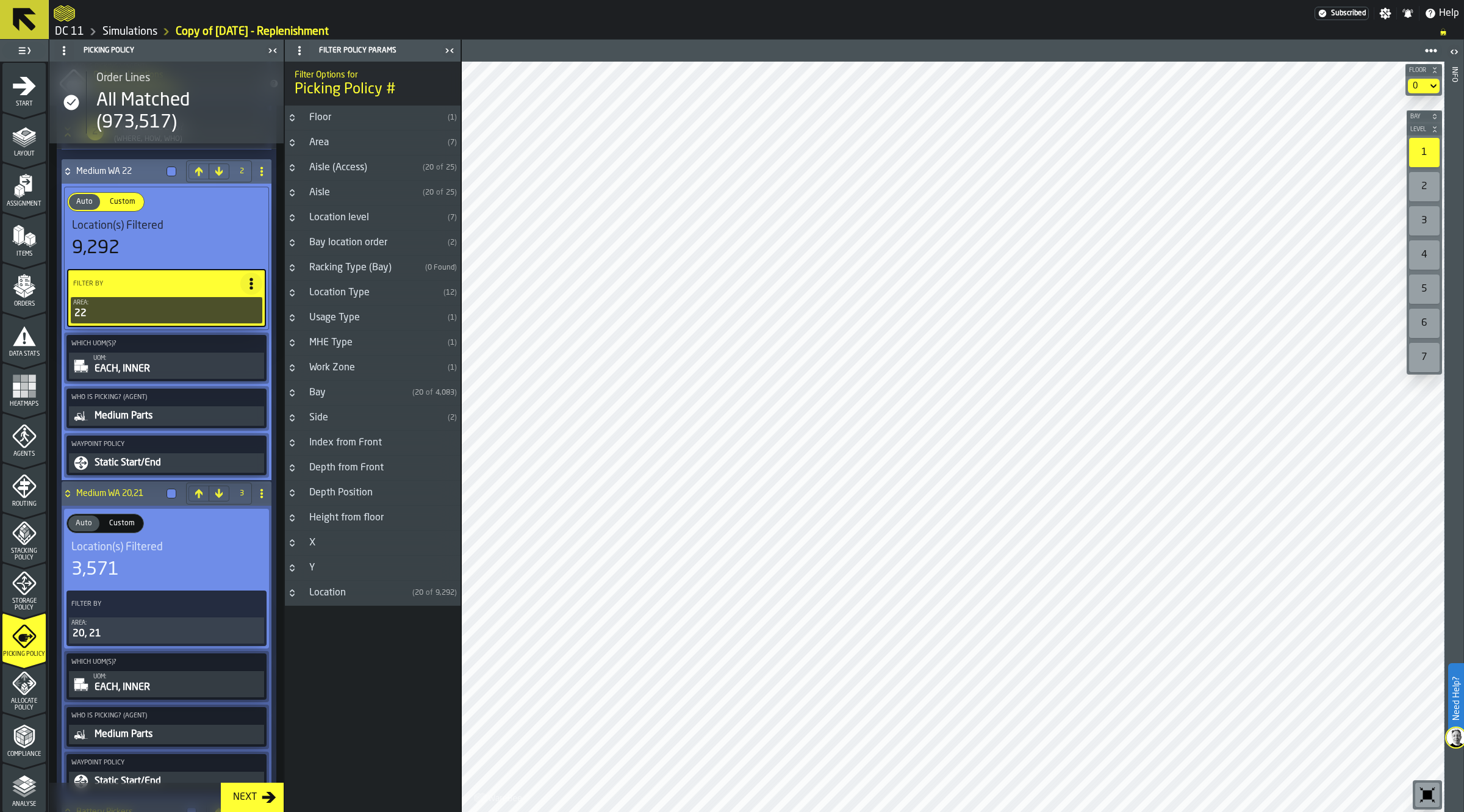
click at [142, 170] on h4 "Medium WA 22" at bounding box center [119, 171] width 85 height 10
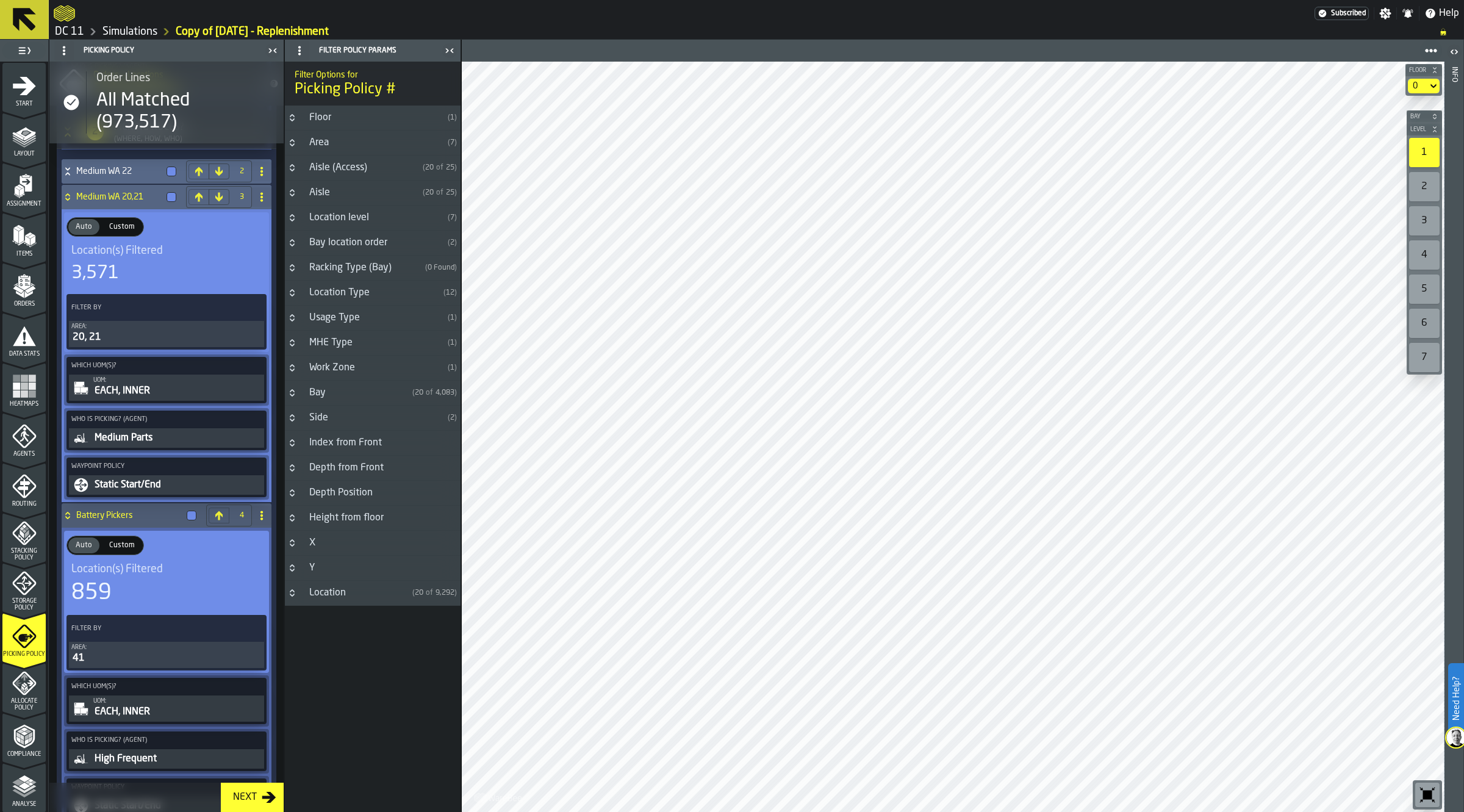
click at [139, 193] on h4 "Medium WA 20,21" at bounding box center [119, 197] width 85 height 10
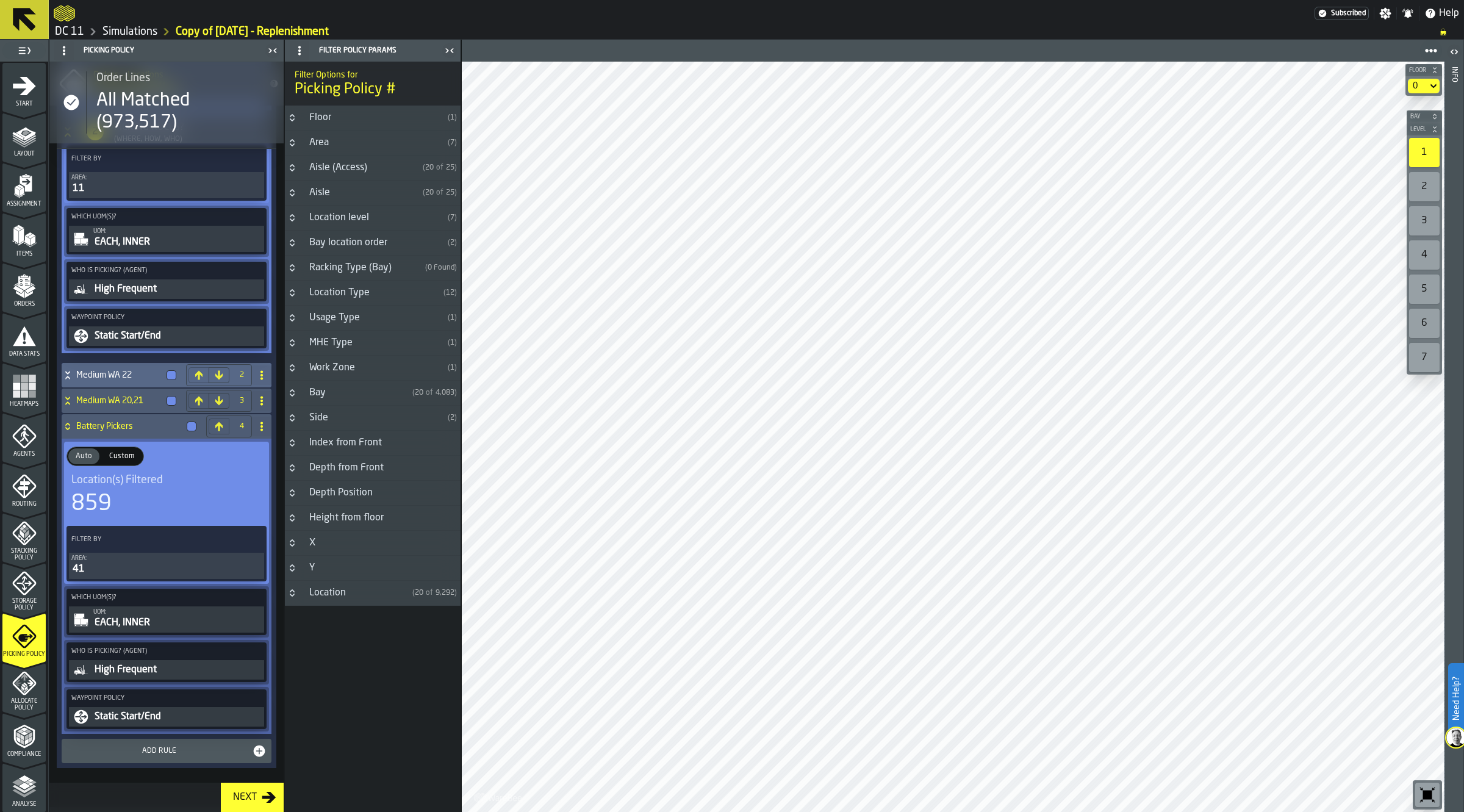
scroll to position [292, 0]
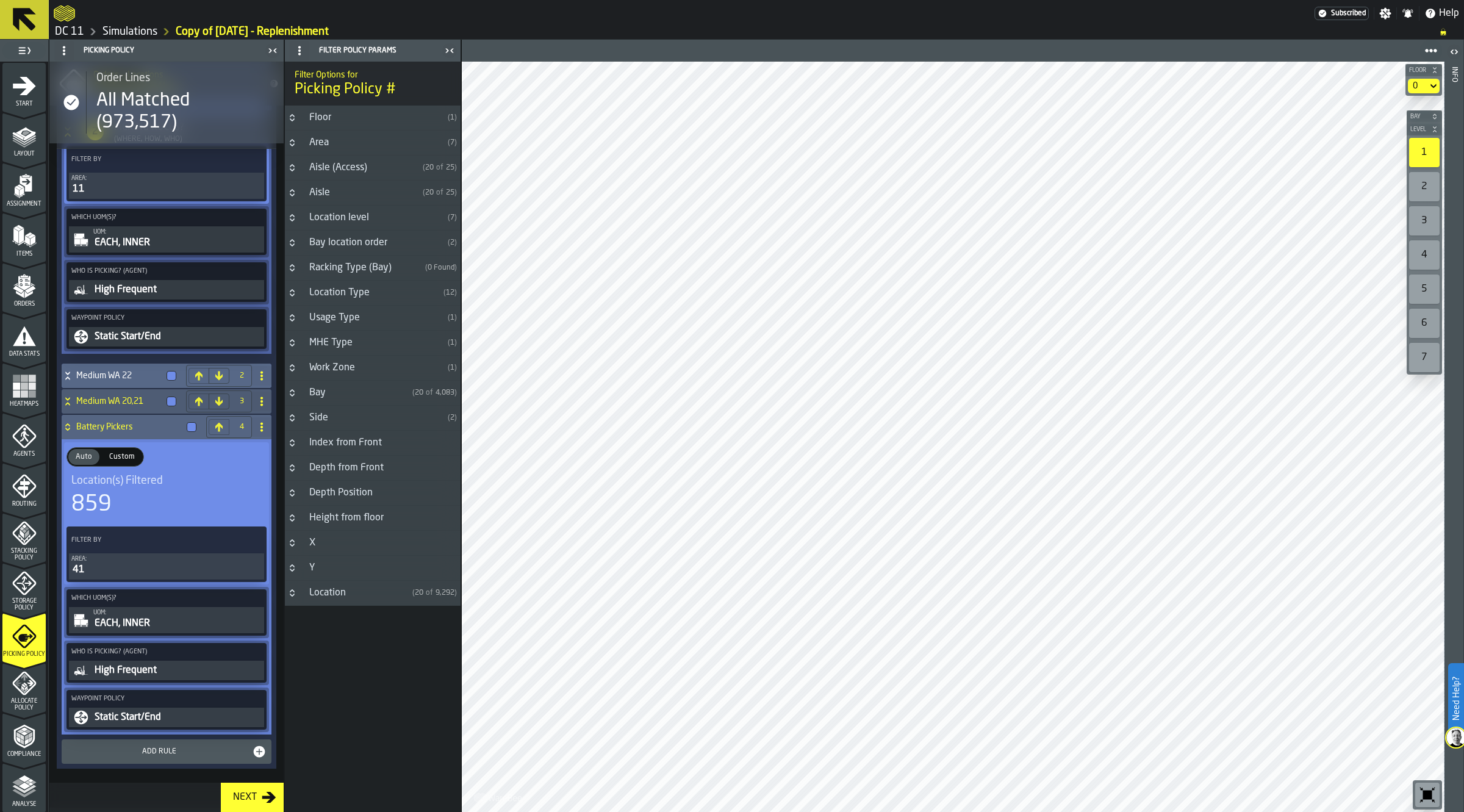
click at [108, 422] on h4 "Battery Pickers" at bounding box center [129, 426] width 106 height 10
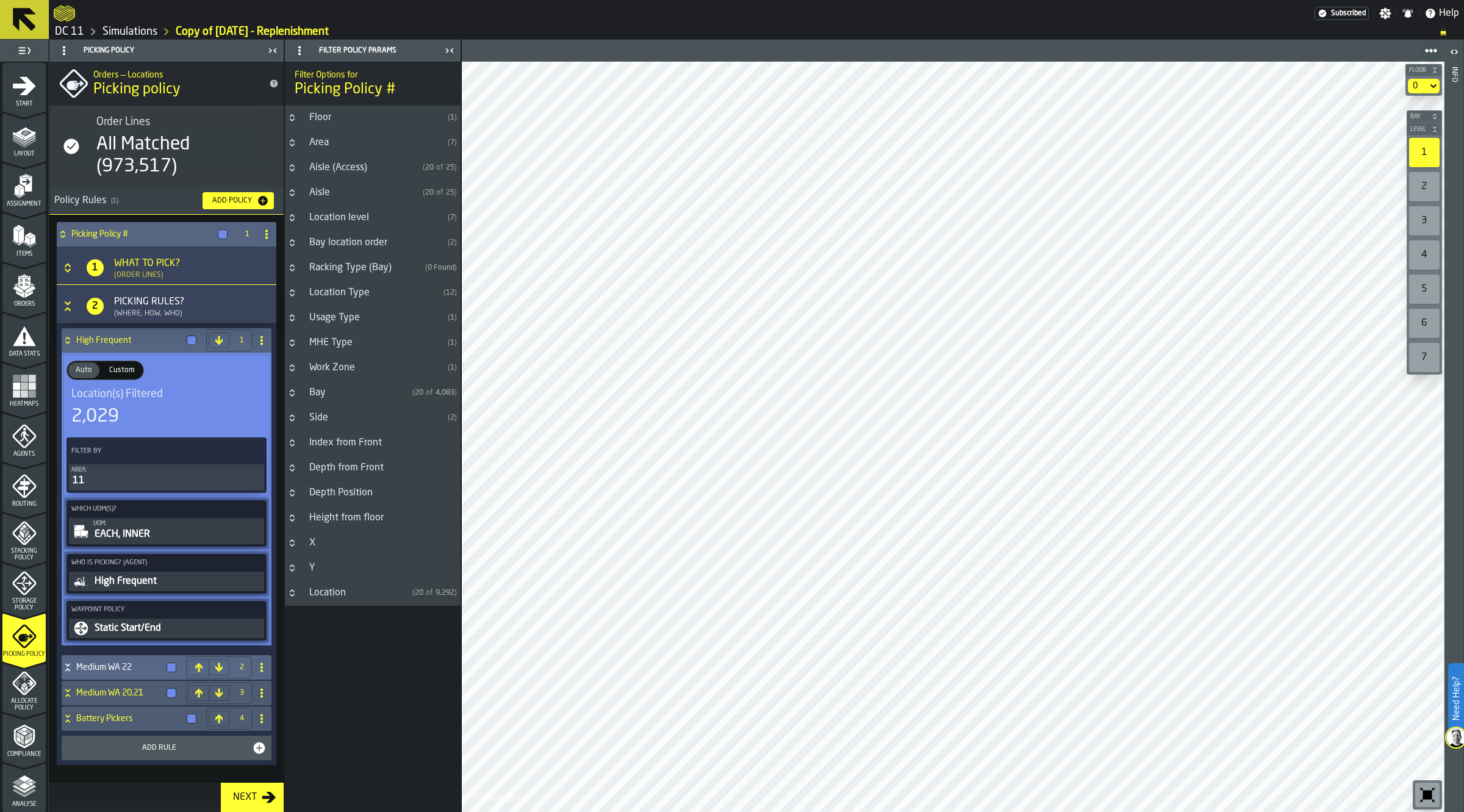
scroll to position [0, 0]
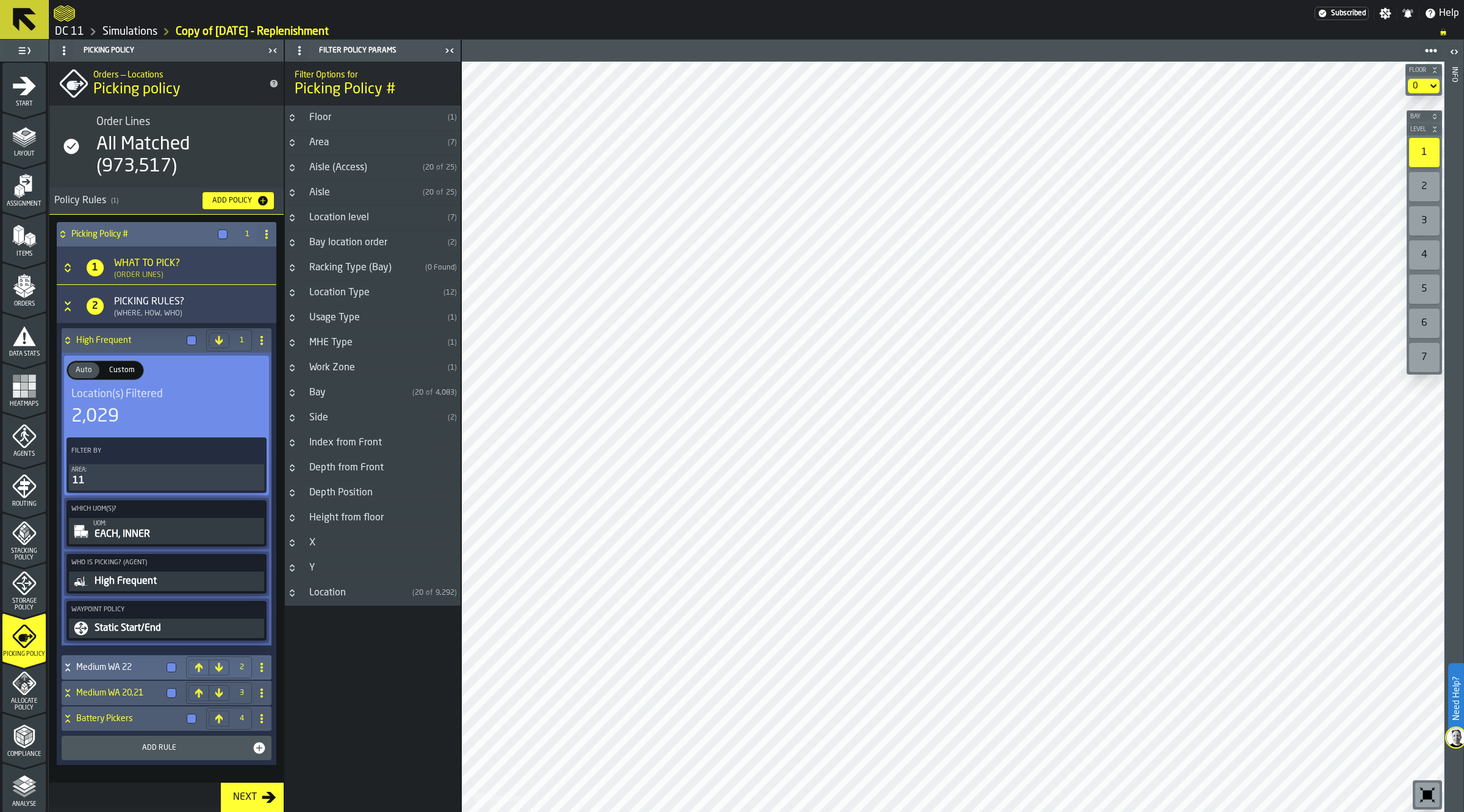
click at [105, 241] on div "Picking Policy #" at bounding box center [145, 234] width 175 height 25
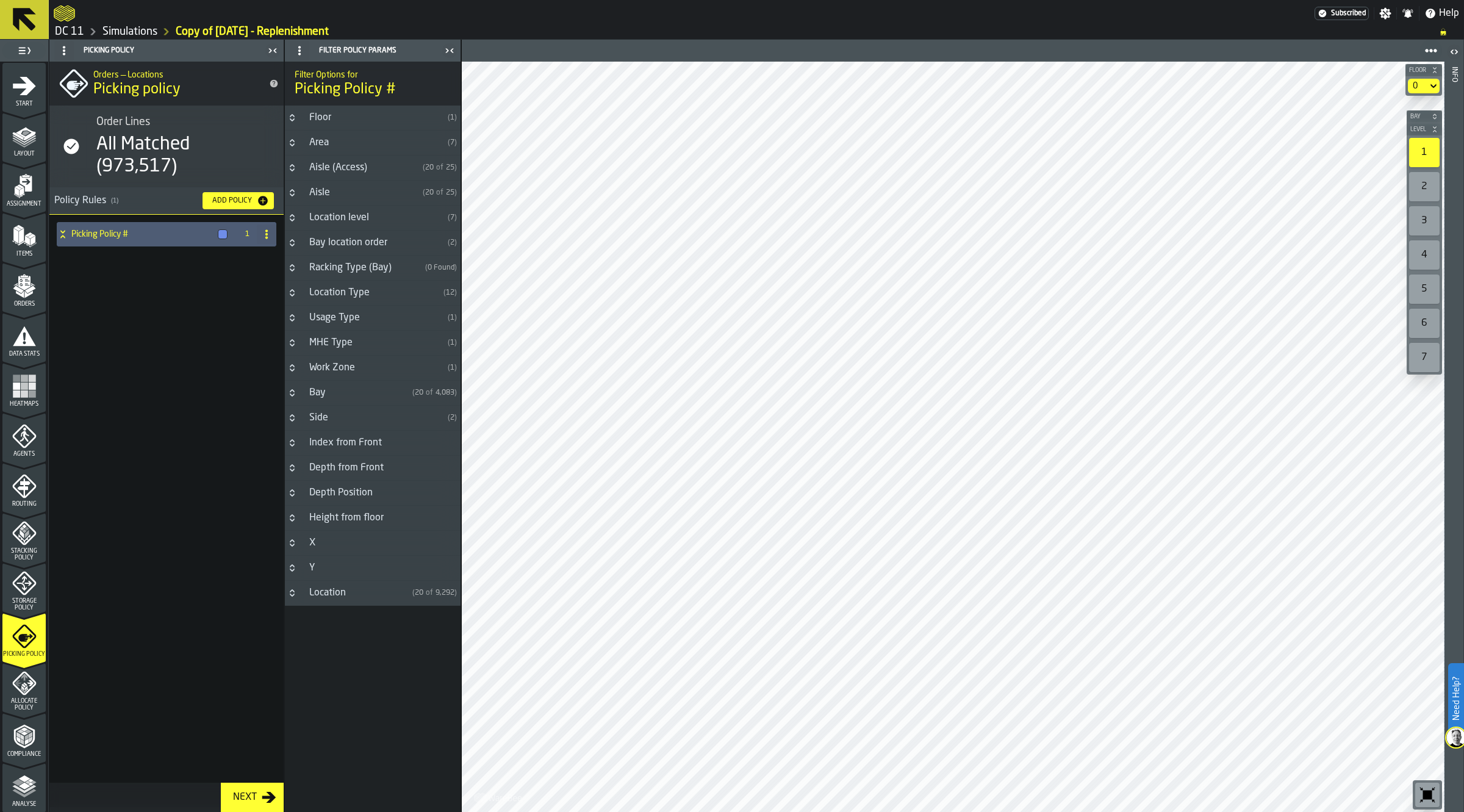
click at [28, 106] on span "Start" at bounding box center [24, 104] width 43 height 6
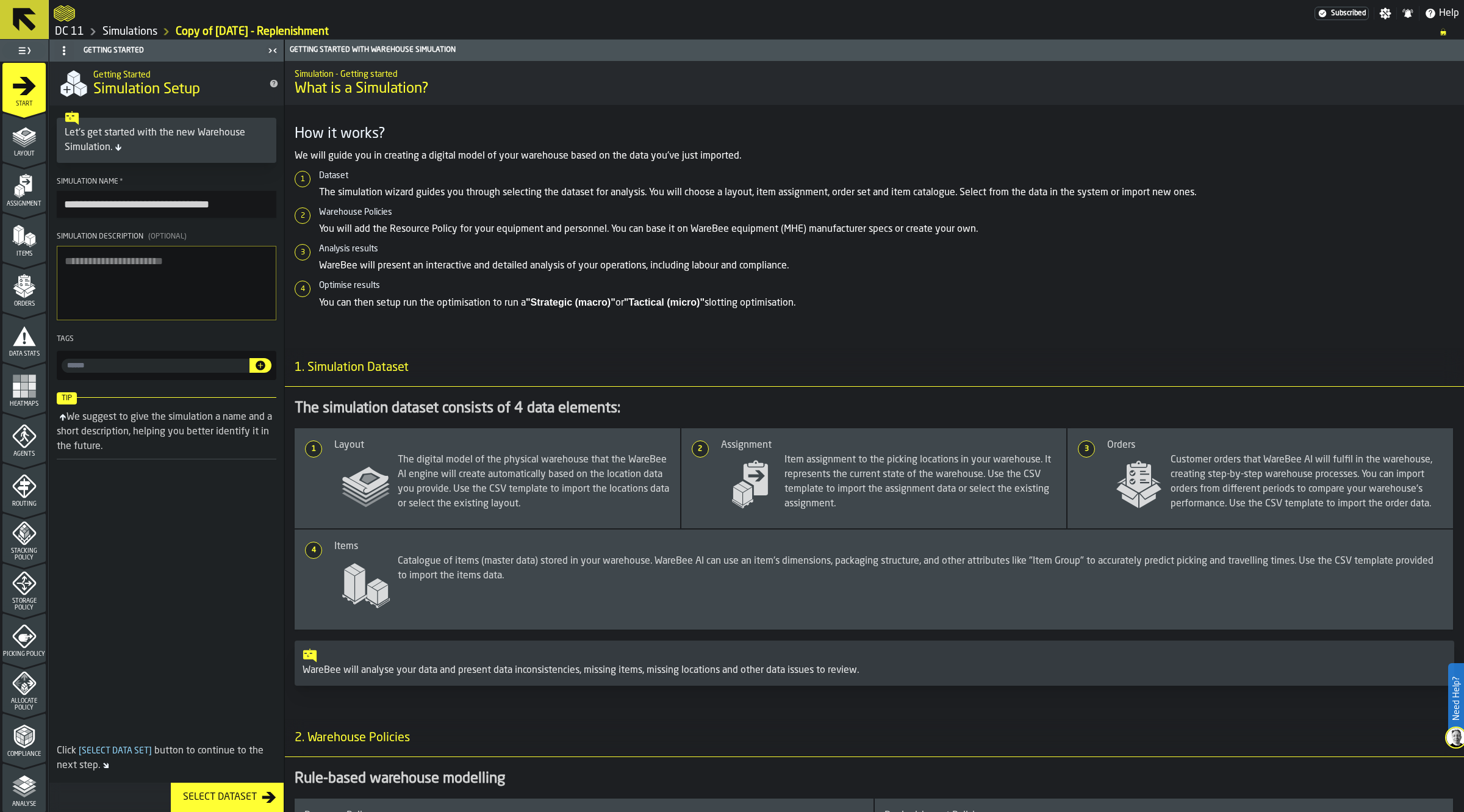
click at [153, 275] on textarea "Simulation Description (Optional)" at bounding box center [166, 282] width 219 height 74
type textarea "**********"
click at [227, 795] on div "Select Dataset" at bounding box center [220, 797] width 84 height 15
click at [20, 793] on polyline "menu Analyse" at bounding box center [24, 793] width 24 height 8
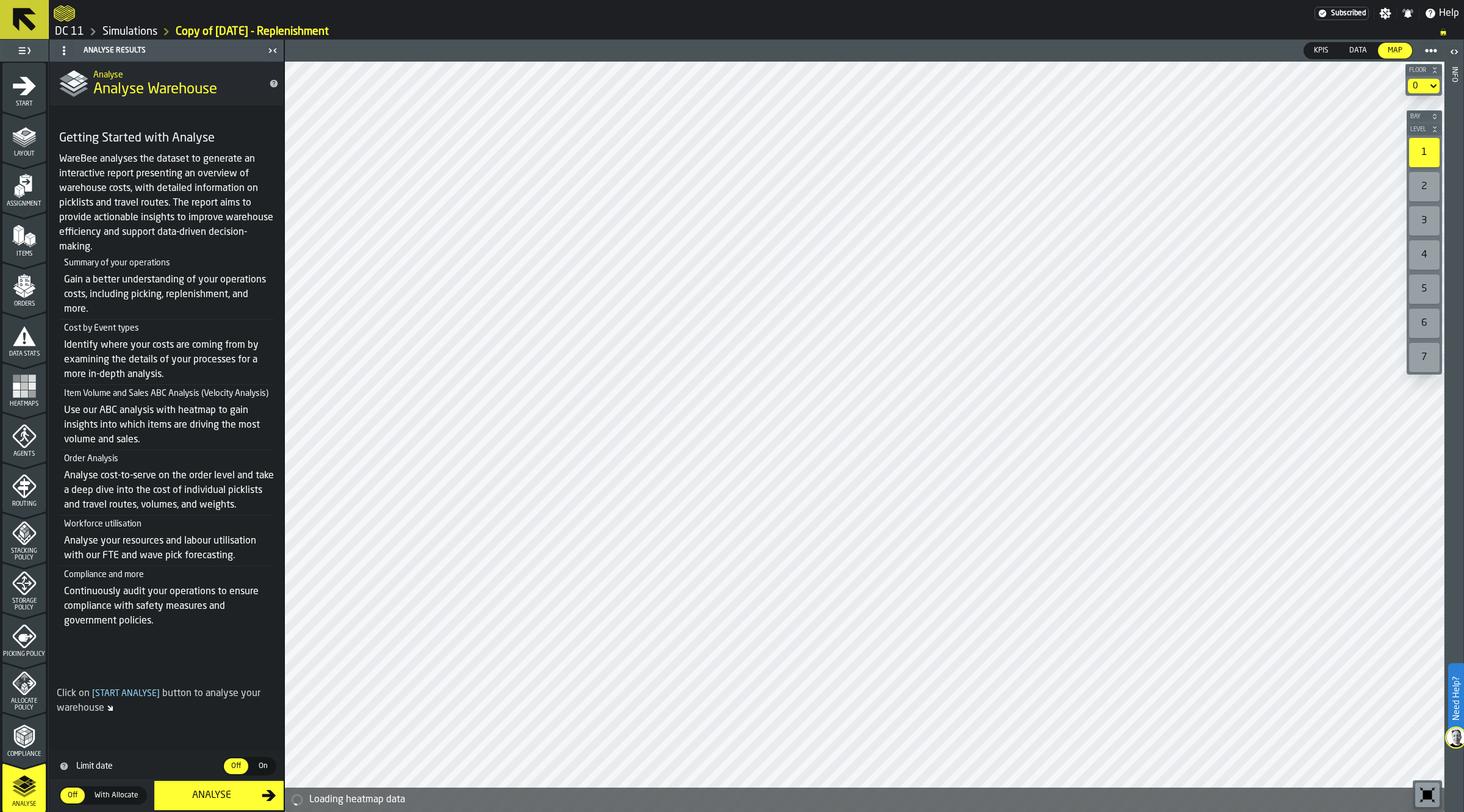
click at [210, 800] on div "Analyse" at bounding box center [212, 795] width 100 height 15
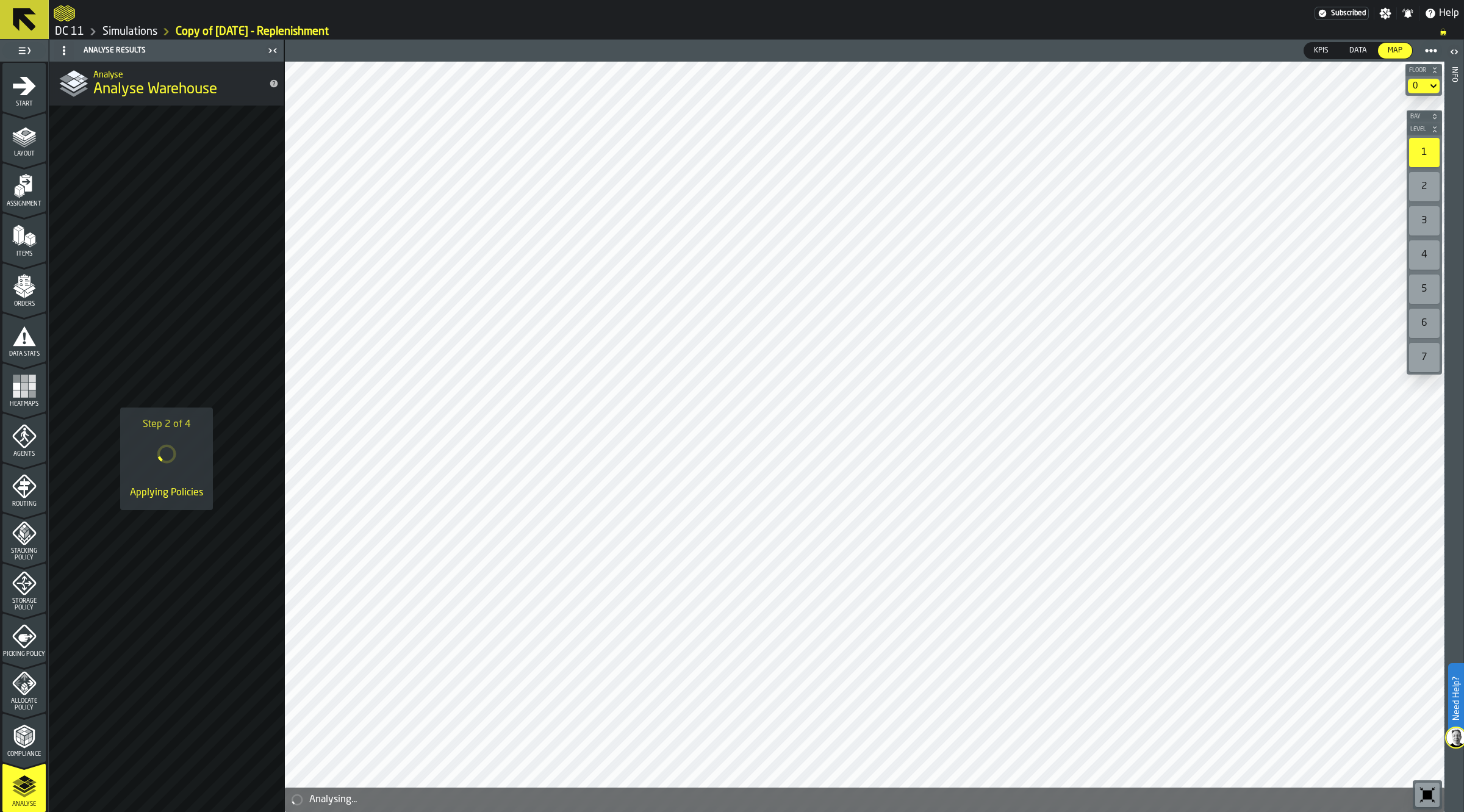
click at [112, 28] on link "Simulations" at bounding box center [130, 32] width 55 height 14
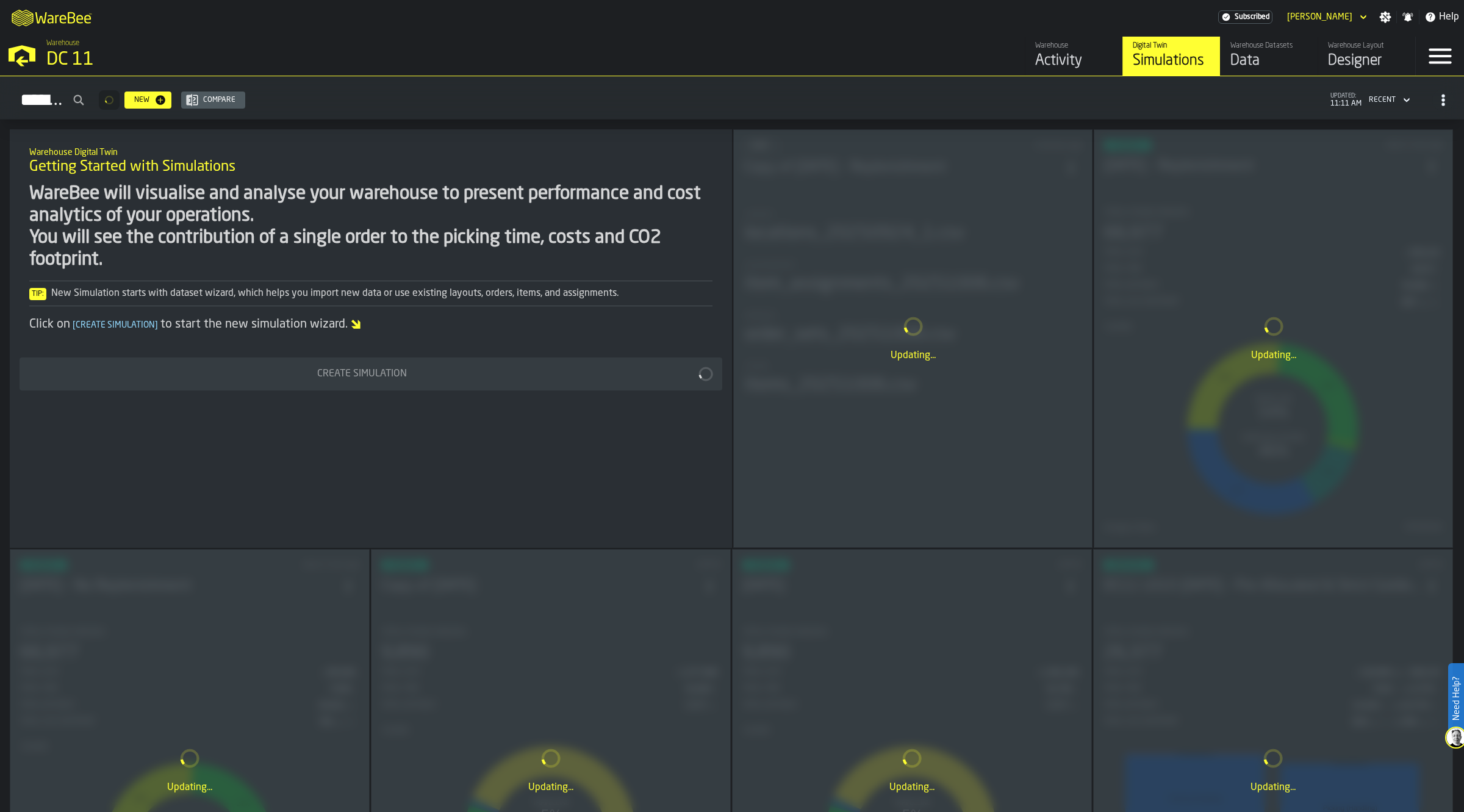
click at [1270, 293] on div "Updating..." at bounding box center [1273, 338] width 358 height 417
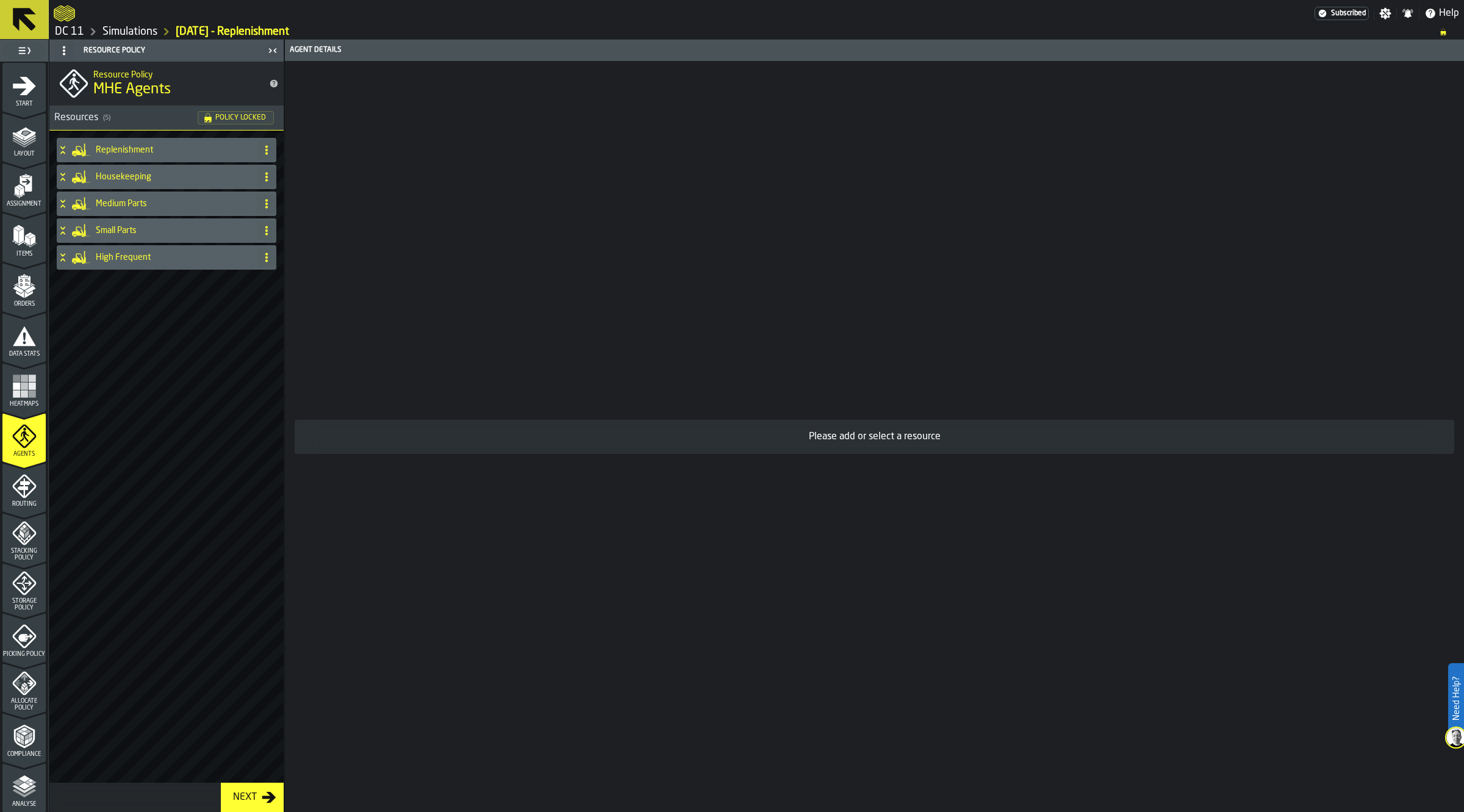
click at [30, 790] on polyline "menu Analyse" at bounding box center [24, 793] width 24 height 8
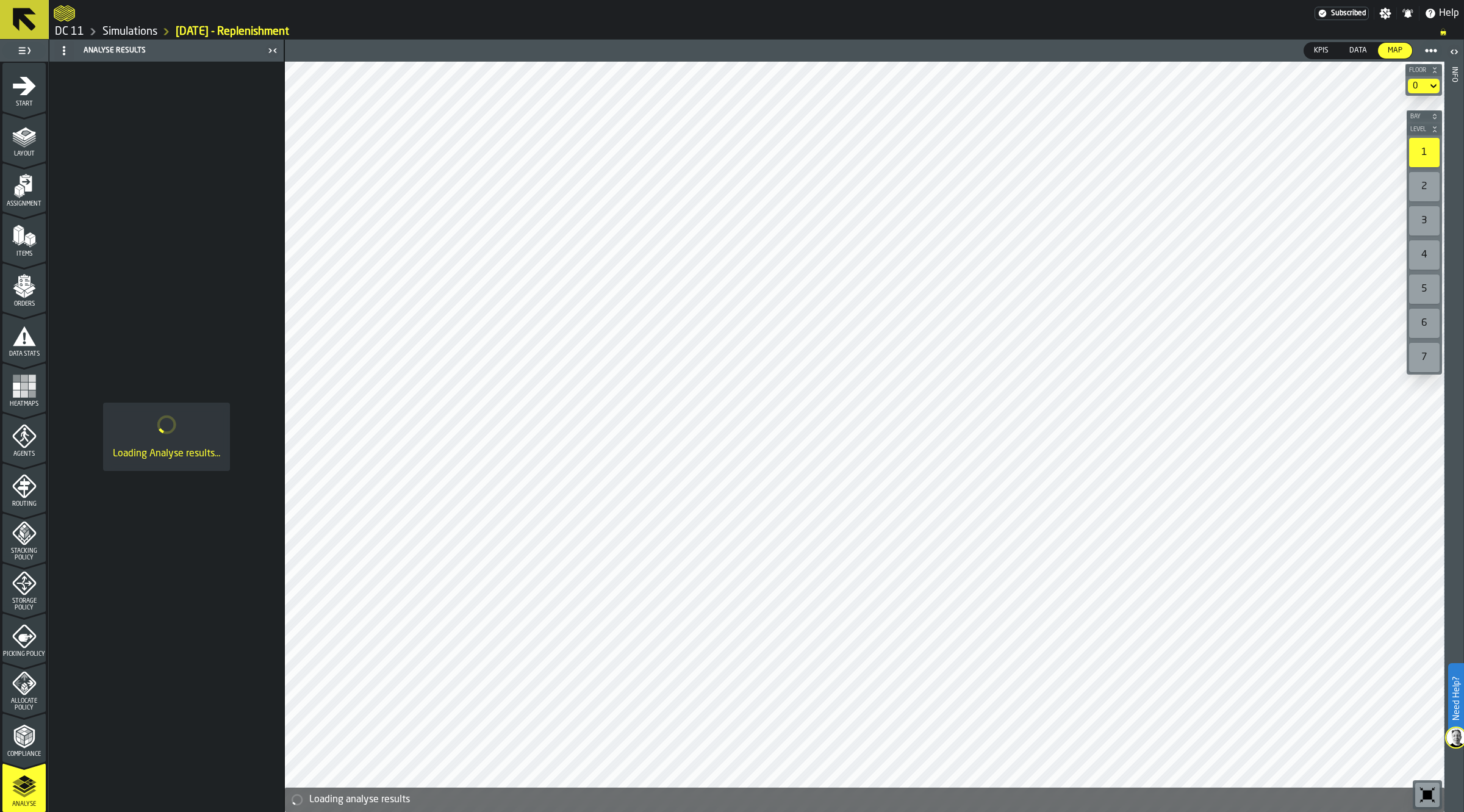
click at [1356, 46] on span "Data" at bounding box center [1358, 50] width 28 height 11
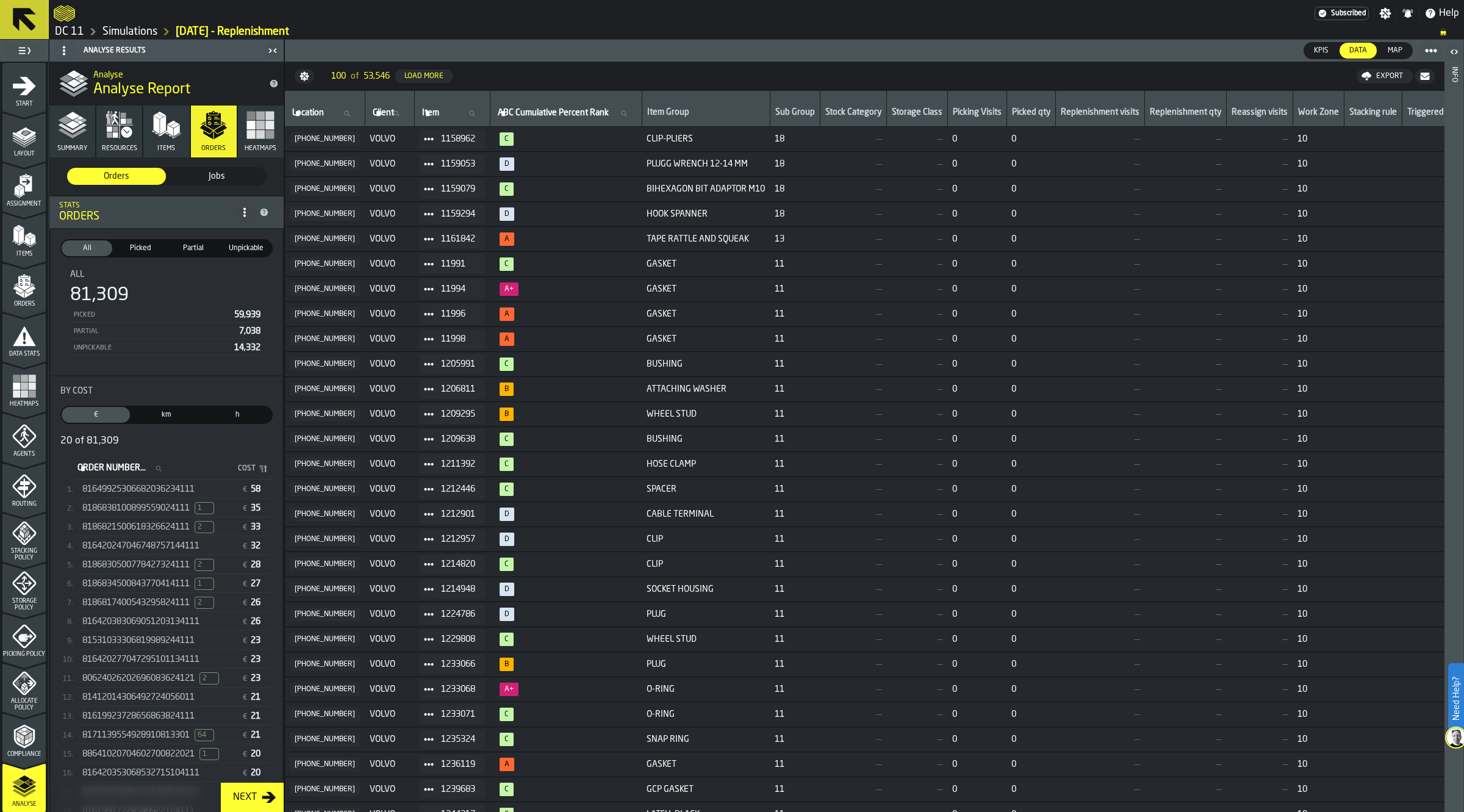
click at [434, 807] on div "1244217" at bounding box center [452, 814] width 66 height 19
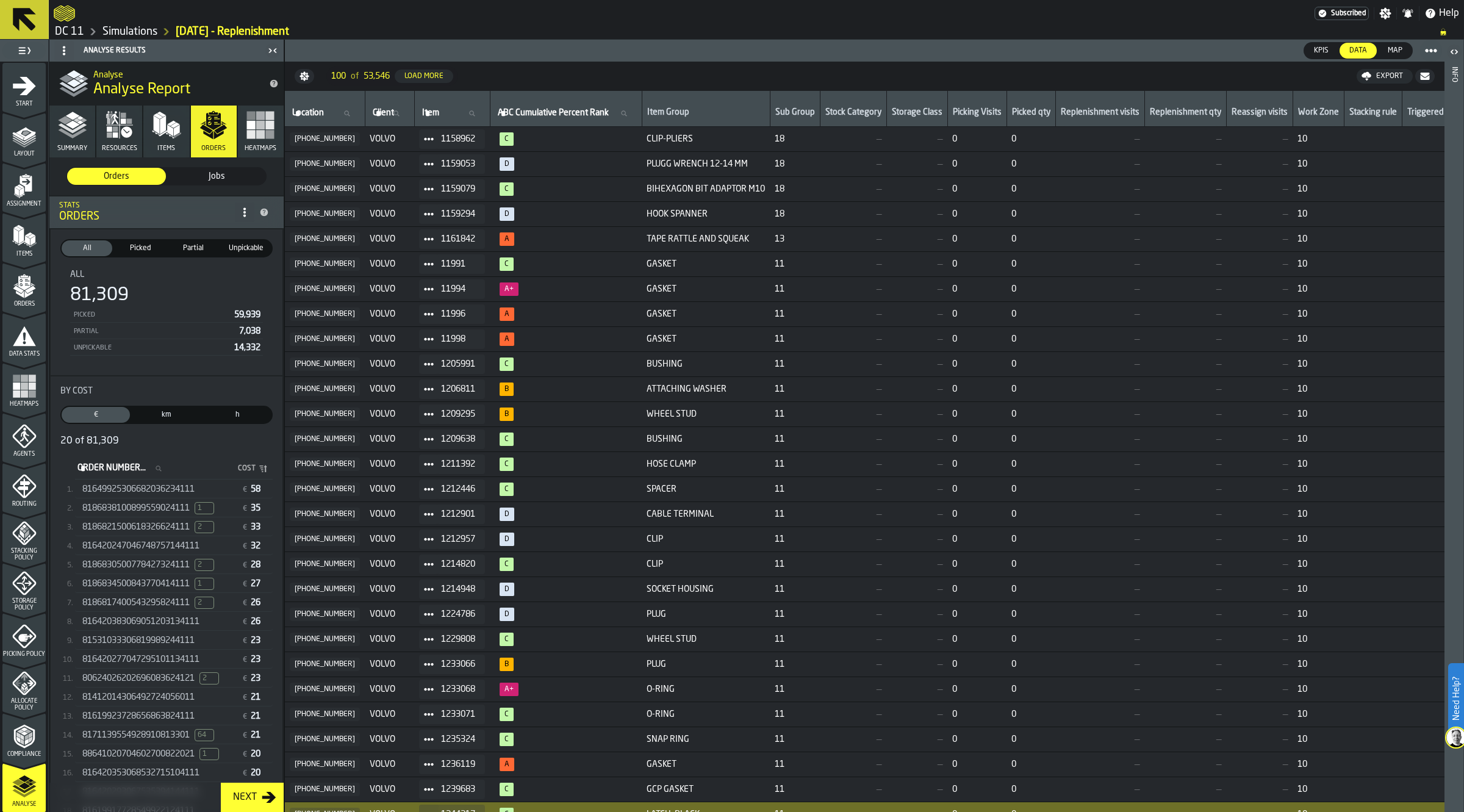
click at [1114, 110] on div "Replenishment visits" at bounding box center [1100, 113] width 79 height 12
click at [1202, 111] on div "Replenishment qty" at bounding box center [1185, 113] width 72 height 12
click at [1325, 50] on span "KPIs" at bounding box center [1321, 50] width 25 height 11
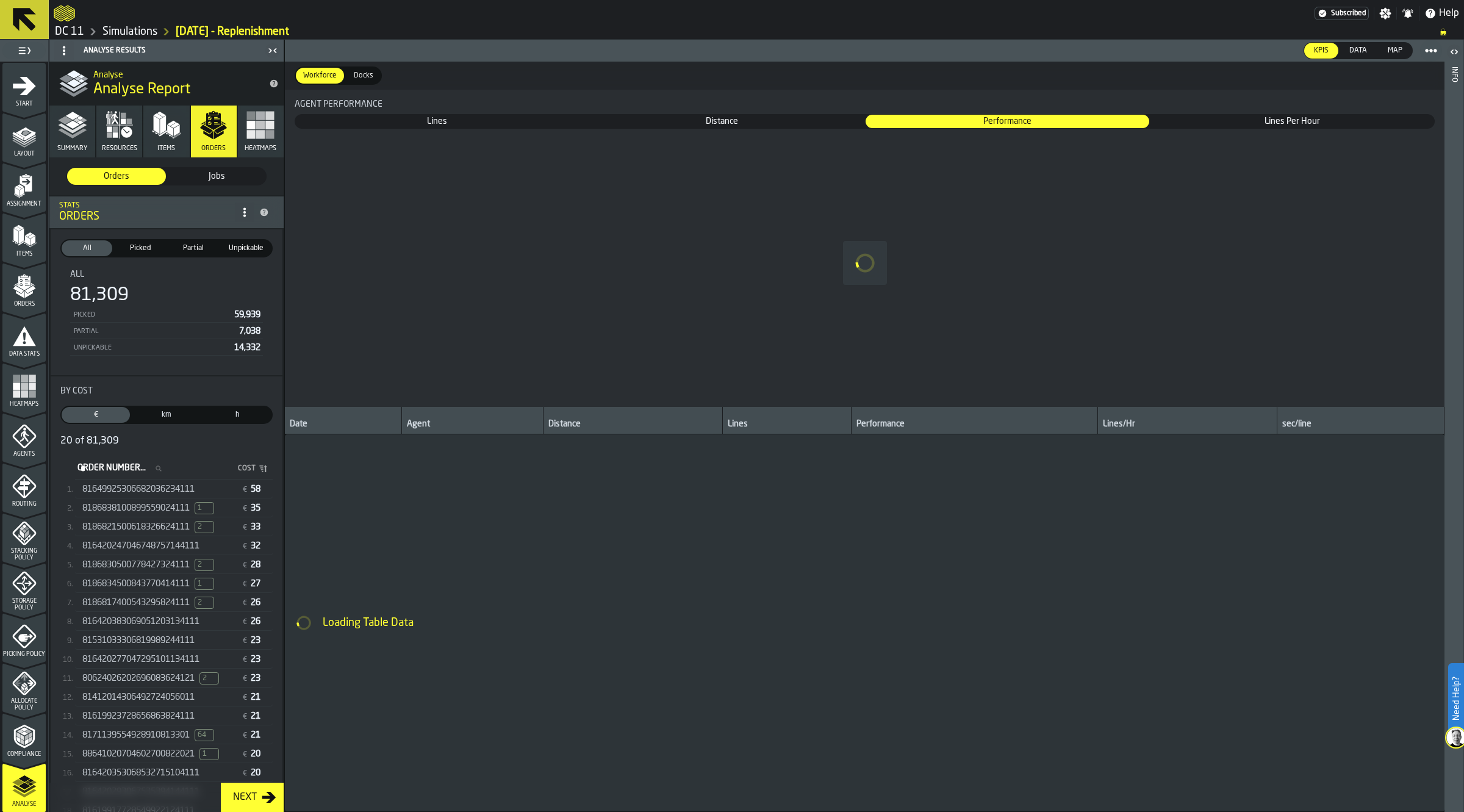
click at [73, 28] on link "DC 11" at bounding box center [69, 32] width 29 height 14
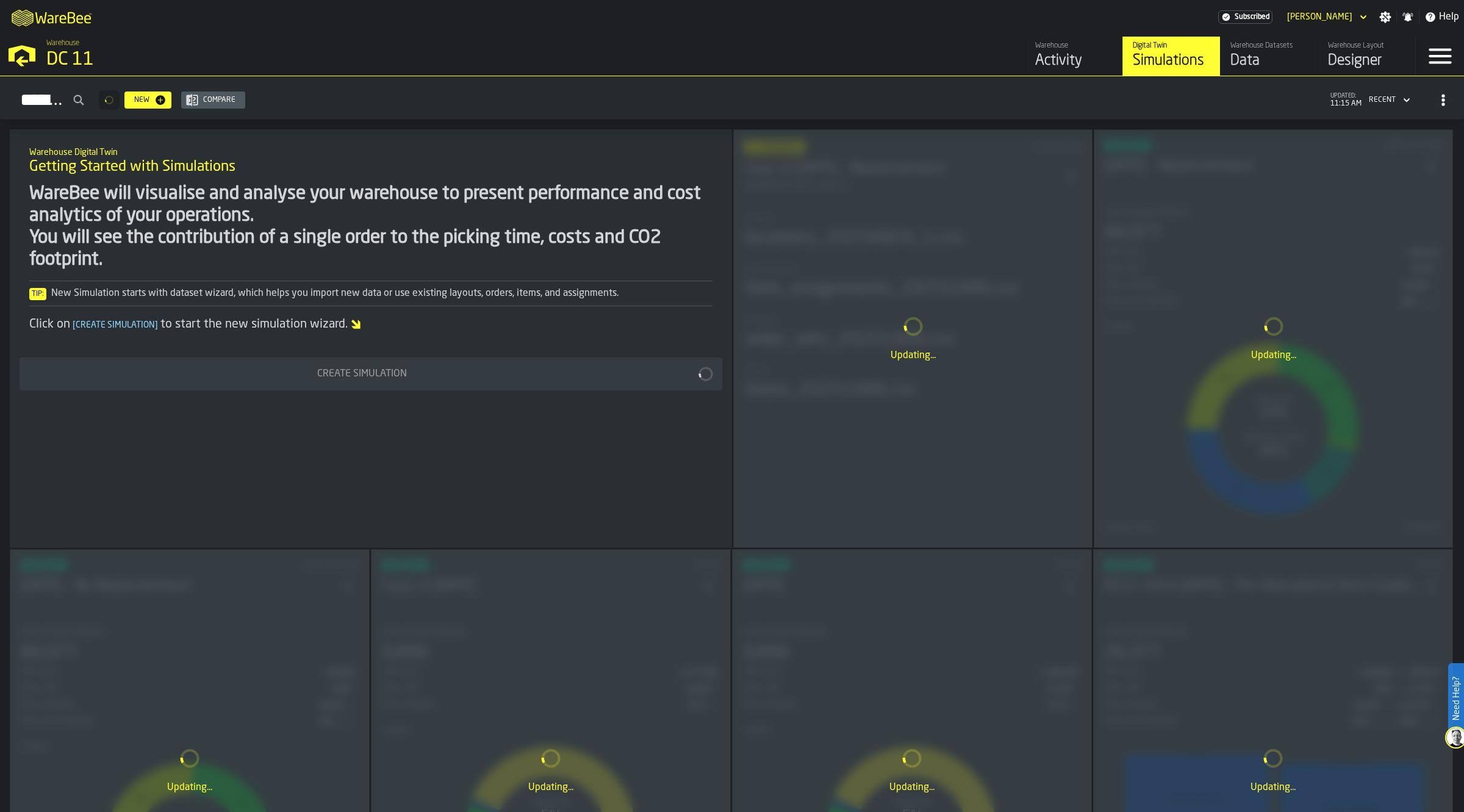
click at [1085, 56] on div "Activity" at bounding box center [1074, 61] width 77 height 19
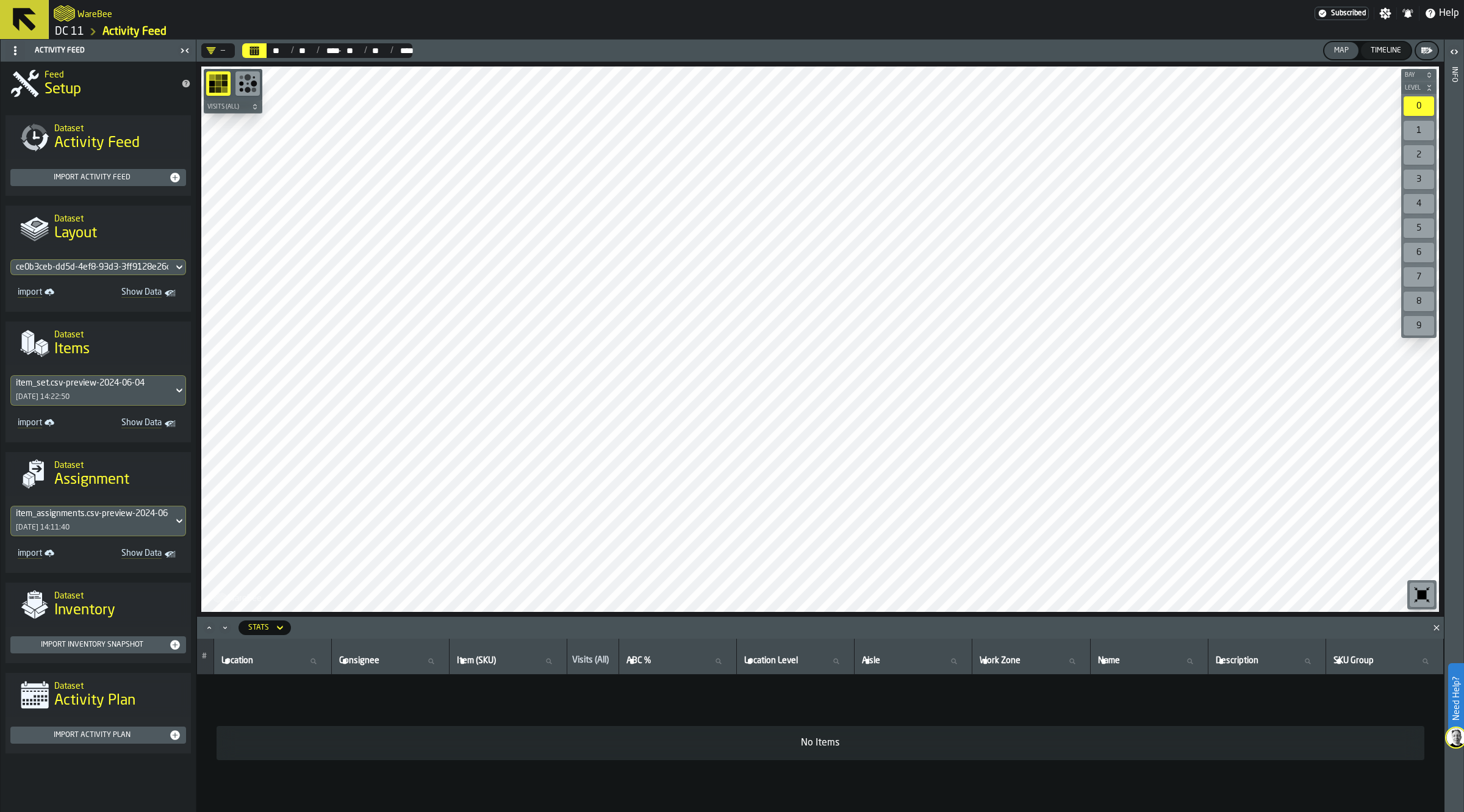
click at [148, 389] on div "item_set.csv-preview-2024-06-04 [DATE] 14:22:50" at bounding box center [92, 390] width 163 height 29
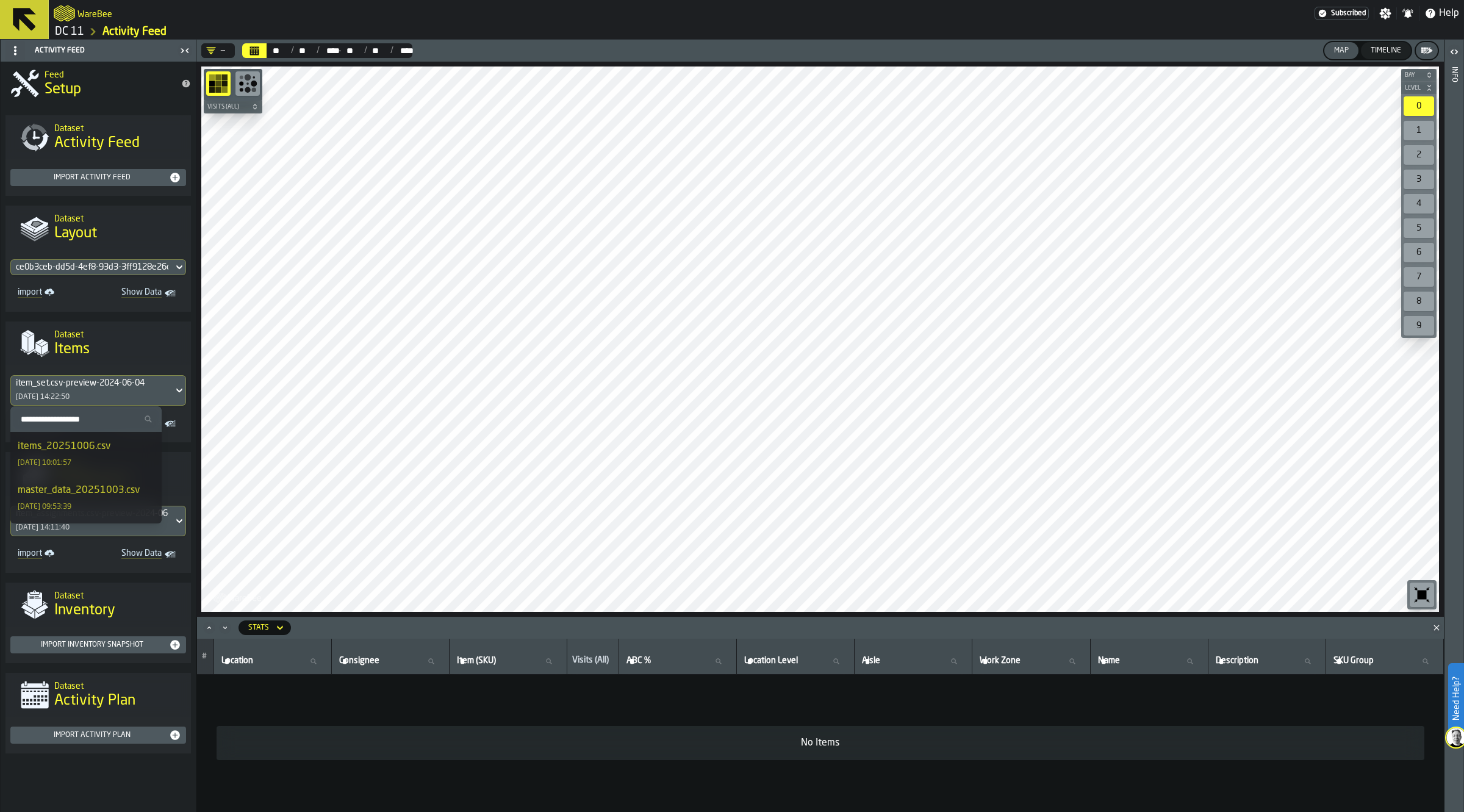
click at [107, 453] on div "items_20251006.csv" at bounding box center [64, 446] width 93 height 15
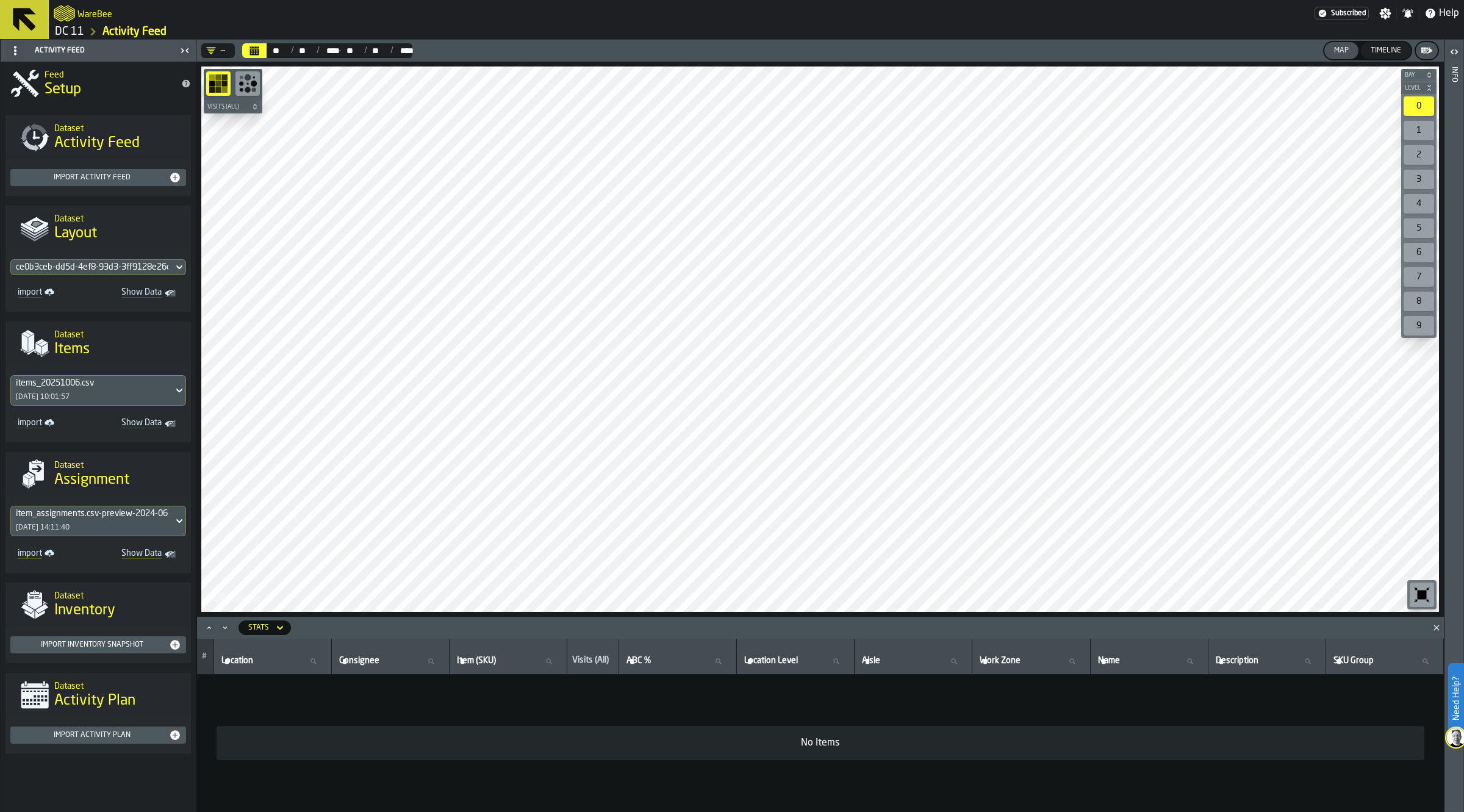
click at [122, 520] on div "item_assignments.csv-preview-2024-06-04 [DATE] 14:11:40" at bounding box center [92, 520] width 163 height 29
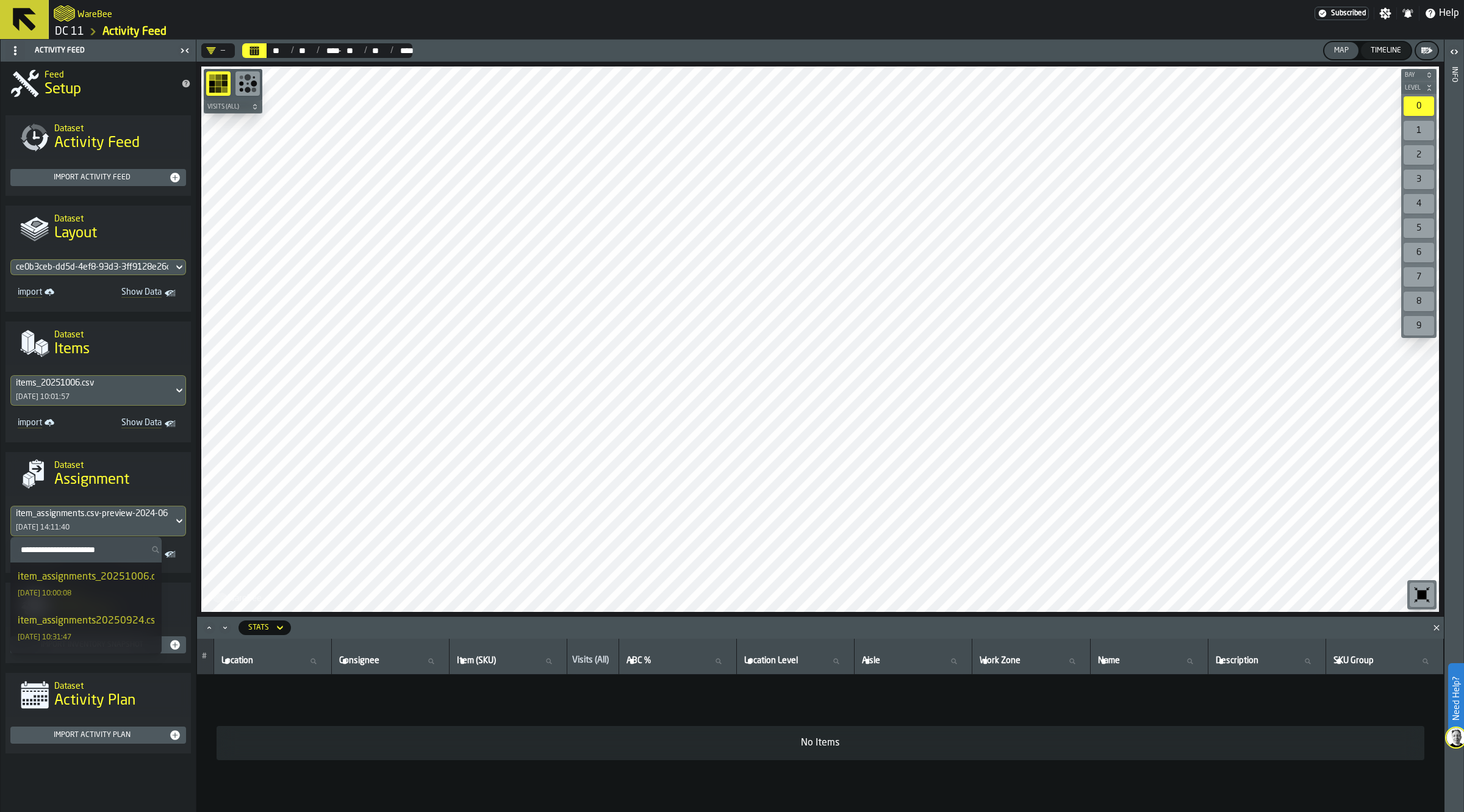
click at [95, 587] on div "item_assignments_20251006.csv [DATE] 10:00:08" at bounding box center [86, 584] width 137 height 29
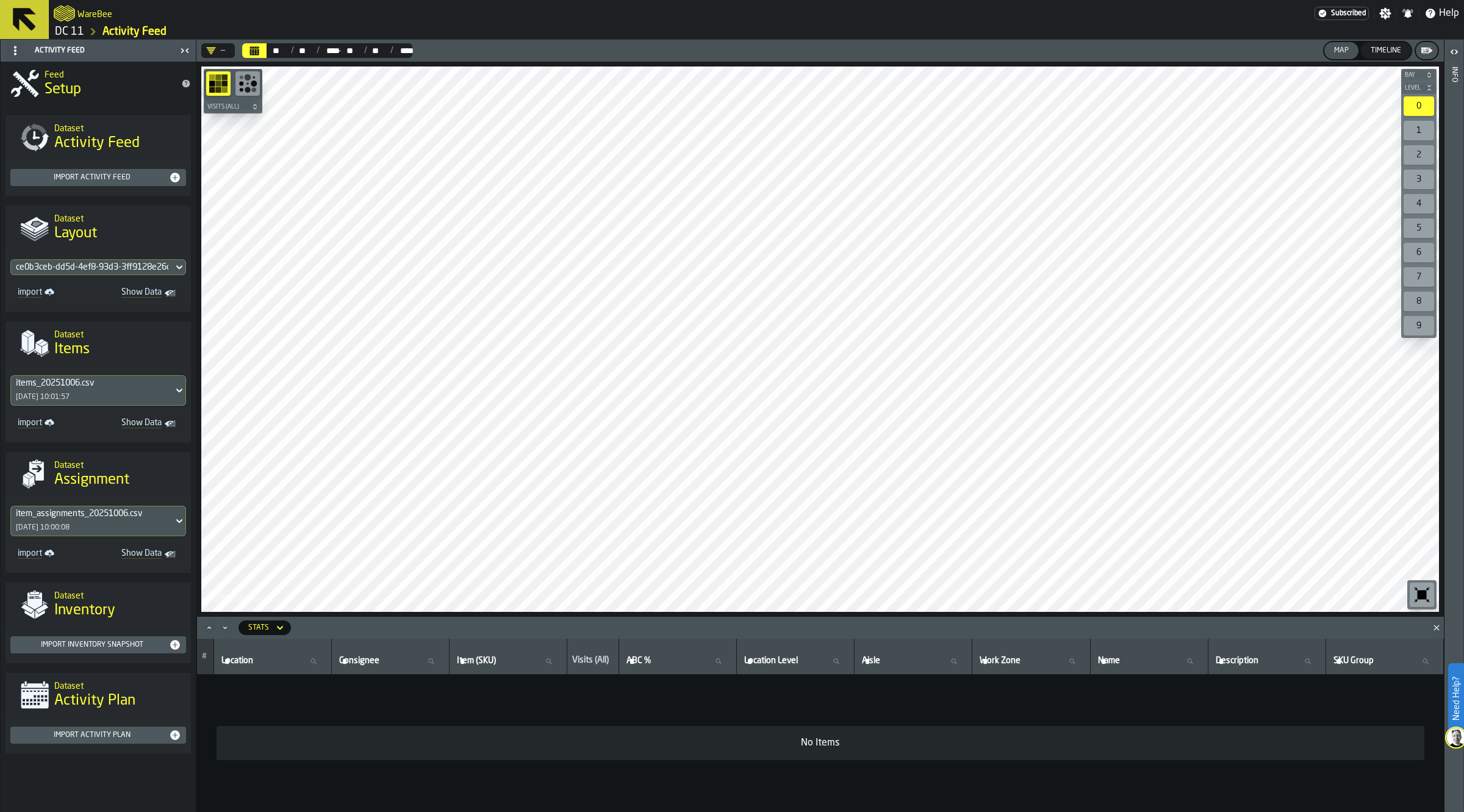
click at [1377, 48] on div "Timeline" at bounding box center [1386, 50] width 40 height 8
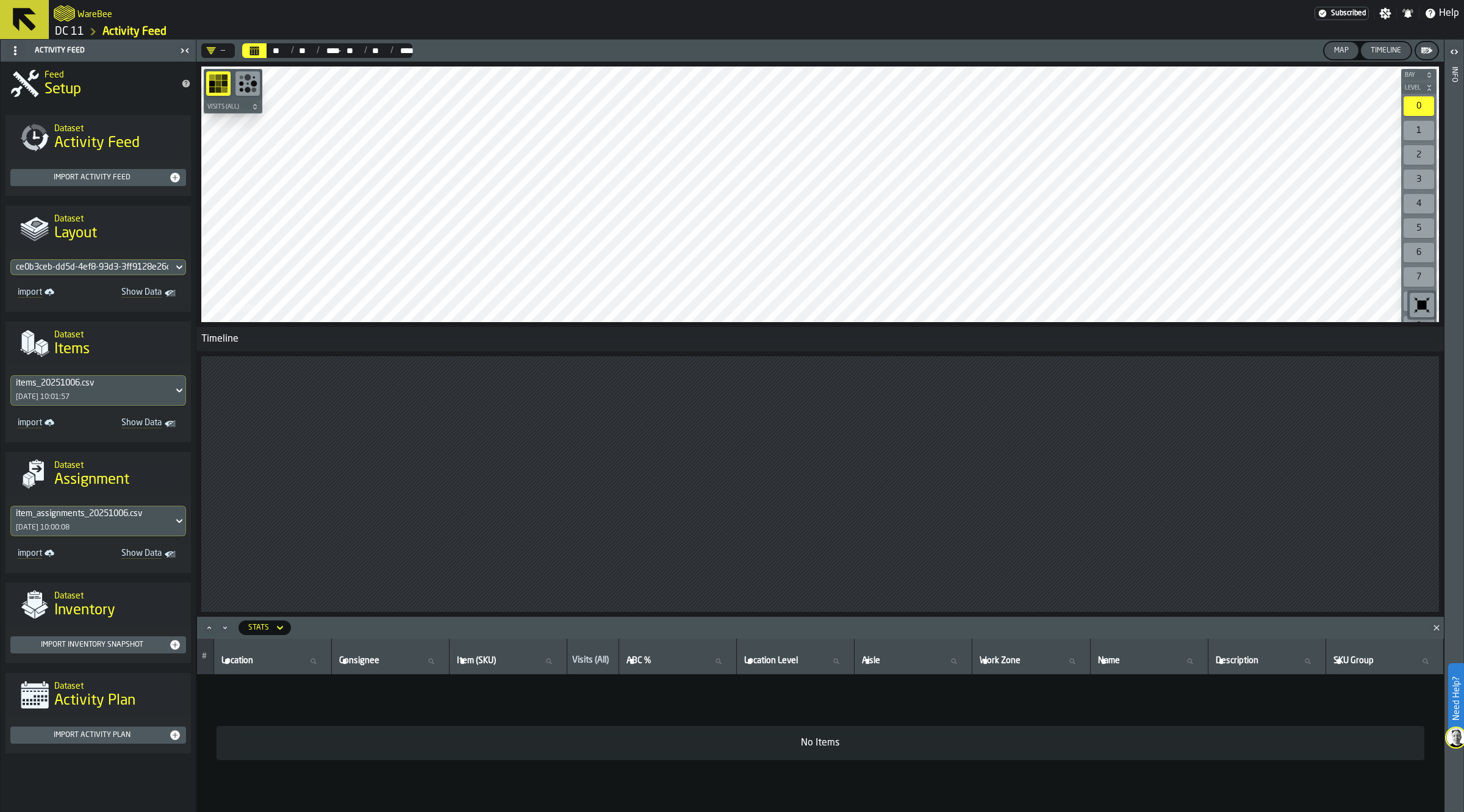
click at [1337, 50] on div "Map" at bounding box center [1341, 50] width 25 height 8
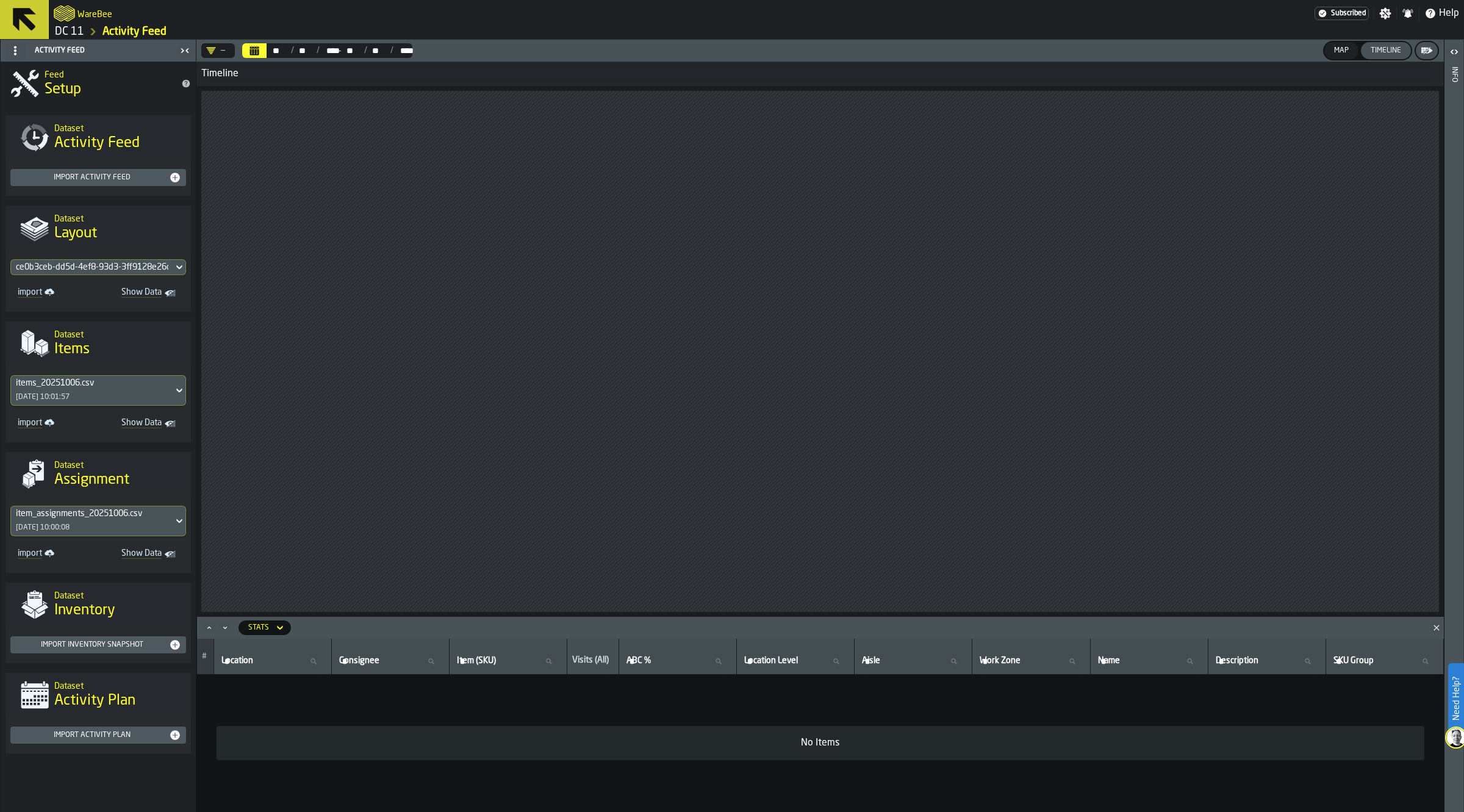
click at [1453, 55] on icon "button-toggle-Open" at bounding box center [1454, 52] width 15 height 15
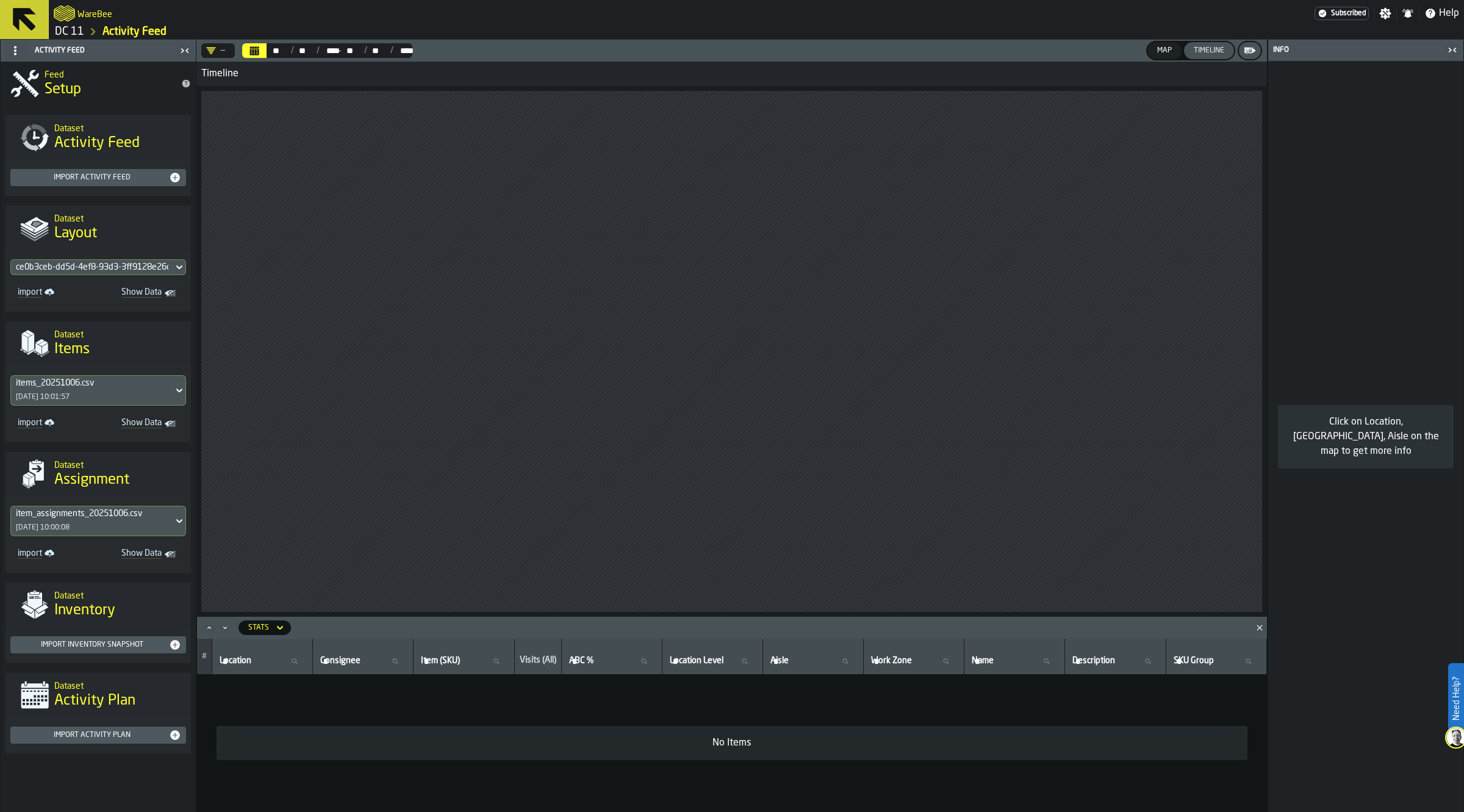
click at [1453, 55] on icon "button-toggle-Close me" at bounding box center [1452, 50] width 15 height 15
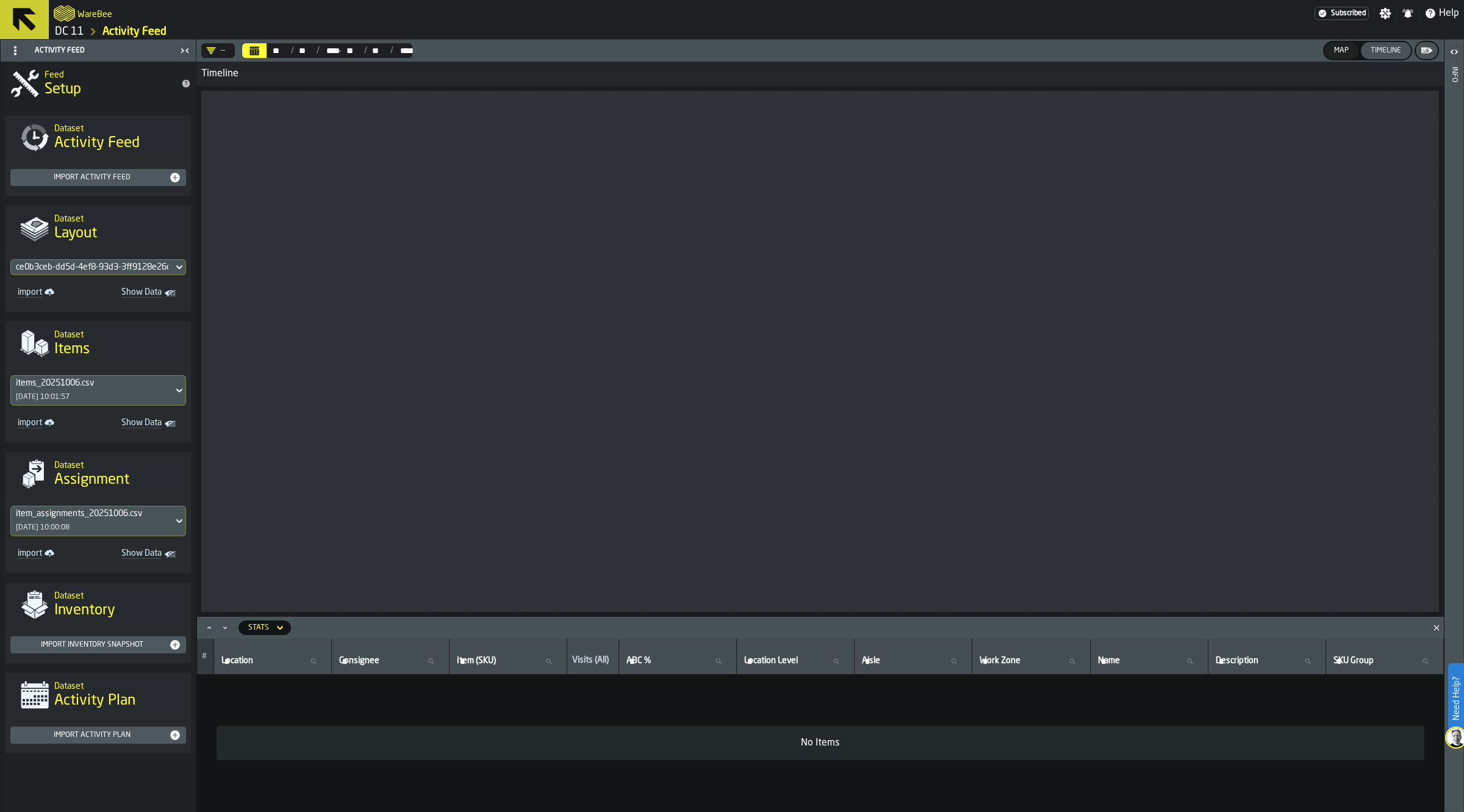
click at [1345, 46] on div "Map" at bounding box center [1341, 50] width 25 height 8
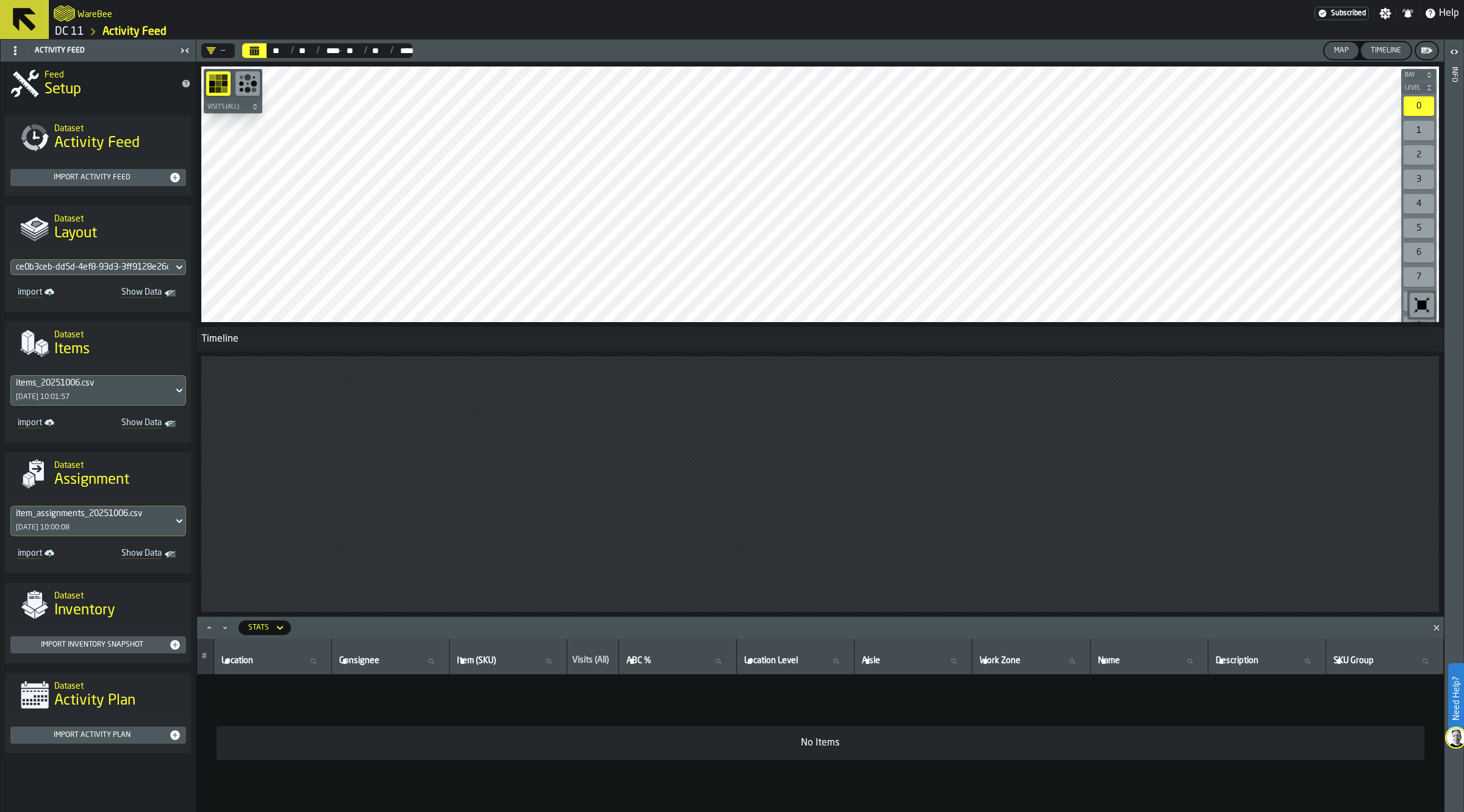
click at [1426, 86] on icon "button-" at bounding box center [1429, 87] width 7 height 7
click at [1426, 74] on icon "button-" at bounding box center [1429, 75] width 7 height 7
click at [1426, 74] on icon "button-" at bounding box center [1429, 75] width 7 height 7
click at [1426, 74] on icon "button-" at bounding box center [1429, 75] width 7 height 7
click at [1426, 89] on rect "button-toolbar-undefined" at bounding box center [1426, 94] width 1 height 16
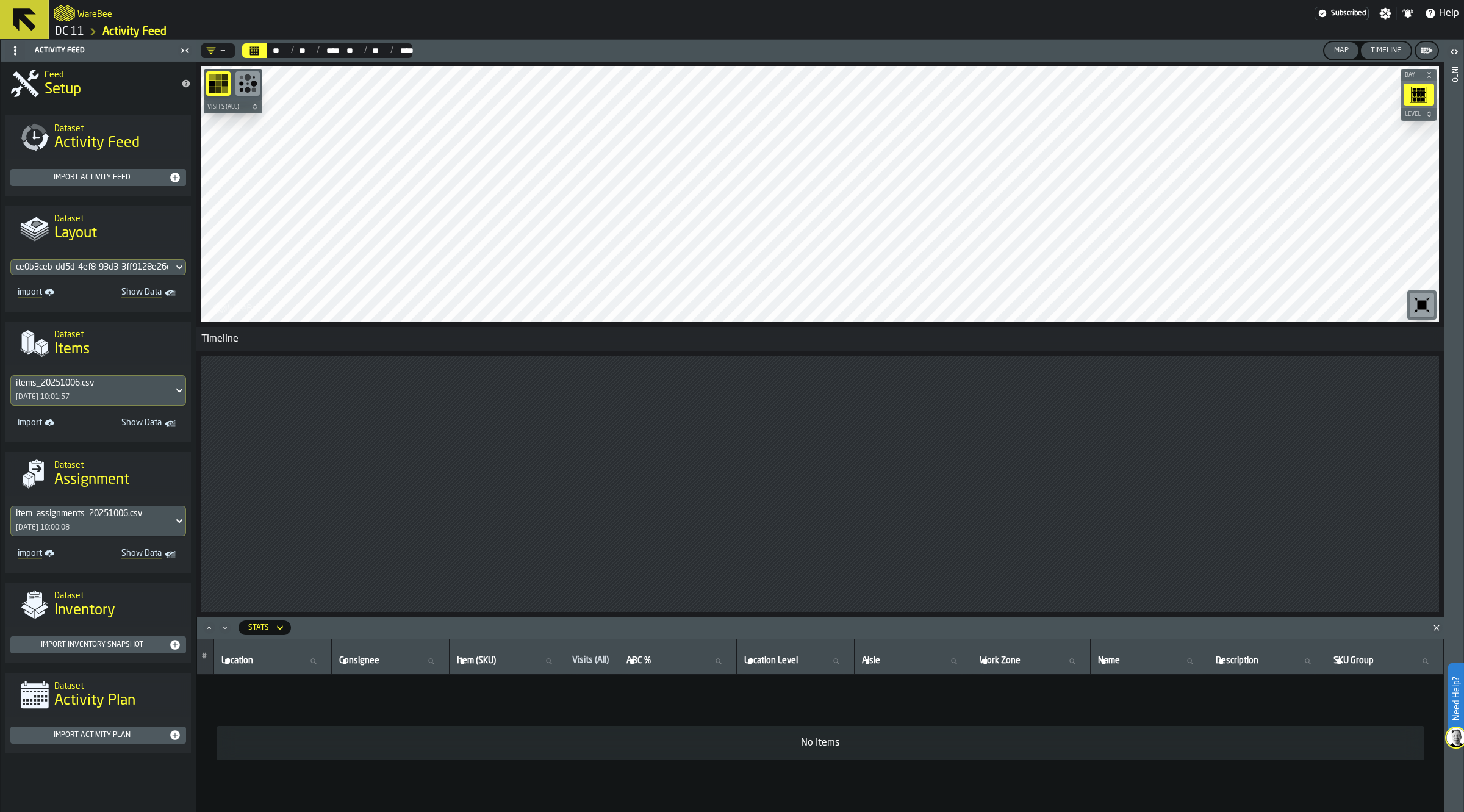
click at [1421, 99] on rect "button-toolbar-undefined" at bounding box center [1423, 99] width 4 height 3
click at [1418, 77] on span "Bay" at bounding box center [1413, 75] width 21 height 6
click at [1339, 46] on button "Map" at bounding box center [1341, 50] width 34 height 17
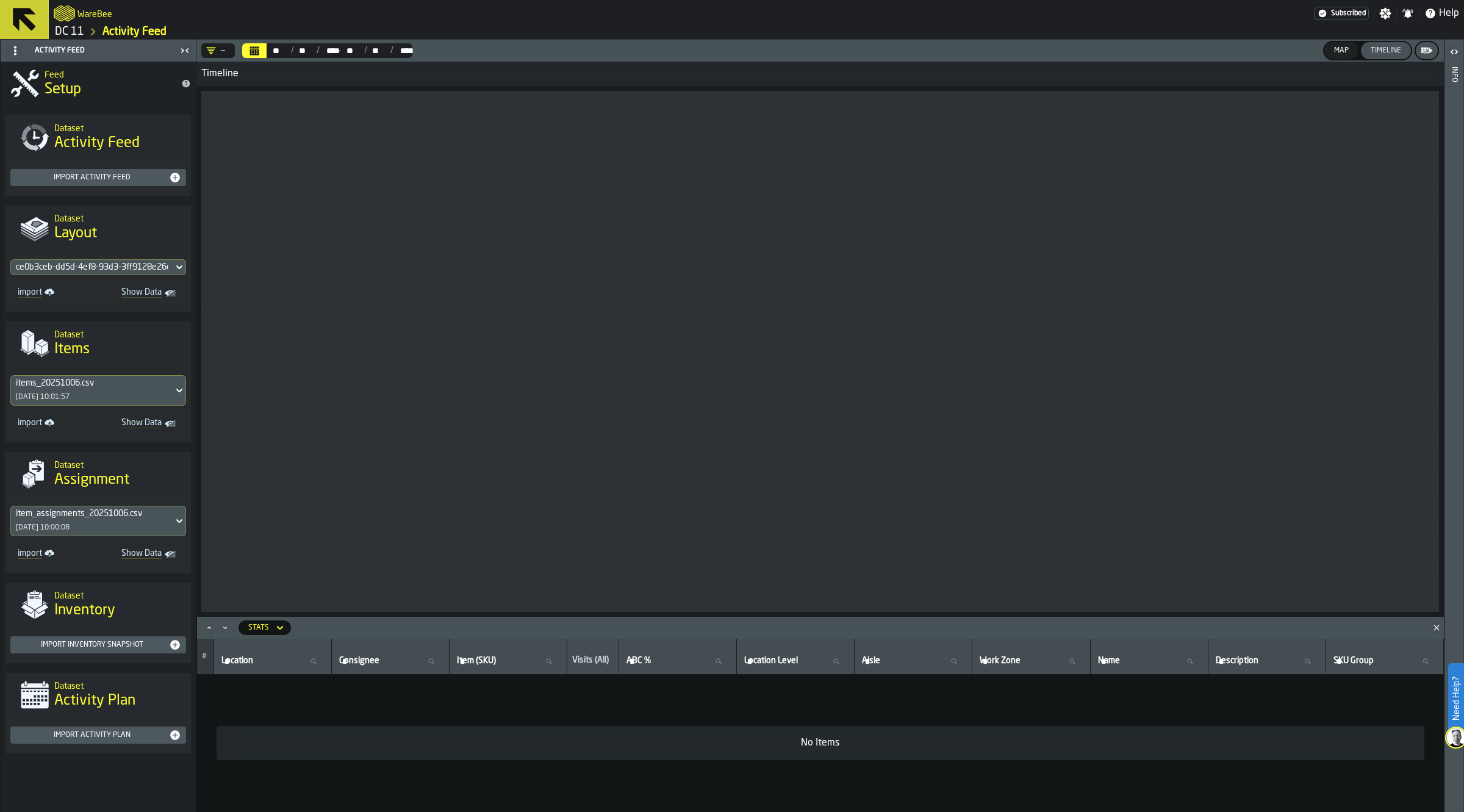
click at [1339, 52] on div "Map" at bounding box center [1341, 50] width 25 height 8
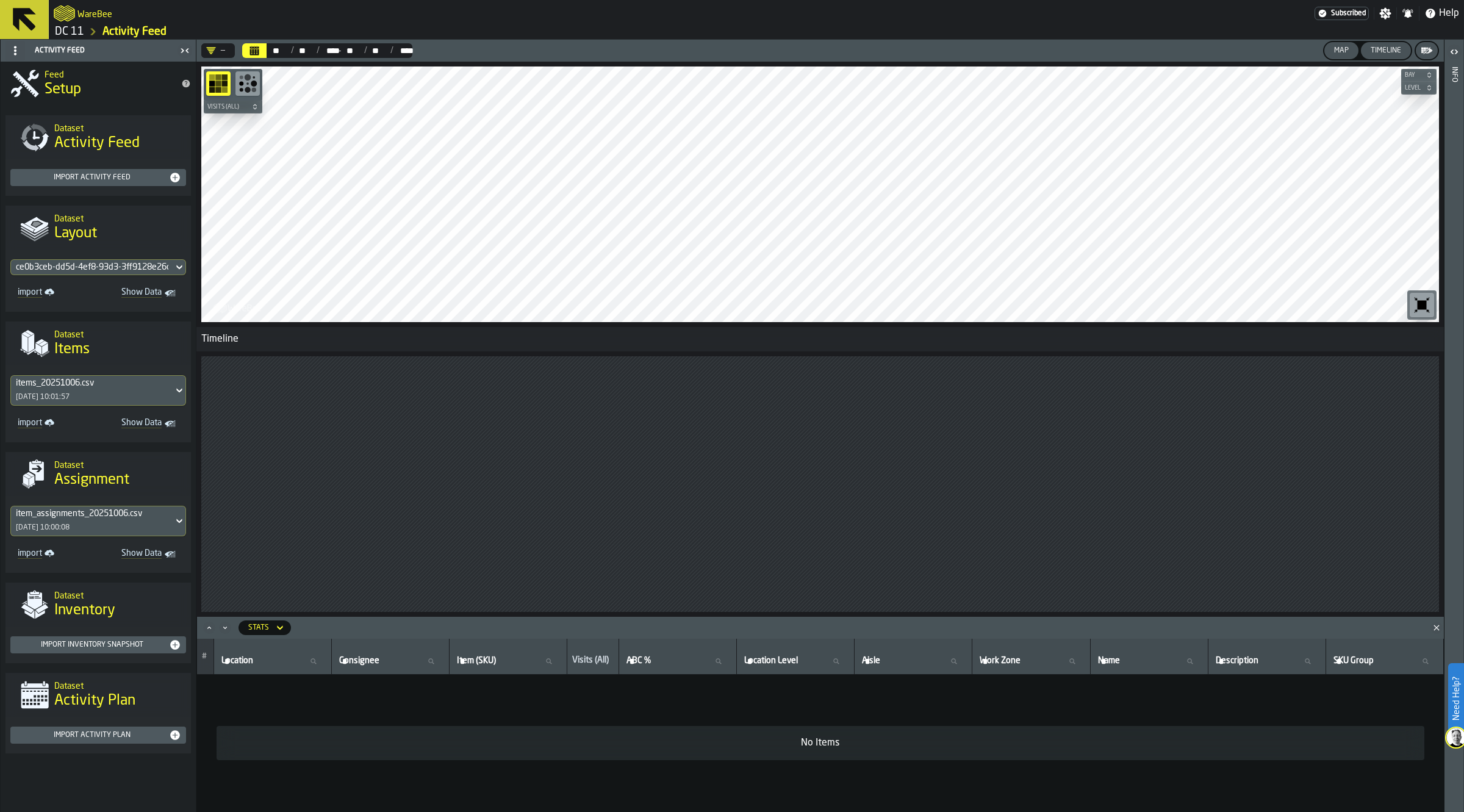
click at [135, 258] on div "ce0b3ceb-dd5d-4ef8-93d3-3ff9128e26d7 import Show Data" at bounding box center [98, 281] width 185 height 62
click at [139, 266] on div "ce0b3ceb-dd5d-4ef8-93d3-3ff9128e26d7" at bounding box center [92, 267] width 163 height 15
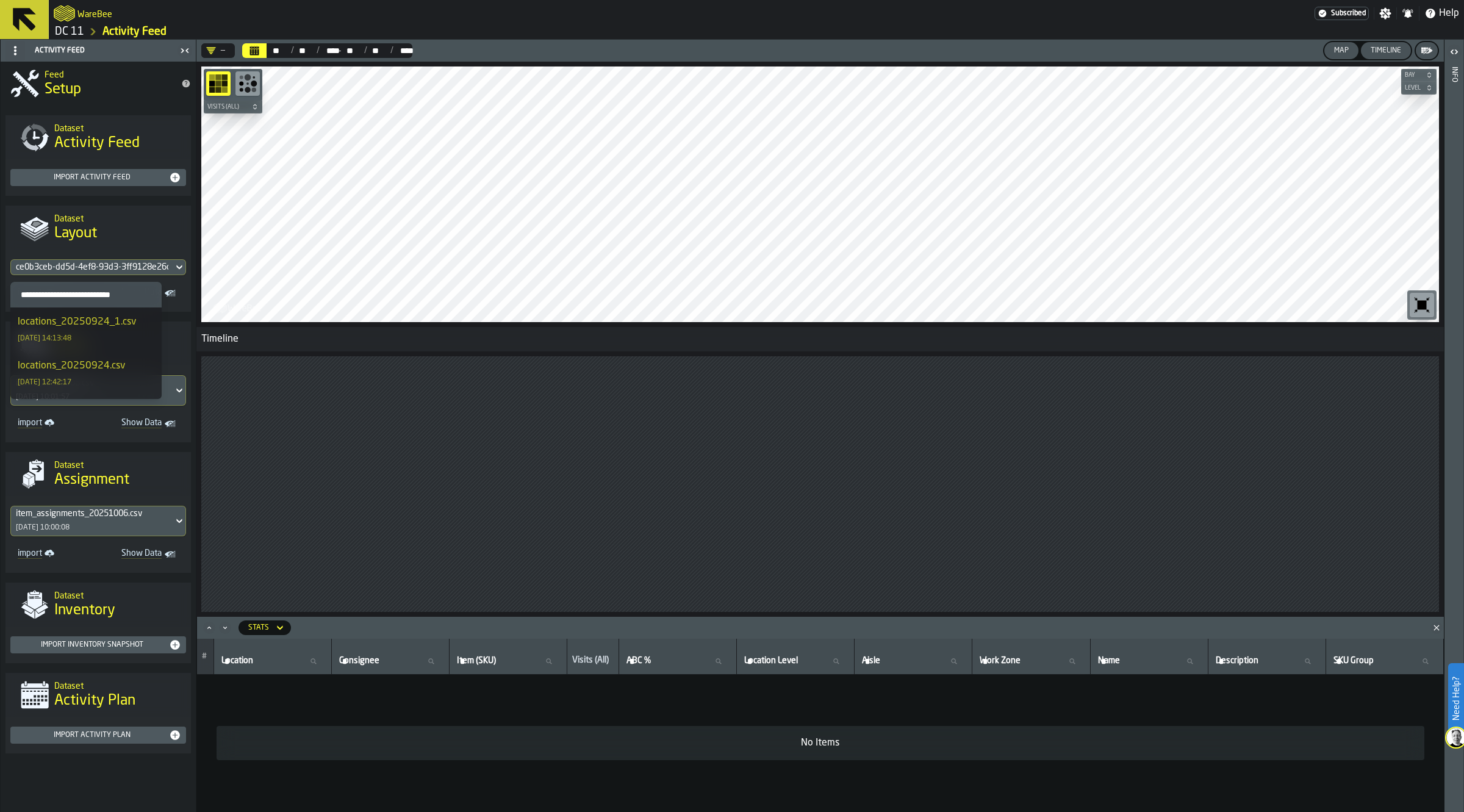
click at [125, 328] on div "locations_20250924_1.csv" at bounding box center [76, 322] width 118 height 15
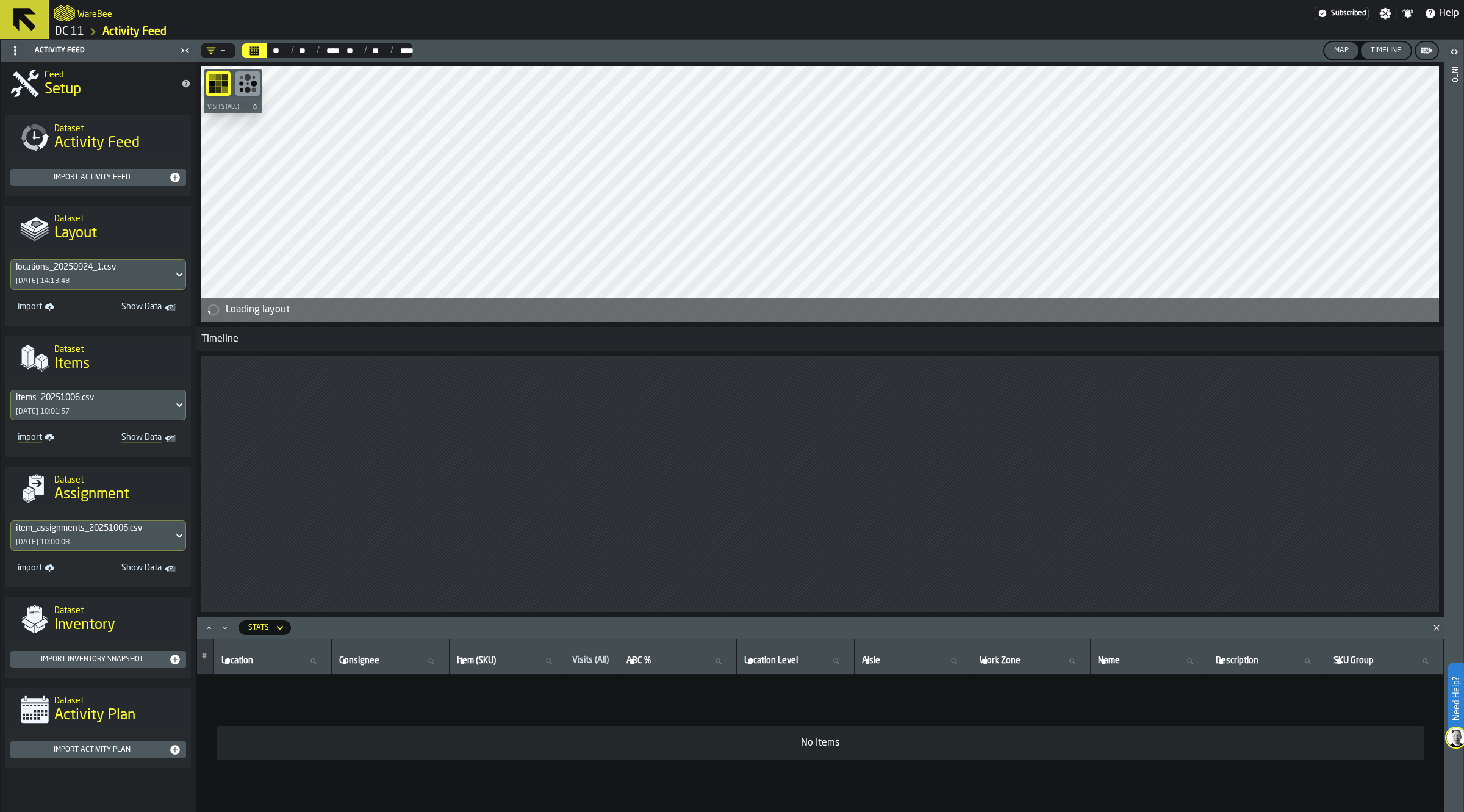
click at [1399, 43] on button "Timeline" at bounding box center [1387, 50] width 50 height 17
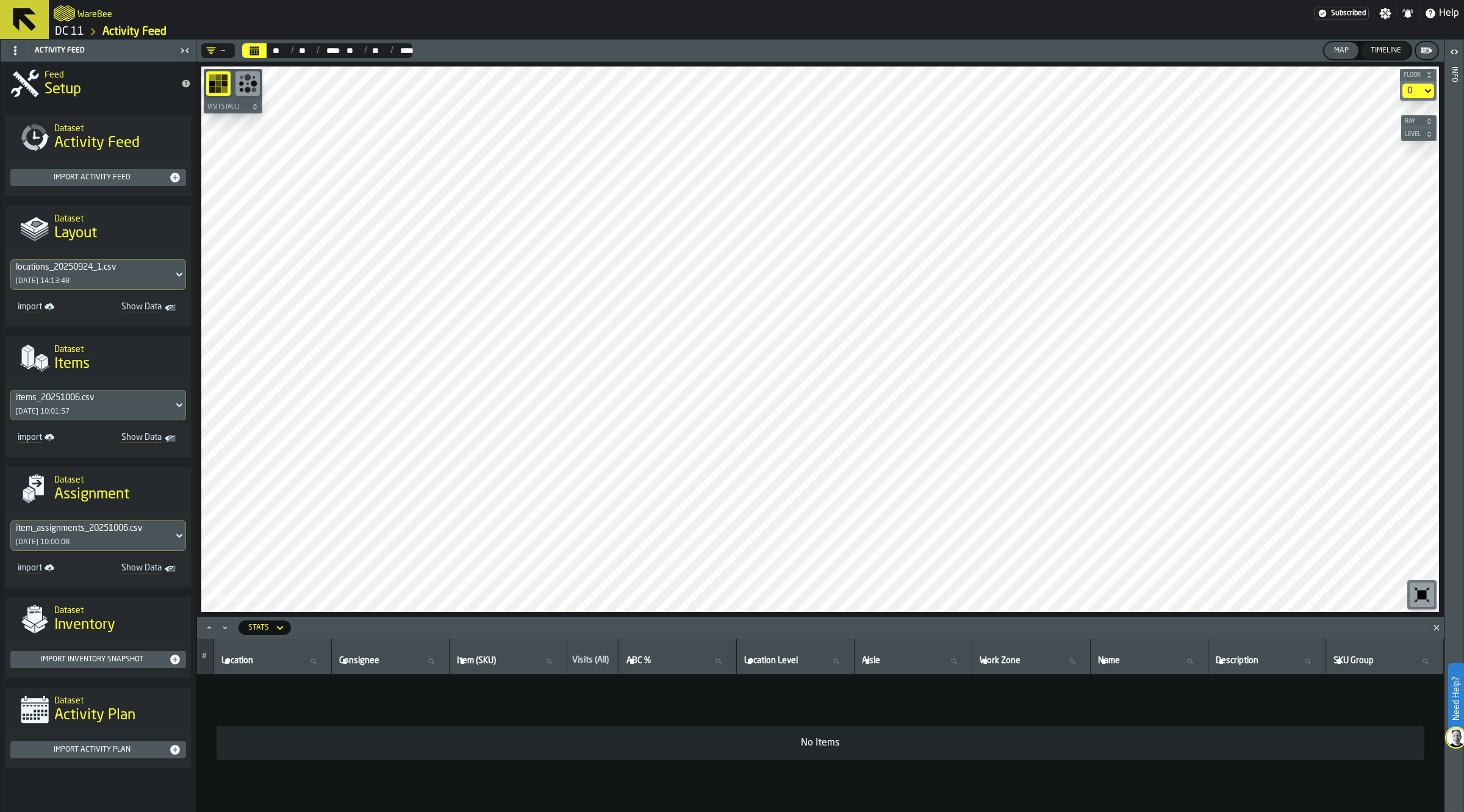
click at [1448, 46] on div "button-toggle-Open" at bounding box center [1454, 52] width 17 height 15
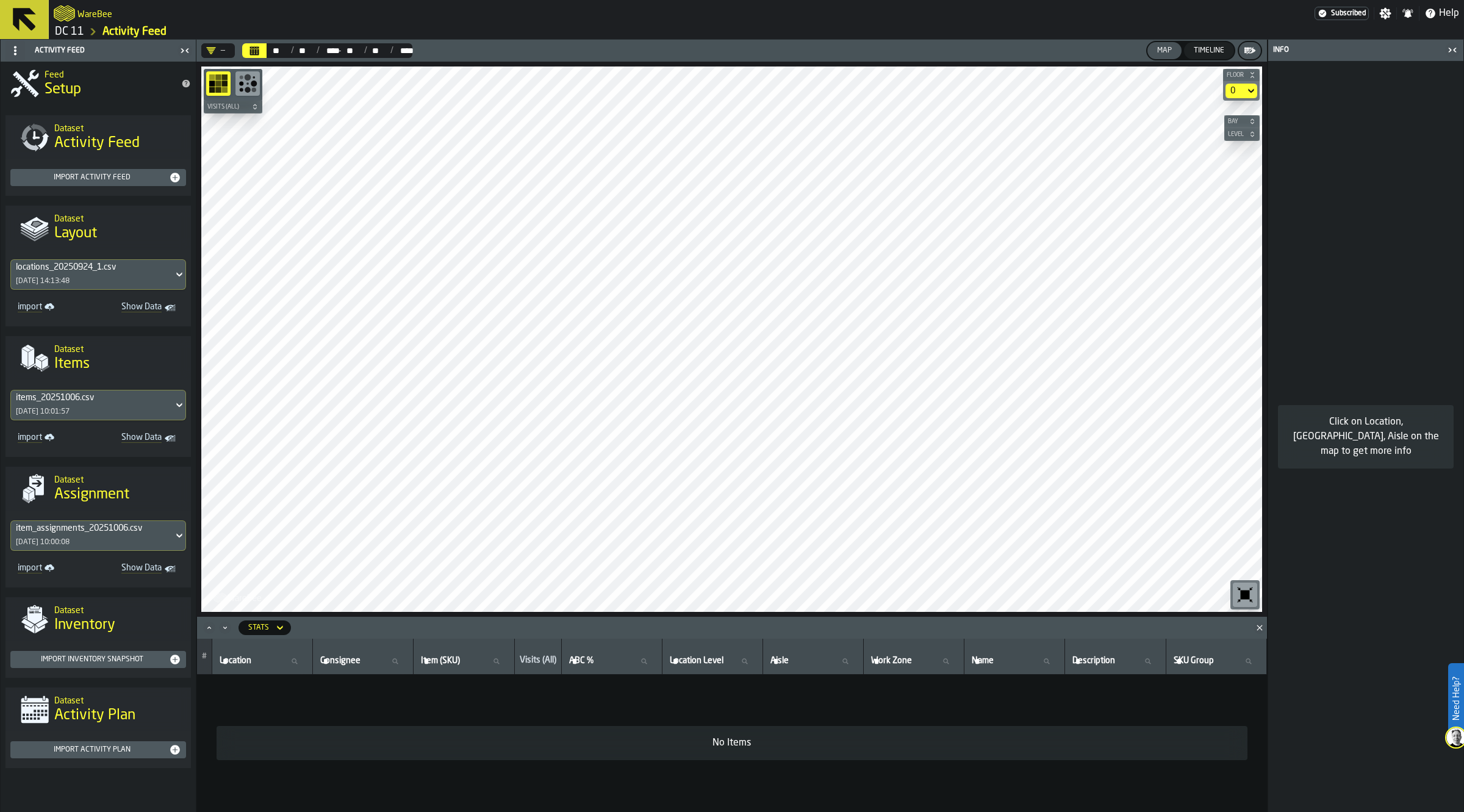
click at [1448, 46] on icon "button-toggle-Close me" at bounding box center [1452, 50] width 15 height 15
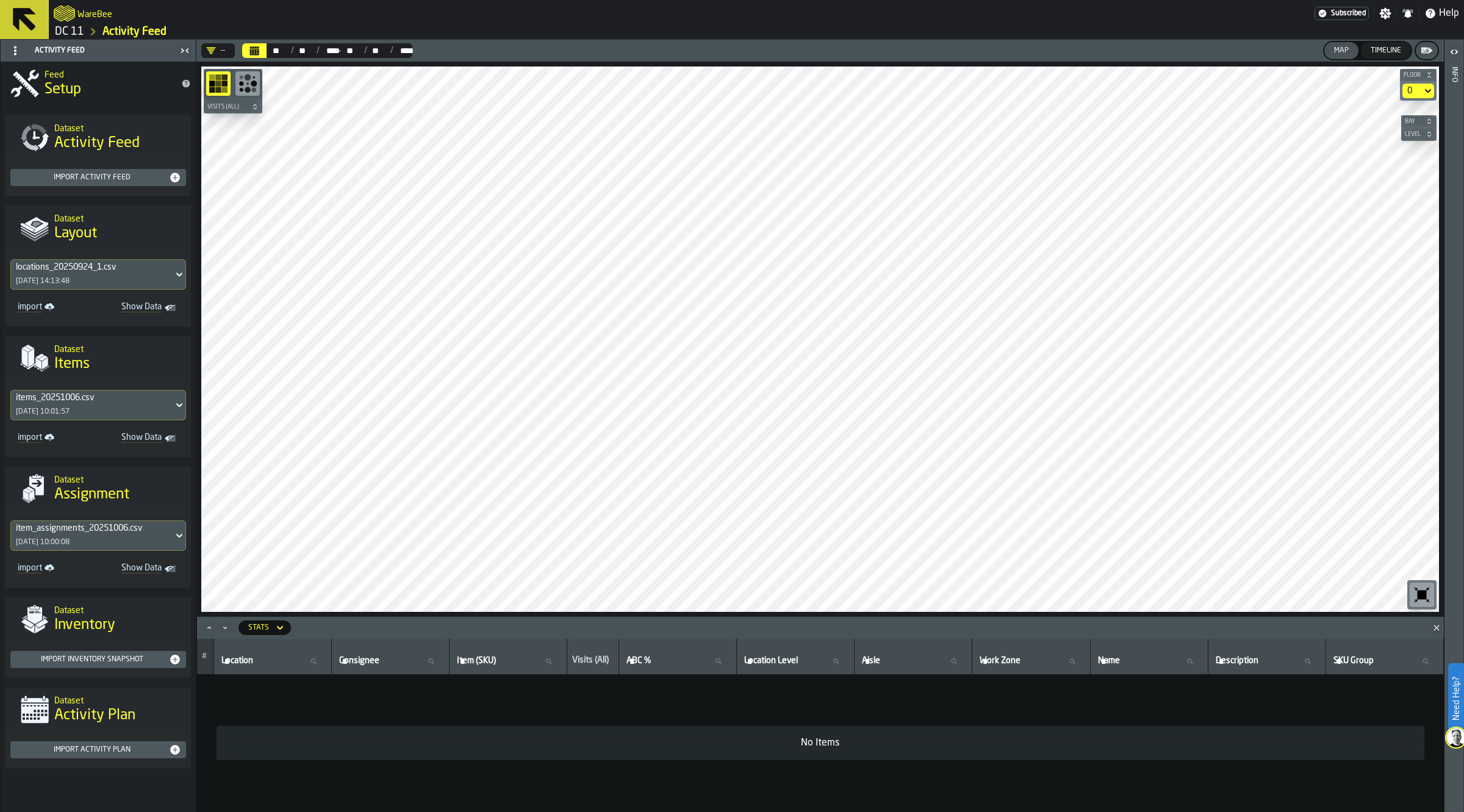
click at [1425, 93] on icon at bounding box center [1428, 91] width 12 height 15
click at [1425, 132] on h6 "Level" at bounding box center [1419, 134] width 33 height 7
click at [1418, 183] on div "2" at bounding box center [1419, 191] width 30 height 29
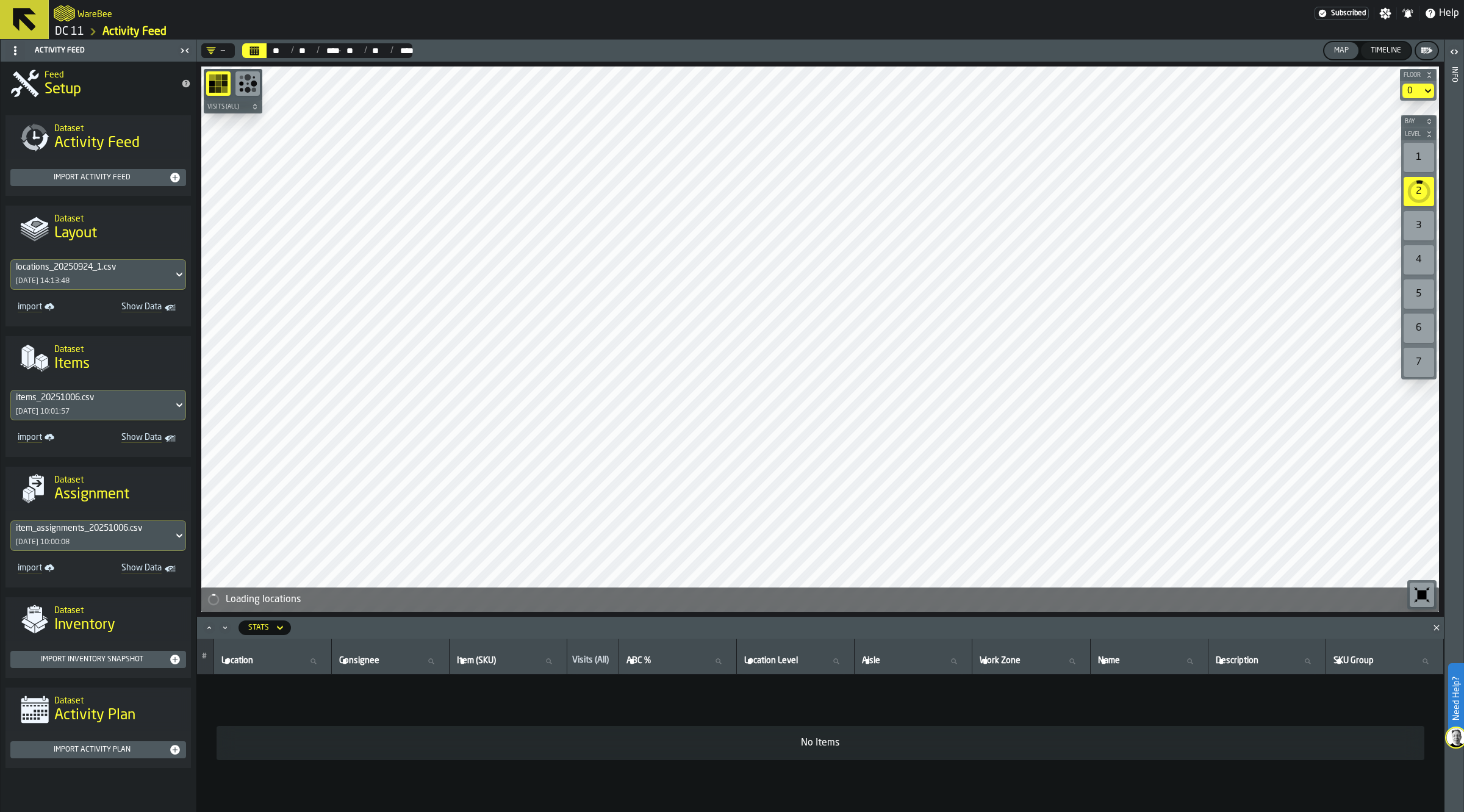
click at [1421, 157] on div "1" at bounding box center [1419, 157] width 30 height 29
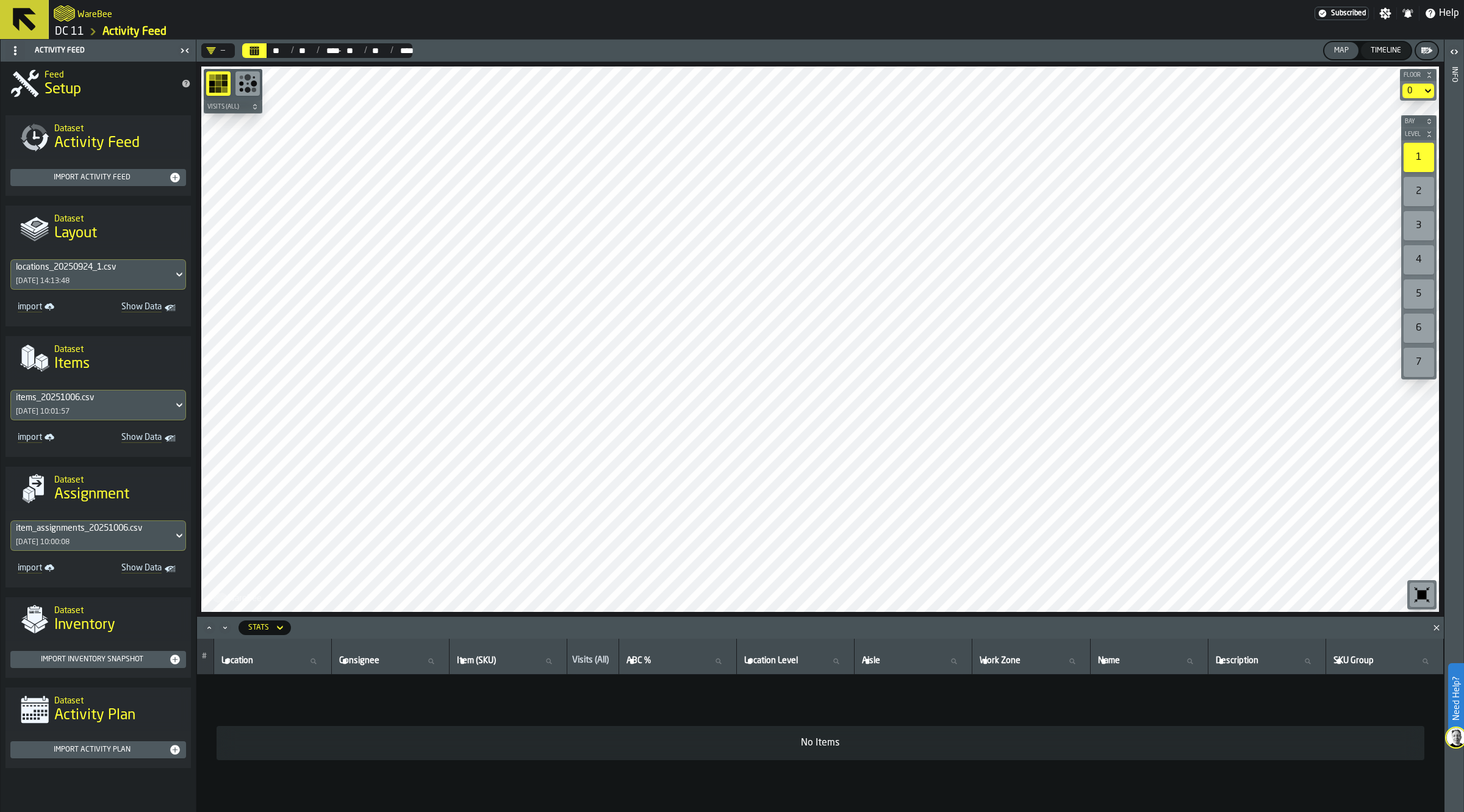
click at [1416, 139] on button "Level" at bounding box center [1419, 134] width 35 height 12
click at [1419, 123] on span "Bay" at bounding box center [1413, 121] width 21 height 6
click at [1418, 143] on icon "button-toolbar-undefined" at bounding box center [1419, 141] width 17 height 17
click at [1414, 138] on icon "button-toolbar-undefined" at bounding box center [1419, 141] width 17 height 17
click at [1385, 52] on div "Timeline" at bounding box center [1386, 50] width 40 height 8
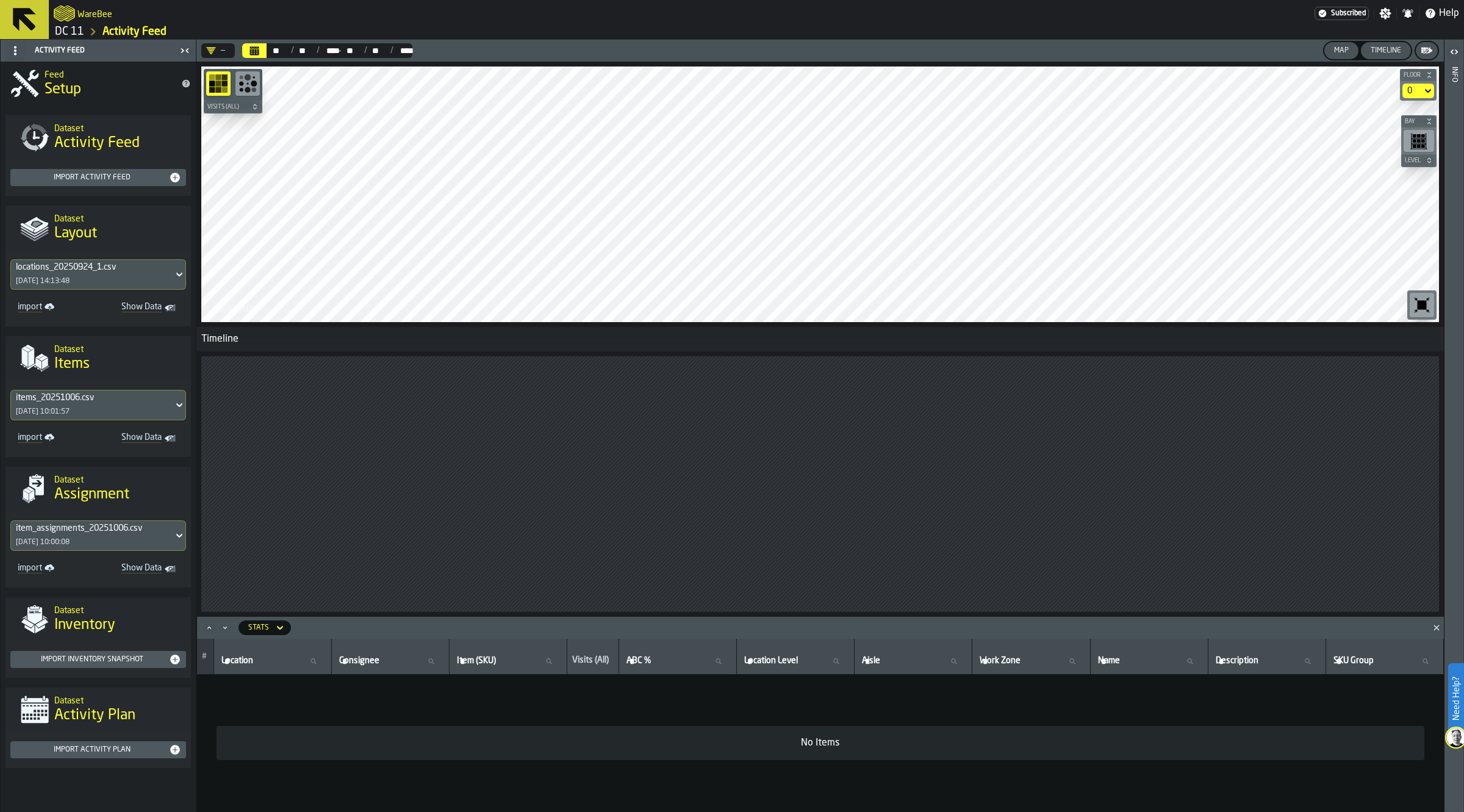
click at [1365, 59] on div "Map Timeline" at bounding box center [1368, 50] width 89 height 19
click at [1372, 55] on div "Timeline" at bounding box center [1386, 50] width 40 height 8
click at [1346, 55] on div "Map" at bounding box center [1341, 50] width 25 height 8
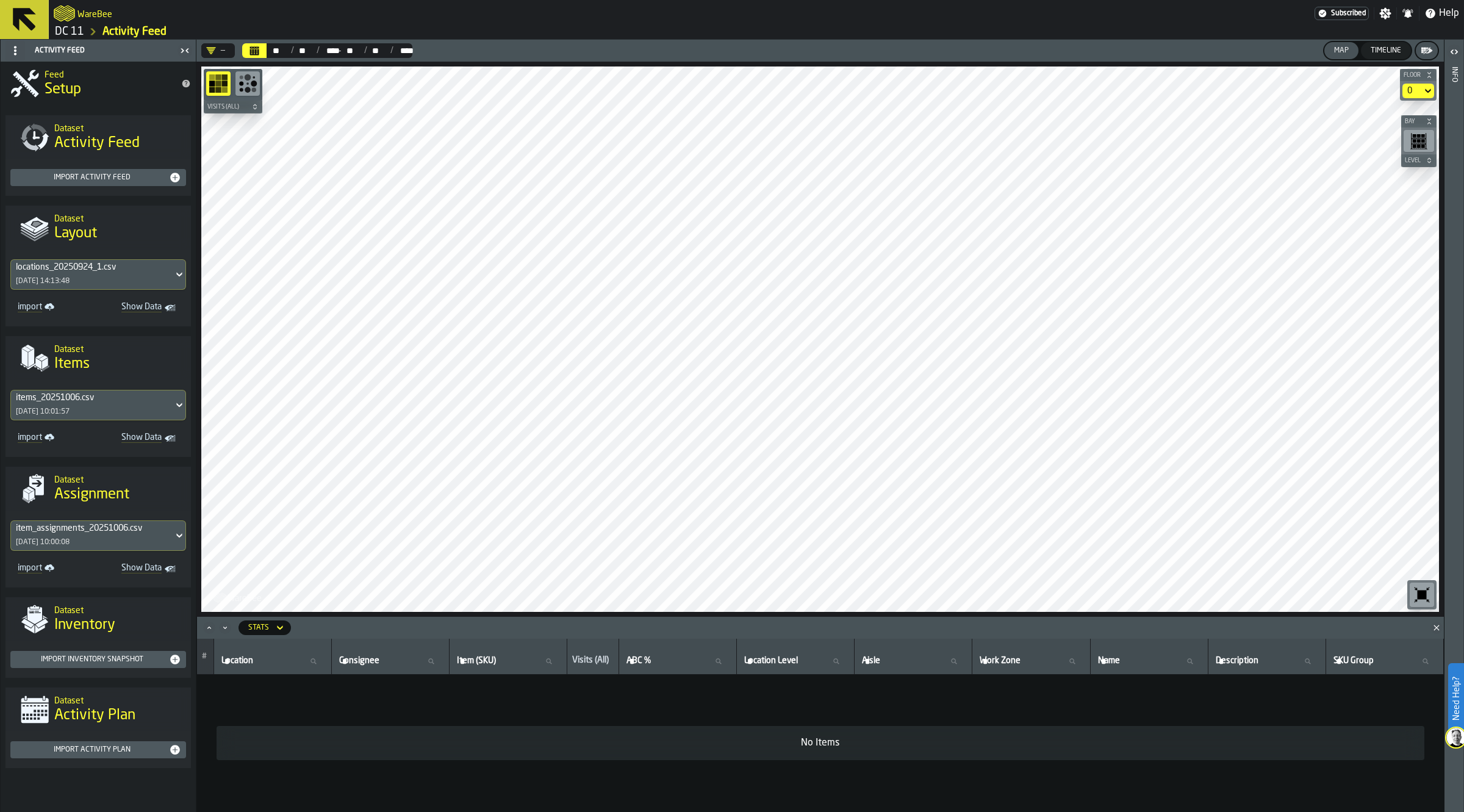
click at [1423, 49] on icon "button-" at bounding box center [1427, 50] width 12 height 12
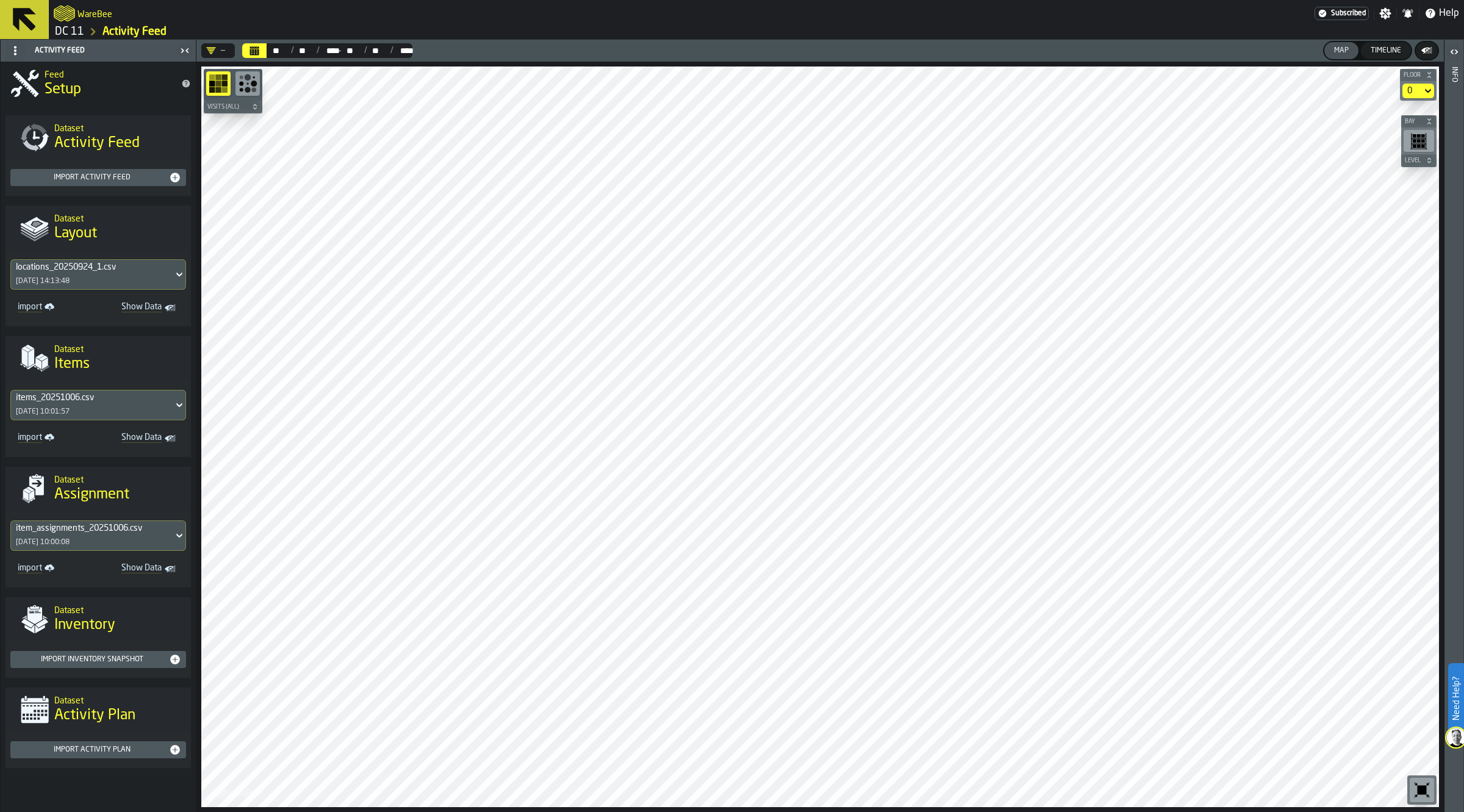
click at [1430, 52] on icon "button-" at bounding box center [1427, 50] width 12 height 12
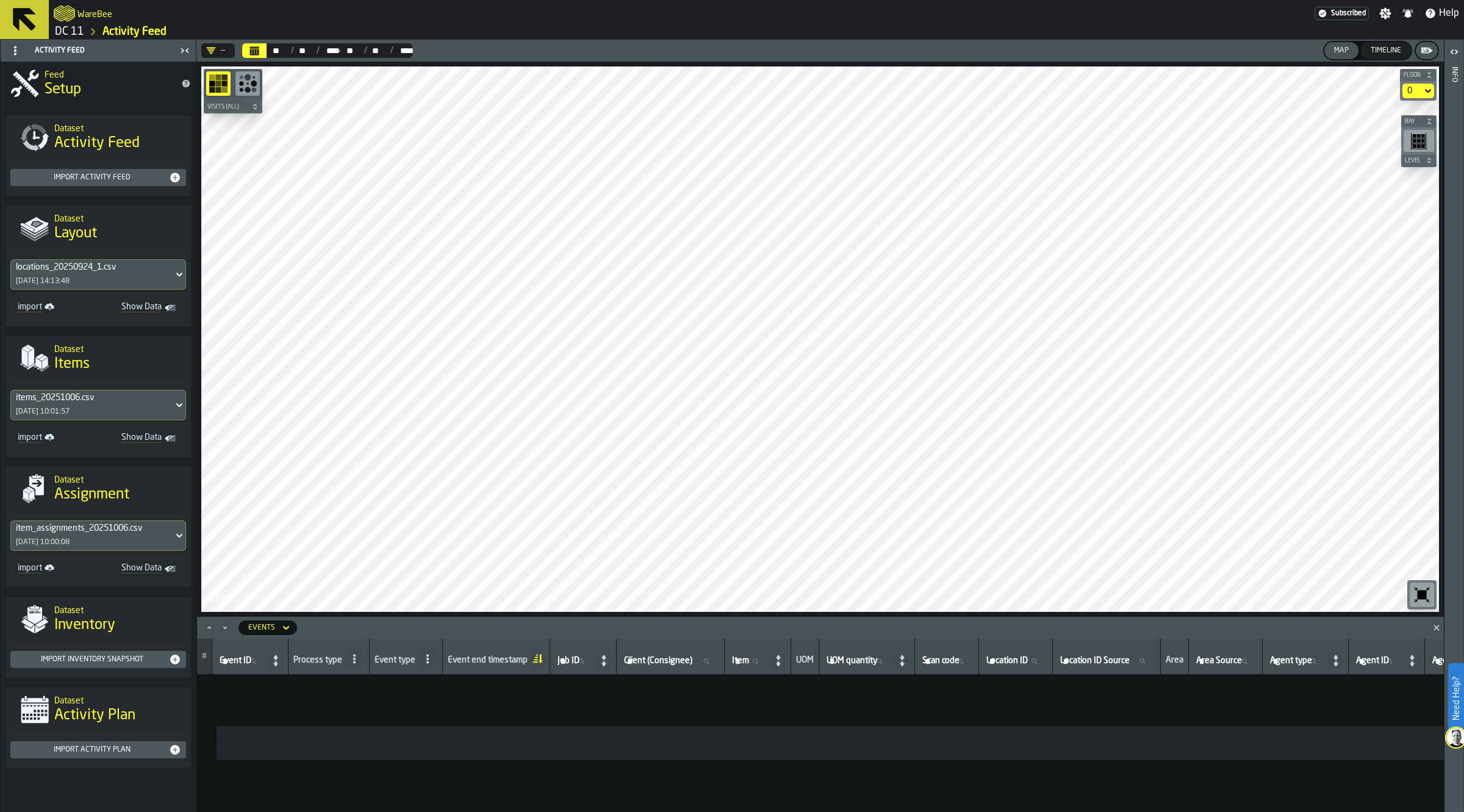
click at [1343, 56] on button "Map" at bounding box center [1341, 50] width 34 height 17
click at [134, 307] on span "Show Data" at bounding box center [134, 308] width 54 height 12
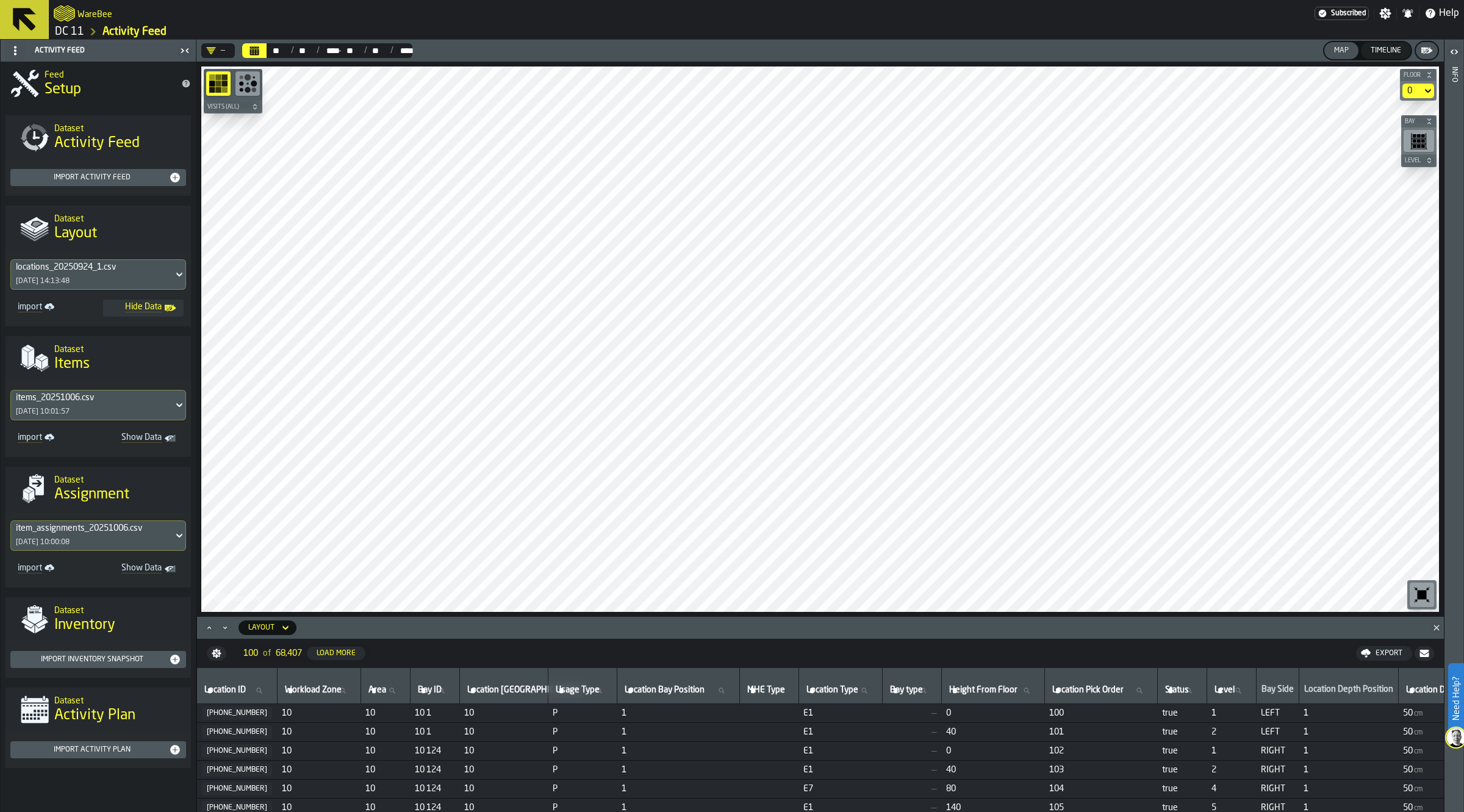
click at [147, 436] on span "Show Data" at bounding box center [134, 438] width 54 height 12
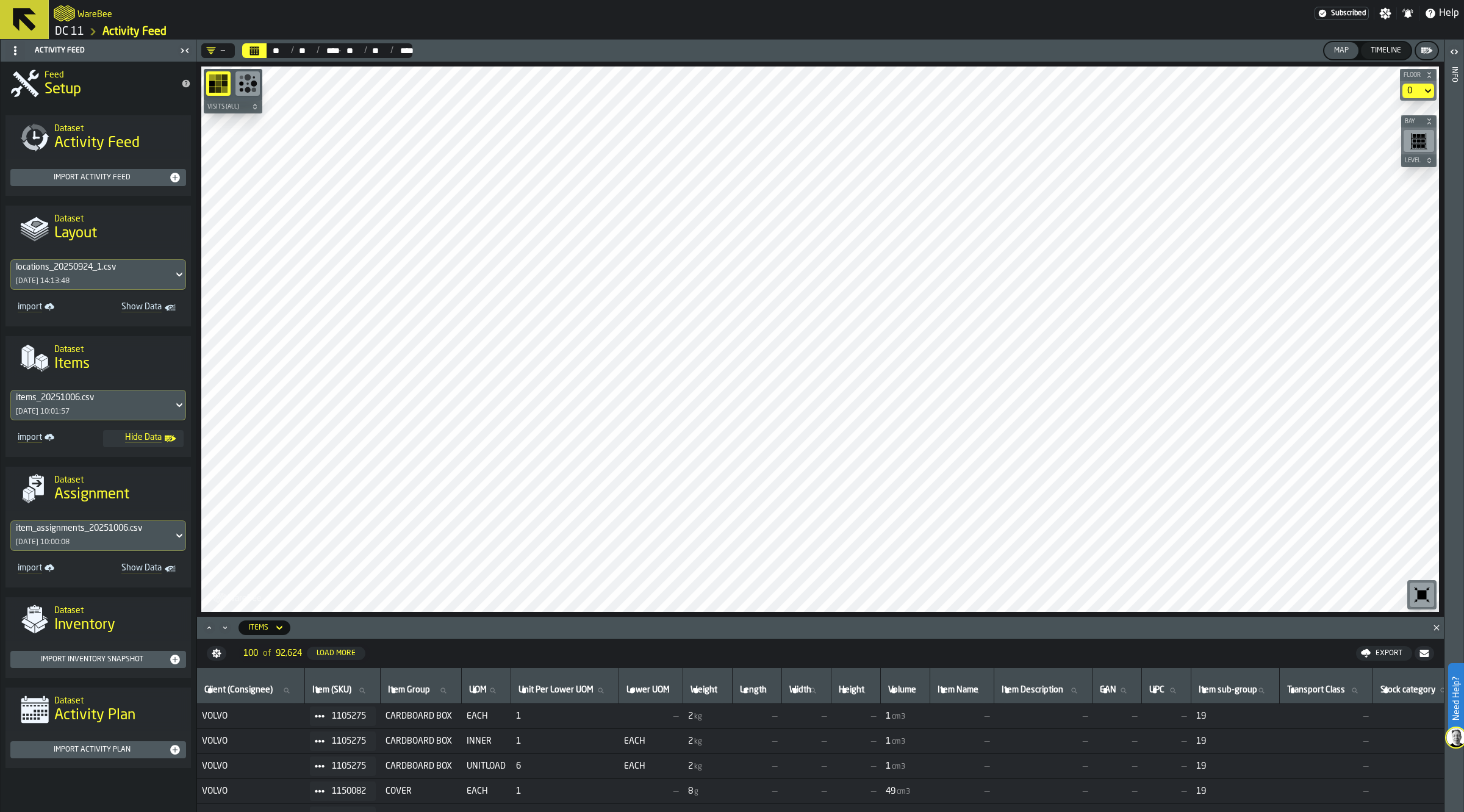
click at [151, 567] on span "Show Data" at bounding box center [134, 569] width 54 height 12
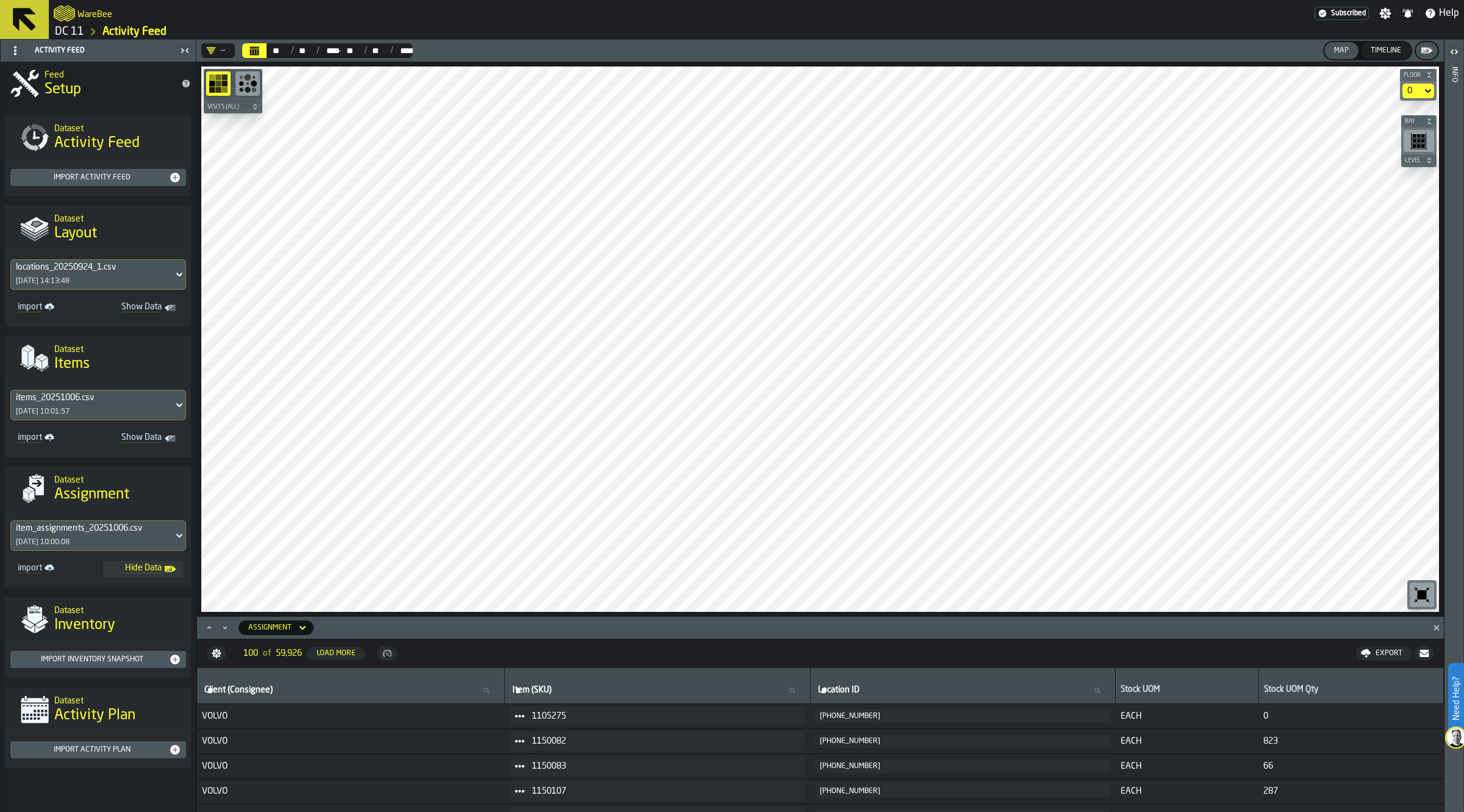
click at [70, 28] on link "DC 11" at bounding box center [69, 32] width 29 height 14
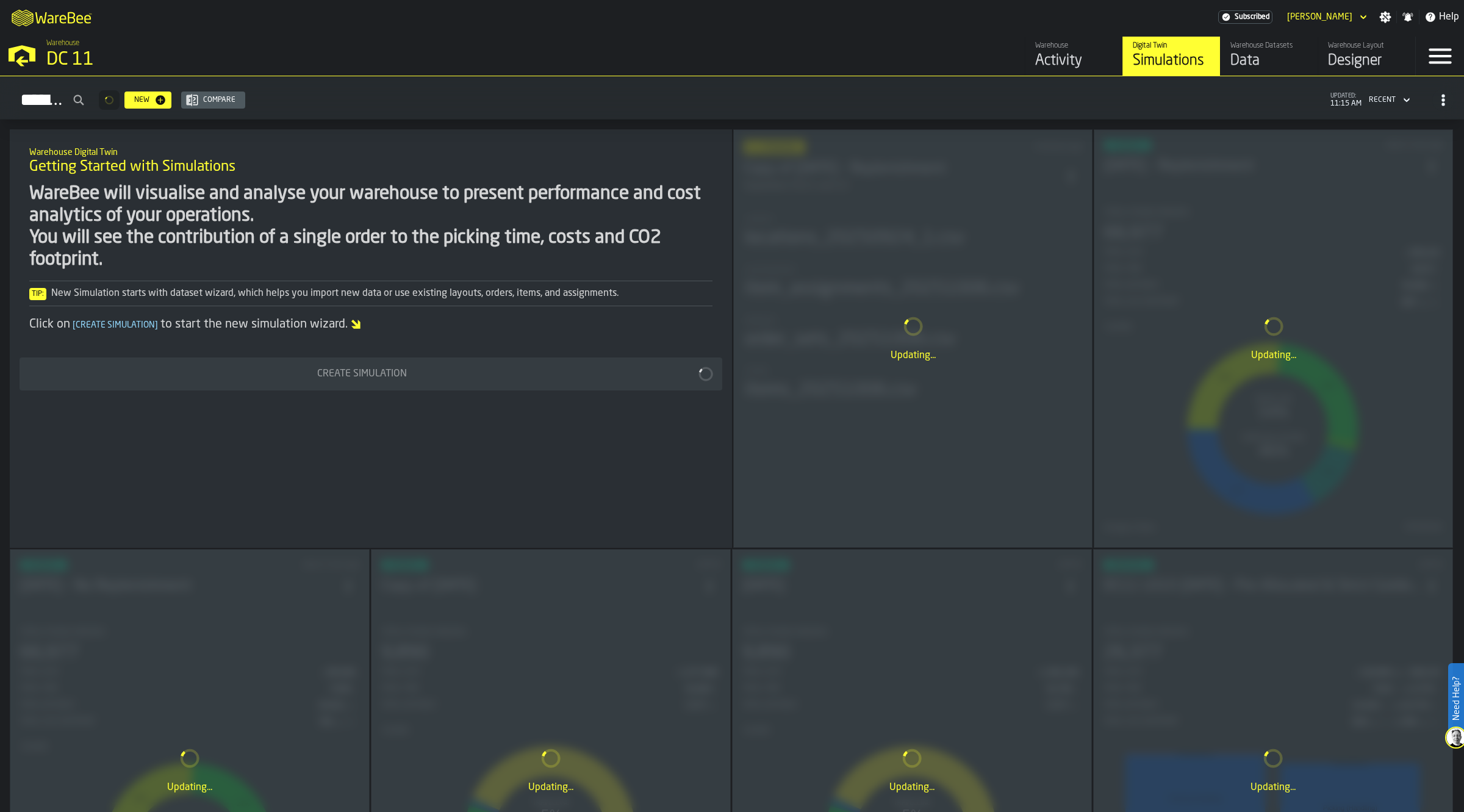
click at [1178, 57] on div "Simulations" at bounding box center [1172, 61] width 77 height 19
click at [1276, 55] on div "Data" at bounding box center [1269, 61] width 77 height 19
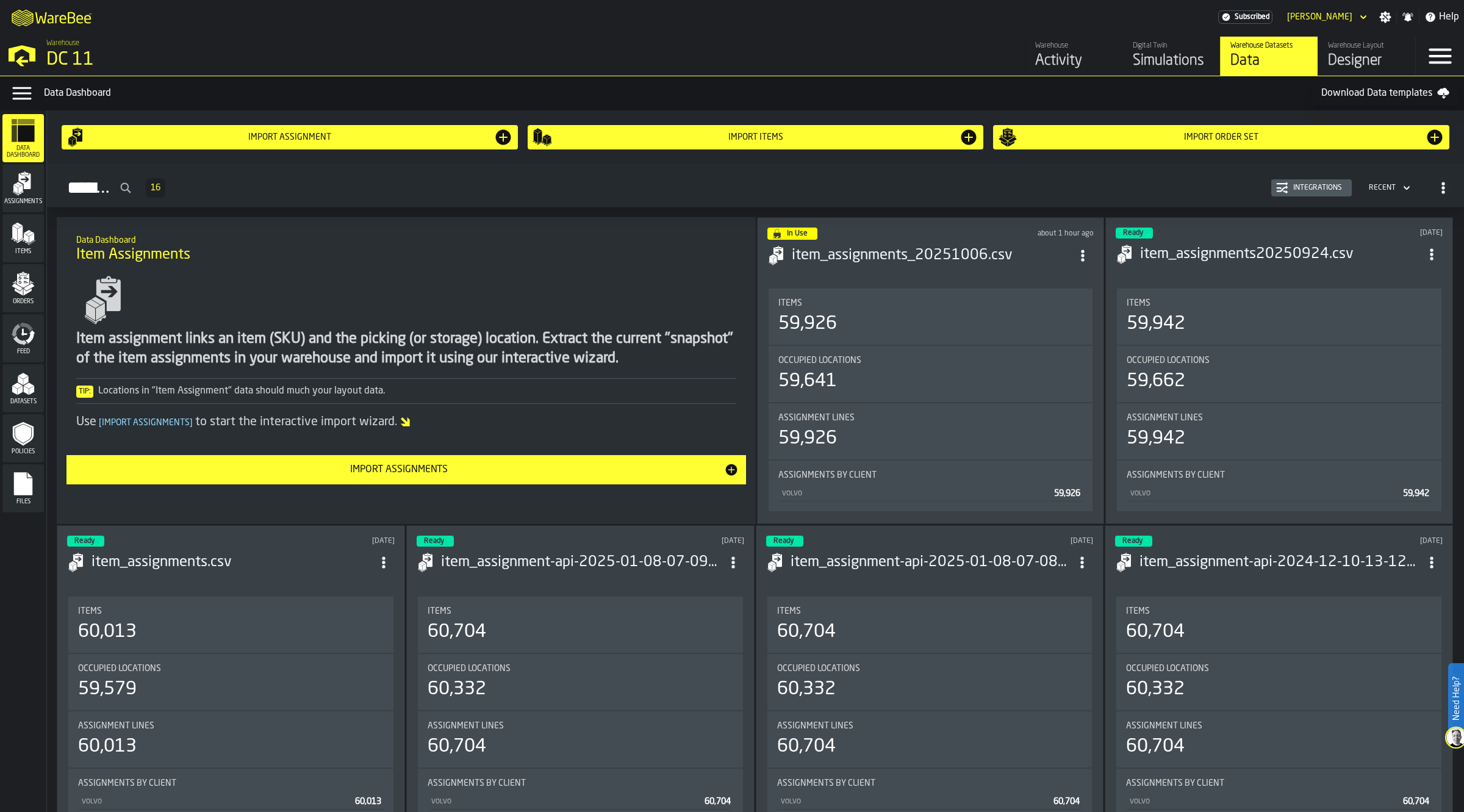
click at [1182, 54] on div "Simulations" at bounding box center [1172, 61] width 77 height 19
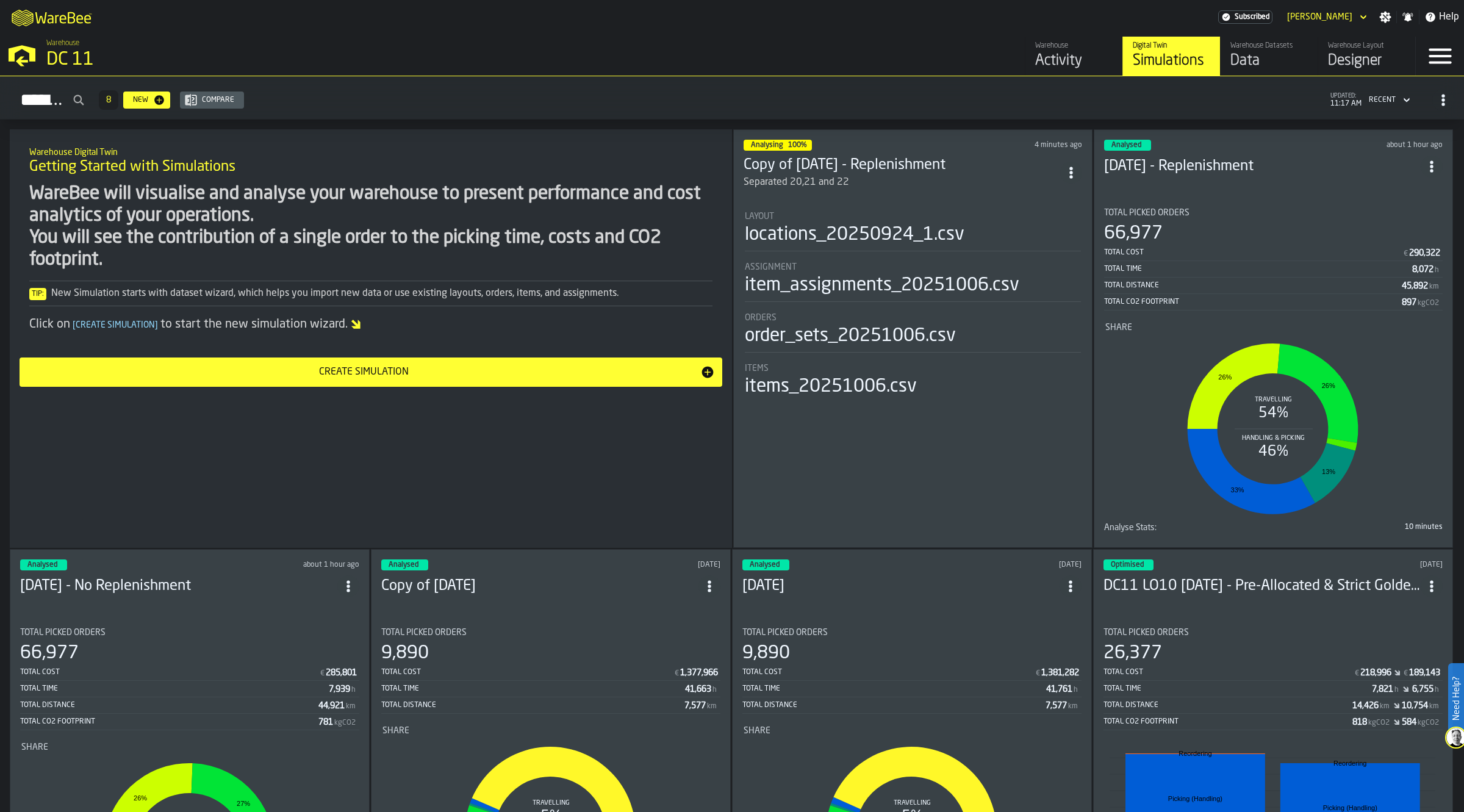
click at [537, 241] on div "WareBee will visualise and analyse your warehouse to present performance and co…" at bounding box center [370, 227] width 683 height 88
